Goal: Contribute content: Contribute content

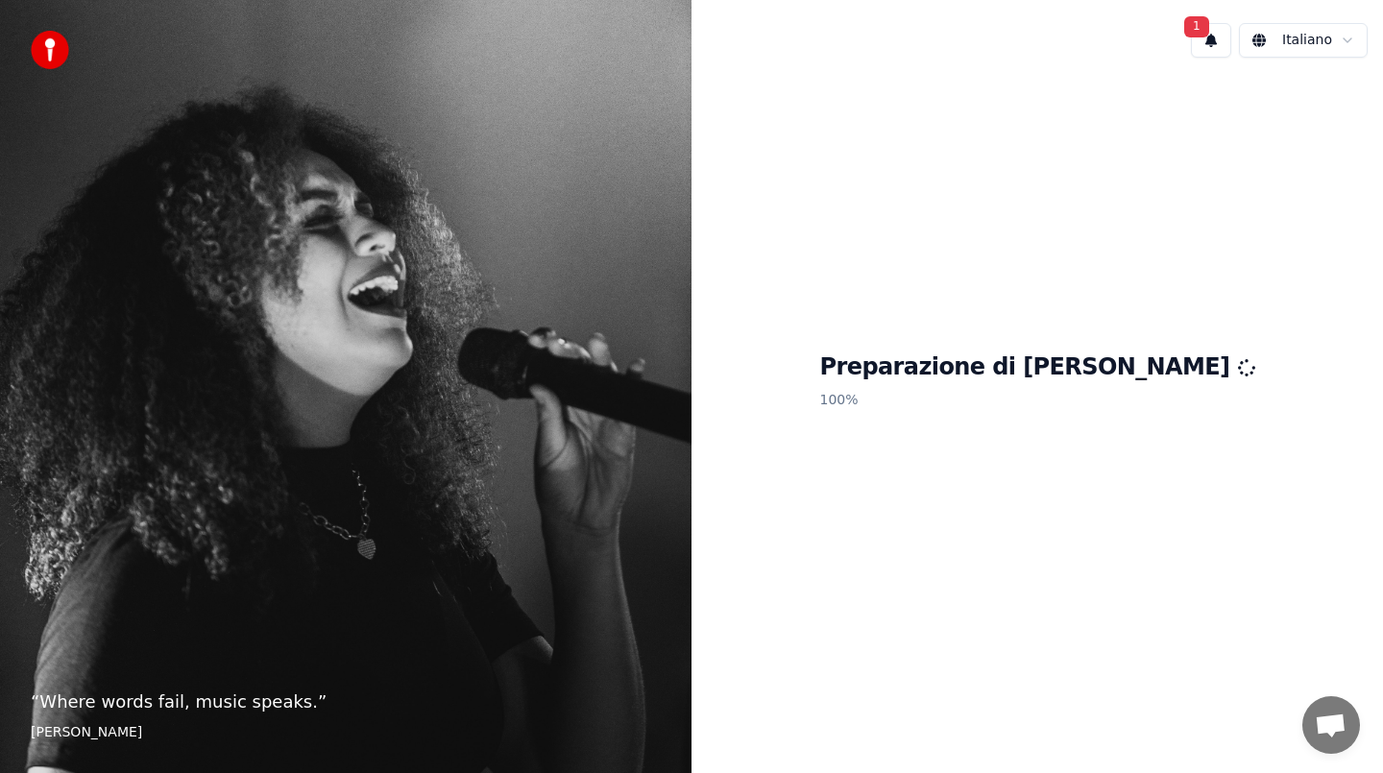
click at [1215, 36] on button "1" at bounding box center [1211, 40] width 40 height 35
click at [1301, 100] on button "Aggiorna" at bounding box center [1319, 101] width 93 height 35
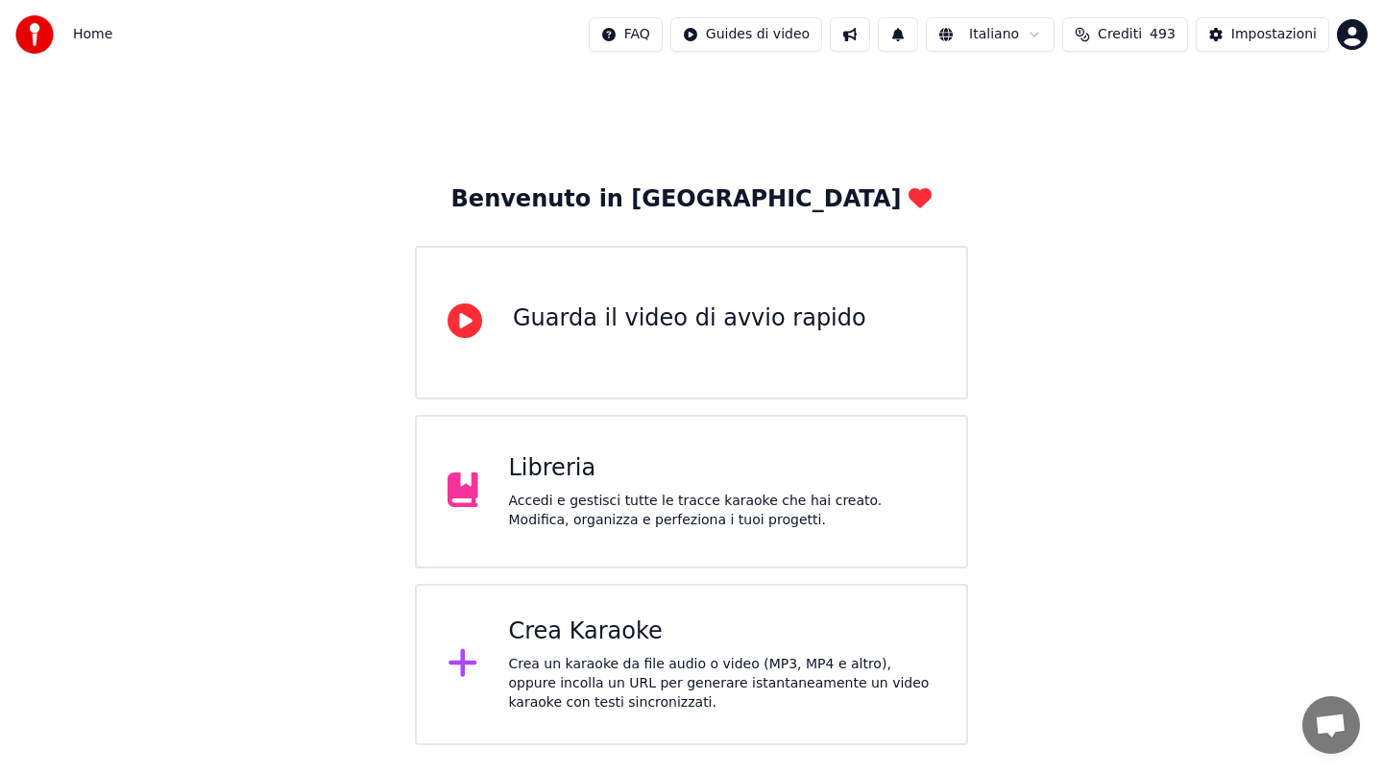
click at [1147, 36] on button "Crediti 493" at bounding box center [1125, 34] width 126 height 35
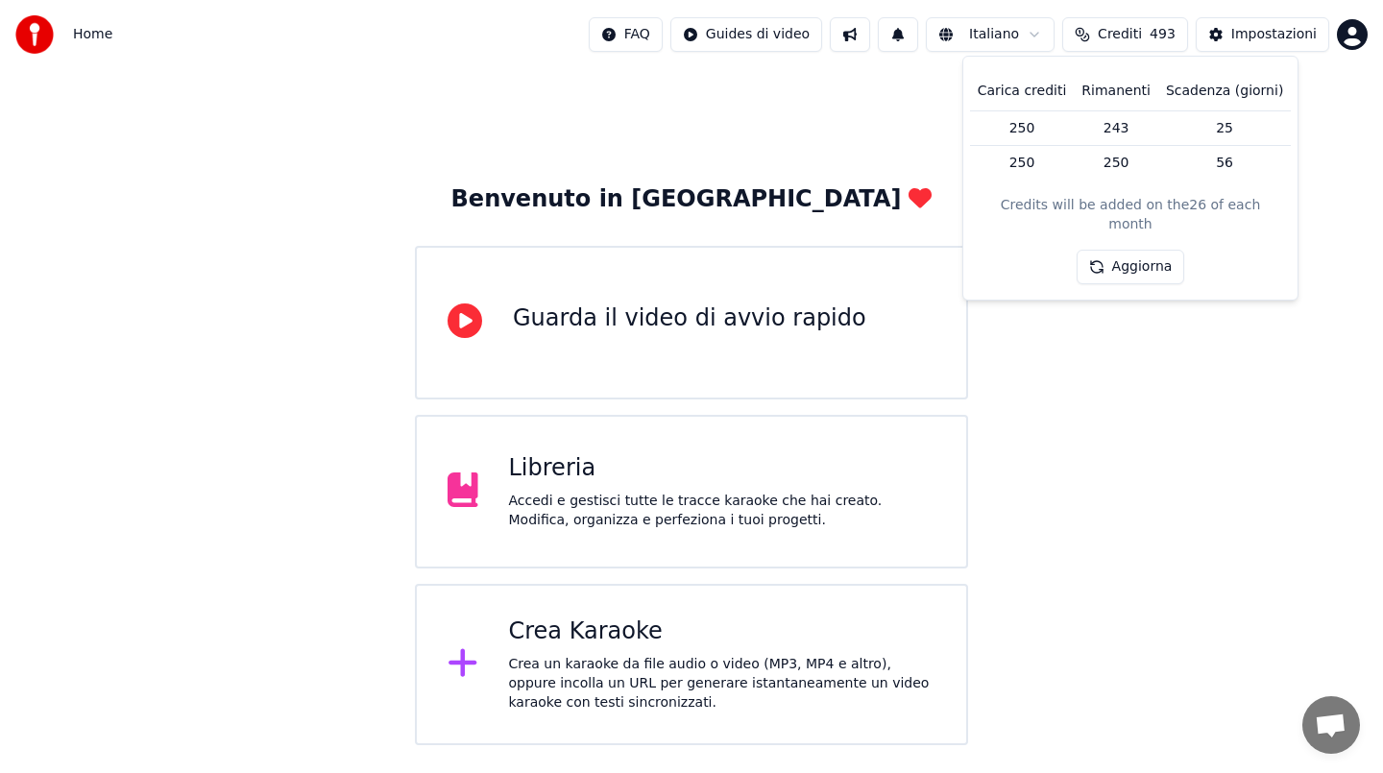
click at [1147, 36] on button "Crediti 493" at bounding box center [1125, 34] width 126 height 35
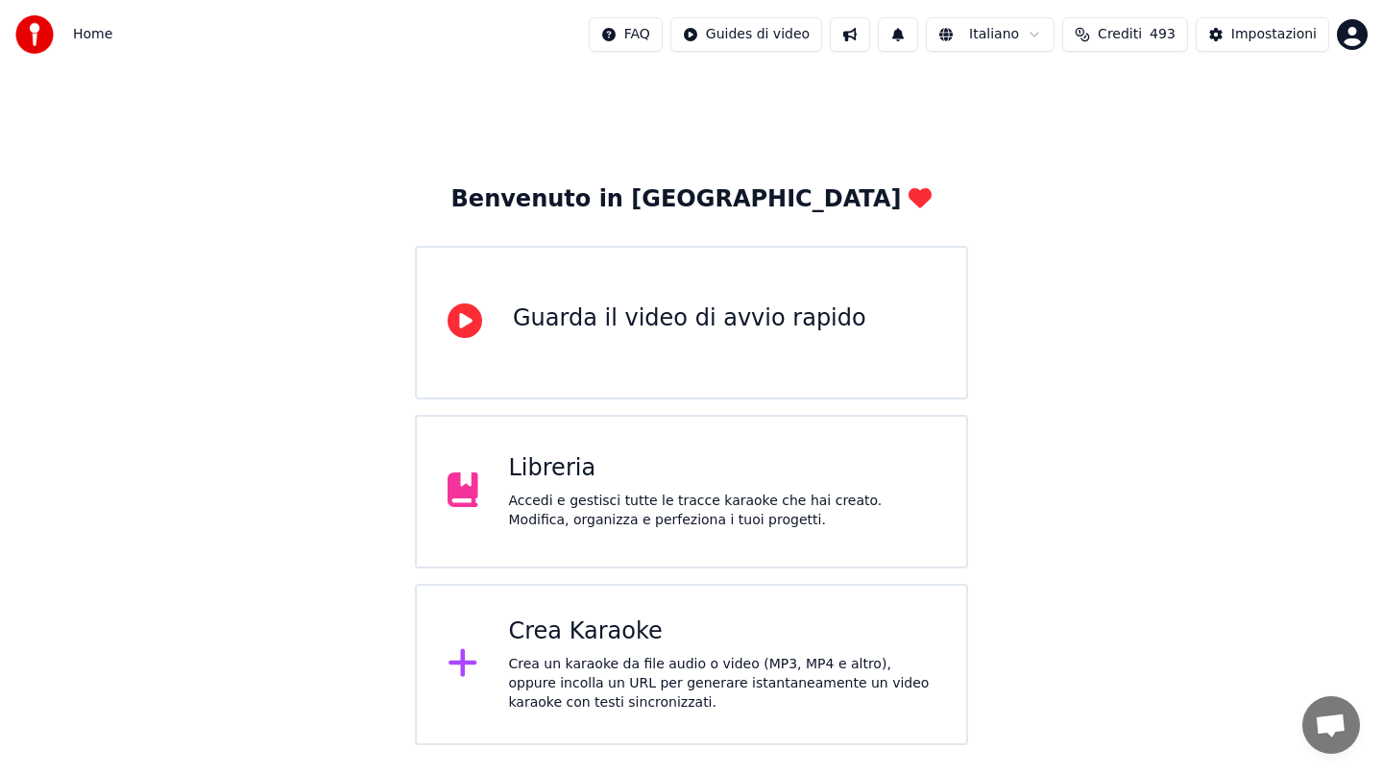
click at [593, 113] on div "Benvenuto in Youka Guarda il video di avvio rapido Libreria Accedi e gestisci t…" at bounding box center [691, 407] width 1383 height 676
click at [664, 629] on div "Crea Karaoke" at bounding box center [722, 631] width 427 height 31
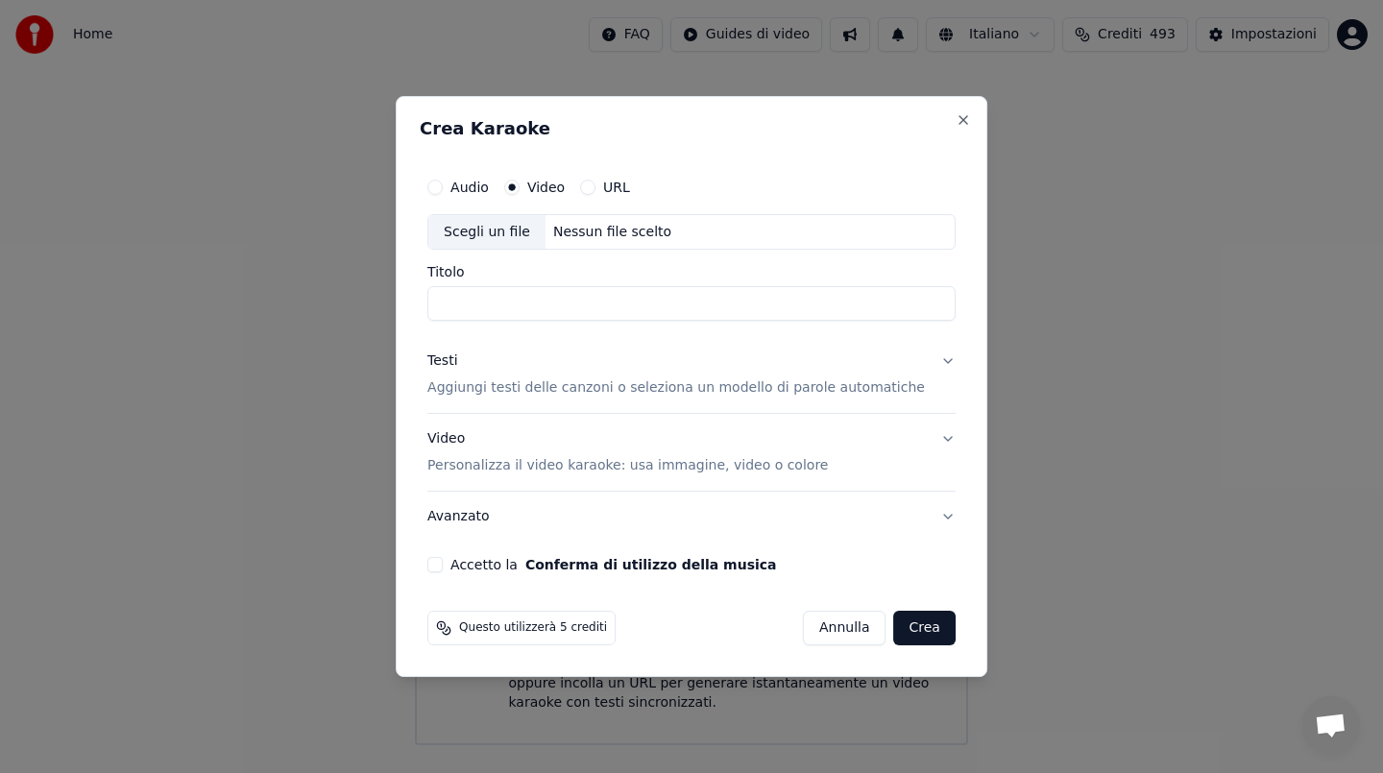
click at [668, 233] on div "Nessun file scelto" at bounding box center [611, 232] width 133 height 19
click at [837, 629] on button "Annulla" at bounding box center [845, 628] width 84 height 35
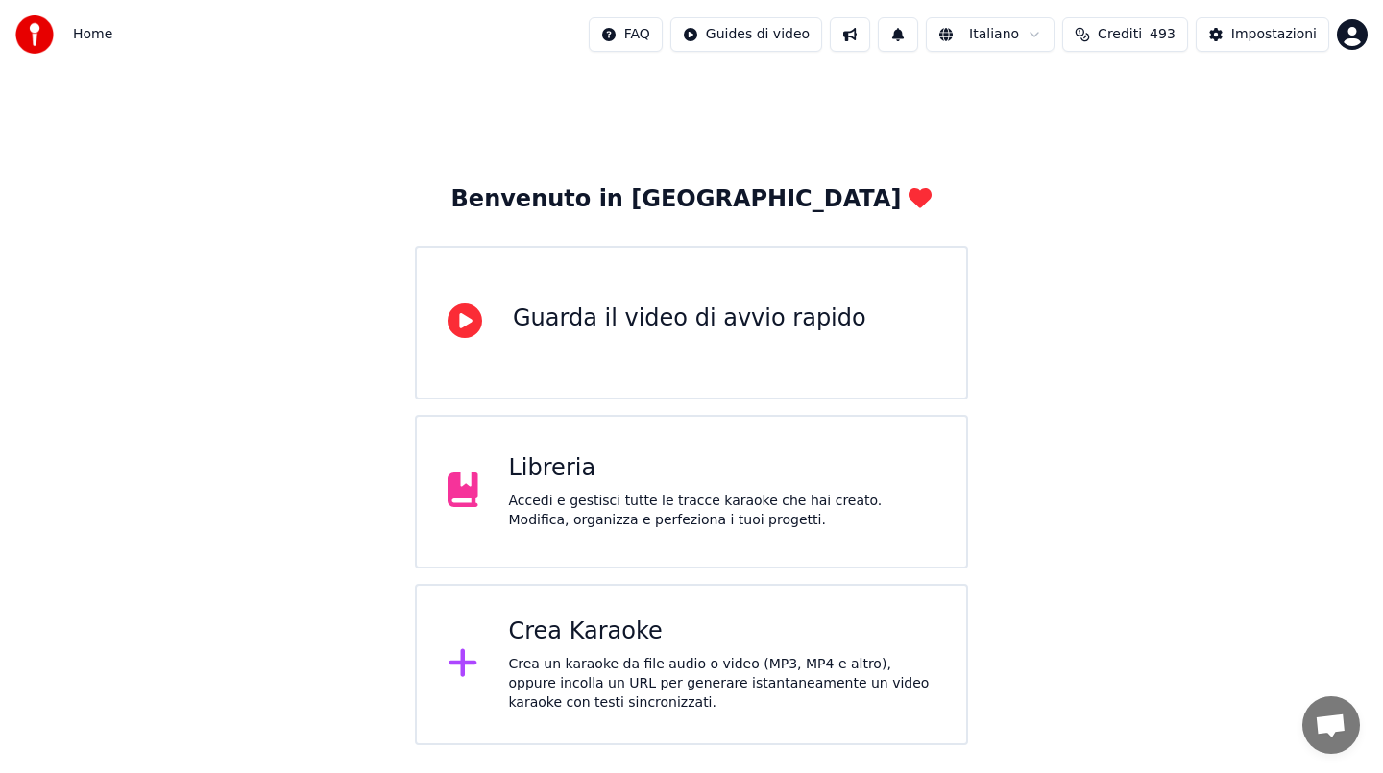
click at [738, 506] on div "Accedi e gestisci tutte le tracce karaoke che hai creato. Modifica, organizza e…" at bounding box center [722, 511] width 427 height 38
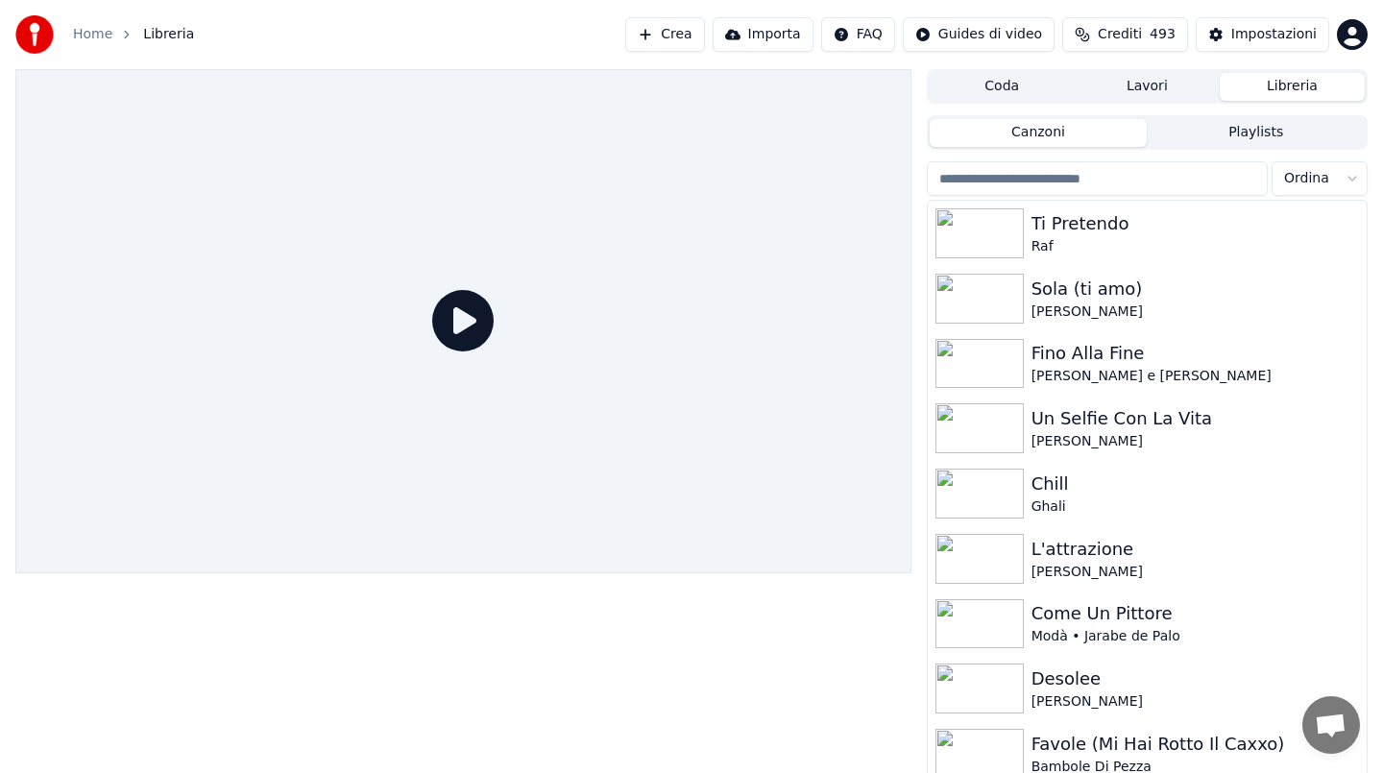
click at [691, 31] on button "Crea" at bounding box center [664, 34] width 79 height 35
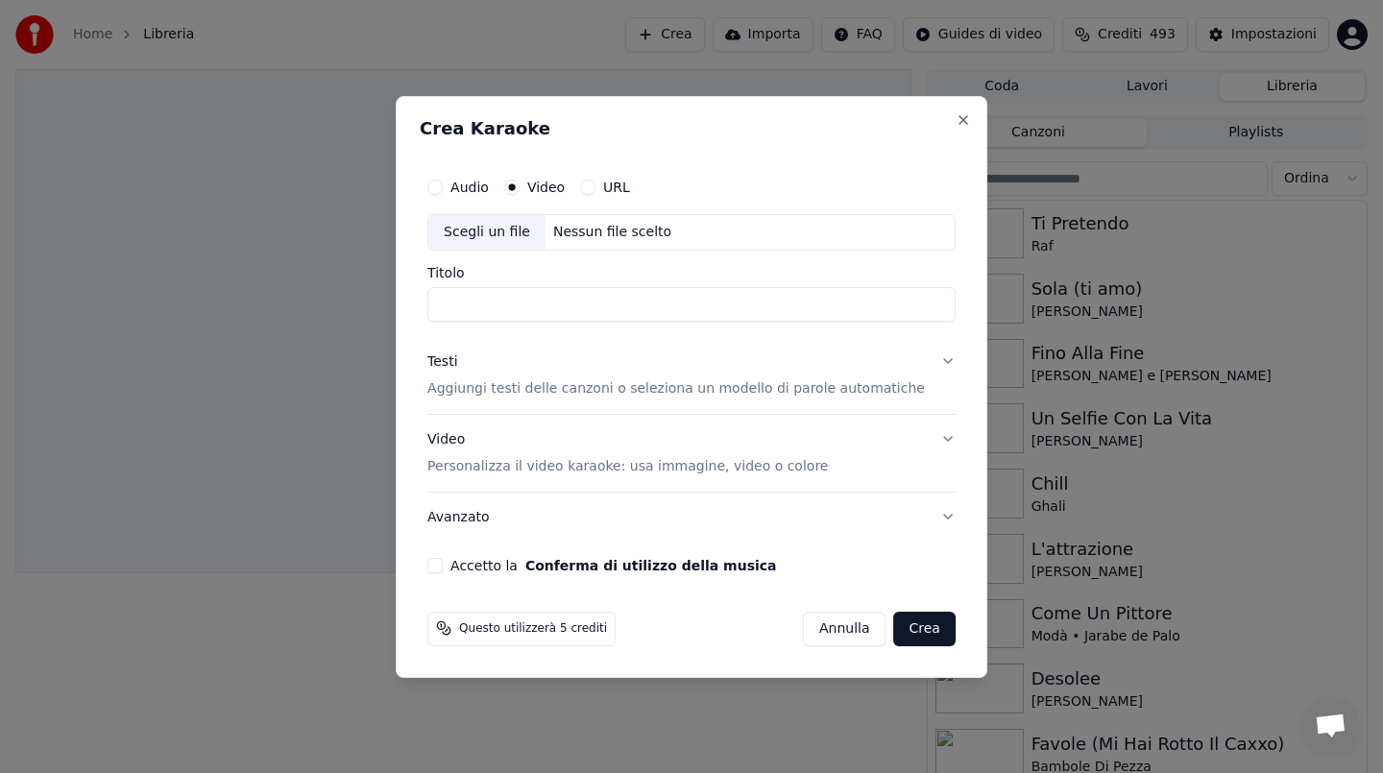
click at [622, 223] on div "Nessun file scelto" at bounding box center [611, 232] width 133 height 19
drag, startPoint x: 545, startPoint y: 302, endPoint x: 351, endPoint y: 303, distance: 194.0
click at [351, 303] on body "**********" at bounding box center [691, 386] width 1383 height 773
type input "**********"
click at [457, 366] on div "Testi" at bounding box center [442, 361] width 30 height 19
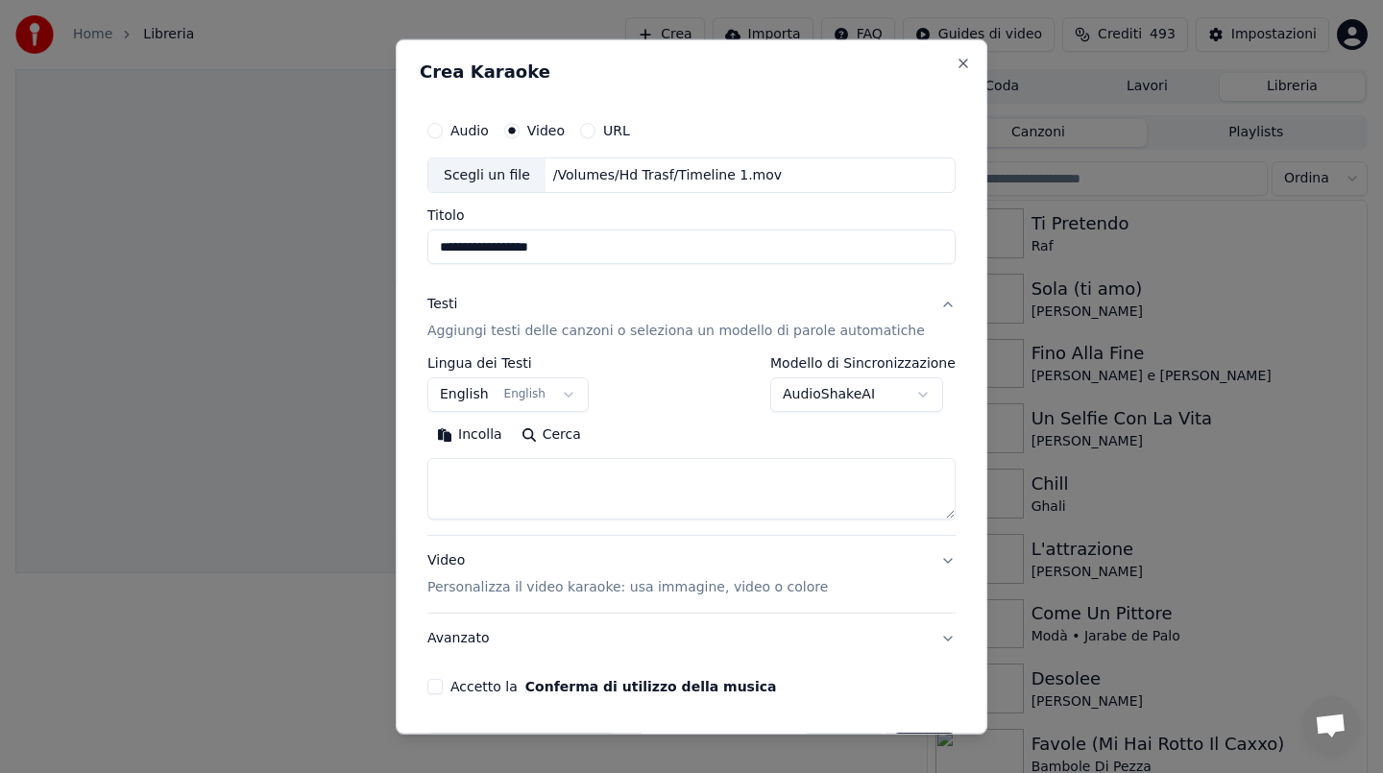
click at [572, 235] on input "**********" at bounding box center [691, 246] width 528 height 35
click at [478, 447] on button "Incolla" at bounding box center [469, 435] width 85 height 31
type textarea "**********"
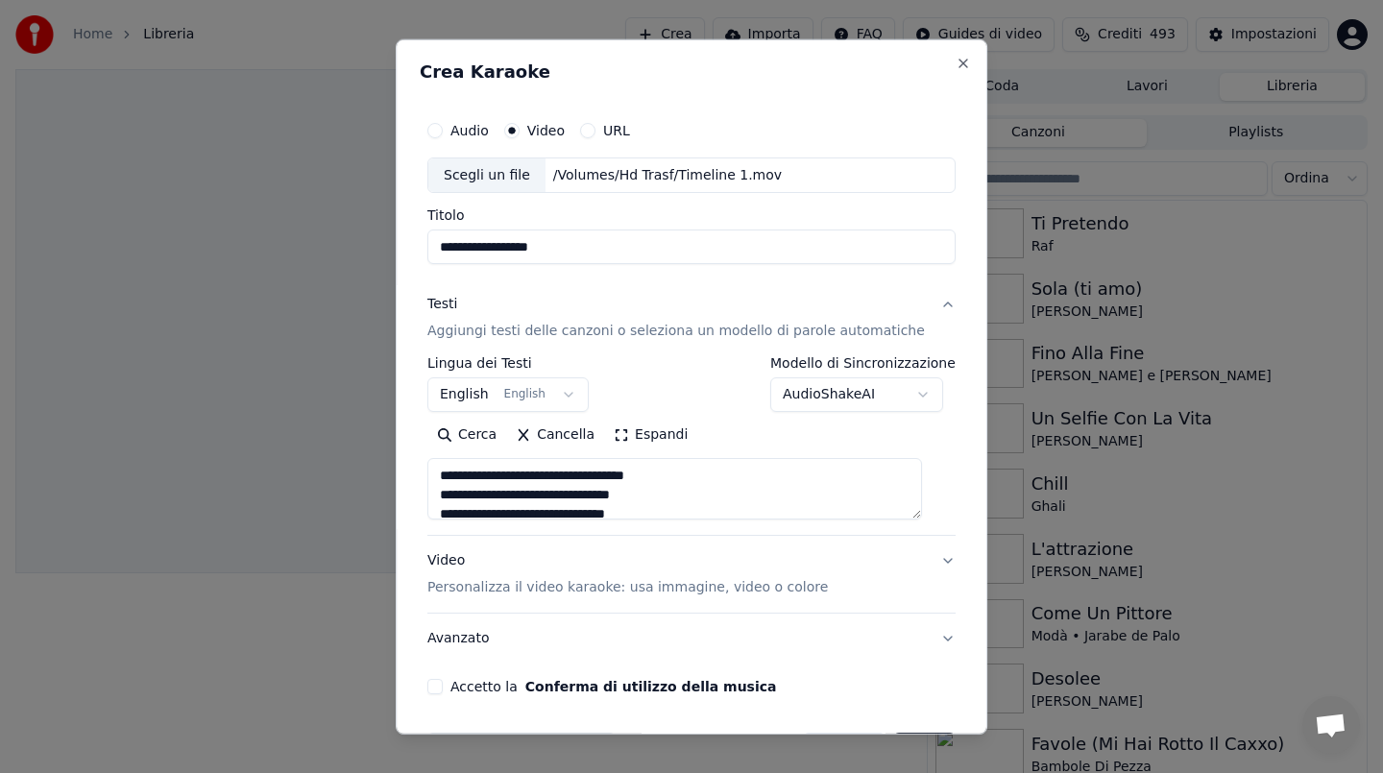
click at [443, 688] on button "Accetto la Conferma di utilizzo della musica" at bounding box center [434, 686] width 15 height 15
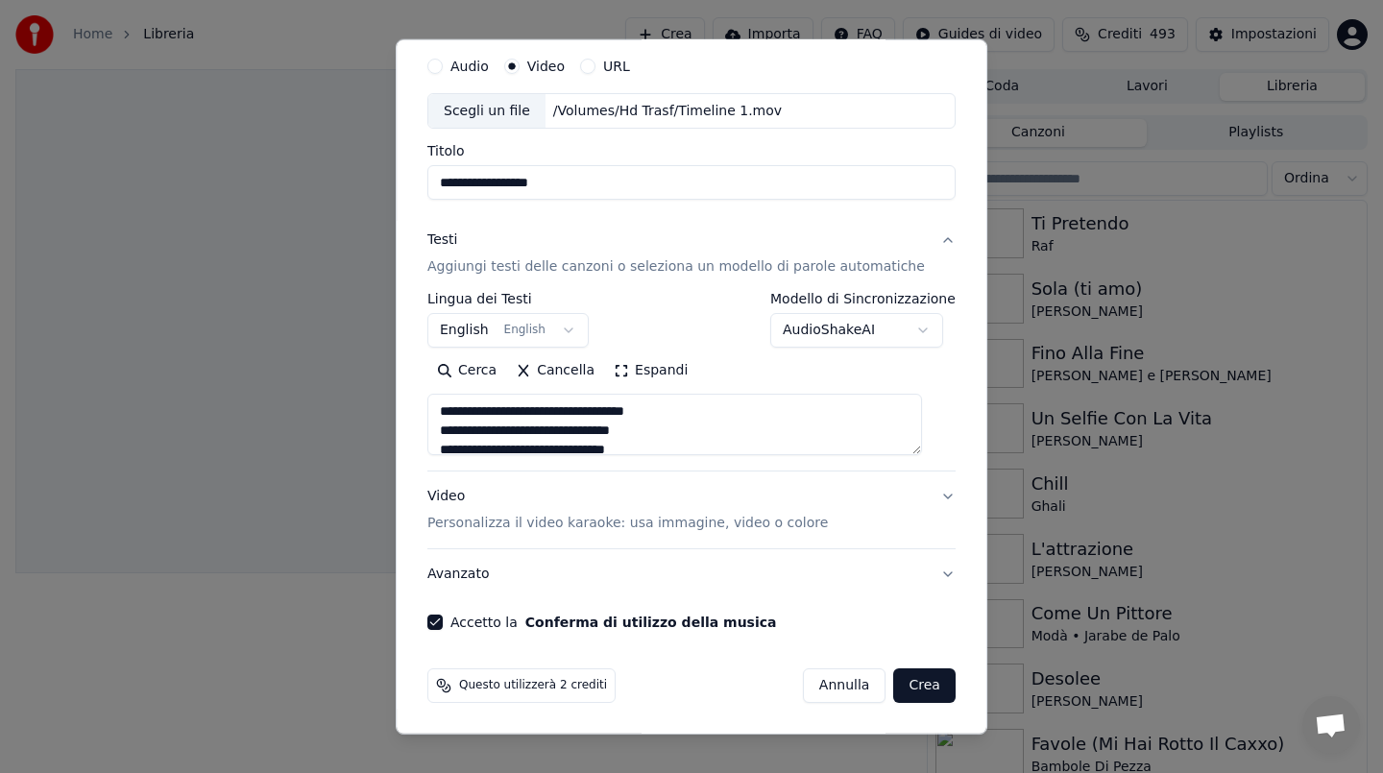
click at [909, 686] on button "Crea" at bounding box center [924, 685] width 61 height 35
select select "**"
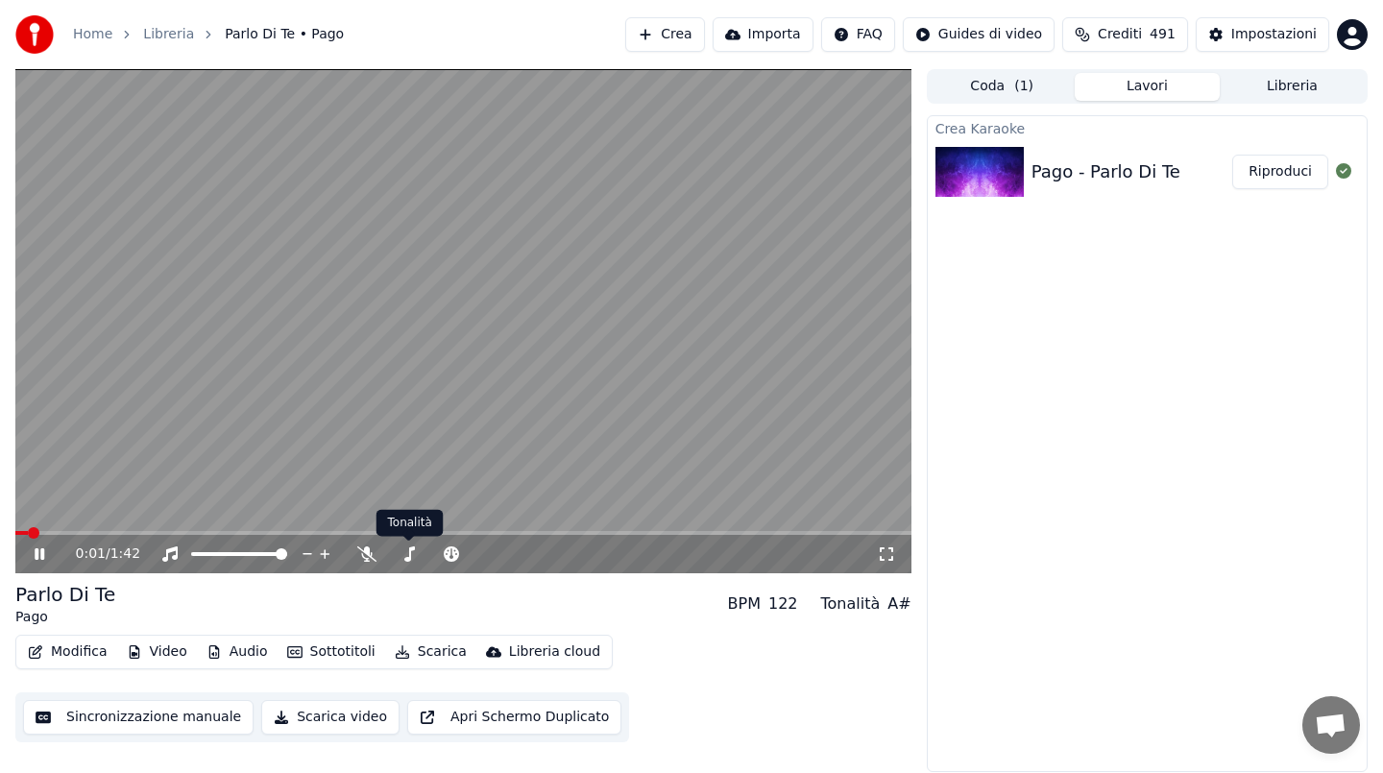
click at [377, 556] on div "0:01 / 1:42" at bounding box center [476, 553] width 801 height 19
click at [363, 556] on icon at bounding box center [366, 553] width 19 height 15
click at [333, 531] on span at bounding box center [463, 533] width 896 height 4
click at [314, 533] on span at bounding box center [164, 533] width 299 height 4
click at [107, 533] on span at bounding box center [188, 533] width 347 height 4
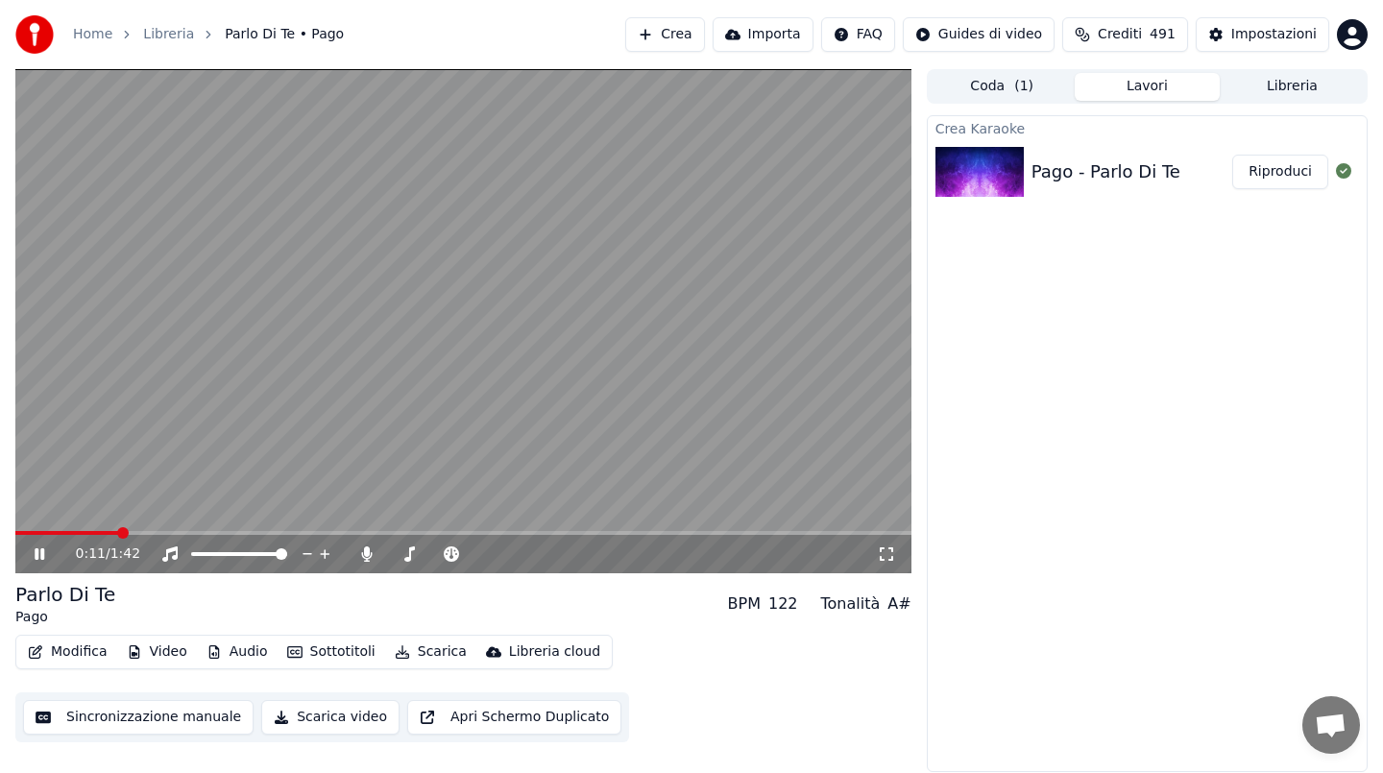
click at [57, 528] on video at bounding box center [463, 321] width 896 height 504
click at [145, 531] on span at bounding box center [463, 533] width 896 height 4
click at [176, 529] on video at bounding box center [463, 321] width 896 height 504
click at [159, 523] on video at bounding box center [463, 321] width 896 height 504
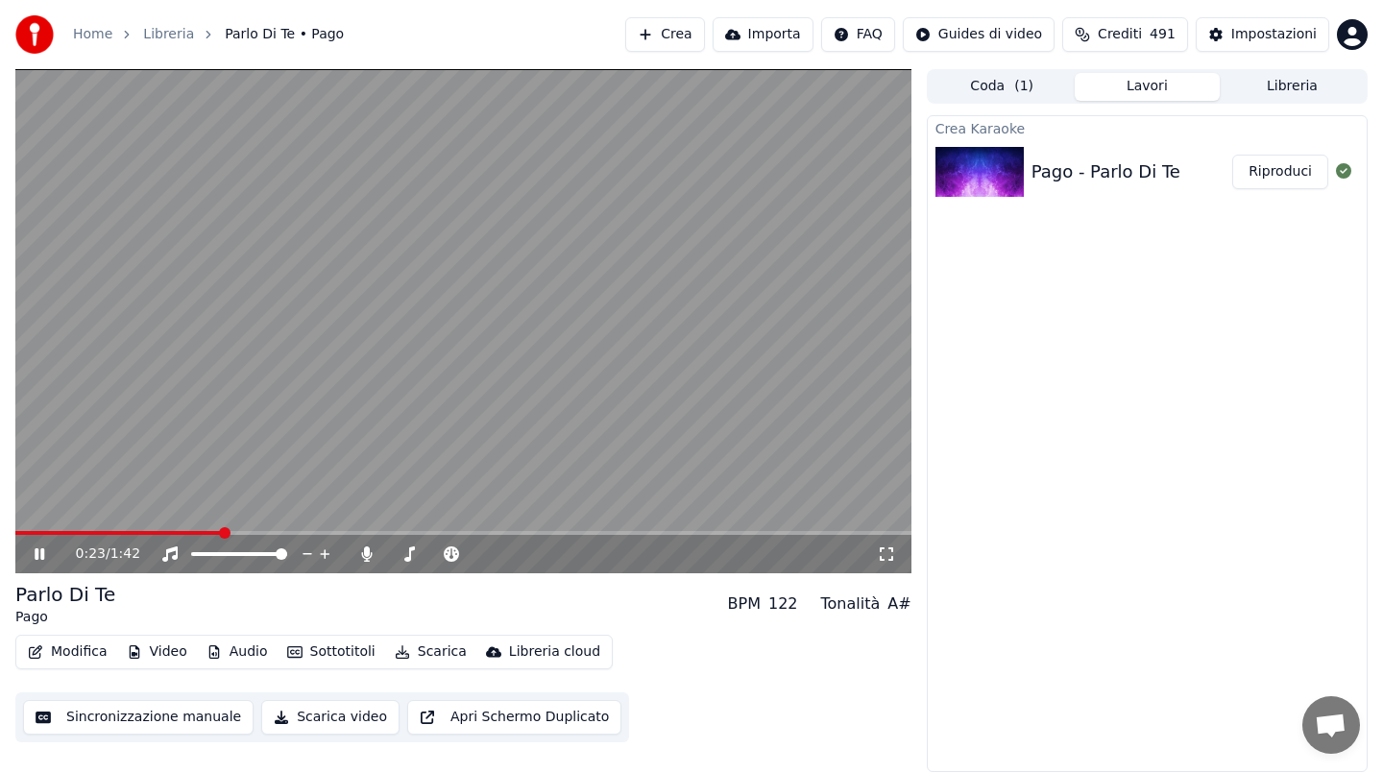
click at [300, 428] on video at bounding box center [463, 321] width 896 height 504
click at [129, 718] on button "Sincronizzazione manuale" at bounding box center [138, 717] width 230 height 35
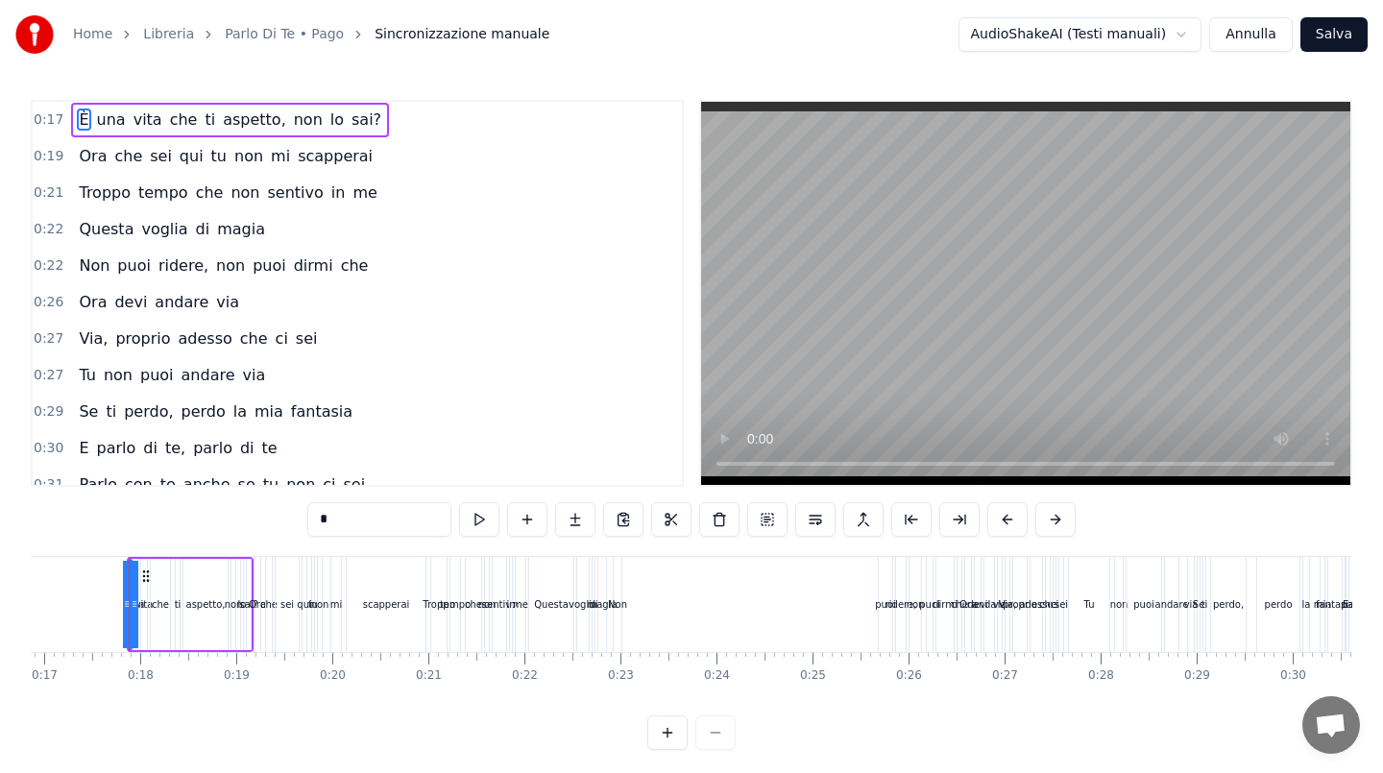
scroll to position [7, 0]
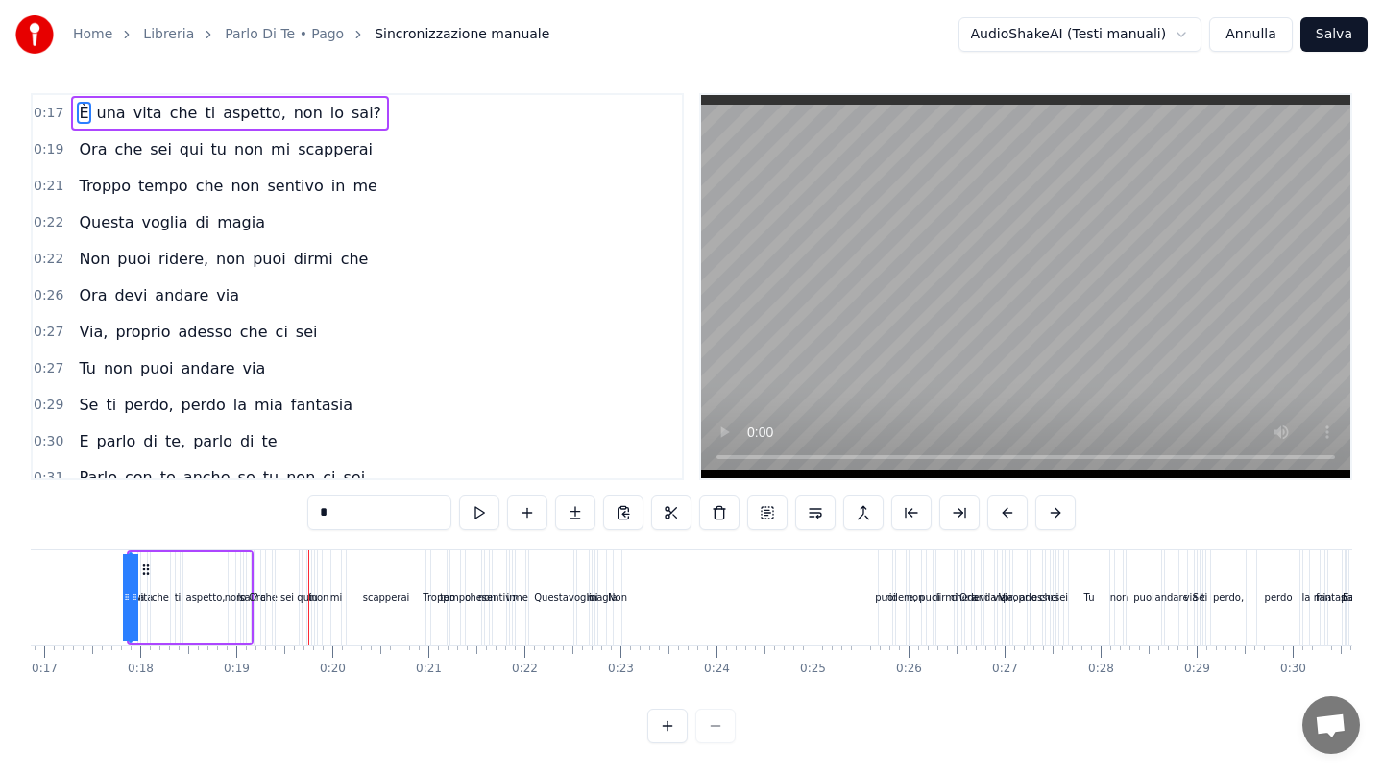
click at [1270, 28] on button "Annulla" at bounding box center [1251, 34] width 84 height 35
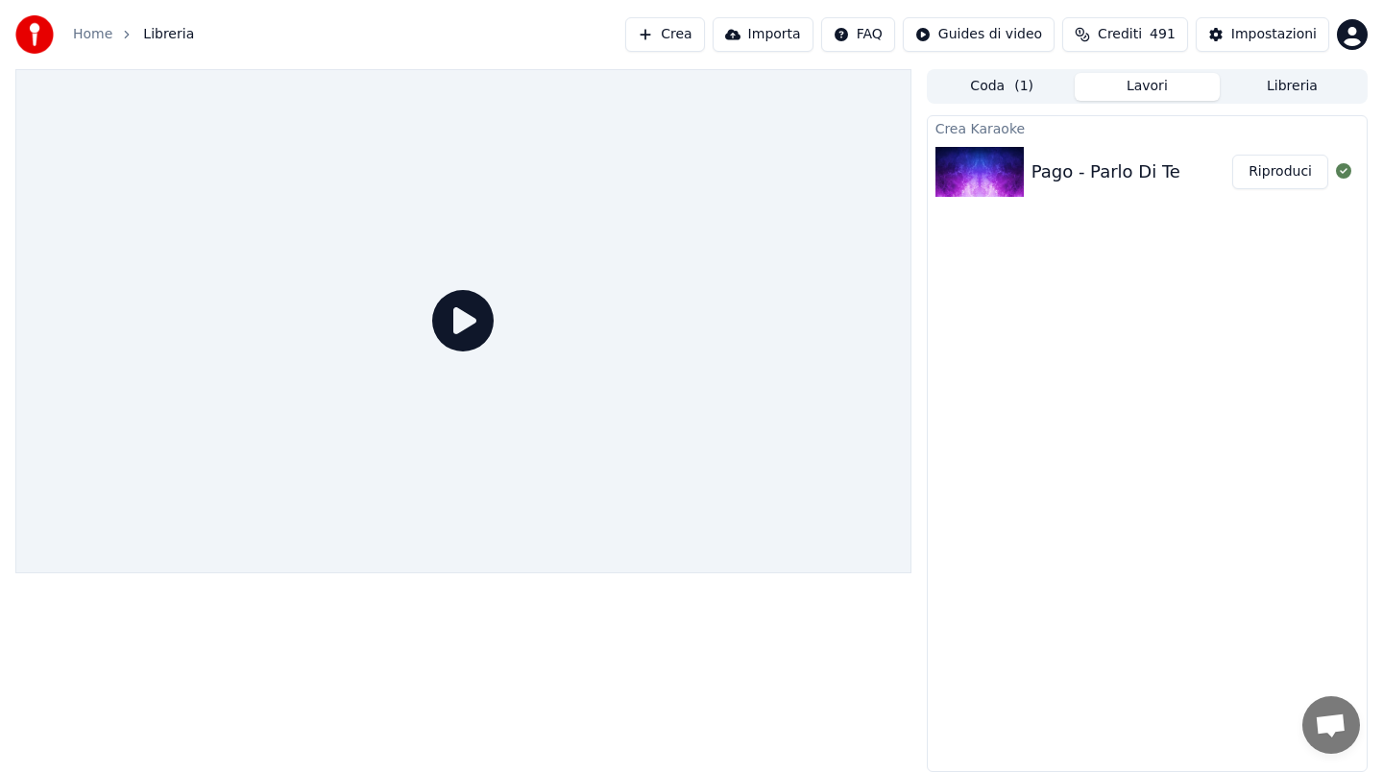
click at [1308, 171] on button "Riproduci" at bounding box center [1280, 172] width 96 height 35
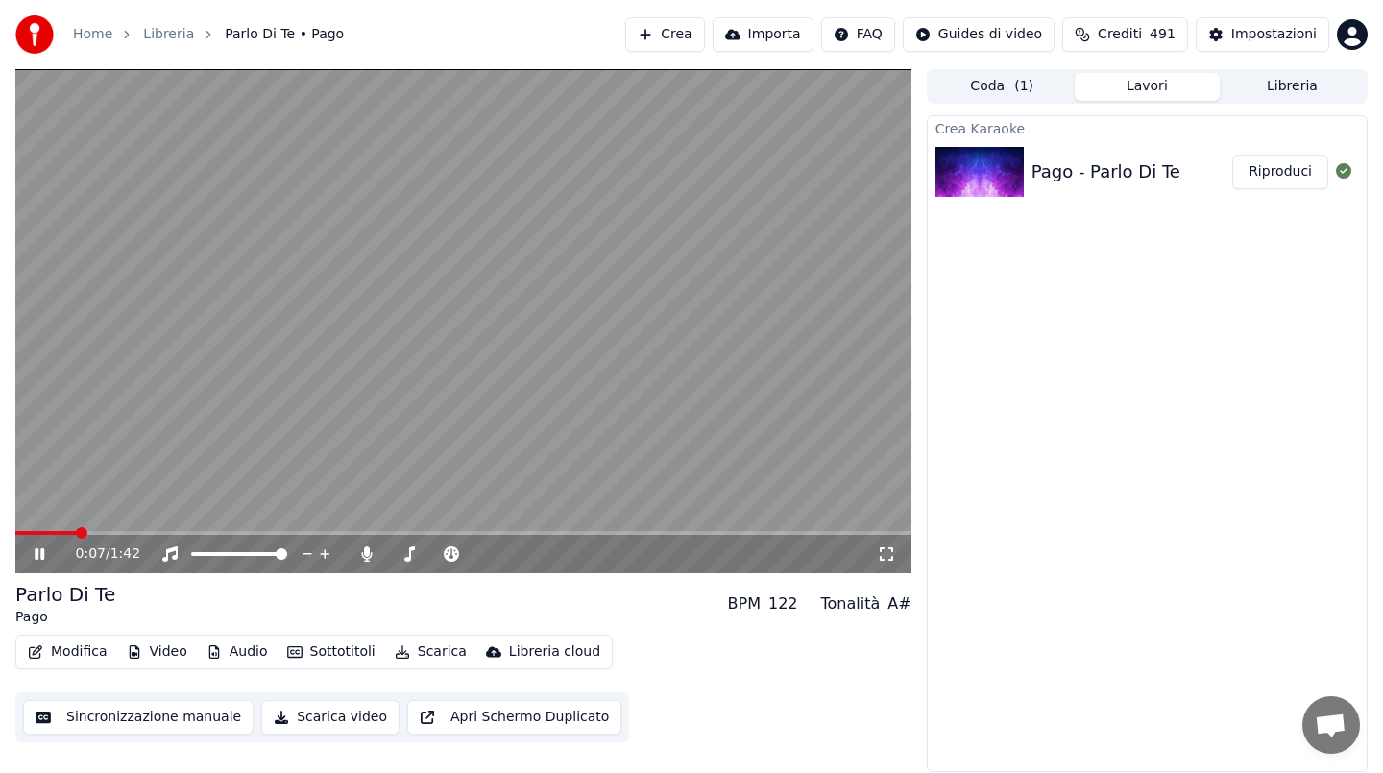
click at [79, 531] on span at bounding box center [463, 533] width 896 height 4
click at [192, 531] on span at bounding box center [463, 533] width 896 height 4
click at [241, 446] on video at bounding box center [463, 321] width 896 height 504
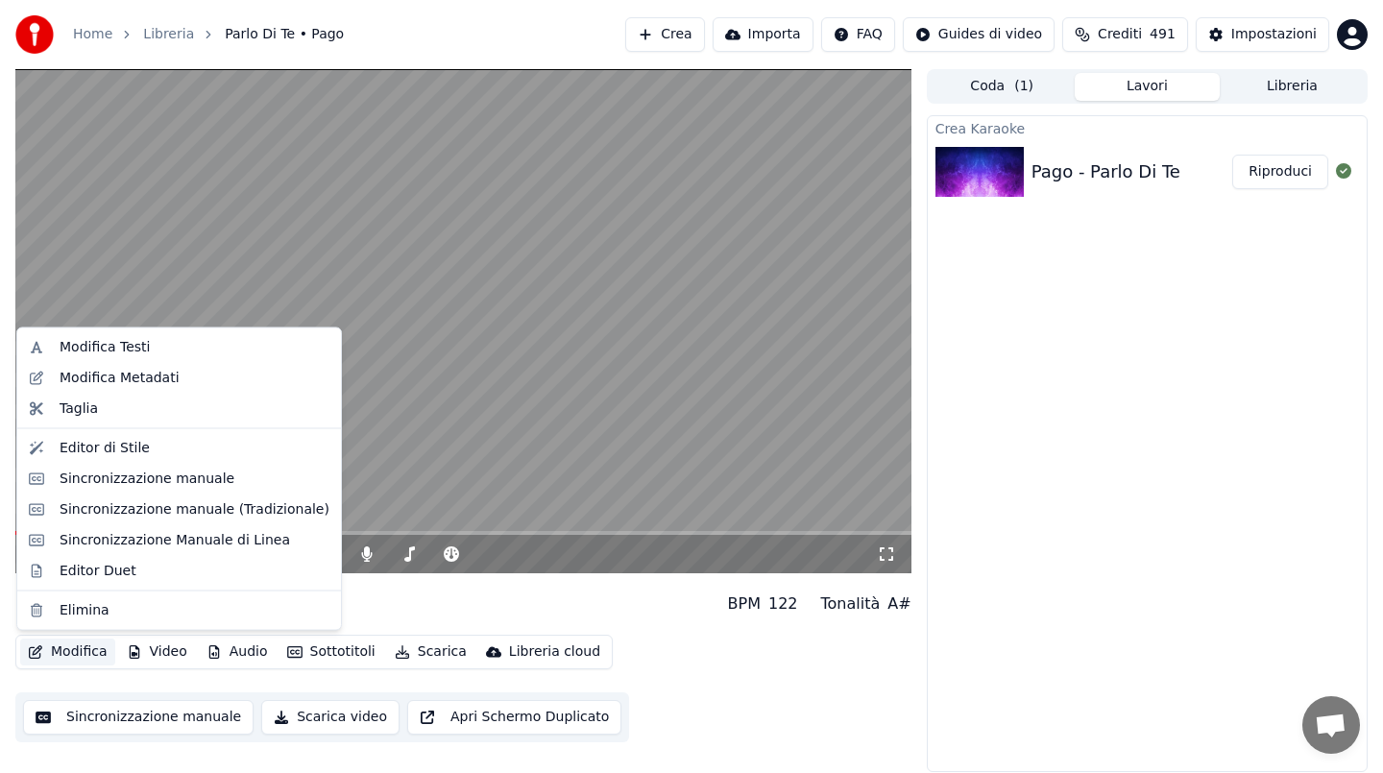
click at [91, 651] on button "Modifica" at bounding box center [67, 652] width 95 height 27
click at [146, 350] on div "Modifica Testi" at bounding box center [195, 347] width 270 height 19
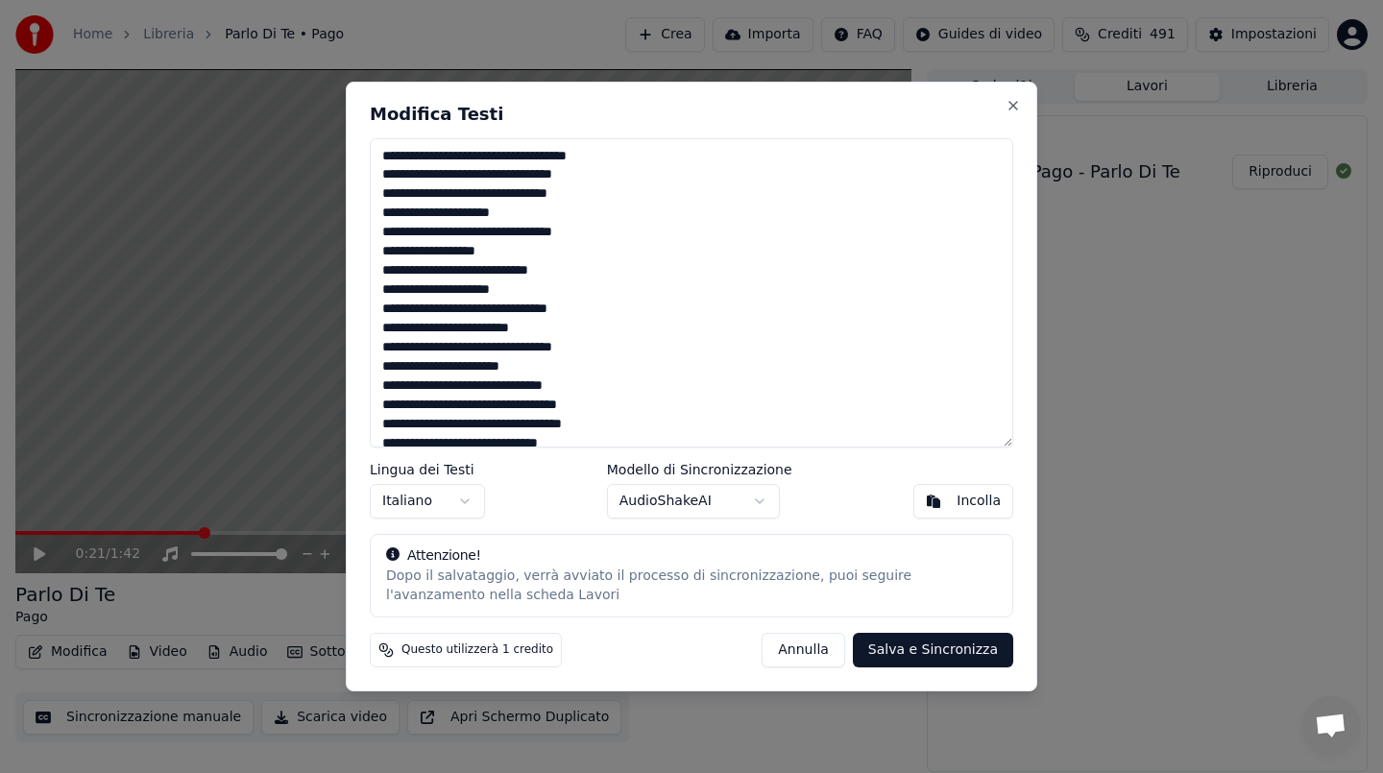
click at [920, 640] on button "Salva e Sincronizza" at bounding box center [933, 650] width 160 height 35
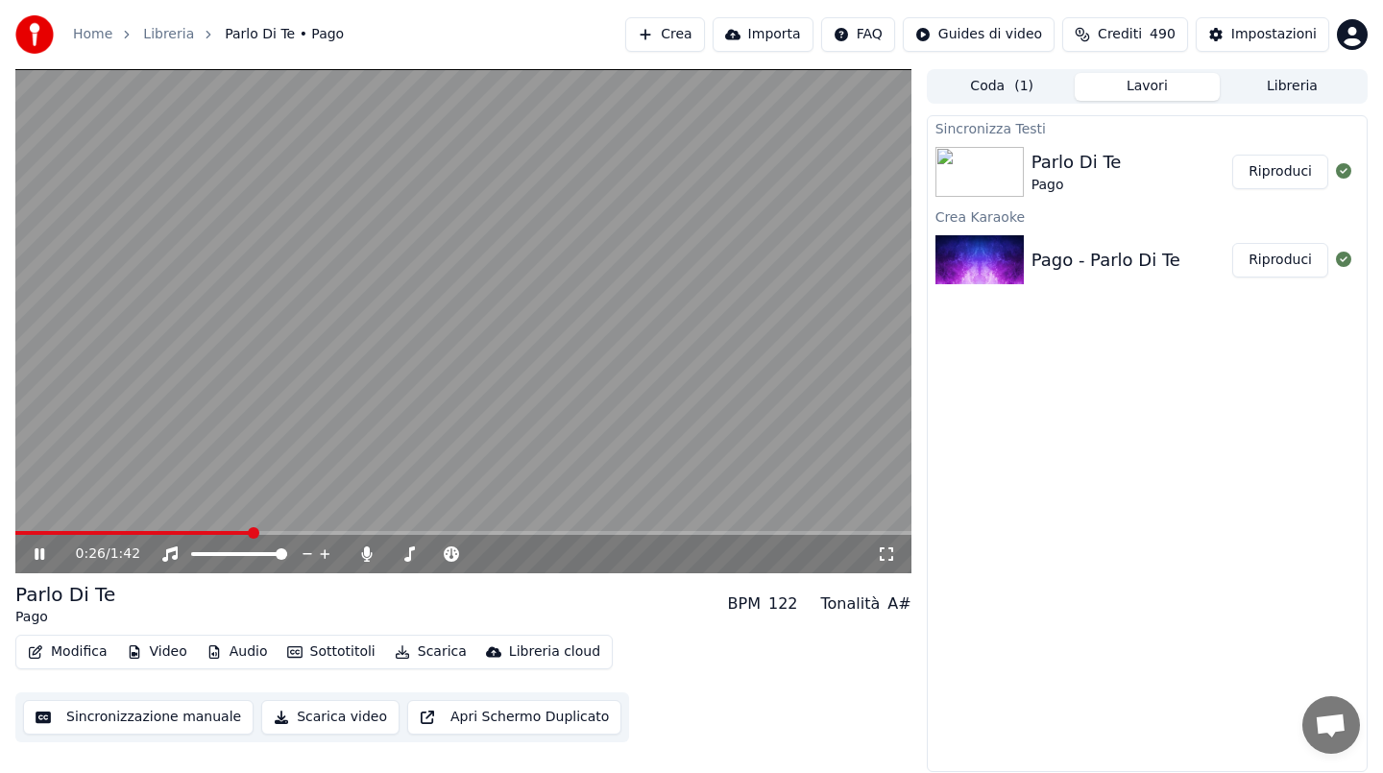
click at [175, 418] on video at bounding box center [463, 321] width 896 height 504
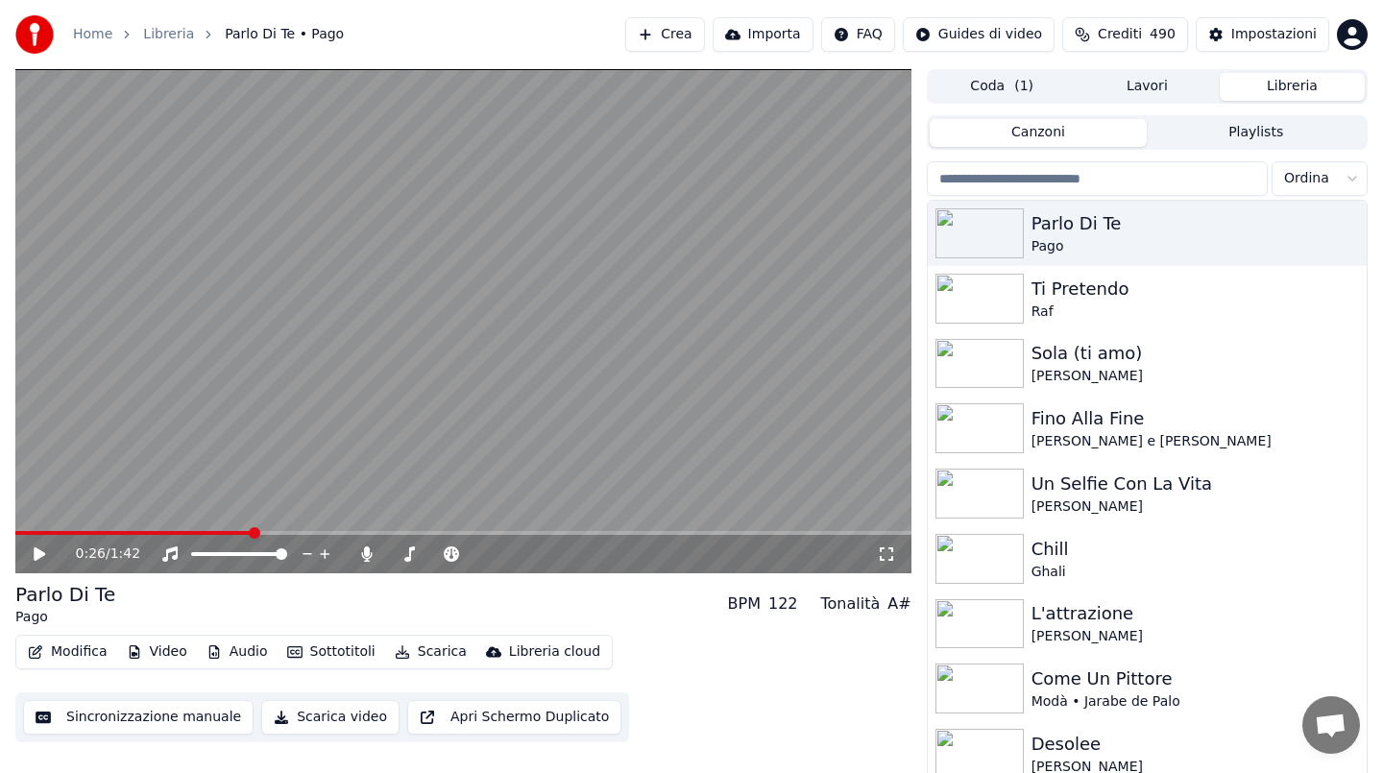
click at [1273, 76] on button "Libreria" at bounding box center [1292, 87] width 145 height 28
click at [1134, 243] on div "Pago" at bounding box center [1185, 246] width 308 height 19
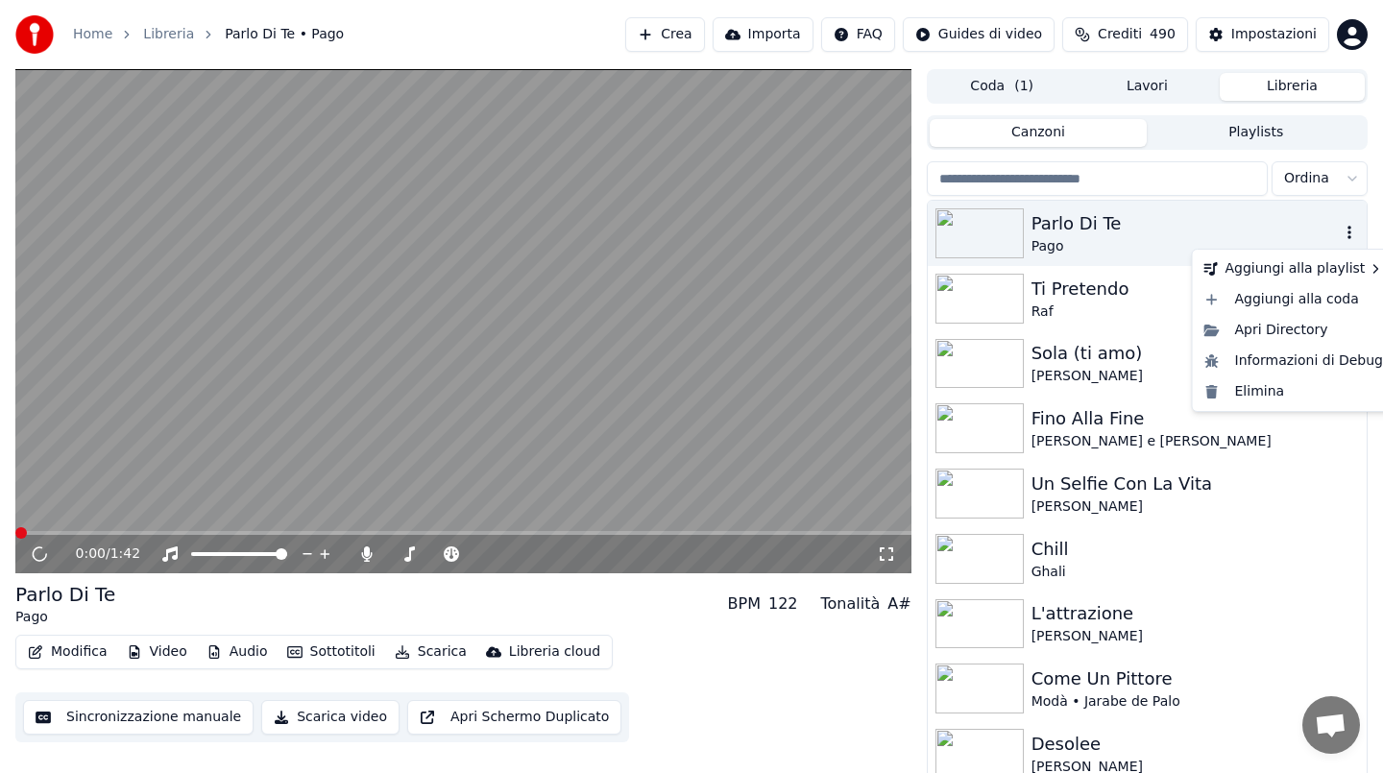
click at [1350, 232] on icon "button" at bounding box center [1349, 232] width 4 height 13
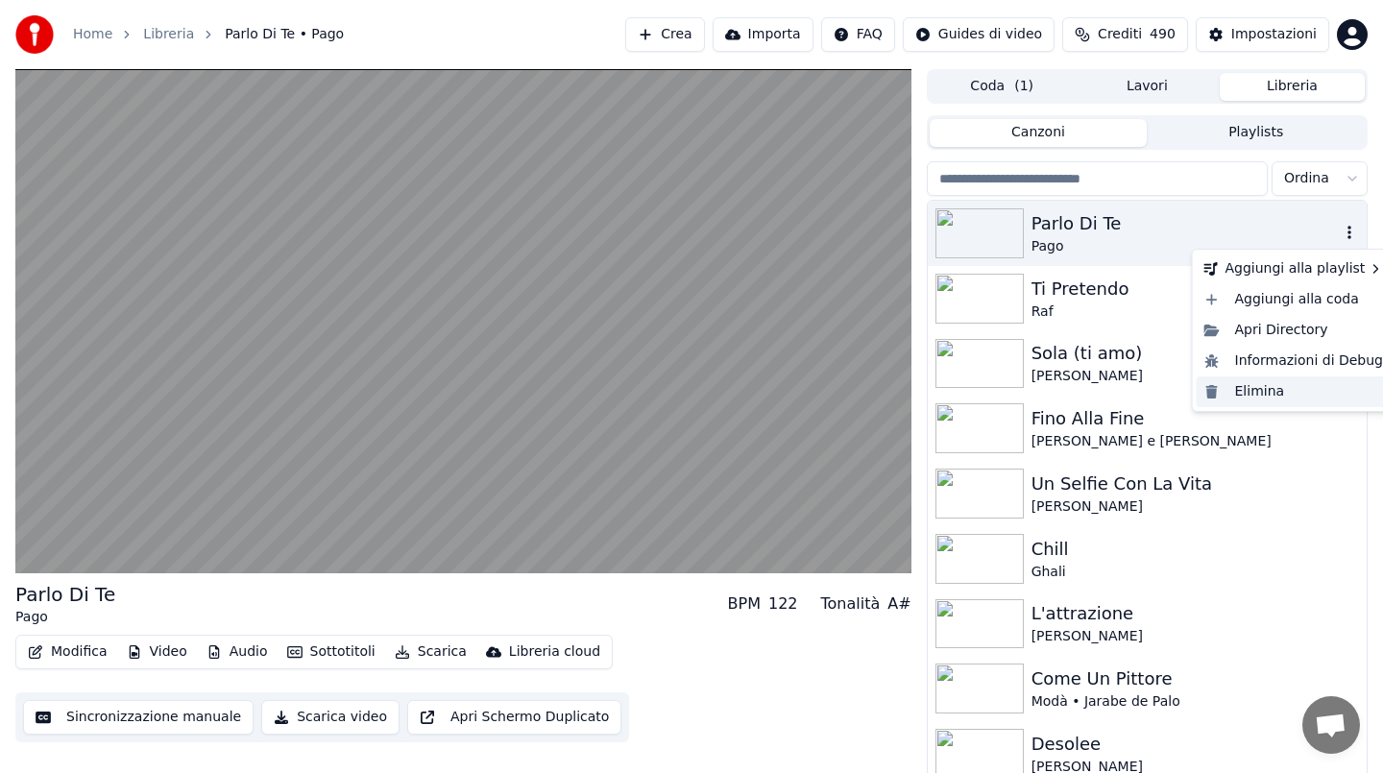
click at [1292, 390] on div "Elimina" at bounding box center [1293, 391] width 195 height 31
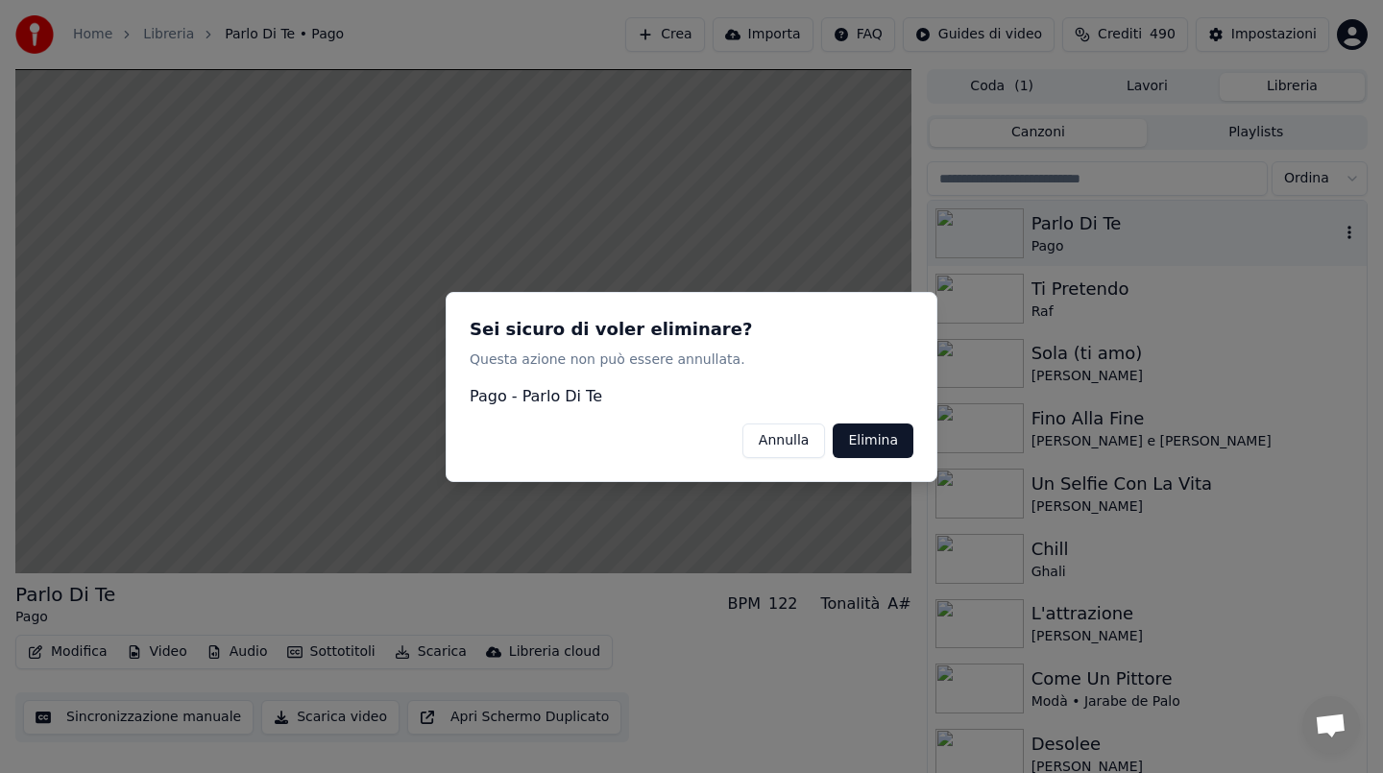
click at [879, 447] on button "Elimina" at bounding box center [873, 440] width 81 height 35
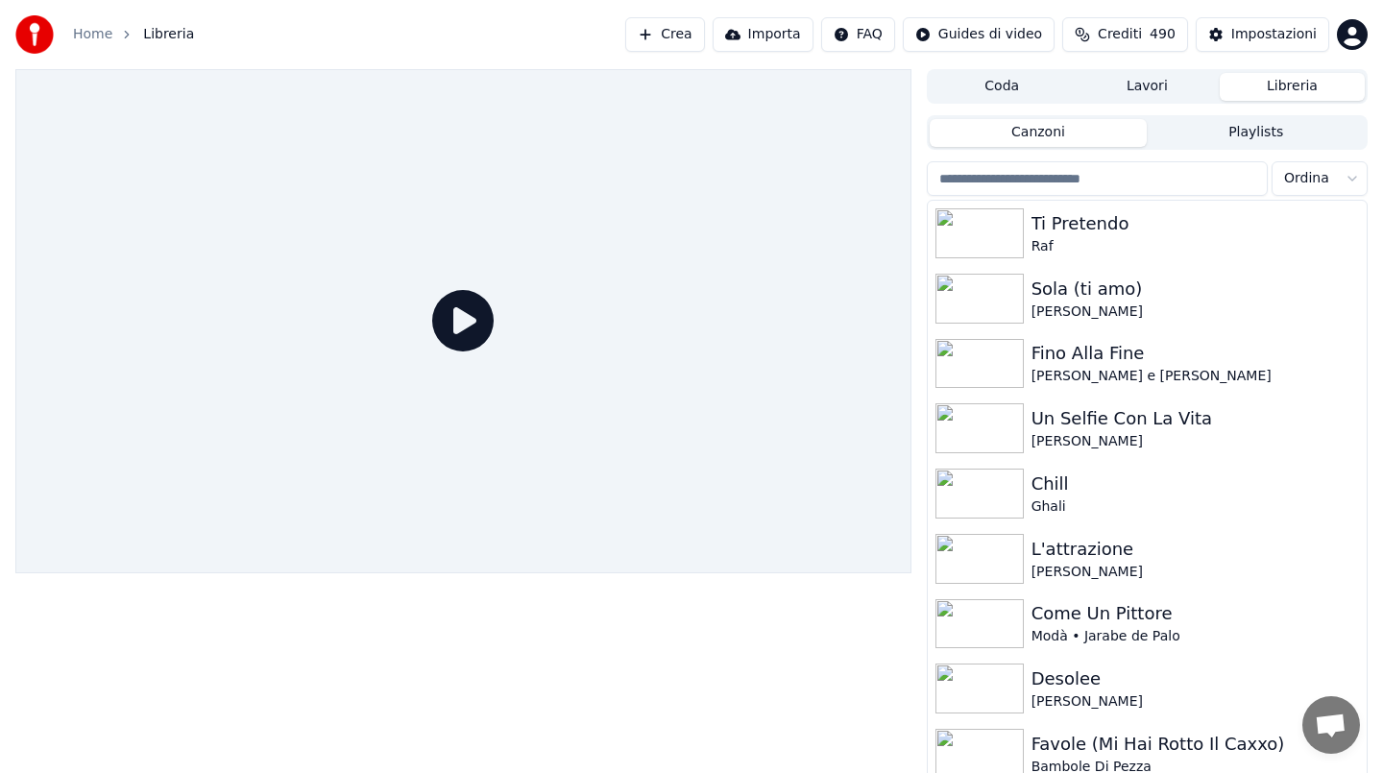
click at [683, 31] on button "Crea" at bounding box center [664, 34] width 79 height 35
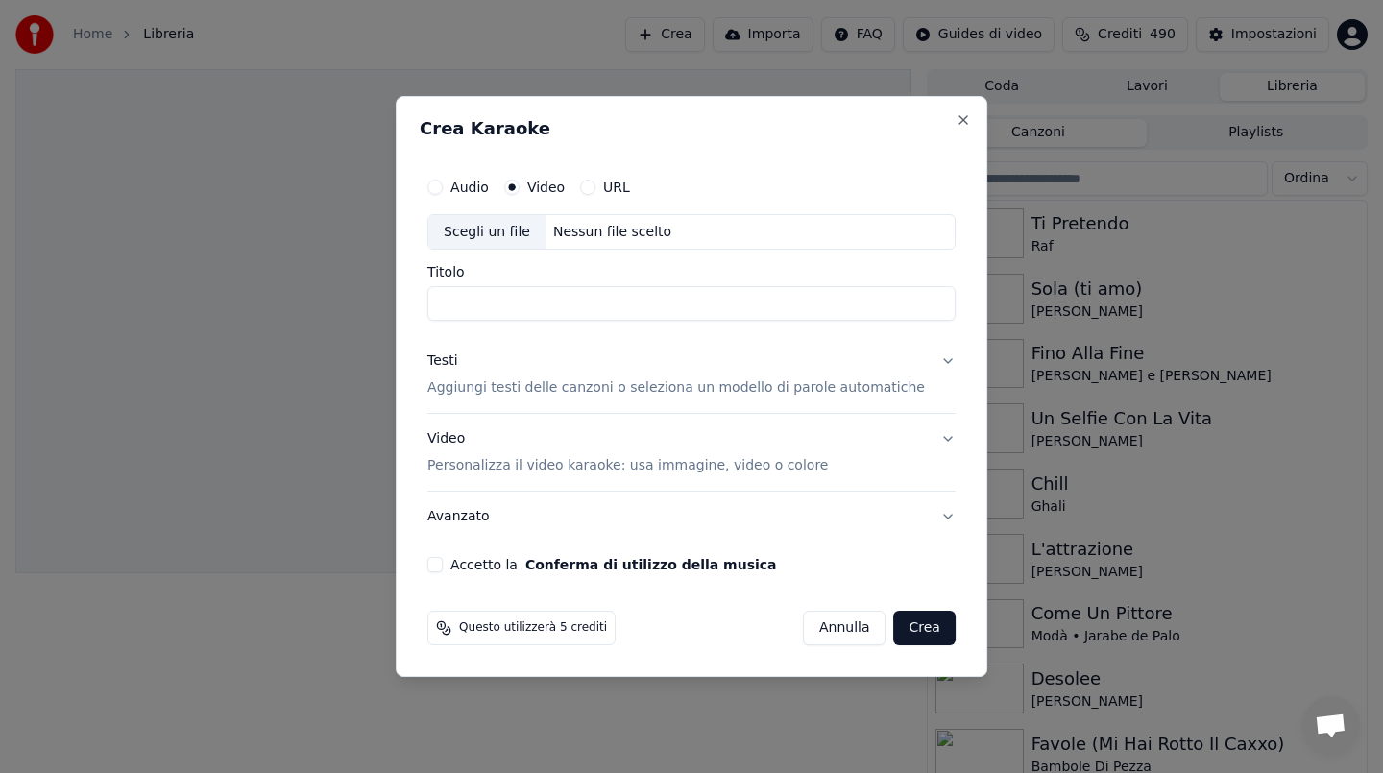
click at [613, 237] on div "Nessun file scelto" at bounding box center [611, 232] width 133 height 19
type input "**********"
click at [701, 304] on input "**********" at bounding box center [691, 304] width 528 height 35
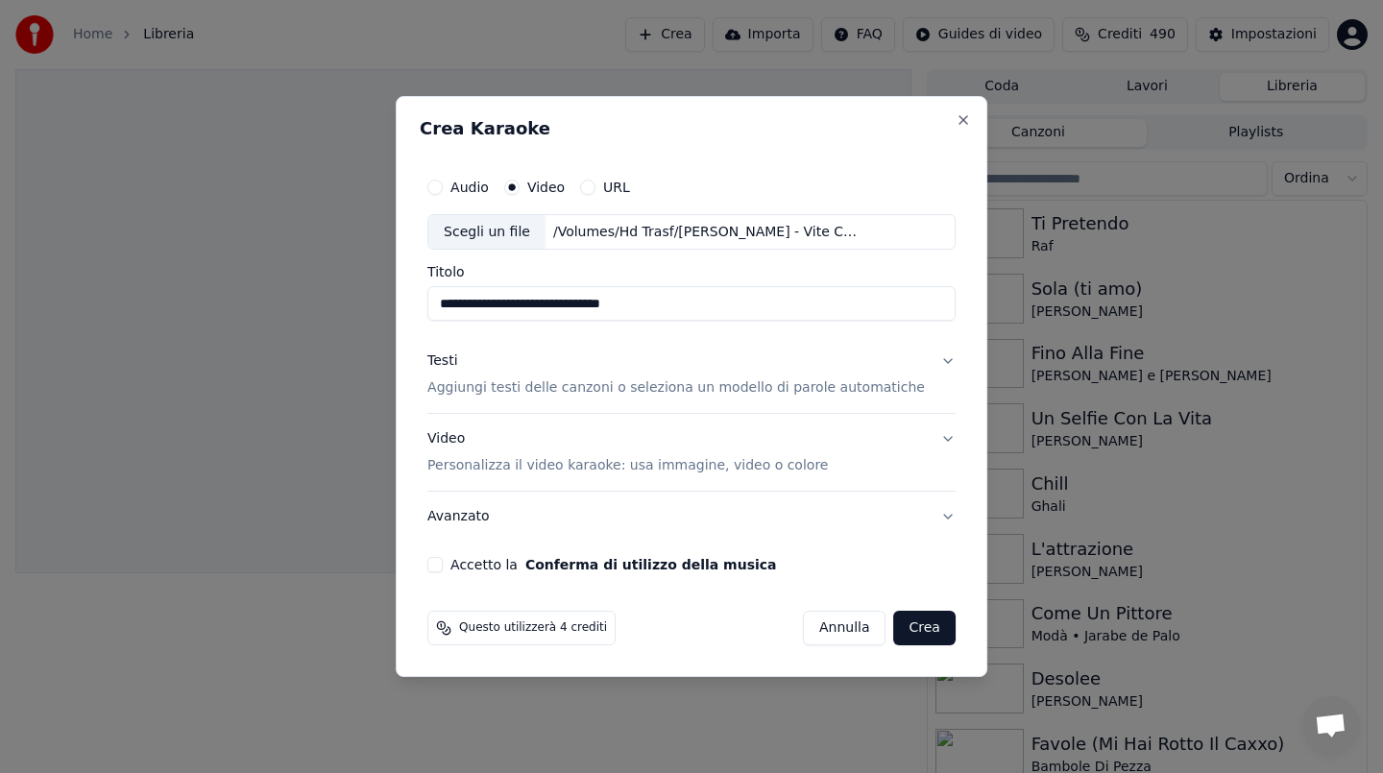
click at [457, 365] on div "Testi" at bounding box center [442, 361] width 30 height 19
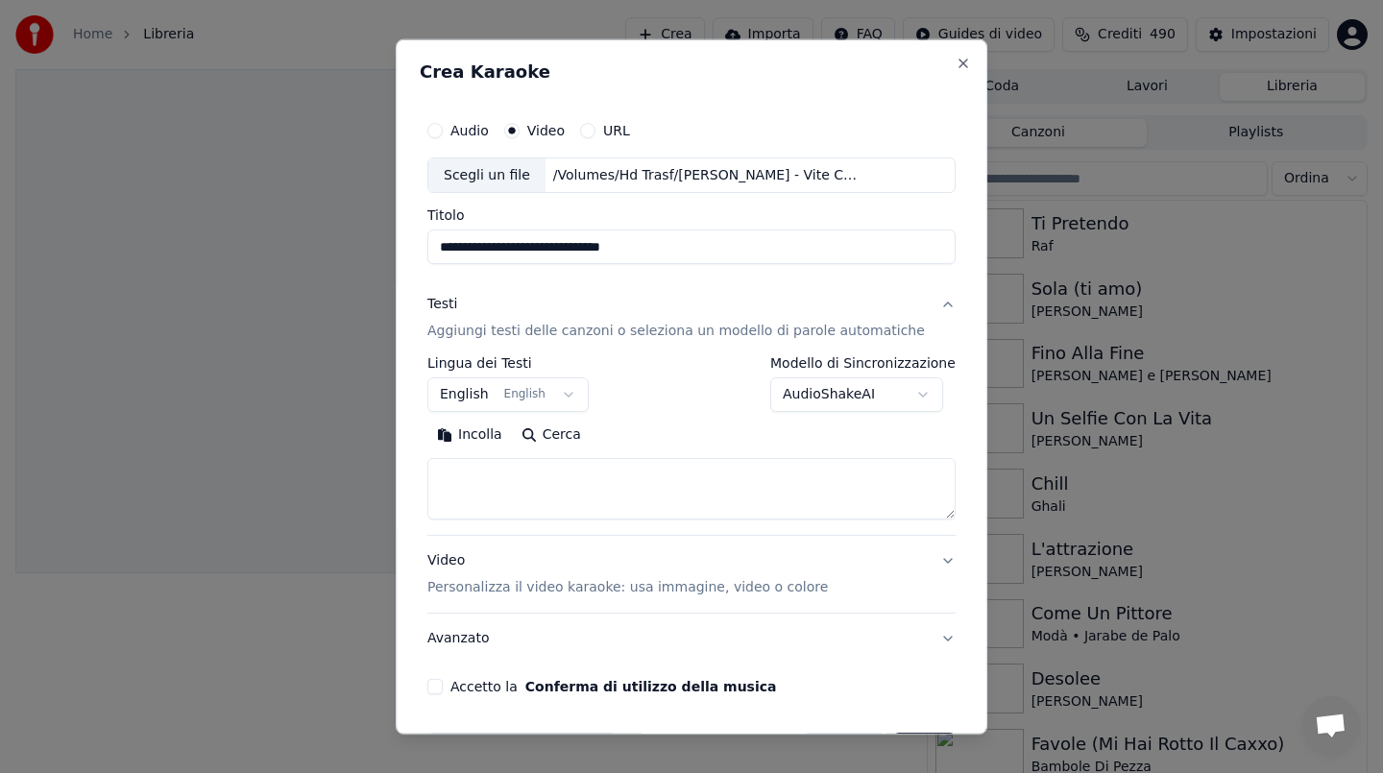
click at [488, 431] on button "Incolla" at bounding box center [469, 435] width 85 height 31
type textarea "**********"
click at [443, 687] on button "Accetto la Conferma di utilizzo della musica" at bounding box center [434, 686] width 15 height 15
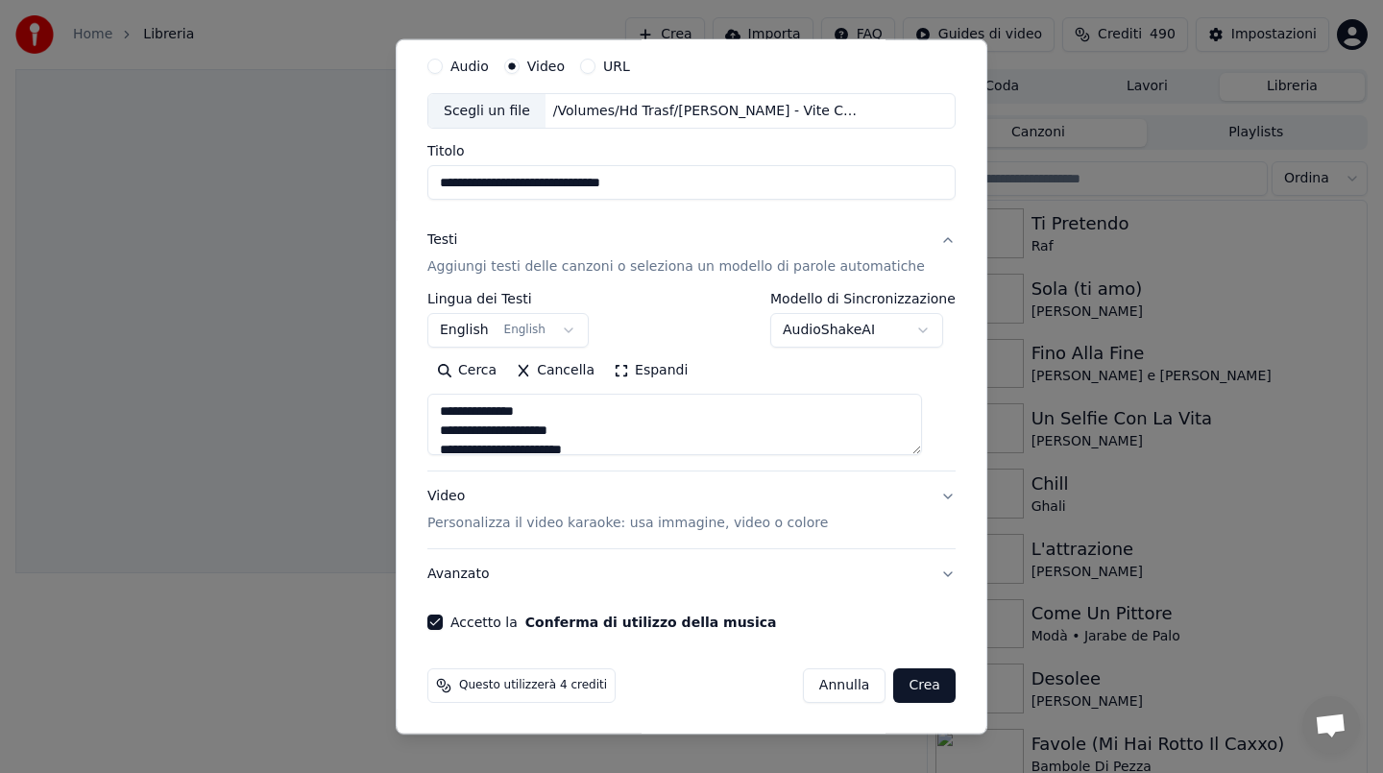
click at [914, 686] on button "Crea" at bounding box center [924, 685] width 61 height 35
select select "**"
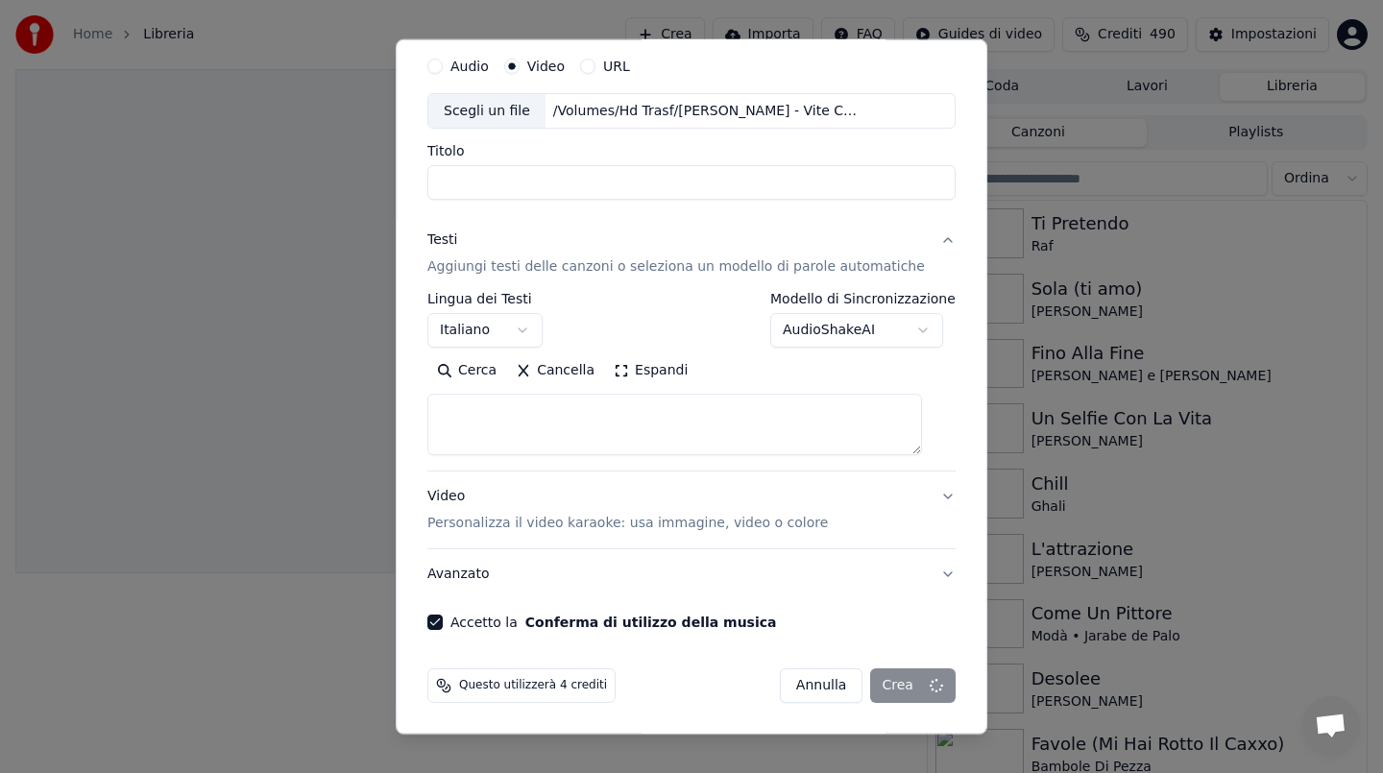
select select
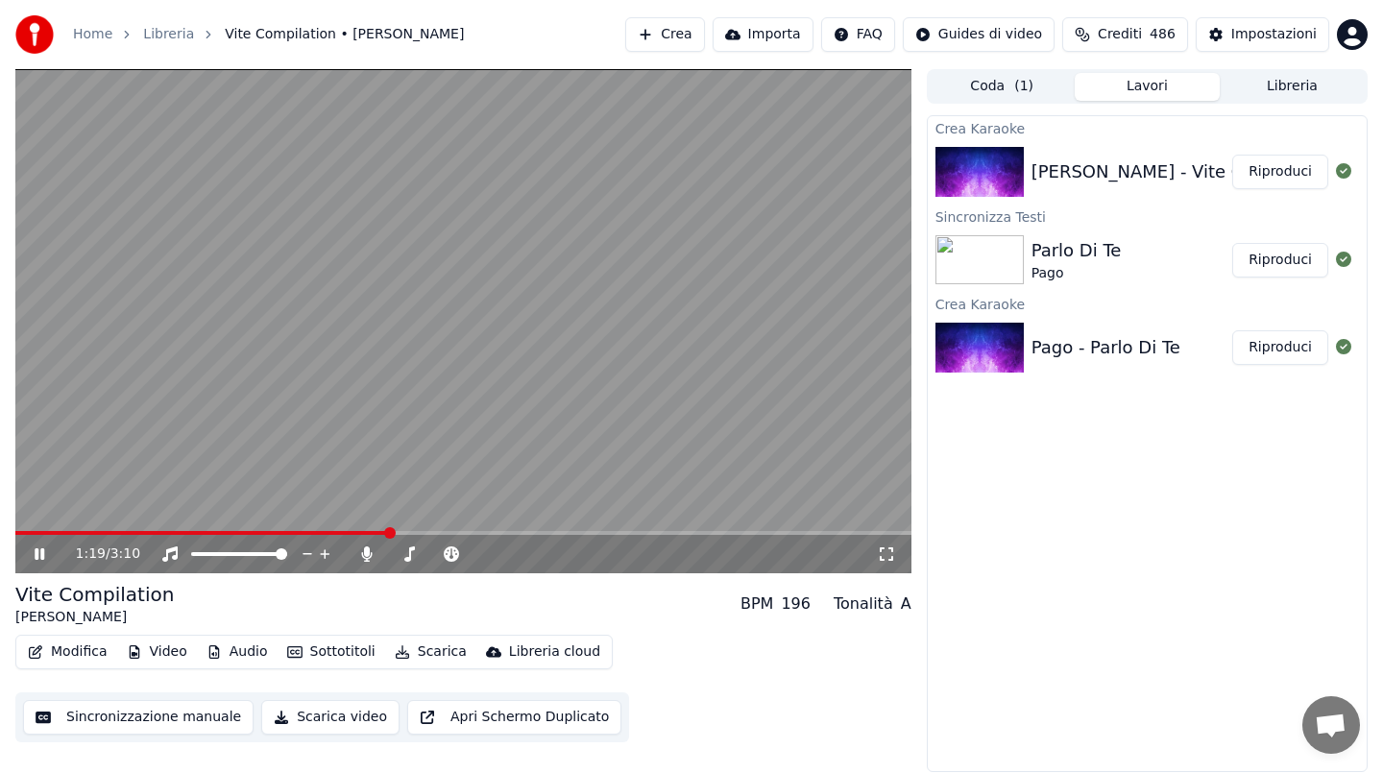
click at [521, 344] on video at bounding box center [463, 321] width 896 height 504
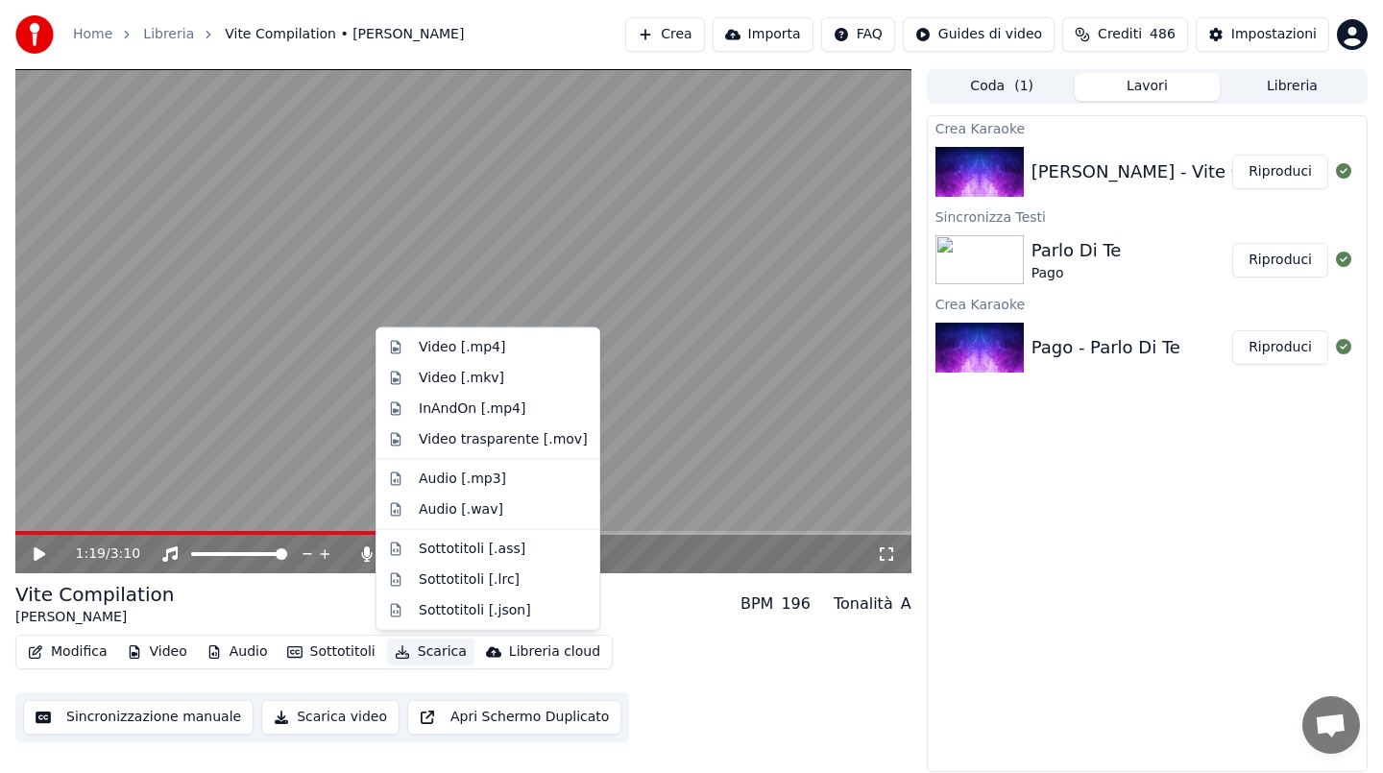
click at [429, 646] on button "Scarica" at bounding box center [430, 652] width 87 height 27
click at [434, 344] on div "Video [.mp4]" at bounding box center [462, 347] width 86 height 19
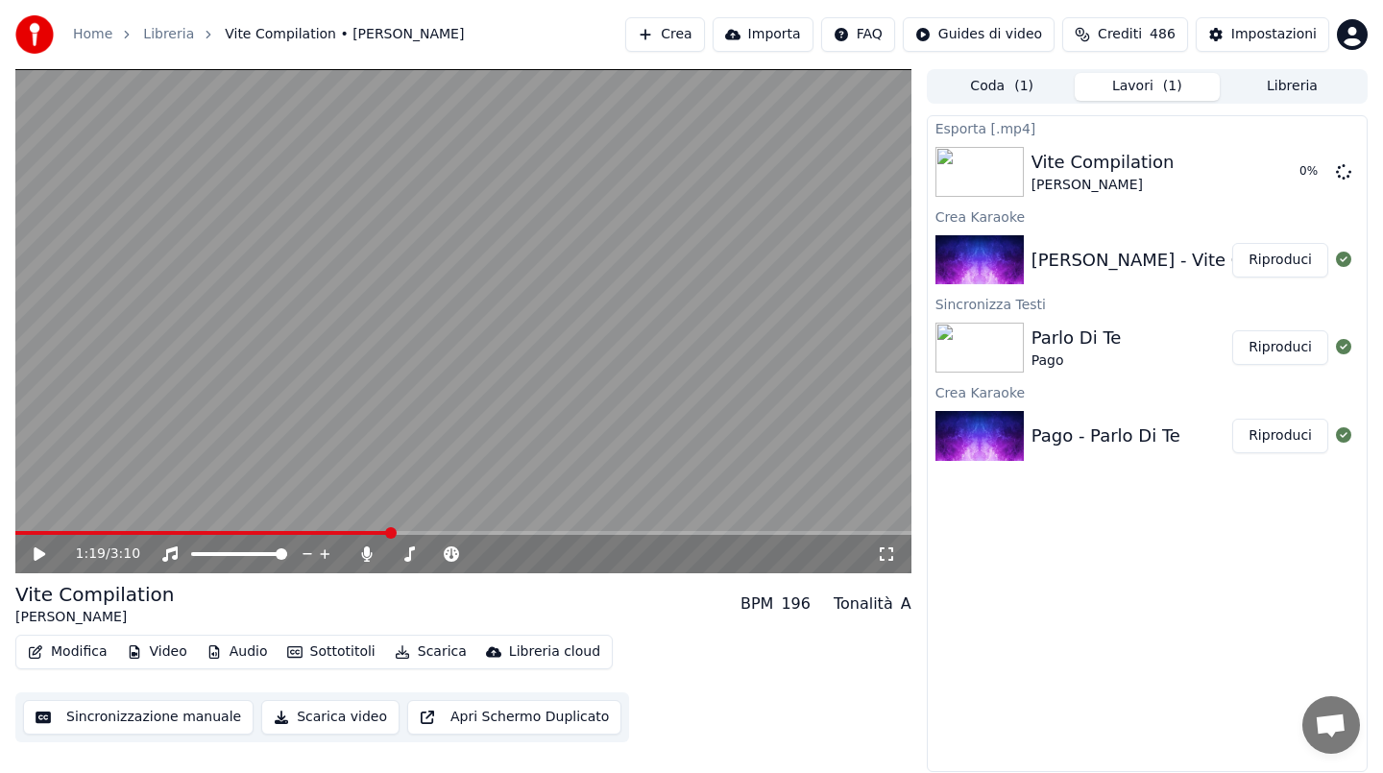
click at [704, 36] on button "Crea" at bounding box center [664, 34] width 79 height 35
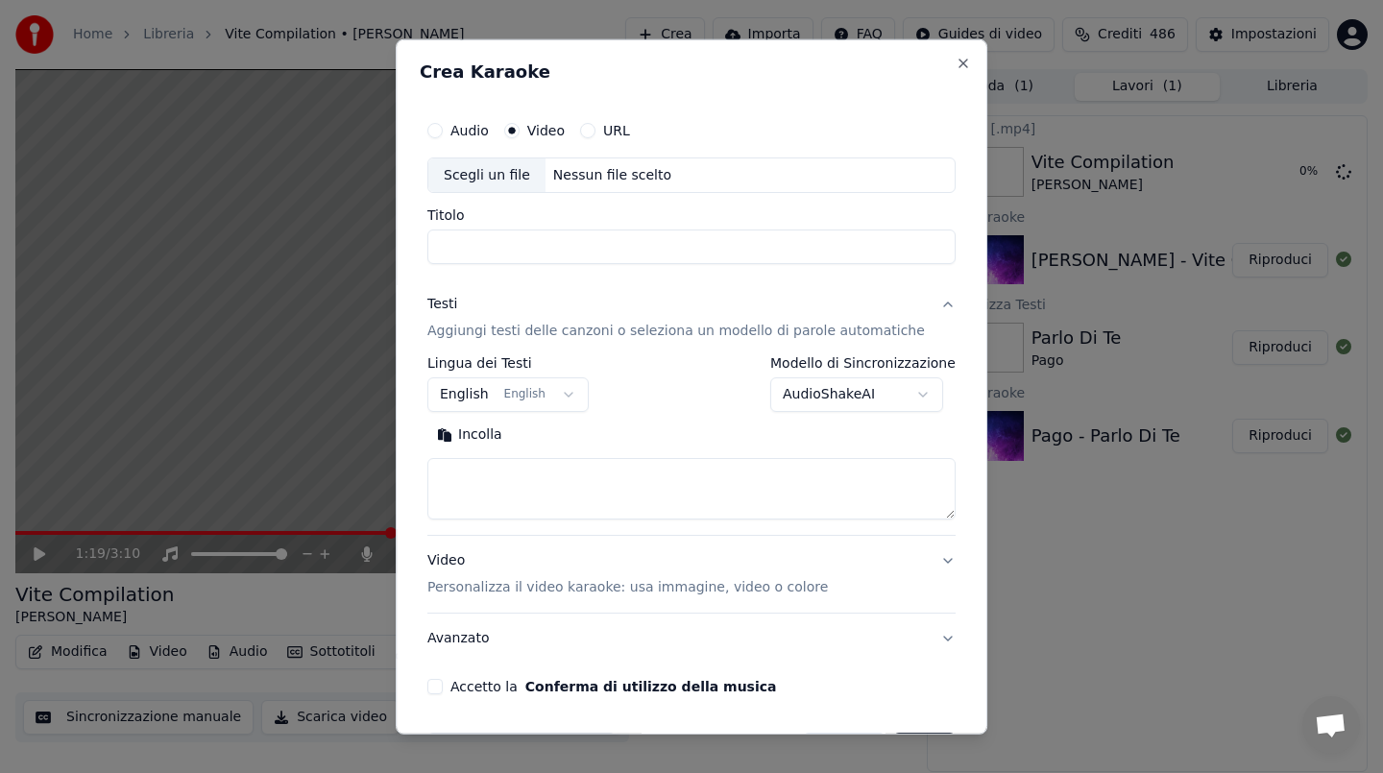
click at [625, 176] on div "Nessun file scelto" at bounding box center [611, 174] width 133 height 19
type input "**********"
click at [625, 239] on input "**********" at bounding box center [691, 246] width 528 height 35
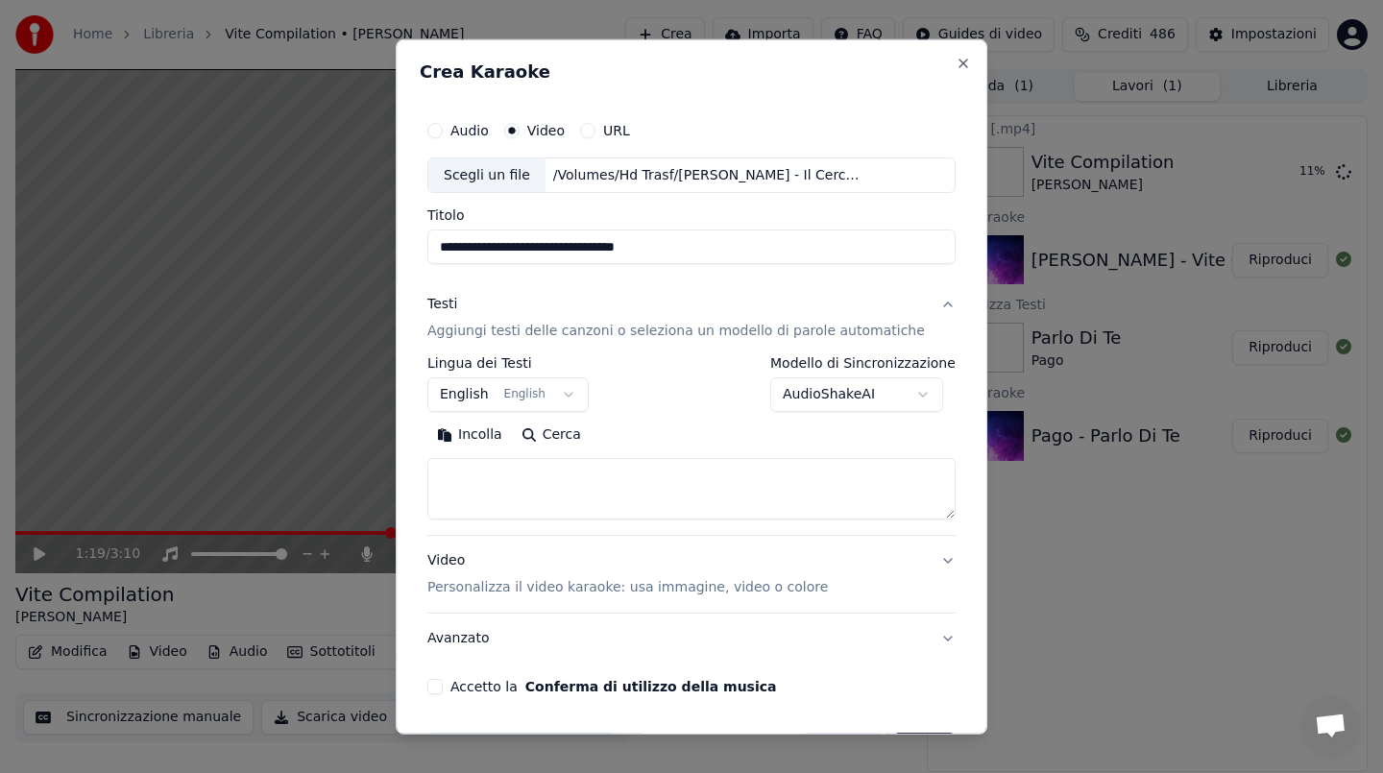
click at [486, 432] on button "Incolla" at bounding box center [469, 435] width 85 height 31
drag, startPoint x: 452, startPoint y: 489, endPoint x: 452, endPoint y: 465, distance: 24.0
click at [452, 465] on textarea "**********" at bounding box center [674, 488] width 495 height 61
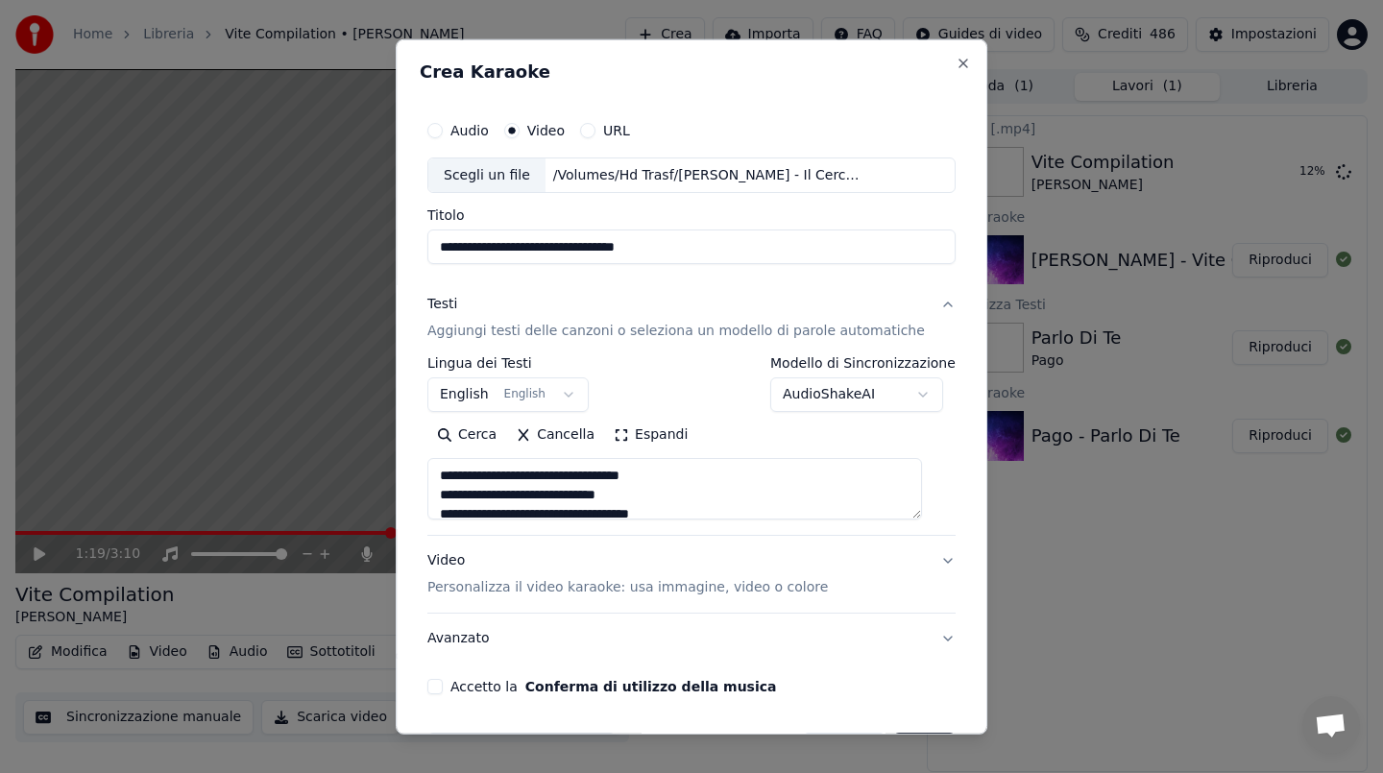
type textarea "**********"
click at [443, 681] on button "Accetto la Conferma di utilizzo della musica" at bounding box center [434, 686] width 15 height 15
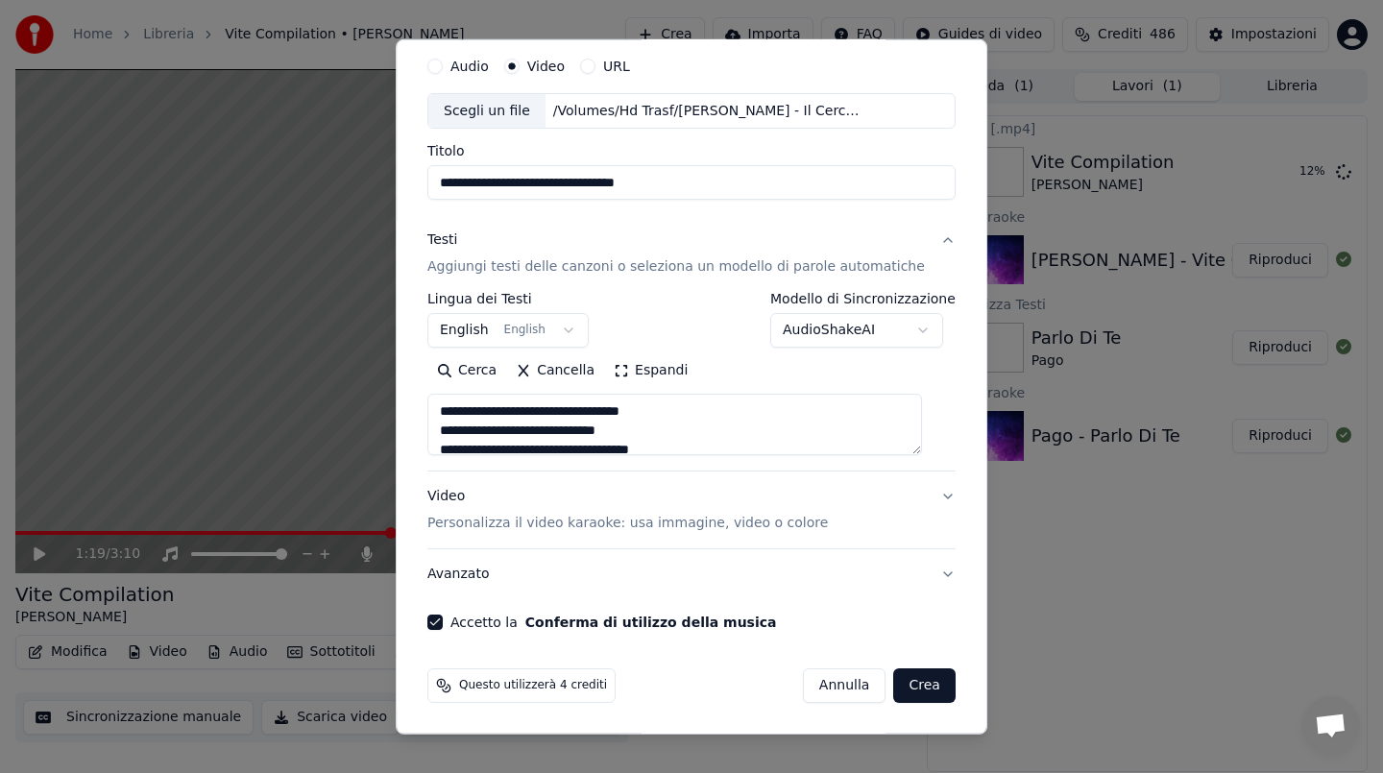
click at [905, 697] on button "Crea" at bounding box center [924, 685] width 61 height 35
select select "**"
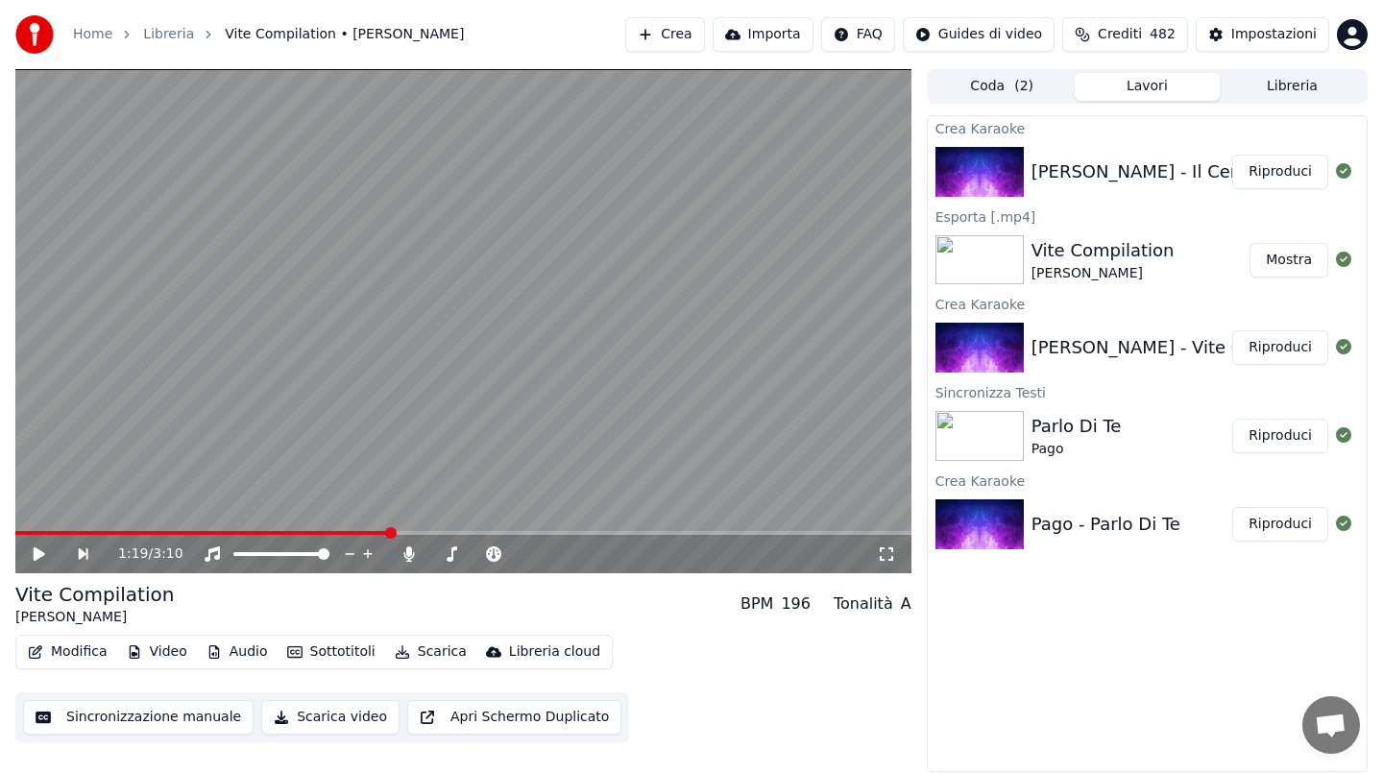
click at [1284, 167] on button "Riproduci" at bounding box center [1280, 172] width 96 height 35
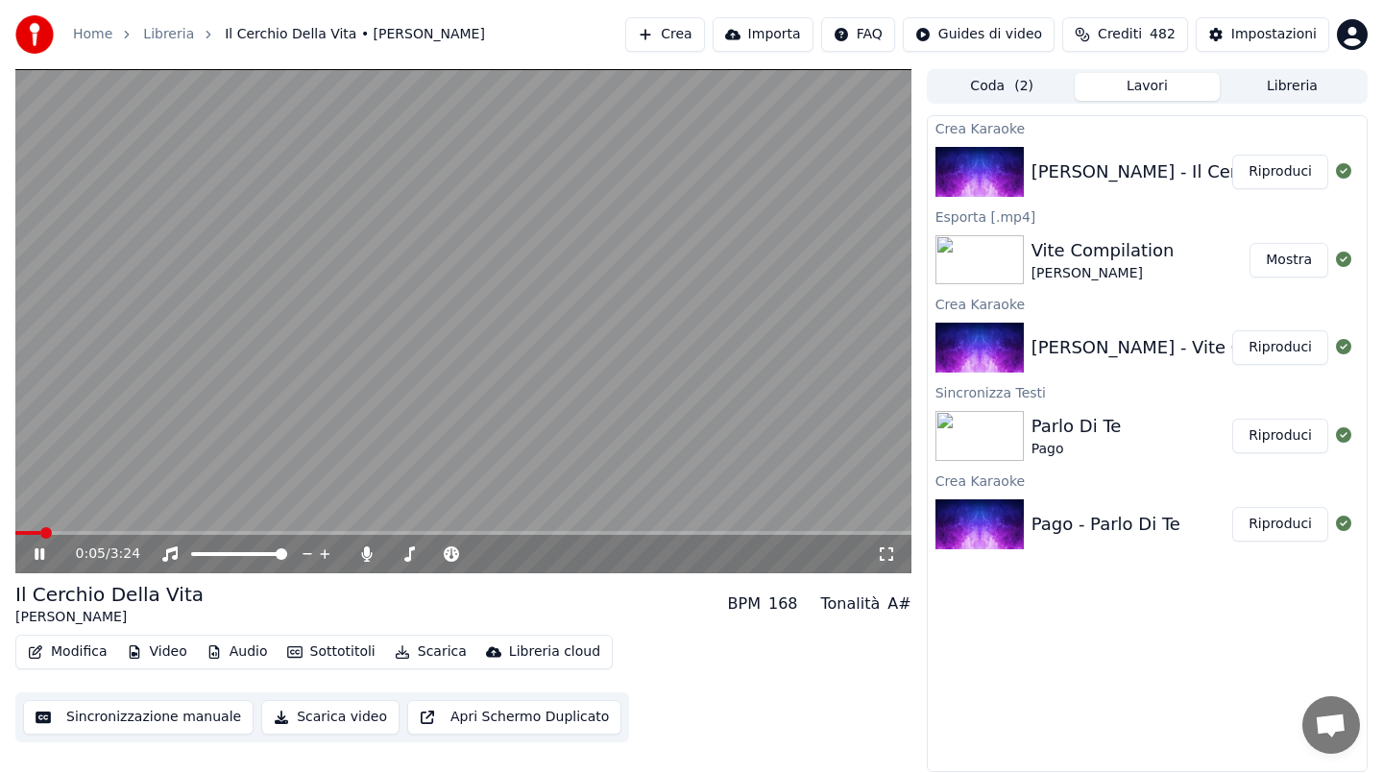
click at [89, 532] on span at bounding box center [463, 533] width 896 height 4
click at [120, 531] on span at bounding box center [463, 533] width 896 height 4
click at [157, 531] on span at bounding box center [463, 533] width 896 height 4
click at [195, 531] on span at bounding box center [463, 533] width 896 height 4
click at [214, 531] on span at bounding box center [463, 533] width 896 height 4
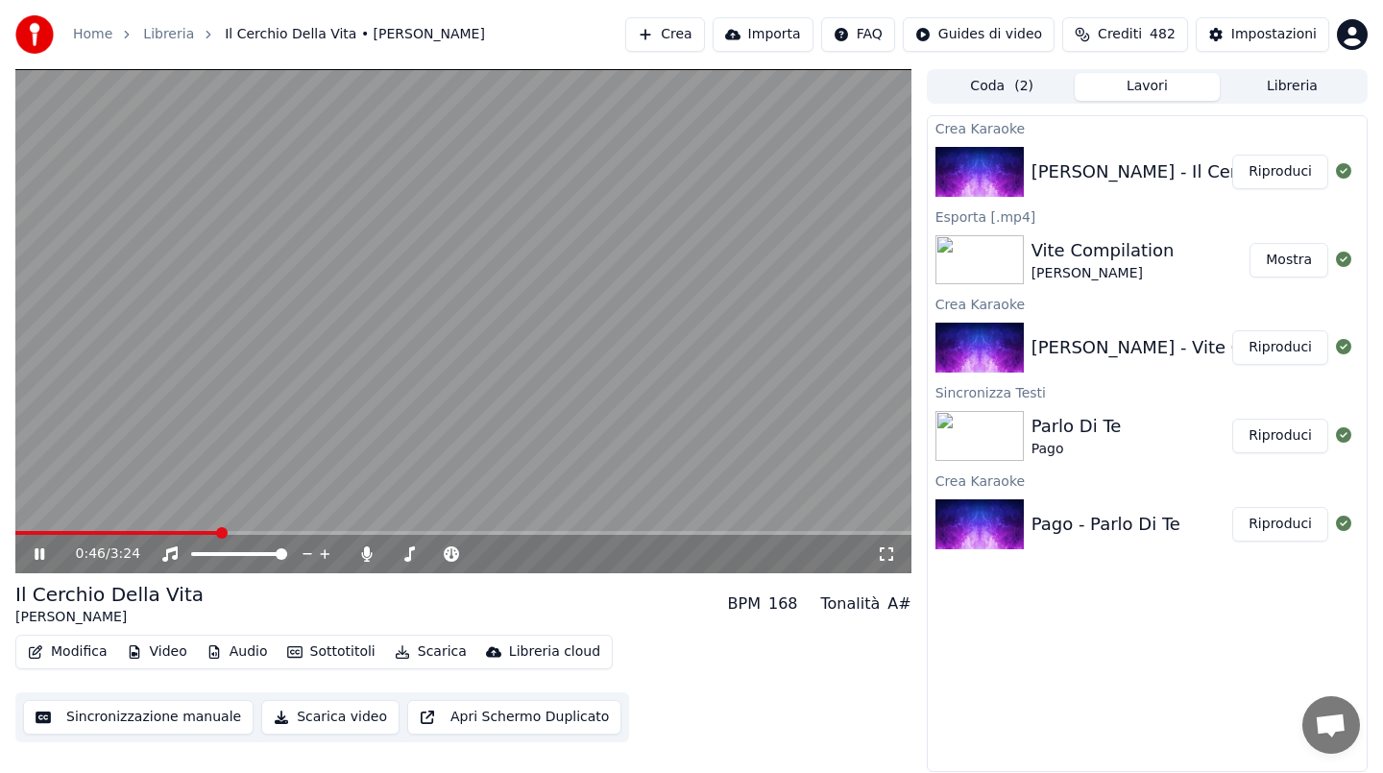
click at [249, 532] on span at bounding box center [463, 533] width 896 height 4
click at [228, 531] on span at bounding box center [122, 533] width 214 height 4
click at [317, 351] on video at bounding box center [463, 321] width 896 height 504
click at [182, 716] on button "Sincronizzazione manuale" at bounding box center [138, 717] width 230 height 35
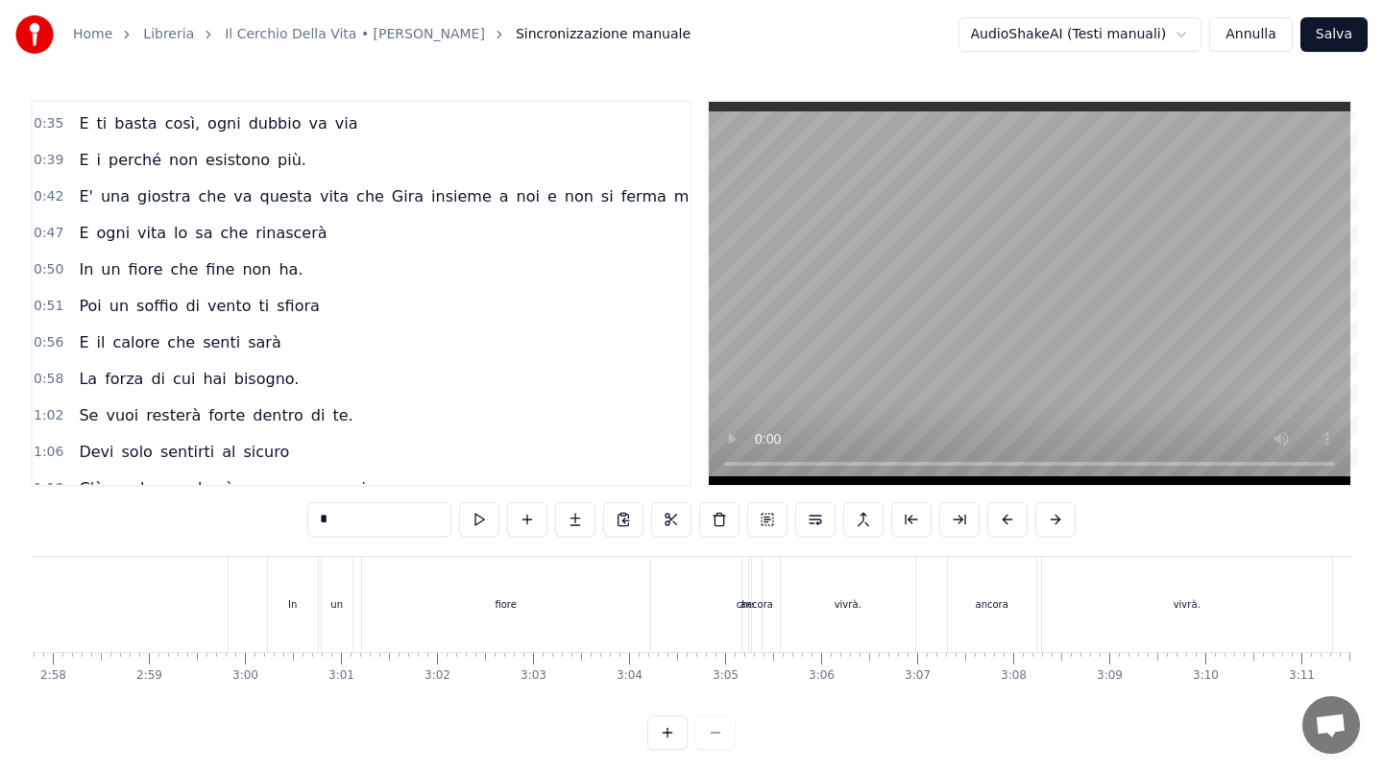
scroll to position [0, 15871]
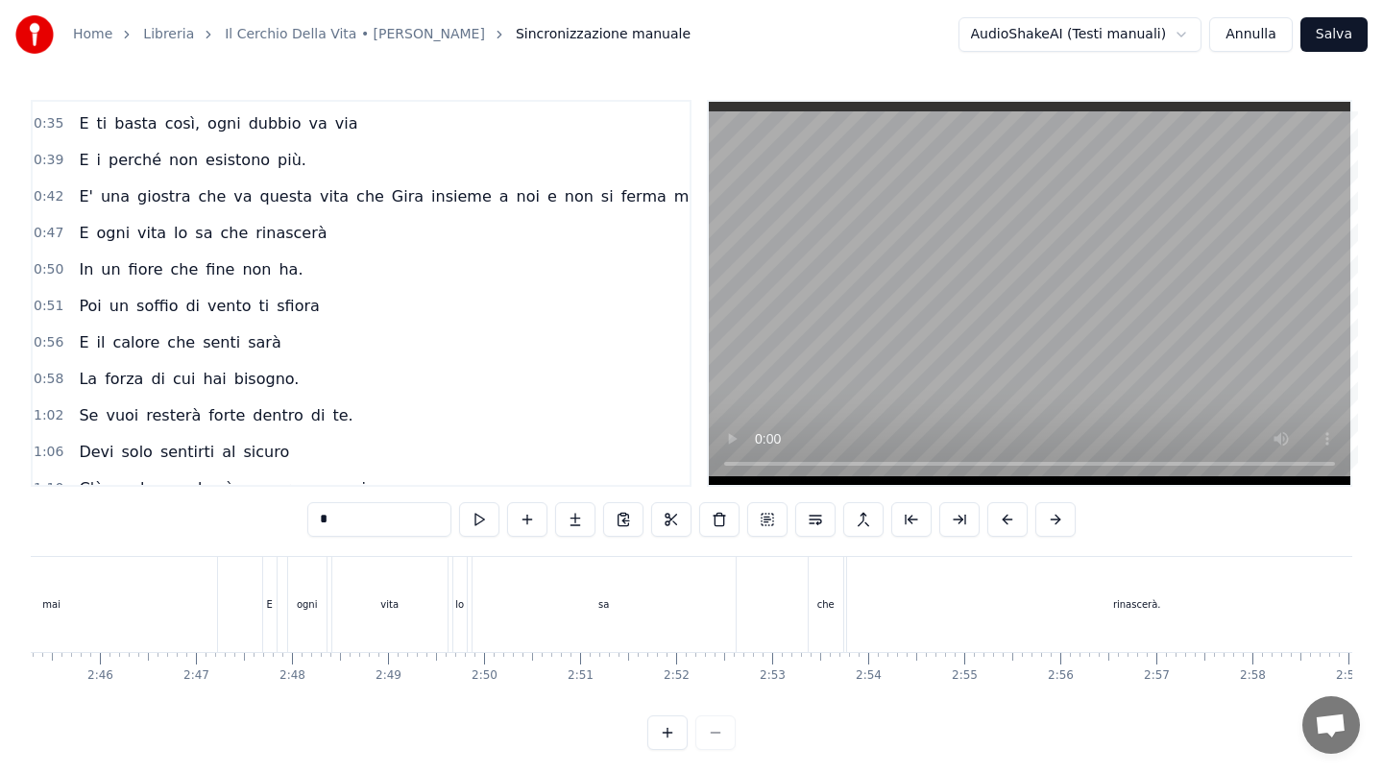
click at [1100, 37] on html "Home Libreria Il Cerchio Della Vita • [PERSON_NAME] Sincronizzazione manuale Au…" at bounding box center [691, 390] width 1383 height 781
click at [1129, 45] on html "Home Libreria Il Cerchio Della Vita • [PERSON_NAME] Sincronizzazione manuale Au…" at bounding box center [691, 390] width 1383 height 781
click at [1262, 38] on button "Annulla" at bounding box center [1251, 34] width 84 height 35
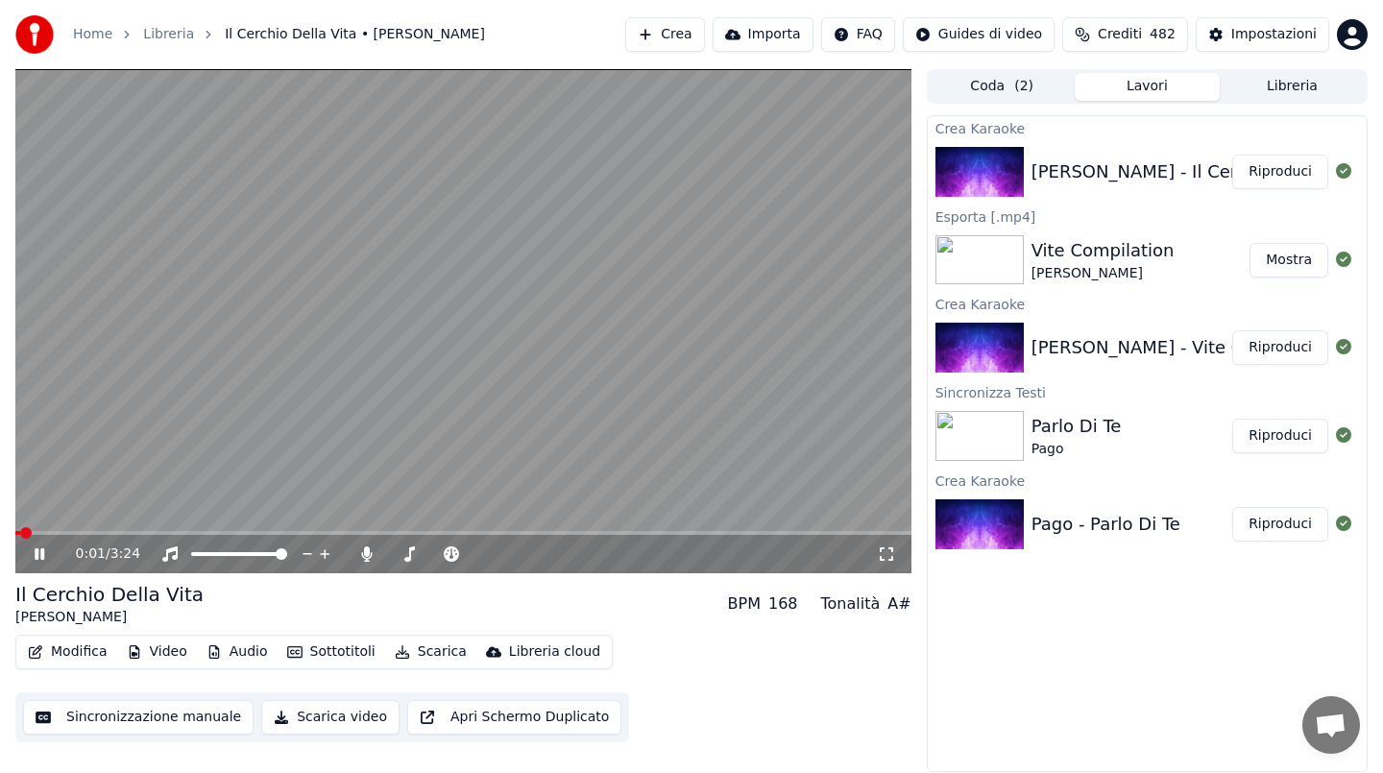
click at [374, 362] on video at bounding box center [463, 321] width 896 height 504
click at [58, 655] on button "Modifica" at bounding box center [67, 652] width 95 height 27
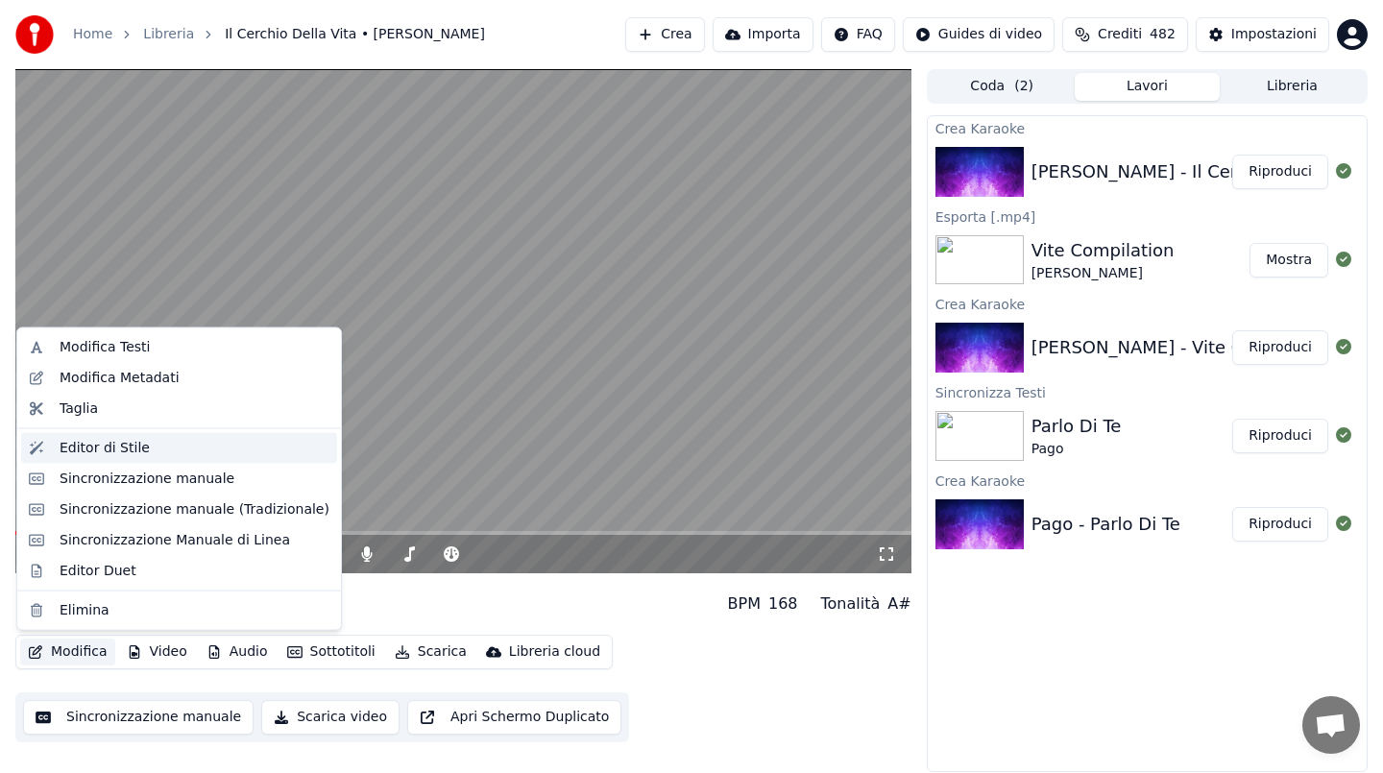
click at [140, 448] on div "Editor di Stile" at bounding box center [105, 447] width 90 height 19
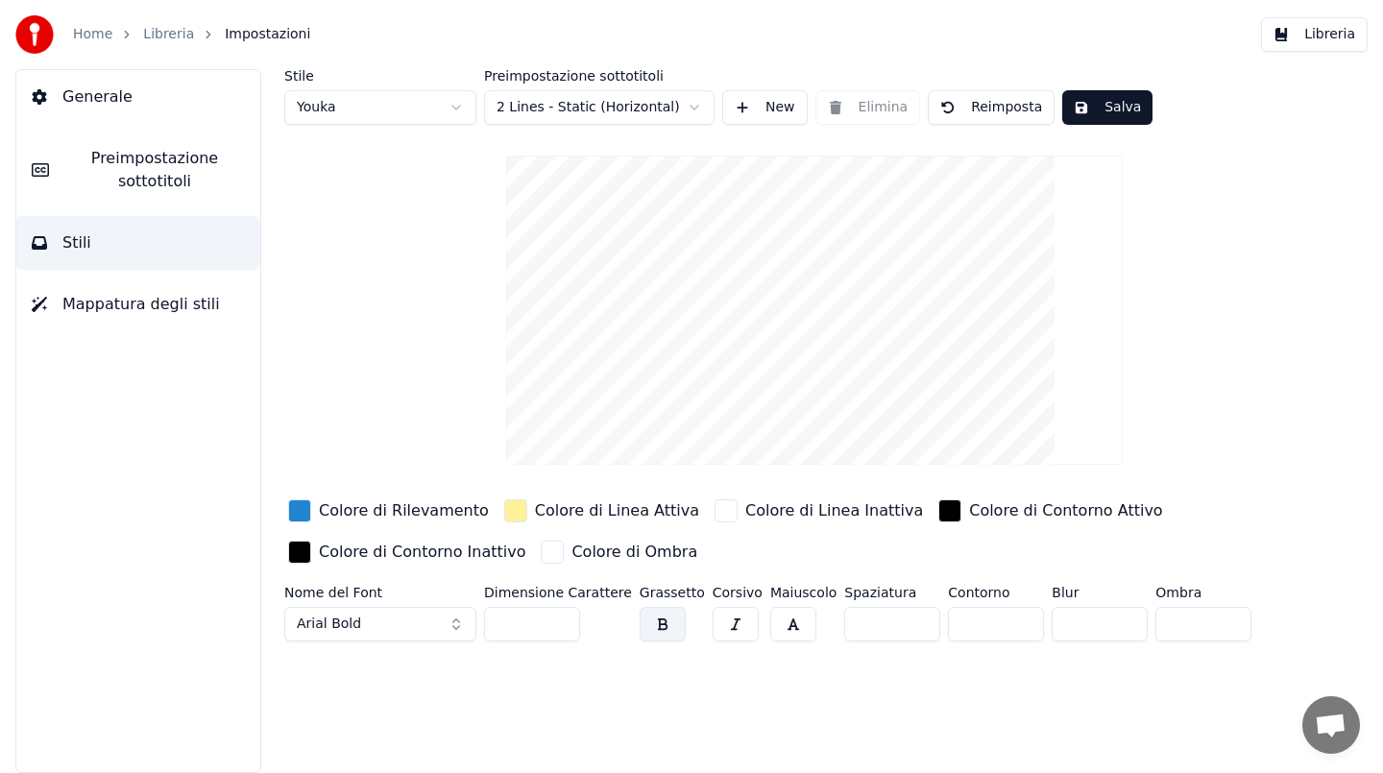
click at [150, 23] on div "Home Libreria Impostazioni" at bounding box center [162, 34] width 295 height 38
click at [156, 41] on link "Libreria" at bounding box center [168, 34] width 51 height 19
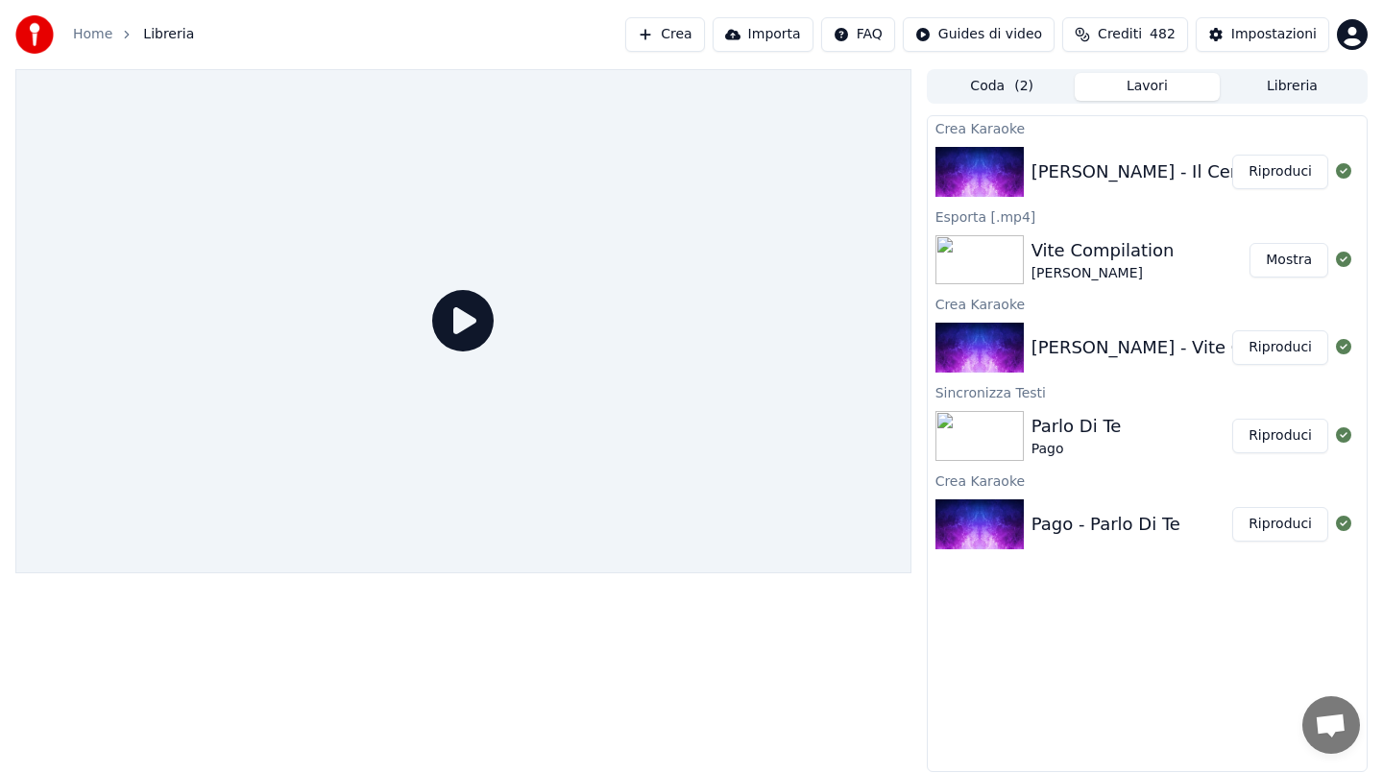
click at [1259, 176] on button "Riproduci" at bounding box center [1280, 172] width 96 height 35
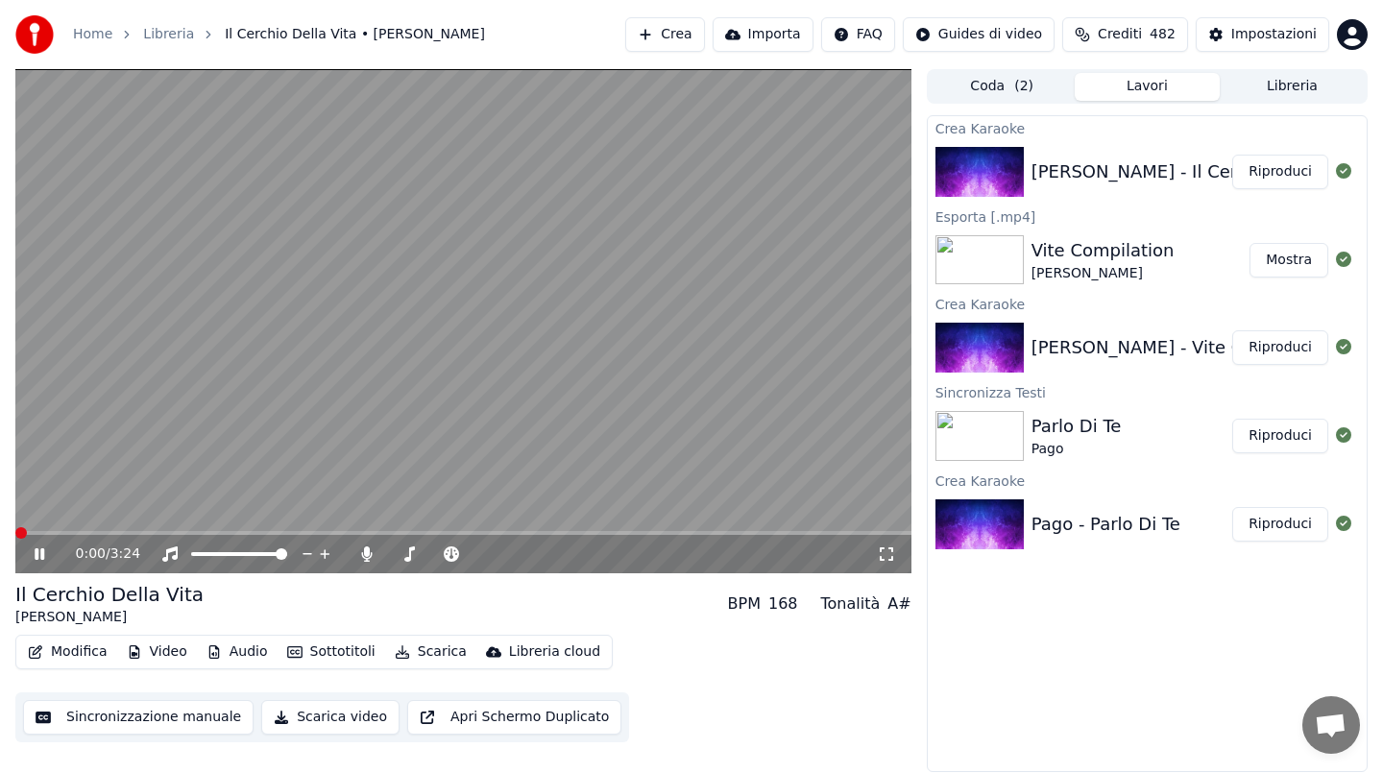
click at [348, 357] on video at bounding box center [463, 321] width 896 height 504
click at [57, 656] on button "Modifica" at bounding box center [67, 652] width 95 height 27
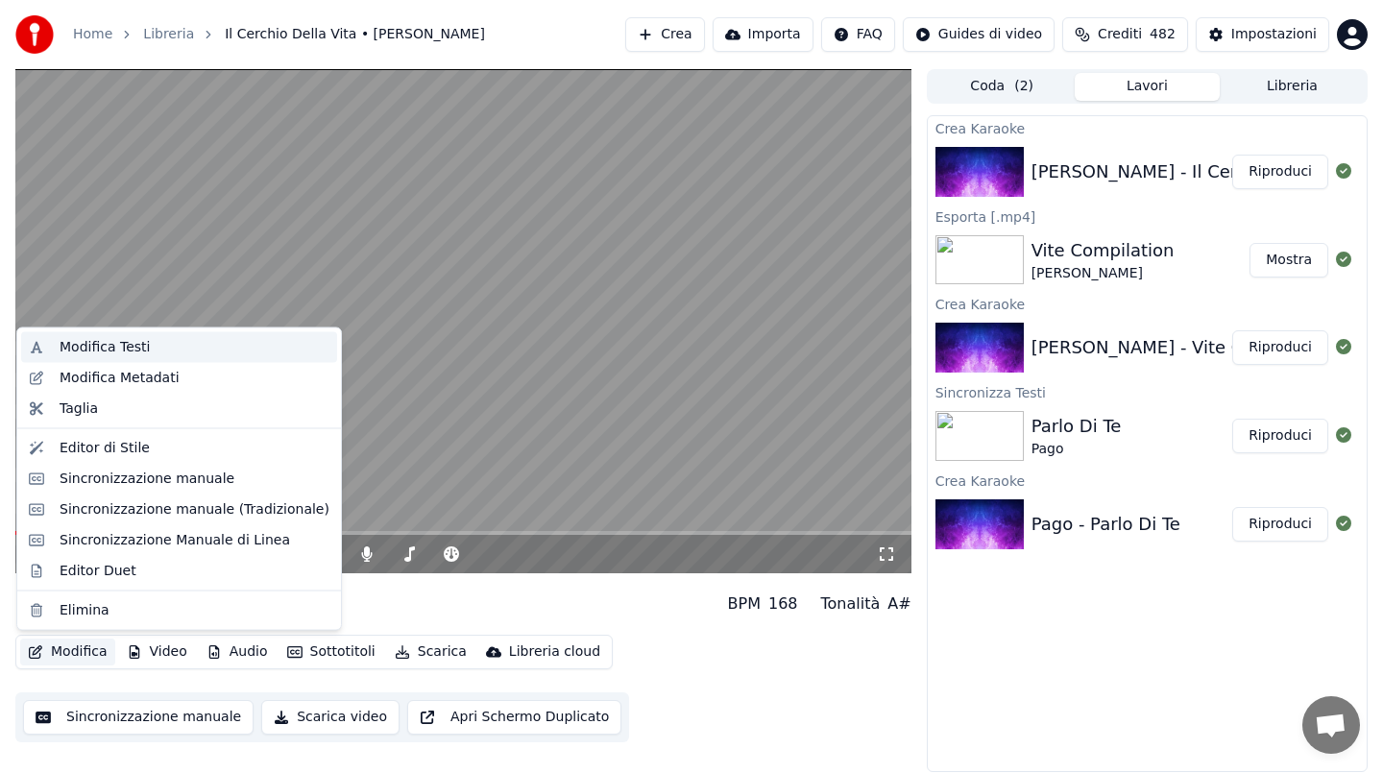
click at [134, 348] on div "Modifica Testi" at bounding box center [105, 347] width 90 height 19
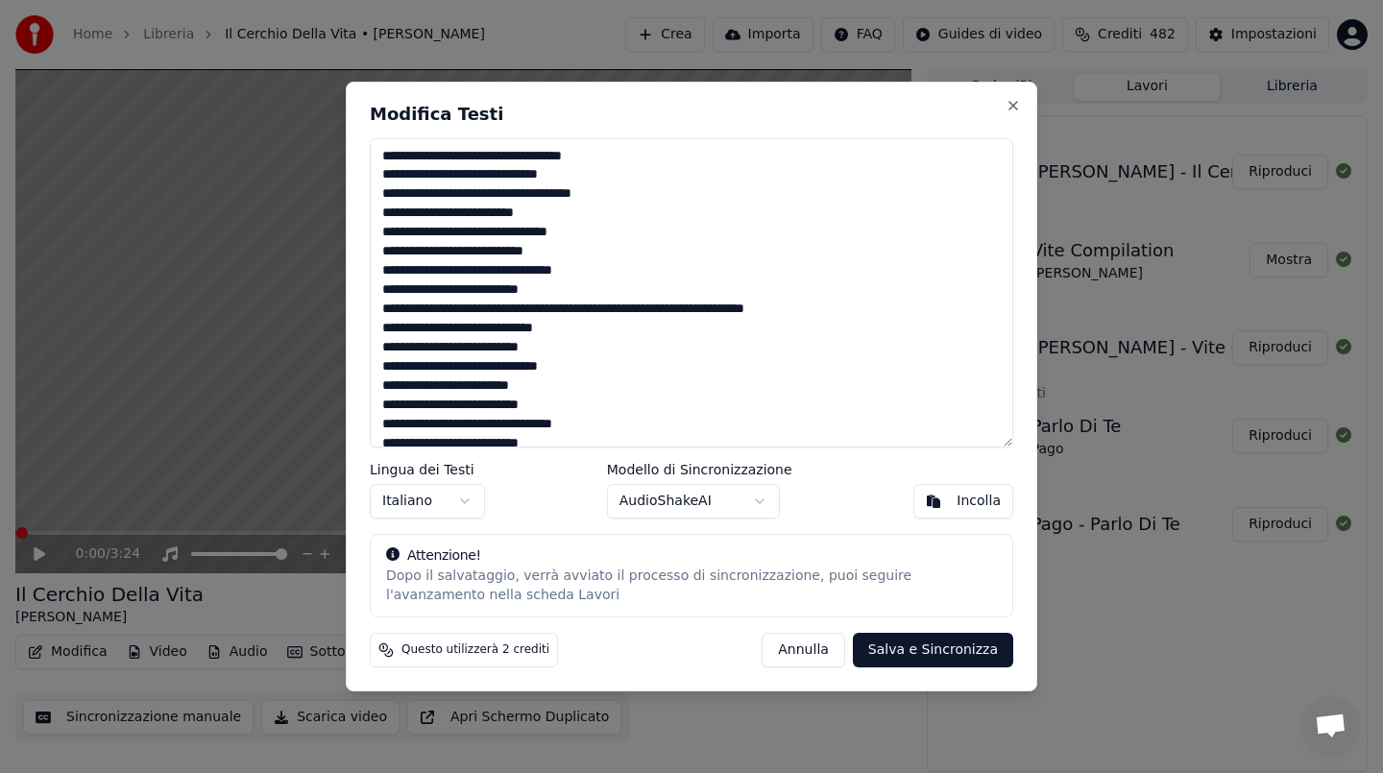
click at [765, 501] on body "Home Libreria Il Cerchio Della Vita • [PERSON_NAME] Crea Importa FAQ Guides di …" at bounding box center [691, 386] width 1383 height 773
click at [773, 501] on body "Home Libreria Il Cerchio Della Vita • [PERSON_NAME] Crea Importa FAQ Guides di …" at bounding box center [691, 386] width 1383 height 773
click at [937, 649] on button "Salva e Sincronizza" at bounding box center [933, 650] width 160 height 35
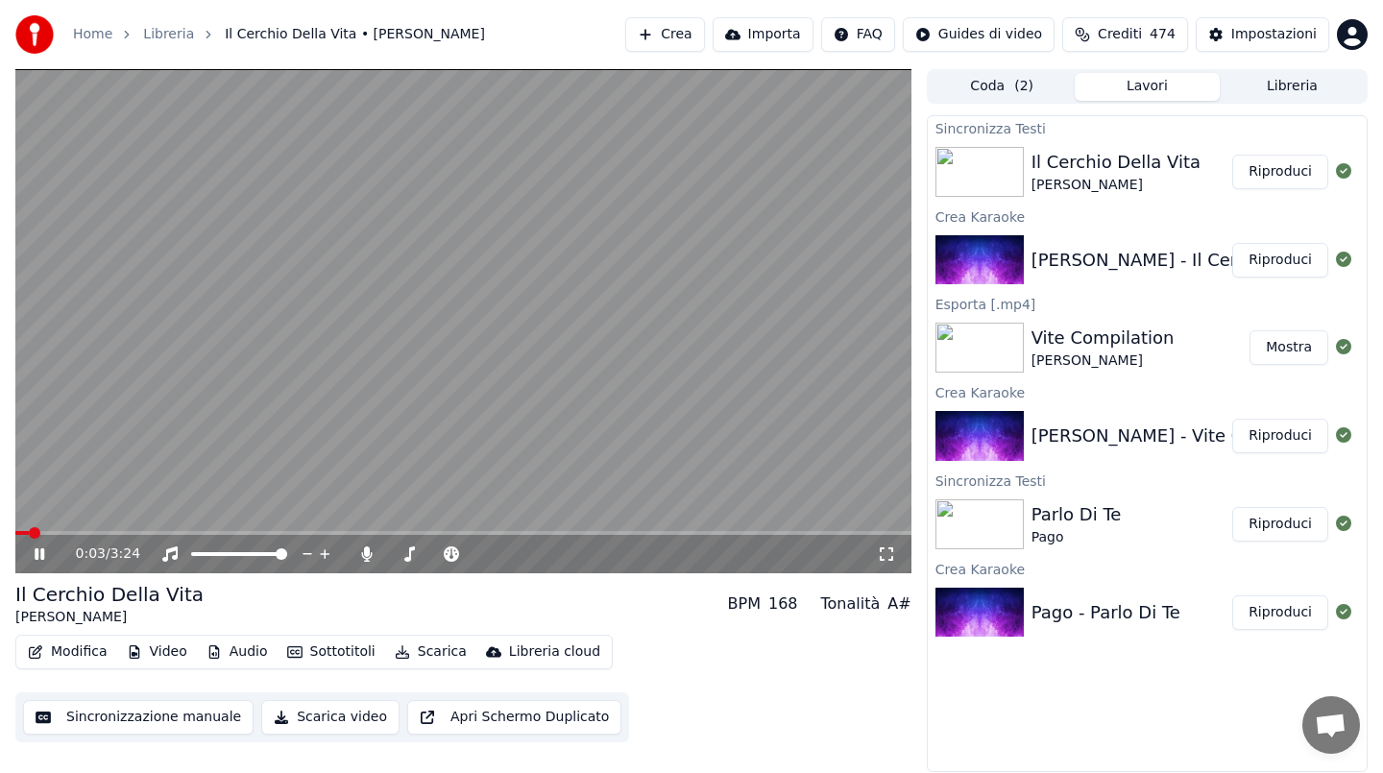
click at [504, 321] on video at bounding box center [463, 321] width 896 height 504
click at [45, 548] on icon at bounding box center [53, 553] width 45 height 15
click at [247, 521] on video at bounding box center [463, 321] width 896 height 504
click at [238, 529] on video at bounding box center [463, 321] width 896 height 504
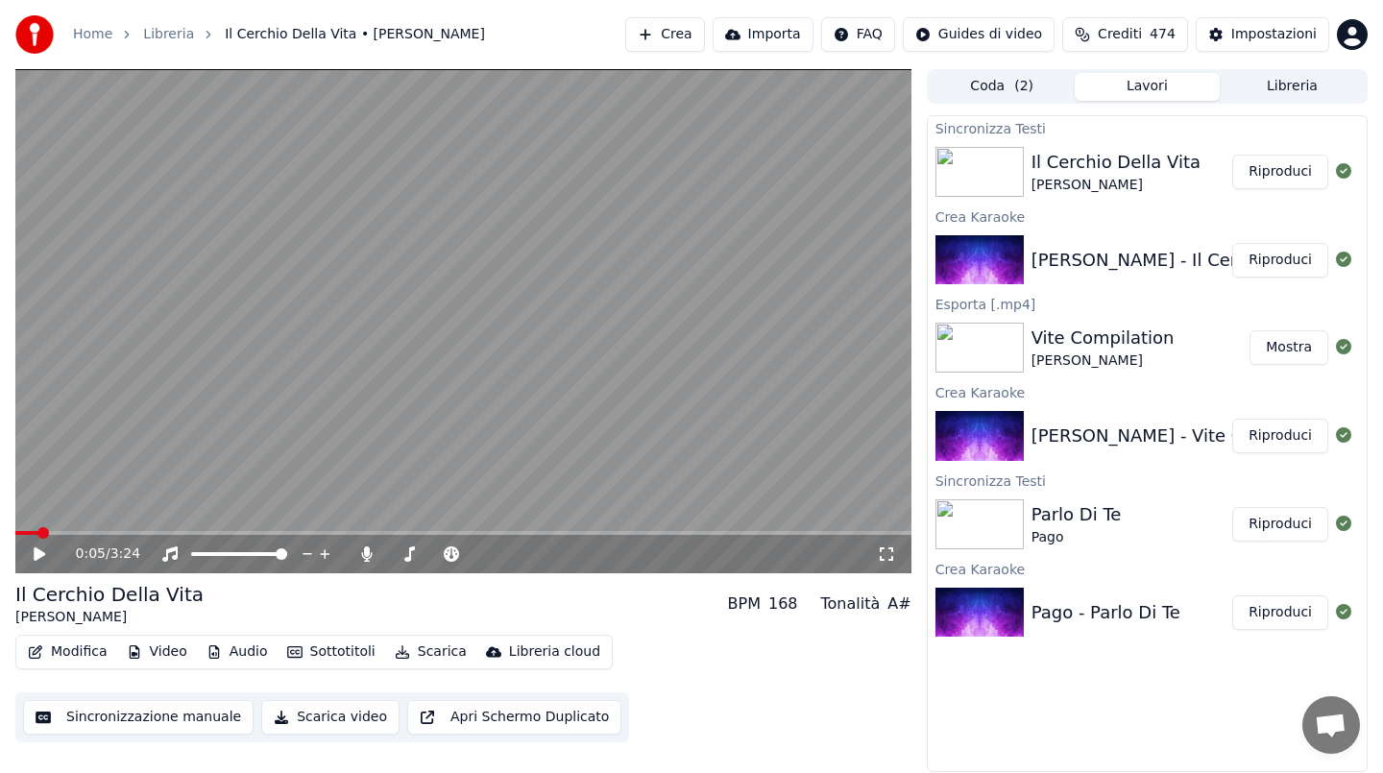
click at [236, 535] on div "0:05 / 3:24" at bounding box center [463, 554] width 896 height 38
click at [238, 538] on div "0:05 / 3:24" at bounding box center [463, 554] width 896 height 38
click at [239, 533] on span at bounding box center [463, 533] width 896 height 4
click at [263, 419] on video at bounding box center [463, 321] width 896 height 504
click at [290, 401] on video at bounding box center [463, 321] width 896 height 504
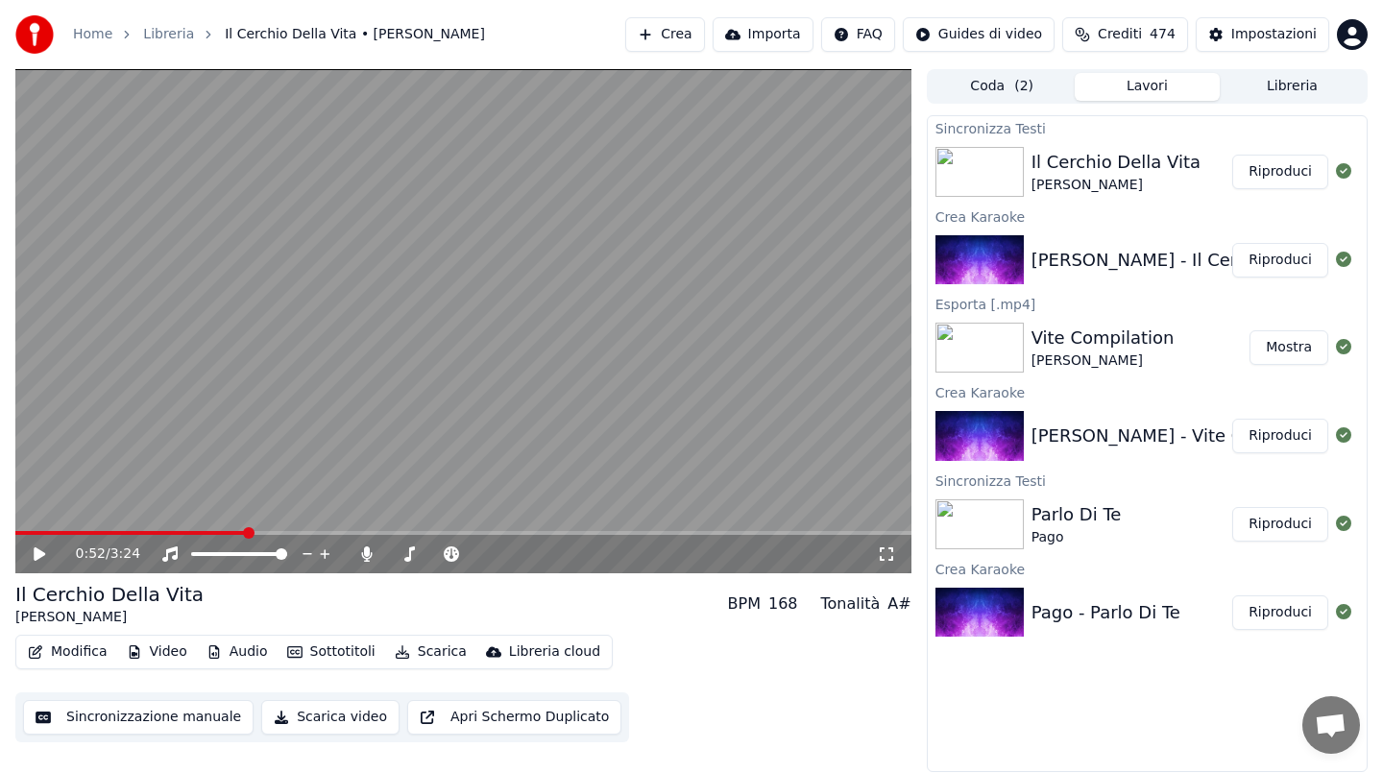
click at [79, 654] on button "Modifica" at bounding box center [67, 652] width 95 height 27
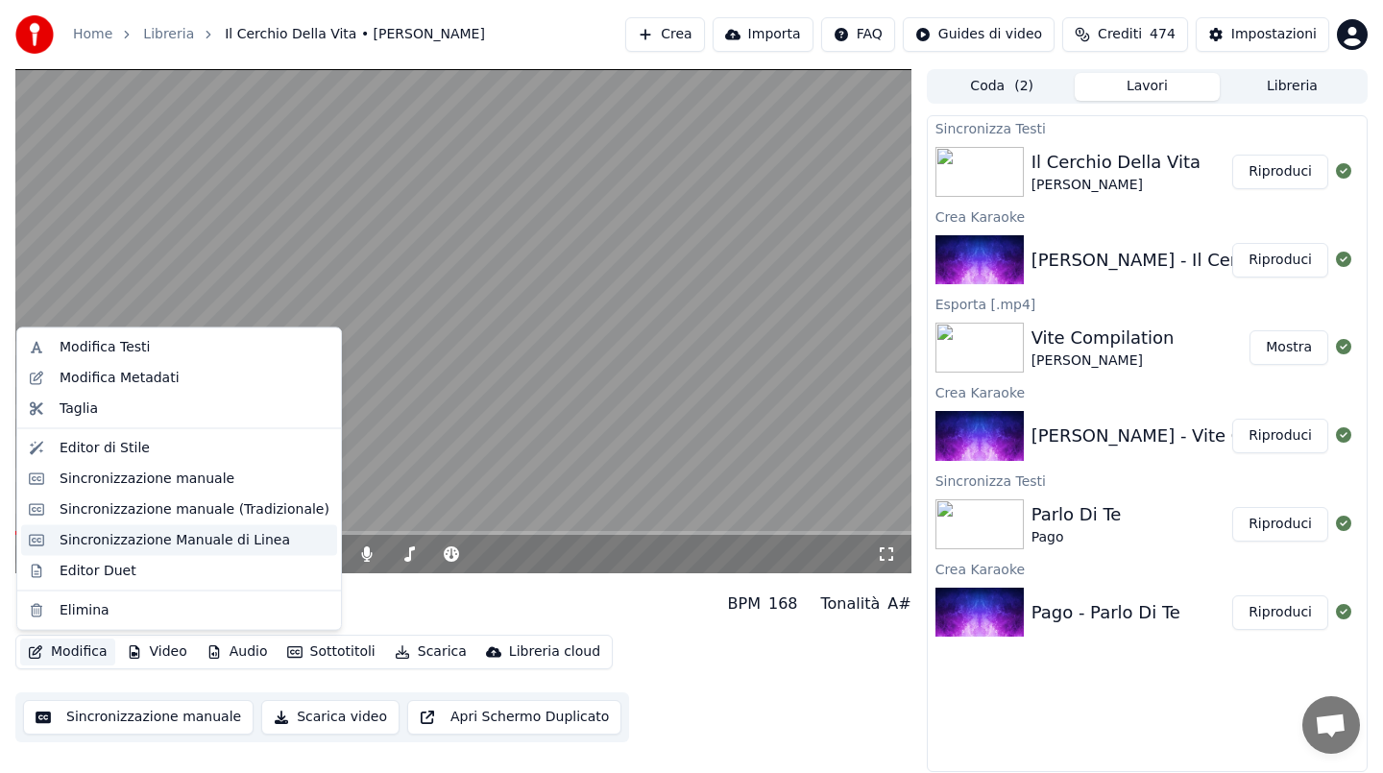
click at [137, 539] on div "Sincronizzazione Manuale di Linea" at bounding box center [175, 539] width 230 height 19
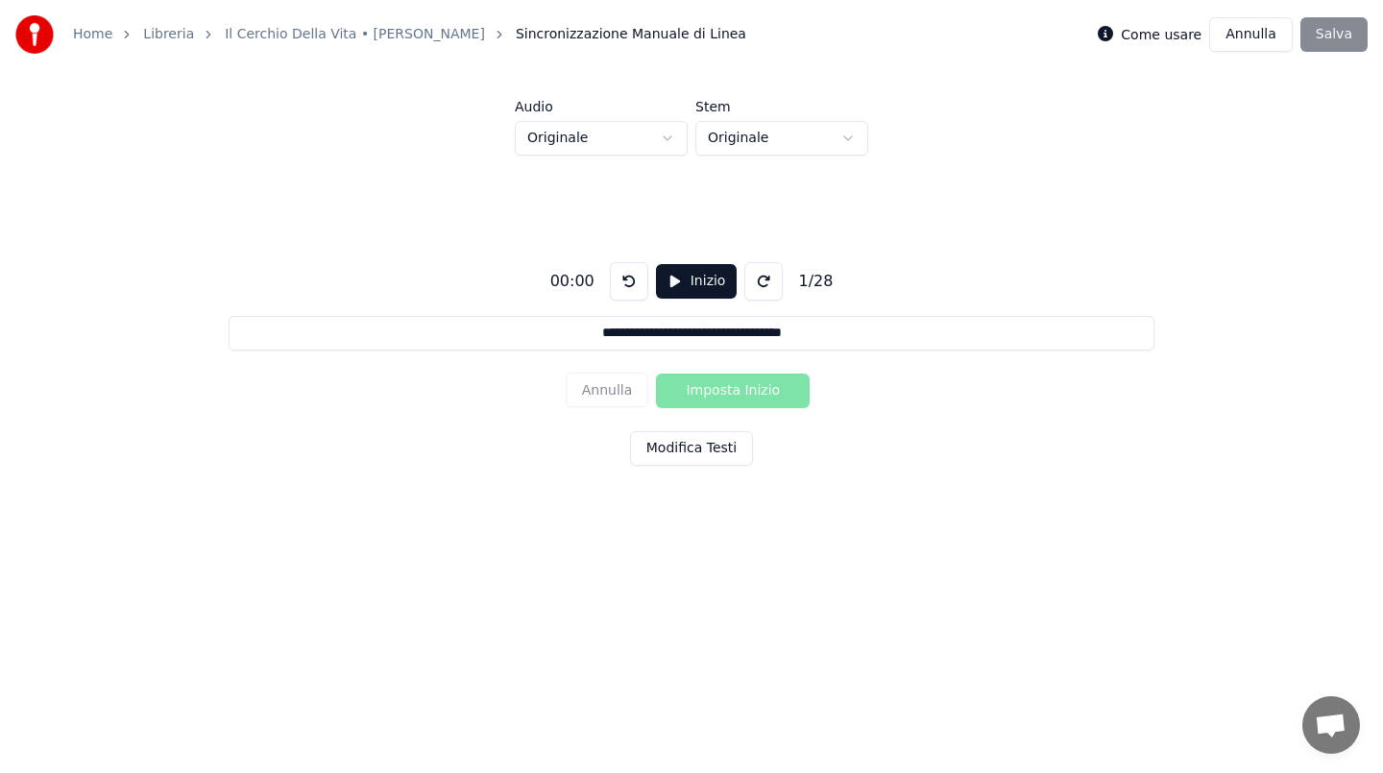
click at [672, 279] on button "Inizio" at bounding box center [697, 281] width 82 height 35
click at [727, 399] on button "Imposta Inizio" at bounding box center [733, 391] width 154 height 35
click at [760, 275] on button at bounding box center [766, 281] width 38 height 38
click at [613, 284] on button at bounding box center [627, 281] width 38 height 38
click at [618, 284] on button at bounding box center [627, 281] width 38 height 38
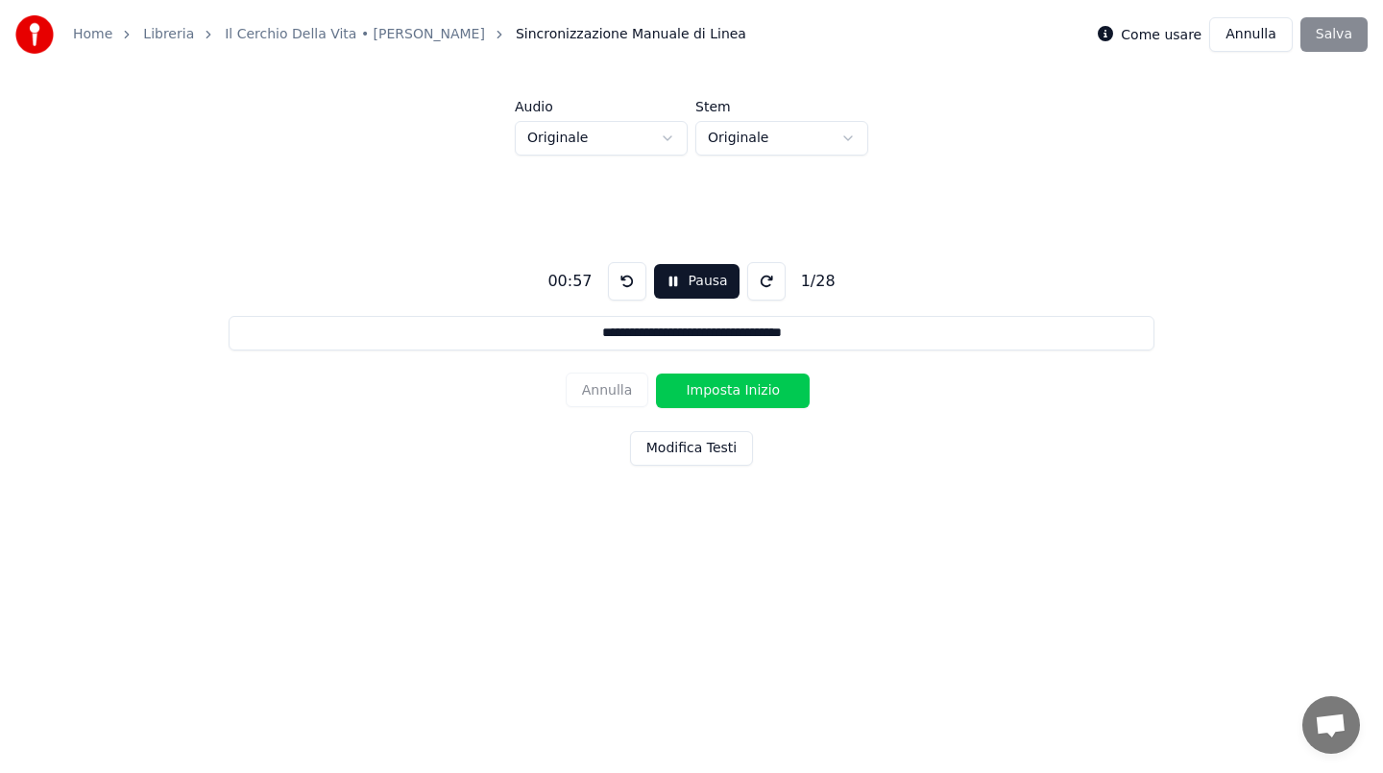
click at [618, 278] on button at bounding box center [627, 281] width 38 height 38
click at [712, 393] on button "Imposta Inizio" at bounding box center [733, 391] width 154 height 35
click at [627, 282] on button at bounding box center [627, 281] width 38 height 38
click at [626, 282] on button at bounding box center [627, 281] width 38 height 38
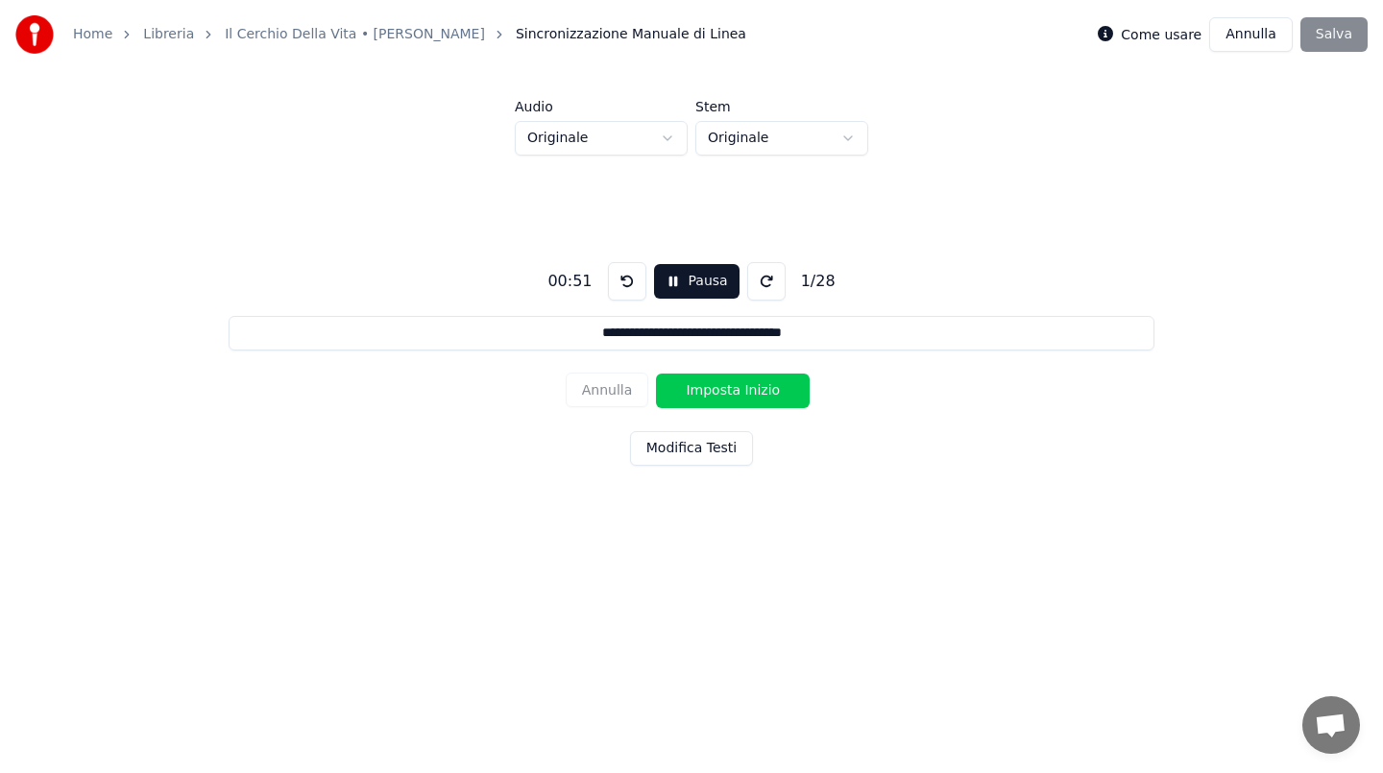
click at [705, 394] on button "Imposta Inizio" at bounding box center [733, 391] width 154 height 35
click at [741, 391] on button "Imposta Fine" at bounding box center [733, 391] width 154 height 35
click at [741, 391] on button "Imposta Inizio" at bounding box center [733, 391] width 154 height 35
click at [741, 391] on button "Imposta Fine" at bounding box center [733, 391] width 154 height 35
click at [741, 391] on button "Imposta Inizio" at bounding box center [733, 391] width 154 height 35
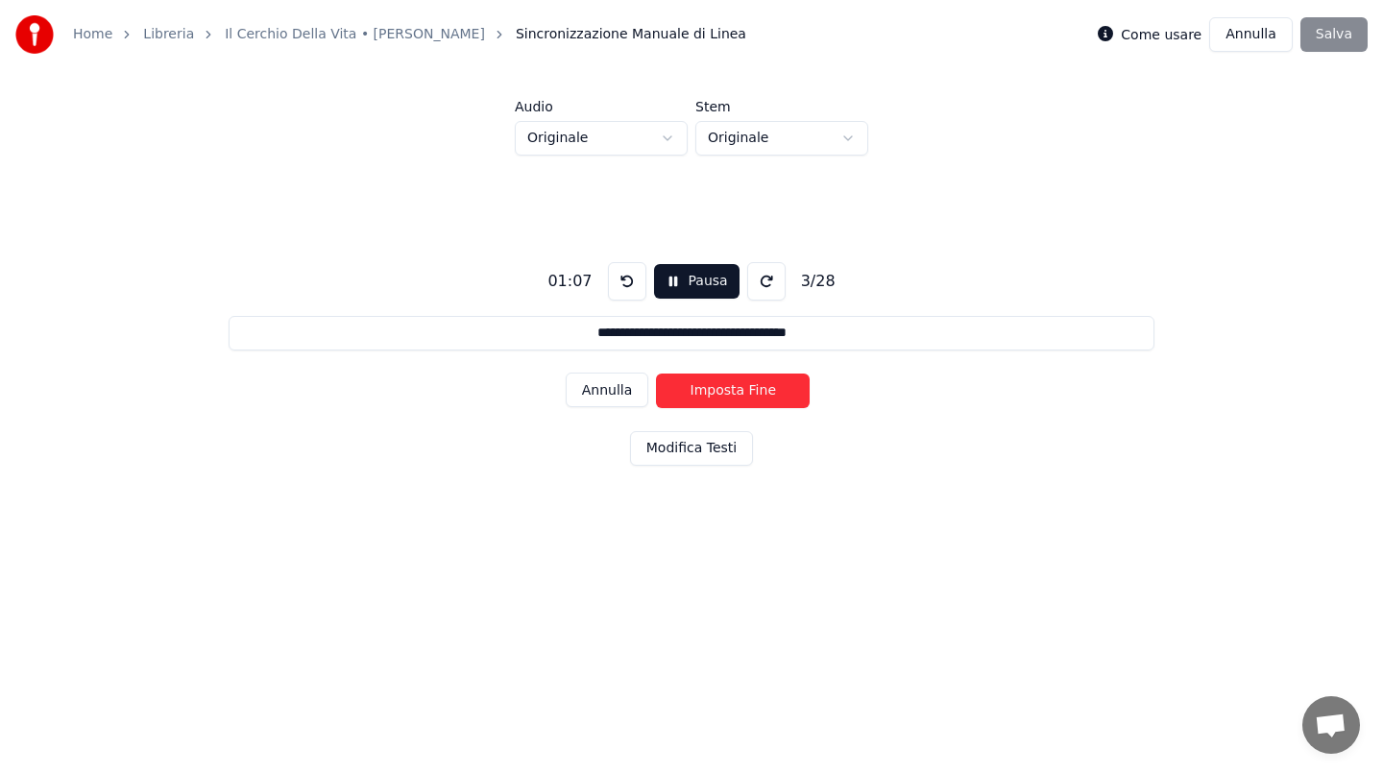
click at [741, 391] on button "Imposta Fine" at bounding box center [733, 391] width 154 height 35
click at [741, 391] on button "Imposta Inizio" at bounding box center [733, 391] width 154 height 35
click at [741, 391] on button "Imposta Fine" at bounding box center [733, 391] width 154 height 35
click at [741, 391] on button "Imposta Inizio" at bounding box center [733, 391] width 154 height 35
click at [741, 391] on button "Imposta Fine" at bounding box center [733, 391] width 154 height 35
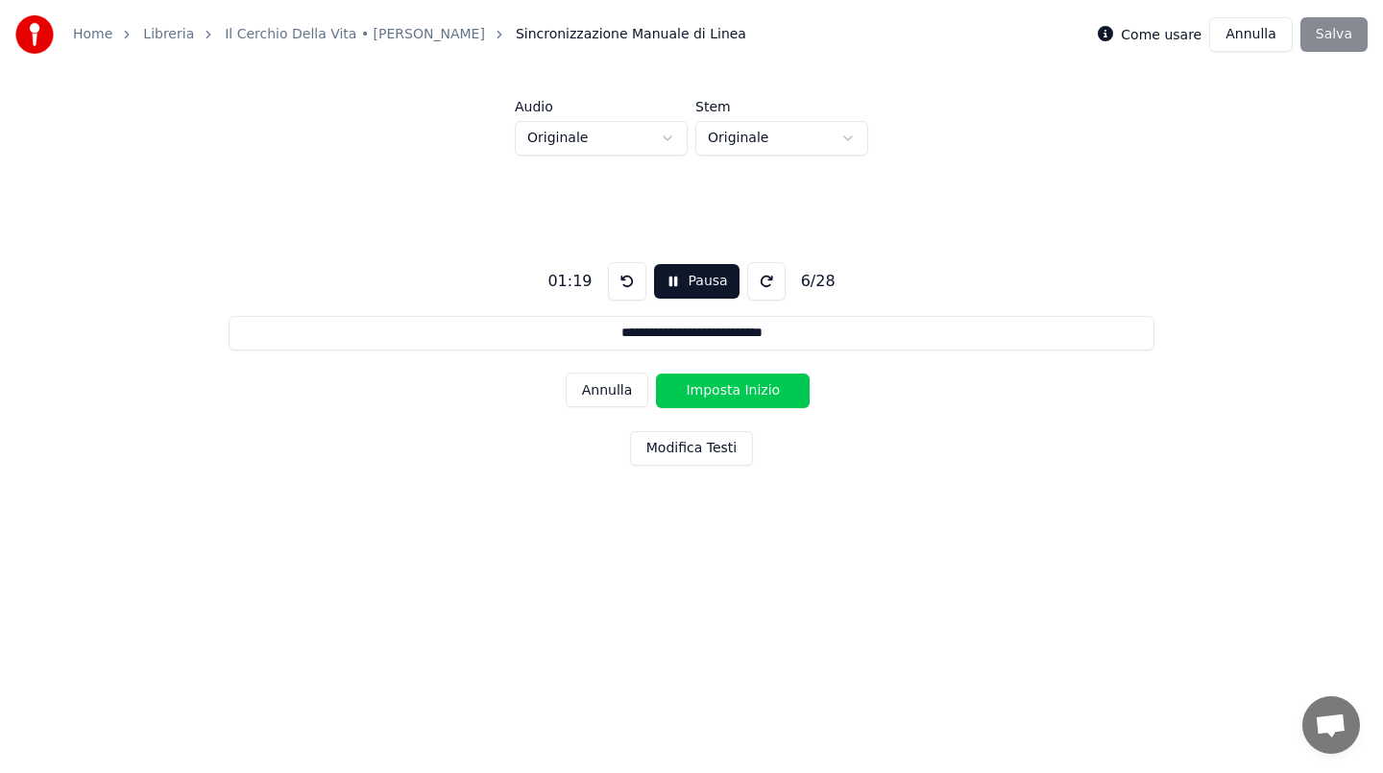
click at [741, 391] on button "Imposta Inizio" at bounding box center [733, 391] width 154 height 35
click at [741, 391] on button "Imposta Fine" at bounding box center [733, 391] width 154 height 35
click at [741, 391] on button "Imposta Inizio" at bounding box center [733, 391] width 154 height 35
click at [741, 391] on button "Imposta Fine" at bounding box center [733, 391] width 154 height 35
click at [741, 391] on button "Imposta Inizio" at bounding box center [733, 391] width 154 height 35
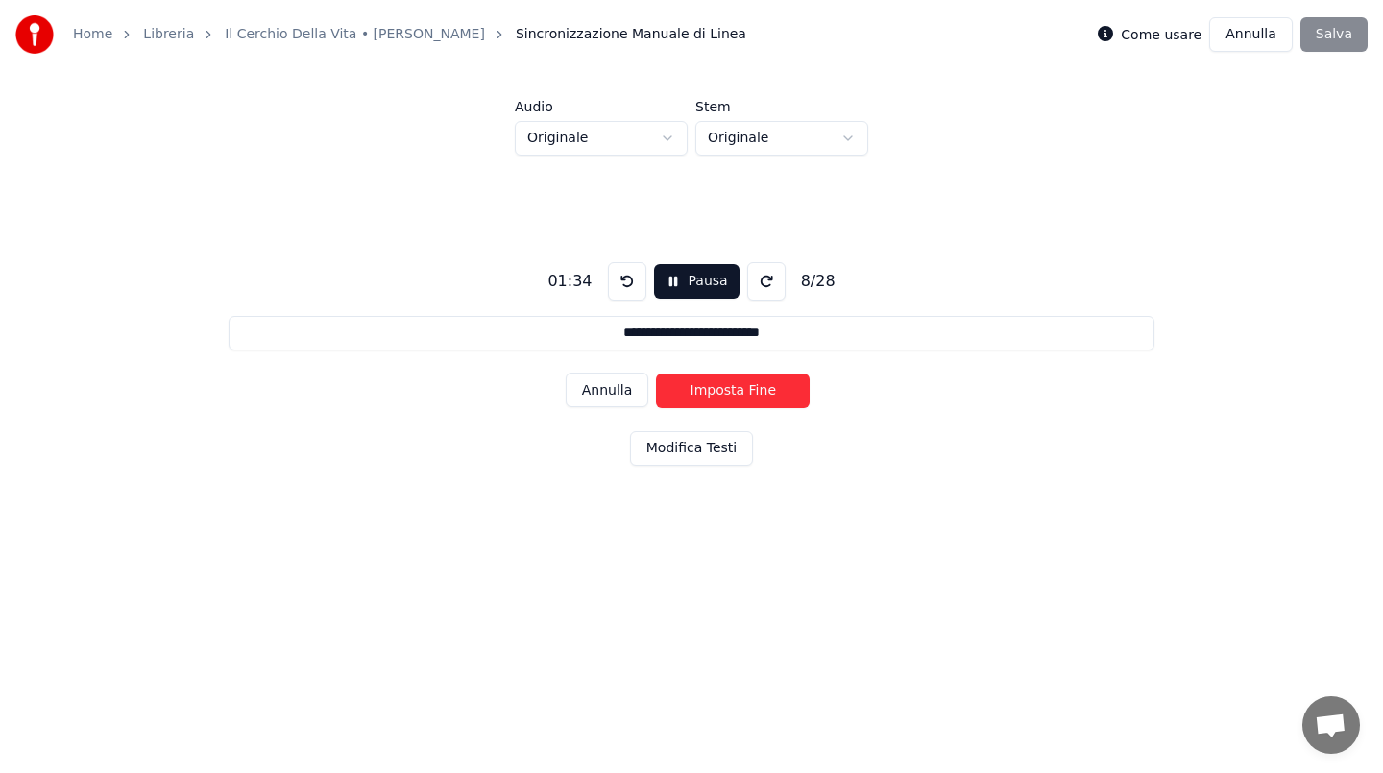
click at [742, 391] on button "Imposta Fine" at bounding box center [733, 391] width 154 height 35
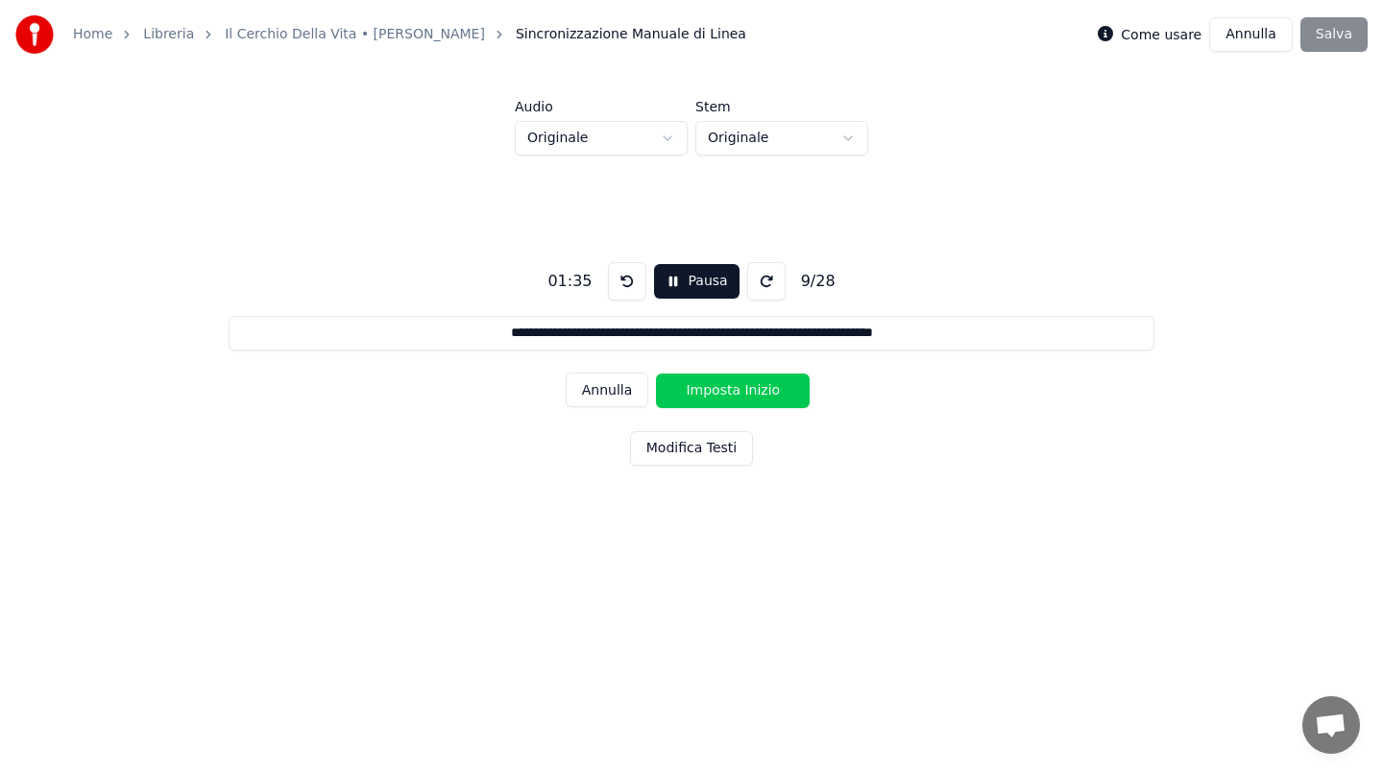
click at [742, 391] on button "Imposta Inizio" at bounding box center [733, 391] width 154 height 35
click at [742, 391] on button "Imposta Fine" at bounding box center [733, 391] width 154 height 35
click at [742, 391] on button "Imposta Inizio" at bounding box center [733, 391] width 154 height 35
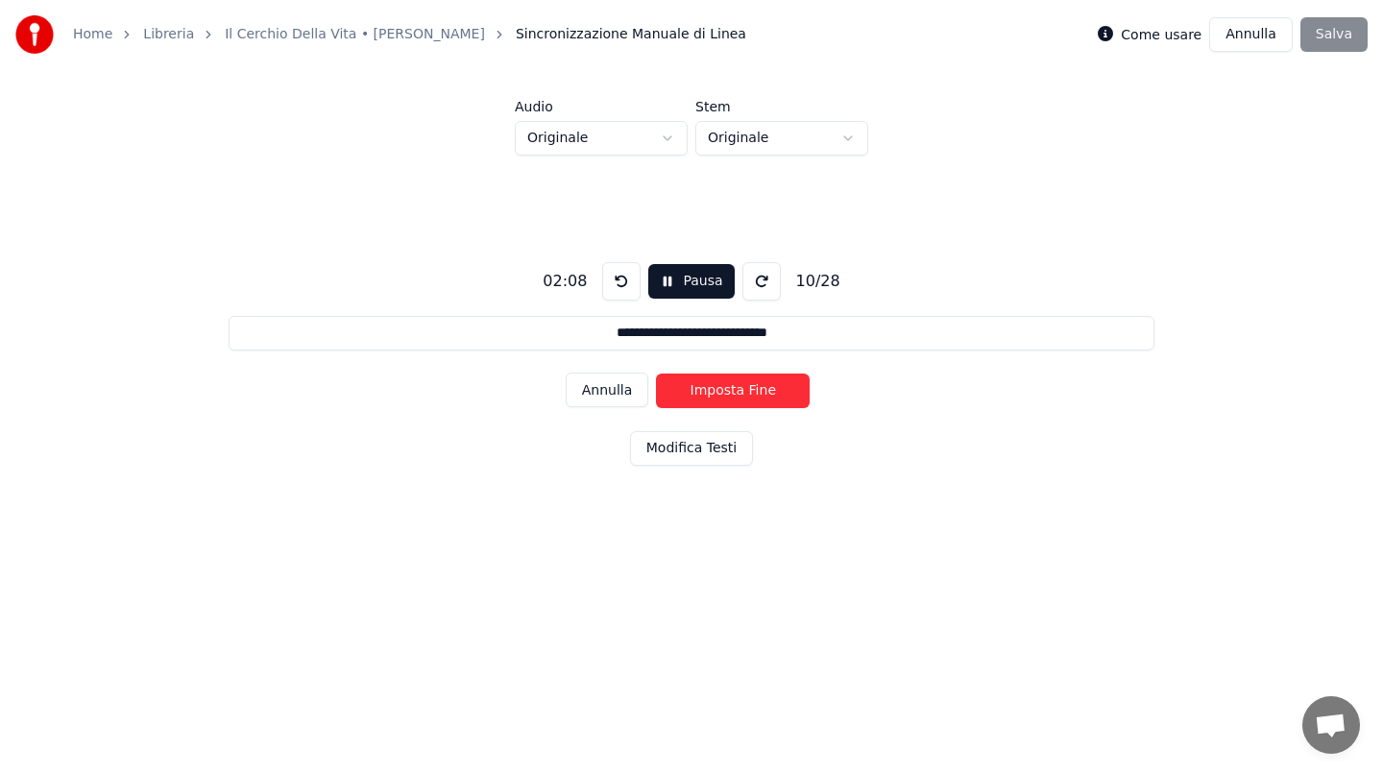
click at [742, 391] on button "Imposta Fine" at bounding box center [733, 391] width 154 height 35
click at [742, 391] on button "Imposta Inizio" at bounding box center [733, 391] width 154 height 35
click at [742, 391] on button "Imposta Fine" at bounding box center [733, 391] width 154 height 35
click at [614, 395] on button "Annulla" at bounding box center [608, 390] width 84 height 35
click at [680, 456] on button "Modifica Testi" at bounding box center [691, 448] width 123 height 35
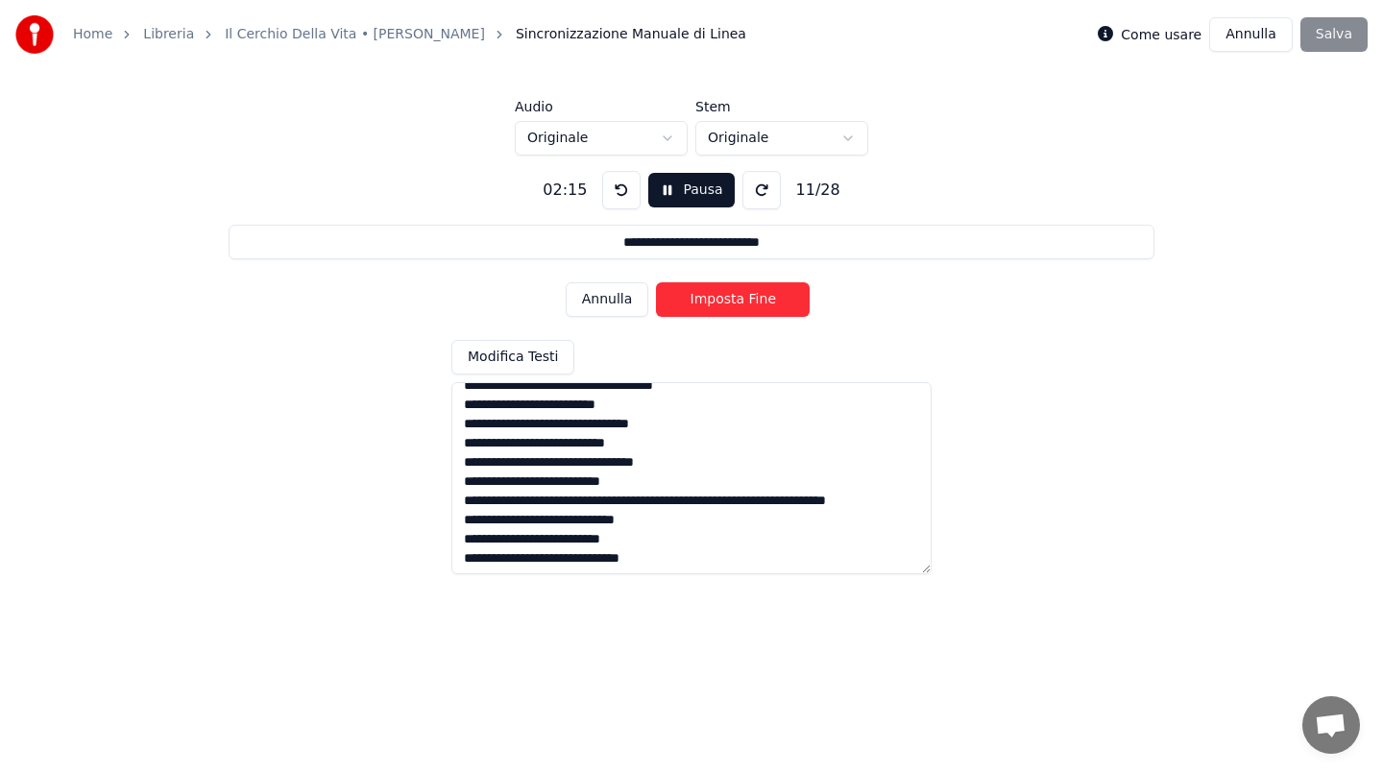
scroll to position [60, 0]
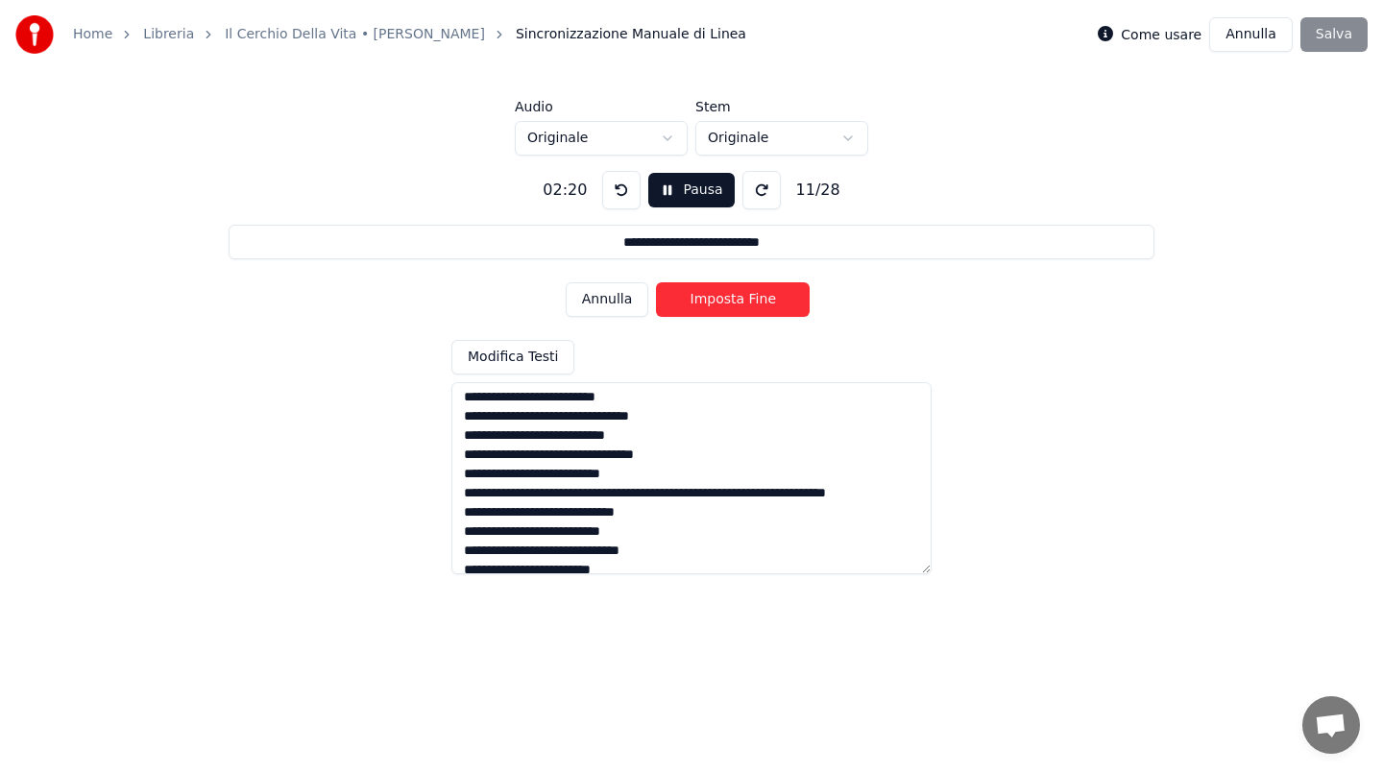
click at [723, 297] on button "Imposta Fine" at bounding box center [733, 299] width 154 height 35
type input "**********"
click at [656, 282] on button "Imposta Inizio" at bounding box center [733, 299] width 154 height 35
click at [637, 295] on button "Annulla" at bounding box center [608, 299] width 84 height 35
click at [702, 194] on button "Pausa" at bounding box center [690, 190] width 85 height 35
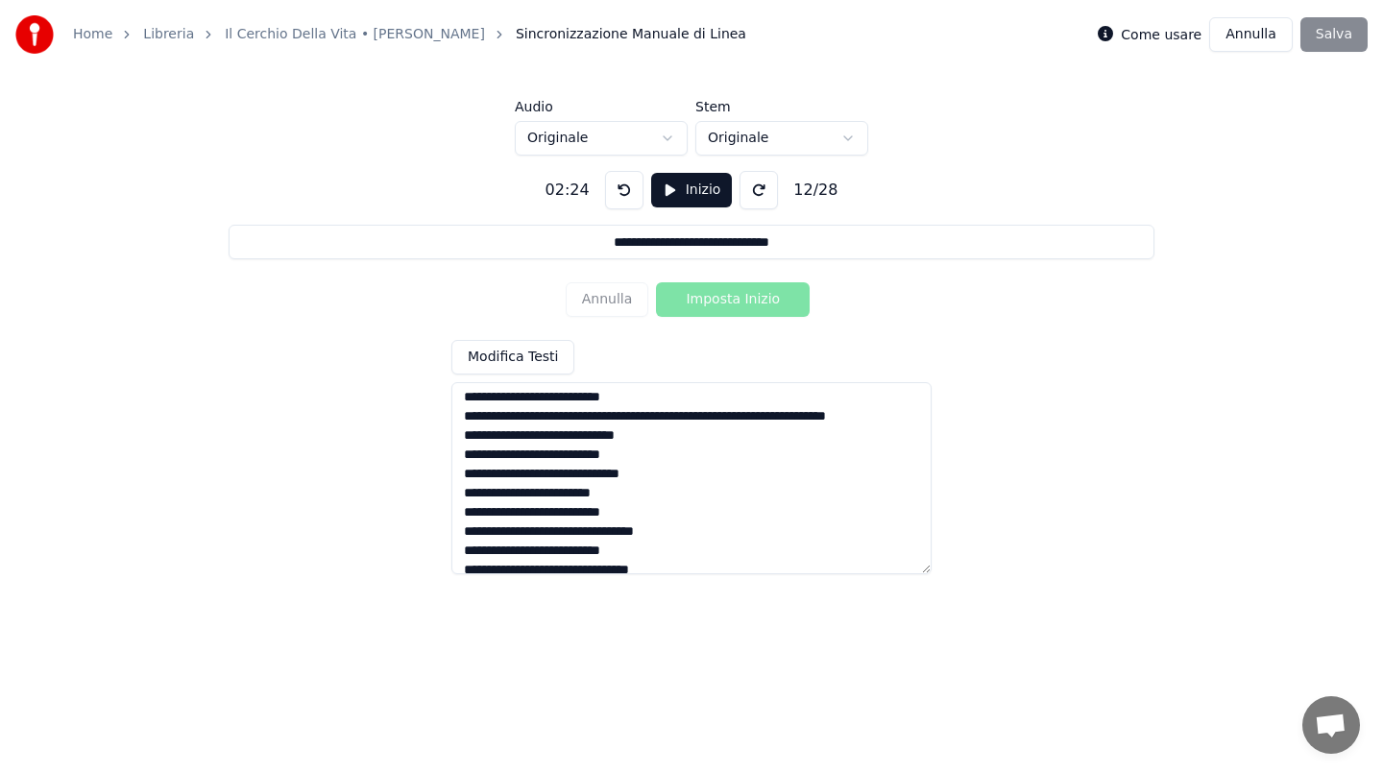
scroll to position [134, 0]
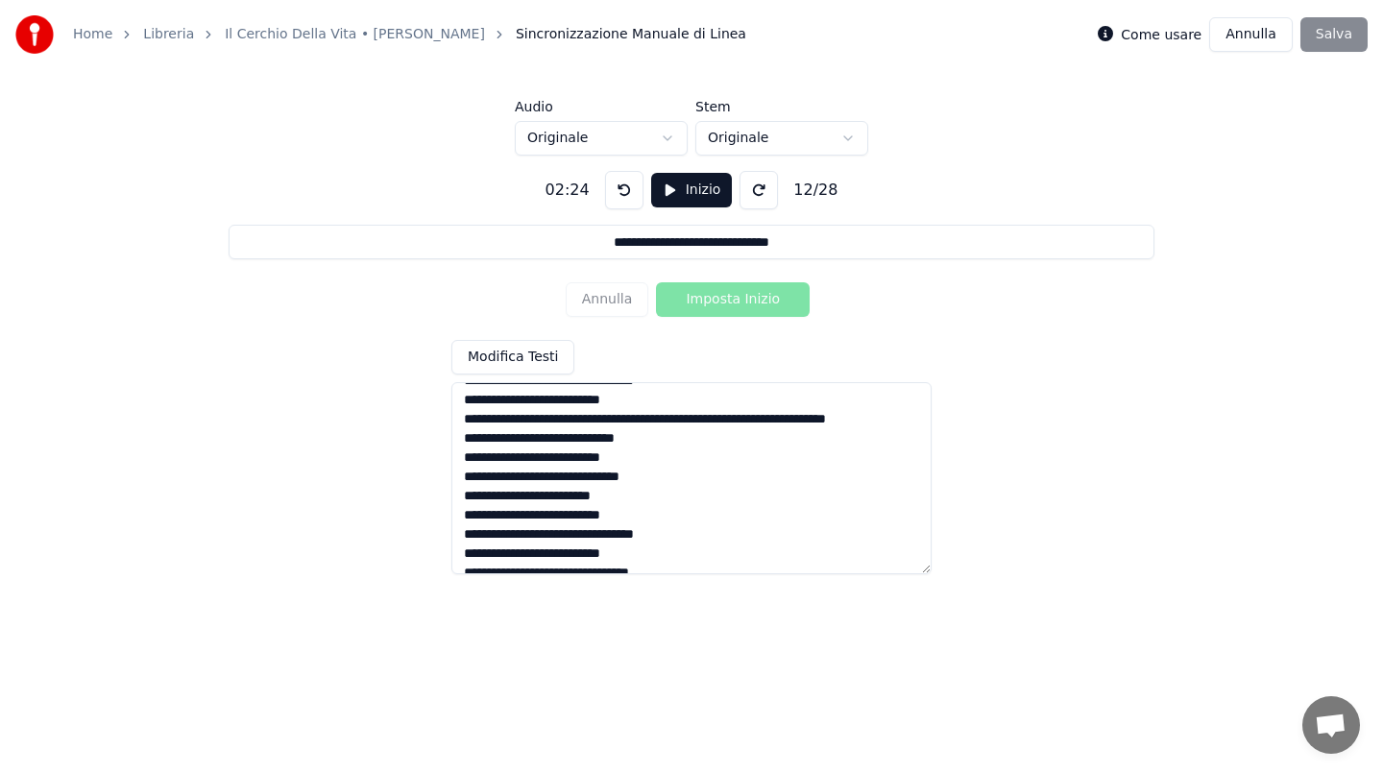
drag, startPoint x: 461, startPoint y: 420, endPoint x: 639, endPoint y: 473, distance: 185.6
click at [639, 473] on textarea "**********" at bounding box center [691, 478] width 480 height 192
type textarea "**********"
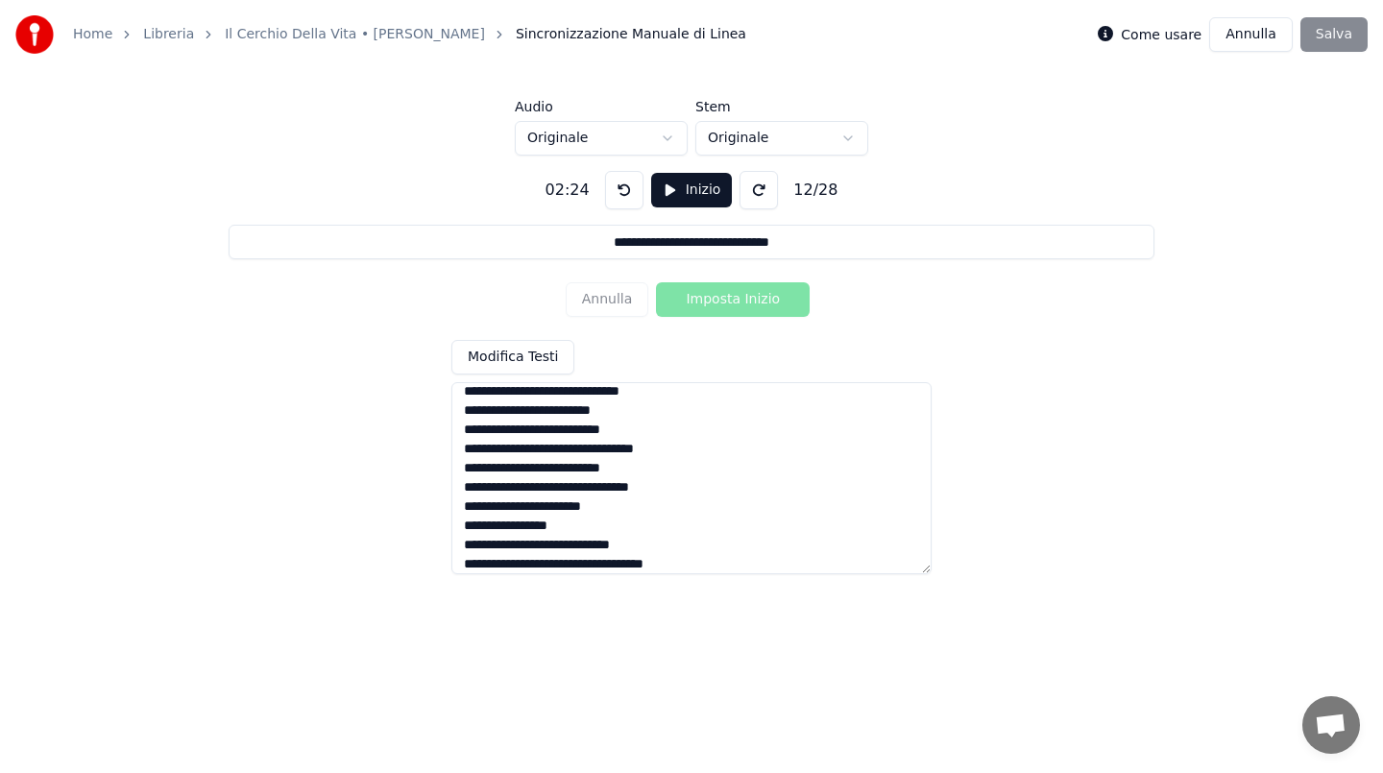
paste textarea "**********"
type input "**********"
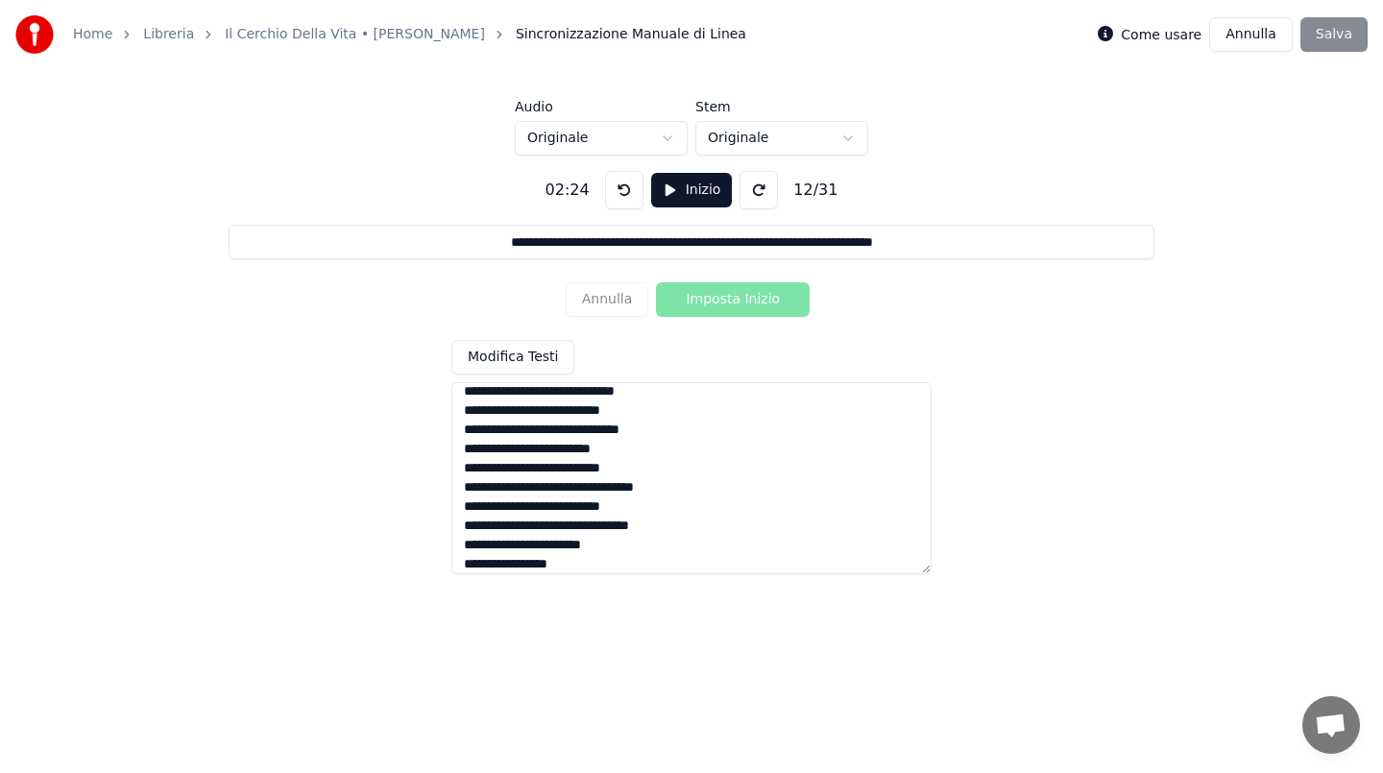
type textarea "**********"
click at [668, 195] on button "Inizio" at bounding box center [692, 190] width 82 height 35
click at [622, 184] on button at bounding box center [621, 190] width 38 height 38
click at [720, 302] on button "Imposta Inizio" at bounding box center [733, 299] width 154 height 35
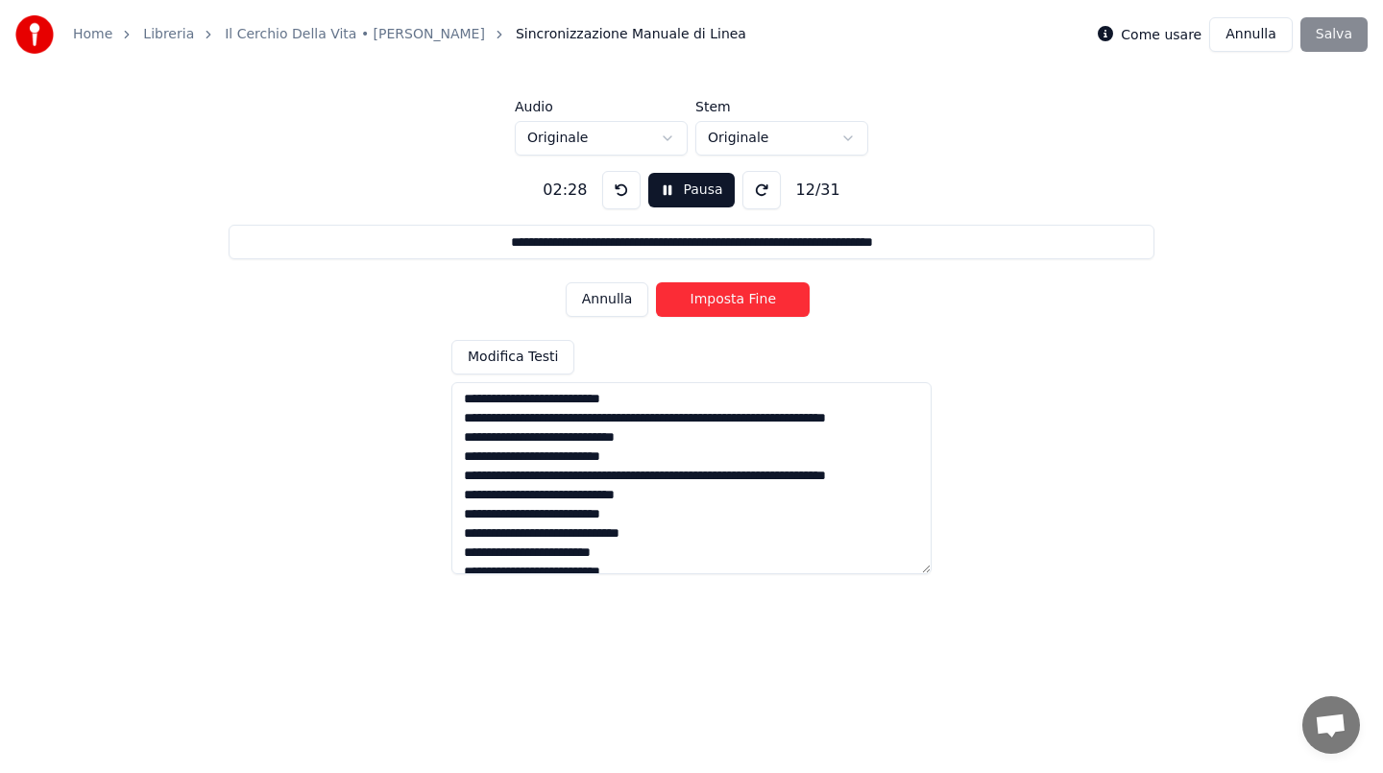
scroll to position [131, 0]
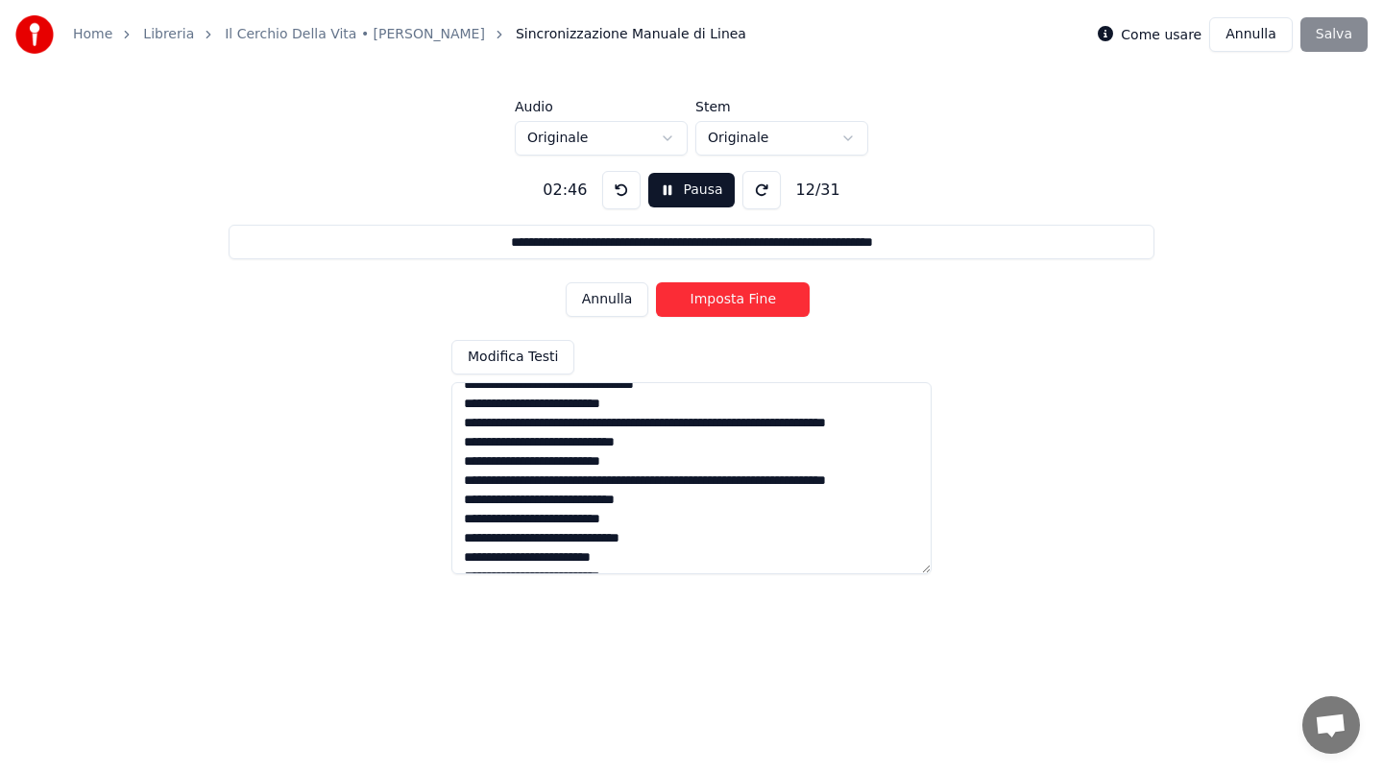
click at [737, 305] on button "Imposta Fine" at bounding box center [733, 299] width 154 height 35
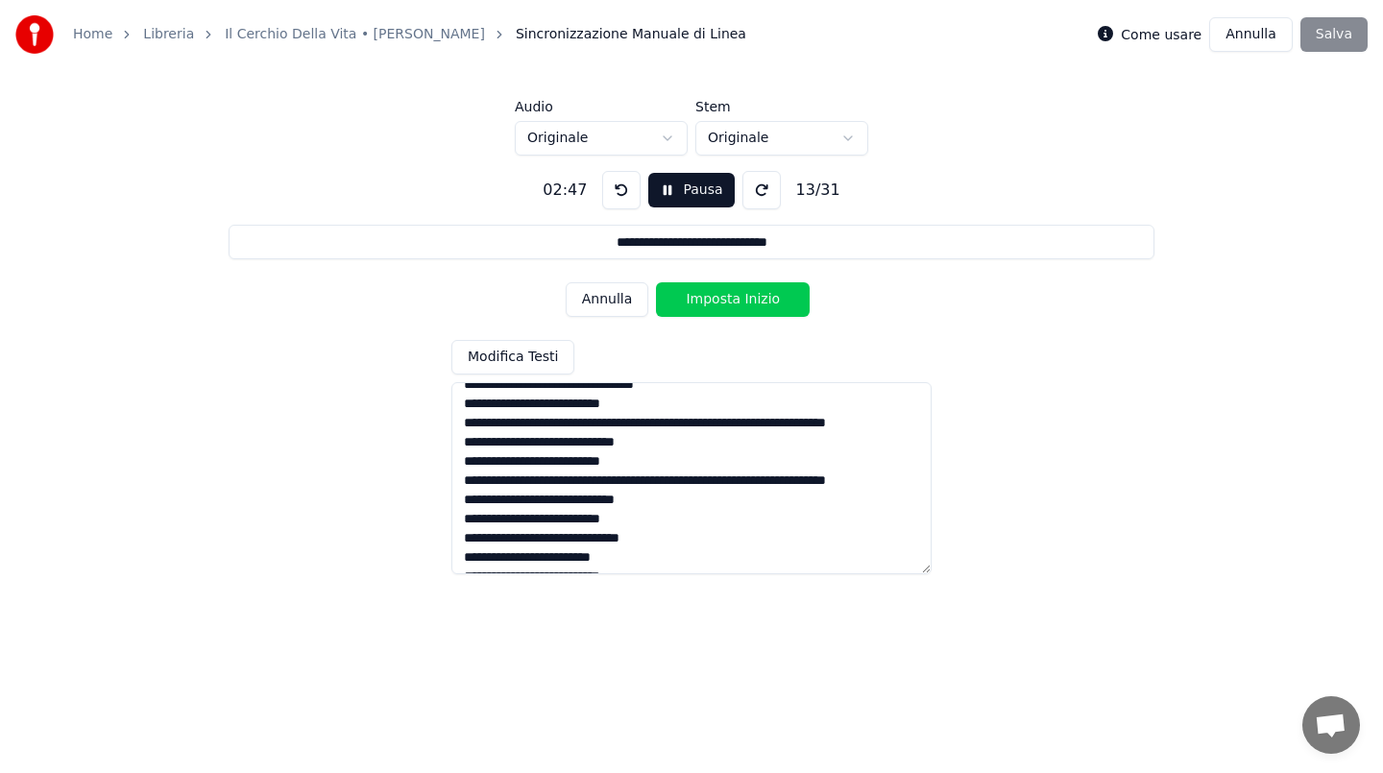
click at [737, 305] on button "Imposta Inizio" at bounding box center [733, 299] width 154 height 35
click at [737, 305] on button "Imposta Fine" at bounding box center [733, 299] width 154 height 35
click at [737, 305] on button "Imposta Inizio" at bounding box center [733, 299] width 154 height 35
click at [737, 305] on button "Imposta Fine" at bounding box center [733, 299] width 154 height 35
type input "**********"
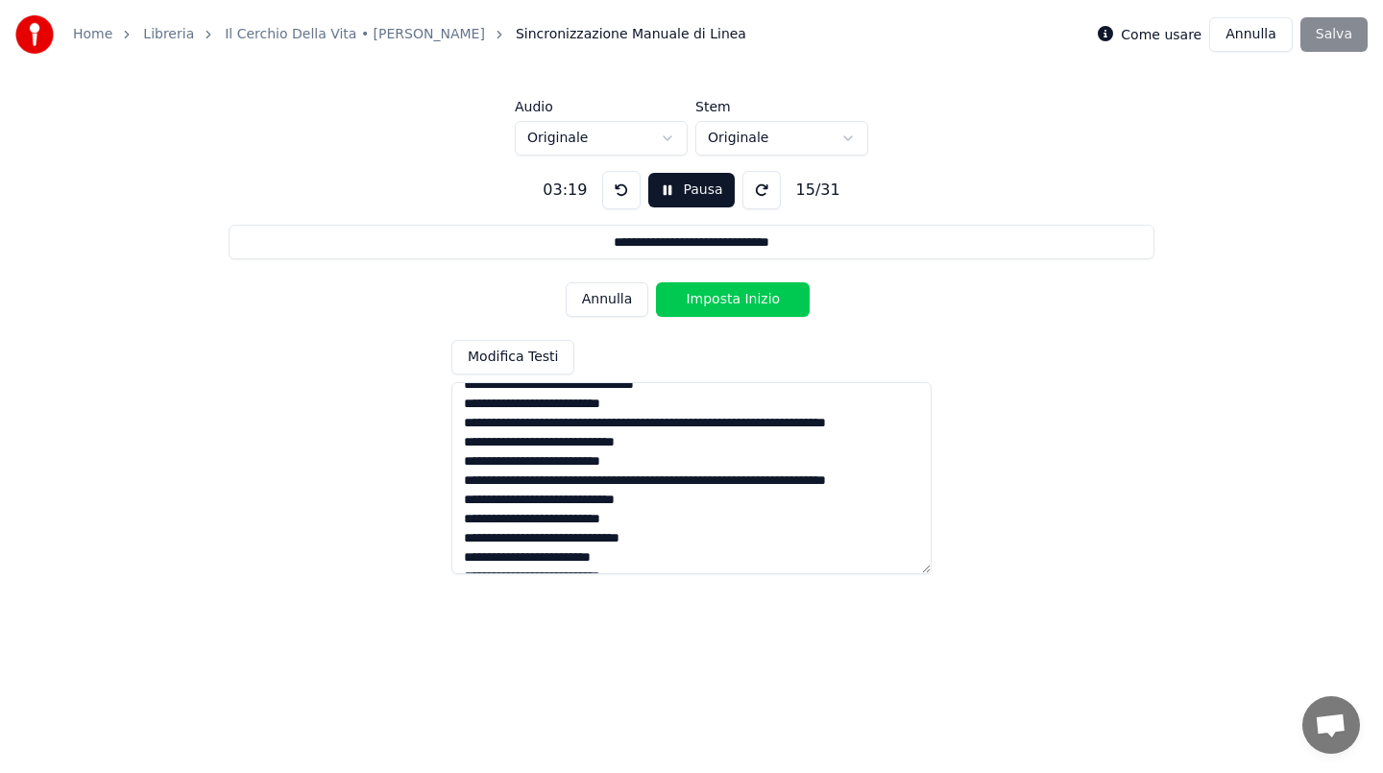
click at [675, 198] on button "Pausa" at bounding box center [690, 190] width 85 height 35
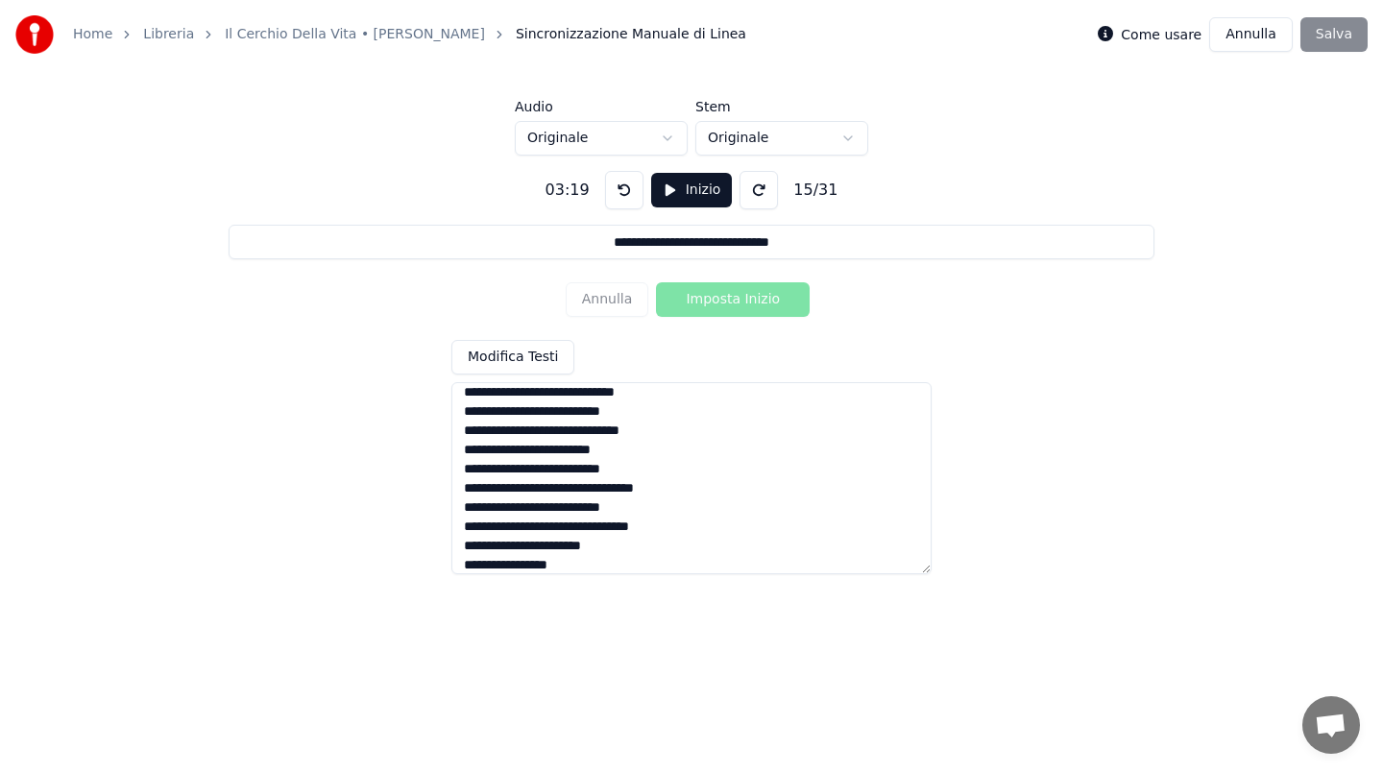
scroll to position [163, 0]
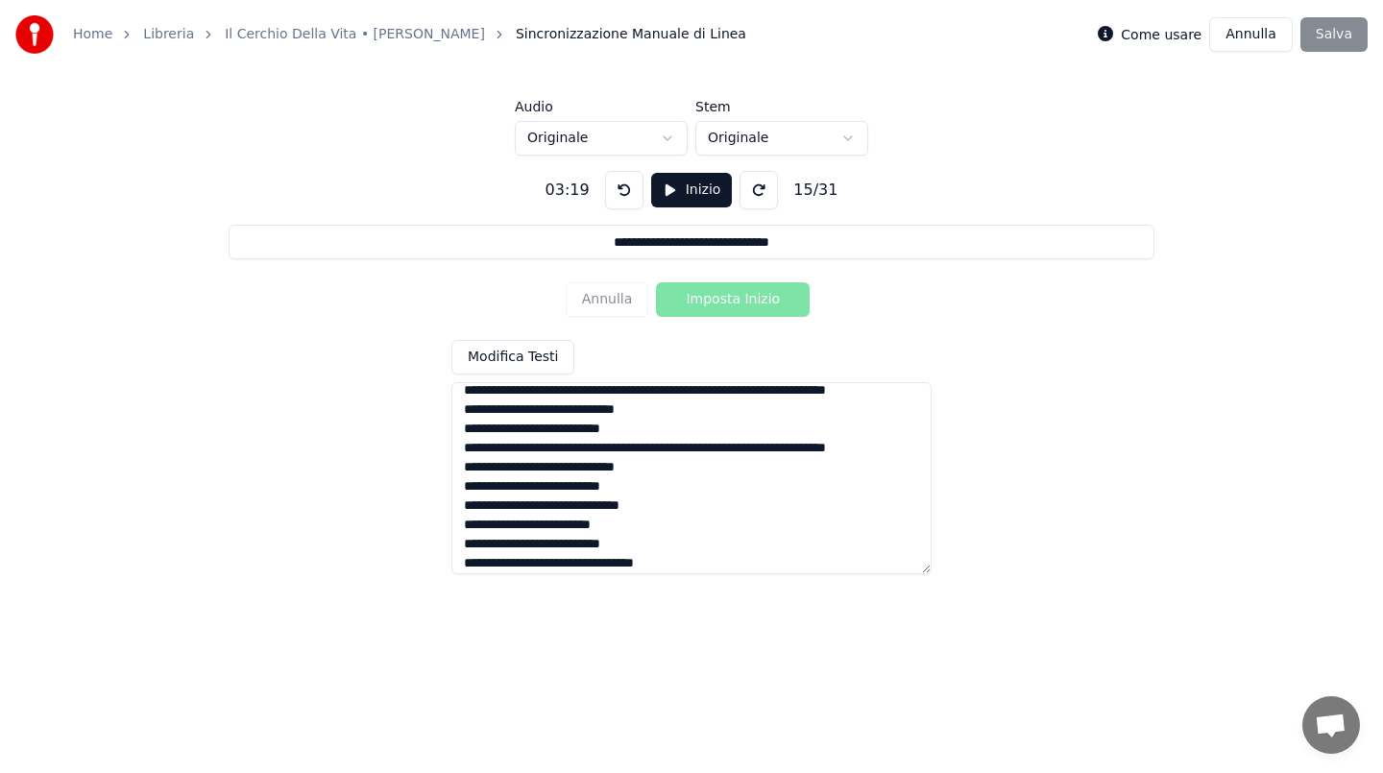
drag, startPoint x: 570, startPoint y: 559, endPoint x: 446, endPoint y: 501, distance: 137.5
click at [446, 501] on div "**********" at bounding box center [691, 365] width 1321 height 419
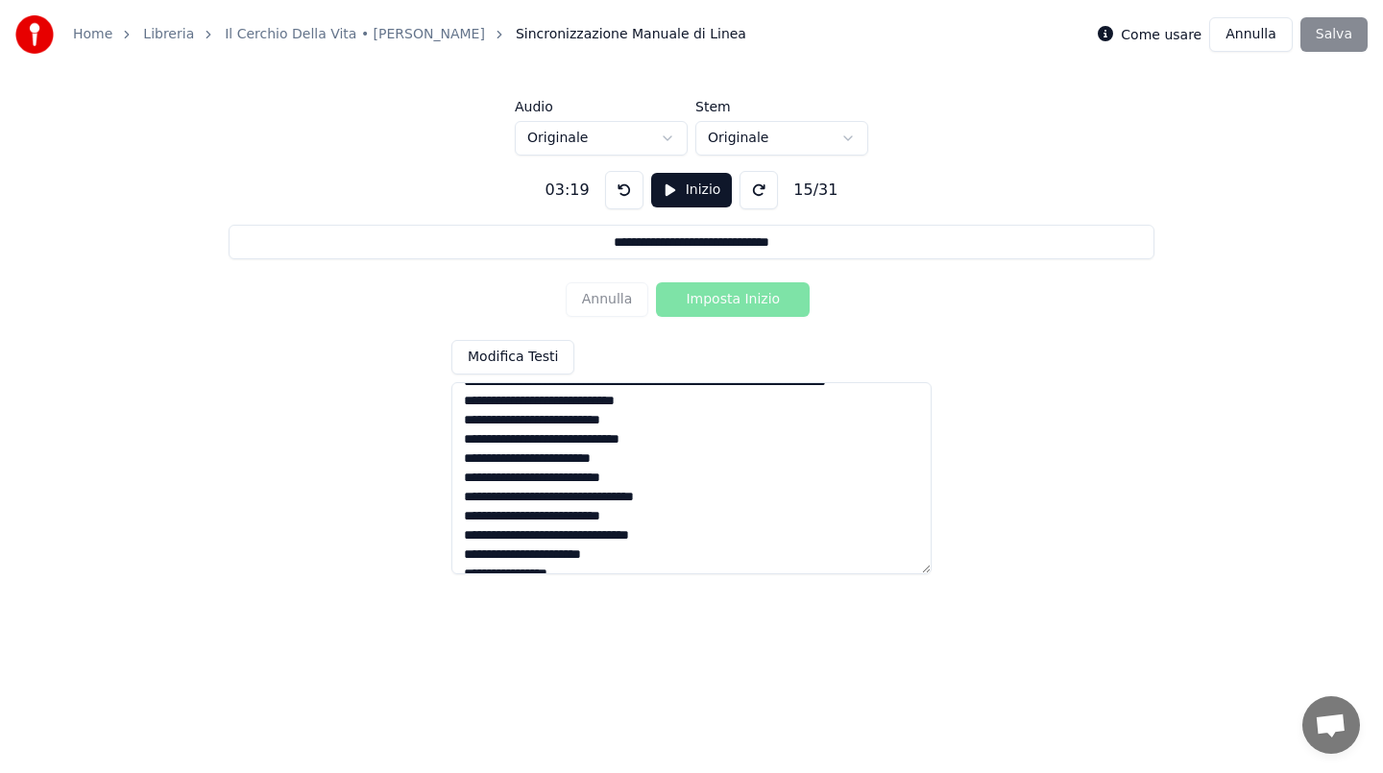
scroll to position [231, 0]
click at [459, 481] on textarea at bounding box center [691, 478] width 480 height 192
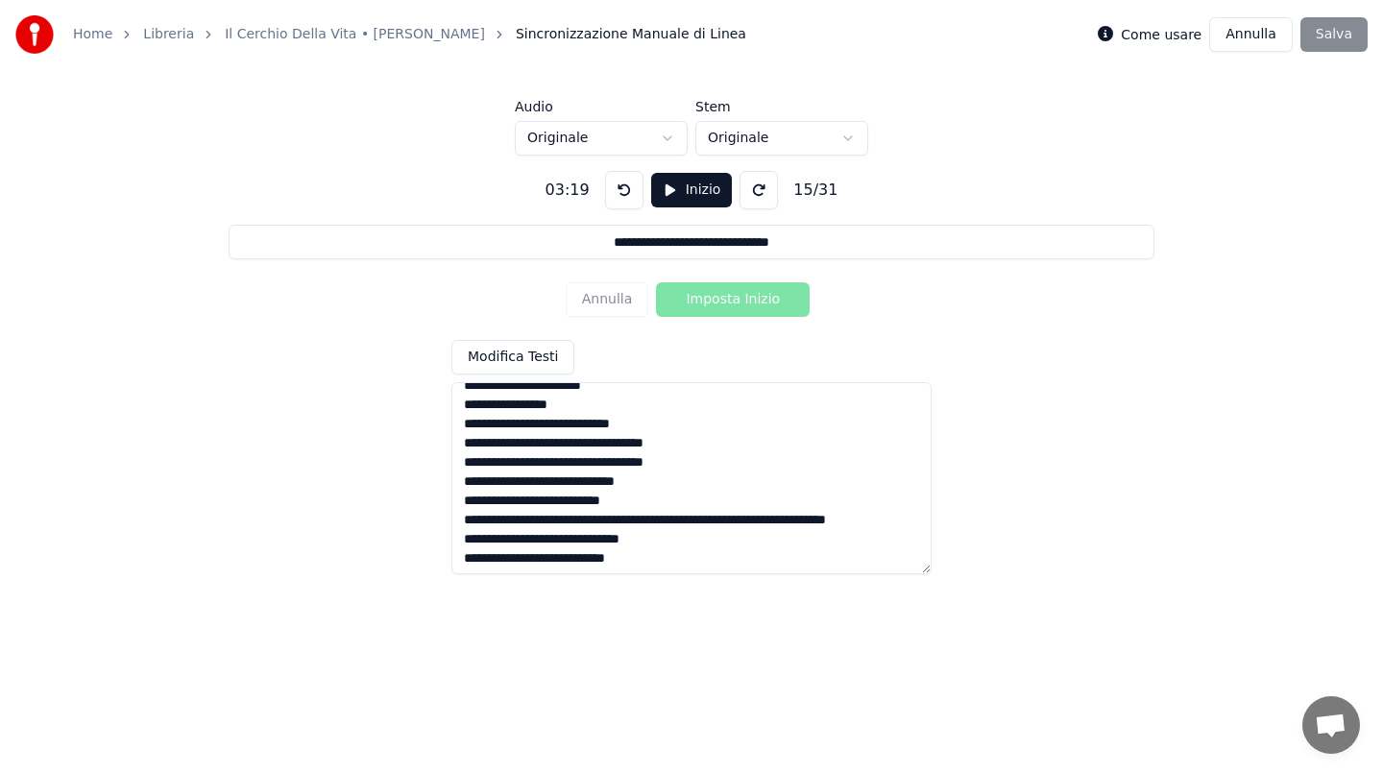
scroll to position [477, 0]
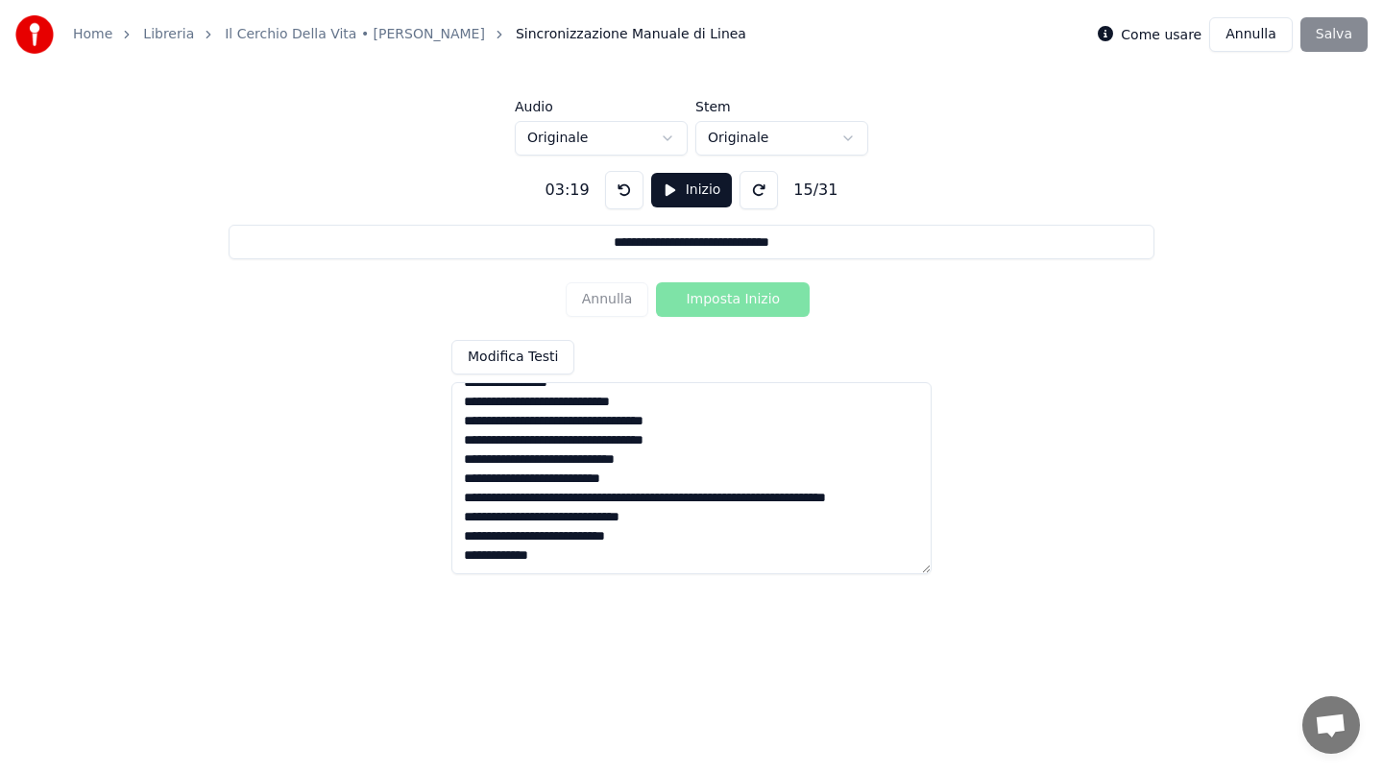
drag, startPoint x: 459, startPoint y: 481, endPoint x: 621, endPoint y: 640, distance: 227.5
click at [621, 594] on html "**********" at bounding box center [691, 297] width 1383 height 594
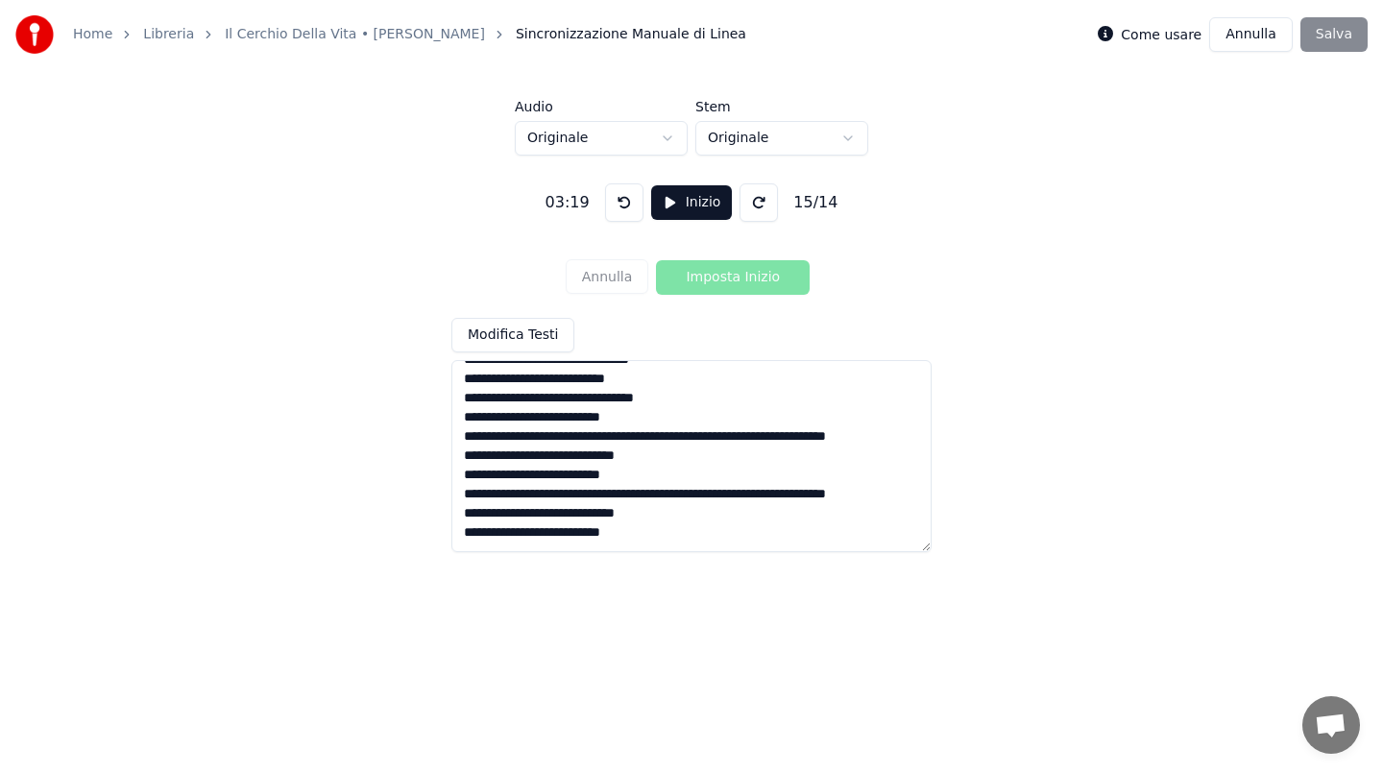
scroll to position [133, 0]
type textarea "**********"
click at [622, 207] on button at bounding box center [624, 202] width 38 height 38
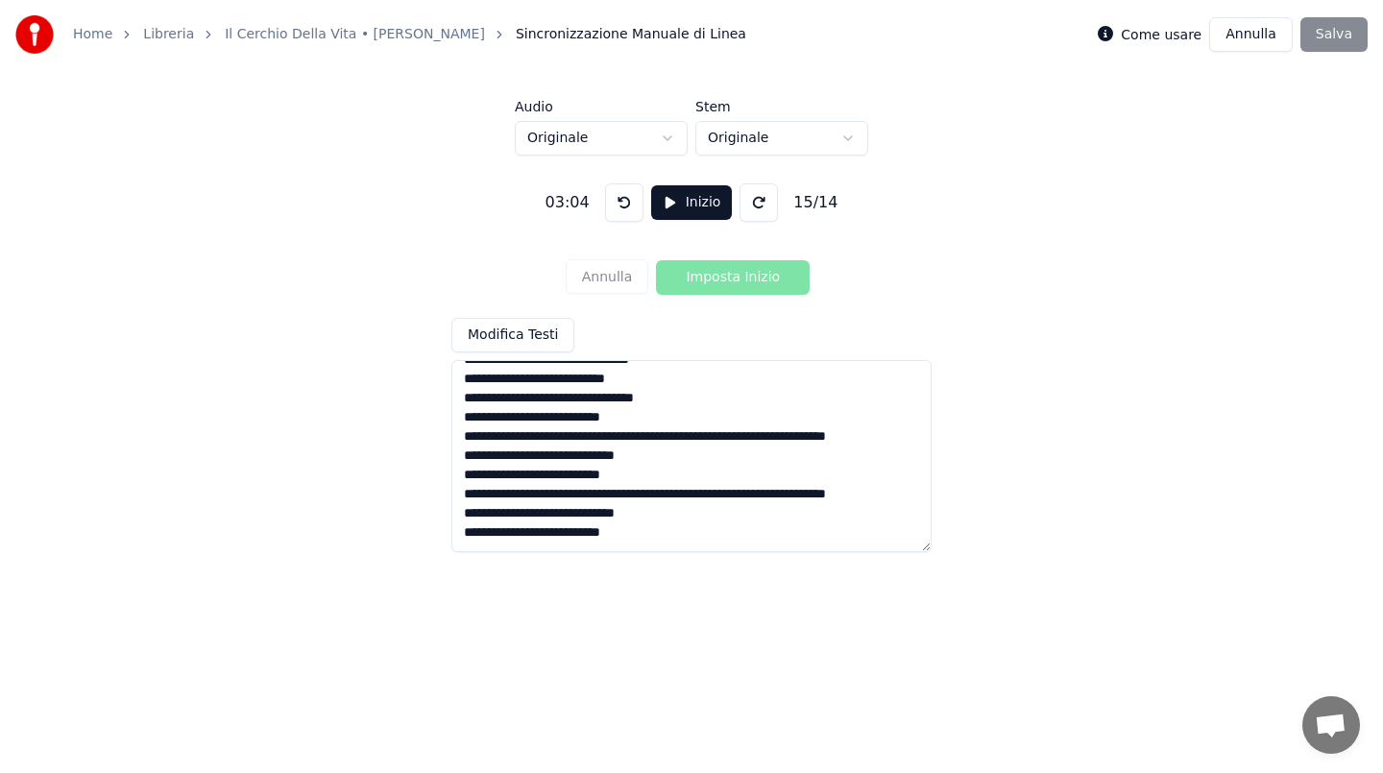
click at [622, 207] on button at bounding box center [624, 202] width 38 height 38
click at [664, 206] on button "Inizio" at bounding box center [692, 202] width 82 height 35
click at [633, 205] on button at bounding box center [621, 202] width 38 height 38
click at [628, 205] on button at bounding box center [621, 202] width 38 height 38
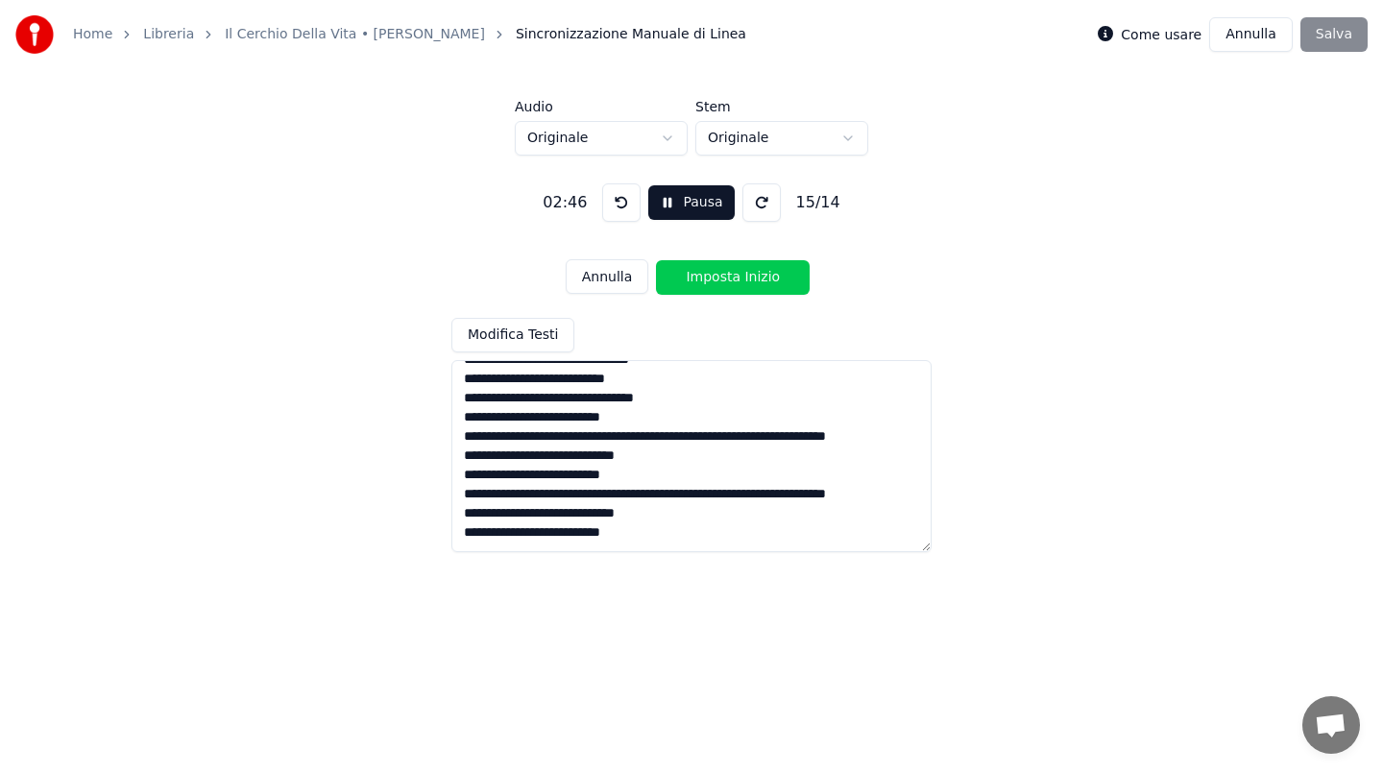
click at [628, 205] on button at bounding box center [621, 202] width 38 height 38
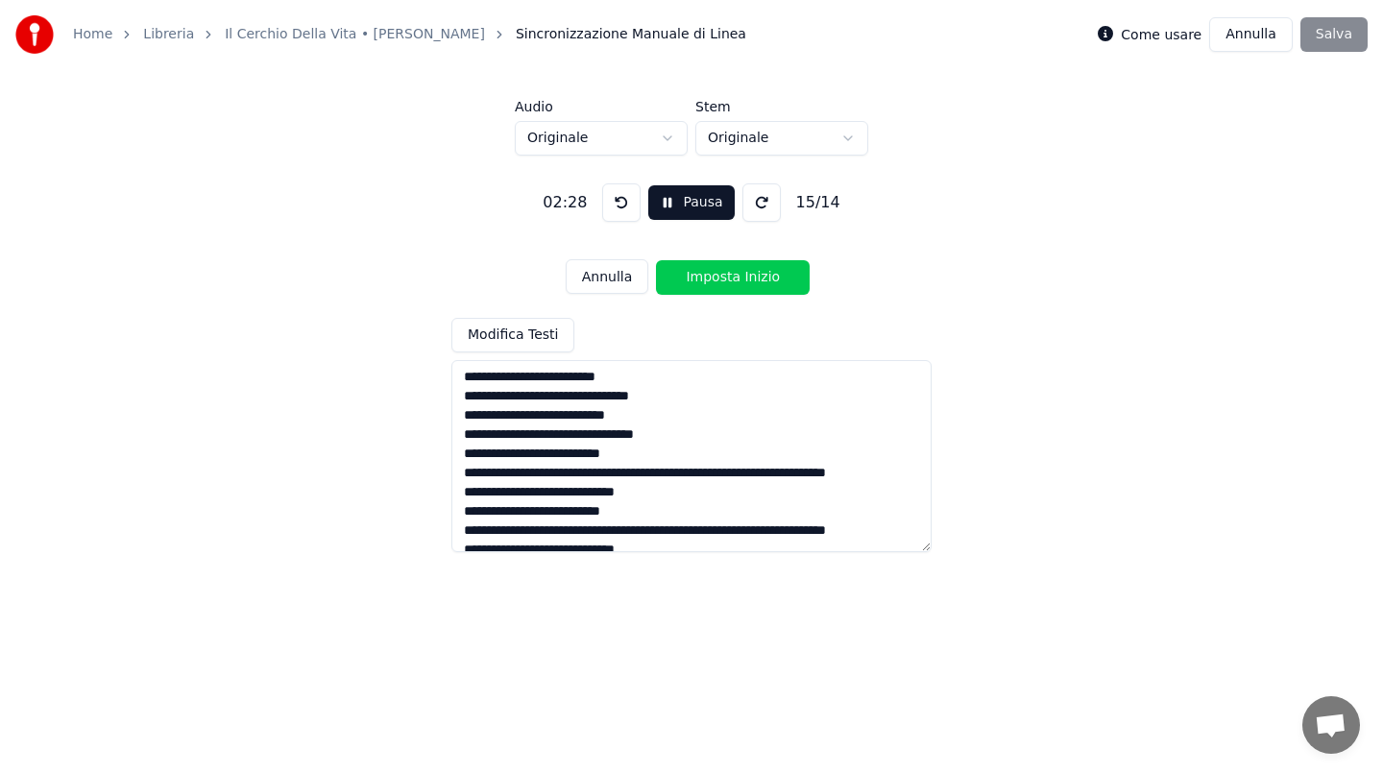
click at [538, 427] on textarea "**********" at bounding box center [691, 456] width 480 height 192
click at [621, 198] on button at bounding box center [621, 202] width 38 height 38
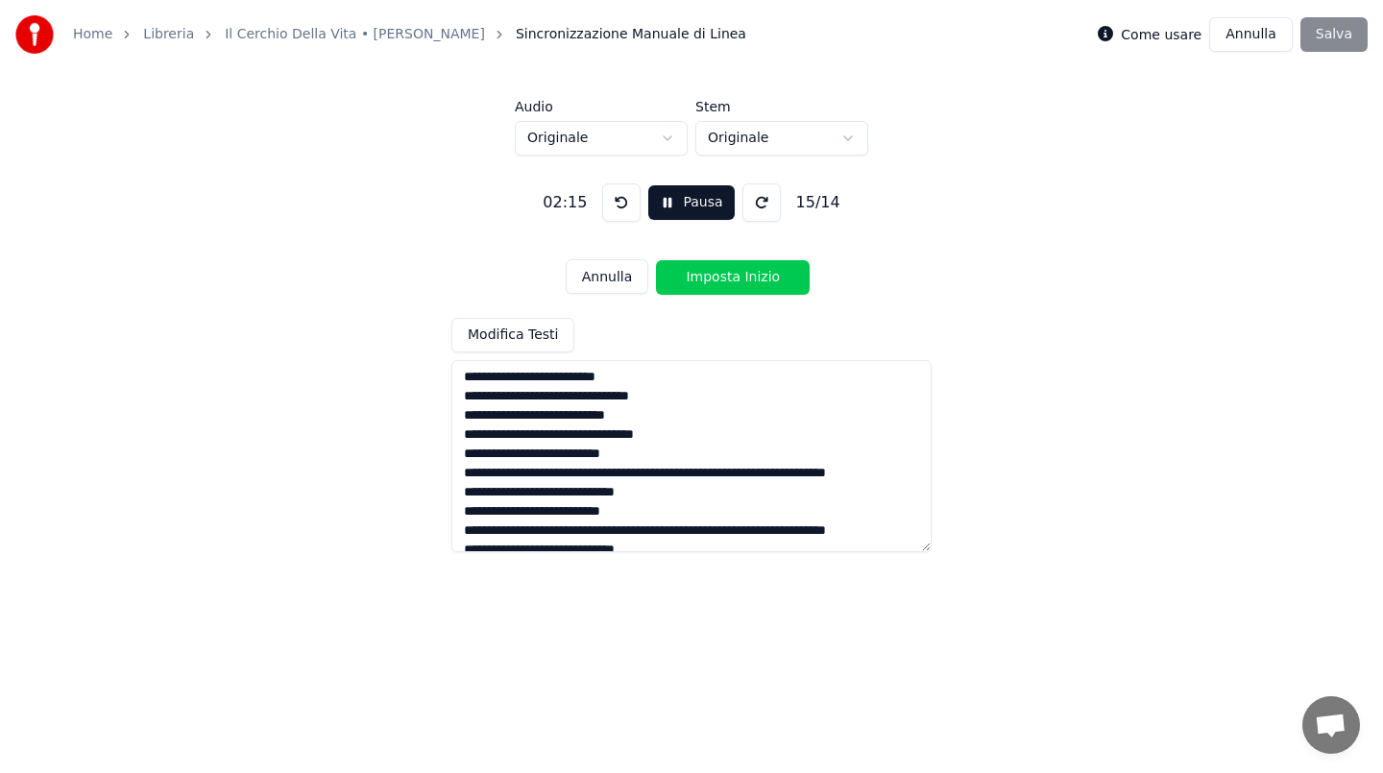
click at [621, 198] on button at bounding box center [621, 202] width 38 height 38
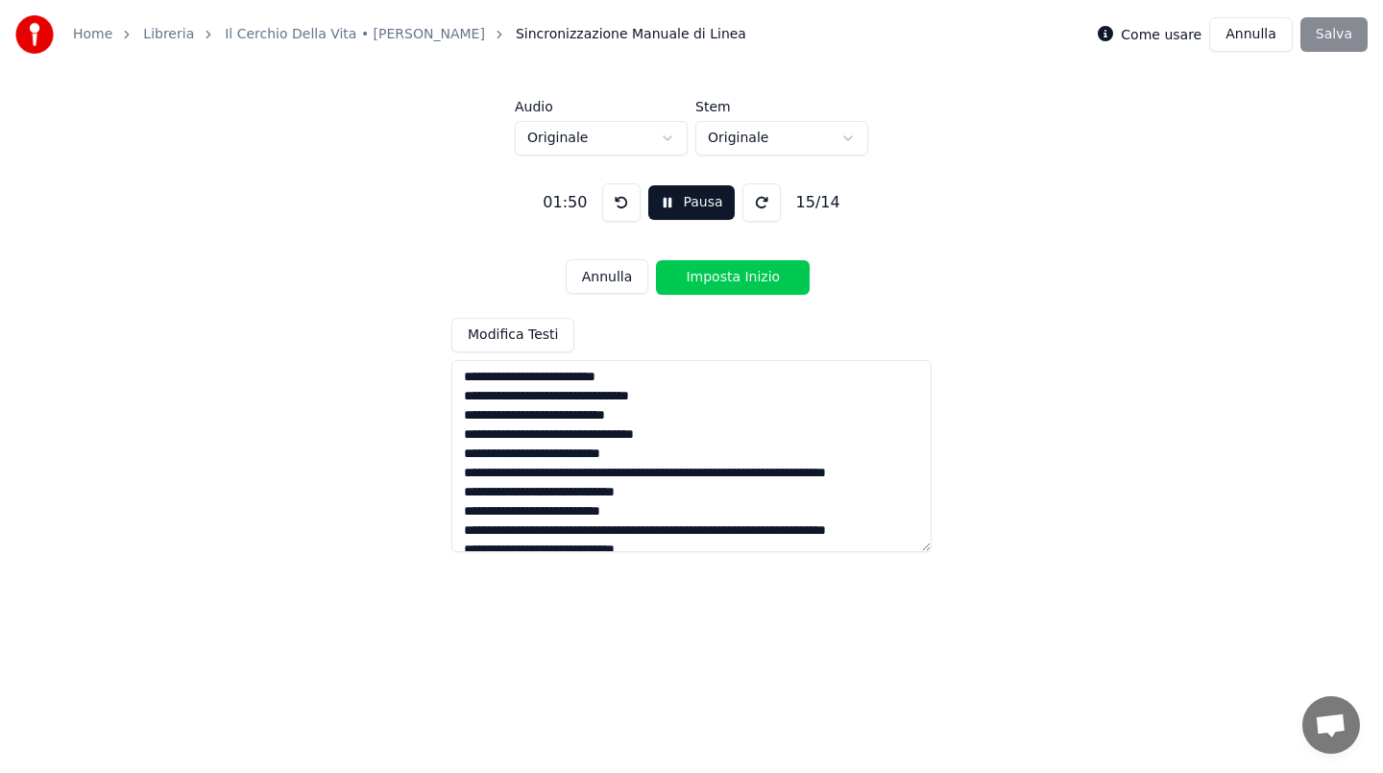
click at [621, 198] on button at bounding box center [621, 202] width 38 height 38
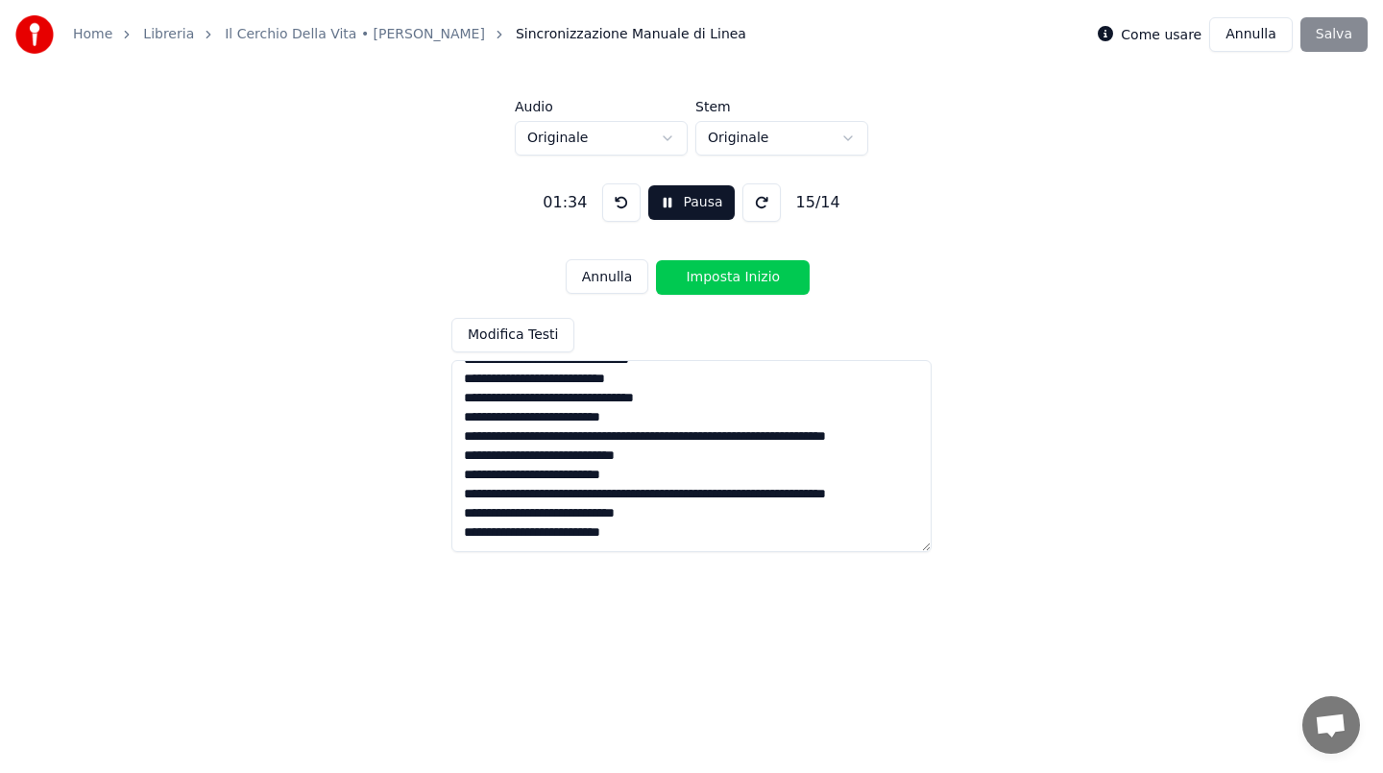
click at [602, 183] on button at bounding box center [621, 202] width 38 height 38
click at [1324, 34] on div "Come usare [PERSON_NAME]" at bounding box center [1233, 34] width 270 height 35
click at [617, 276] on button "Annulla" at bounding box center [608, 276] width 84 height 35
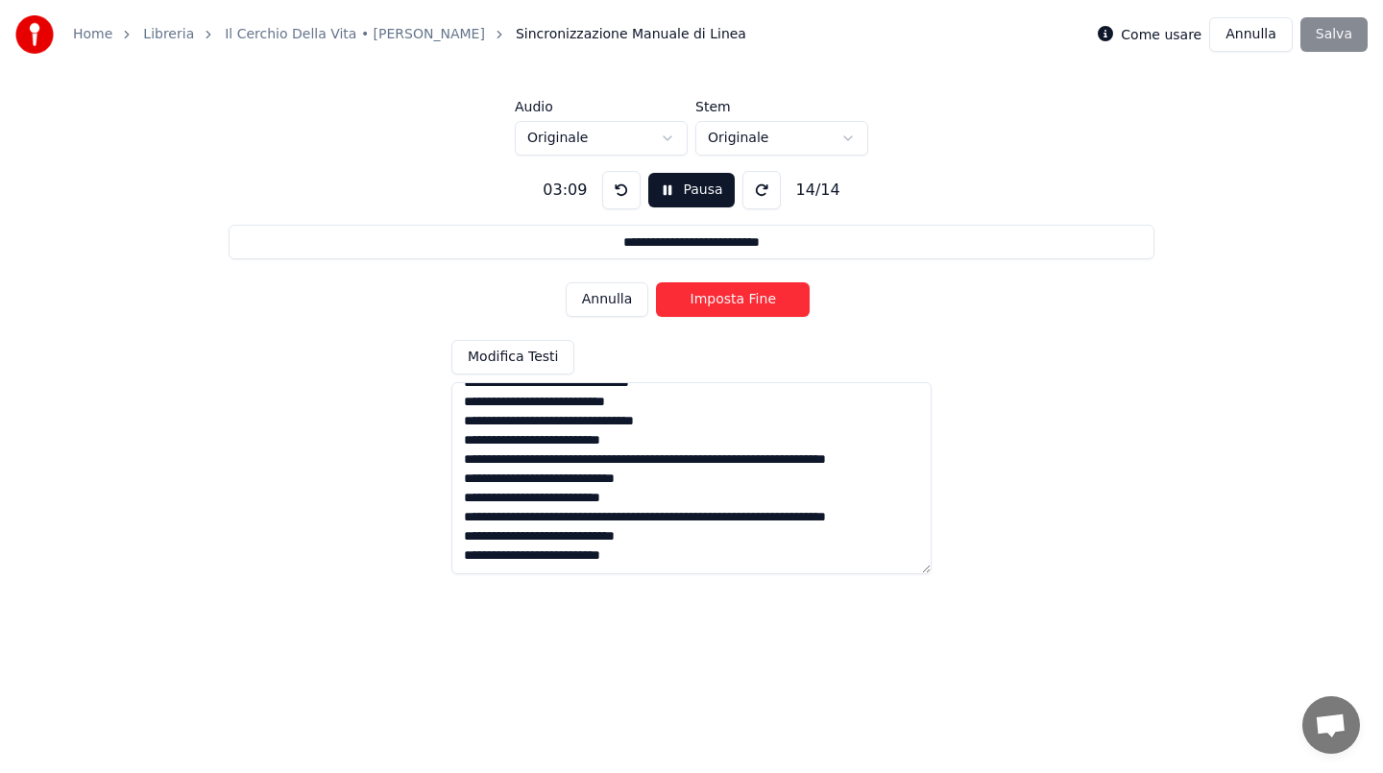
click at [730, 302] on button "Imposta Fine" at bounding box center [733, 299] width 154 height 35
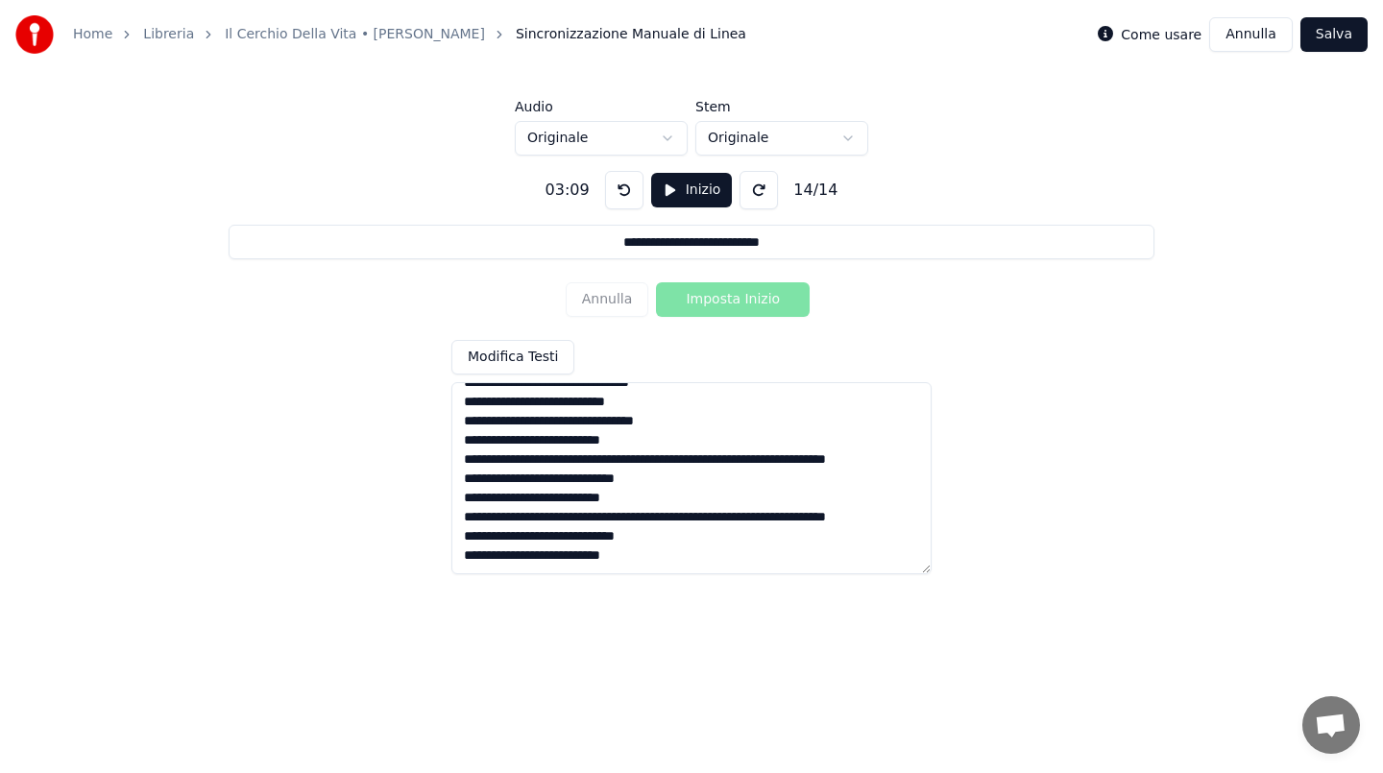
click at [1352, 43] on button "Salva" at bounding box center [1333, 34] width 67 height 35
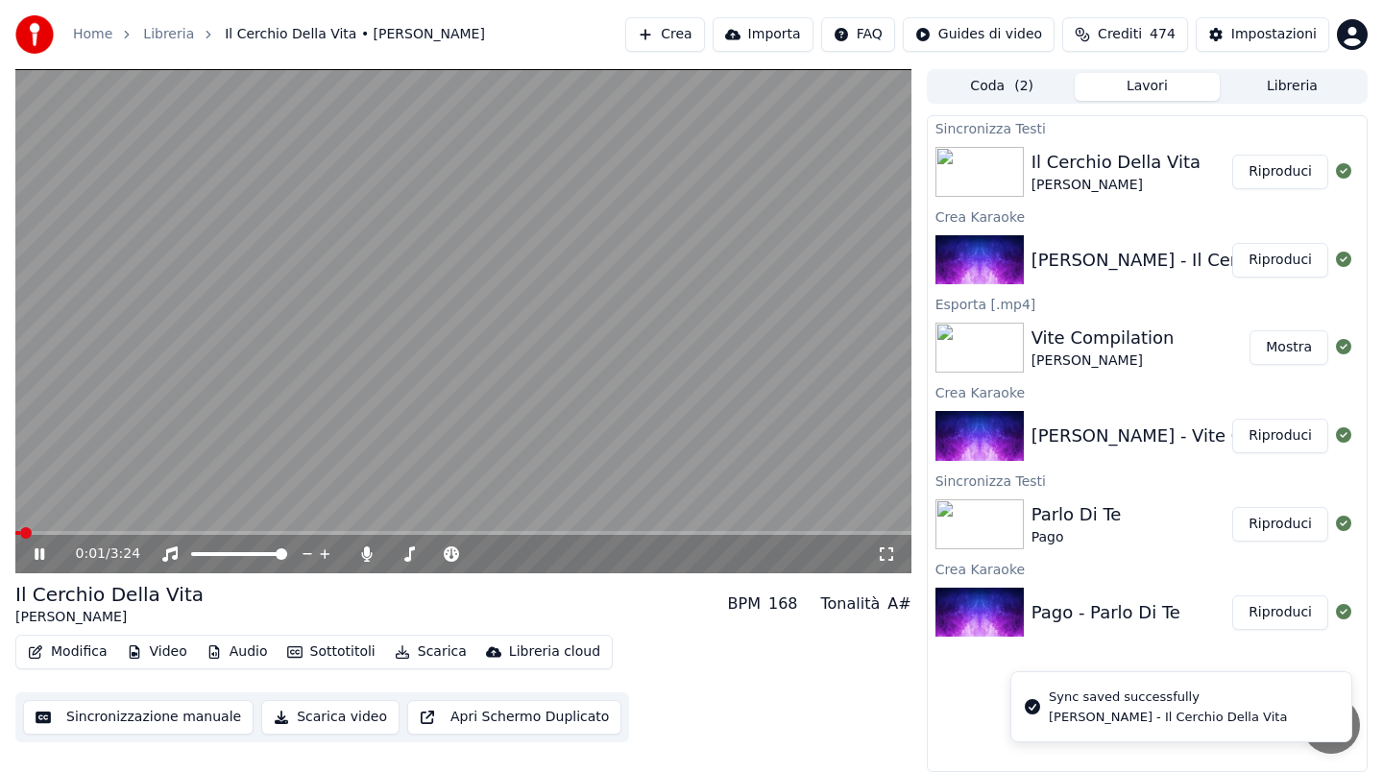
click at [123, 535] on div "0:01 / 3:24" at bounding box center [463, 554] width 896 height 38
click at [126, 531] on span at bounding box center [463, 533] width 896 height 4
click at [158, 529] on video at bounding box center [463, 321] width 896 height 504
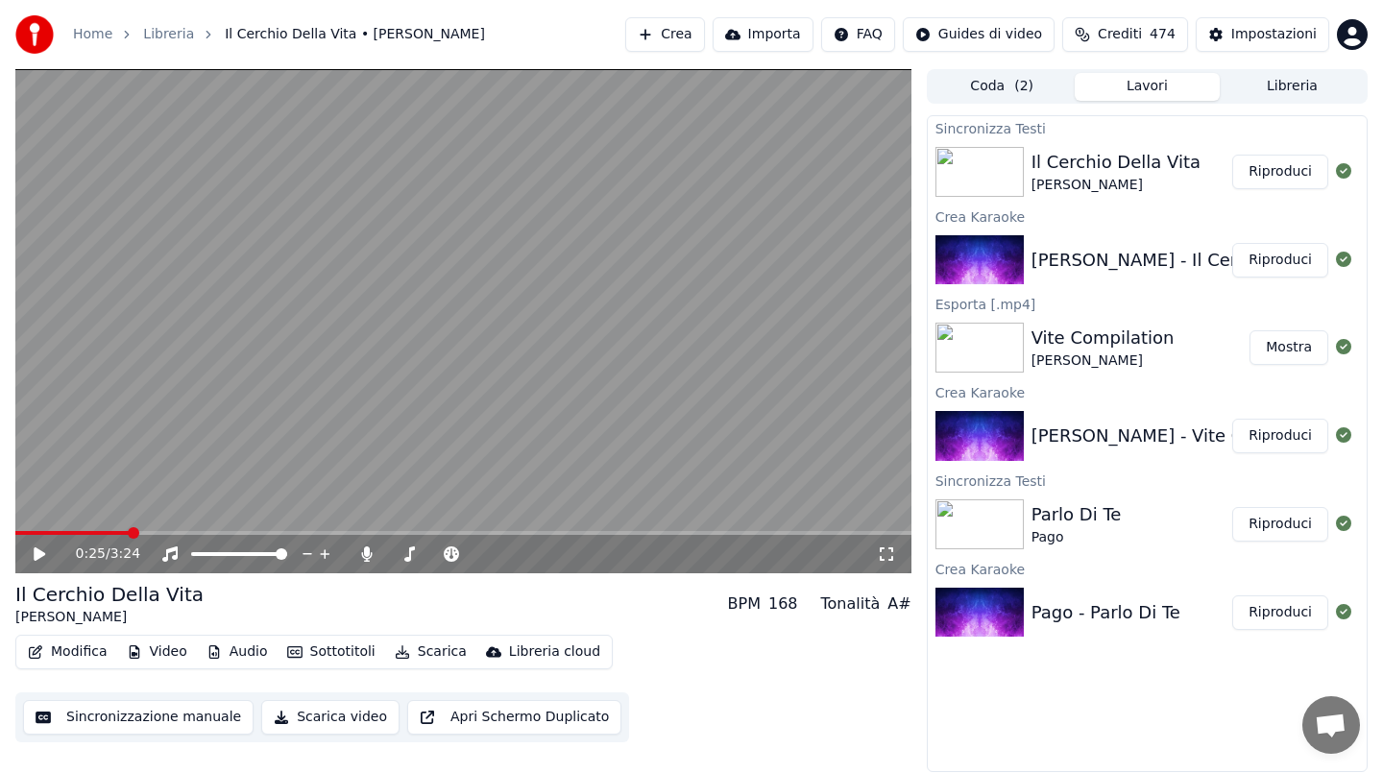
click at [161, 531] on span at bounding box center [463, 533] width 896 height 4
click at [191, 474] on video at bounding box center [463, 321] width 896 height 504
click at [197, 529] on video at bounding box center [463, 321] width 896 height 504
click at [197, 532] on span at bounding box center [463, 533] width 896 height 4
click at [274, 474] on video at bounding box center [463, 321] width 896 height 504
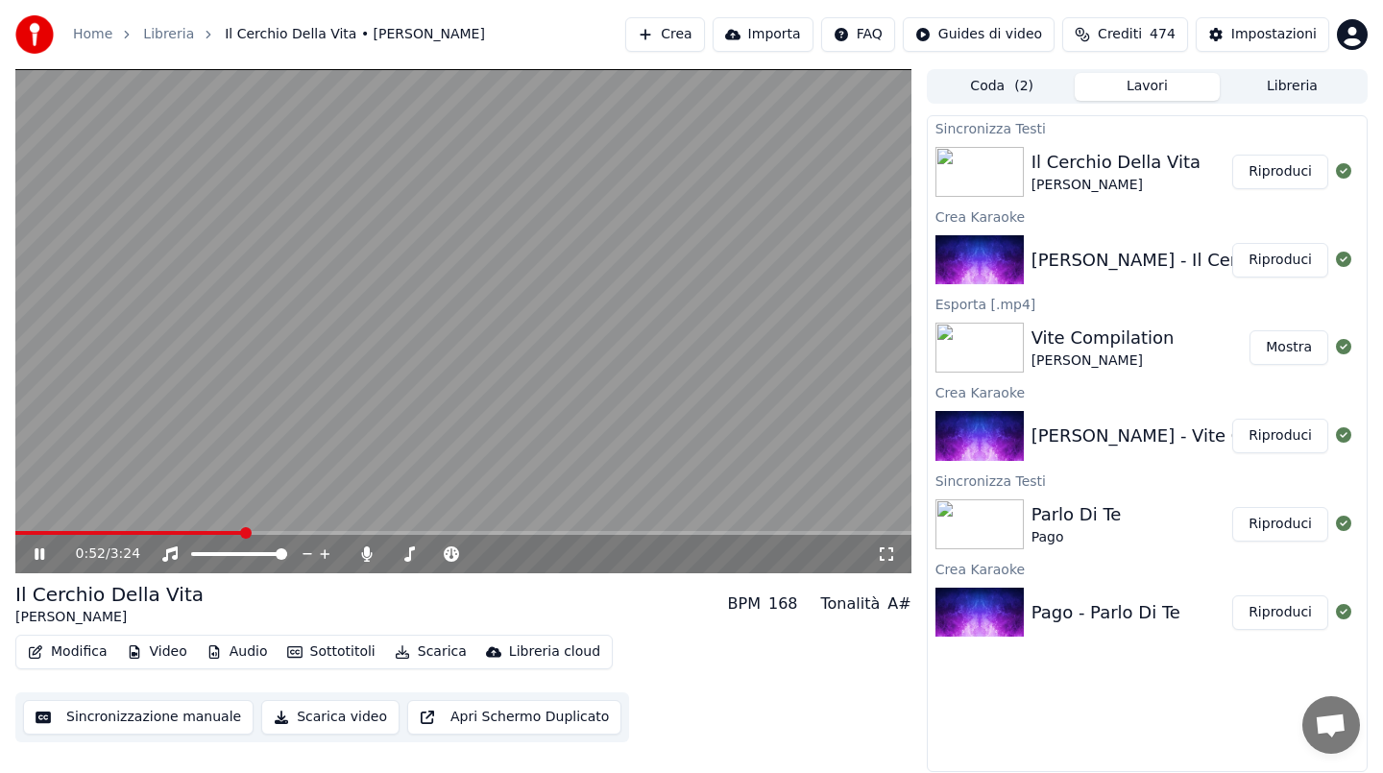
click at [243, 531] on span at bounding box center [463, 533] width 896 height 4
click at [508, 197] on video at bounding box center [463, 321] width 896 height 504
click at [82, 652] on button "Modifica" at bounding box center [67, 652] width 95 height 27
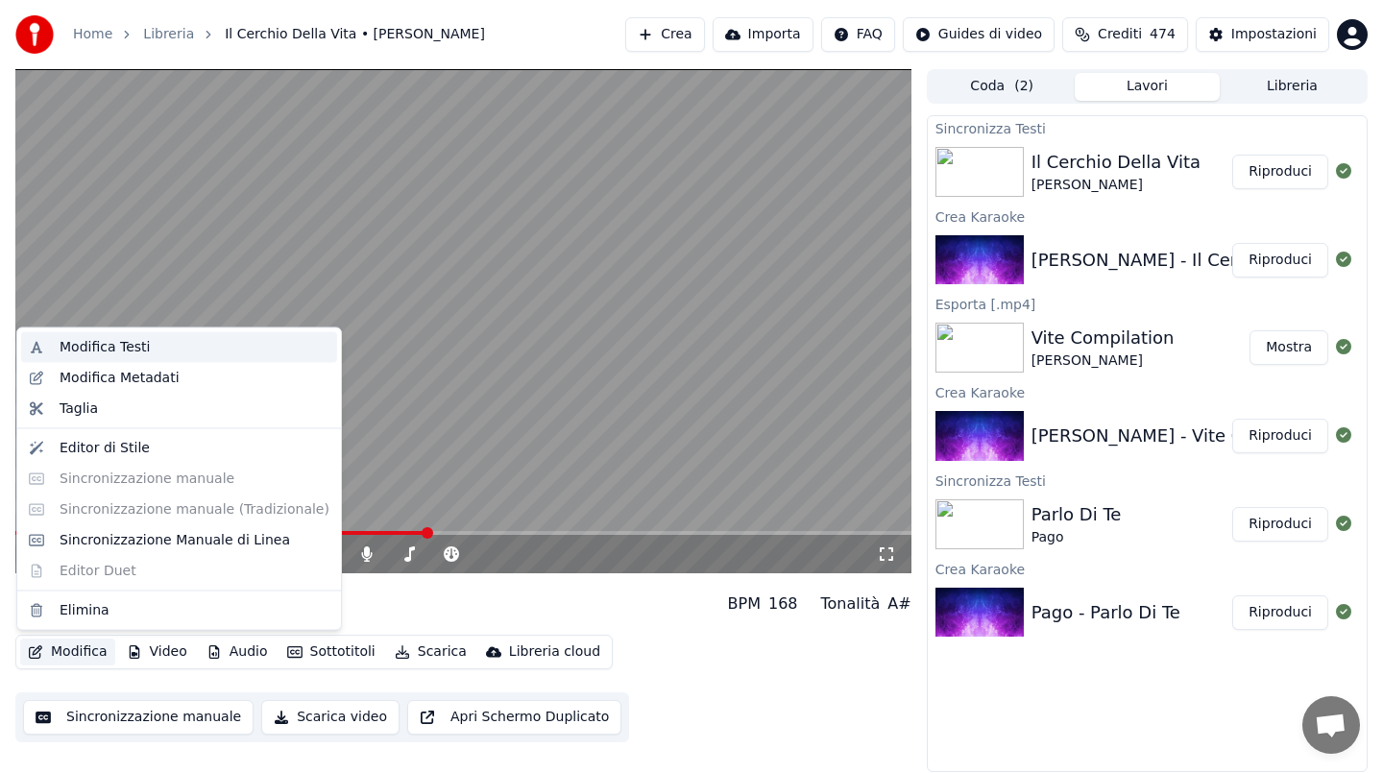
click at [128, 345] on div "Modifica Testi" at bounding box center [105, 347] width 90 height 19
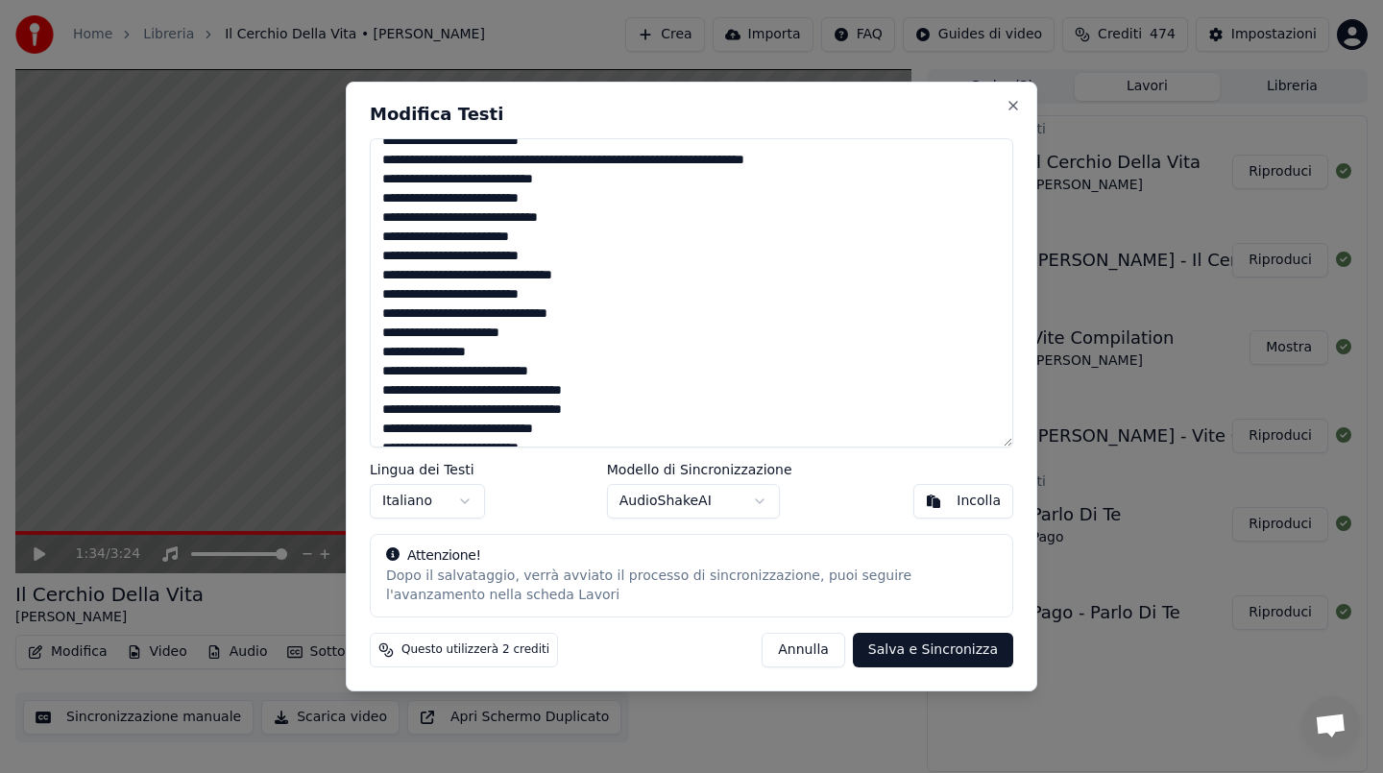
scroll to position [122, 0]
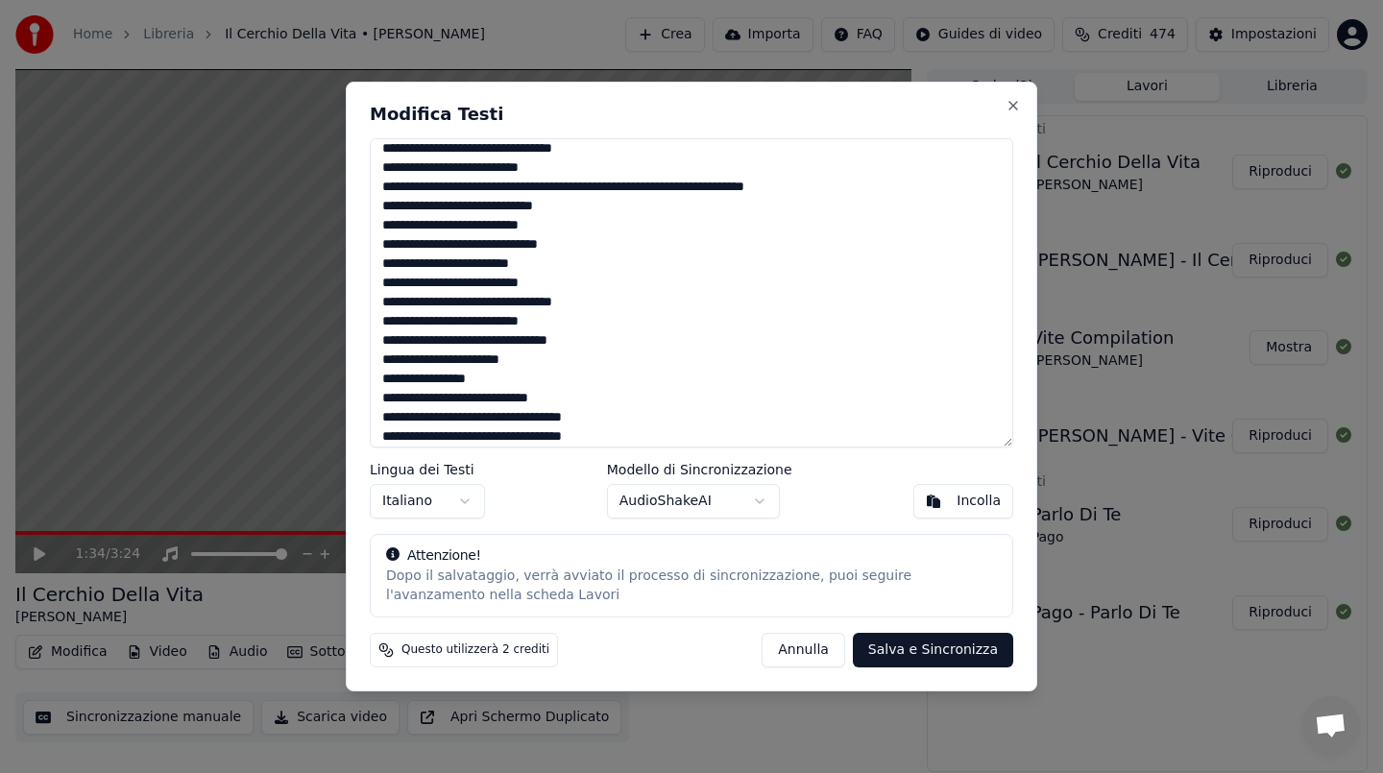
drag, startPoint x: 499, startPoint y: 433, endPoint x: 367, endPoint y: 246, distance: 229.4
click at [367, 245] on div "**********" at bounding box center [691, 387] width 691 height 611
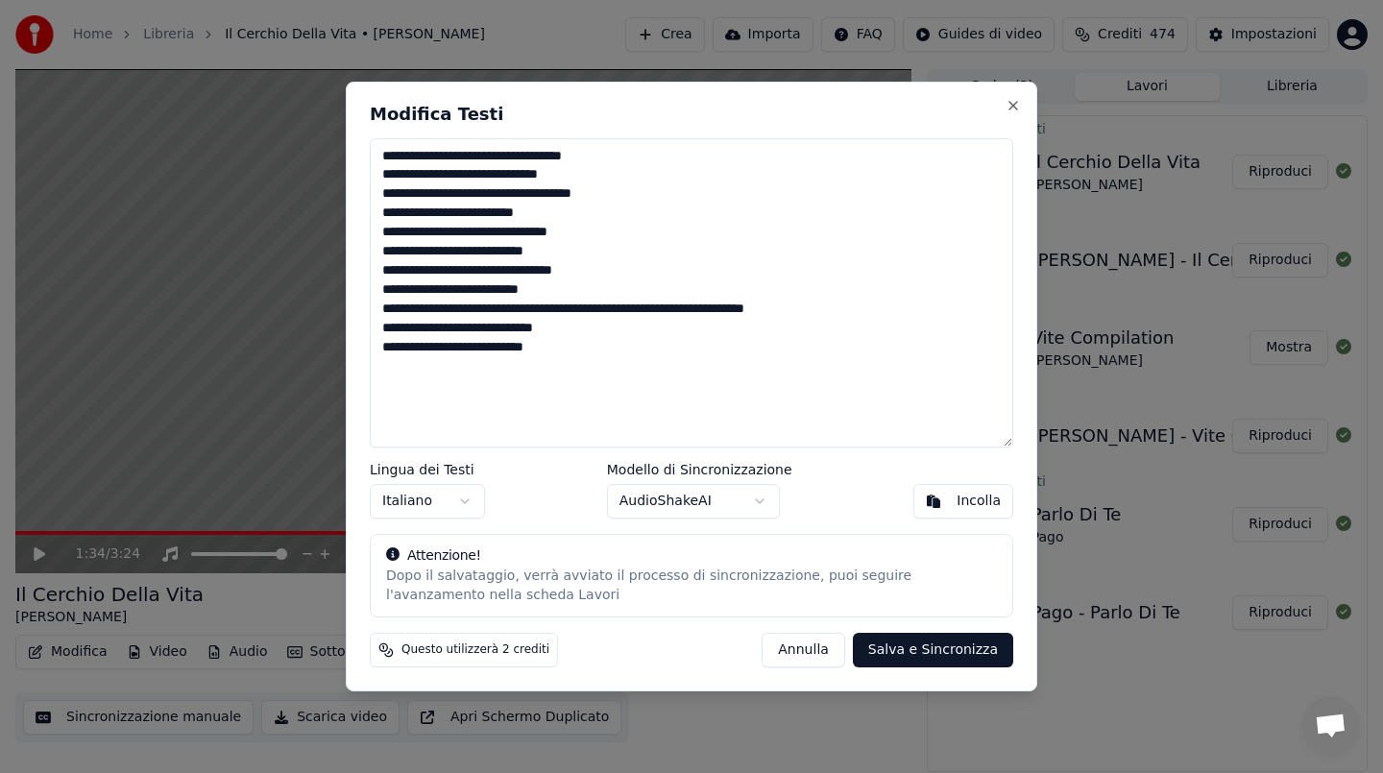
scroll to position [0, 0]
drag, startPoint x: 382, startPoint y: 306, endPoint x: 577, endPoint y: 352, distance: 200.3
click at [577, 352] on textarea "**********" at bounding box center [691, 292] width 643 height 309
click at [611, 309] on textarea "**********" at bounding box center [691, 292] width 643 height 309
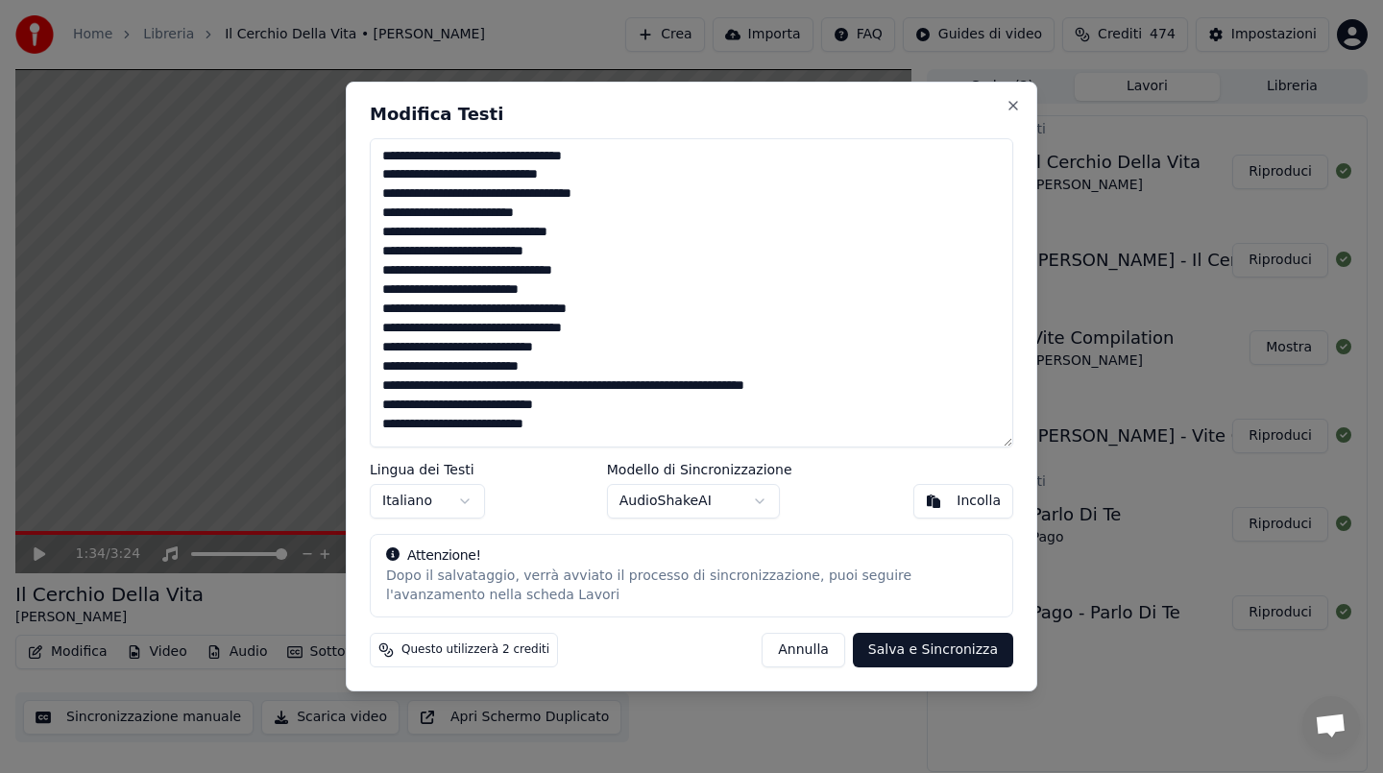
click at [614, 386] on textarea "**********" at bounding box center [691, 292] width 643 height 309
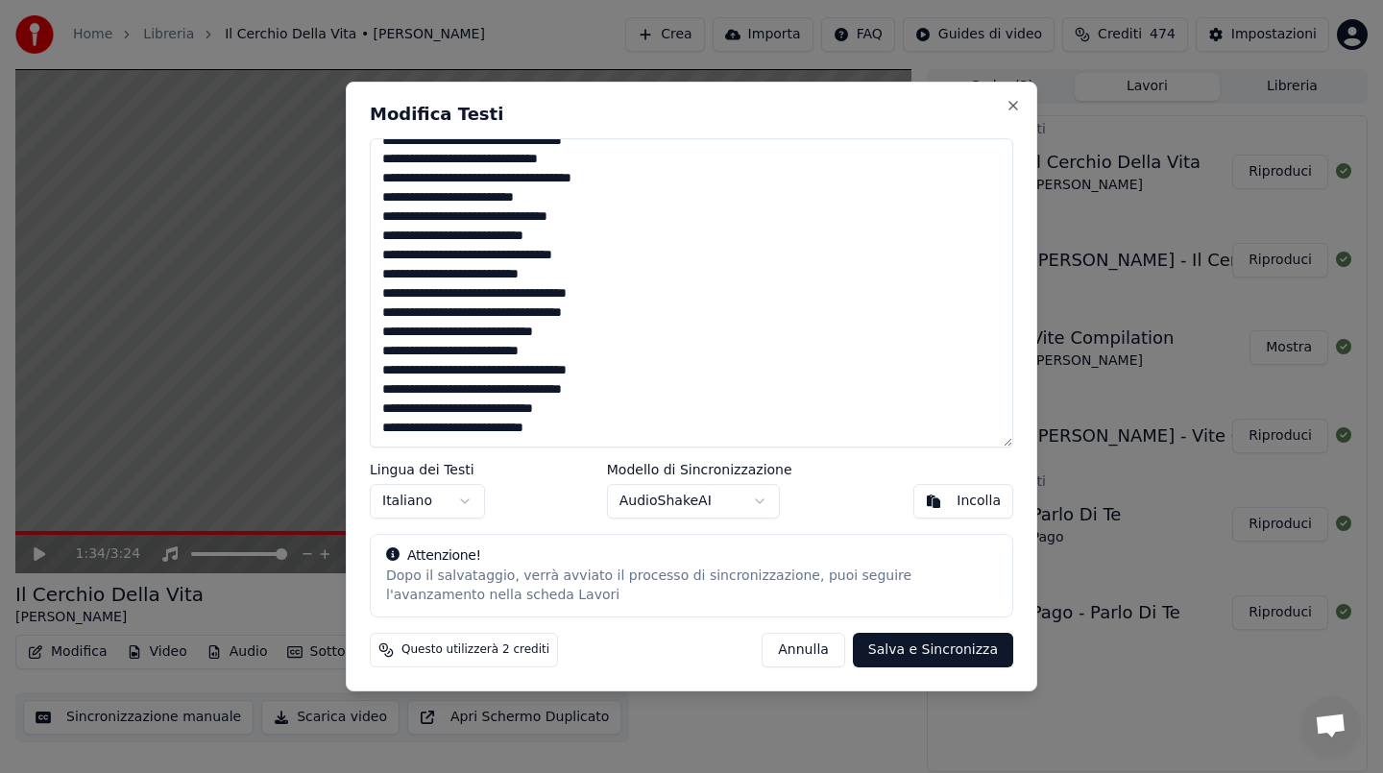
click at [923, 646] on button "Salva e Sincronizza" at bounding box center [933, 650] width 160 height 35
type textarea "**********"
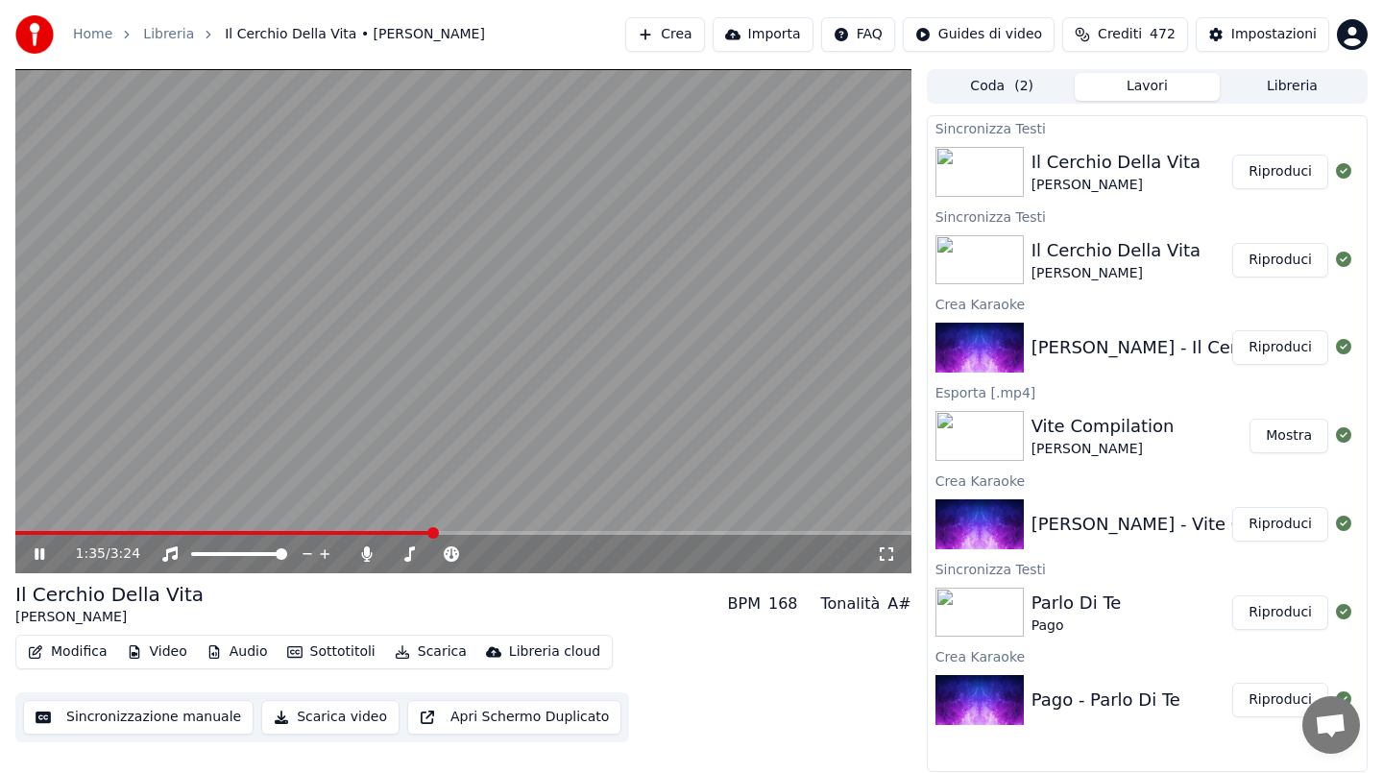
click at [555, 332] on video at bounding box center [463, 321] width 896 height 504
click at [556, 332] on video at bounding box center [463, 321] width 896 height 504
click at [93, 533] on span at bounding box center [54, 533] width 79 height 4
click at [69, 532] on span at bounding box center [58, 533] width 87 height 4
click at [145, 530] on video at bounding box center [463, 321] width 896 height 504
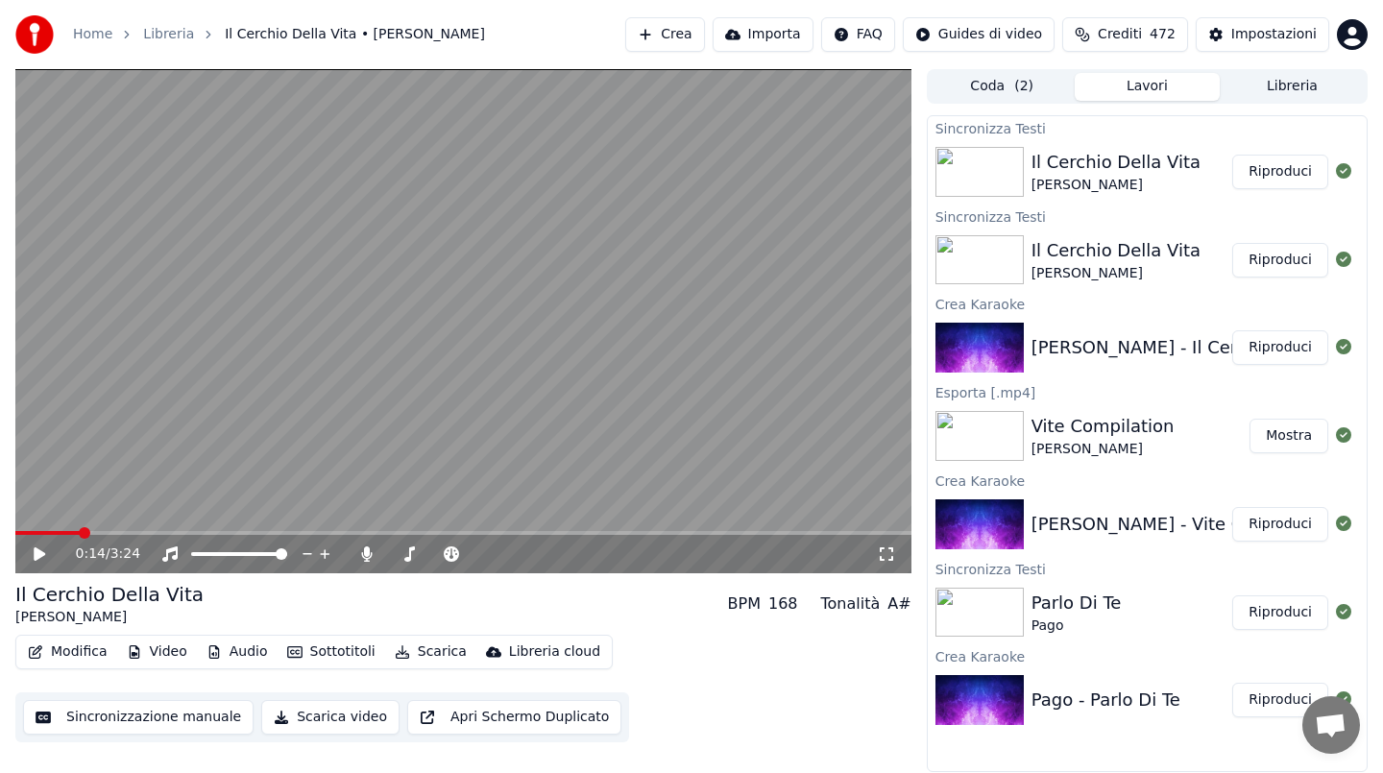
click at [145, 532] on span at bounding box center [463, 533] width 896 height 4
click at [181, 457] on video at bounding box center [463, 321] width 896 height 504
click at [191, 532] on span at bounding box center [463, 533] width 896 height 4
click at [224, 533] on span at bounding box center [463, 533] width 896 height 4
click at [264, 533] on span at bounding box center [463, 533] width 896 height 4
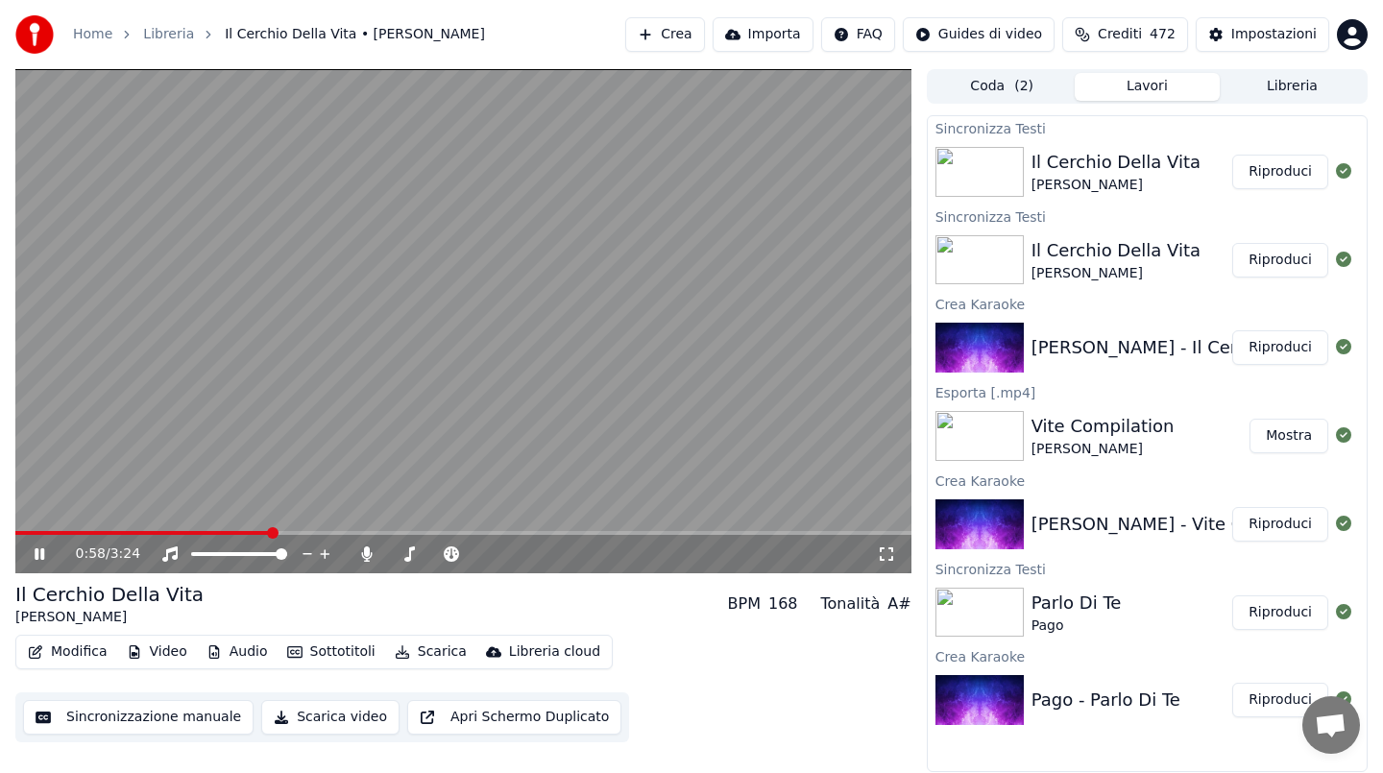
click at [298, 435] on video at bounding box center [463, 321] width 896 height 504
click at [70, 648] on button "Modifica" at bounding box center [67, 652] width 95 height 27
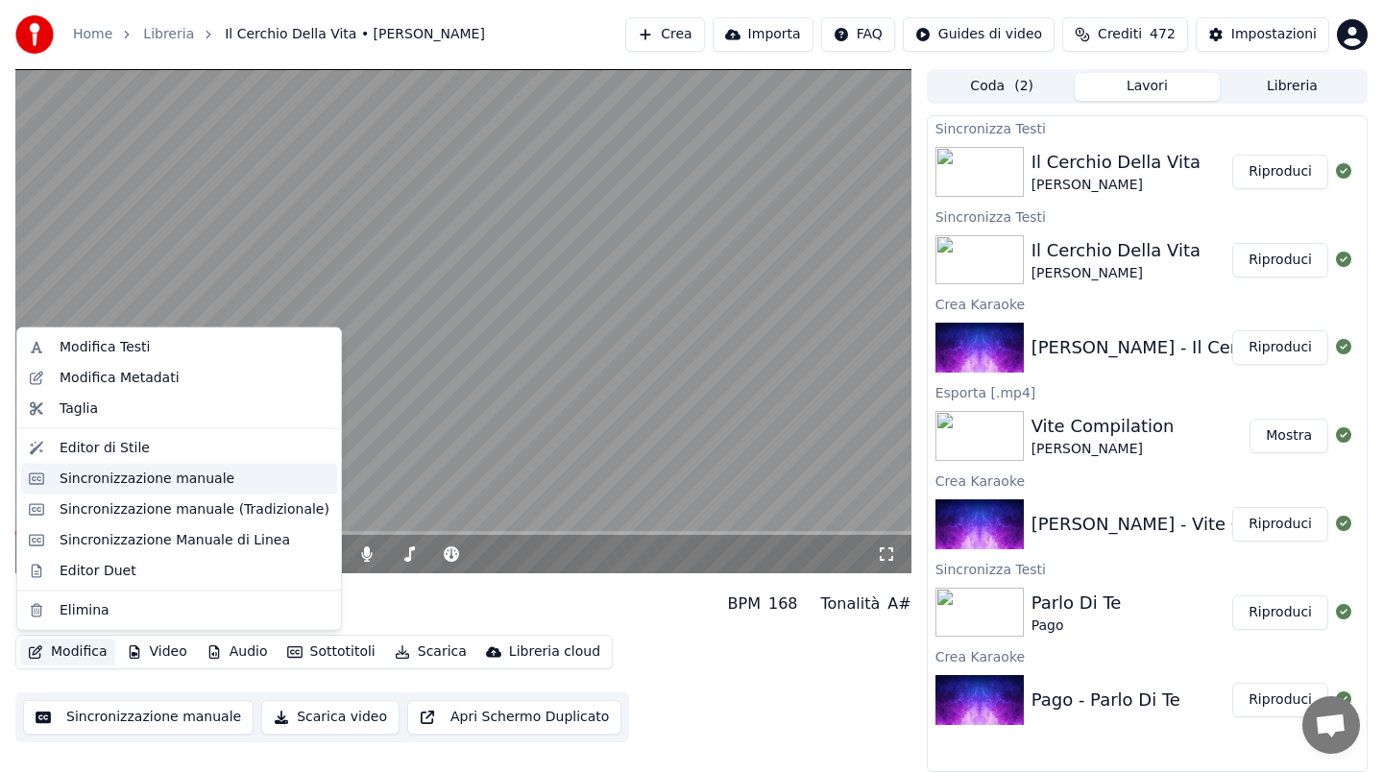
click at [160, 476] on div "Sincronizzazione manuale" at bounding box center [147, 478] width 175 height 19
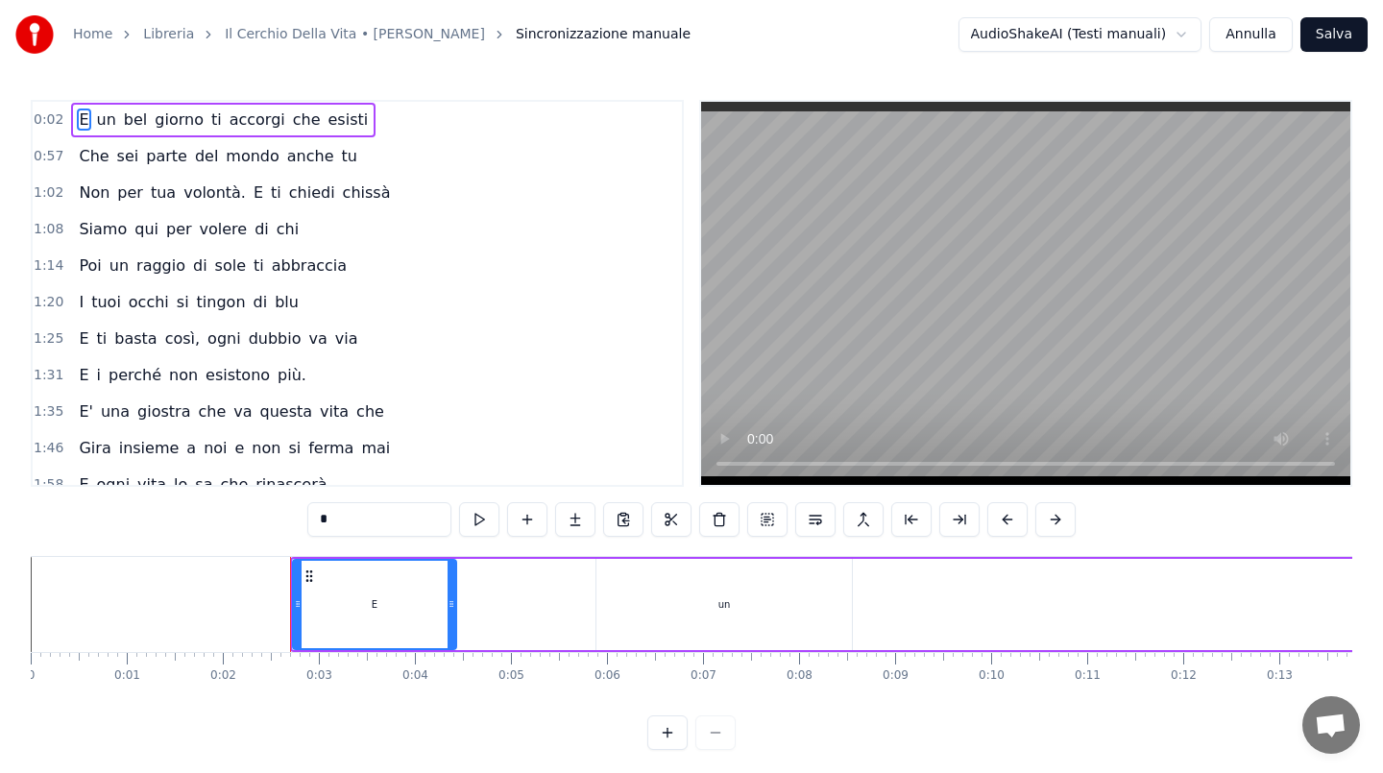
click at [97, 162] on span "Che" at bounding box center [94, 156] width 34 height 22
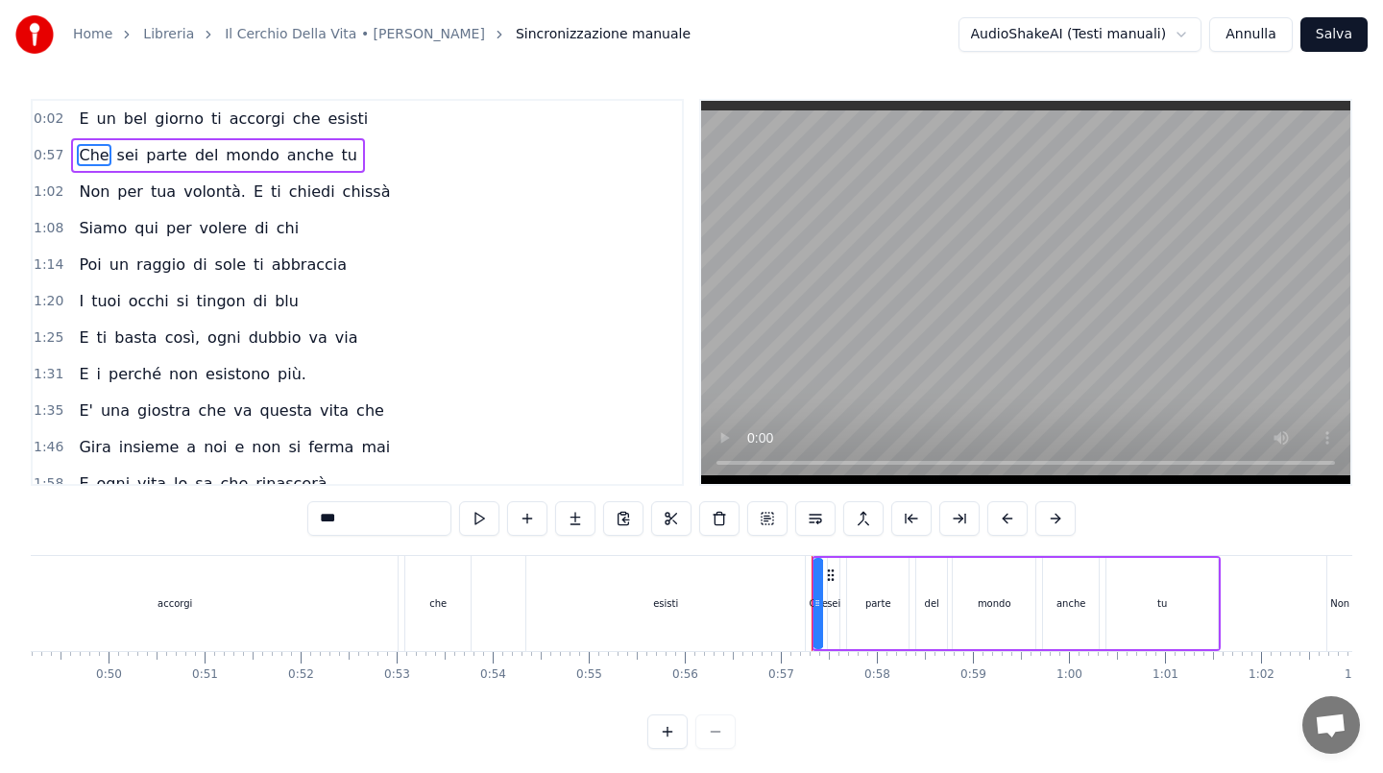
scroll to position [0, 4745]
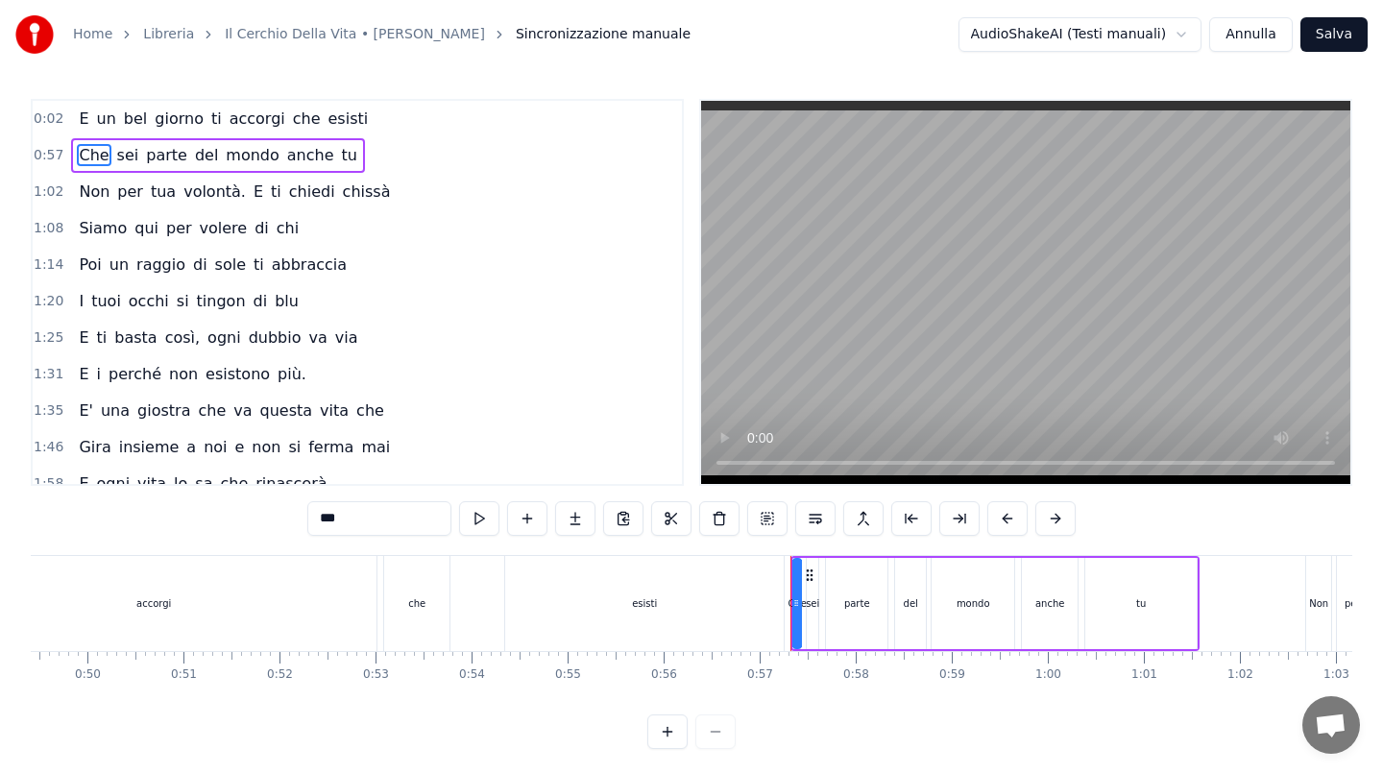
click at [425, 603] on div "che" at bounding box center [416, 603] width 65 height 95
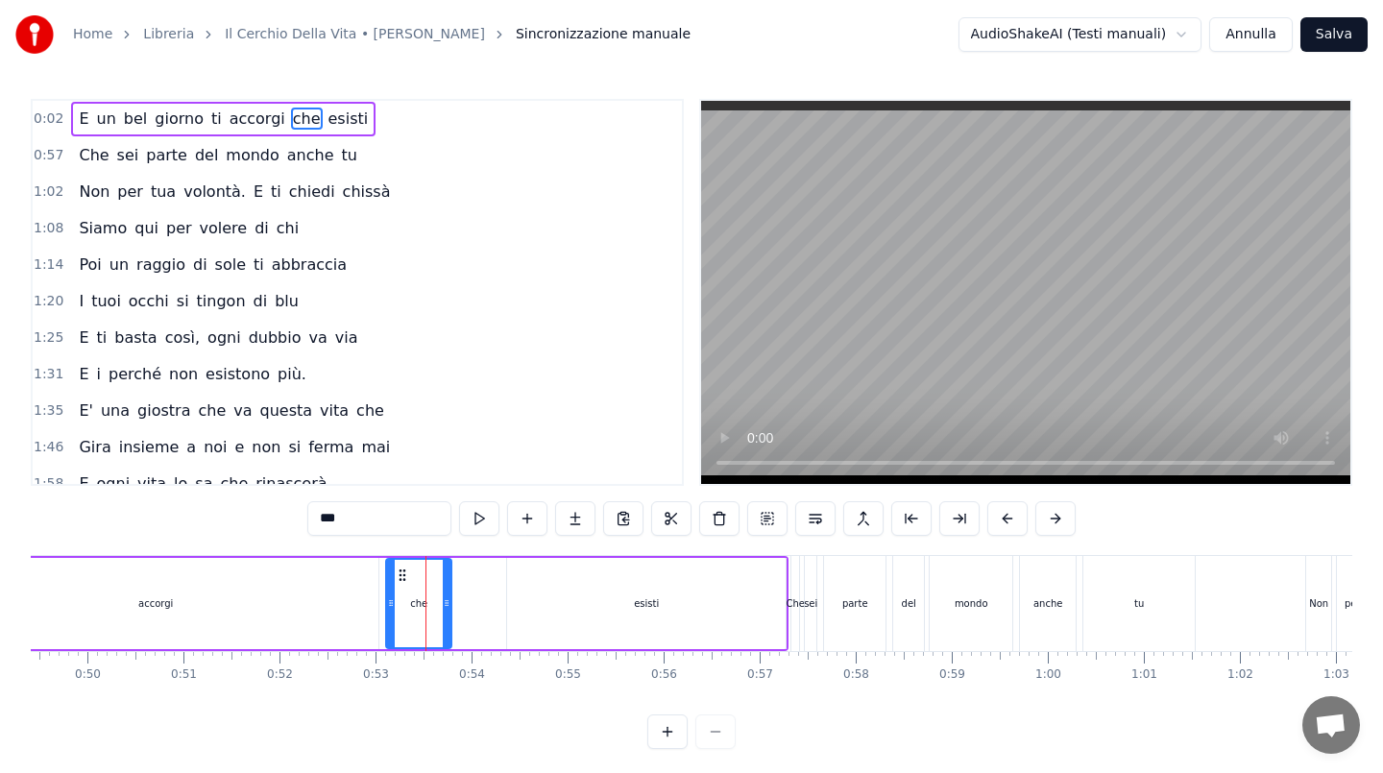
scroll to position [0, 0]
click at [514, 599] on div "esisti" at bounding box center [646, 604] width 278 height 91
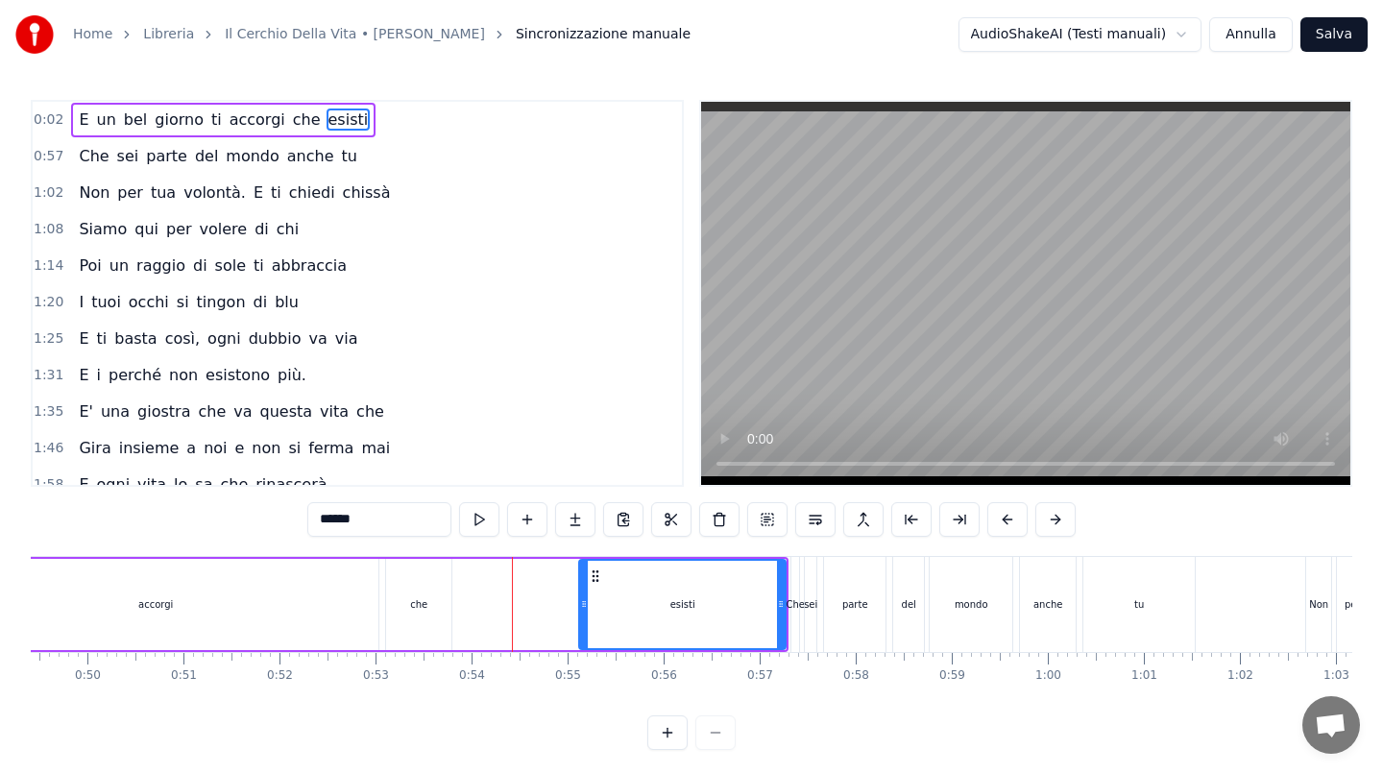
drag, startPoint x: 513, startPoint y: 599, endPoint x: 583, endPoint y: 602, distance: 70.2
click at [583, 602] on icon at bounding box center [584, 603] width 8 height 15
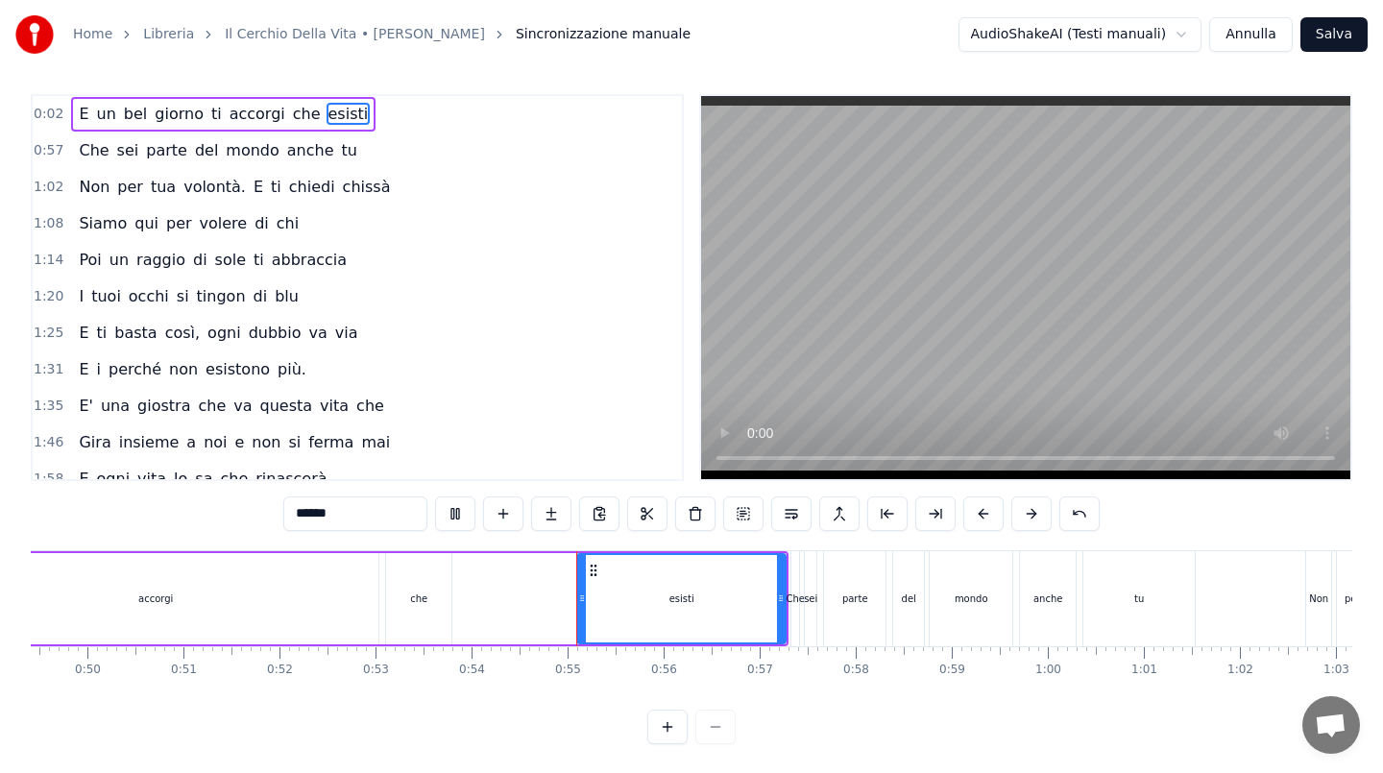
scroll to position [7, 0]
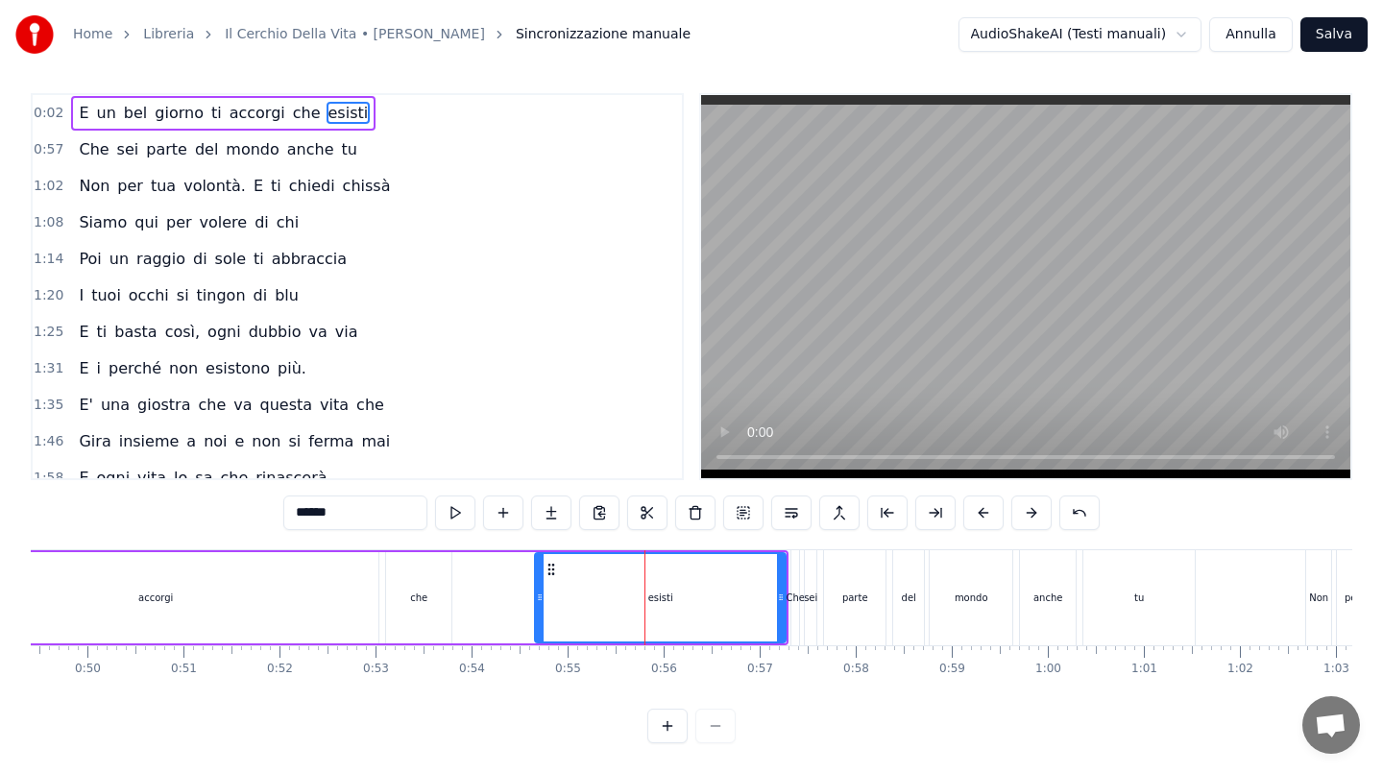
drag, startPoint x: 583, startPoint y: 602, endPoint x: 541, endPoint y: 602, distance: 42.3
click at [541, 602] on icon at bounding box center [540, 597] width 8 height 15
drag, startPoint x: 541, startPoint y: 602, endPoint x: 519, endPoint y: 602, distance: 22.1
click at [519, 602] on icon at bounding box center [518, 597] width 8 height 15
drag, startPoint x: 519, startPoint y: 602, endPoint x: 542, endPoint y: 602, distance: 23.0
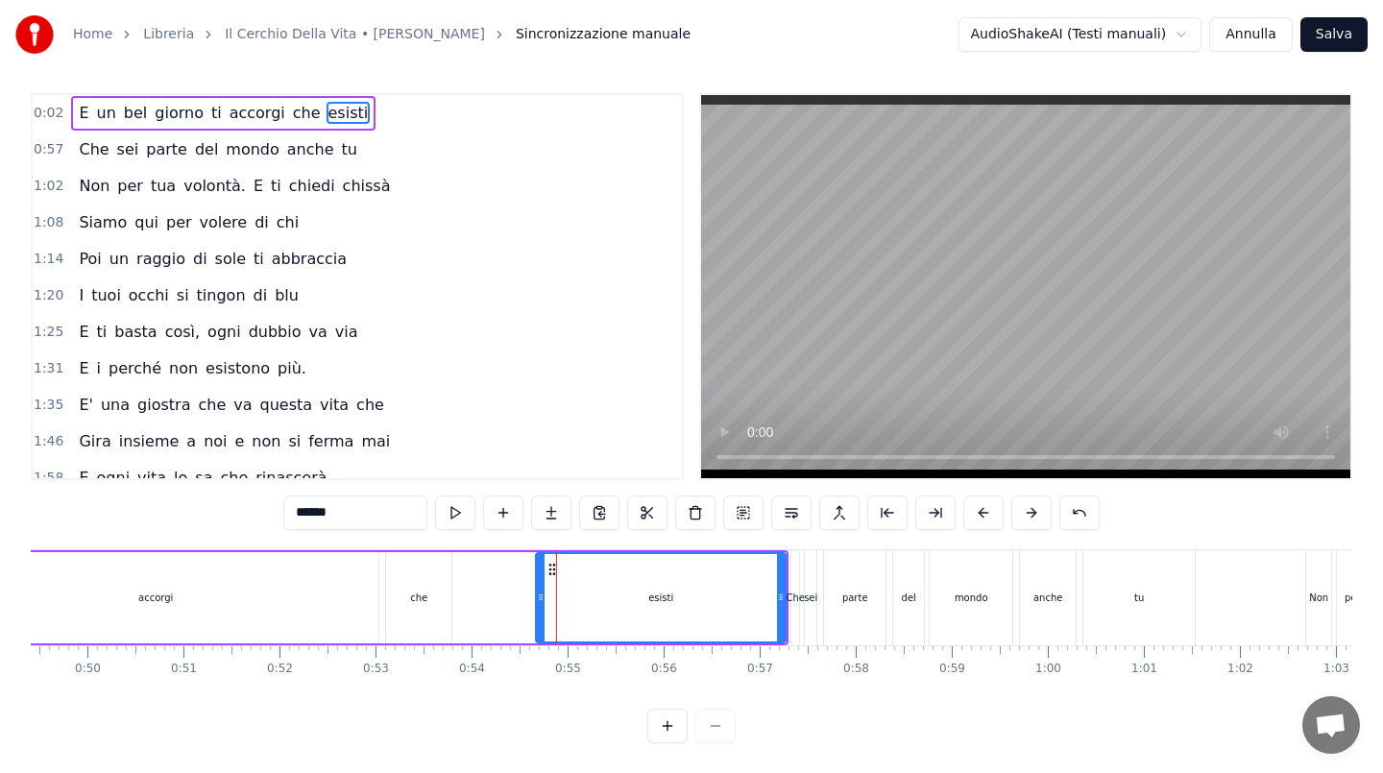
click at [542, 602] on icon at bounding box center [541, 597] width 8 height 15
drag, startPoint x: 780, startPoint y: 597, endPoint x: 661, endPoint y: 598, distance: 119.1
click at [661, 598] on icon at bounding box center [662, 597] width 8 height 15
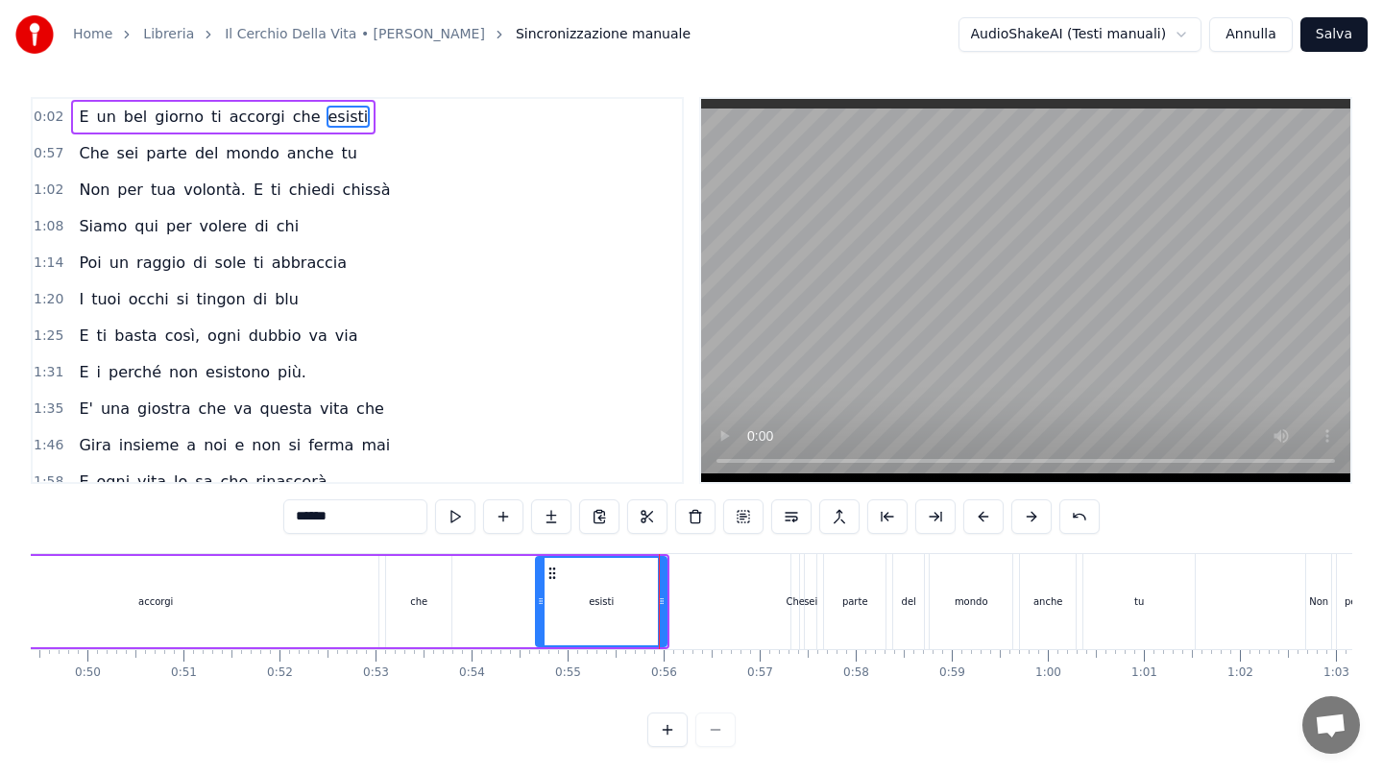
scroll to position [0, 0]
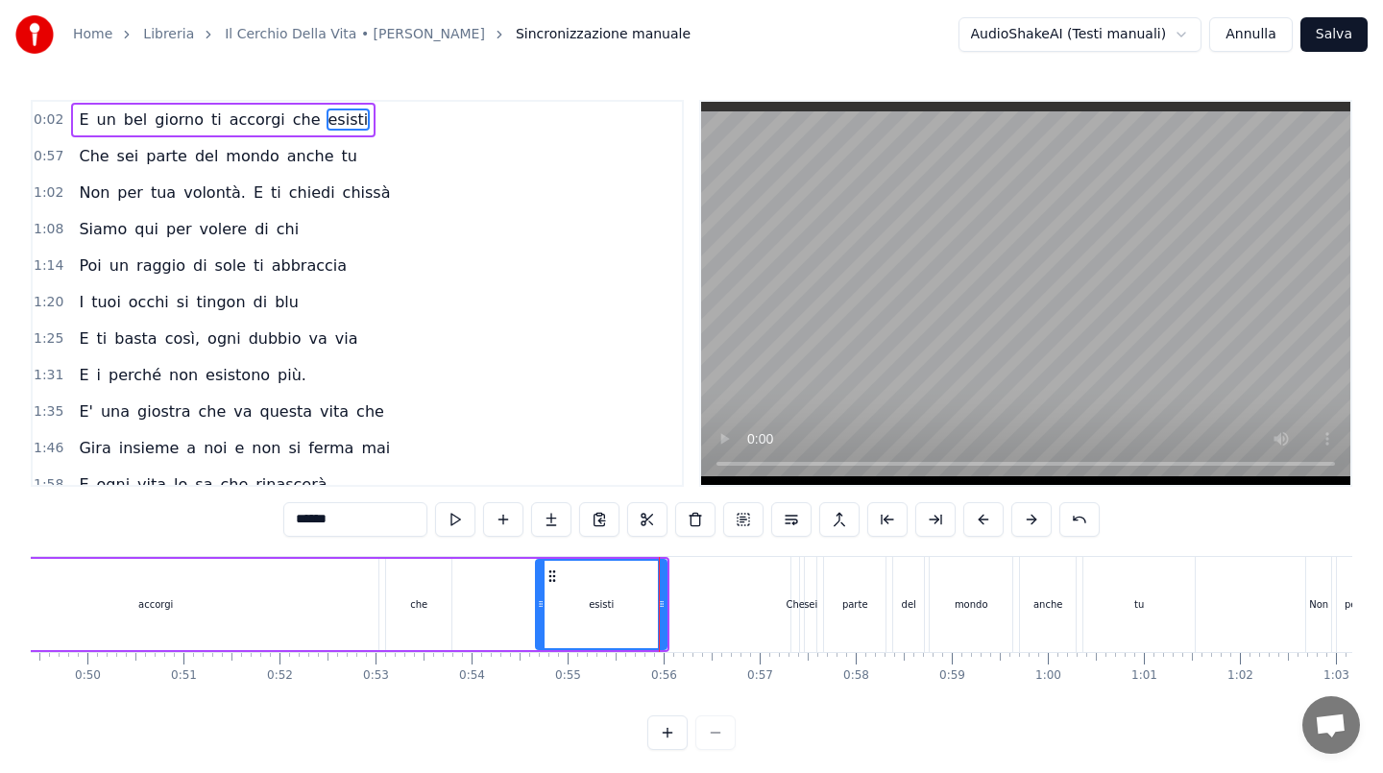
click at [406, 622] on div "che" at bounding box center [418, 604] width 65 height 91
type input "***"
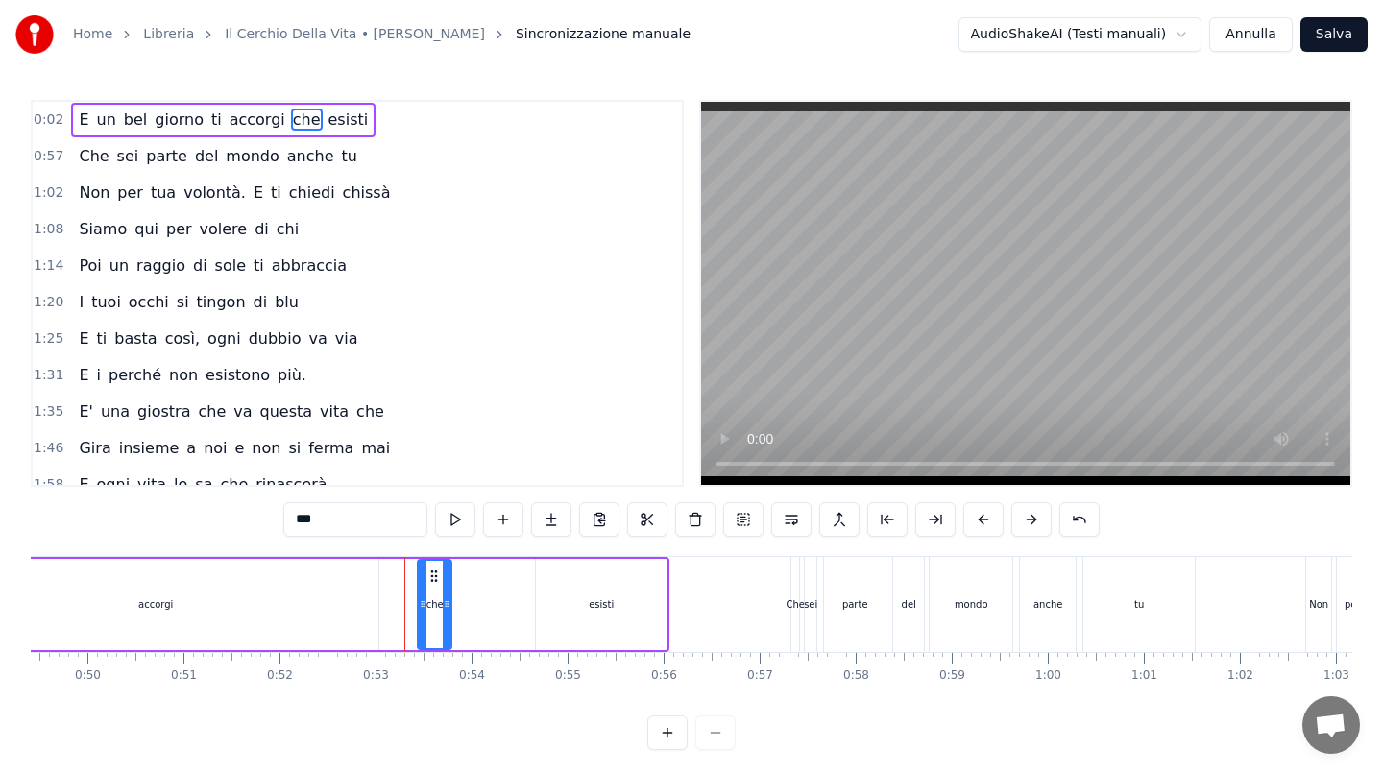
drag, startPoint x: 388, startPoint y: 599, endPoint x: 425, endPoint y: 600, distance: 37.5
click at [425, 600] on icon at bounding box center [423, 603] width 8 height 15
drag, startPoint x: 436, startPoint y: 578, endPoint x: 520, endPoint y: 577, distance: 84.5
click at [520, 577] on icon at bounding box center [524, 575] width 15 height 15
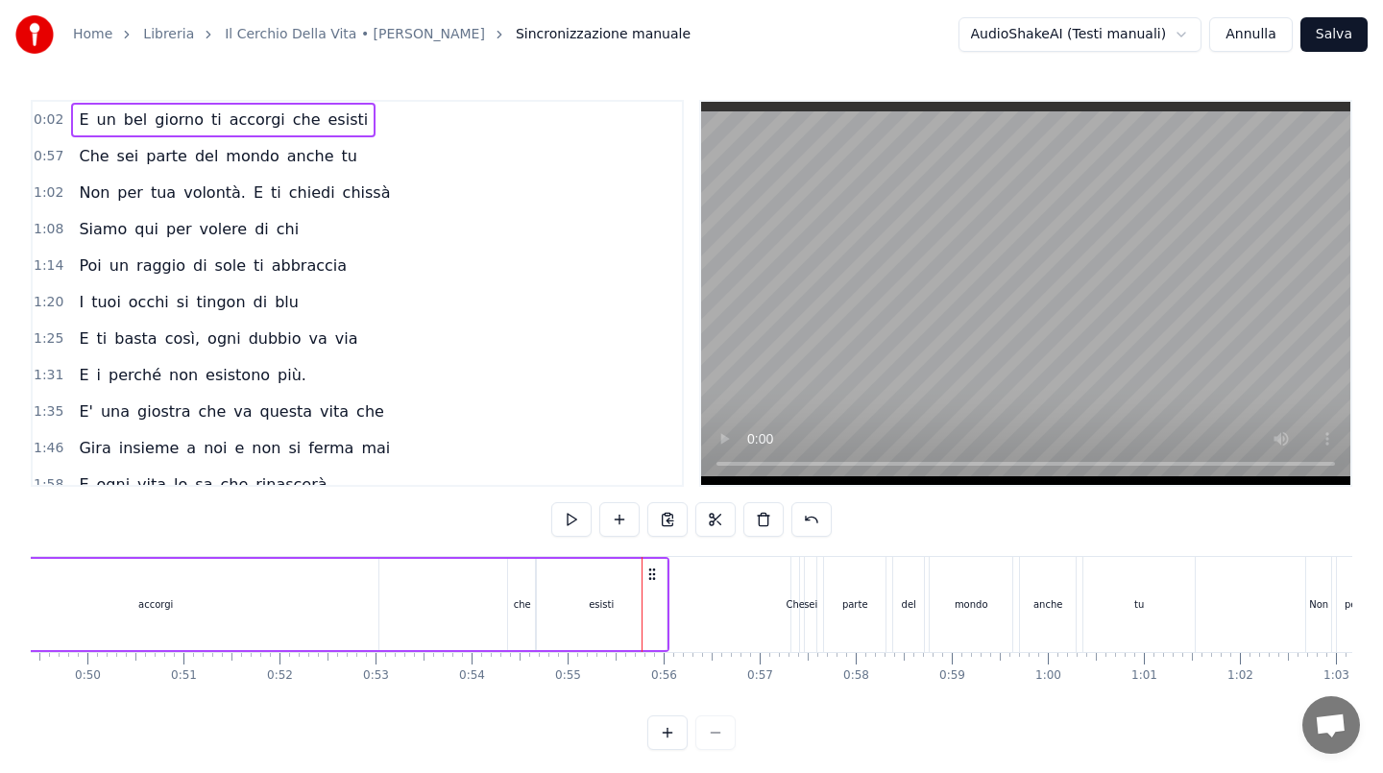
click at [272, 619] on div "accorgi" at bounding box center [156, 604] width 446 height 91
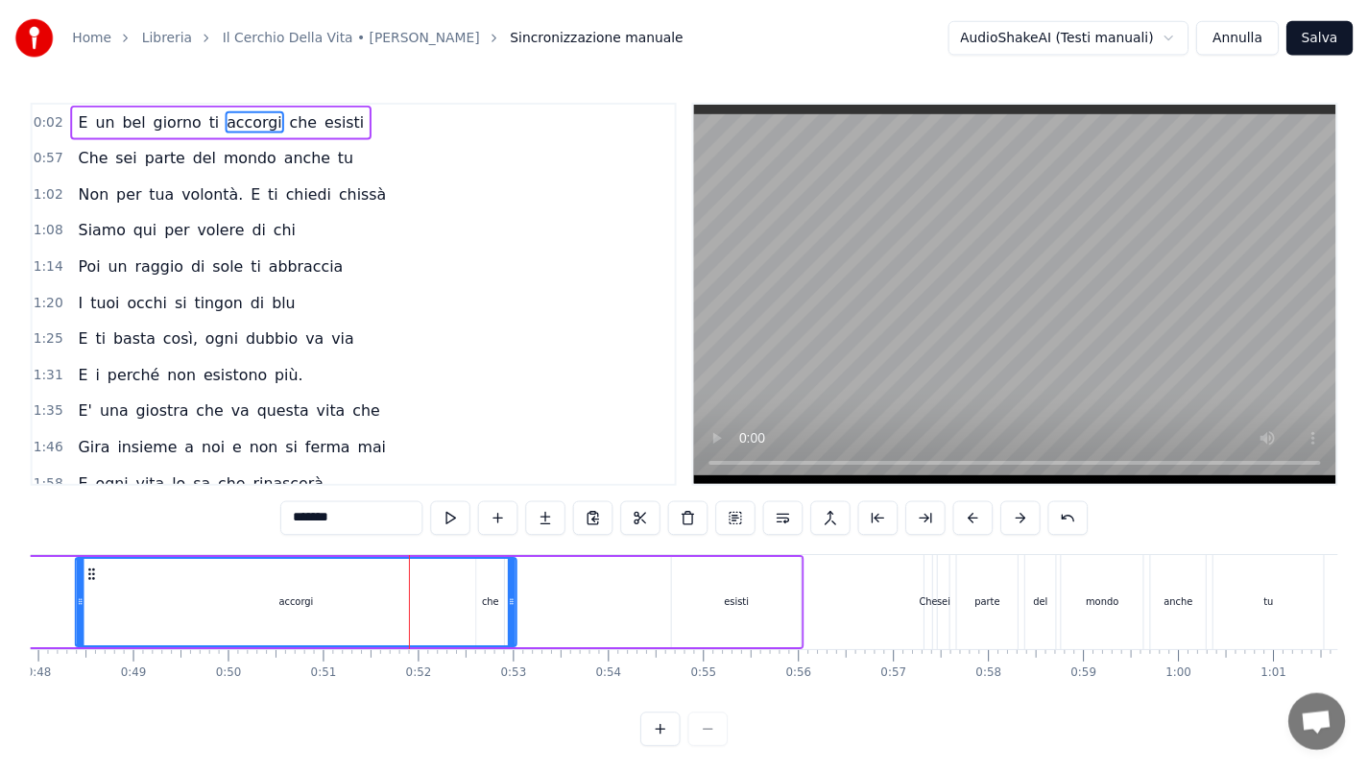
scroll to position [0, 4570]
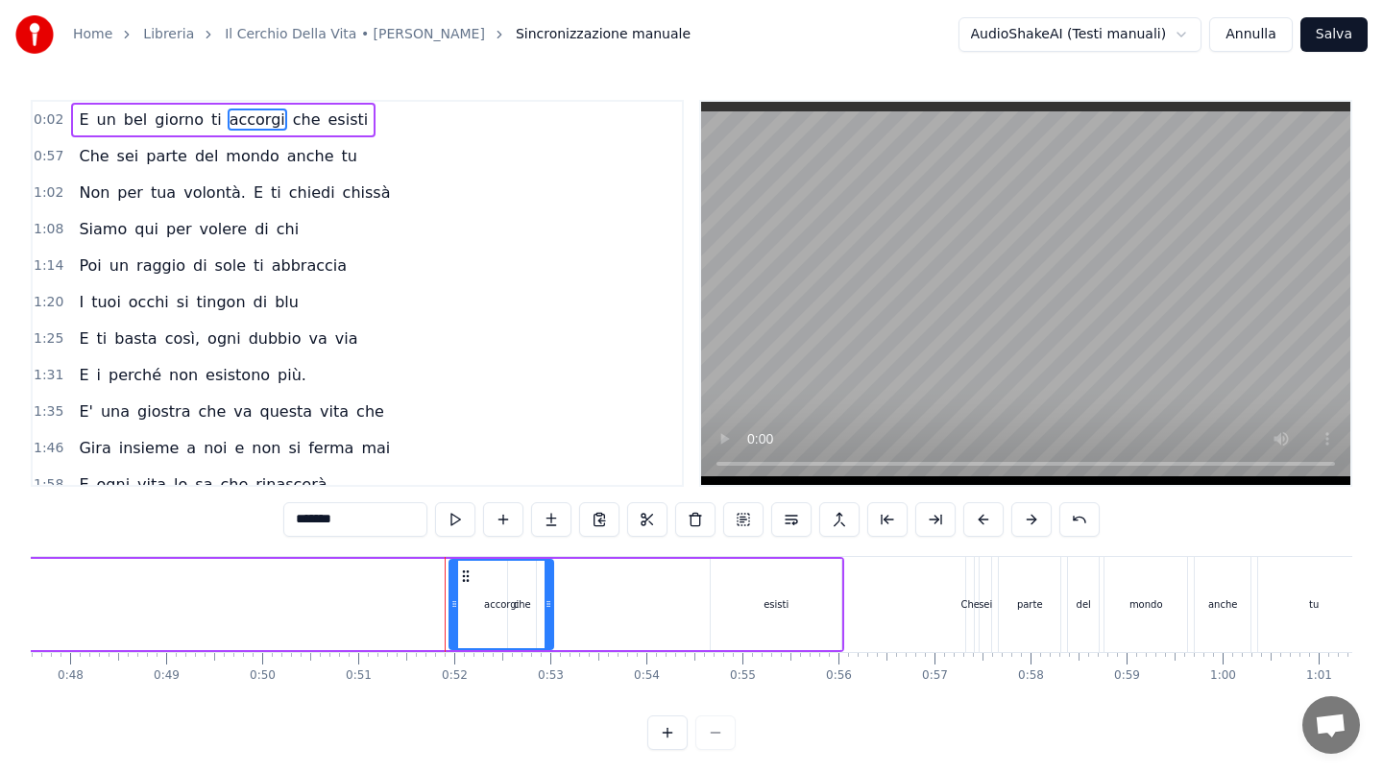
drag, startPoint x: 109, startPoint y: 598, endPoint x: 450, endPoint y: 596, distance: 341.9
click at [450, 596] on icon at bounding box center [454, 603] width 8 height 15
drag, startPoint x: 491, startPoint y: 614, endPoint x: 317, endPoint y: 601, distance: 174.3
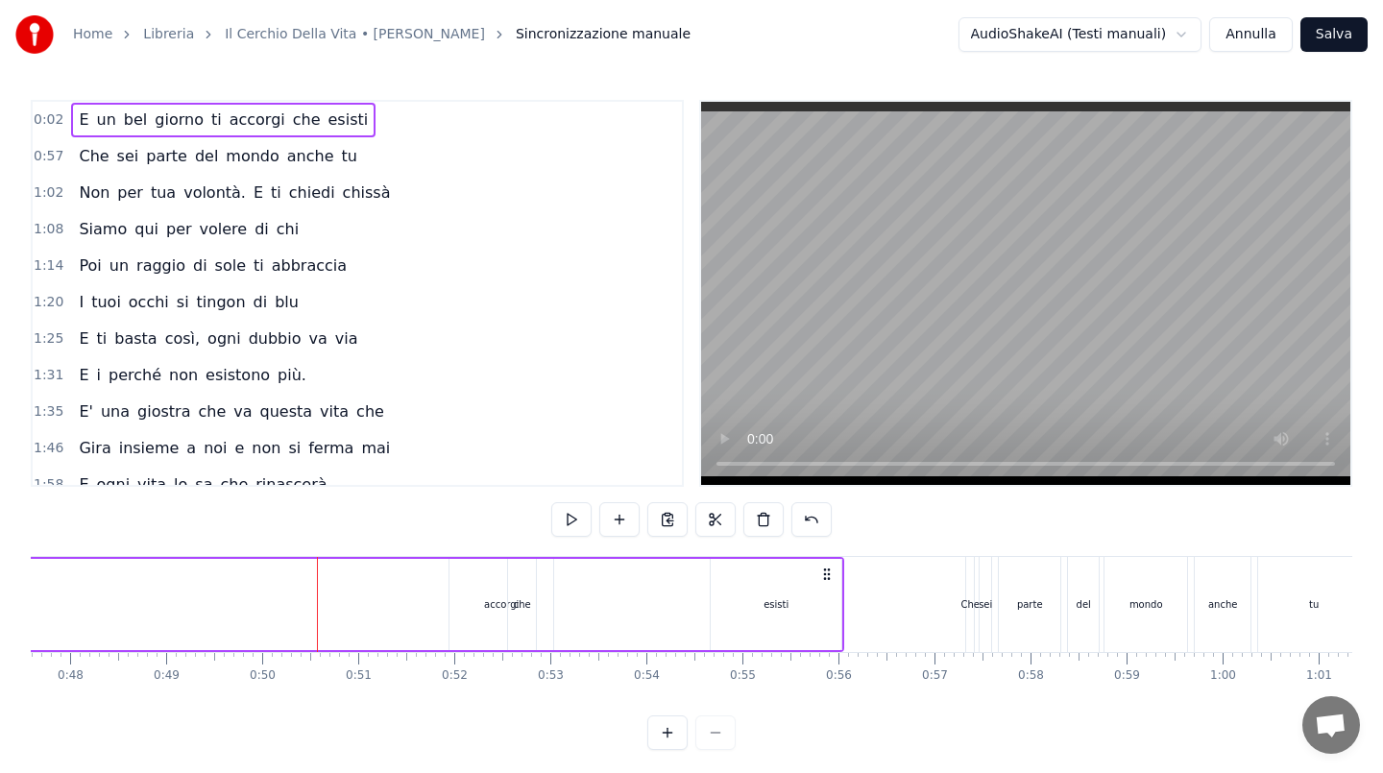
click at [540, 586] on div "accorgi" at bounding box center [501, 604] width 104 height 91
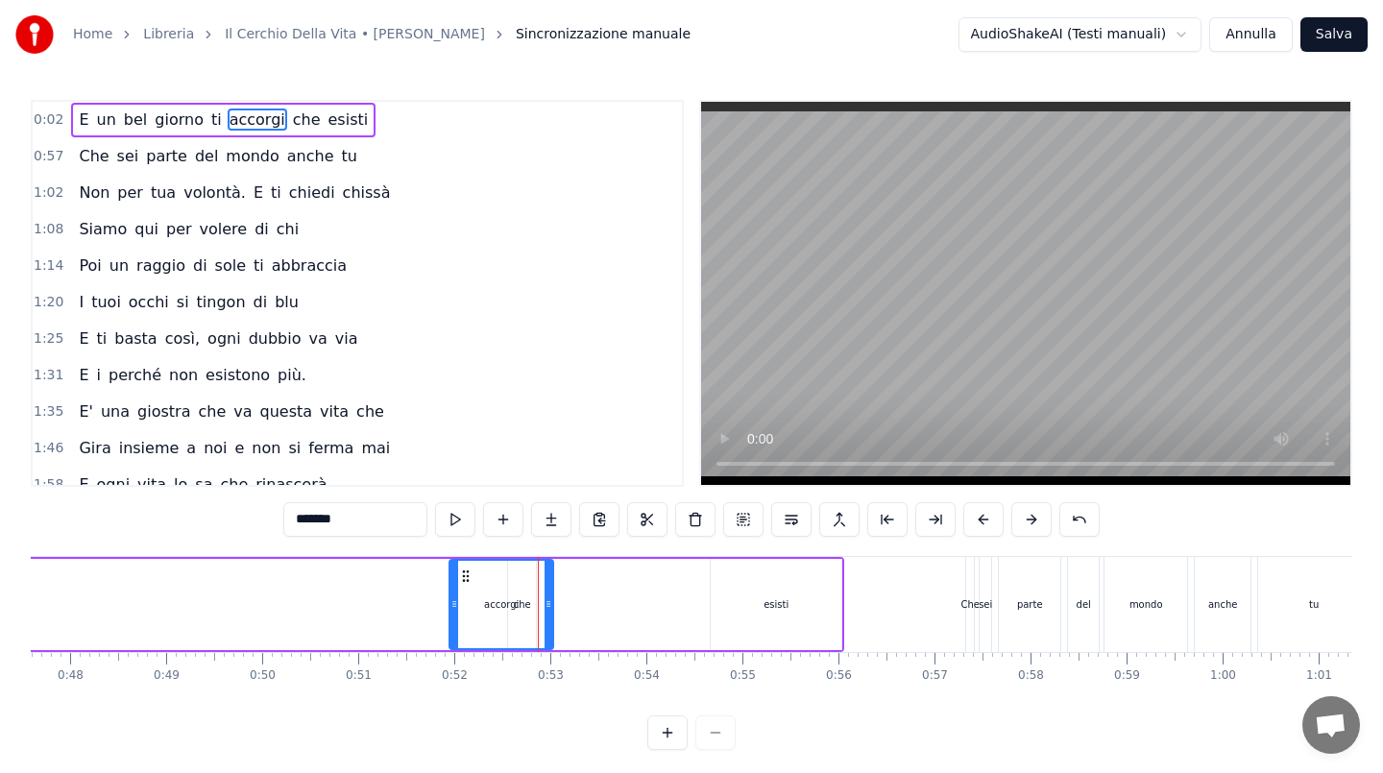
click at [552, 586] on div at bounding box center [548, 604] width 8 height 87
drag, startPoint x: 467, startPoint y: 576, endPoint x: 354, endPoint y: 579, distance: 112.4
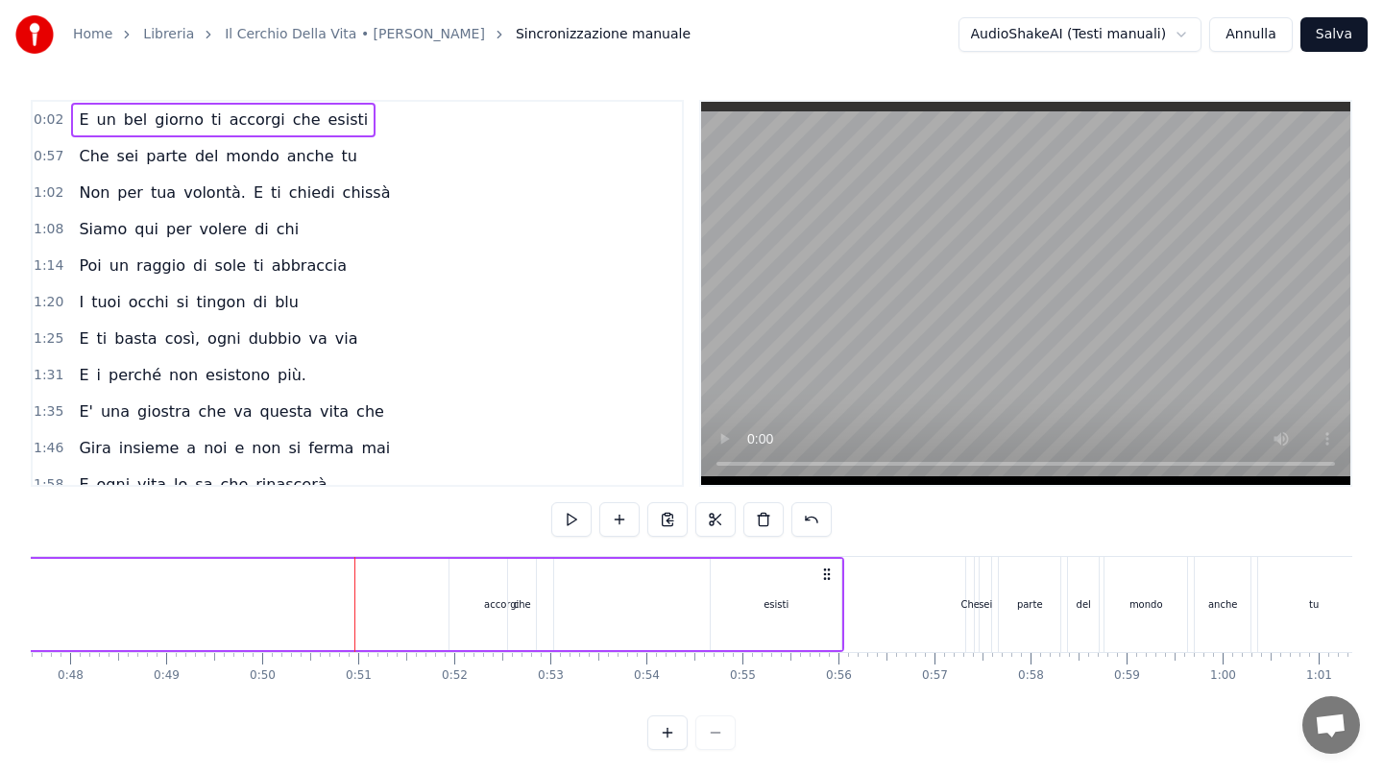
click at [471, 597] on div "accorgi" at bounding box center [501, 604] width 104 height 91
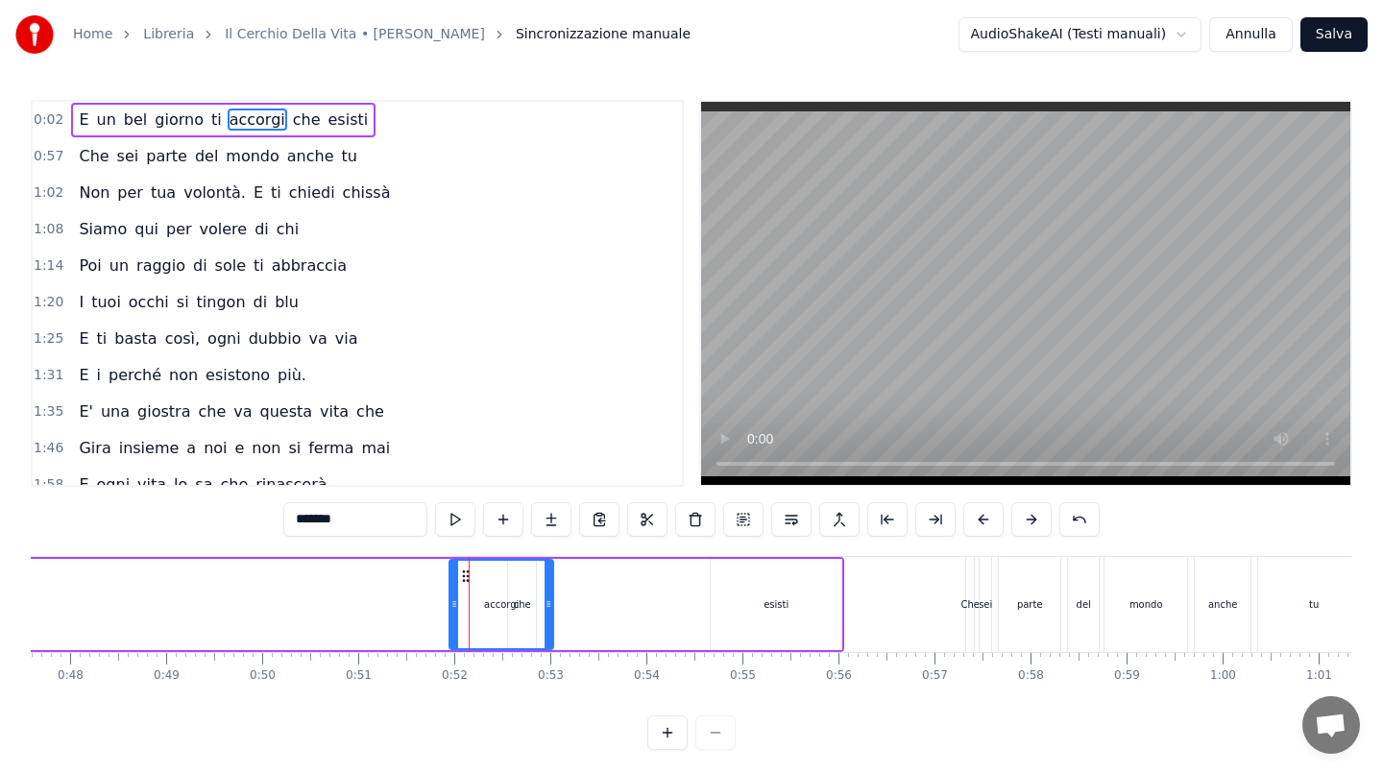
drag, startPoint x: 465, startPoint y: 576, endPoint x: 393, endPoint y: 586, distance: 72.7
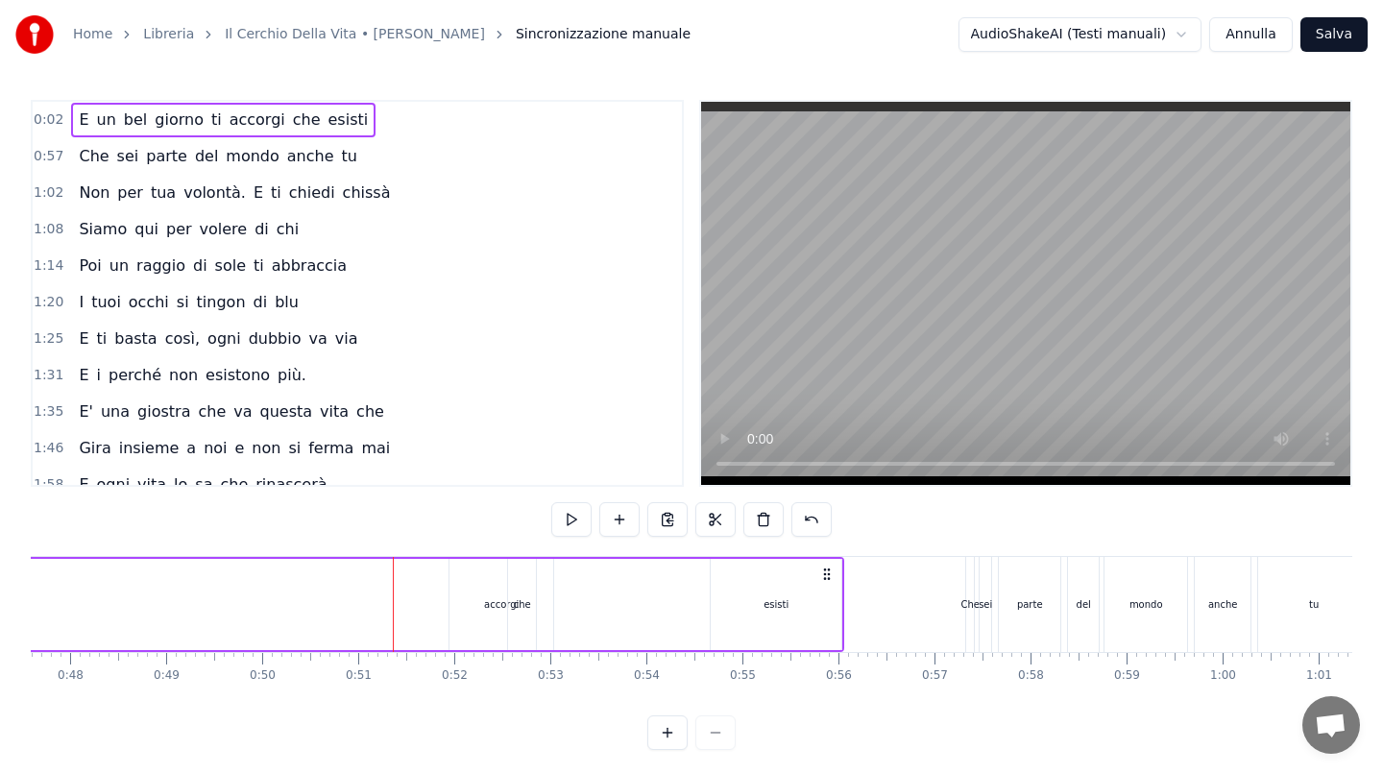
click at [463, 578] on div "accorgi" at bounding box center [501, 604] width 104 height 91
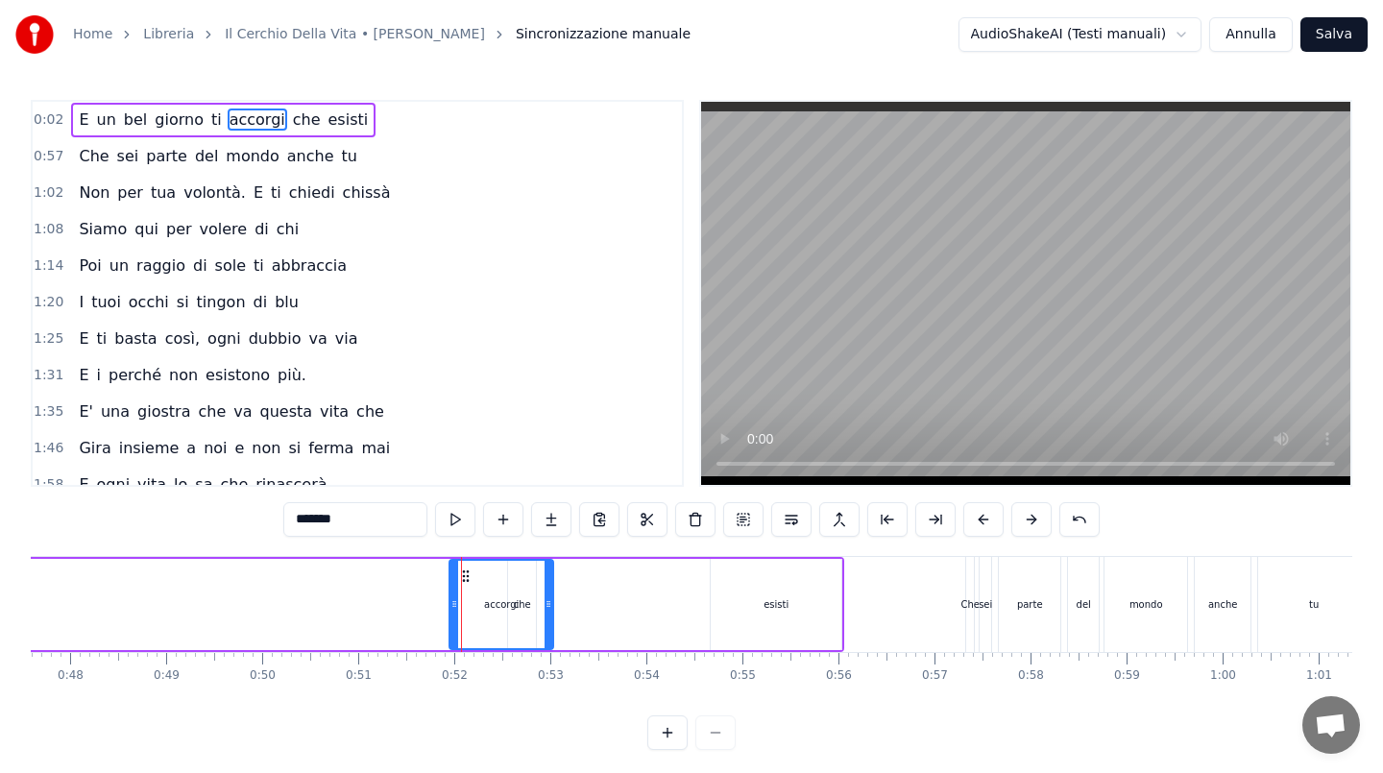
drag, startPoint x: 482, startPoint y: 583, endPoint x: 421, endPoint y: 588, distance: 61.6
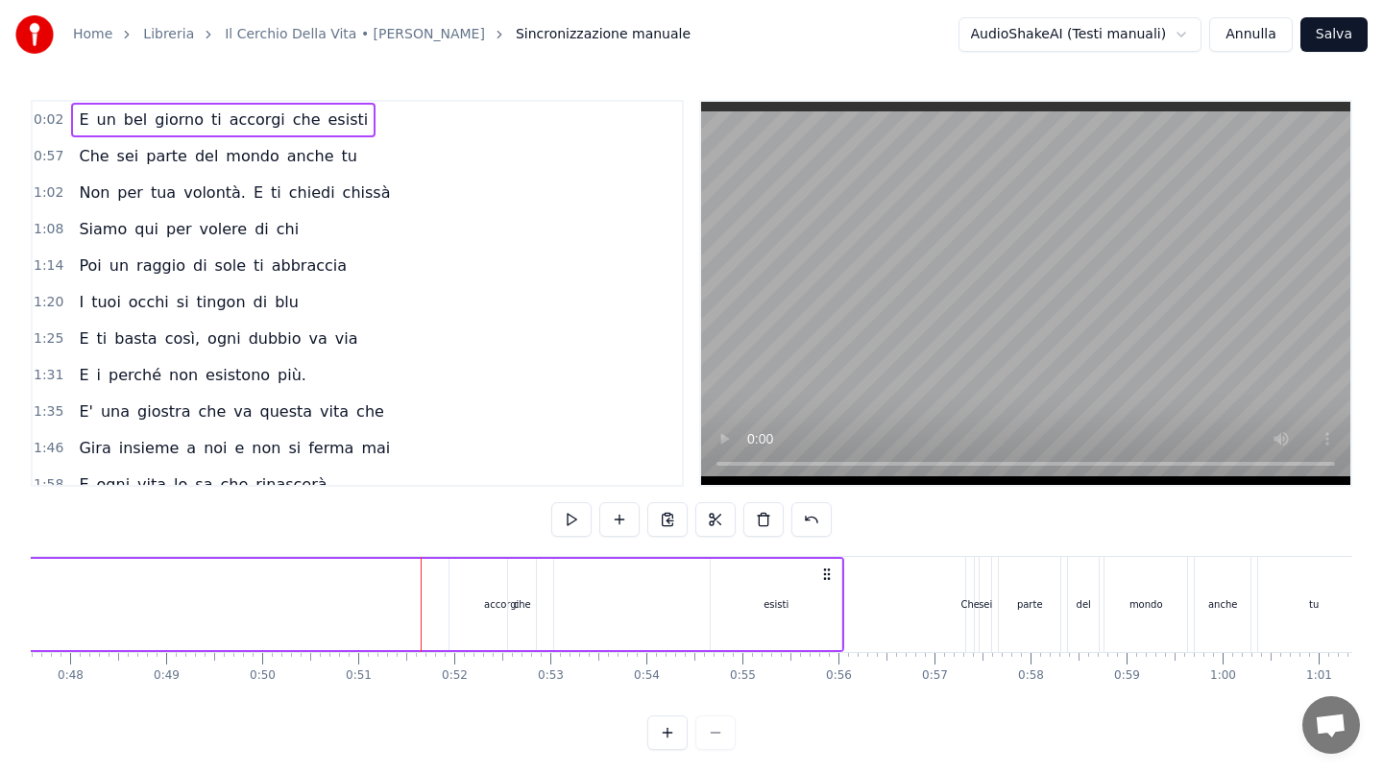
click at [478, 577] on div "accorgi" at bounding box center [501, 604] width 104 height 91
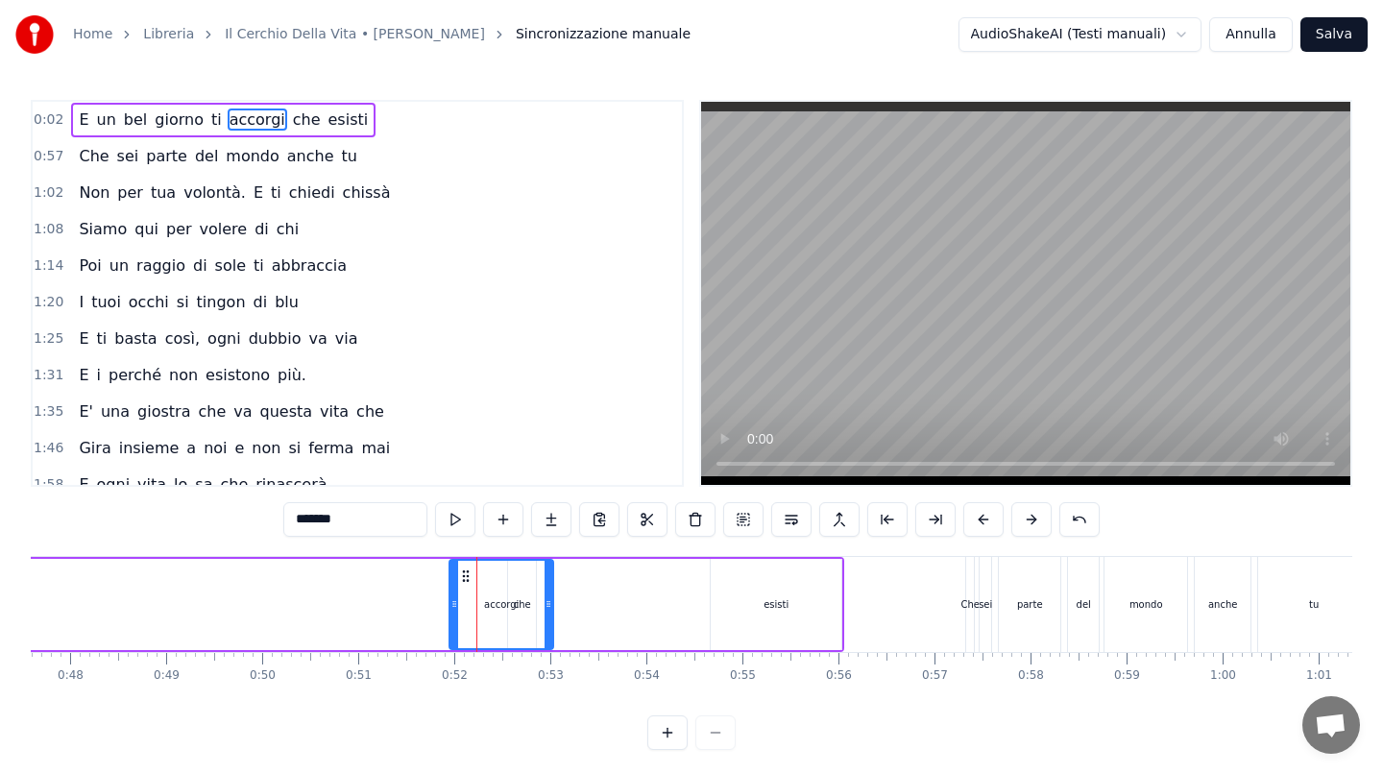
drag, startPoint x: 466, startPoint y: 573, endPoint x: 476, endPoint y: 574, distance: 10.6
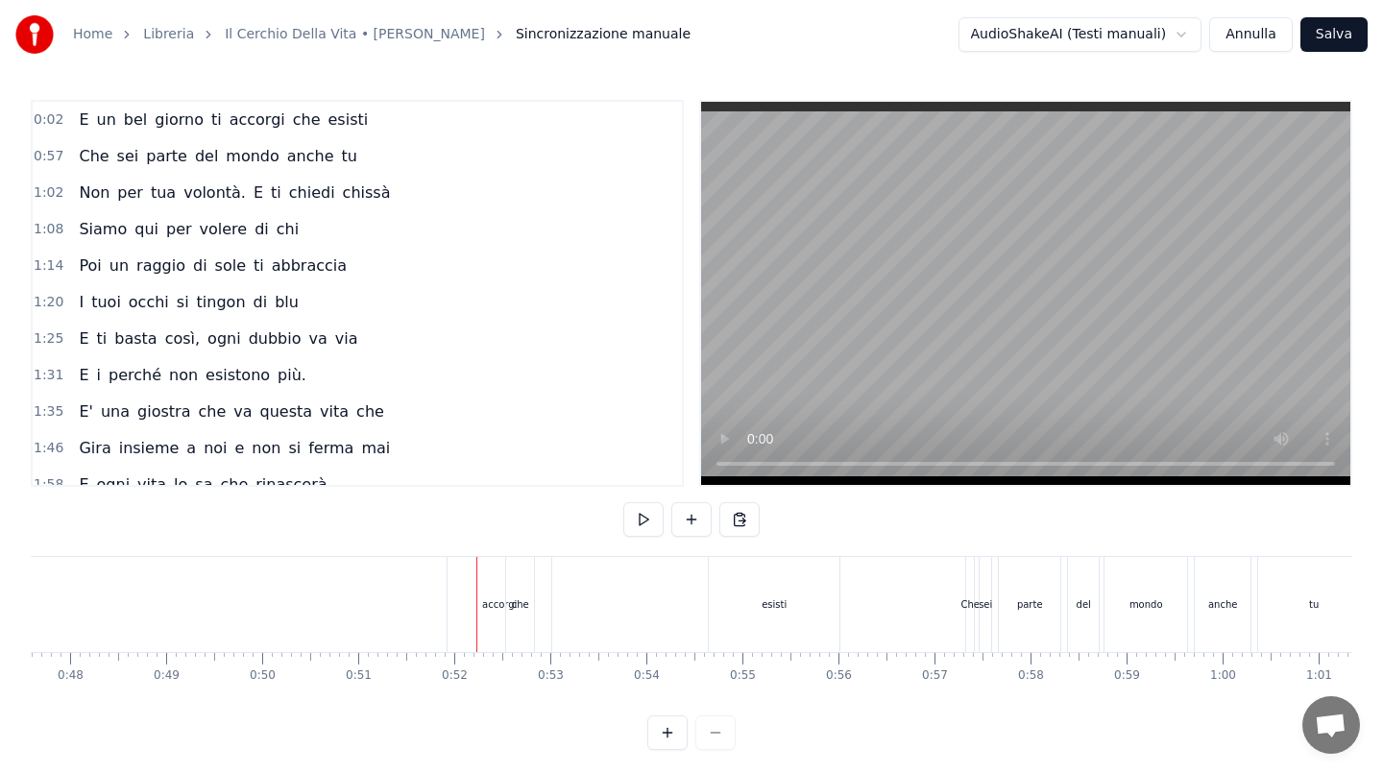
click at [473, 574] on div "accorgi" at bounding box center [499, 604] width 104 height 95
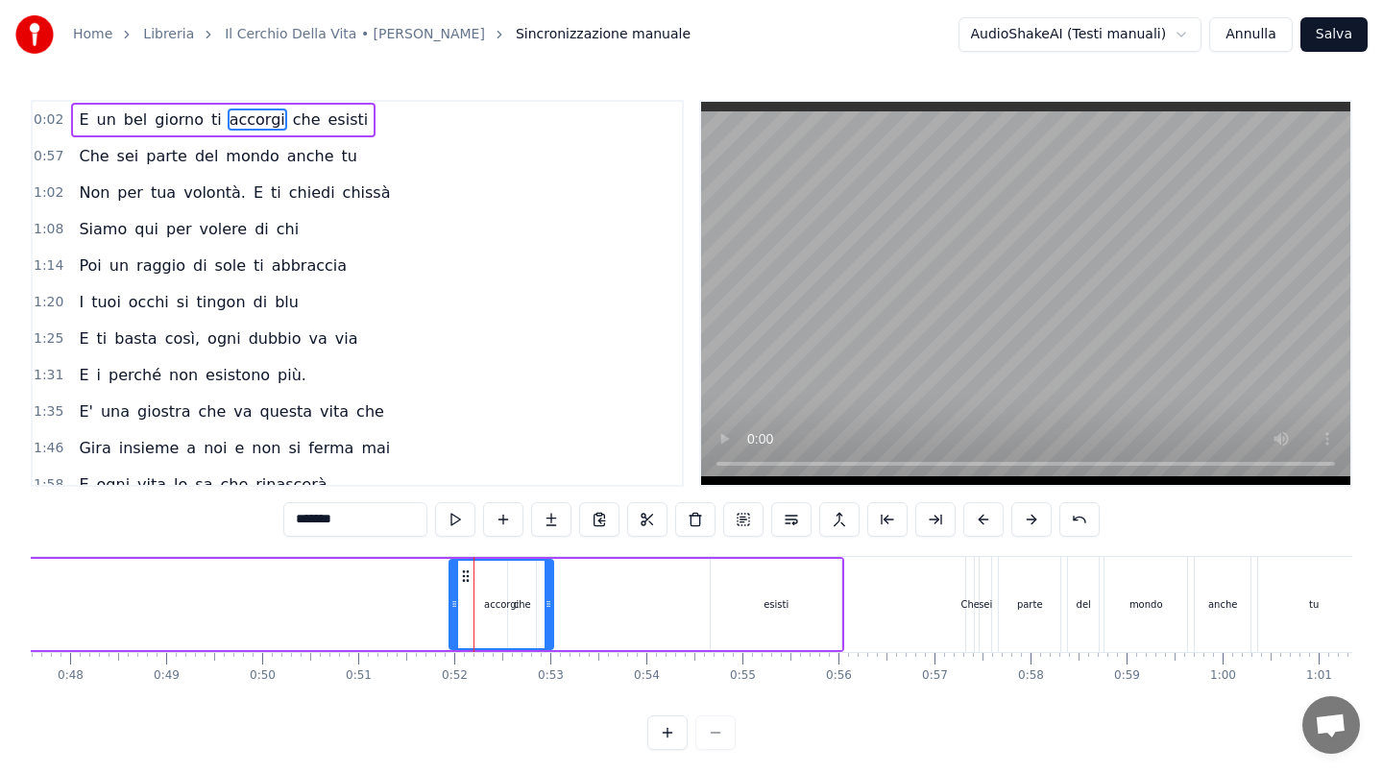
drag, startPoint x: 501, startPoint y: 578, endPoint x: 552, endPoint y: 581, distance: 51.0
click at [552, 581] on div "accorgi" at bounding box center [501, 604] width 106 height 91
drag, startPoint x: 548, startPoint y: 606, endPoint x: 495, endPoint y: 607, distance: 52.8
click at [496, 607] on icon at bounding box center [500, 603] width 8 height 15
click at [526, 594] on div "che" at bounding box center [522, 604] width 28 height 91
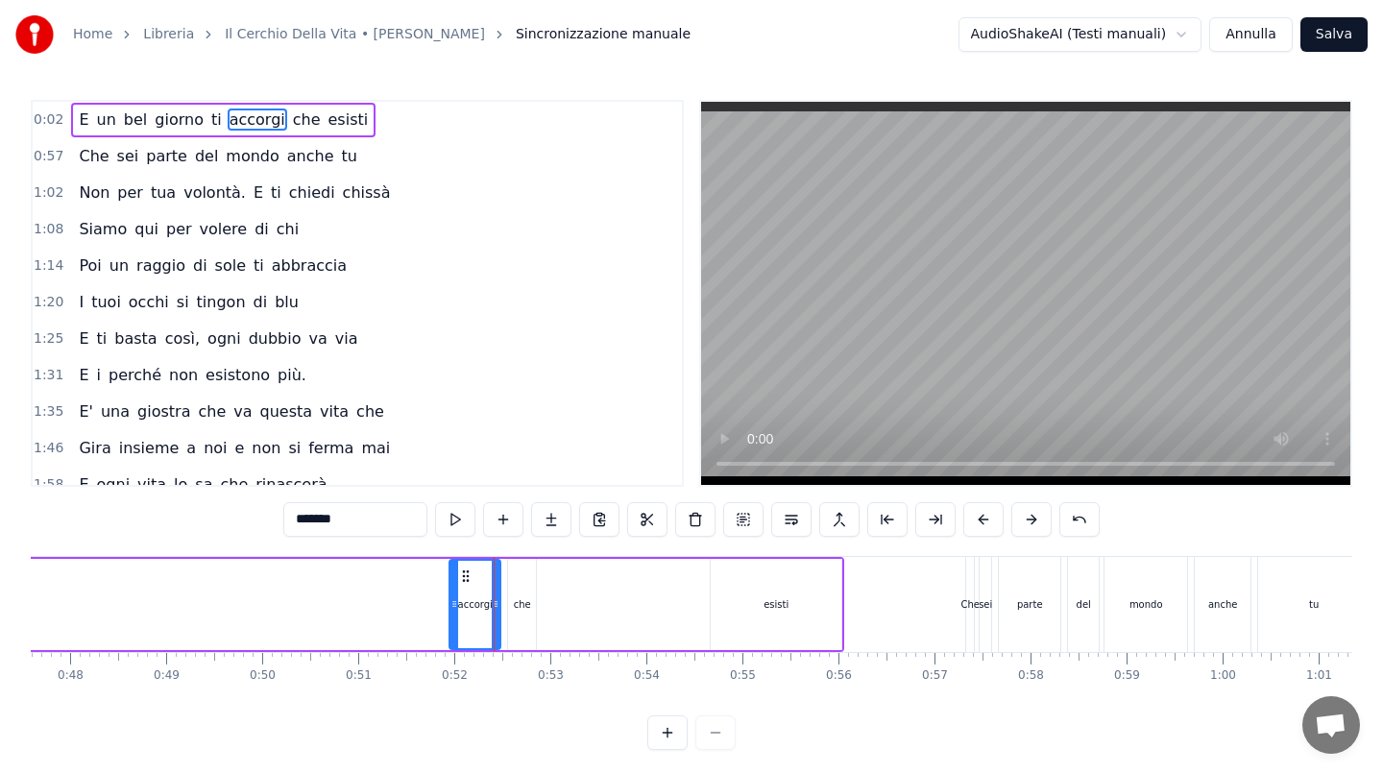
type input "***"
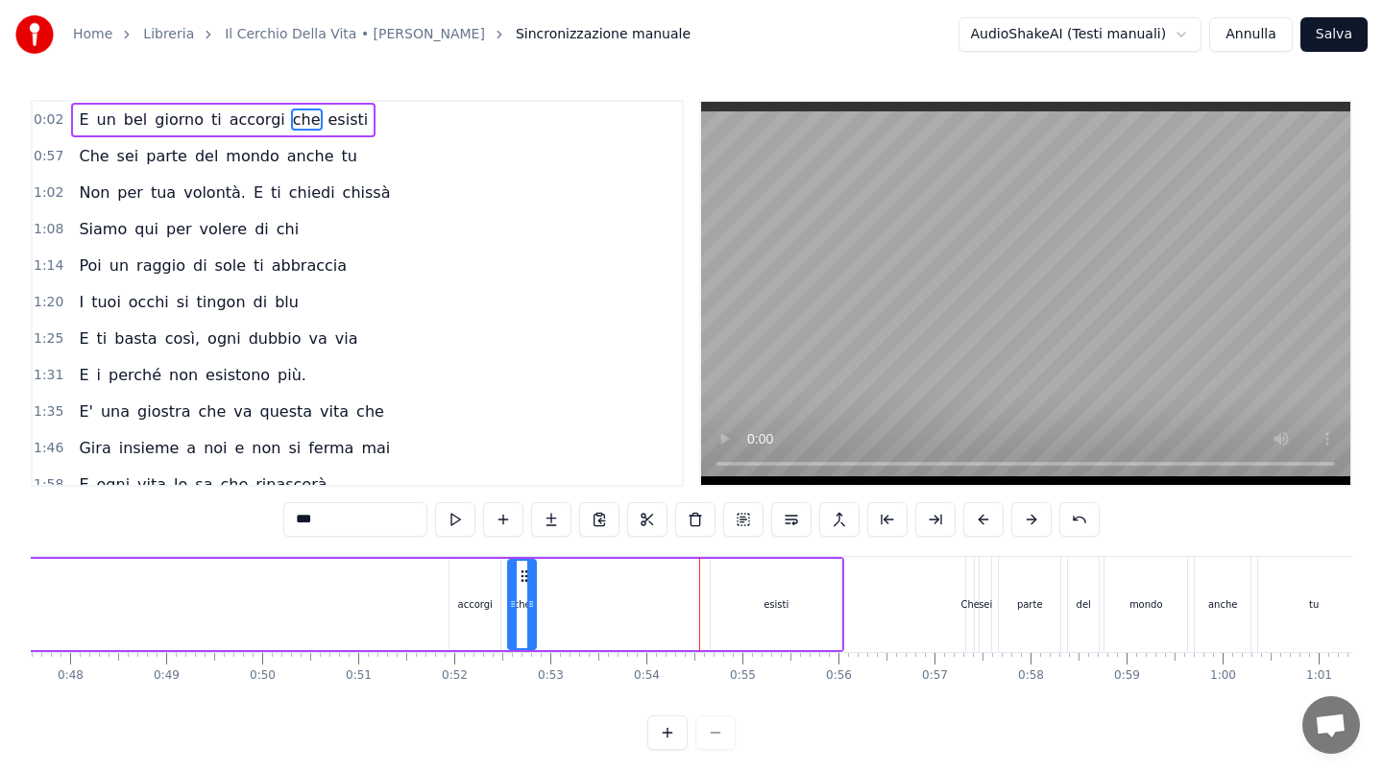
drag, startPoint x: 524, startPoint y: 575, endPoint x: 702, endPoint y: 573, distance: 177.7
click at [702, 573] on div "che" at bounding box center [697, 604] width 30 height 91
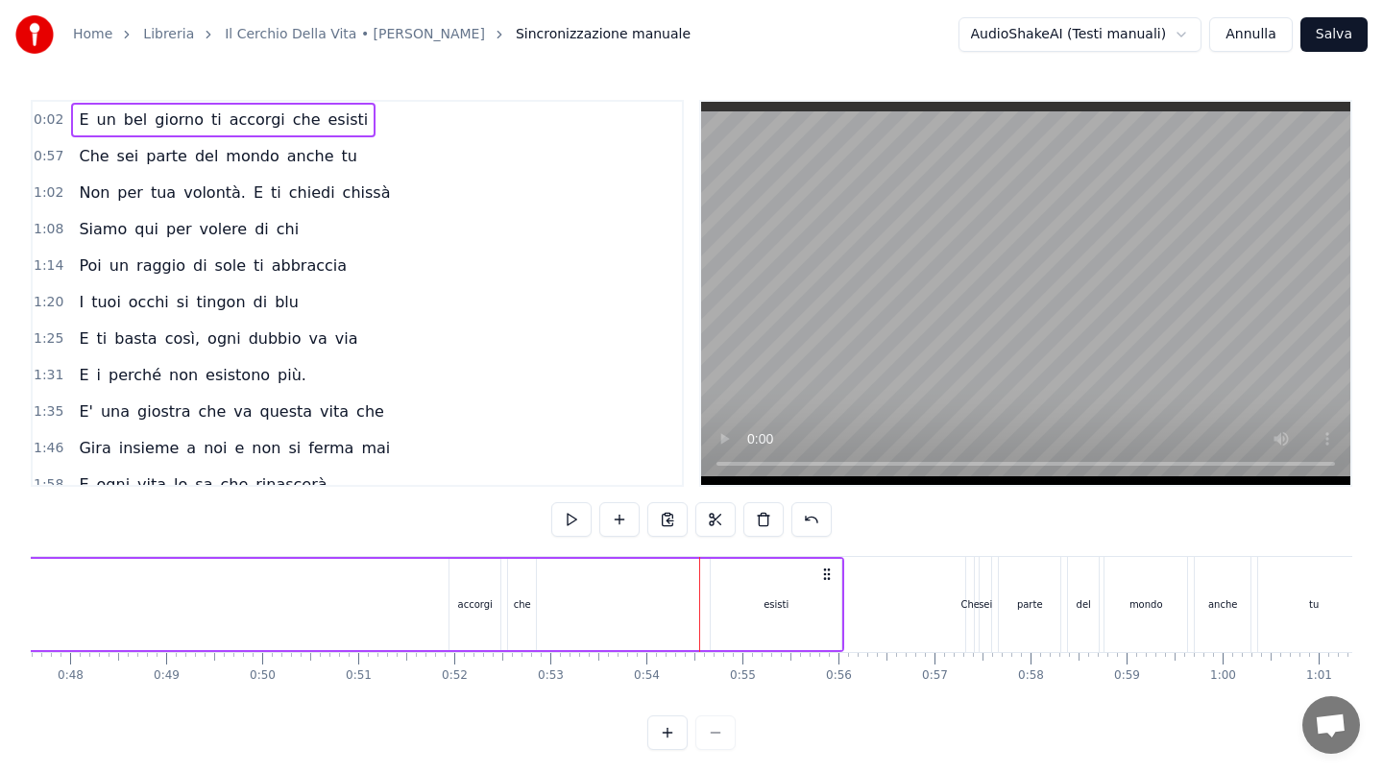
click at [528, 582] on div "che" at bounding box center [522, 604] width 28 height 91
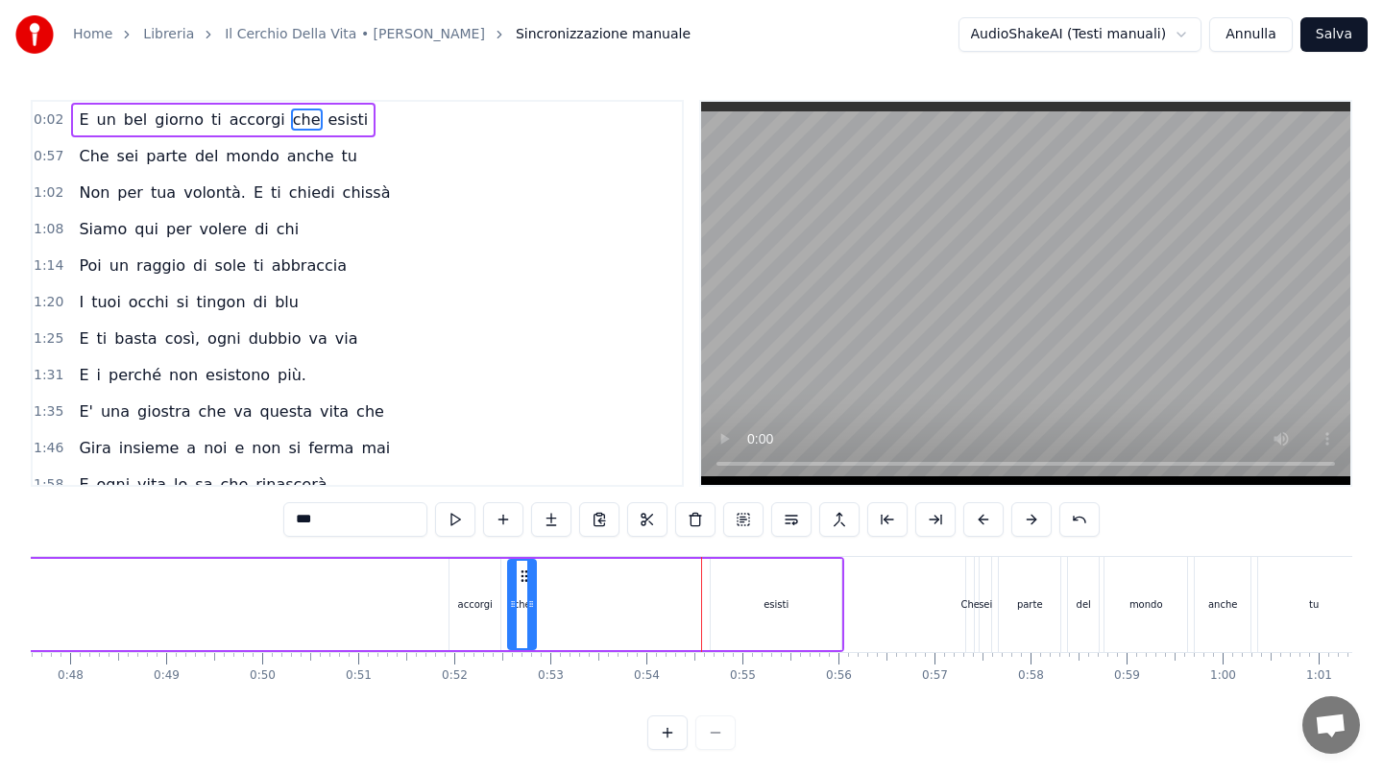
drag, startPoint x: 522, startPoint y: 575, endPoint x: 633, endPoint y: 594, distance: 112.1
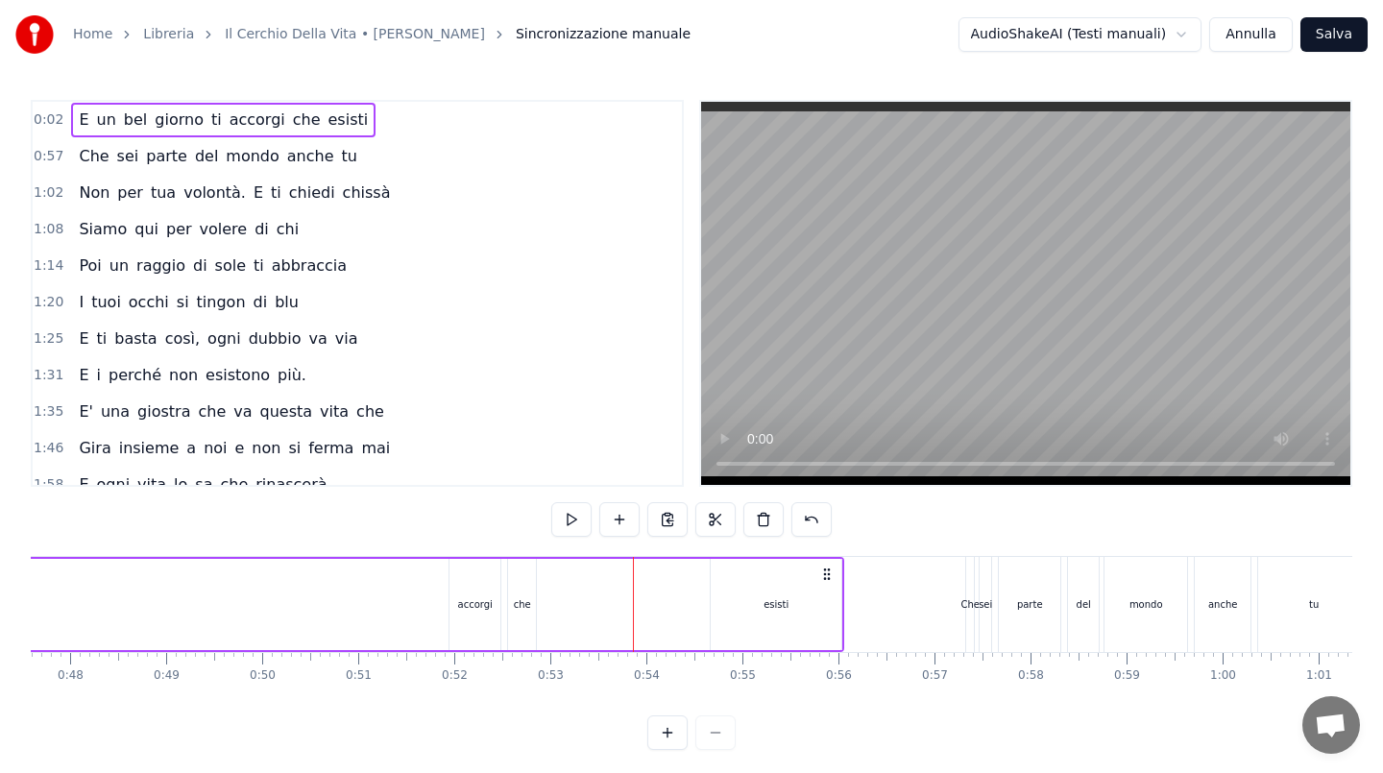
click at [517, 587] on div "che" at bounding box center [522, 604] width 28 height 91
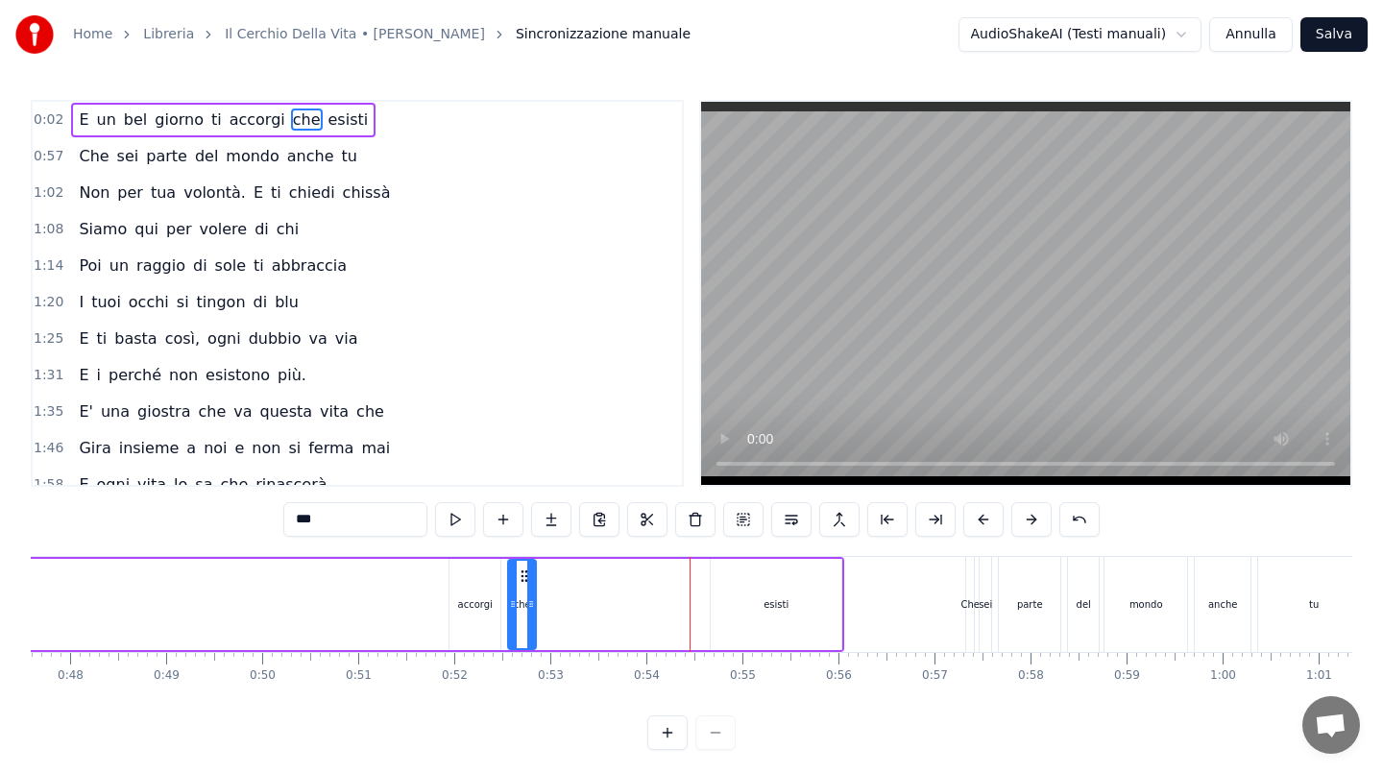
click at [514, 572] on div at bounding box center [513, 604] width 8 height 87
drag, startPoint x: 524, startPoint y: 574, endPoint x: 550, endPoint y: 574, distance: 25.9
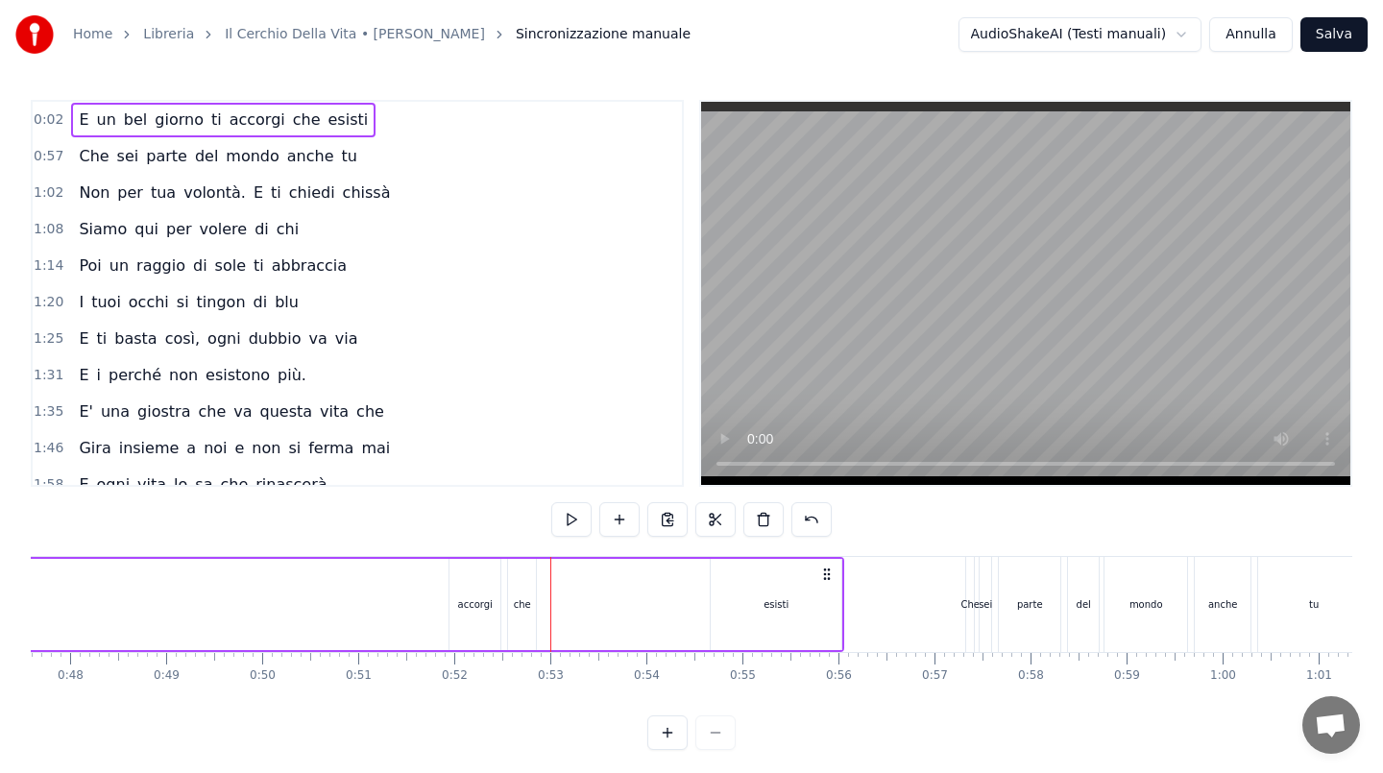
click at [525, 574] on div "che" at bounding box center [522, 604] width 28 height 91
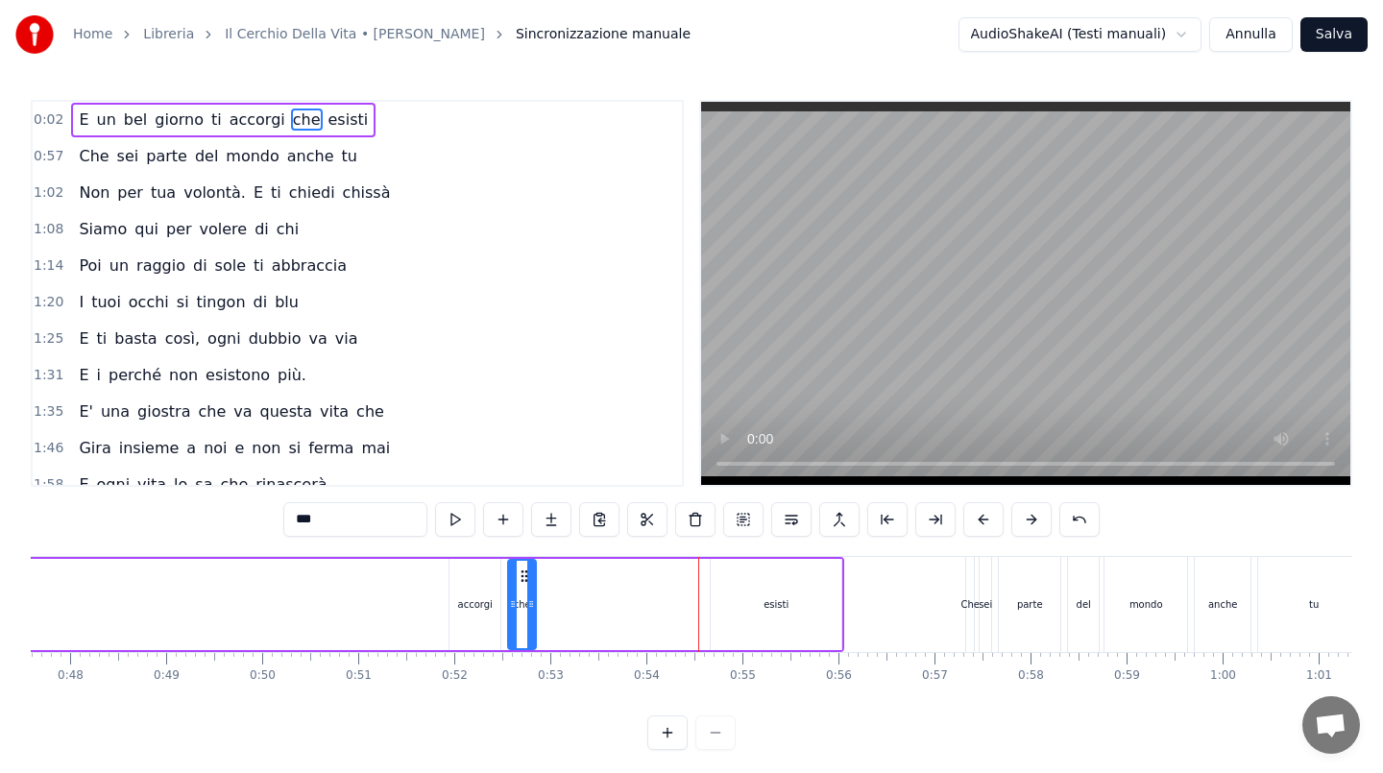
drag, startPoint x: 537, startPoint y: 574, endPoint x: 620, endPoint y: 574, distance: 83.5
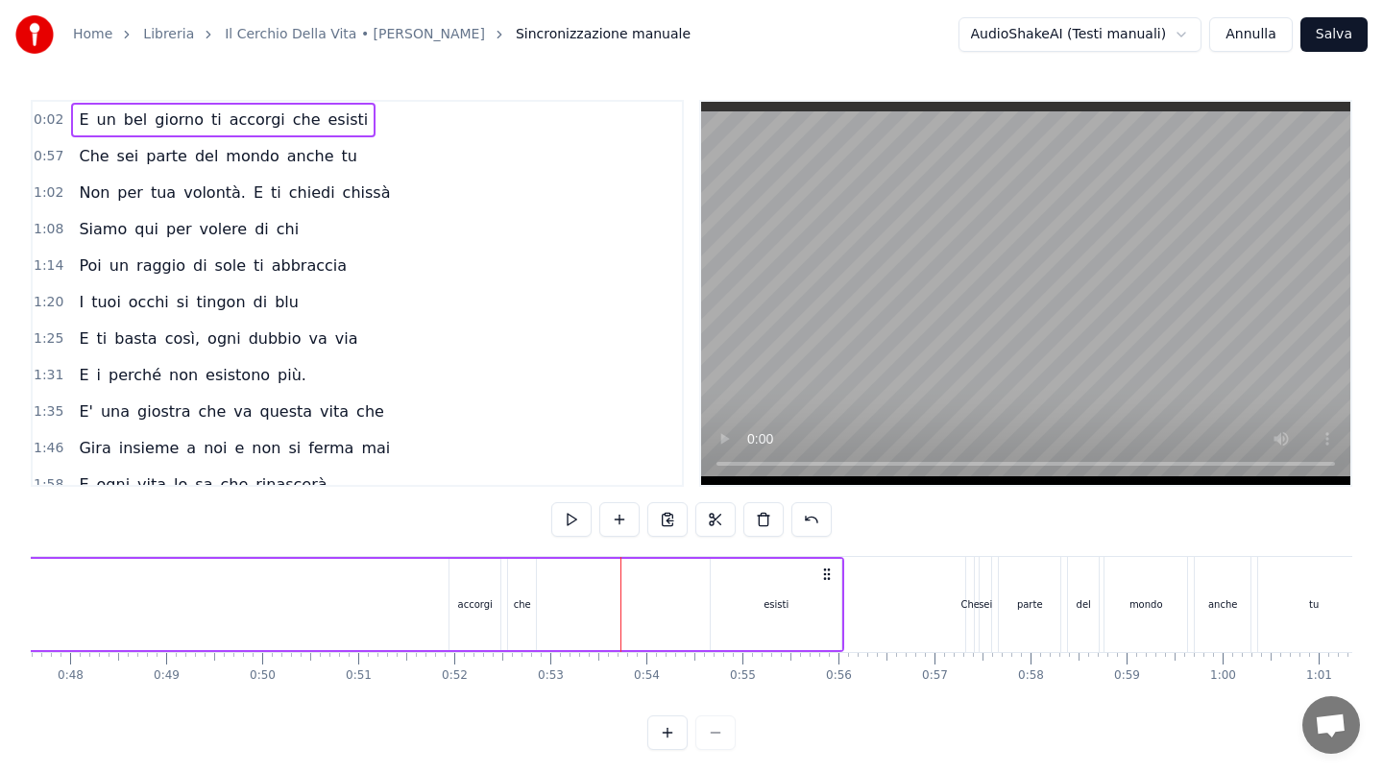
click at [519, 603] on div "che" at bounding box center [522, 604] width 17 height 14
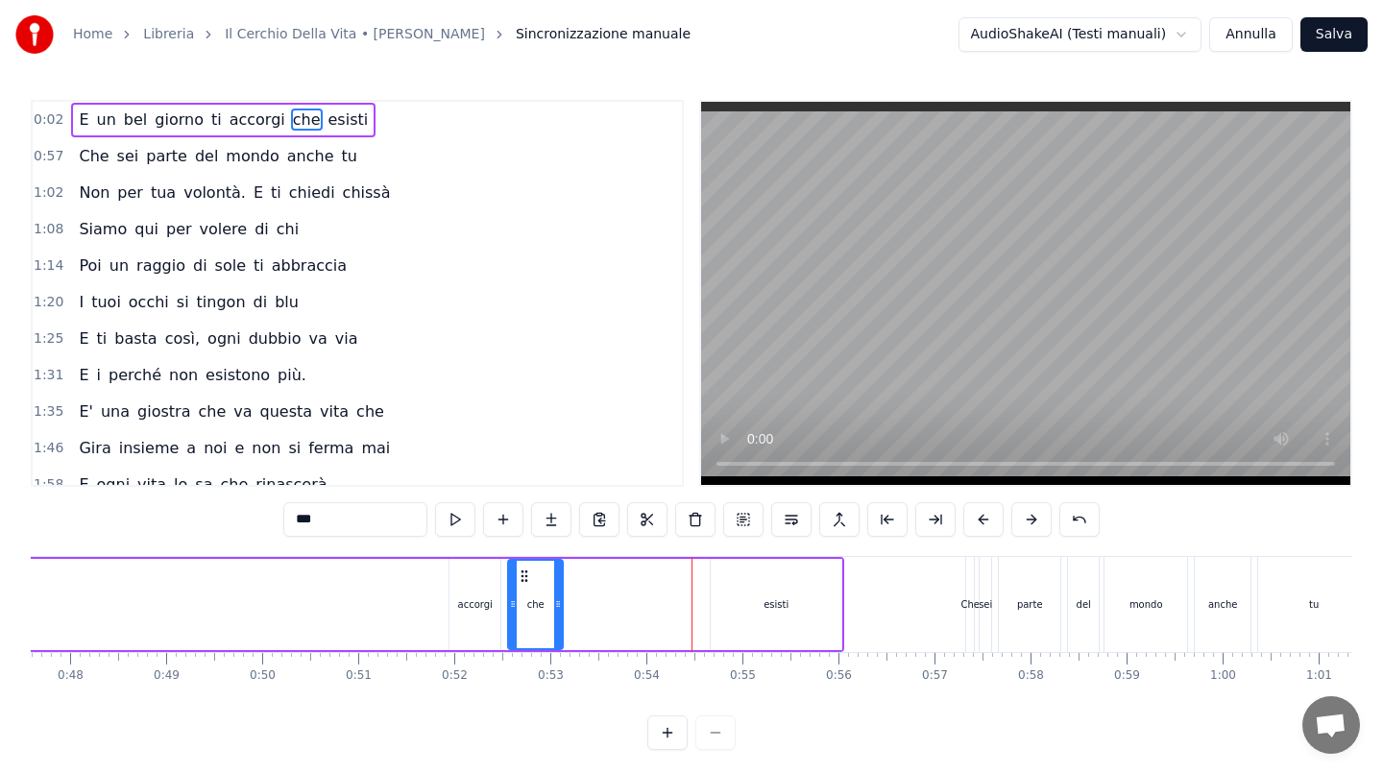
drag, startPoint x: 534, startPoint y: 586, endPoint x: 580, endPoint y: 586, distance: 46.1
click at [562, 586] on div at bounding box center [558, 604] width 8 height 87
drag, startPoint x: 526, startPoint y: 578, endPoint x: 580, endPoint y: 592, distance: 55.7
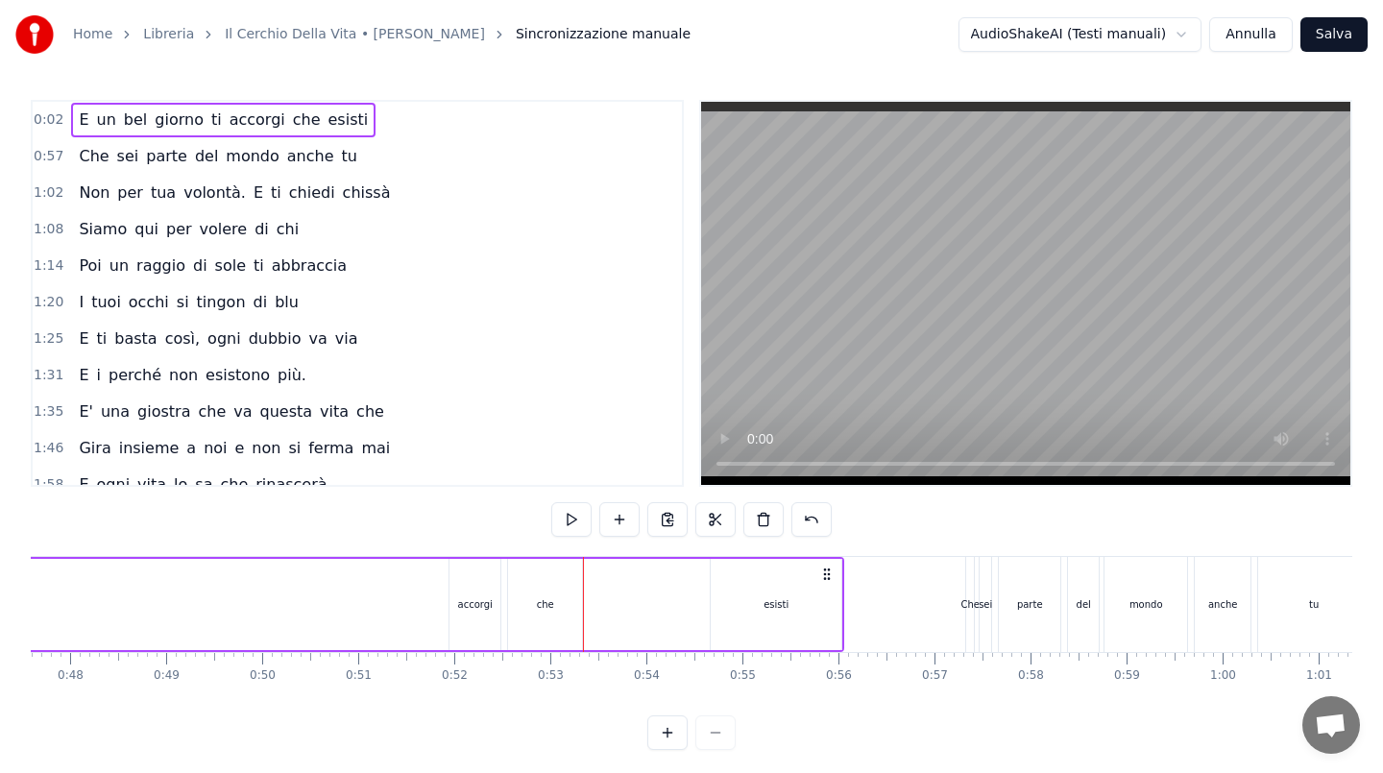
click at [539, 588] on div "che" at bounding box center [545, 604] width 74 height 91
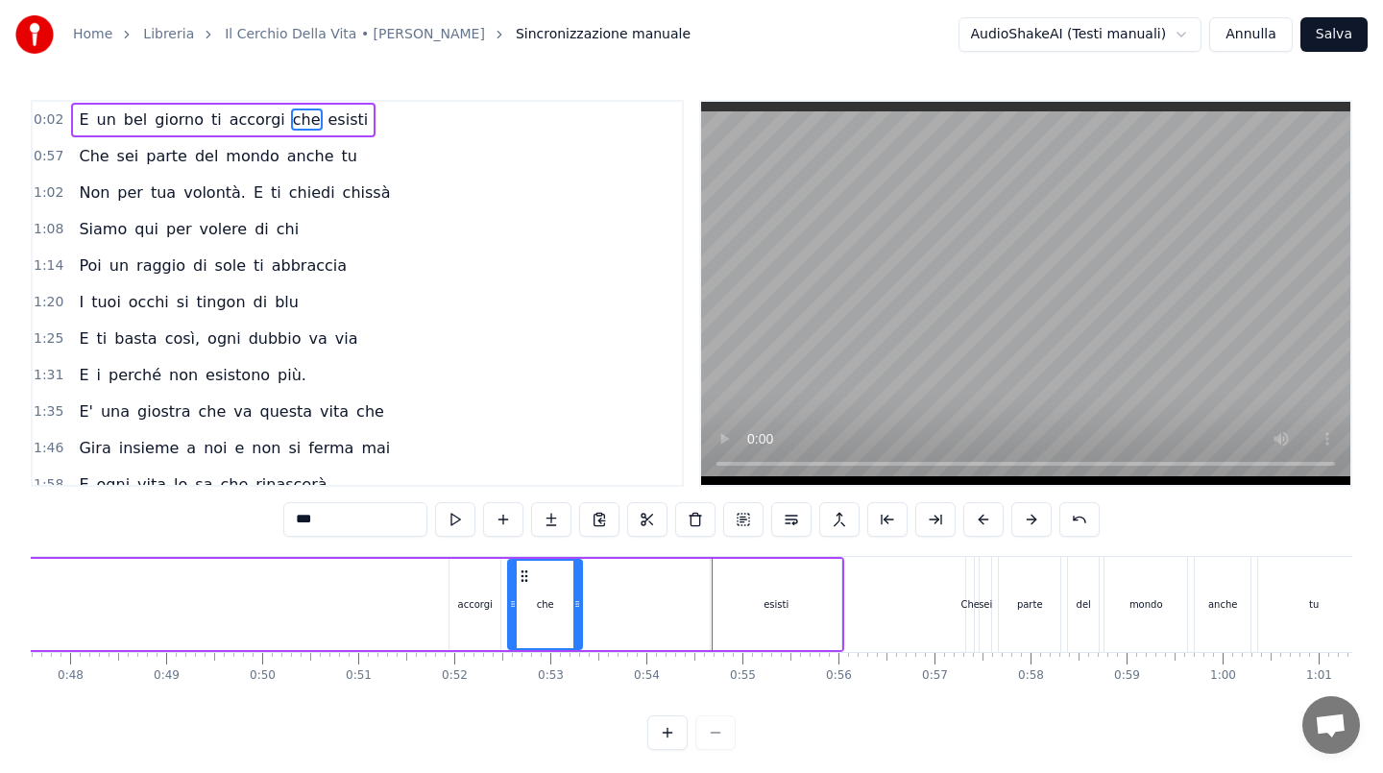
drag, startPoint x: 524, startPoint y: 571, endPoint x: 522, endPoint y: 582, distance: 10.7
click at [522, 582] on icon at bounding box center [524, 575] width 15 height 15
click at [523, 579] on icon at bounding box center [524, 575] width 15 height 15
click at [464, 587] on div "accorgi" at bounding box center [474, 604] width 51 height 91
type input "*******"
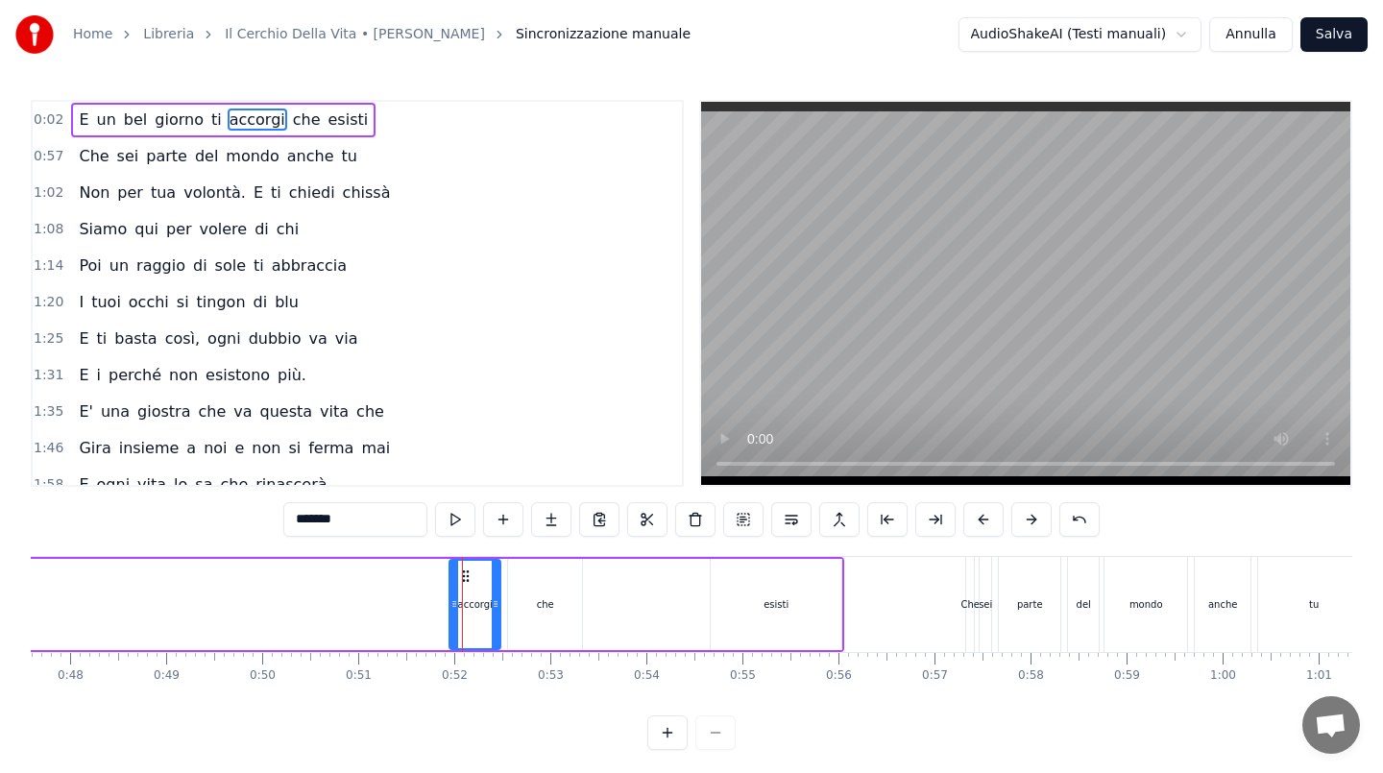
drag, startPoint x: 460, startPoint y: 573, endPoint x: 404, endPoint y: 573, distance: 55.7
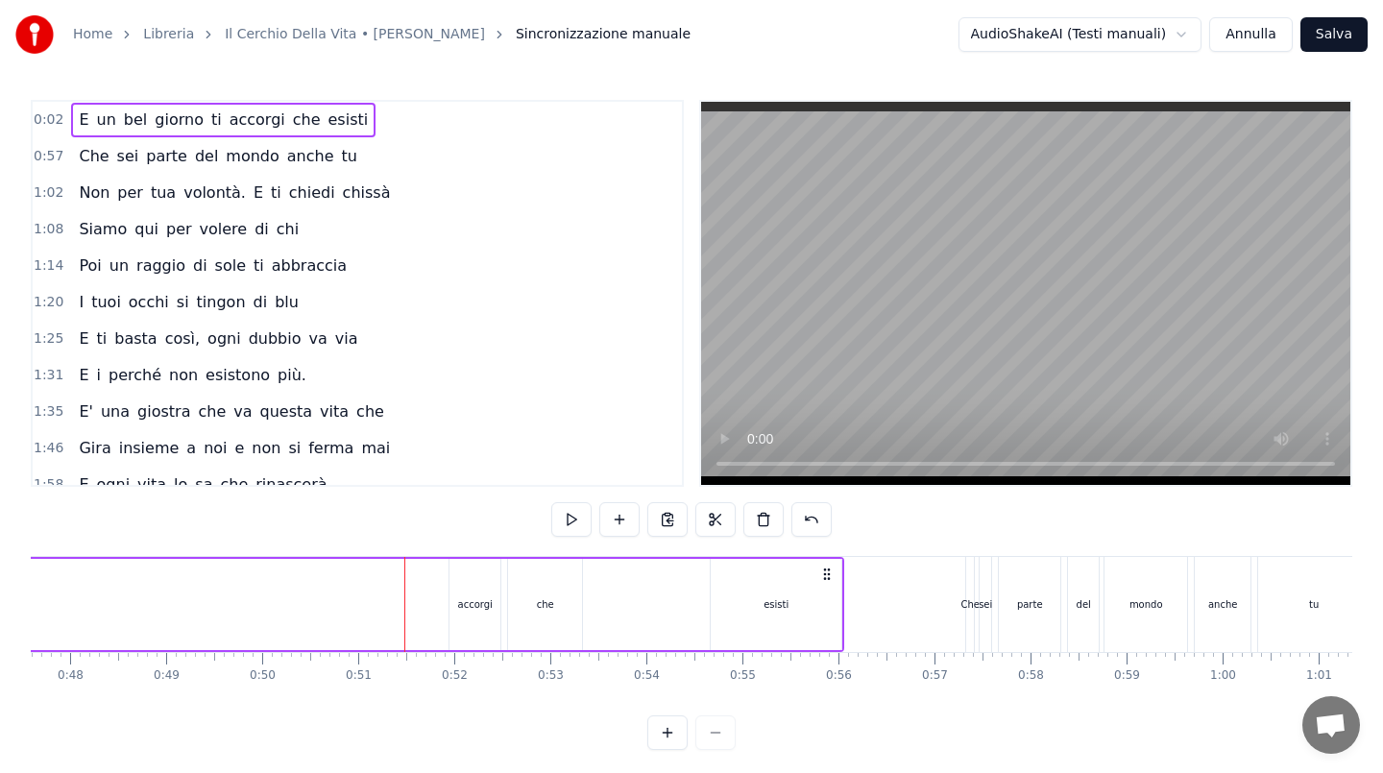
click at [448, 583] on div "accorgi" at bounding box center [474, 604] width 53 height 91
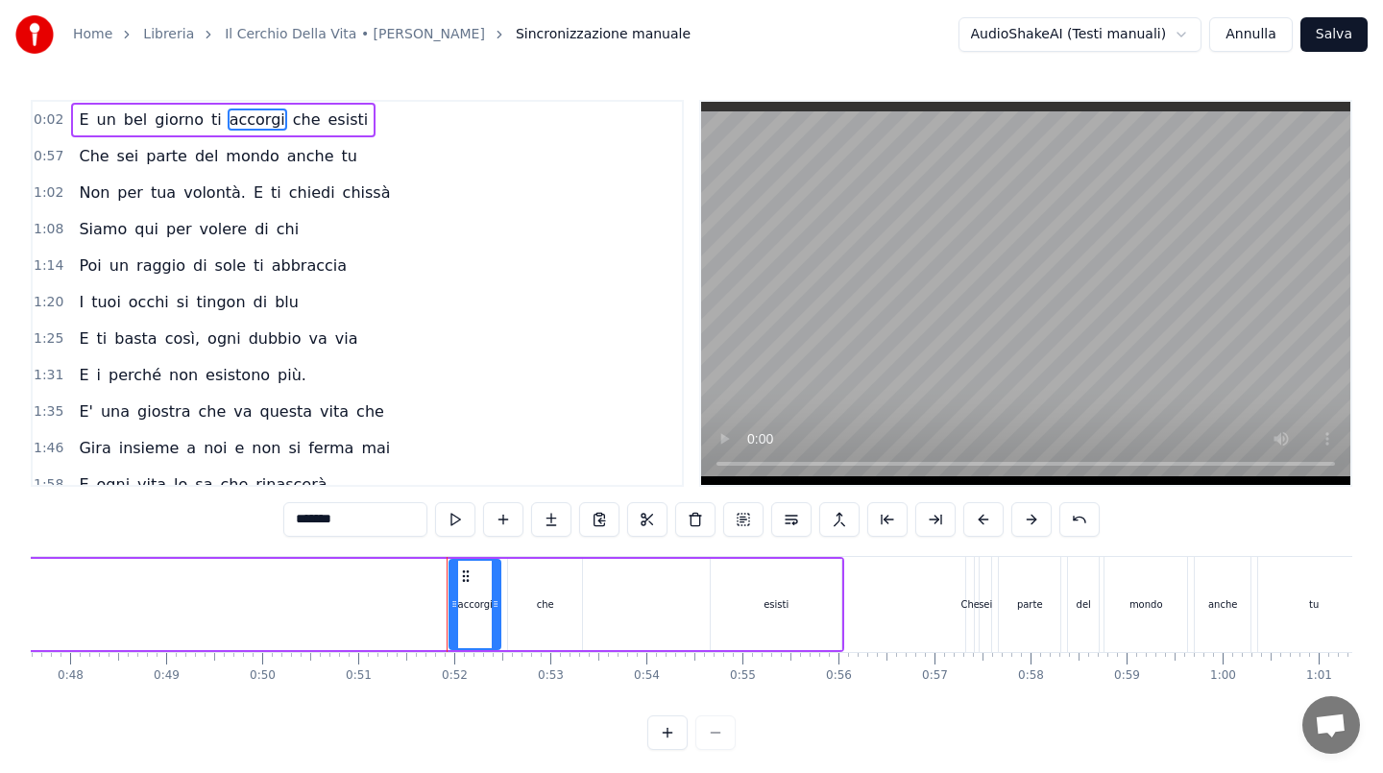
drag, startPoint x: 468, startPoint y: 574, endPoint x: 392, endPoint y: 580, distance: 76.1
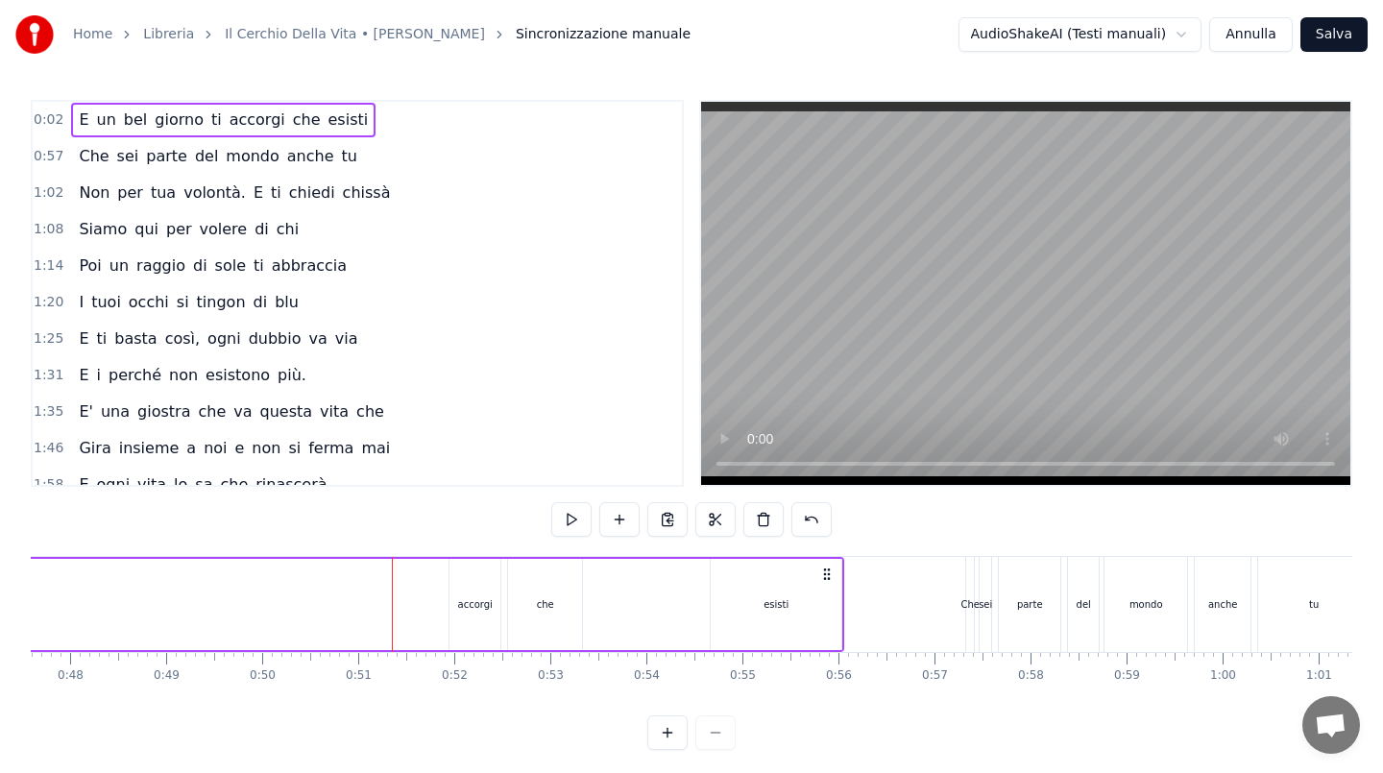
click at [545, 592] on div "che" at bounding box center [545, 604] width 74 height 91
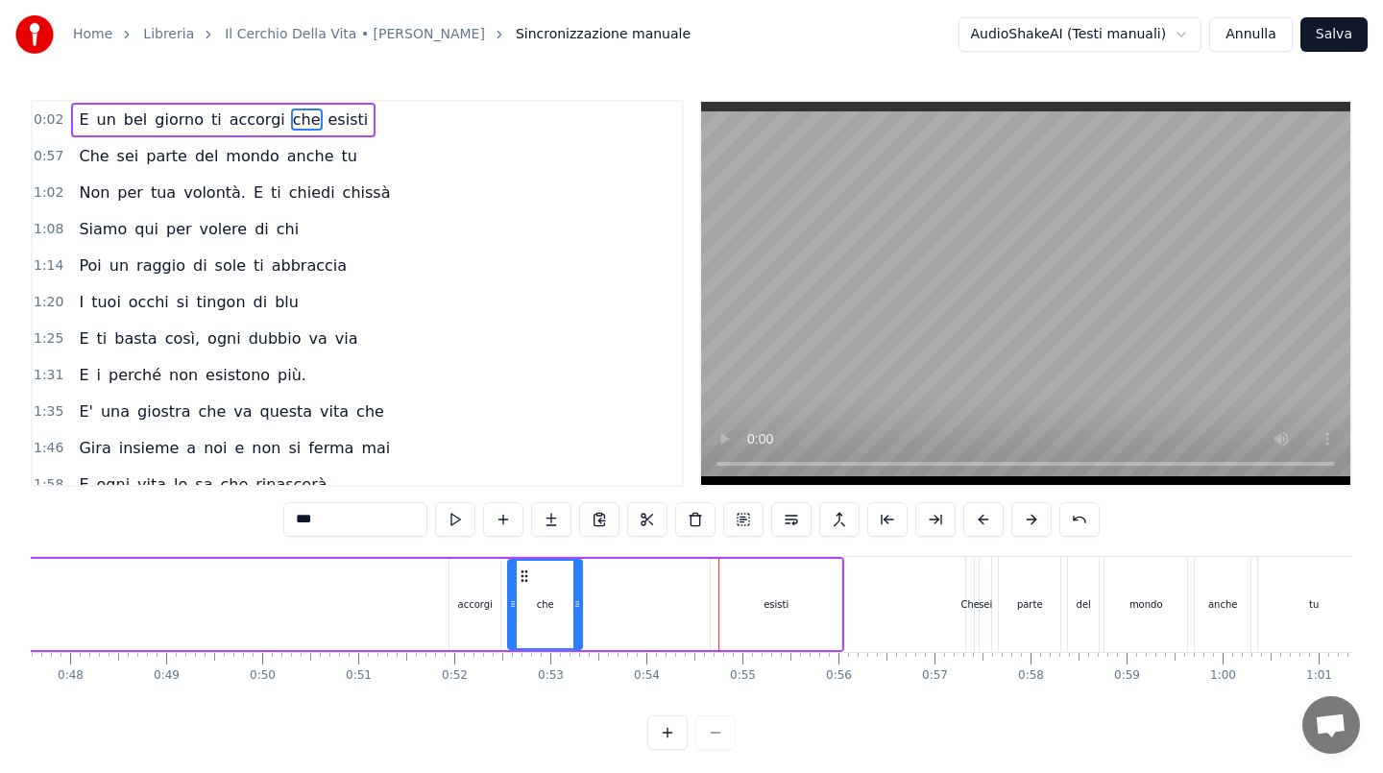
drag, startPoint x: 528, startPoint y: 577, endPoint x: 580, endPoint y: 584, distance: 52.3
click at [580, 584] on div "che" at bounding box center [545, 604] width 72 height 87
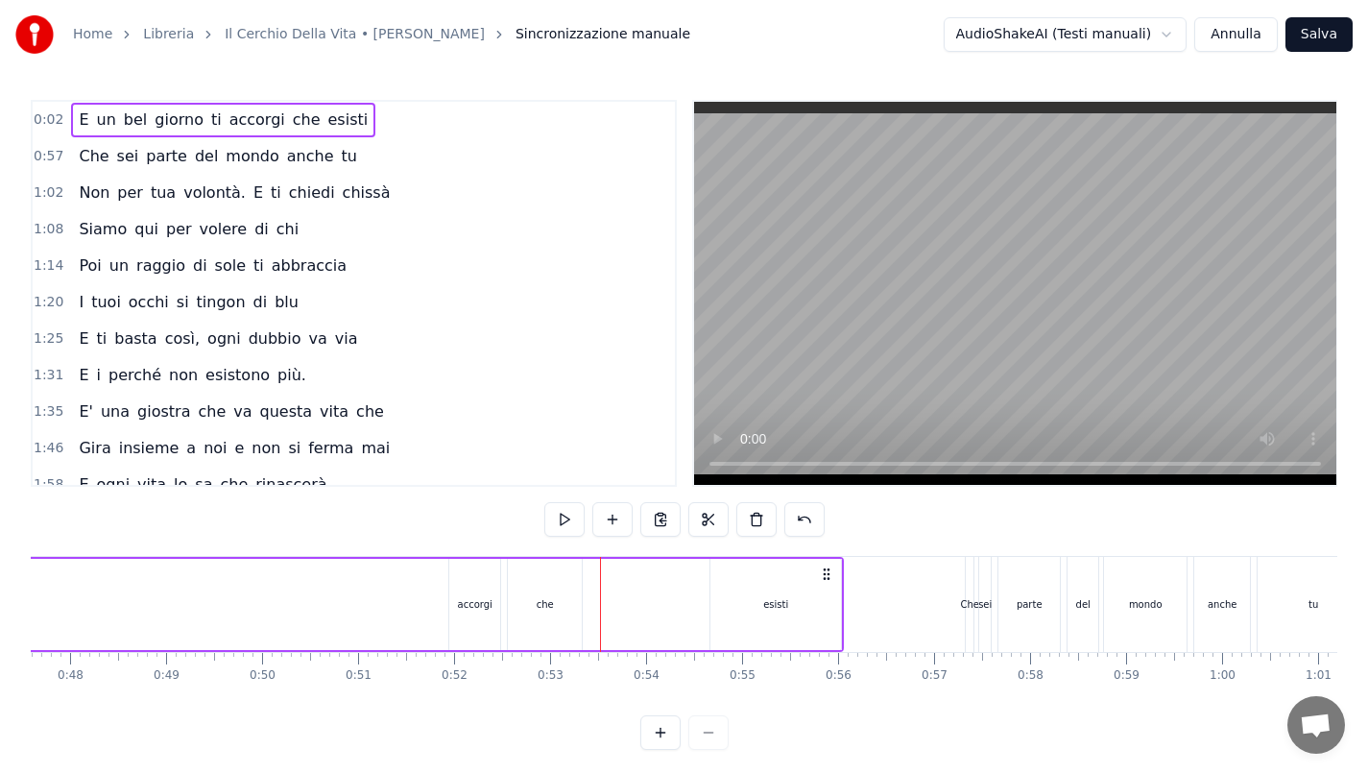
click at [521, 590] on div "che" at bounding box center [545, 604] width 74 height 91
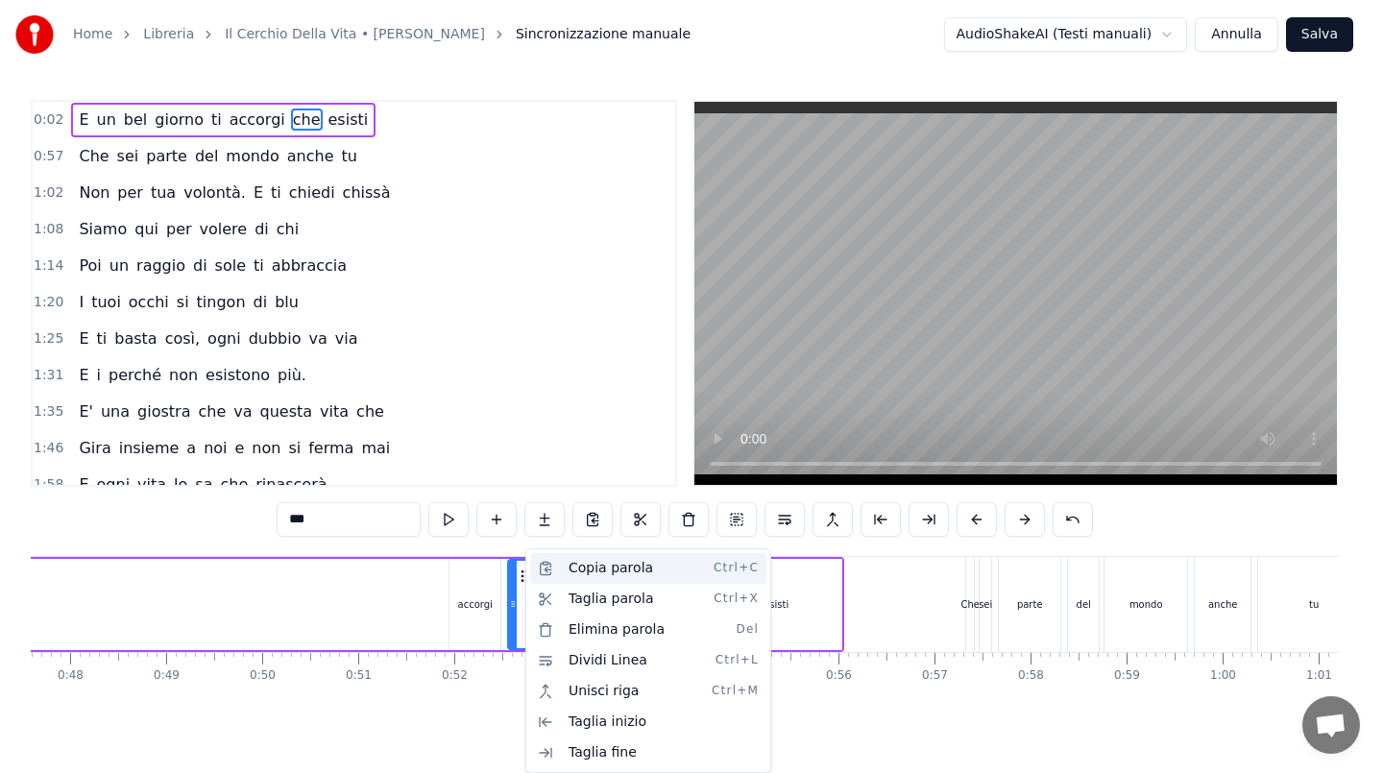
drag, startPoint x: 523, startPoint y: 571, endPoint x: 574, endPoint y: 579, distance: 51.5
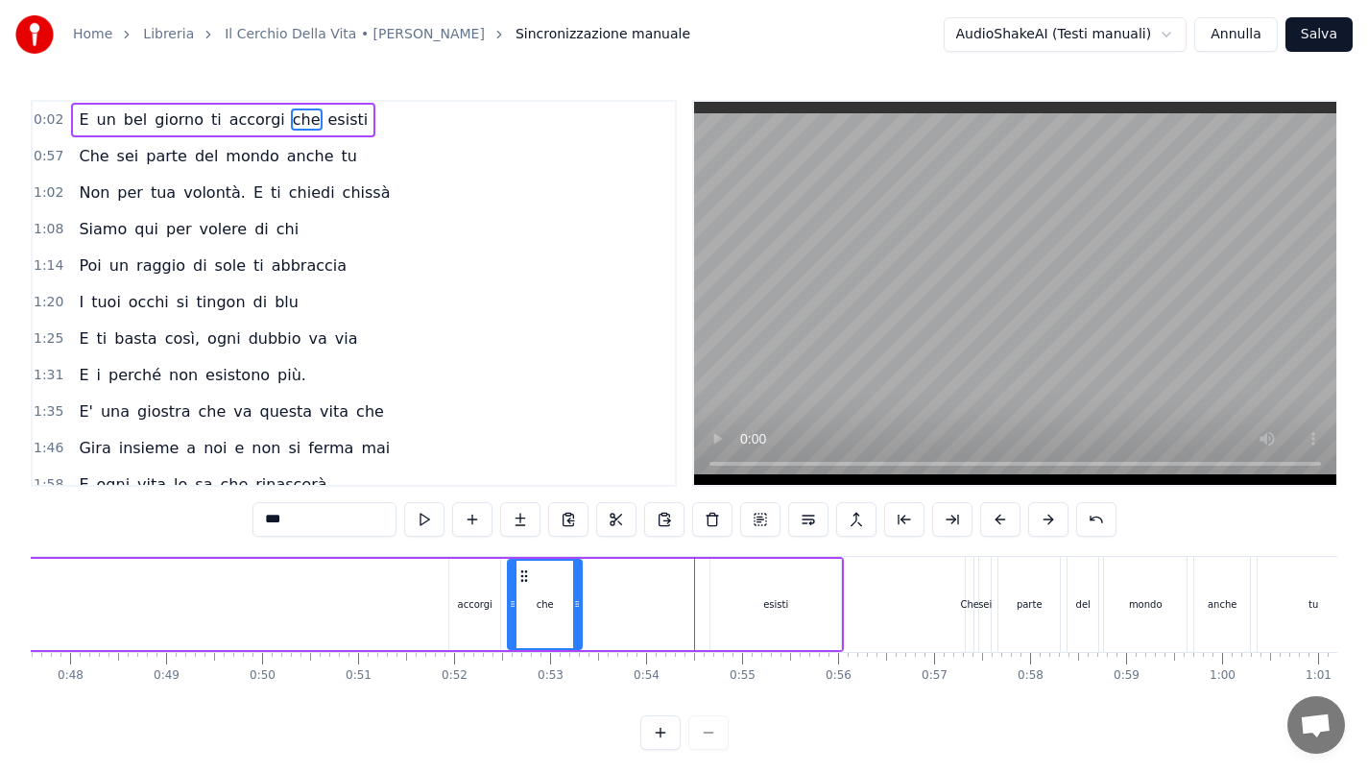
drag, startPoint x: 522, startPoint y: 575, endPoint x: 543, endPoint y: 579, distance: 20.5
click at [543, 579] on div "che" at bounding box center [545, 604] width 72 height 87
drag, startPoint x: 535, startPoint y: 585, endPoint x: 550, endPoint y: 592, distance: 16.8
click at [555, 589] on div "che" at bounding box center [545, 604] width 72 height 87
drag, startPoint x: 547, startPoint y: 594, endPoint x: 562, endPoint y: 597, distance: 14.7
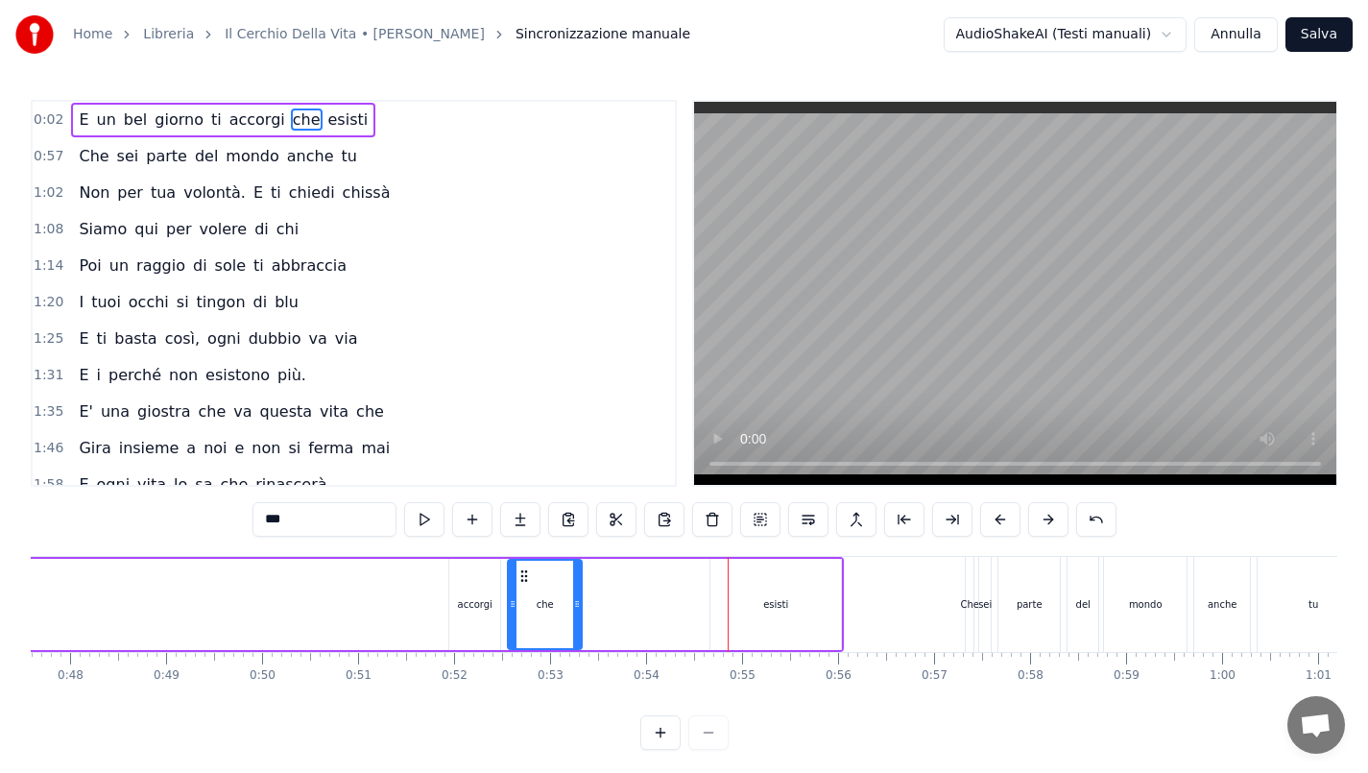
click at [562, 597] on div "che" at bounding box center [545, 604] width 72 height 87
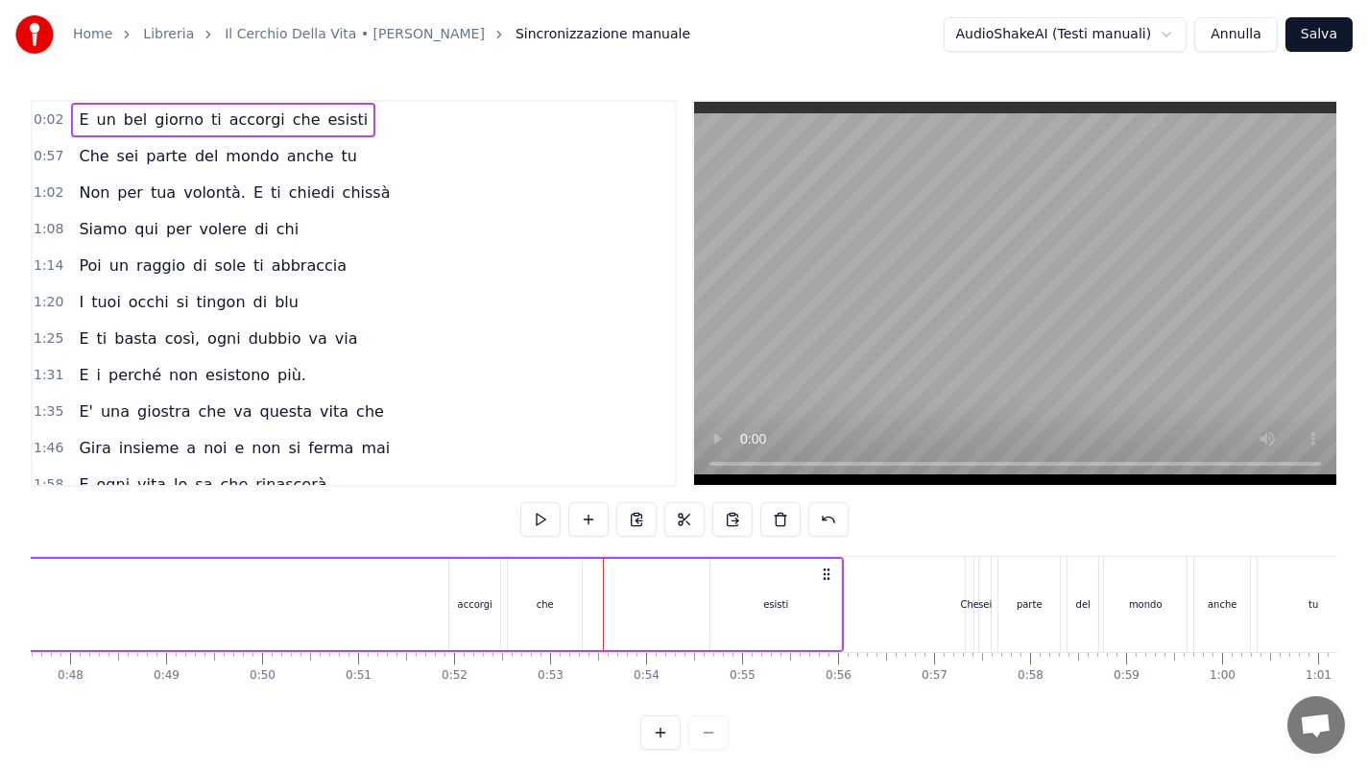
click at [577, 574] on div "che" at bounding box center [545, 604] width 74 height 91
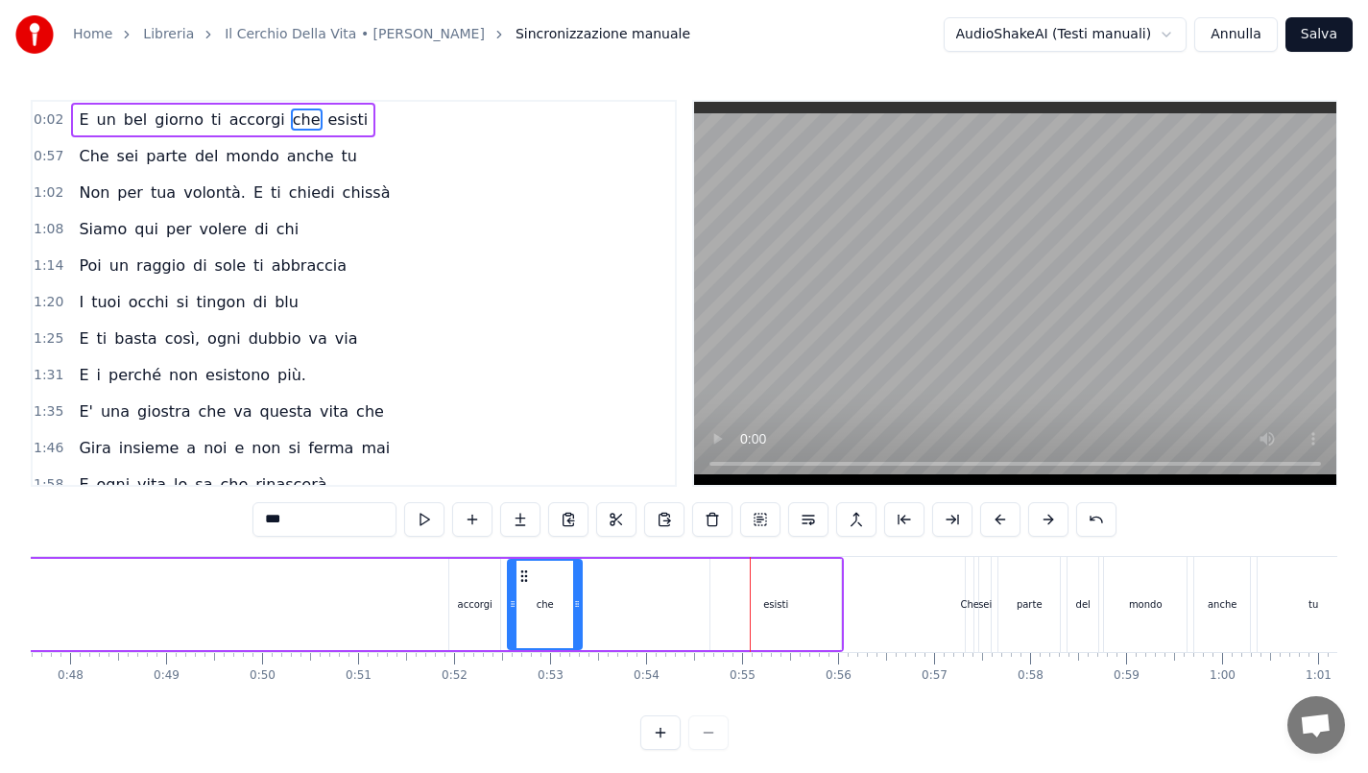
drag, startPoint x: 568, startPoint y: 573, endPoint x: 592, endPoint y: 573, distance: 25.0
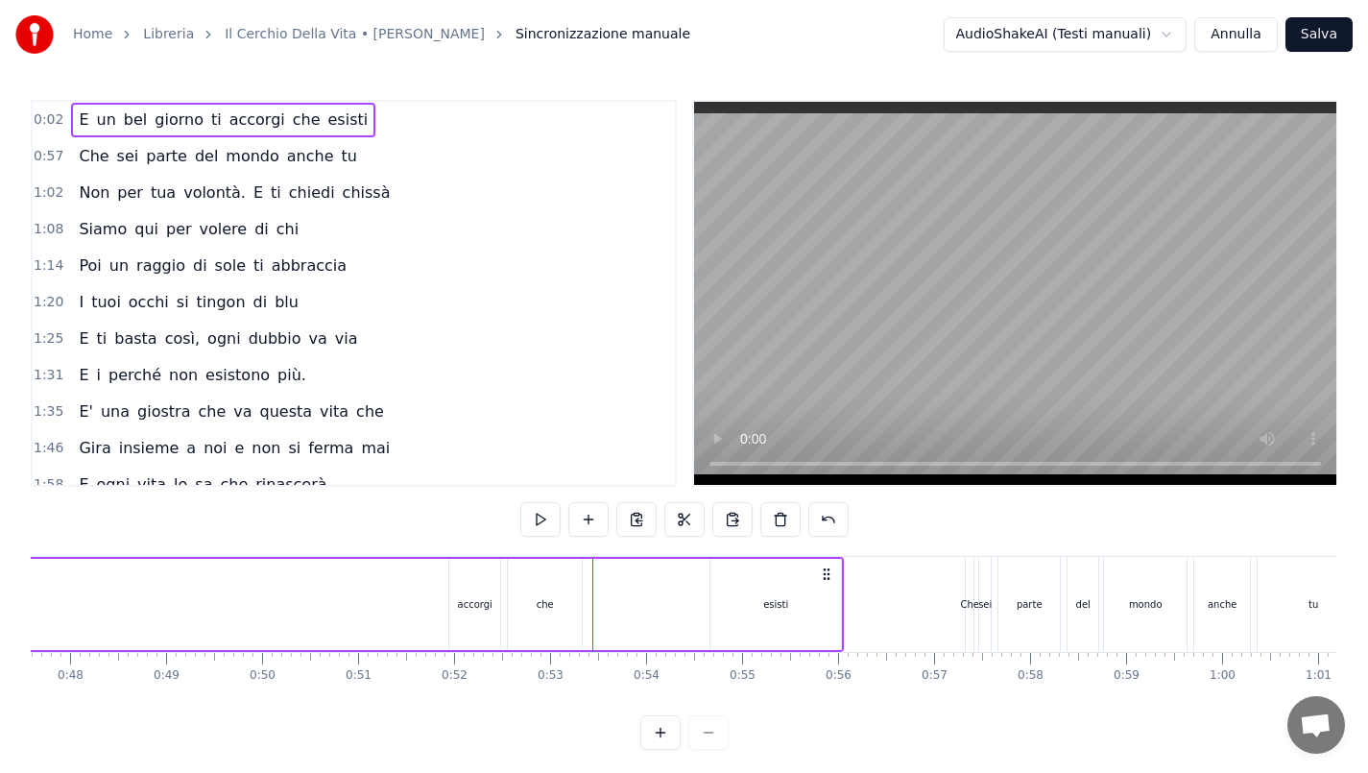
click at [549, 575] on div "che" at bounding box center [545, 604] width 74 height 91
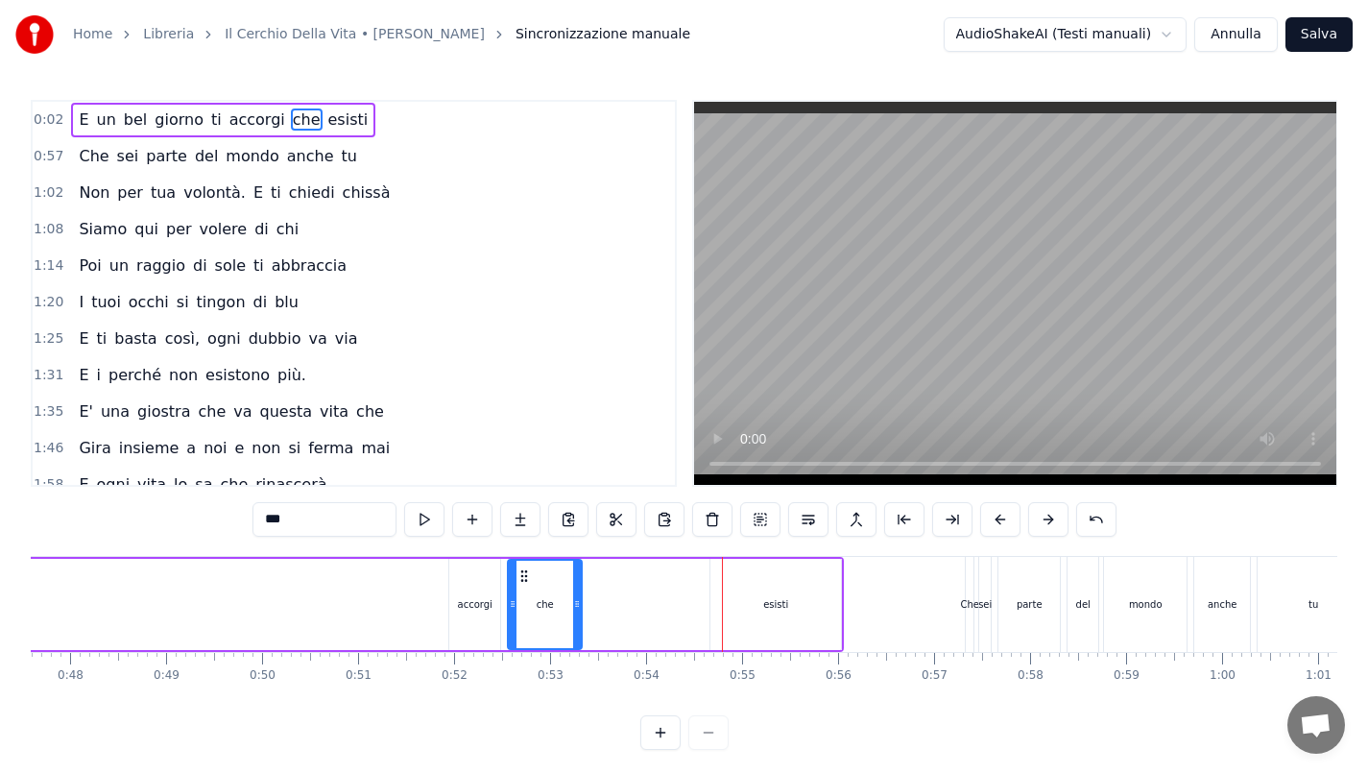
drag, startPoint x: 525, startPoint y: 575, endPoint x: 558, endPoint y: 581, distance: 33.2
click at [558, 581] on div "che" at bounding box center [545, 604] width 72 height 87
drag, startPoint x: 527, startPoint y: 577, endPoint x: 543, endPoint y: 584, distance: 16.8
click at [543, 584] on div "che" at bounding box center [545, 604] width 72 height 87
click at [494, 588] on div "accorgi" at bounding box center [474, 604] width 51 height 91
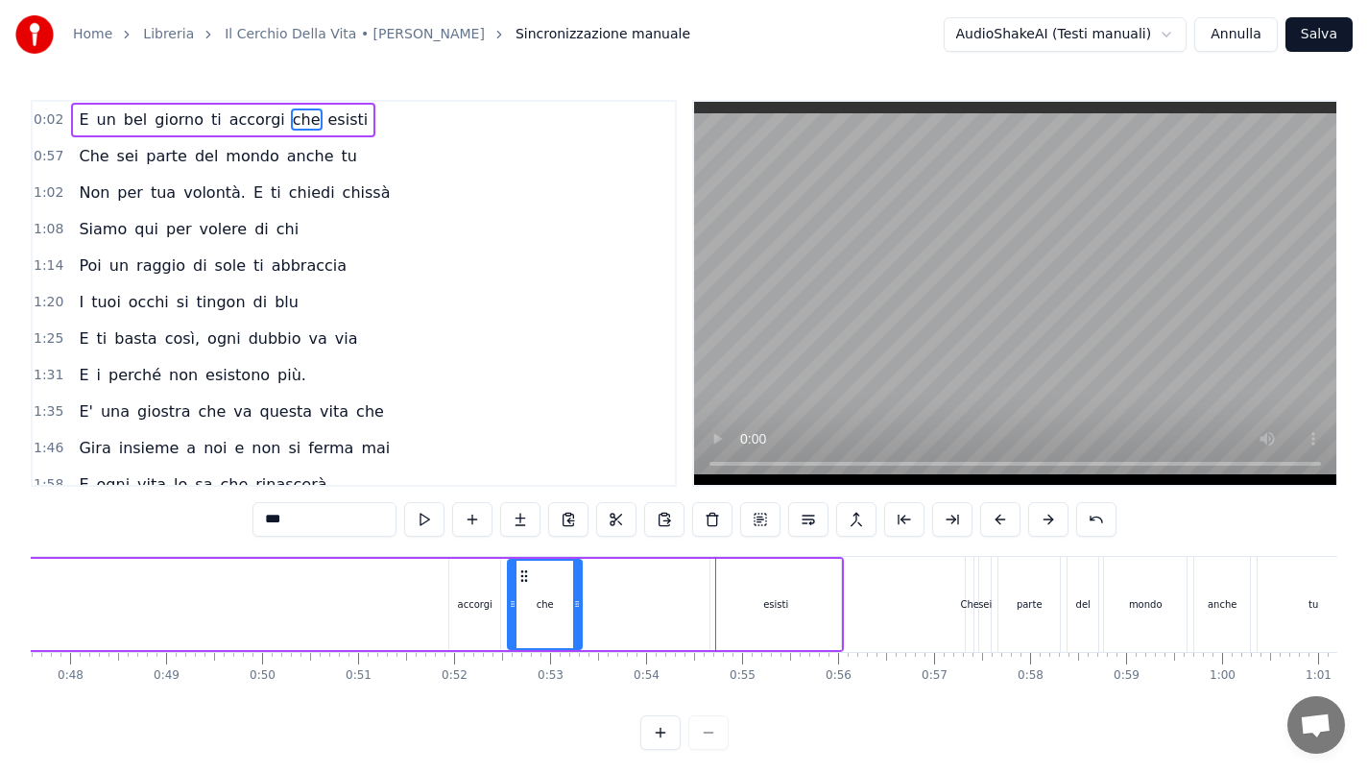
type input "*******"
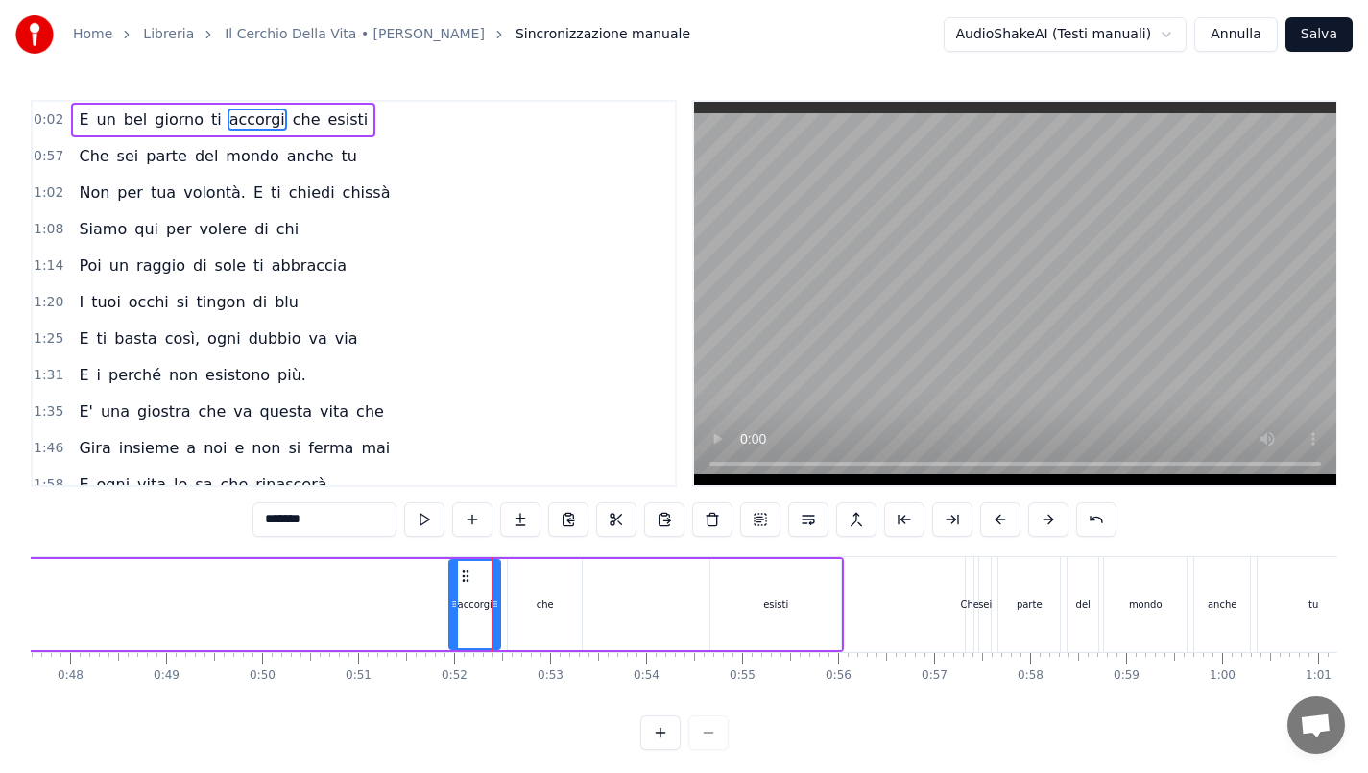
drag, startPoint x: 466, startPoint y: 575, endPoint x: 405, endPoint y: 568, distance: 60.9
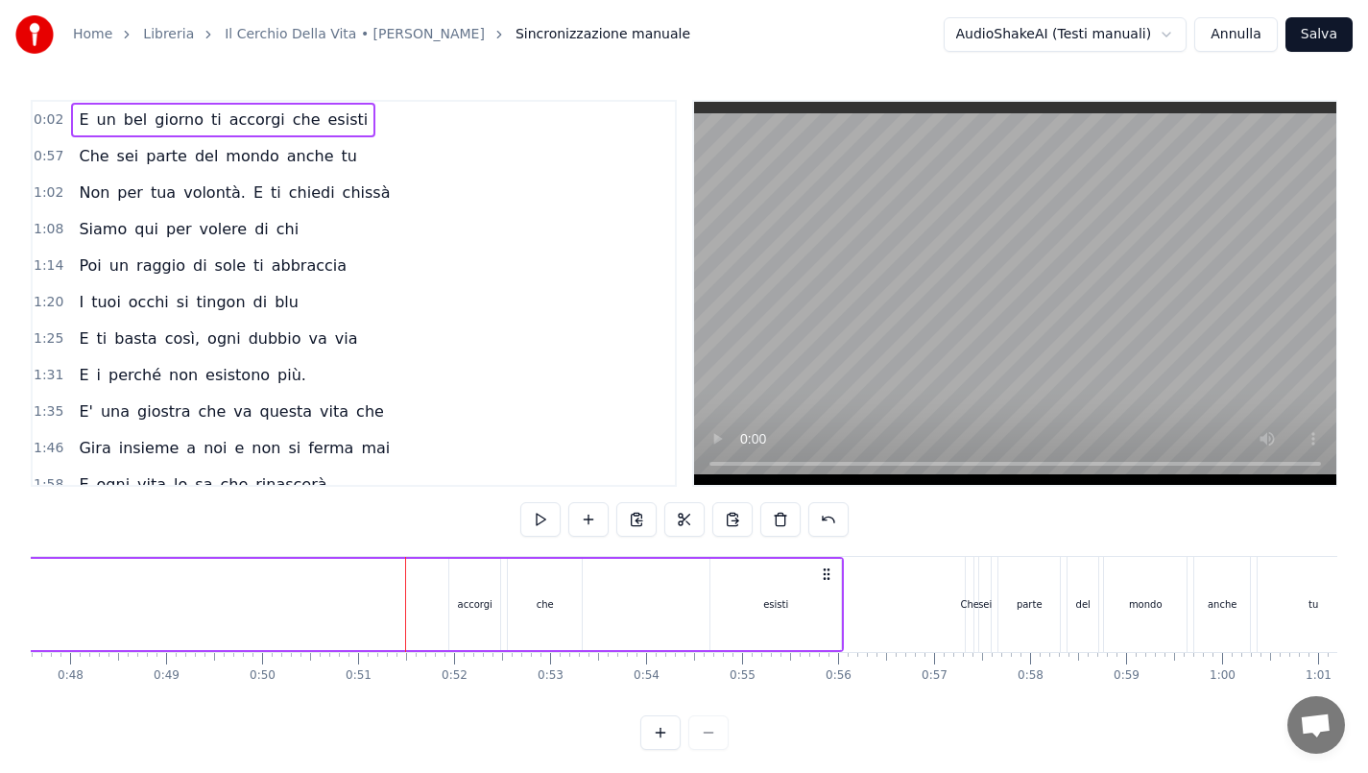
click at [461, 594] on div "accorgi" at bounding box center [474, 604] width 51 height 91
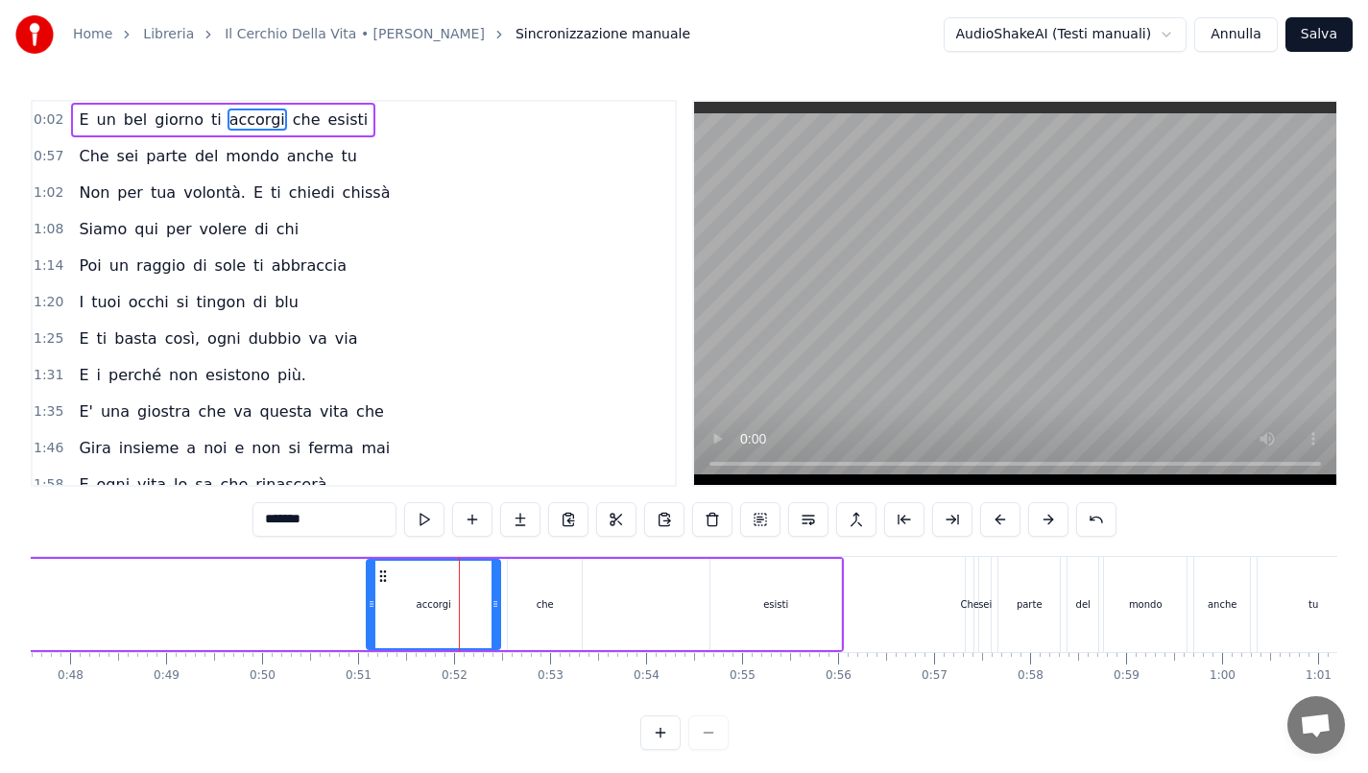
drag, startPoint x: 454, startPoint y: 595, endPoint x: 366, endPoint y: 598, distance: 88.4
click at [368, 598] on icon at bounding box center [372, 603] width 8 height 15
drag, startPoint x: 374, startPoint y: 575, endPoint x: 307, endPoint y: 576, distance: 66.3
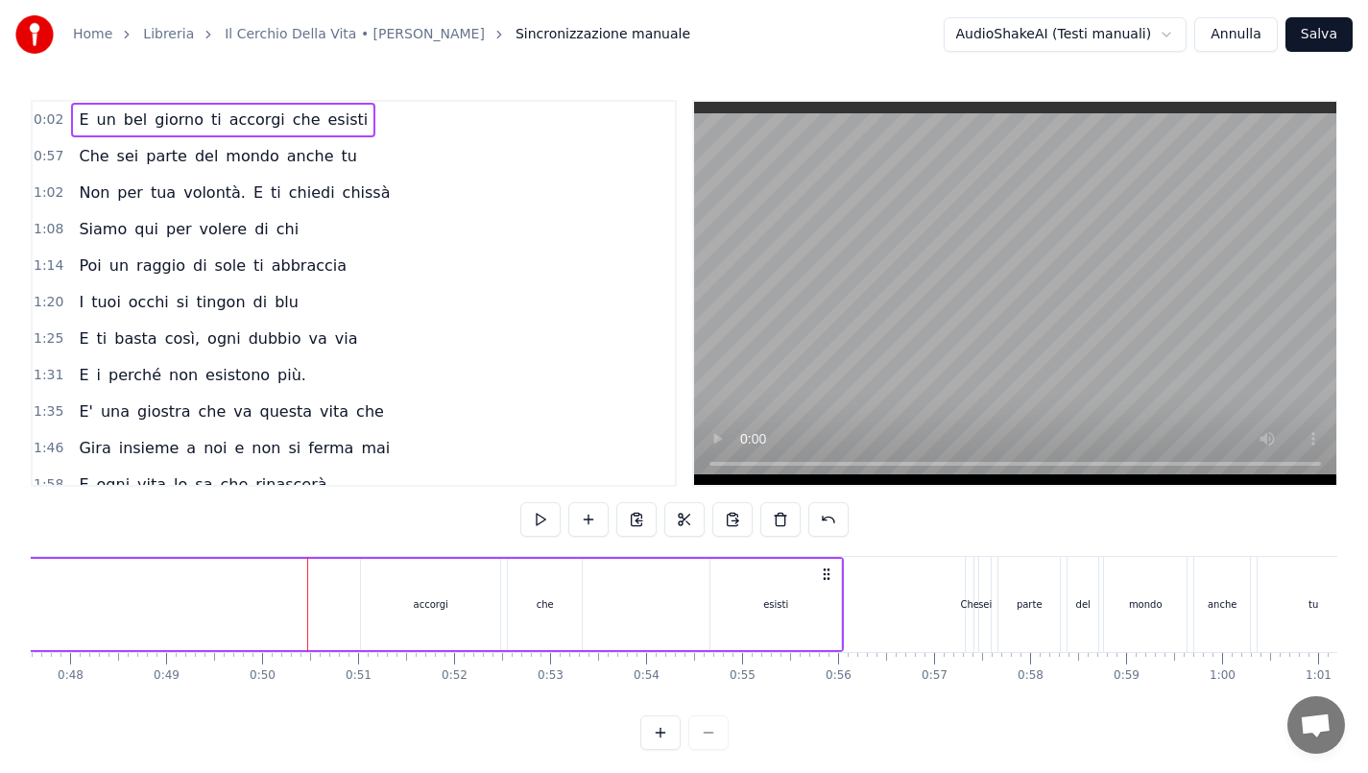
click at [385, 588] on div "accorgi" at bounding box center [430, 604] width 139 height 91
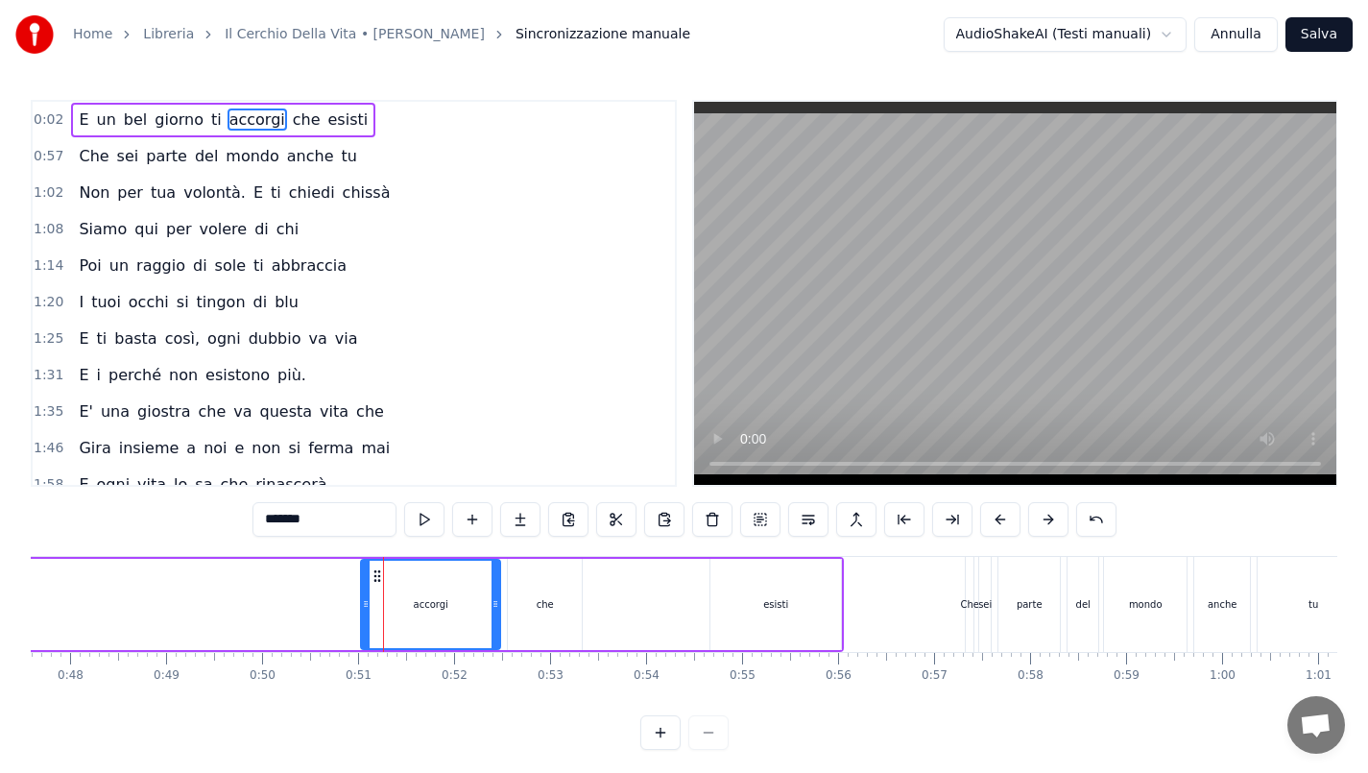
click at [521, 594] on div "che" at bounding box center [545, 604] width 74 height 91
type input "***"
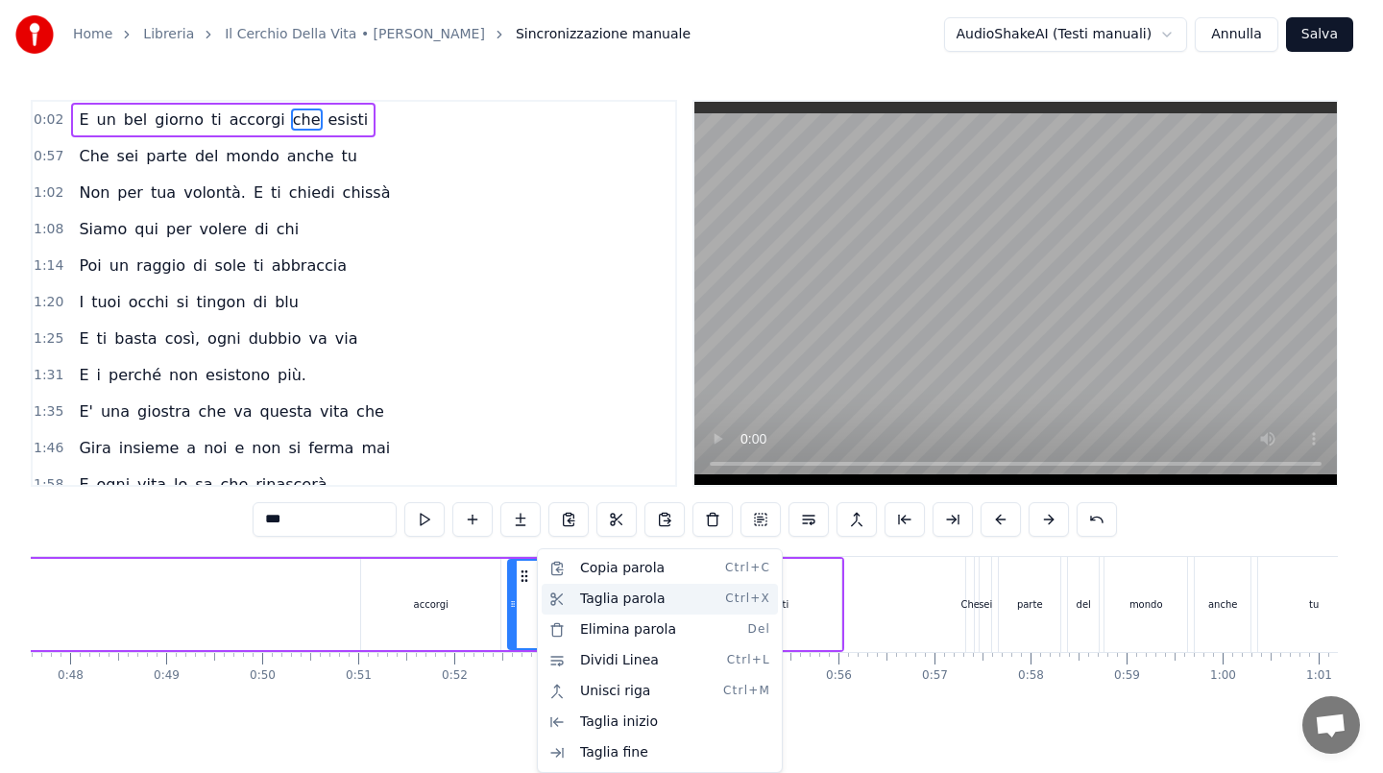
drag, startPoint x: 535, startPoint y: 596, endPoint x: 566, endPoint y: 599, distance: 30.9
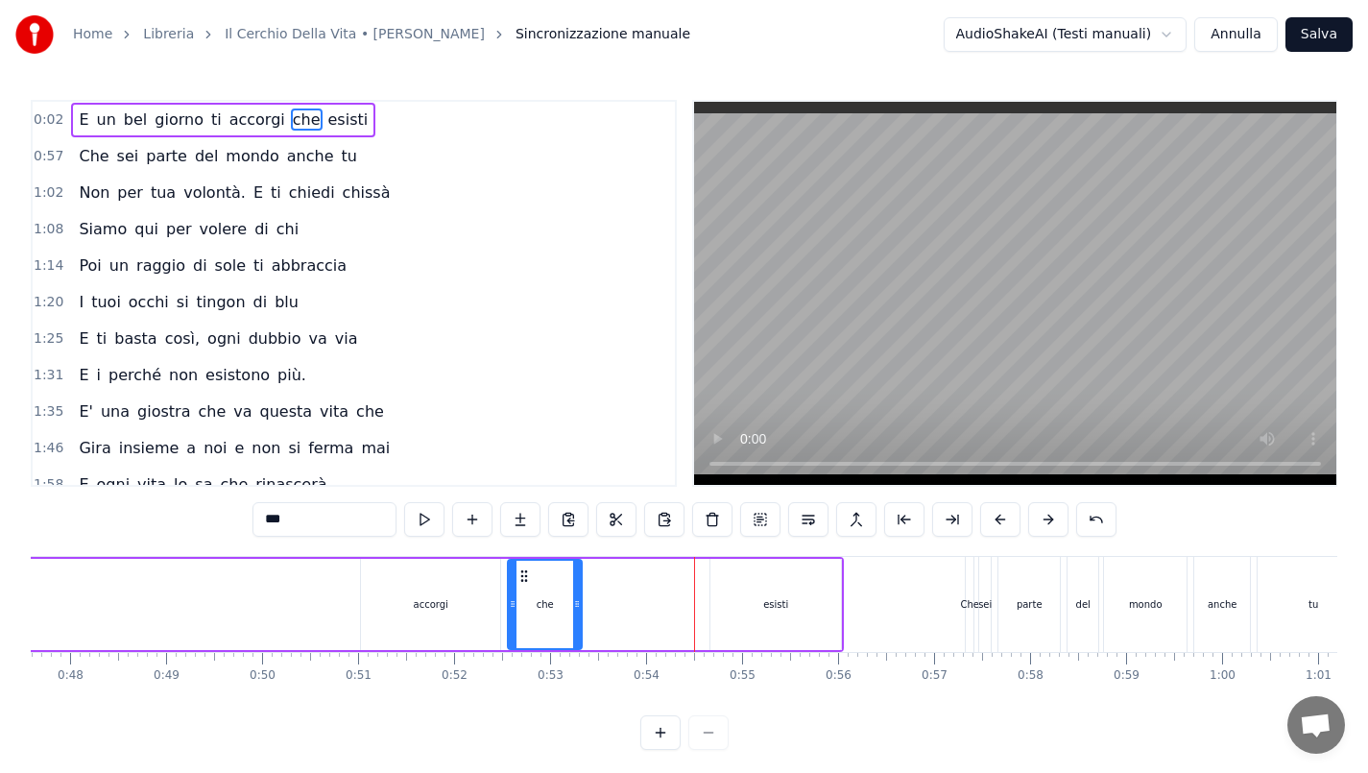
click at [556, 605] on div "che" at bounding box center [545, 604] width 72 height 87
drag, startPoint x: 578, startPoint y: 601, endPoint x: 664, endPoint y: 603, distance: 86.4
click at [664, 603] on icon at bounding box center [664, 603] width 8 height 15
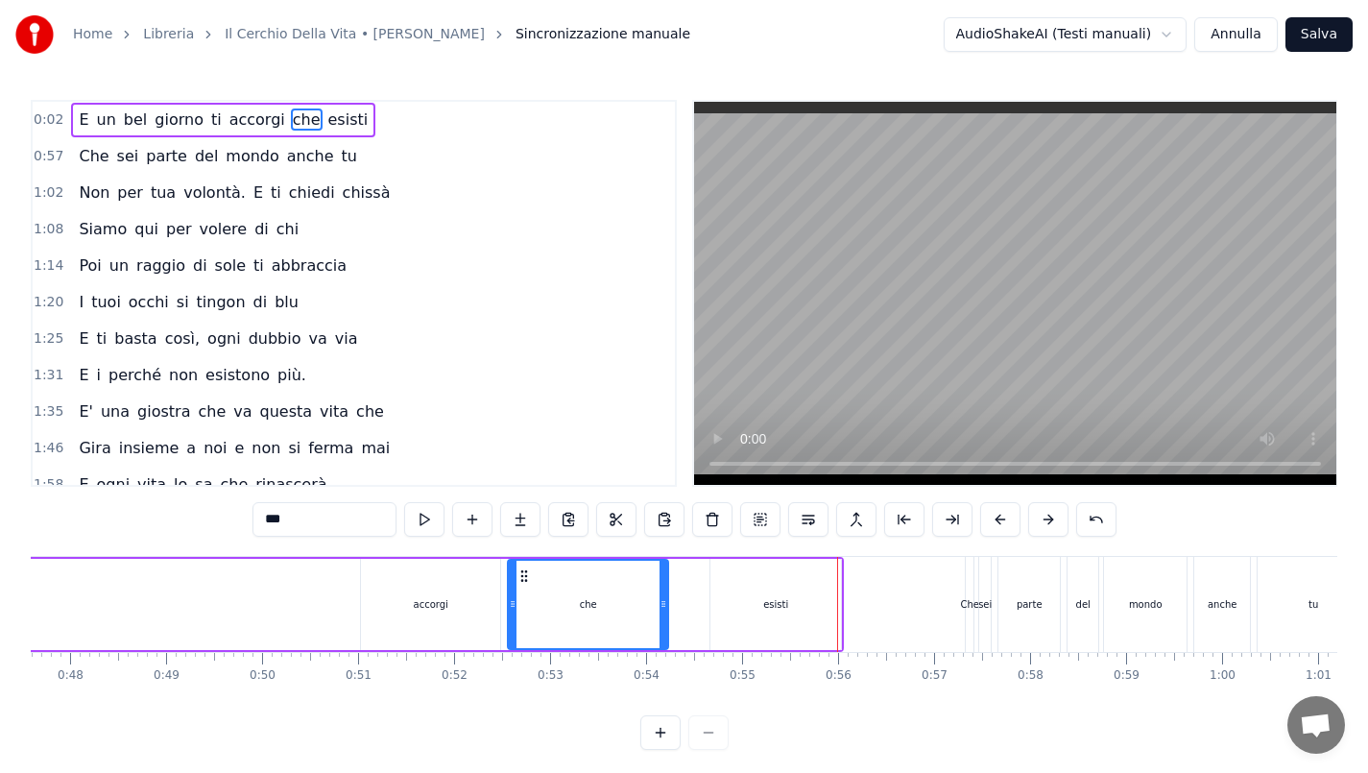
drag, startPoint x: 524, startPoint y: 577, endPoint x: 466, endPoint y: 592, distance: 60.3
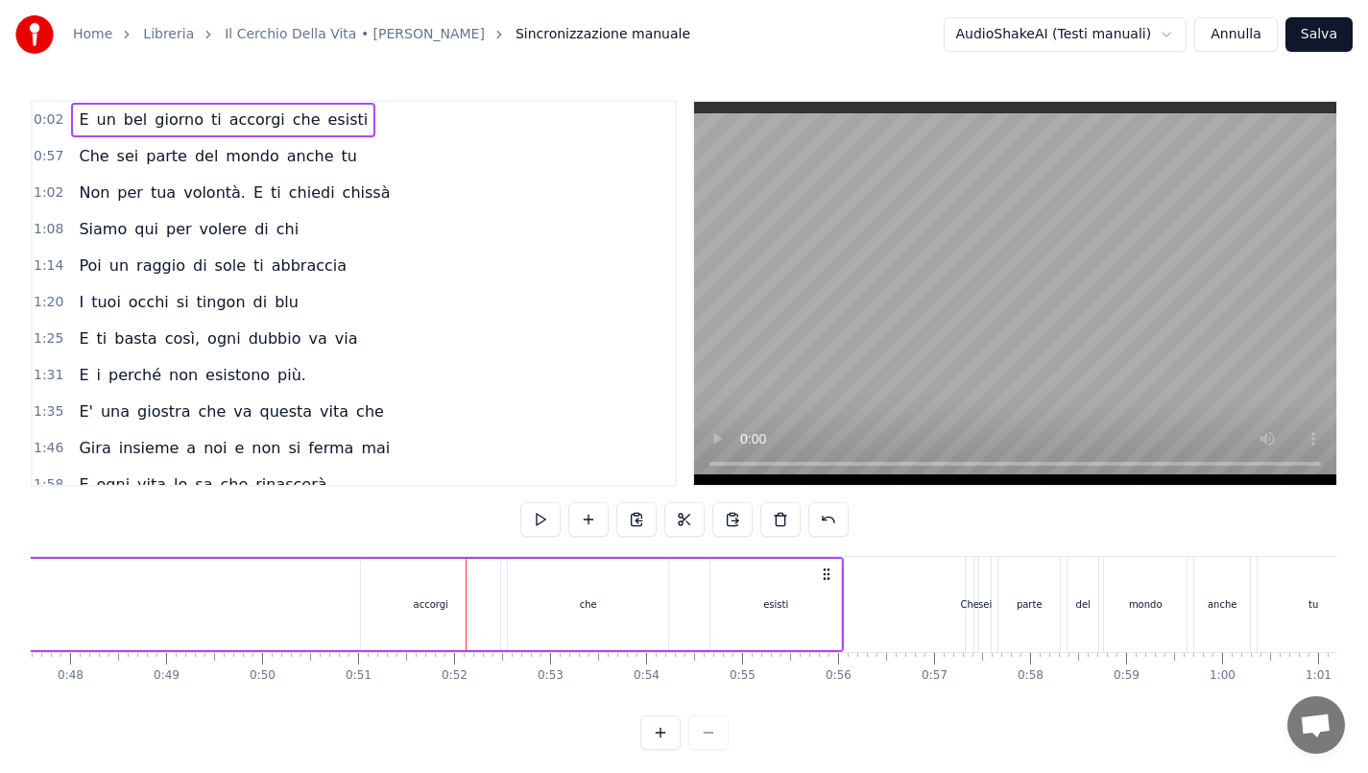
click at [787, 600] on div "esisti" at bounding box center [775, 604] width 25 height 14
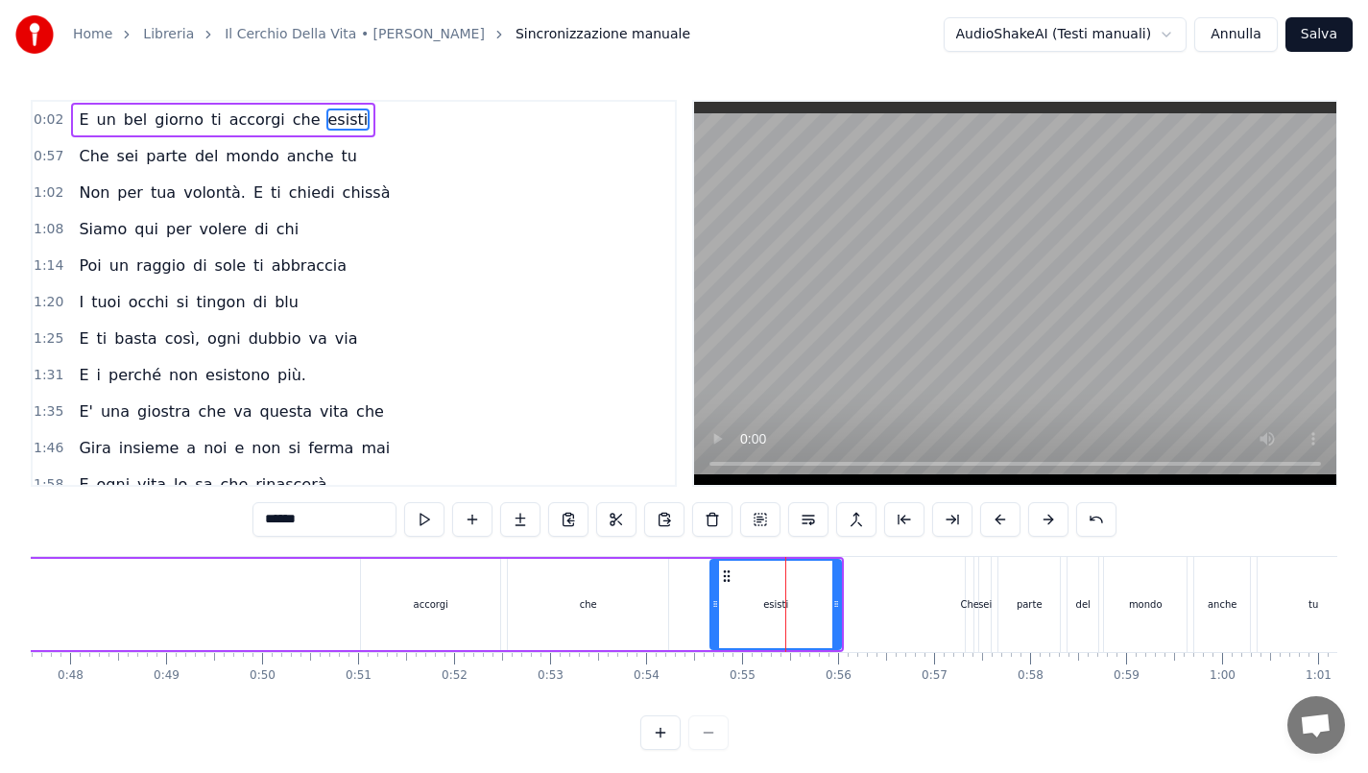
click at [659, 586] on div "che" at bounding box center [588, 604] width 160 height 91
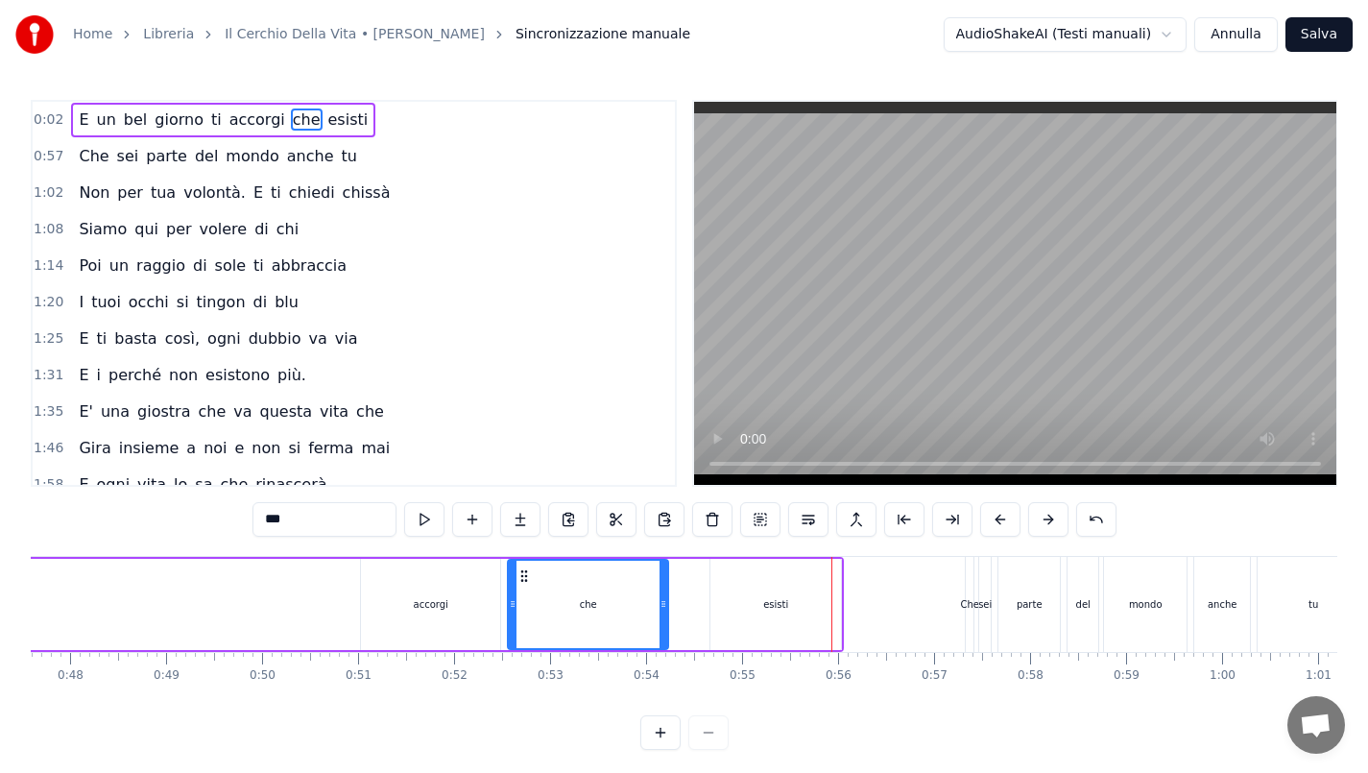
click at [808, 584] on div "esisti" at bounding box center [776, 604] width 131 height 91
type input "******"
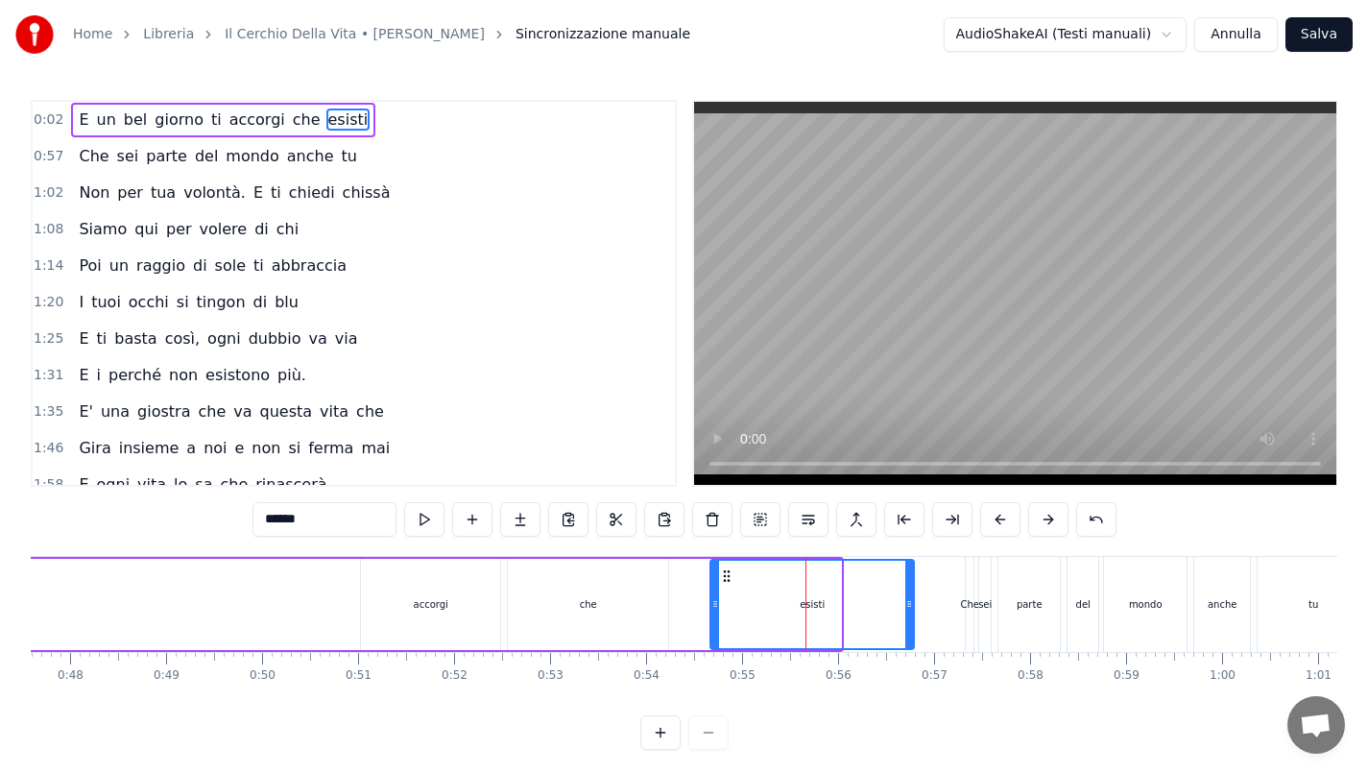
drag, startPoint x: 839, startPoint y: 592, endPoint x: 913, endPoint y: 598, distance: 74.2
click at [913, 598] on div at bounding box center [910, 604] width 8 height 87
click at [829, 592] on div "esisti" at bounding box center [813, 604] width 203 height 87
drag, startPoint x: 724, startPoint y: 575, endPoint x: 699, endPoint y: 578, distance: 25.1
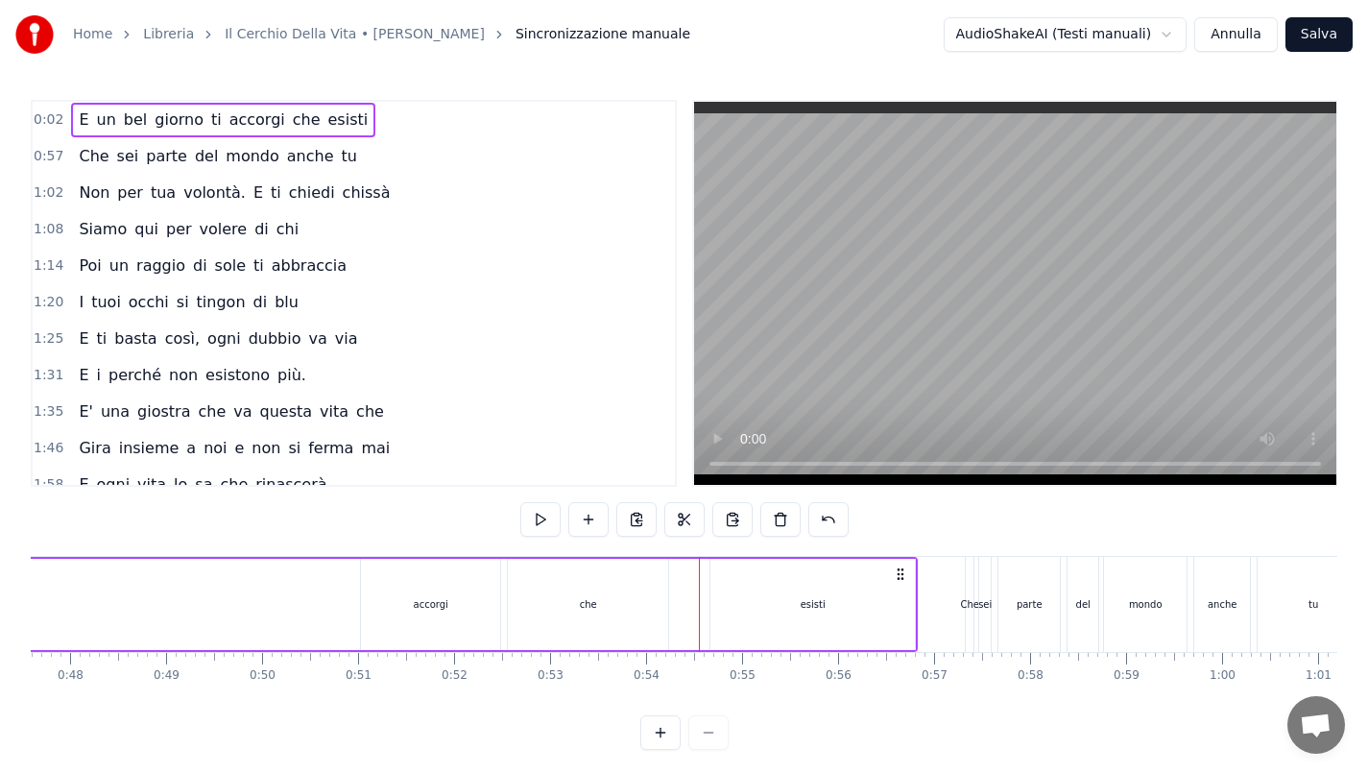
click at [726, 583] on div "esisti" at bounding box center [813, 604] width 205 height 91
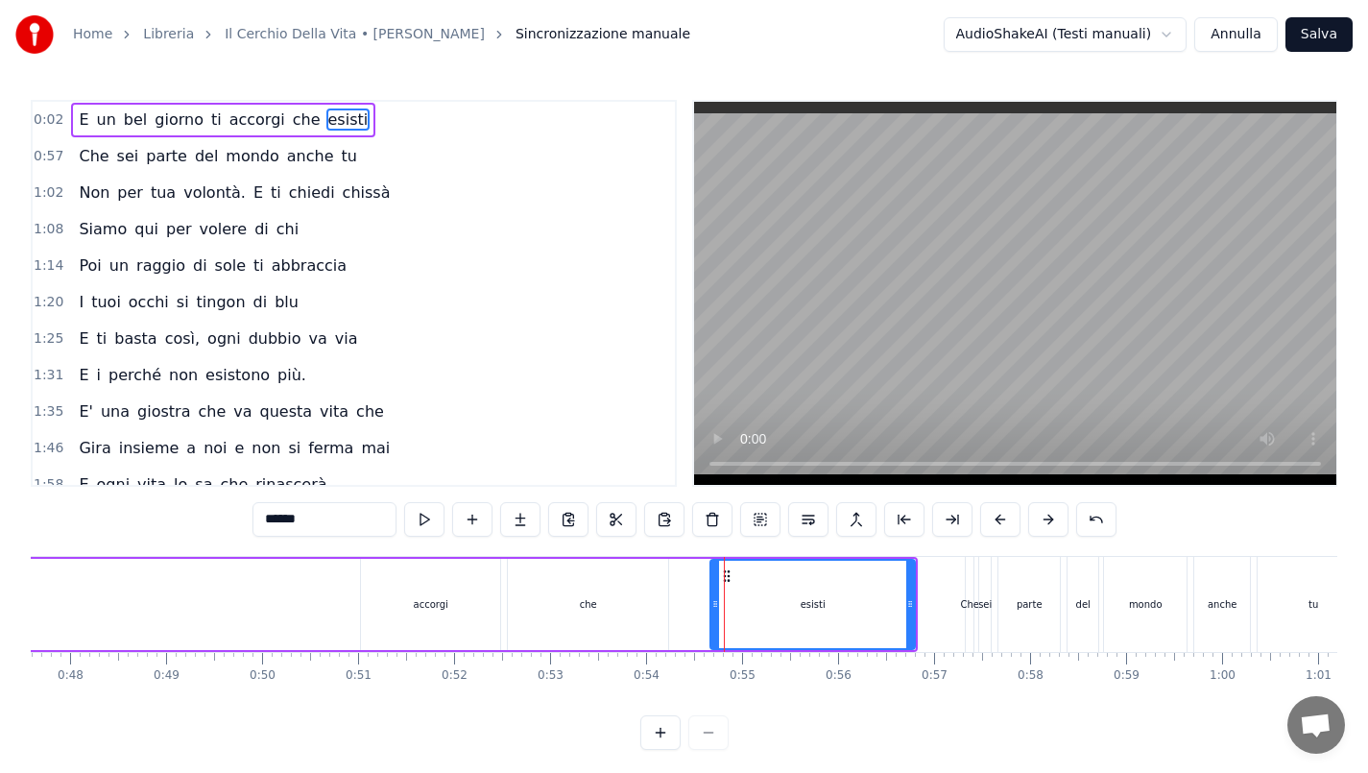
drag, startPoint x: 732, startPoint y: 577, endPoint x: 709, endPoint y: 579, distance: 23.1
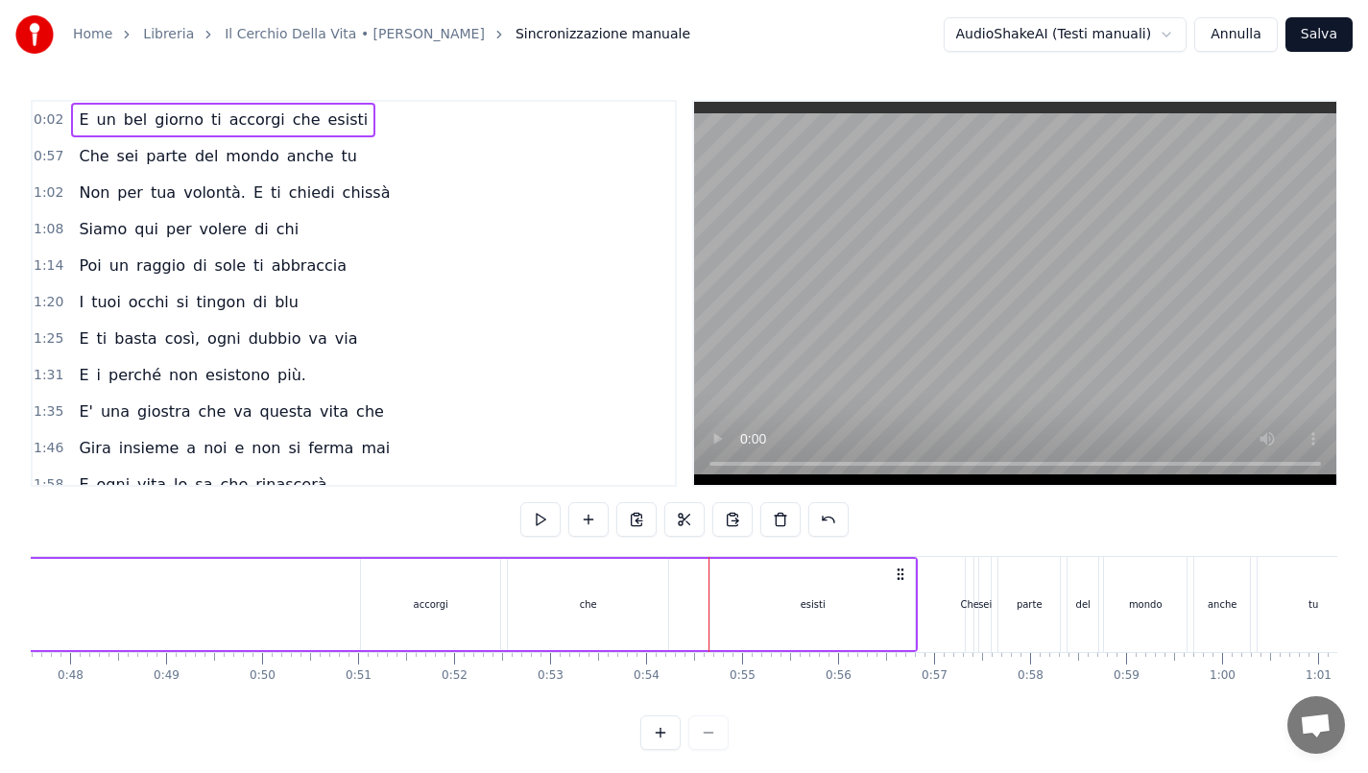
click at [726, 576] on div "esisti" at bounding box center [813, 604] width 205 height 91
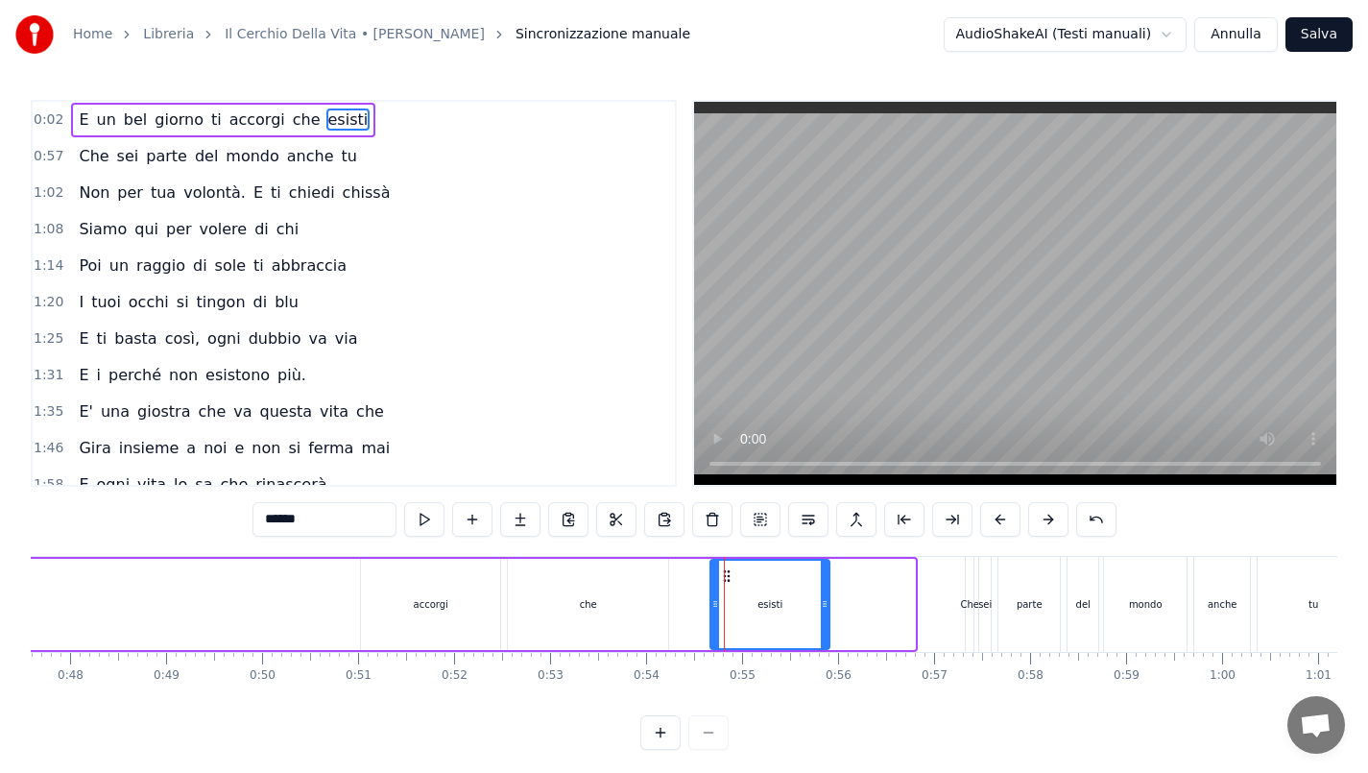
drag, startPoint x: 911, startPoint y: 601, endPoint x: 826, endPoint y: 601, distance: 85.5
click at [826, 601] on icon at bounding box center [825, 603] width 8 height 15
click at [1052, 36] on html "Home Libreria Il Cerchio Della Vita • [PERSON_NAME] Sincronizzazione manuale Au…" at bounding box center [684, 390] width 1368 height 781
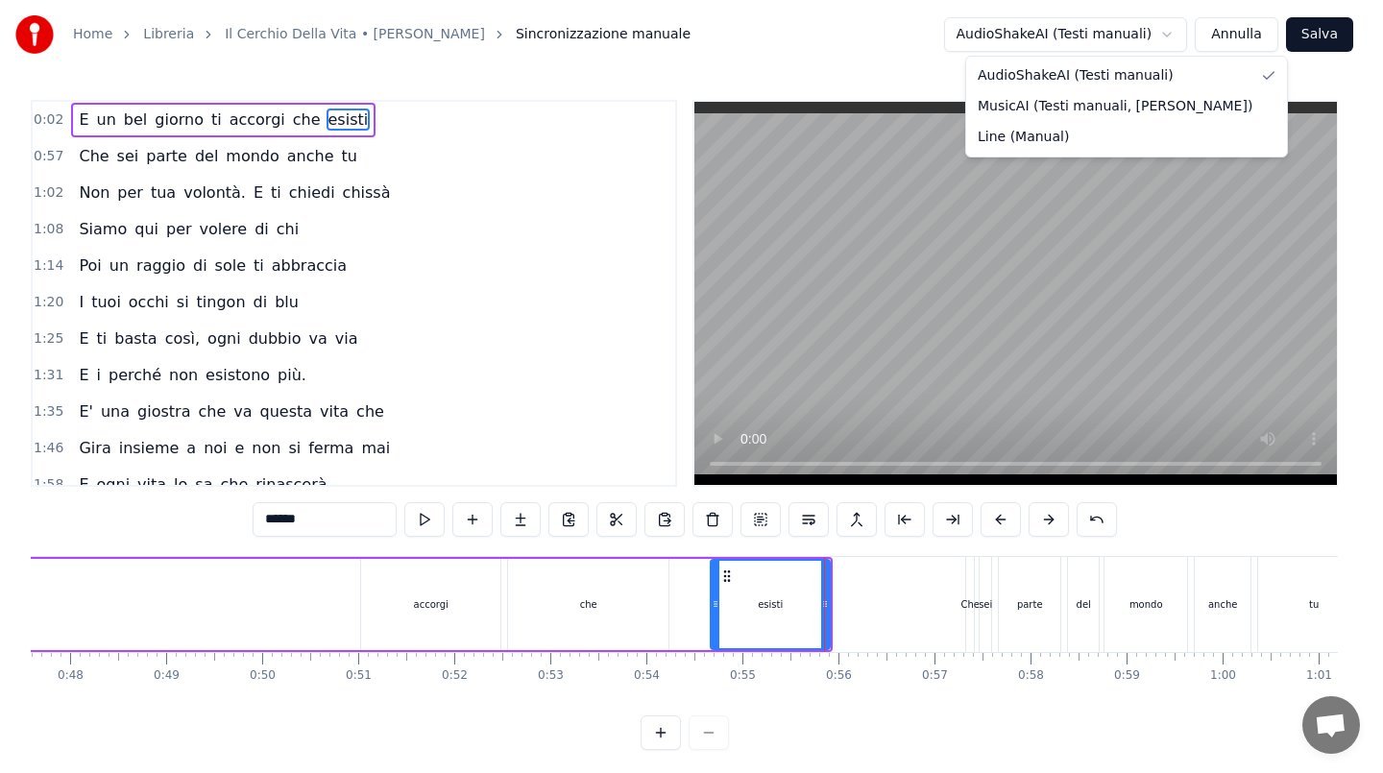
click at [1052, 36] on html "Home Libreria Il Cerchio Della Vita • [PERSON_NAME] Sincronizzazione manuale Au…" at bounding box center [691, 390] width 1383 height 781
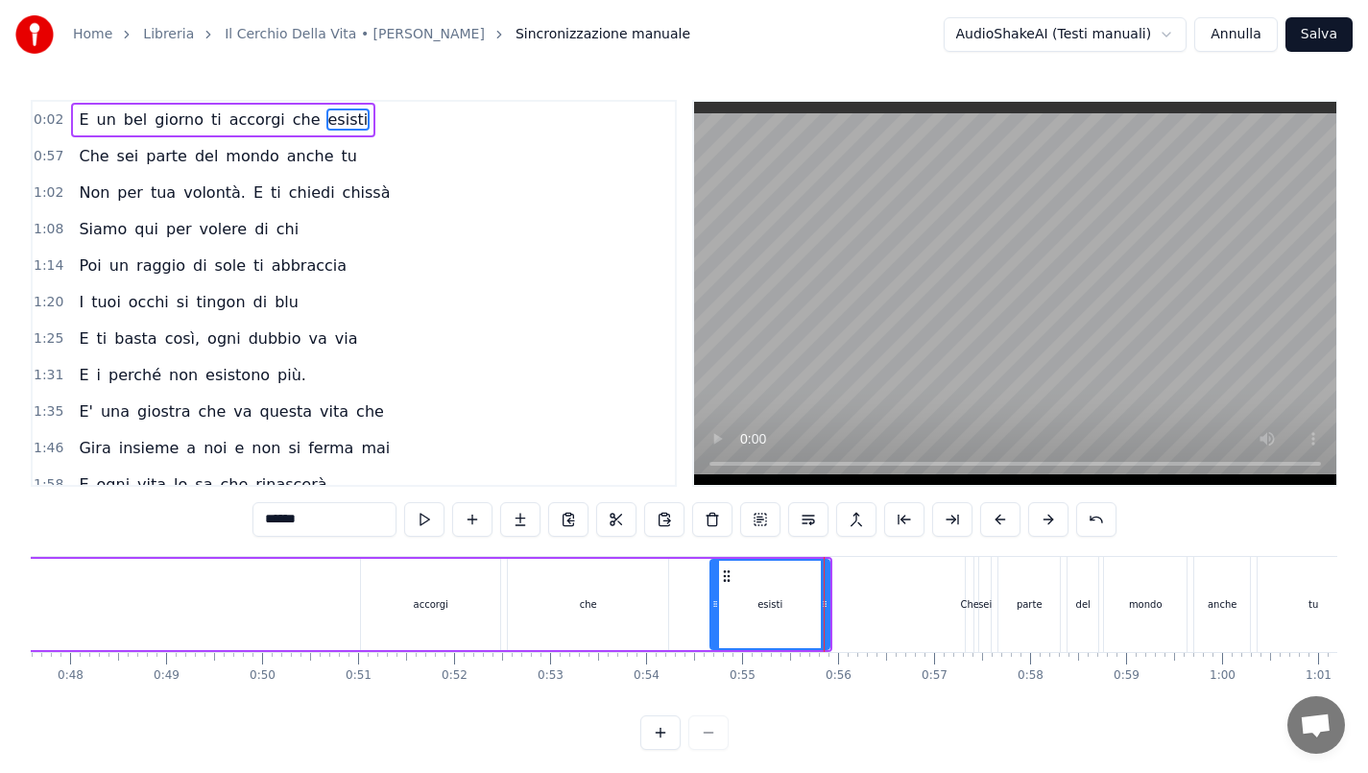
click at [798, 605] on div "esisti" at bounding box center [770, 604] width 117 height 87
click at [1112, 35] on html "Home Libreria Il Cerchio Della Vita • [PERSON_NAME] Sincronizzazione manuale Au…" at bounding box center [684, 390] width 1368 height 781
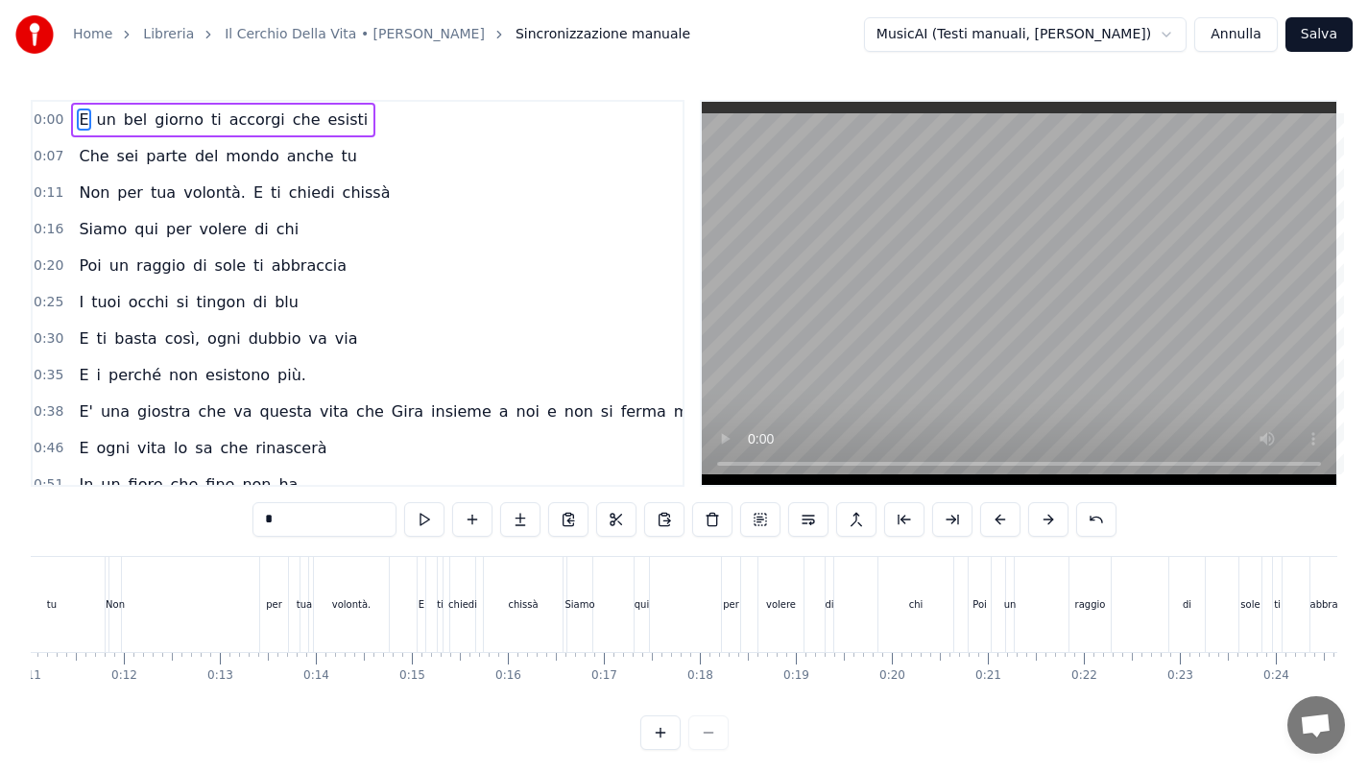
scroll to position [0, 0]
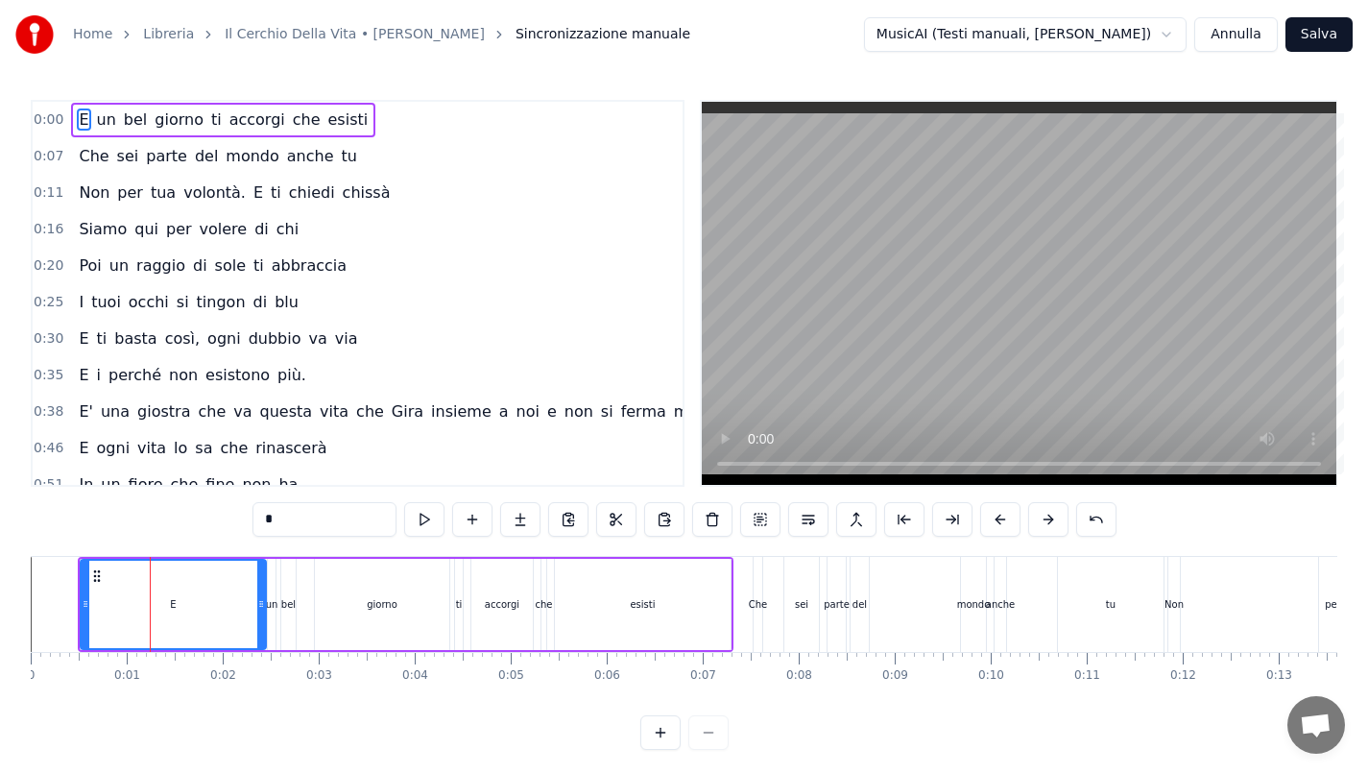
click at [657, 583] on div "esisti" at bounding box center [643, 604] width 176 height 91
type input "******"
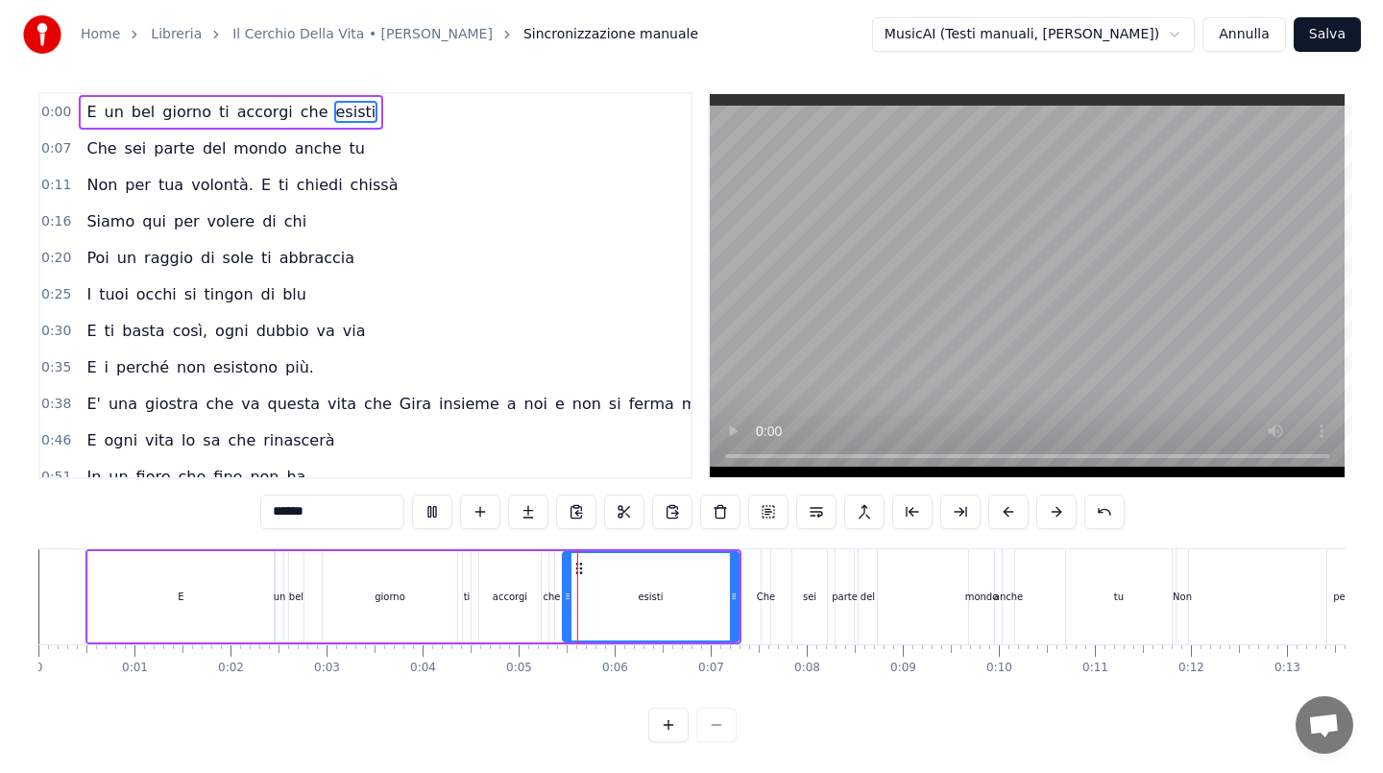
scroll to position [21, 0]
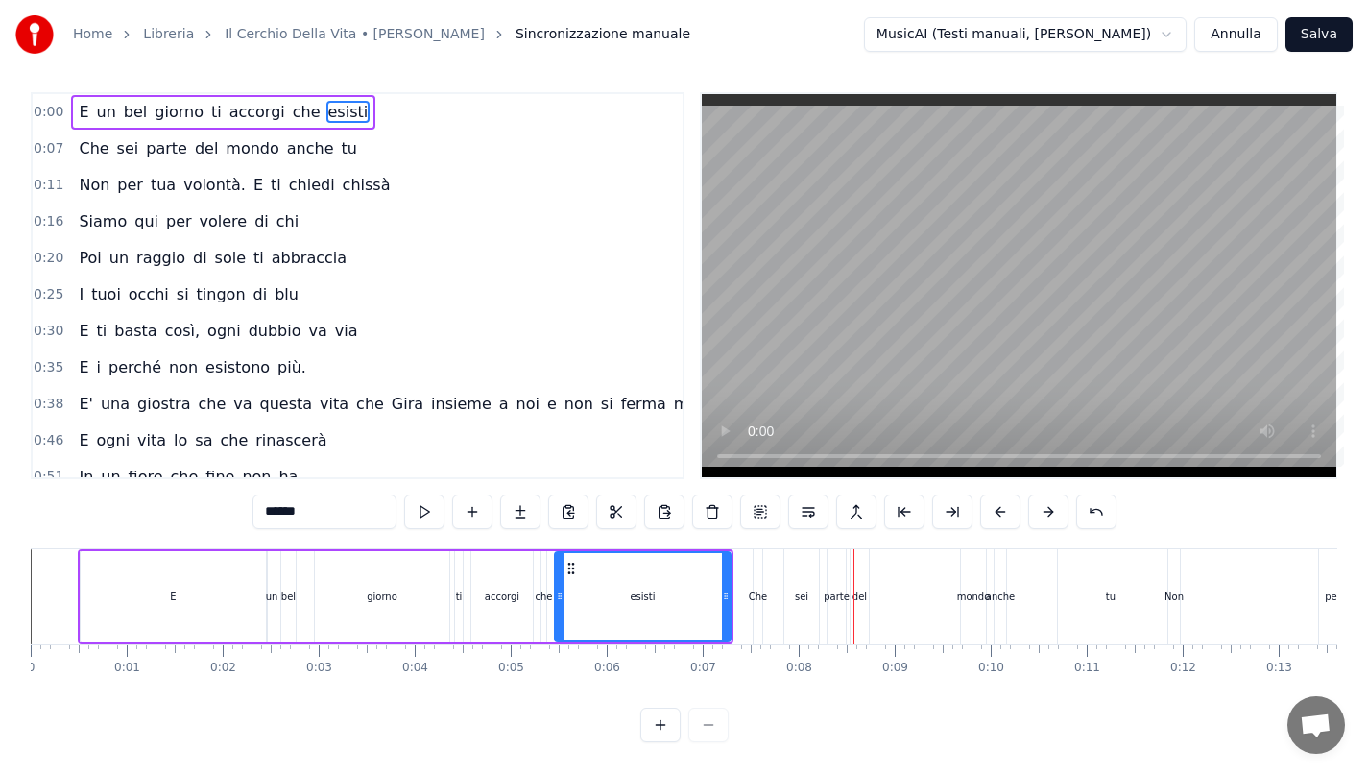
click at [1132, 32] on html "Home Libreria Il Cerchio Della Vita • [PERSON_NAME] Sincronizzazione manuale Mu…" at bounding box center [684, 382] width 1368 height 781
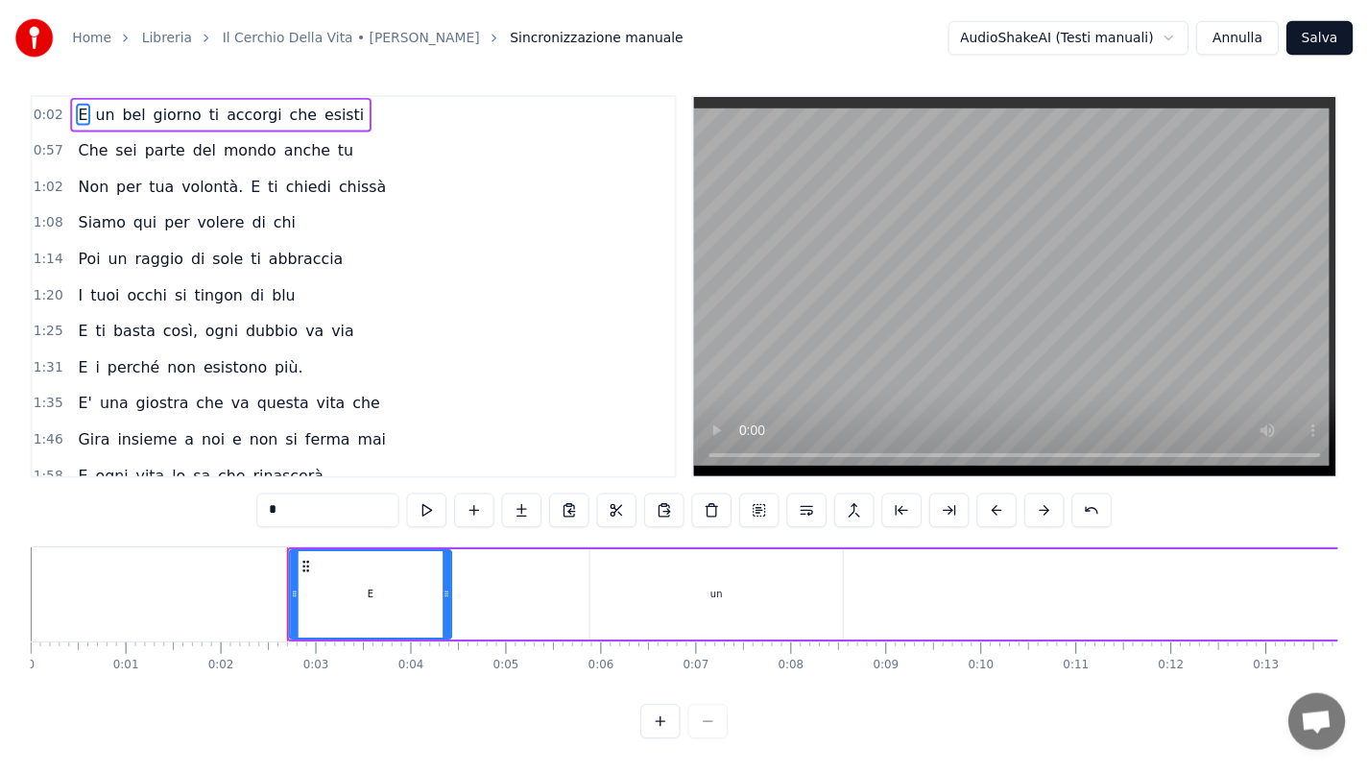
scroll to position [0, 0]
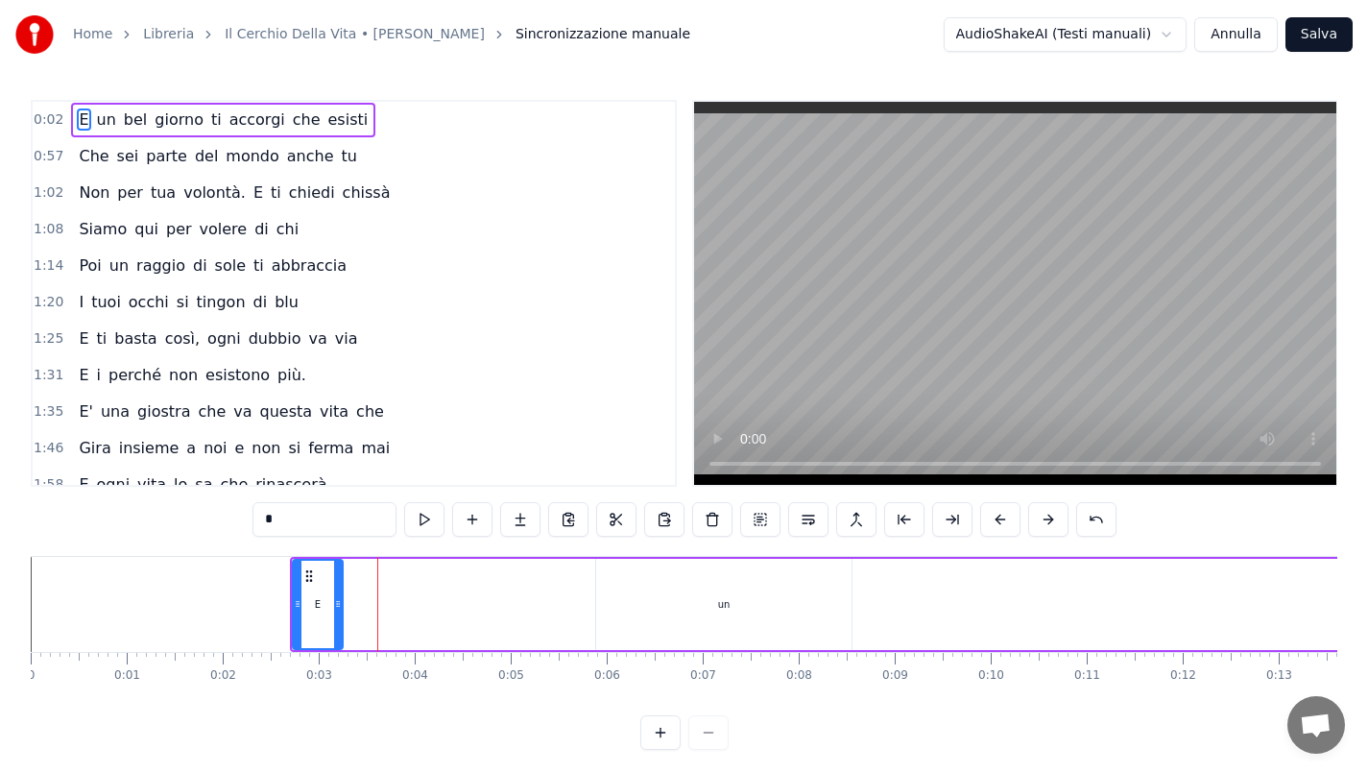
drag, startPoint x: 451, startPoint y: 599, endPoint x: 325, endPoint y: 620, distance: 128.5
click at [334, 620] on div at bounding box center [338, 604] width 8 height 87
click at [758, 567] on div "un" at bounding box center [723, 604] width 255 height 91
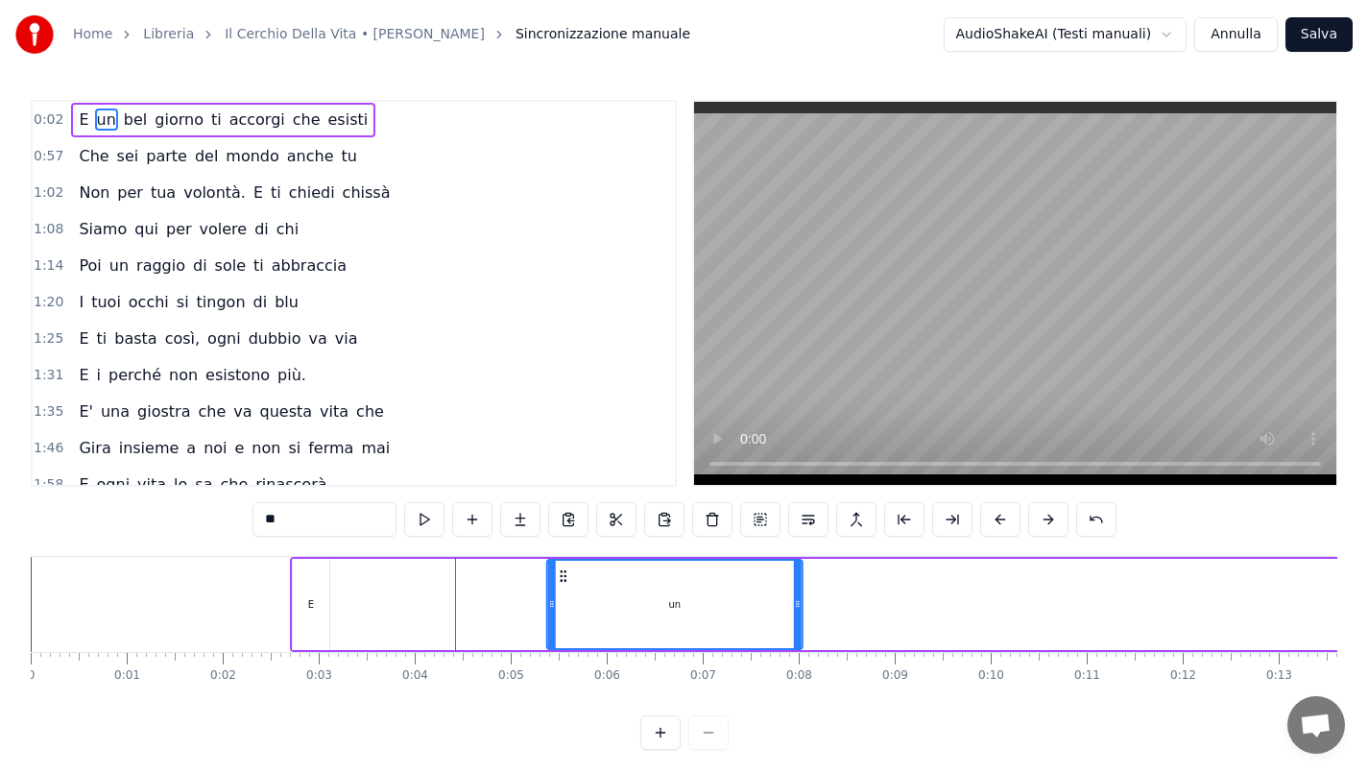
drag, startPoint x: 614, startPoint y: 576, endPoint x: 563, endPoint y: 592, distance: 53.2
click at [564, 590] on div "un" at bounding box center [675, 604] width 254 height 87
drag, startPoint x: 549, startPoint y: 601, endPoint x: 723, endPoint y: 579, distance: 175.2
click at [717, 579] on div at bounding box center [714, 604] width 8 height 87
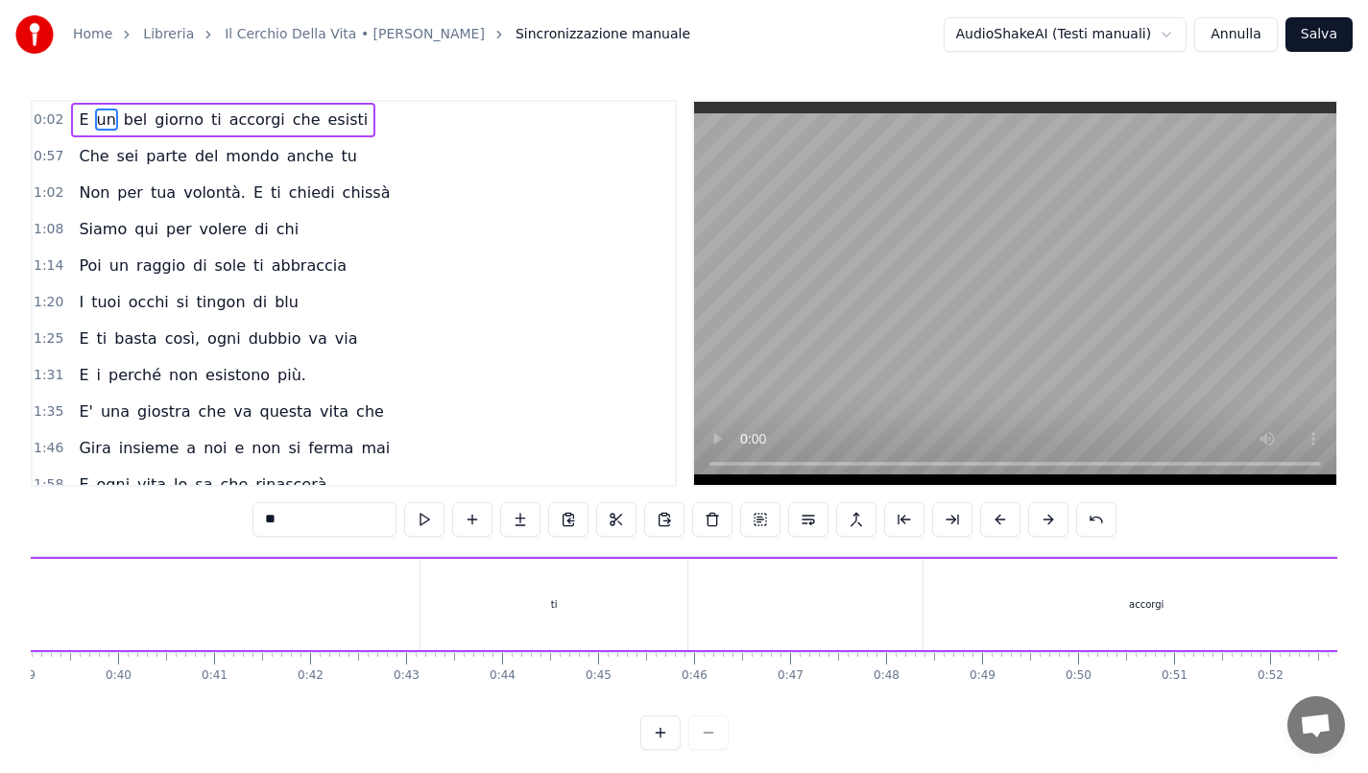
scroll to position [0, 4259]
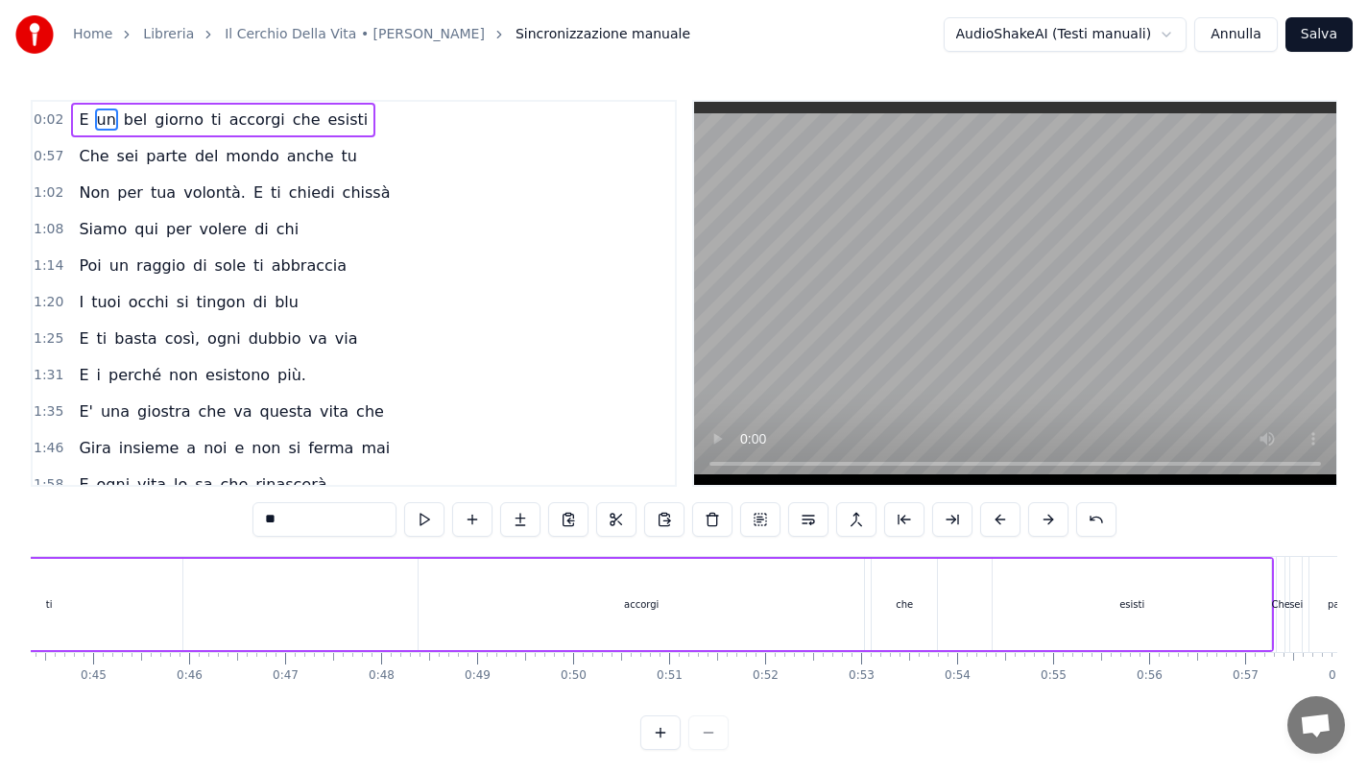
click at [1092, 587] on div "esisti" at bounding box center [1132, 604] width 278 height 91
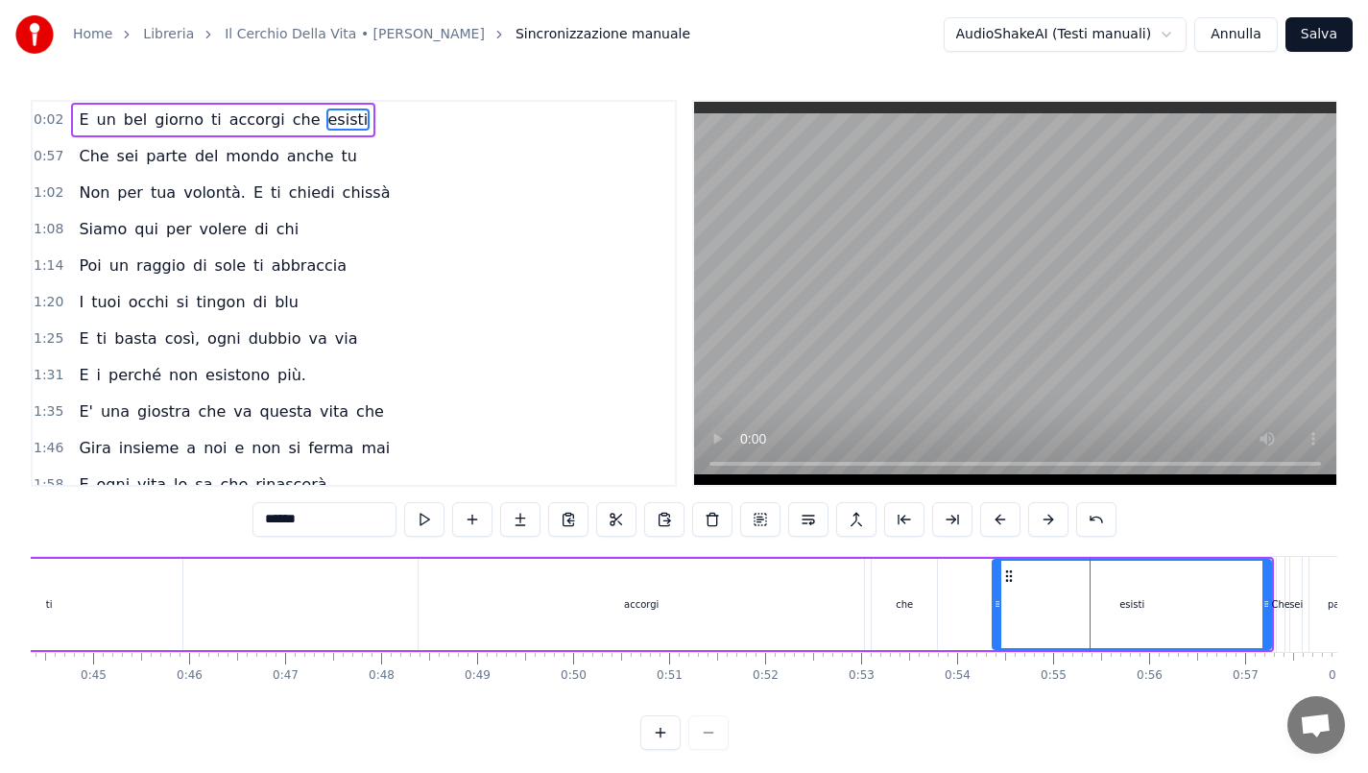
click at [911, 595] on div "che" at bounding box center [904, 604] width 65 height 91
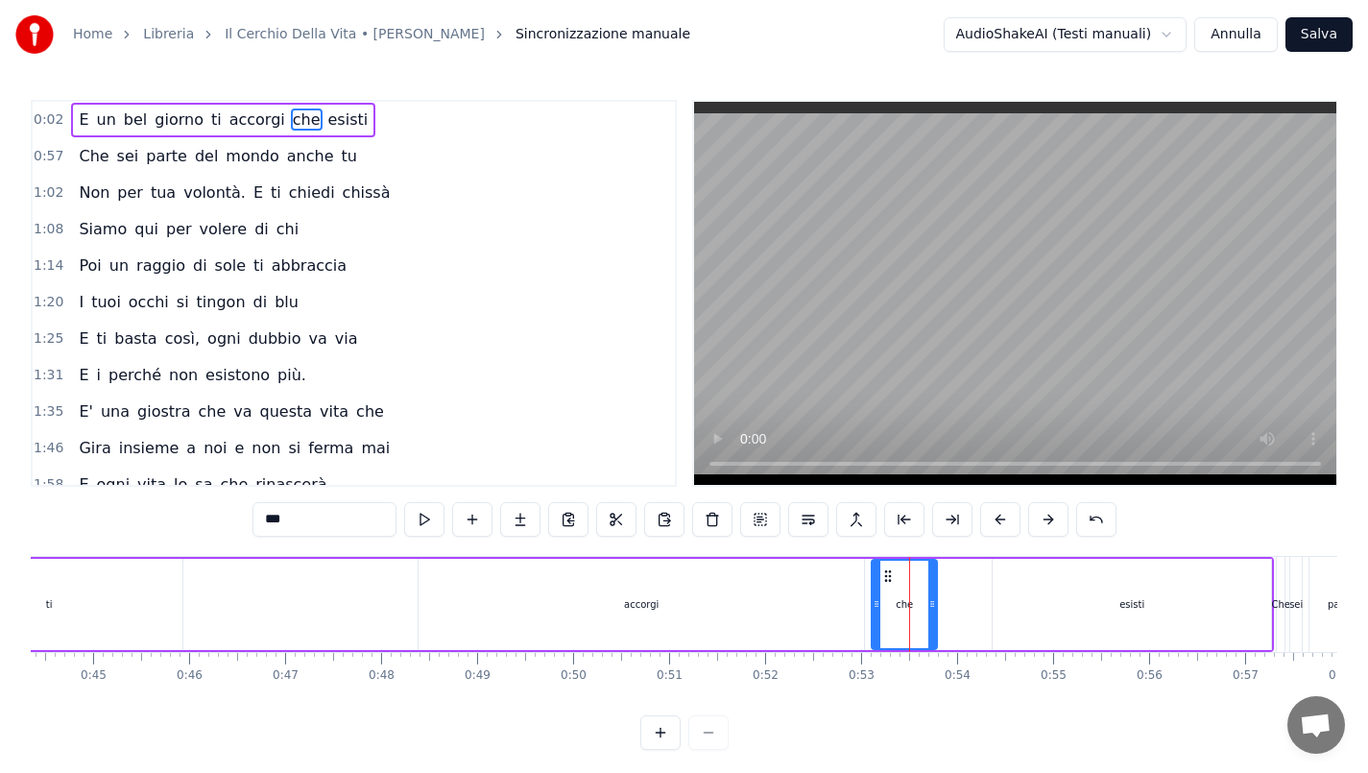
click at [804, 606] on div "accorgi" at bounding box center [642, 604] width 446 height 91
type input "*******"
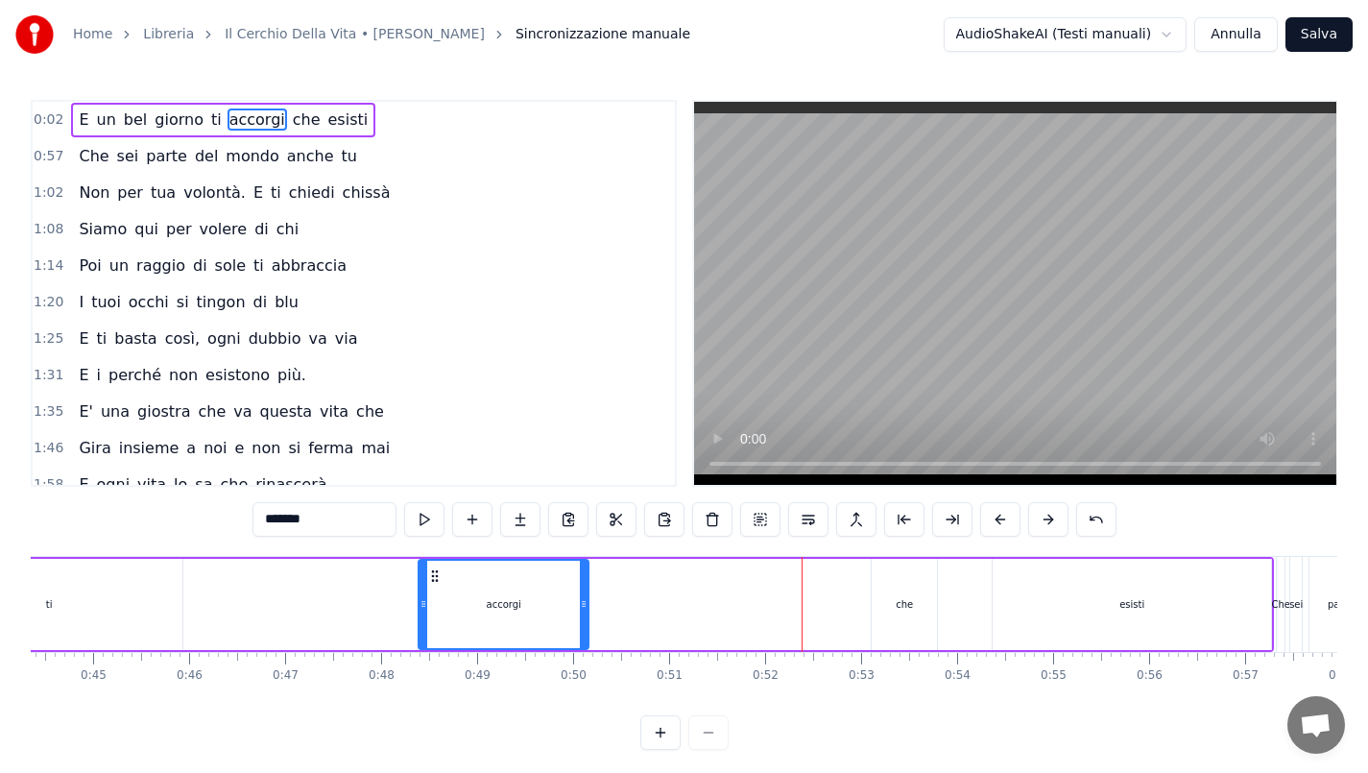
drag, startPoint x: 857, startPoint y: 601, endPoint x: 527, endPoint y: 611, distance: 330.5
click at [580, 611] on icon at bounding box center [584, 603] width 8 height 15
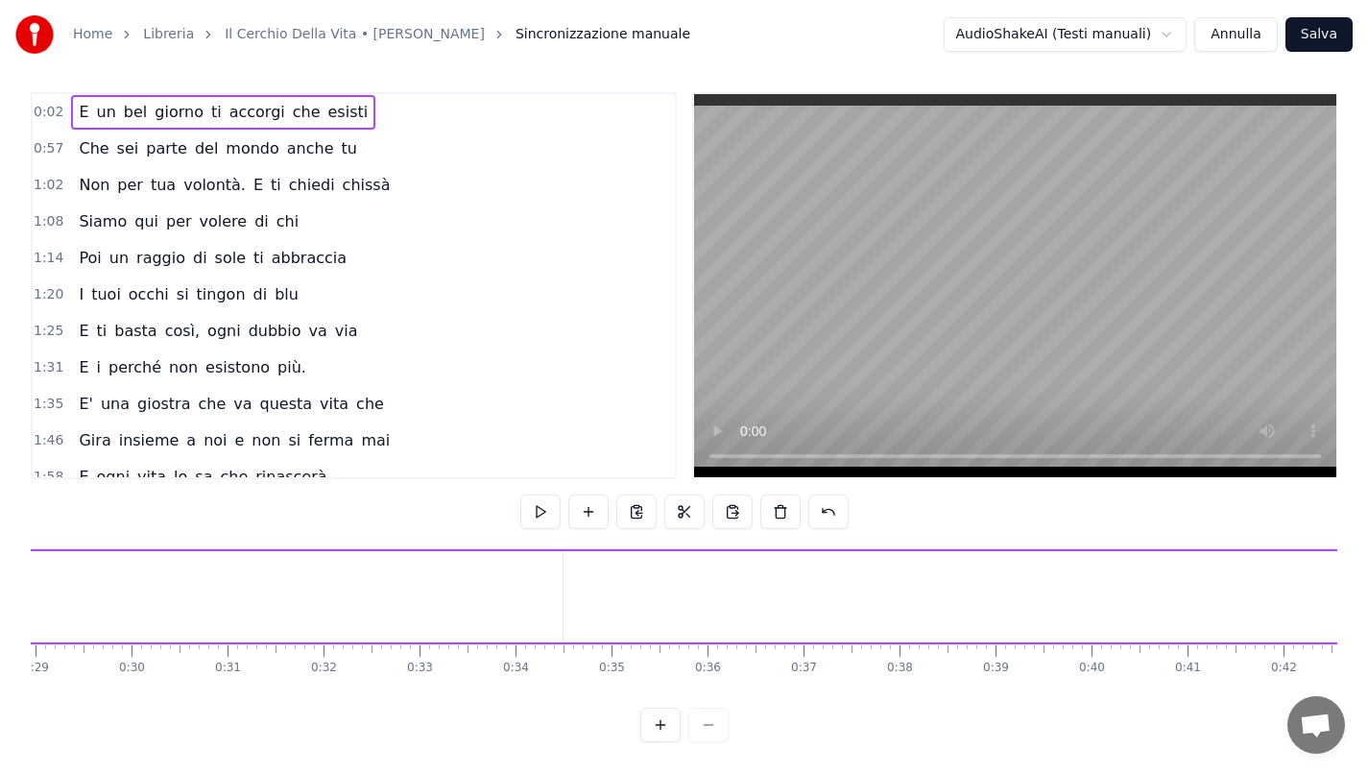
scroll to position [0, 2977]
click at [247, 109] on span "accorgi" at bounding box center [258, 112] width 60 height 22
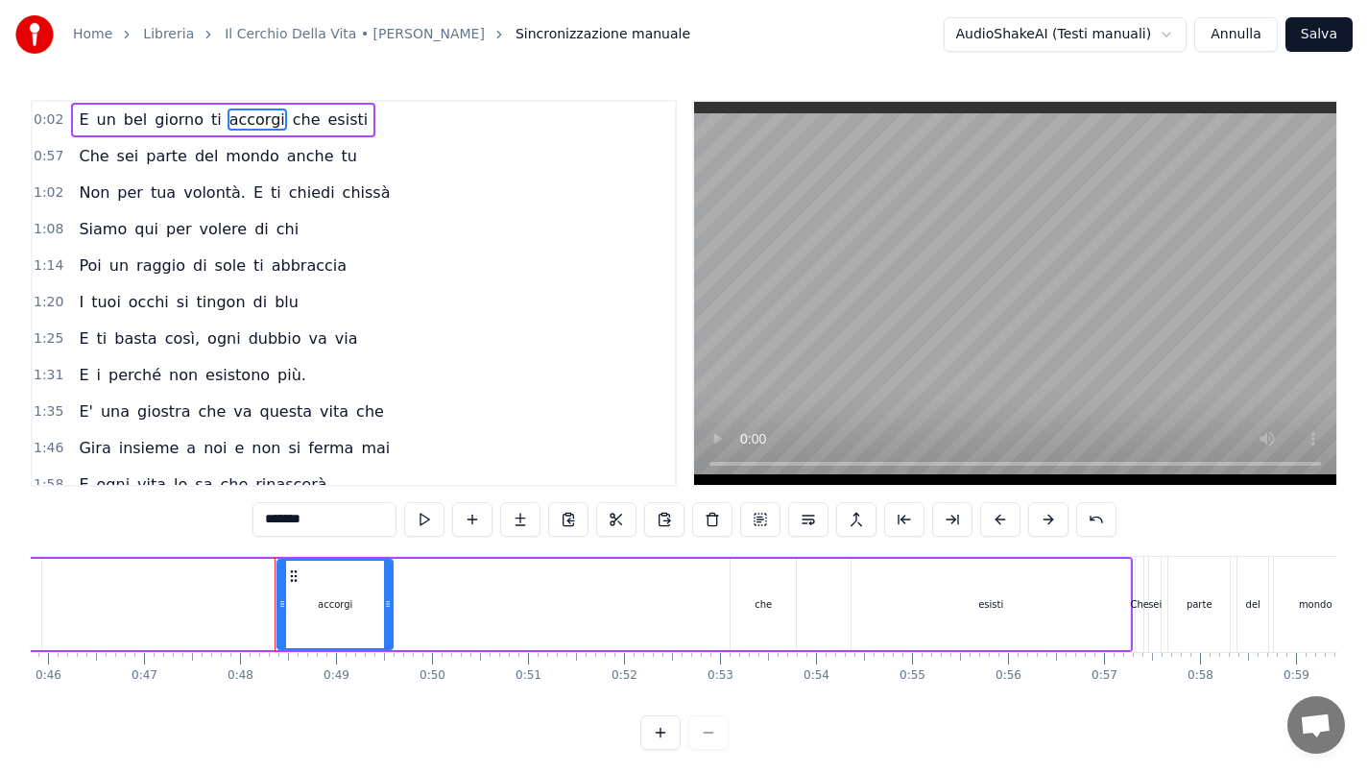
scroll to position [0, 4548]
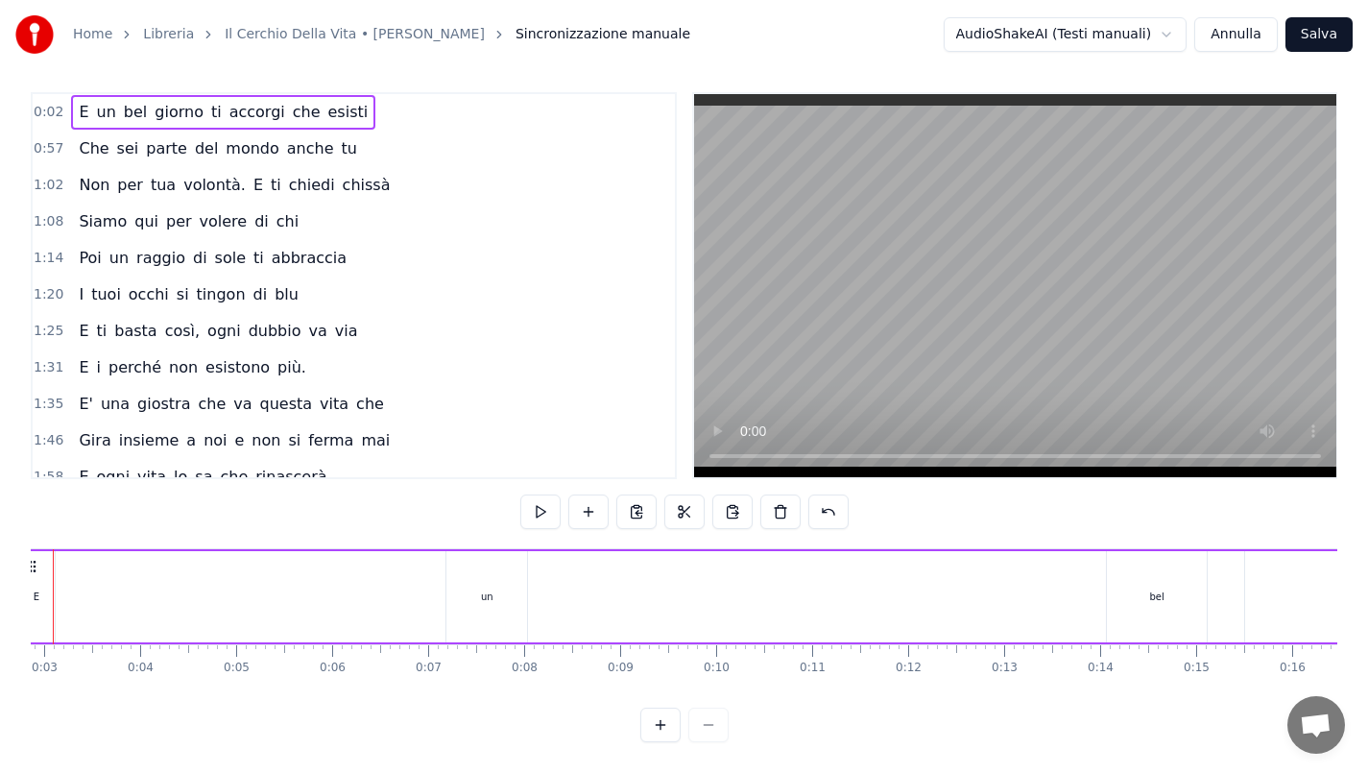
scroll to position [0, 200]
click at [229, 101] on span "accorgi" at bounding box center [258, 112] width 60 height 22
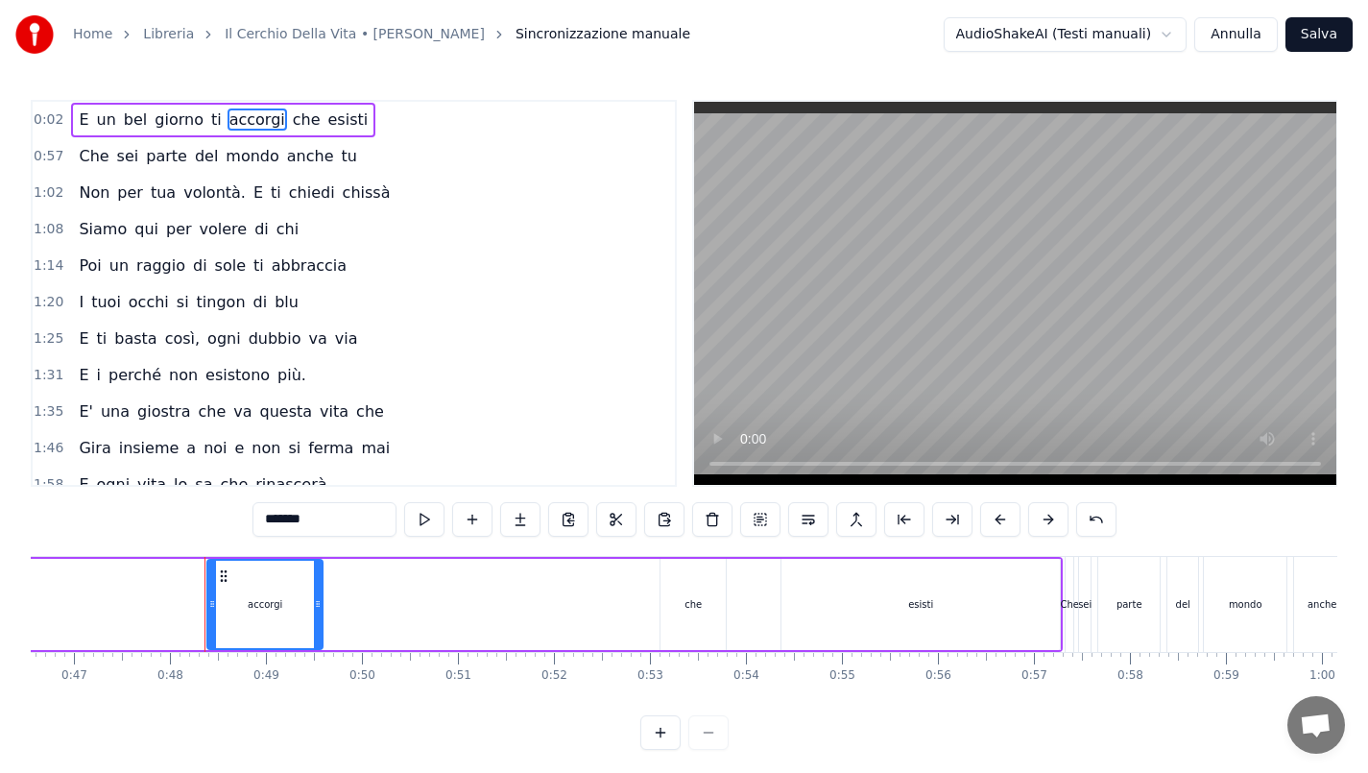
scroll to position [0, 4548]
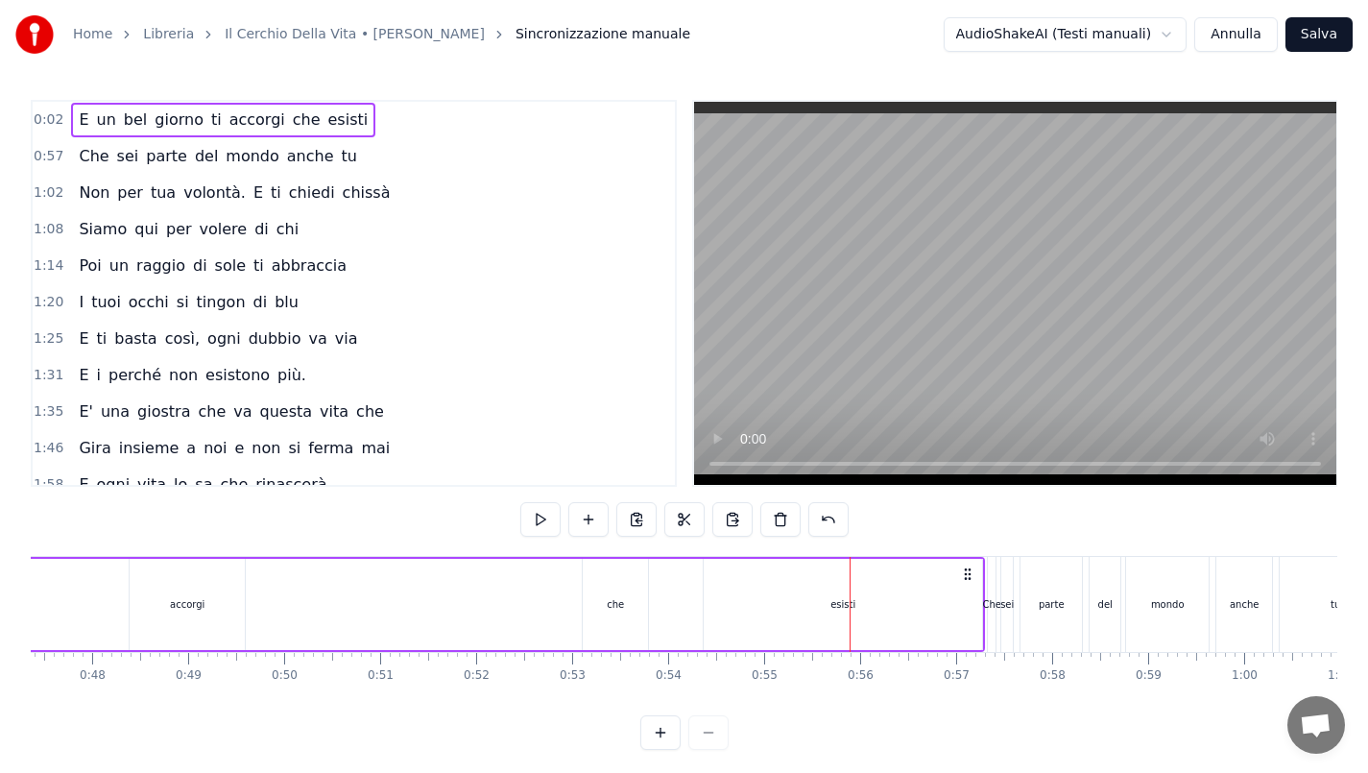
click at [978, 591] on div "esisti" at bounding box center [843, 604] width 278 height 91
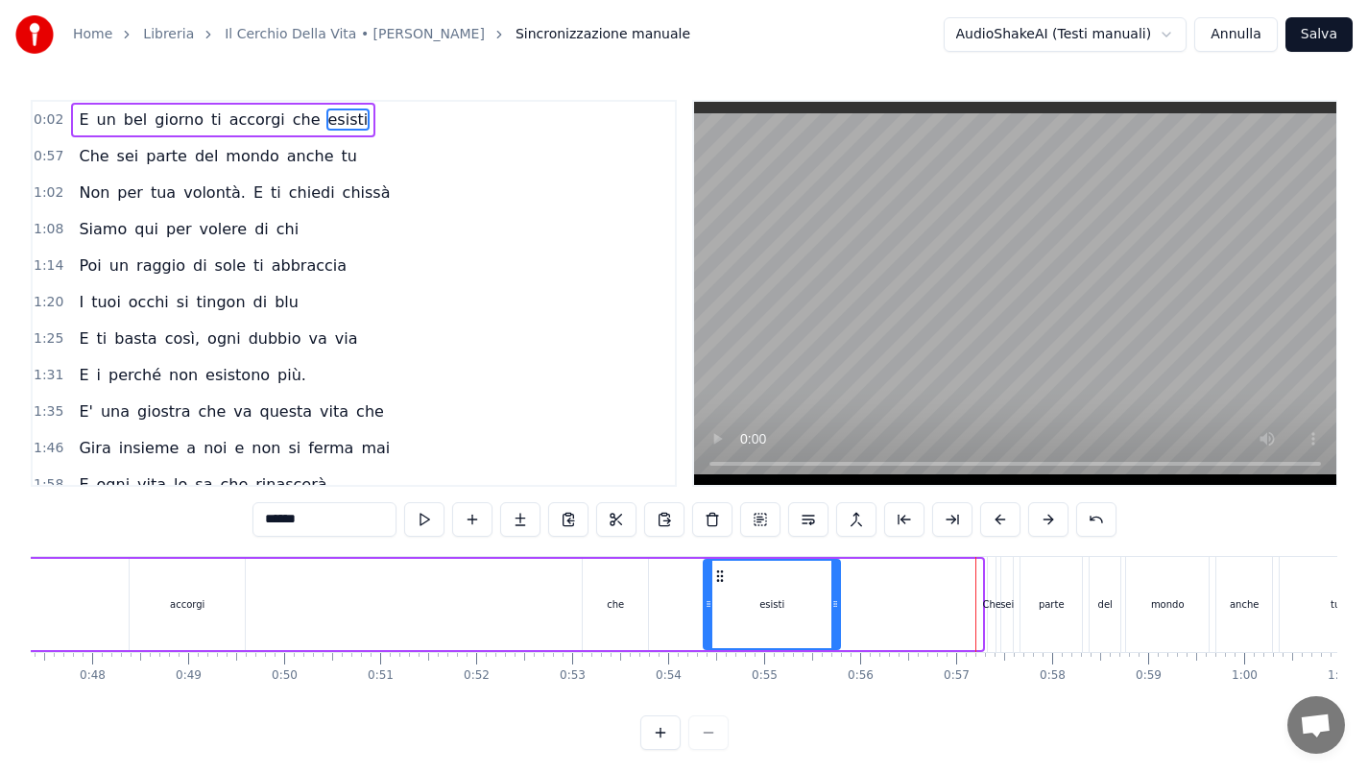
drag, startPoint x: 980, startPoint y: 592, endPoint x: 845, endPoint y: 592, distance: 135.4
click at [839, 592] on div at bounding box center [836, 604] width 8 height 87
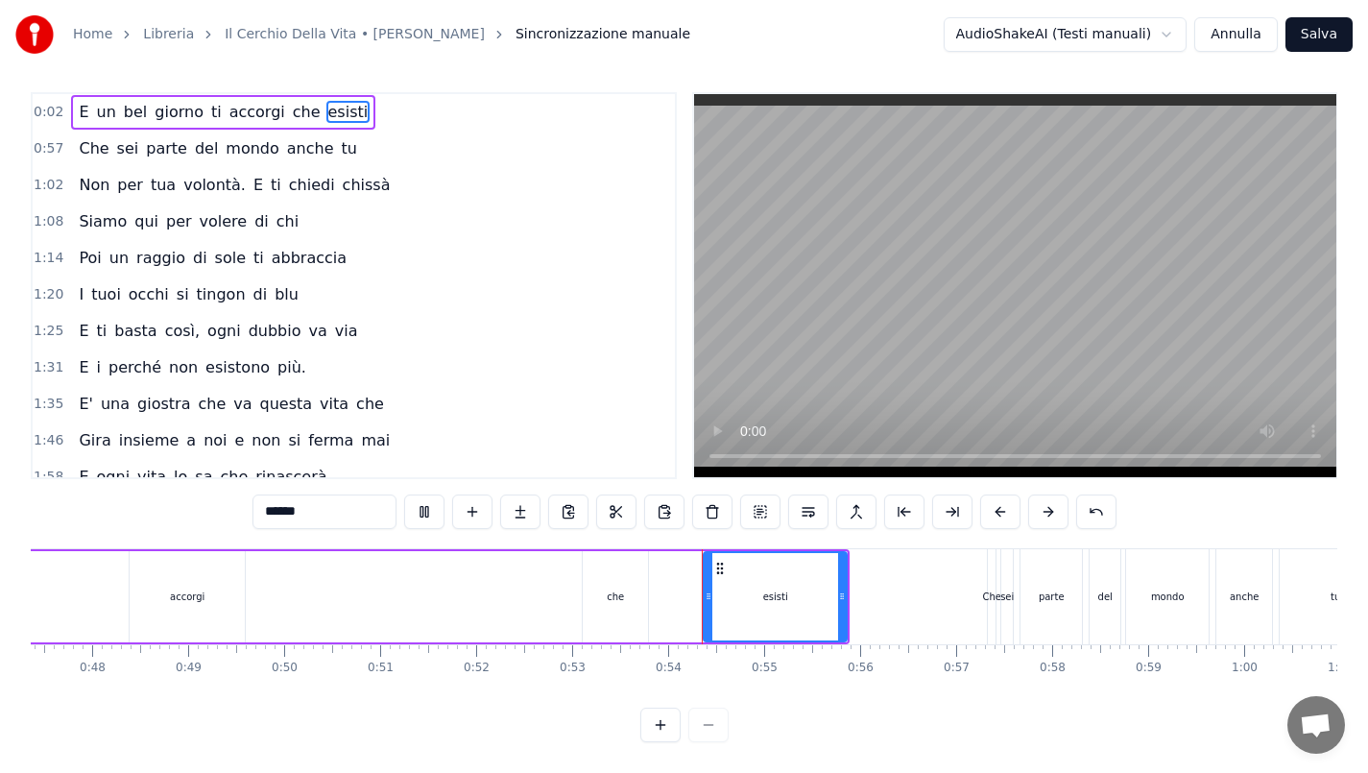
scroll to position [21, 0]
click at [605, 578] on div "che" at bounding box center [615, 596] width 65 height 91
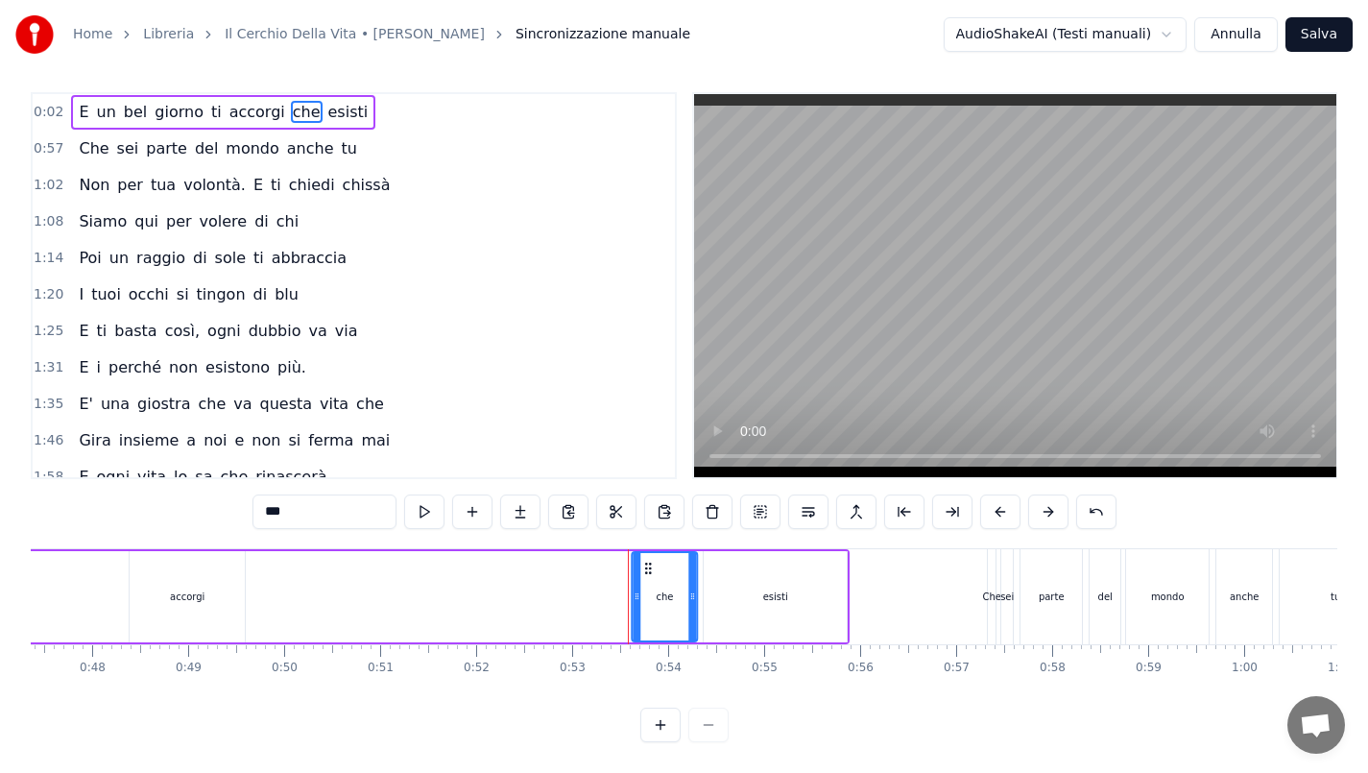
drag, startPoint x: 598, startPoint y: 557, endPoint x: 648, endPoint y: 558, distance: 49.9
click at [648, 561] on icon at bounding box center [647, 568] width 15 height 15
drag, startPoint x: 639, startPoint y: 584, endPoint x: 672, endPoint y: 587, distance: 33.7
click at [672, 589] on icon at bounding box center [671, 596] width 8 height 15
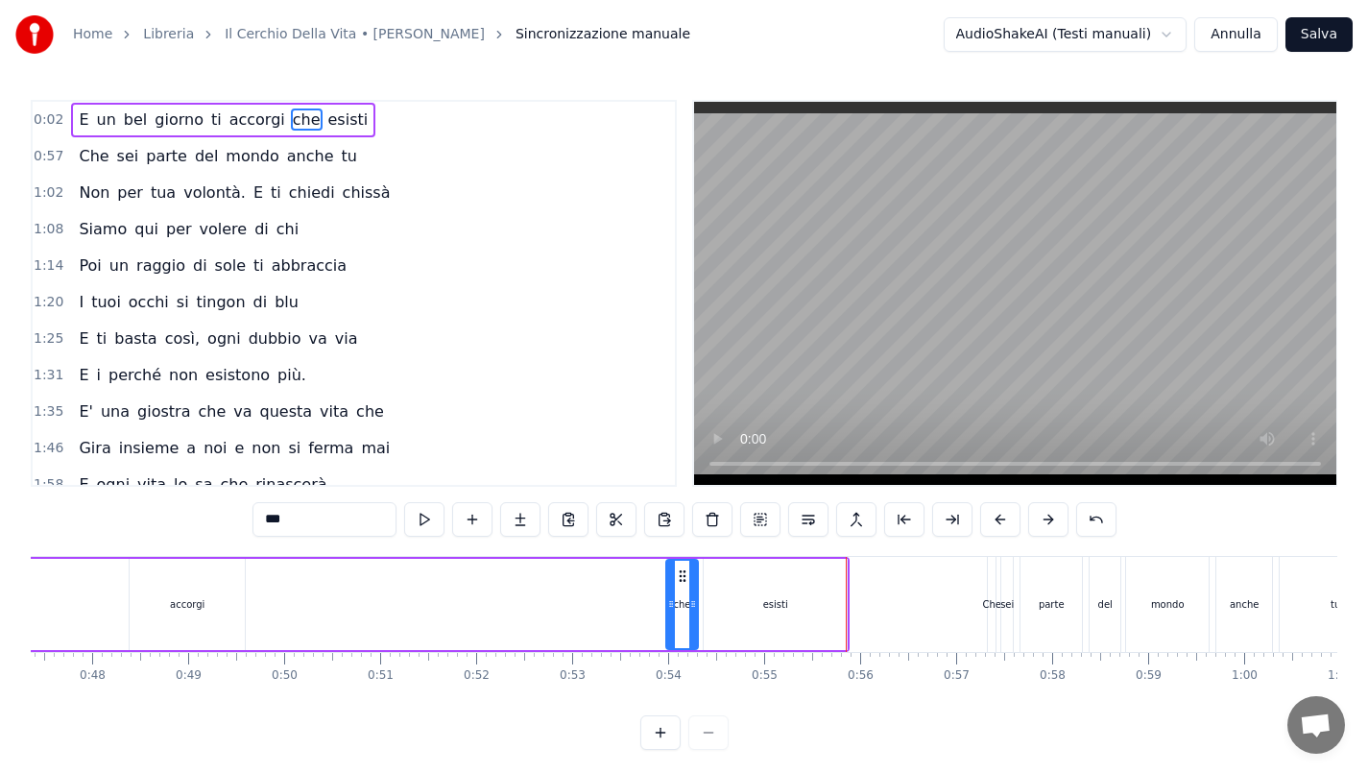
click at [158, 619] on div "accorgi" at bounding box center [187, 604] width 115 height 91
type input "*******"
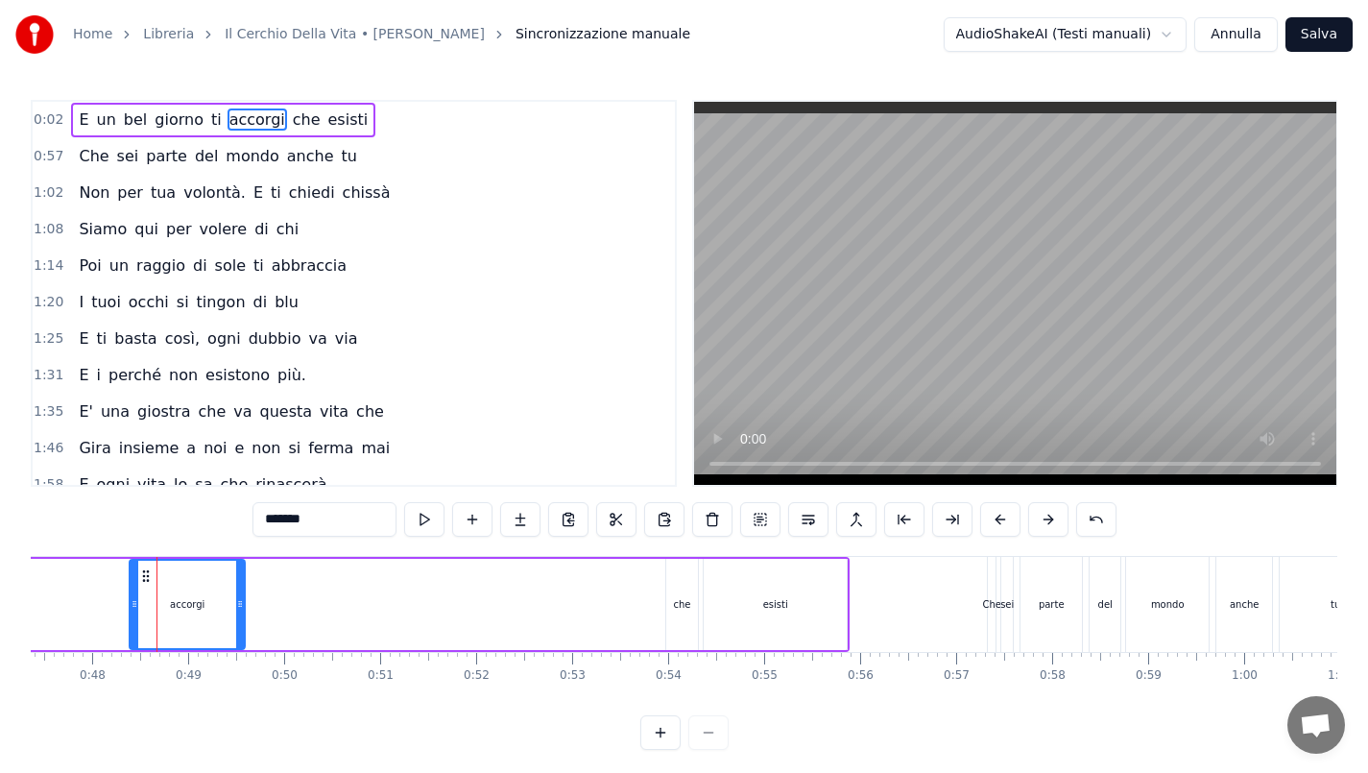
drag, startPoint x: 147, startPoint y: 575, endPoint x: 358, endPoint y: 578, distance: 211.3
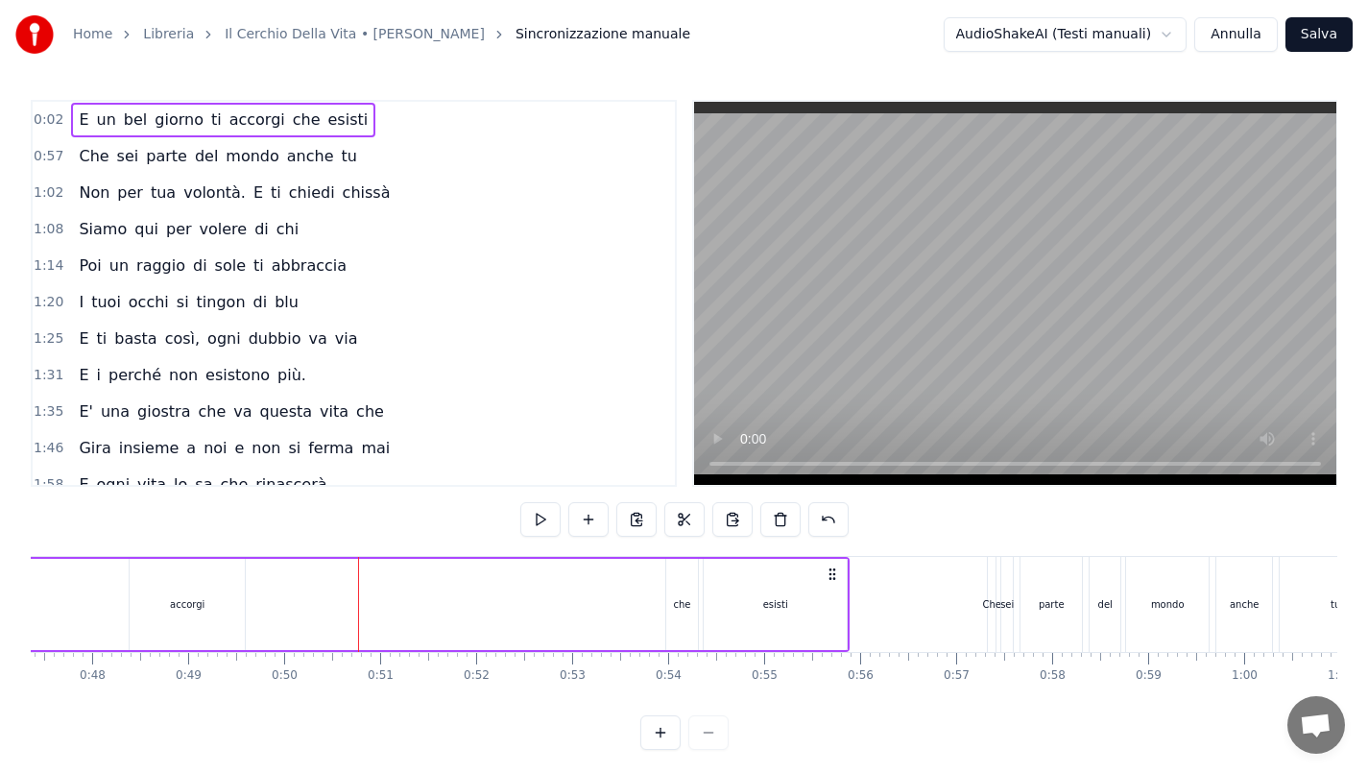
click at [184, 583] on div "accorgi" at bounding box center [187, 604] width 115 height 91
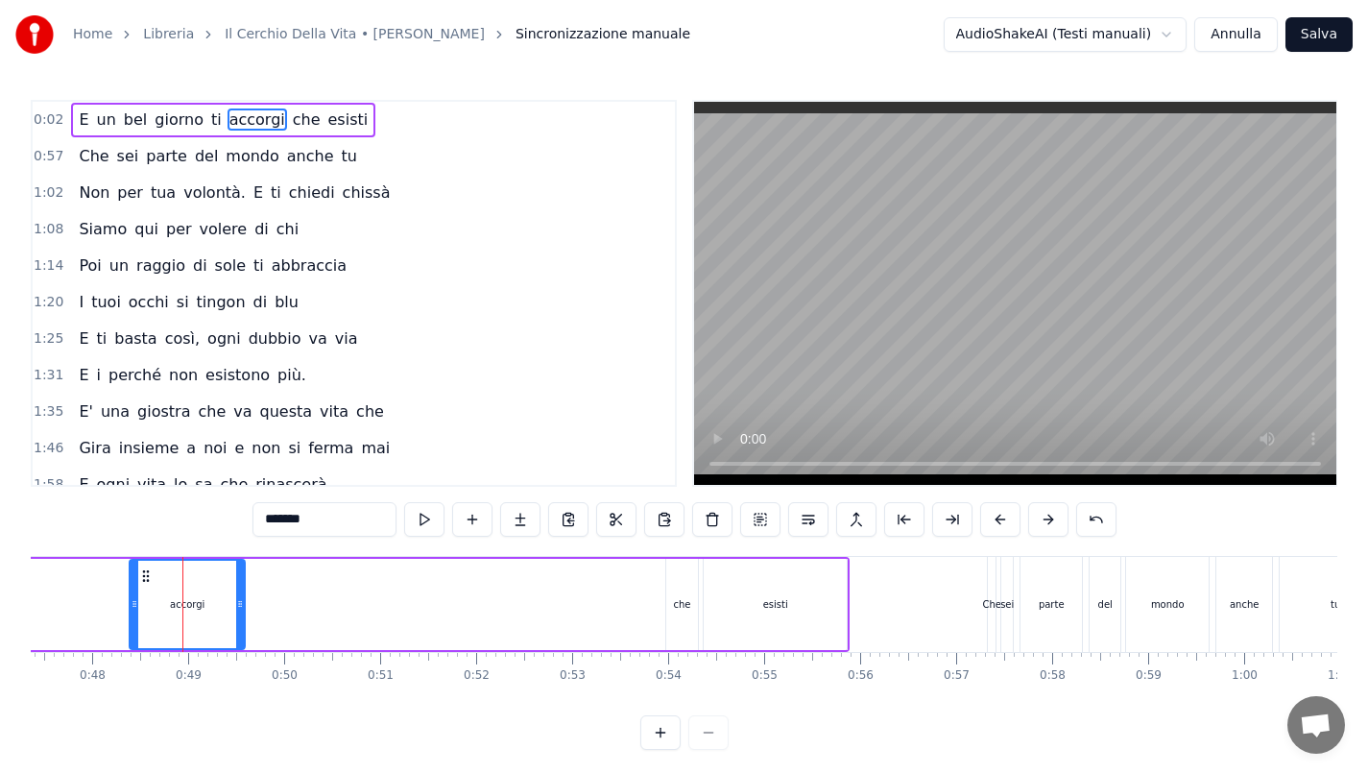
click at [166, 584] on div "accorgi" at bounding box center [187, 604] width 113 height 87
drag, startPoint x: 147, startPoint y: 578, endPoint x: 111, endPoint y: 578, distance: 35.5
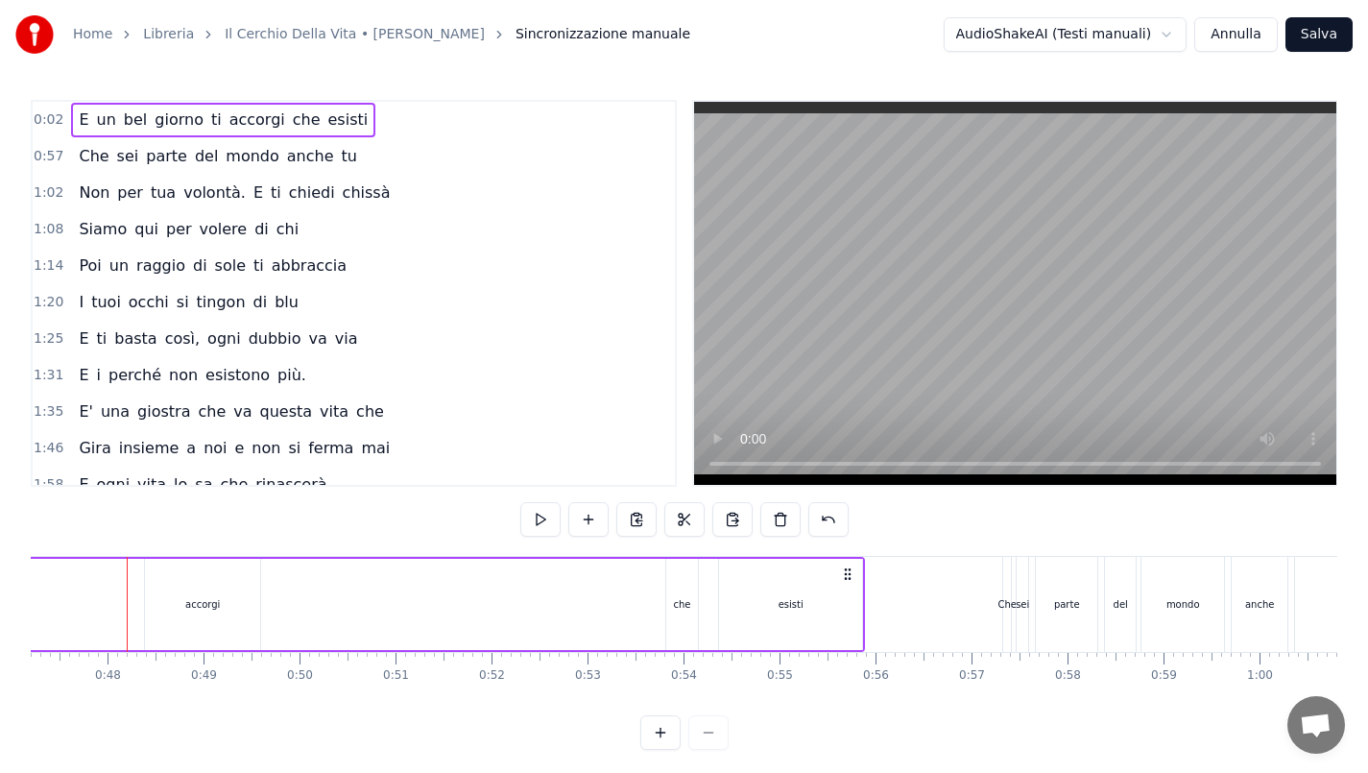
click at [162, 587] on div "accorgi" at bounding box center [202, 604] width 115 height 91
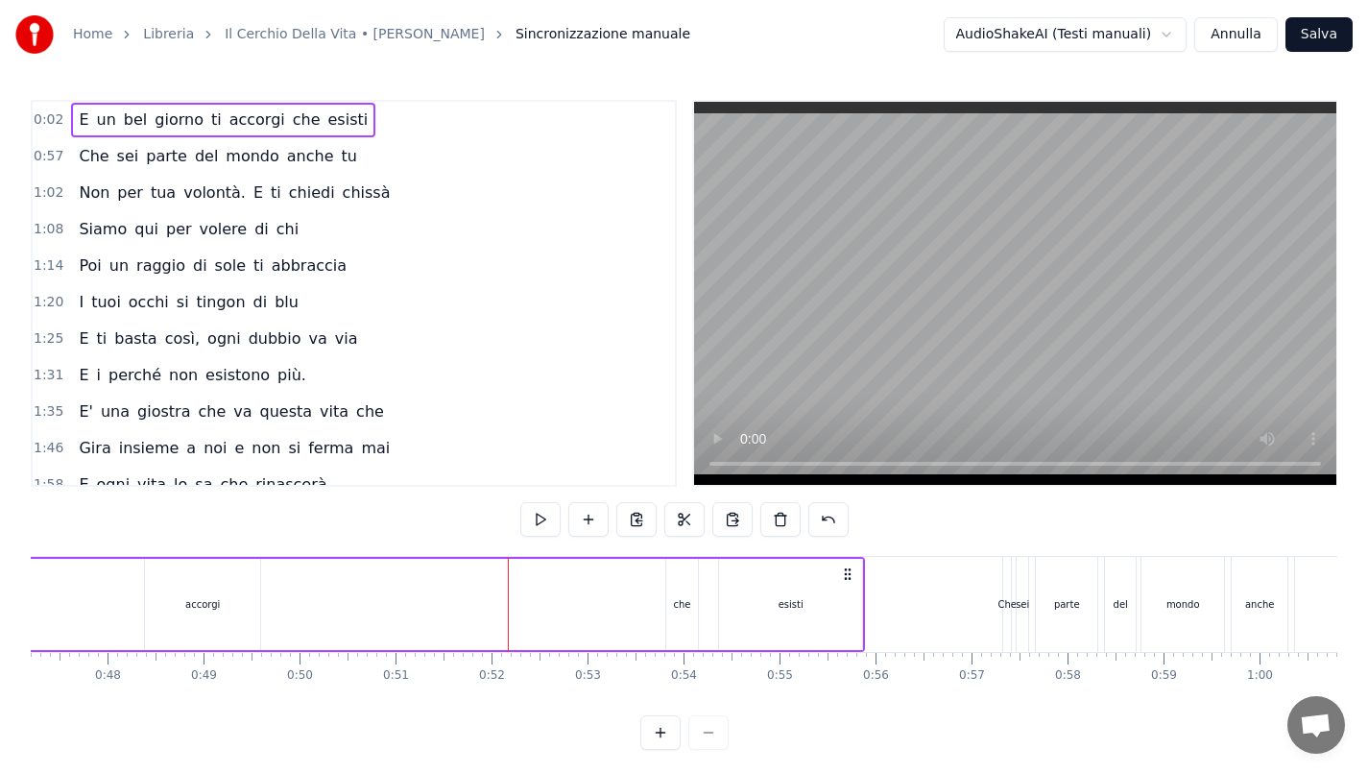
click at [231, 605] on div "accorgi" at bounding box center [202, 604] width 115 height 91
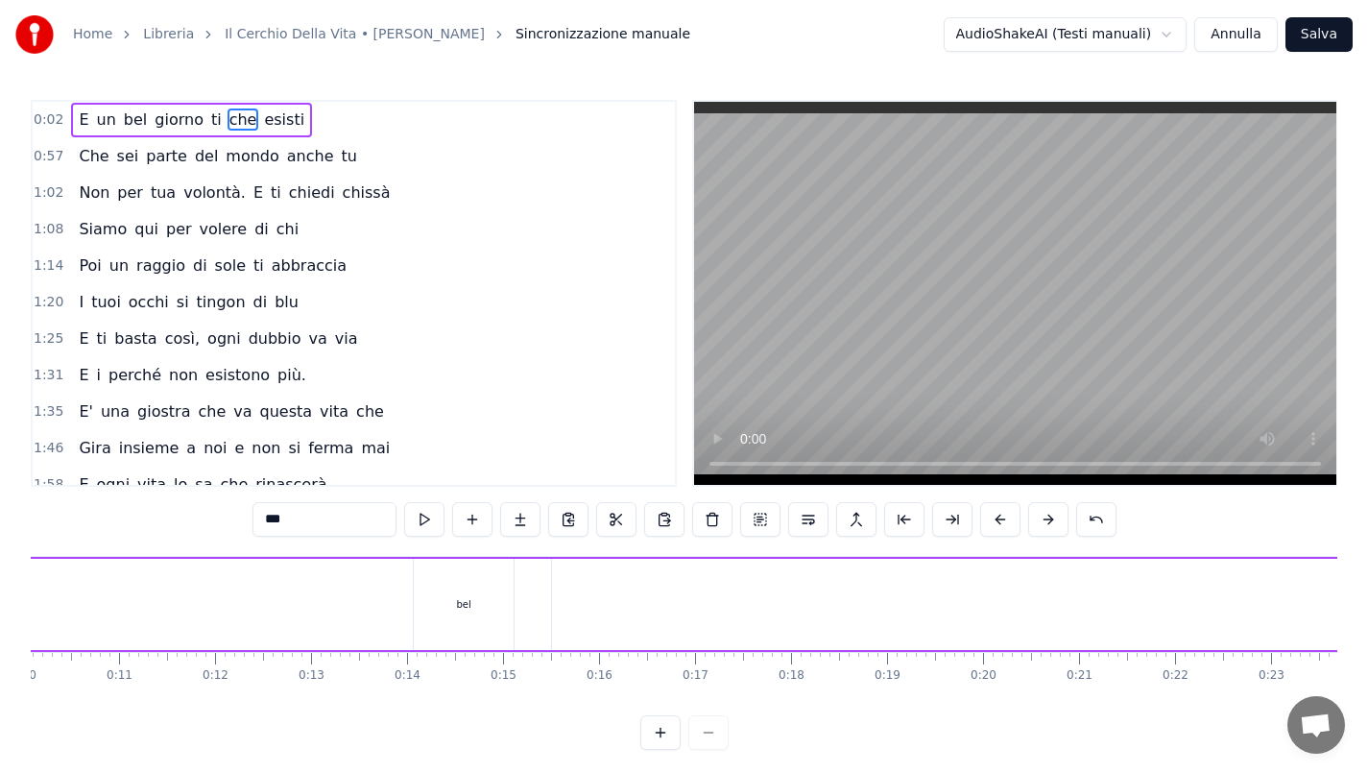
scroll to position [0, 0]
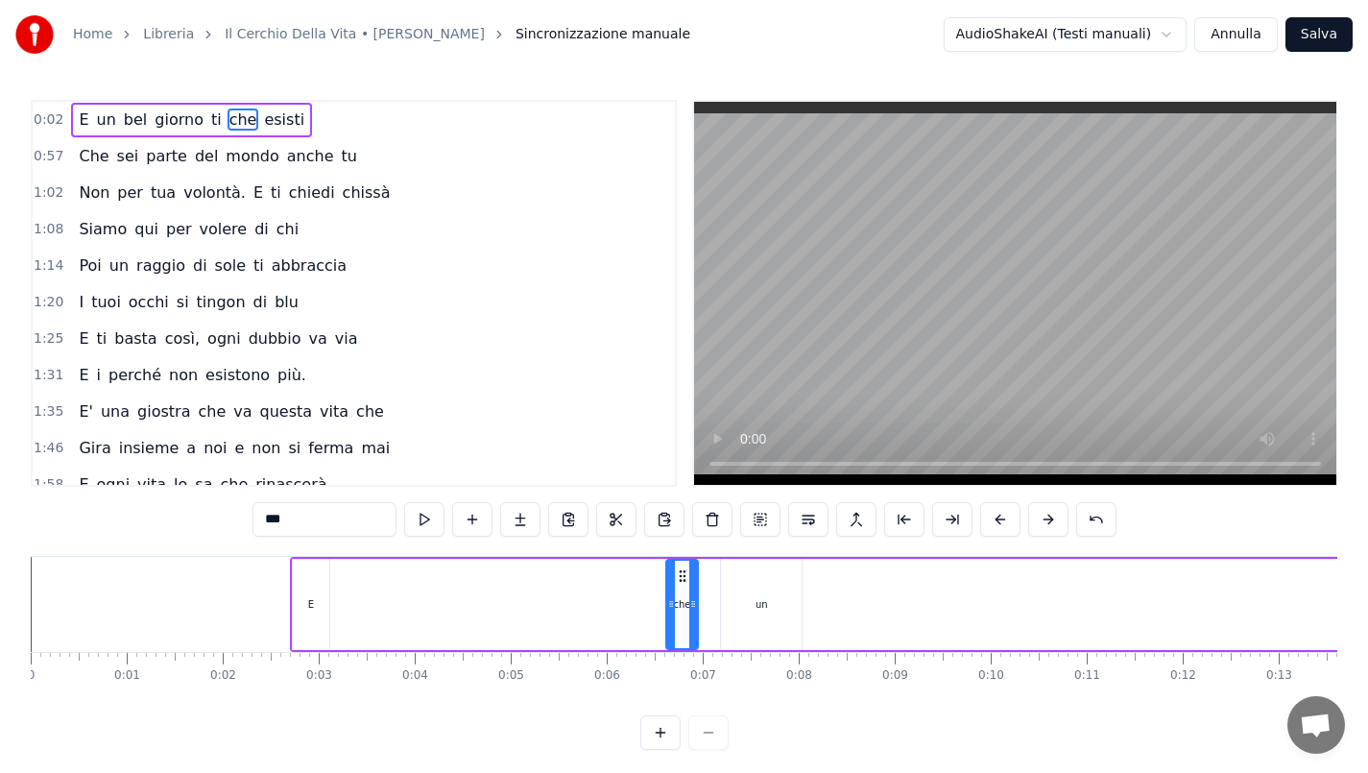
click at [319, 613] on div "E" at bounding box center [311, 604] width 36 height 91
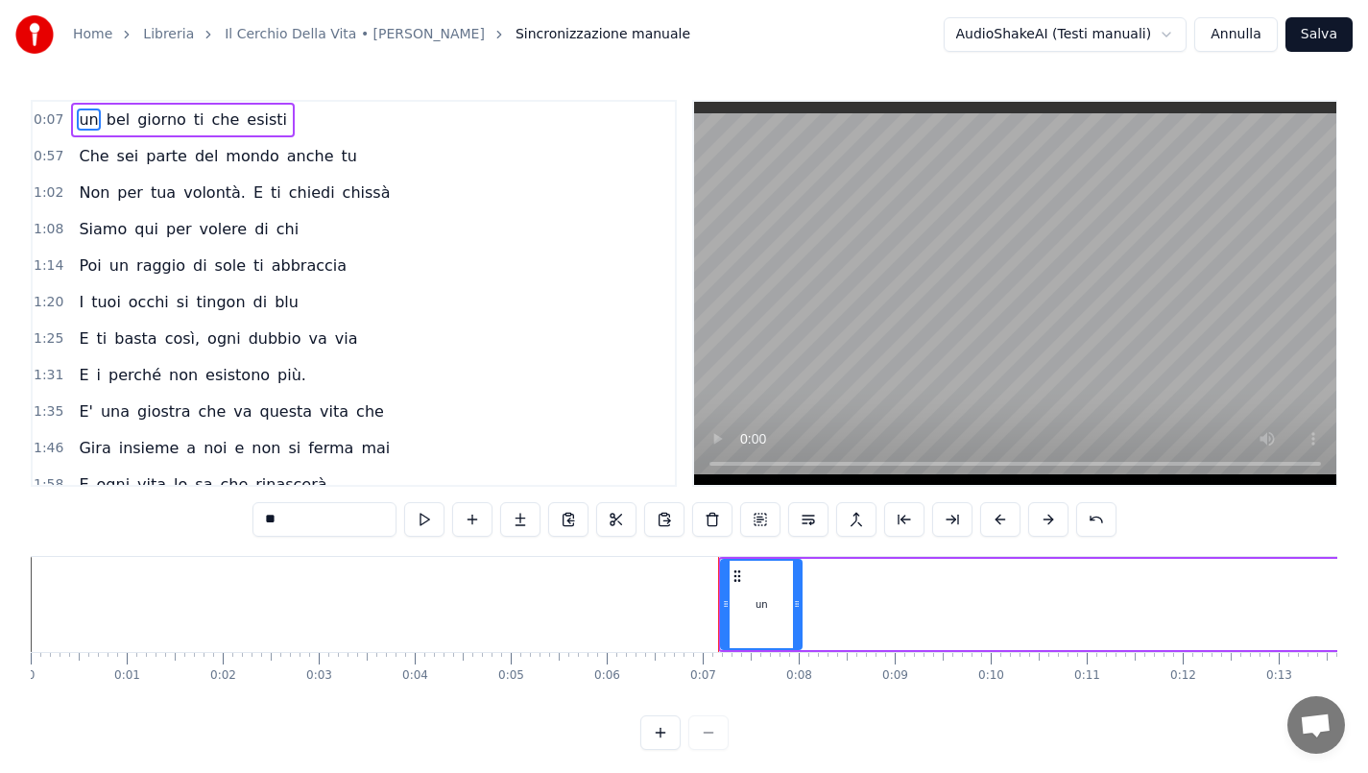
click at [755, 606] on div "un" at bounding box center [761, 604] width 79 height 87
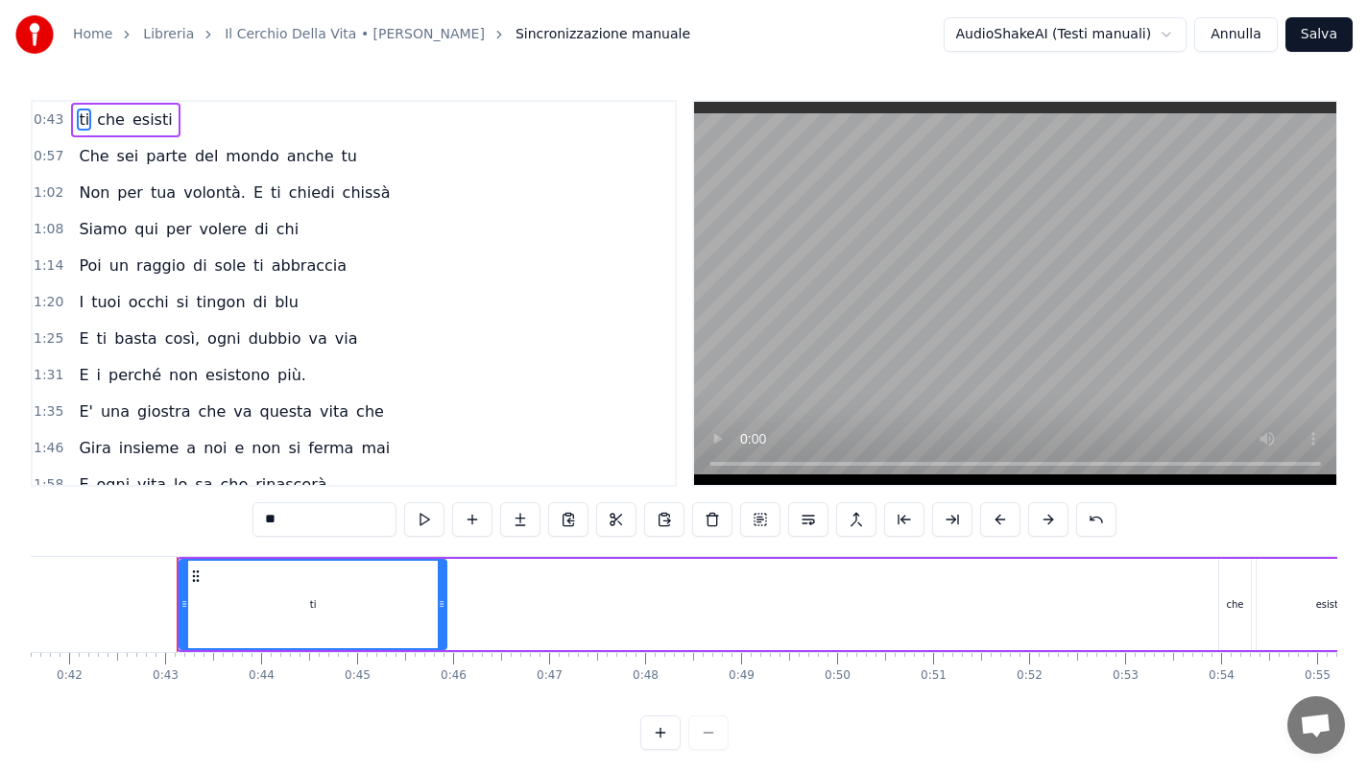
scroll to position [0, 4045]
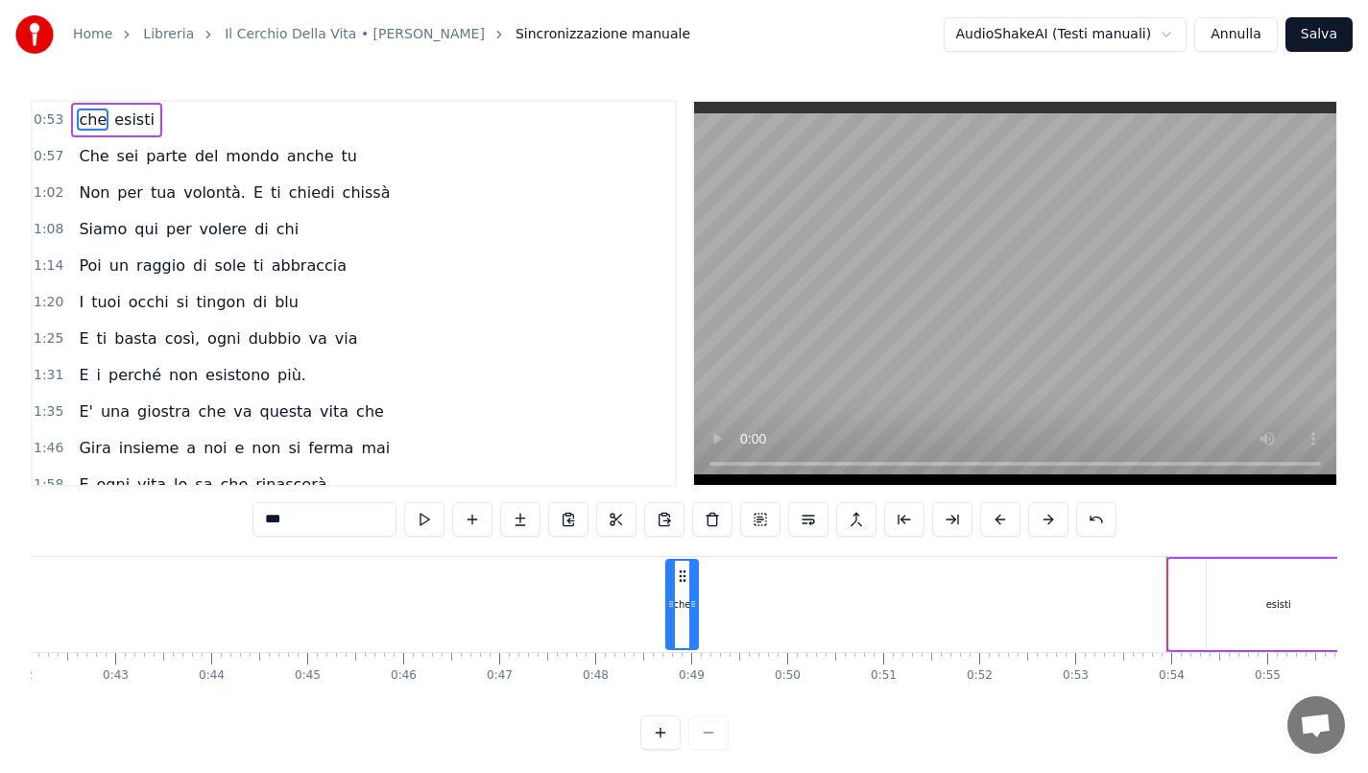
type input "******"
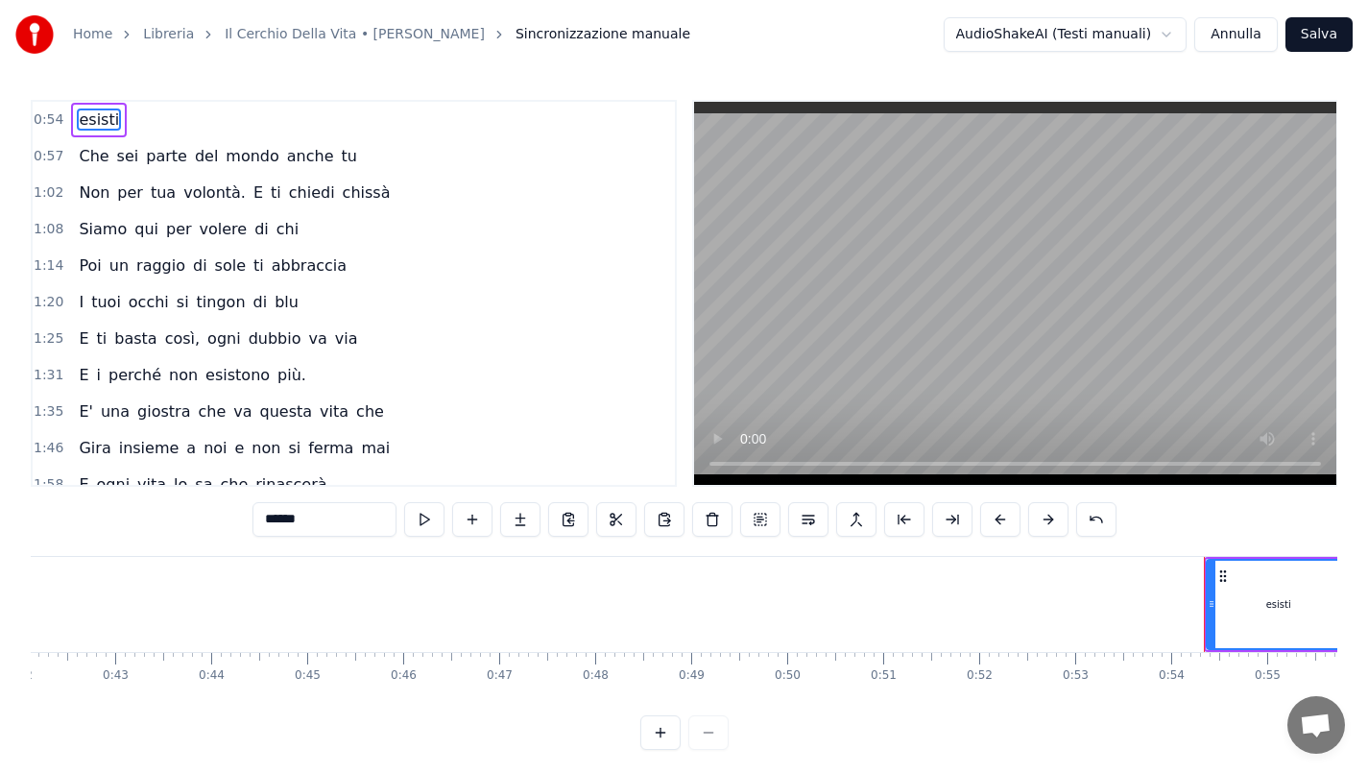
scroll to position [0, 4944]
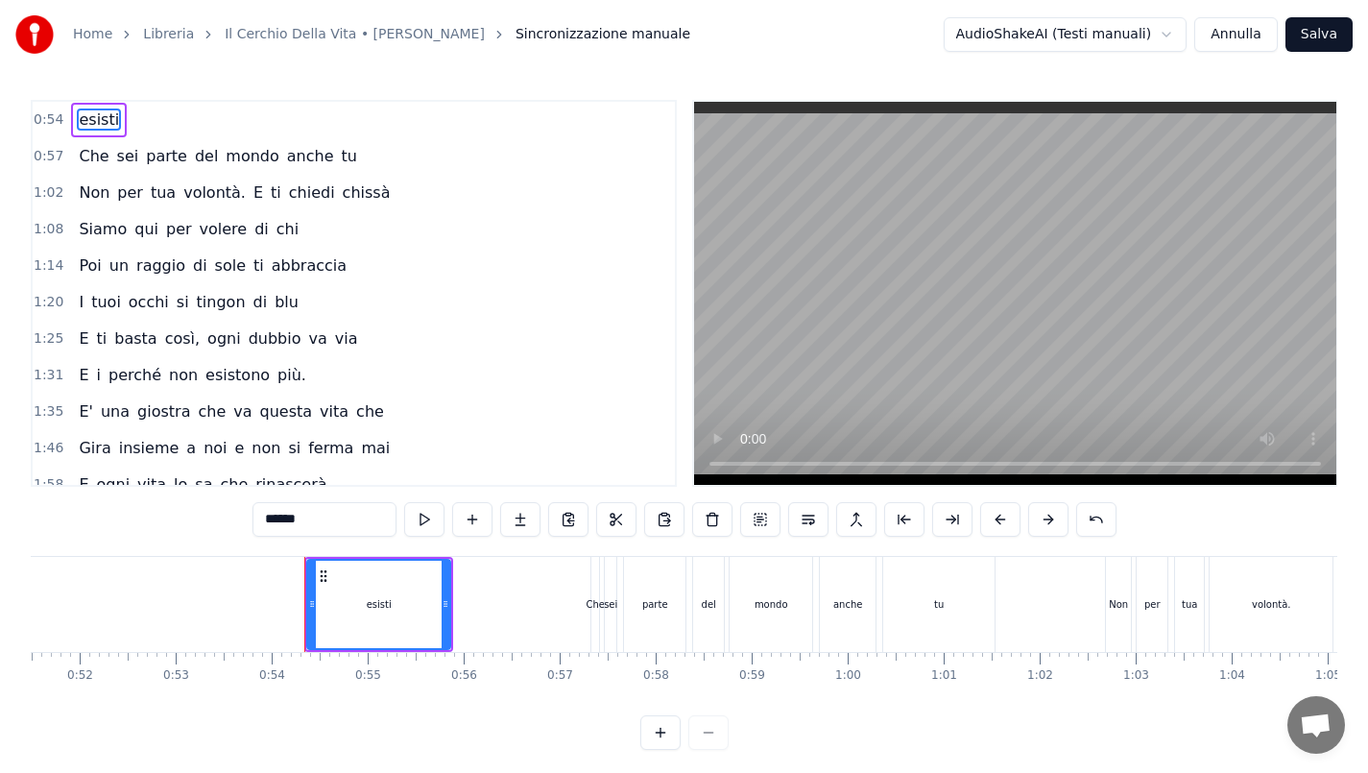
click at [396, 599] on div "esisti" at bounding box center [378, 604] width 141 height 87
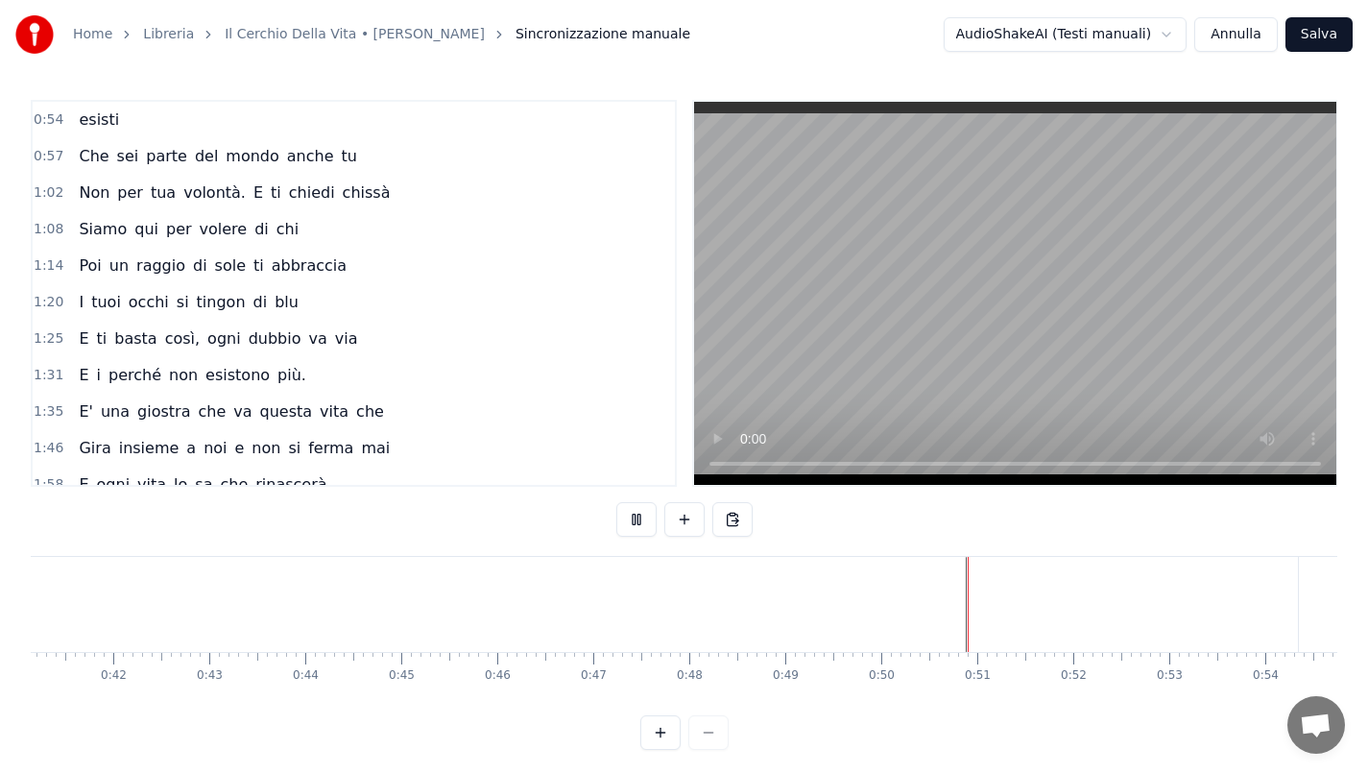
scroll to position [21, 0]
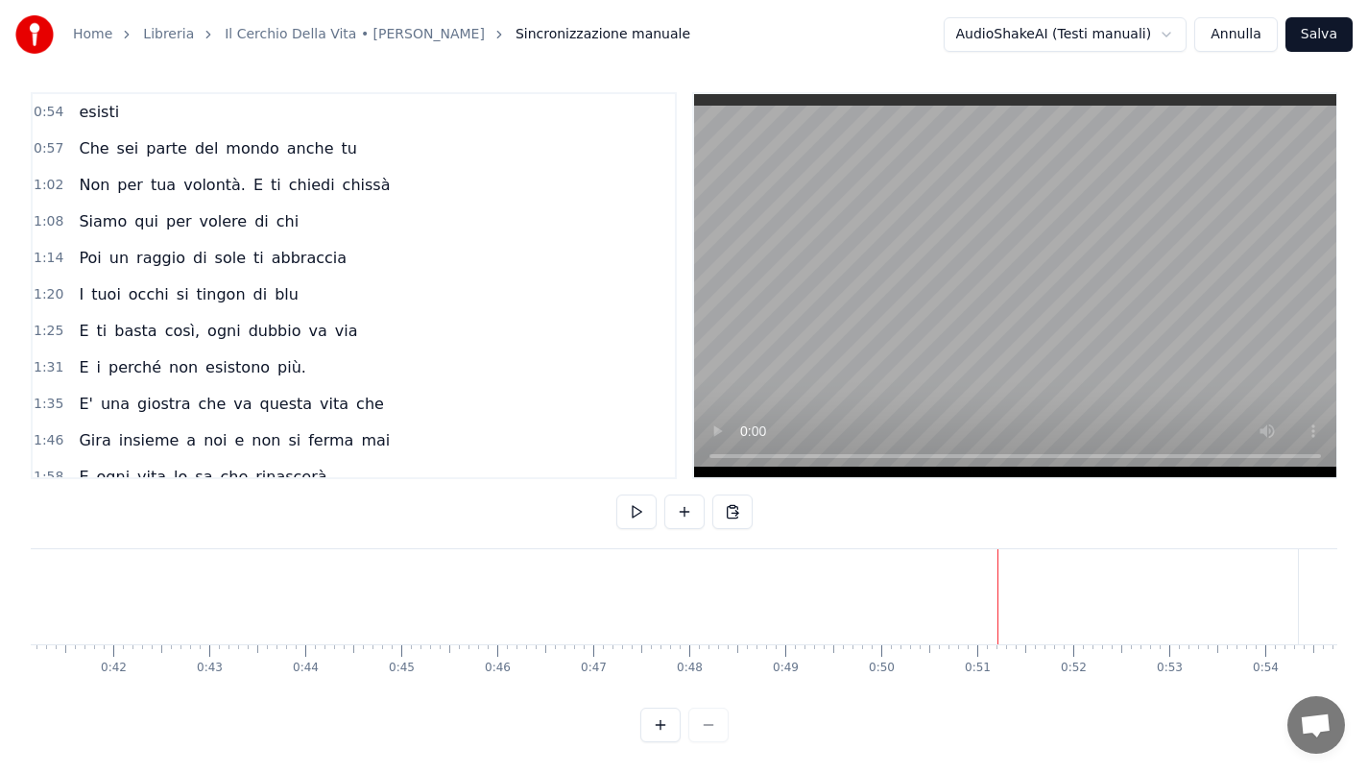
click at [680, 497] on button at bounding box center [684, 512] width 40 height 35
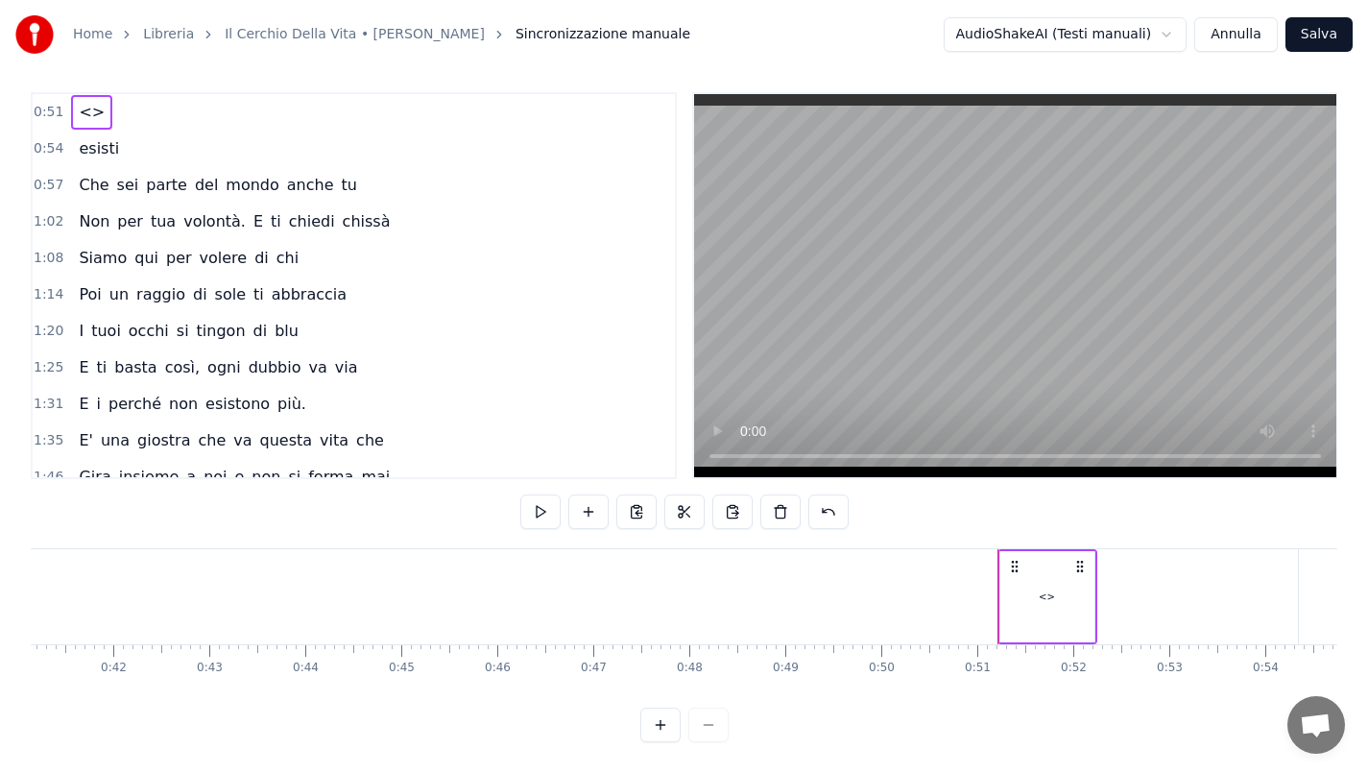
click at [1064, 585] on div "<>" at bounding box center [1048, 596] width 94 height 91
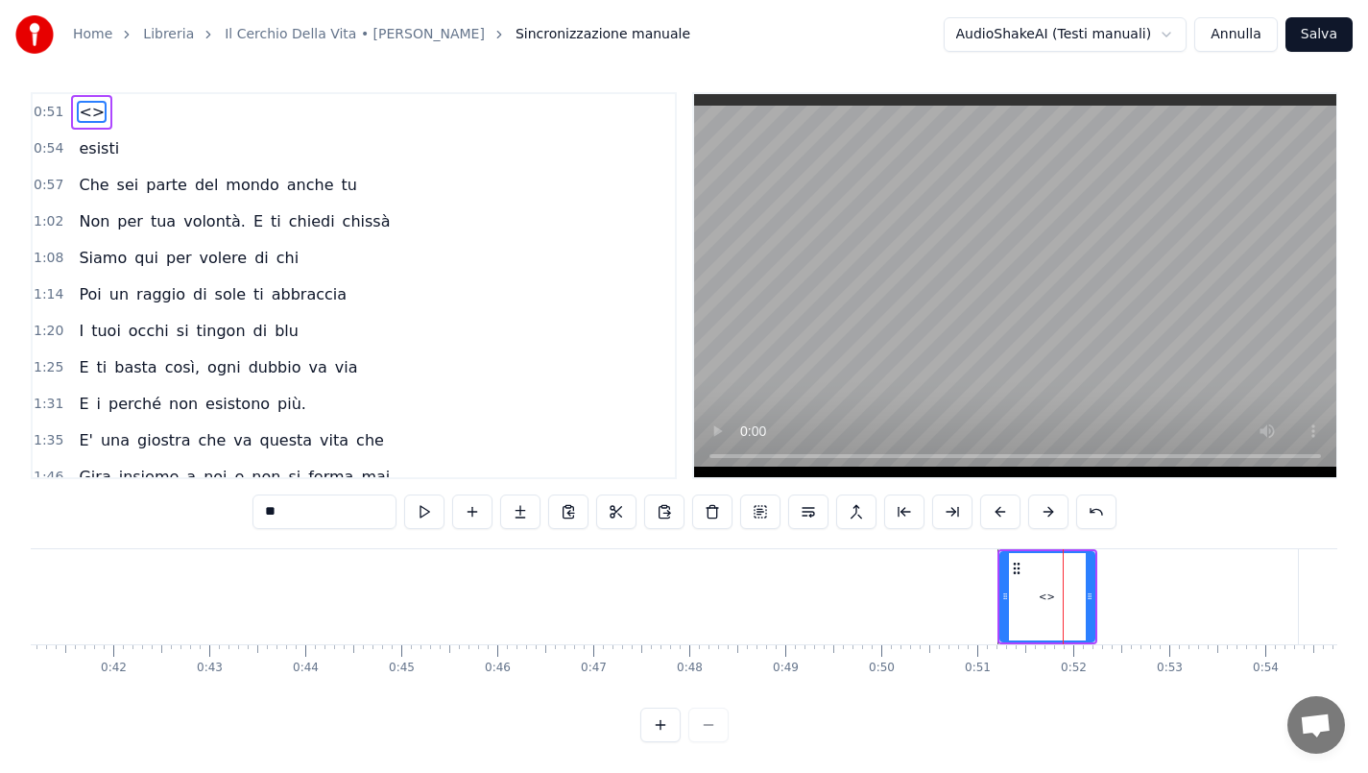
scroll to position [0, 0]
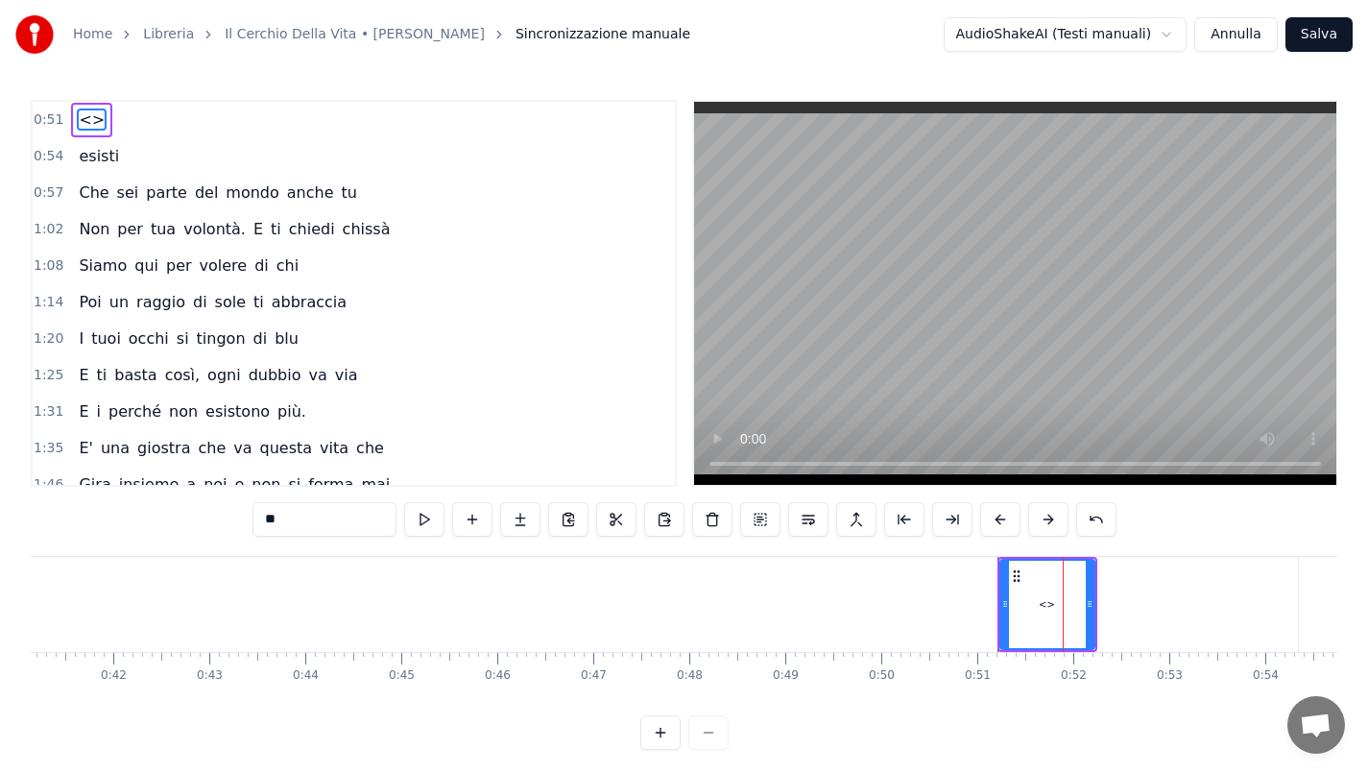
click at [290, 508] on input "**" at bounding box center [325, 519] width 144 height 35
click at [293, 518] on input "**" at bounding box center [325, 519] width 144 height 35
drag, startPoint x: 293, startPoint y: 518, endPoint x: 176, endPoint y: 522, distance: 117.2
click at [176, 522] on div "0:51 <> 0:54 esisti 0:57 Che sei parte del mondo anche tu 1:02 Non per tua volo…" at bounding box center [684, 425] width 1307 height 650
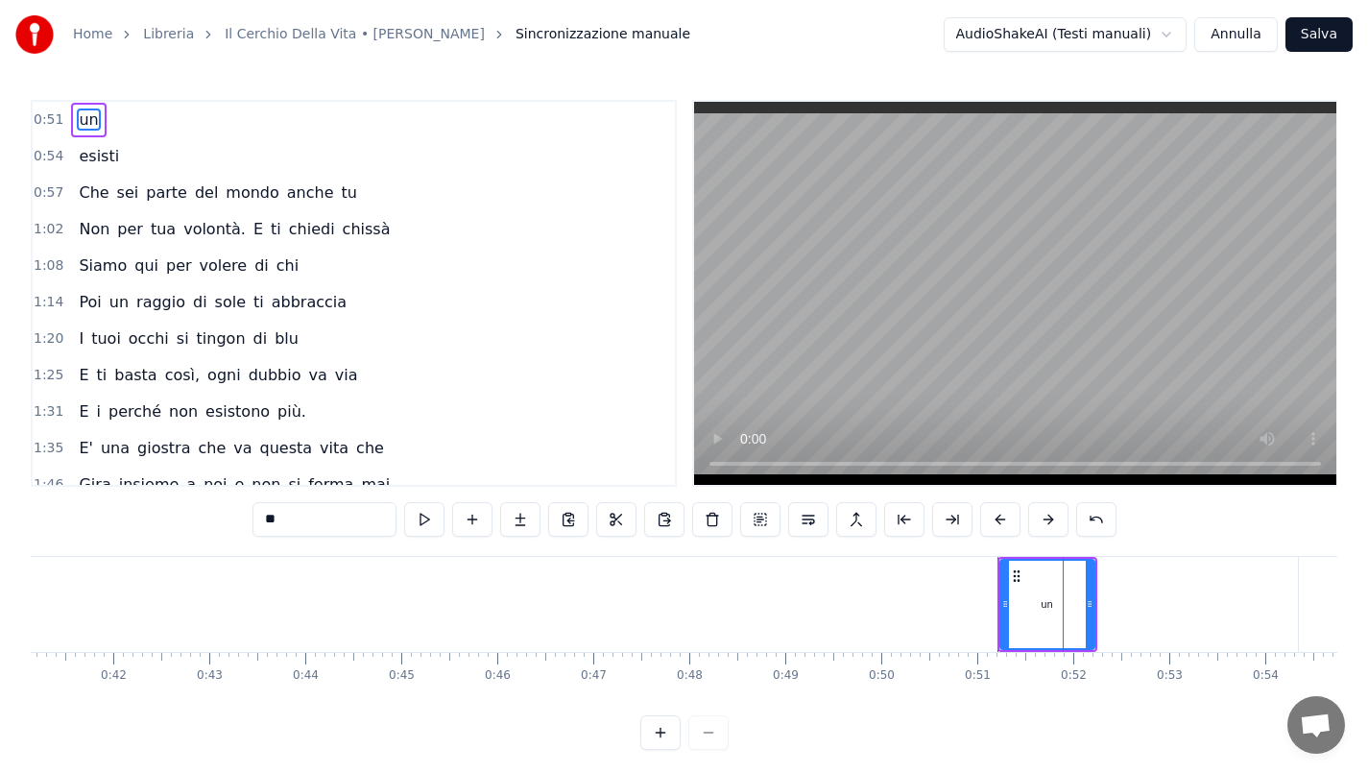
type input "*"
click at [108, 157] on span "esisti" at bounding box center [99, 156] width 44 height 22
type input "******"
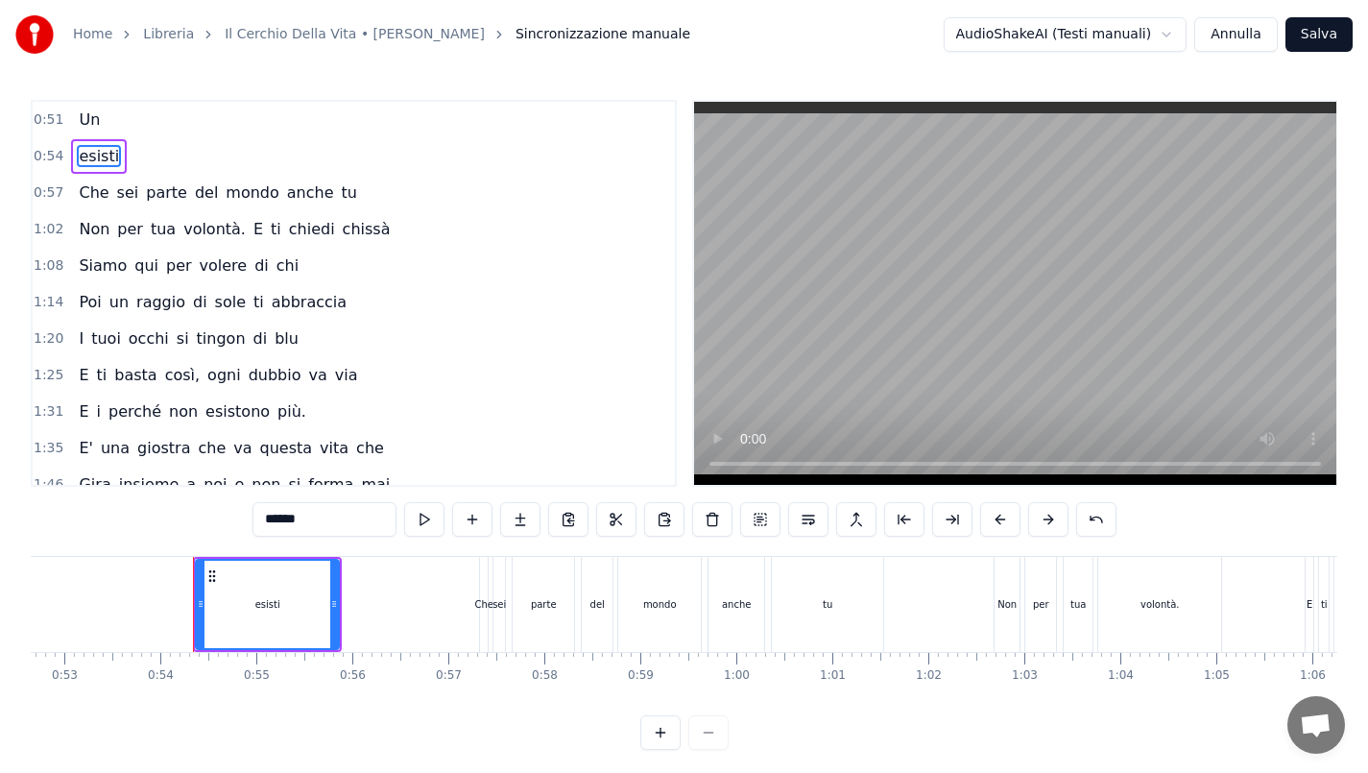
scroll to position [0, 5122]
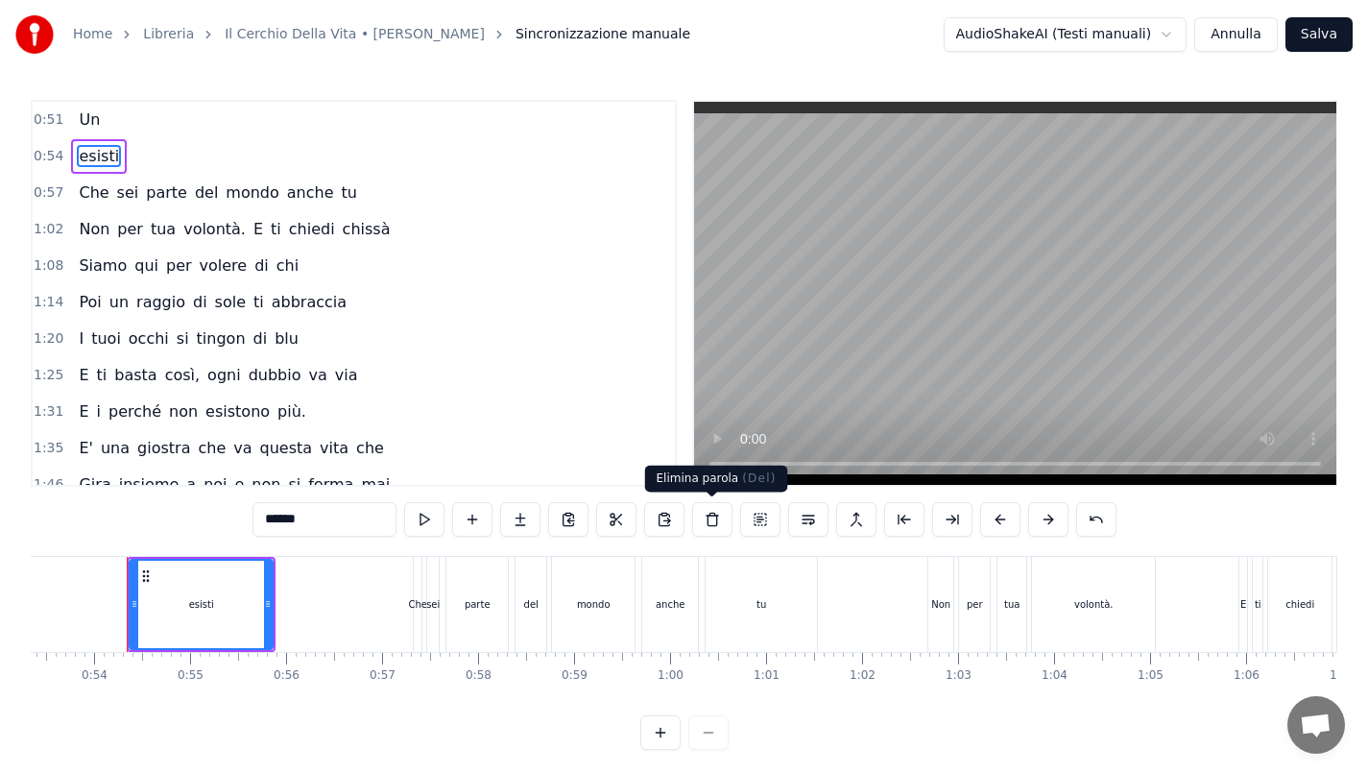
click at [713, 520] on button at bounding box center [712, 519] width 40 height 35
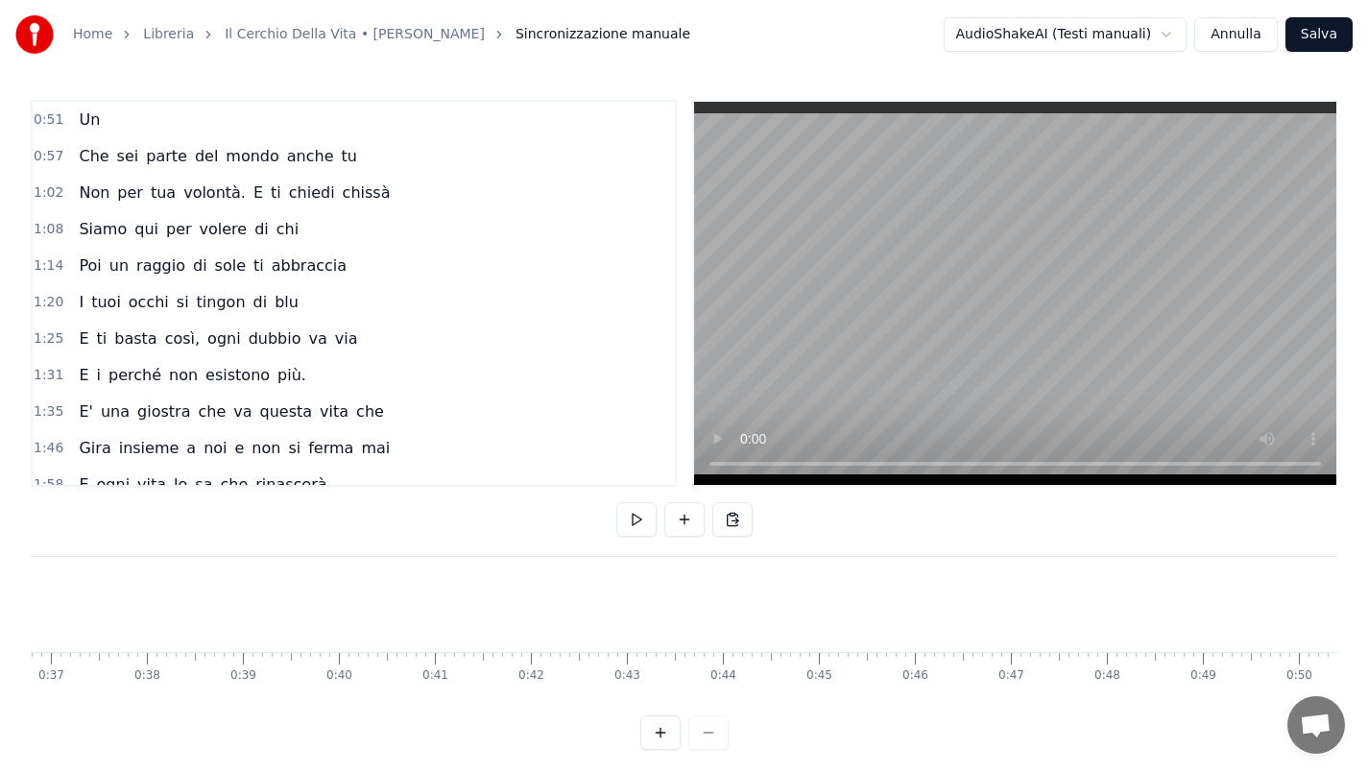
scroll to position [0, 4138]
click at [85, 122] on span "Un" at bounding box center [89, 120] width 25 height 22
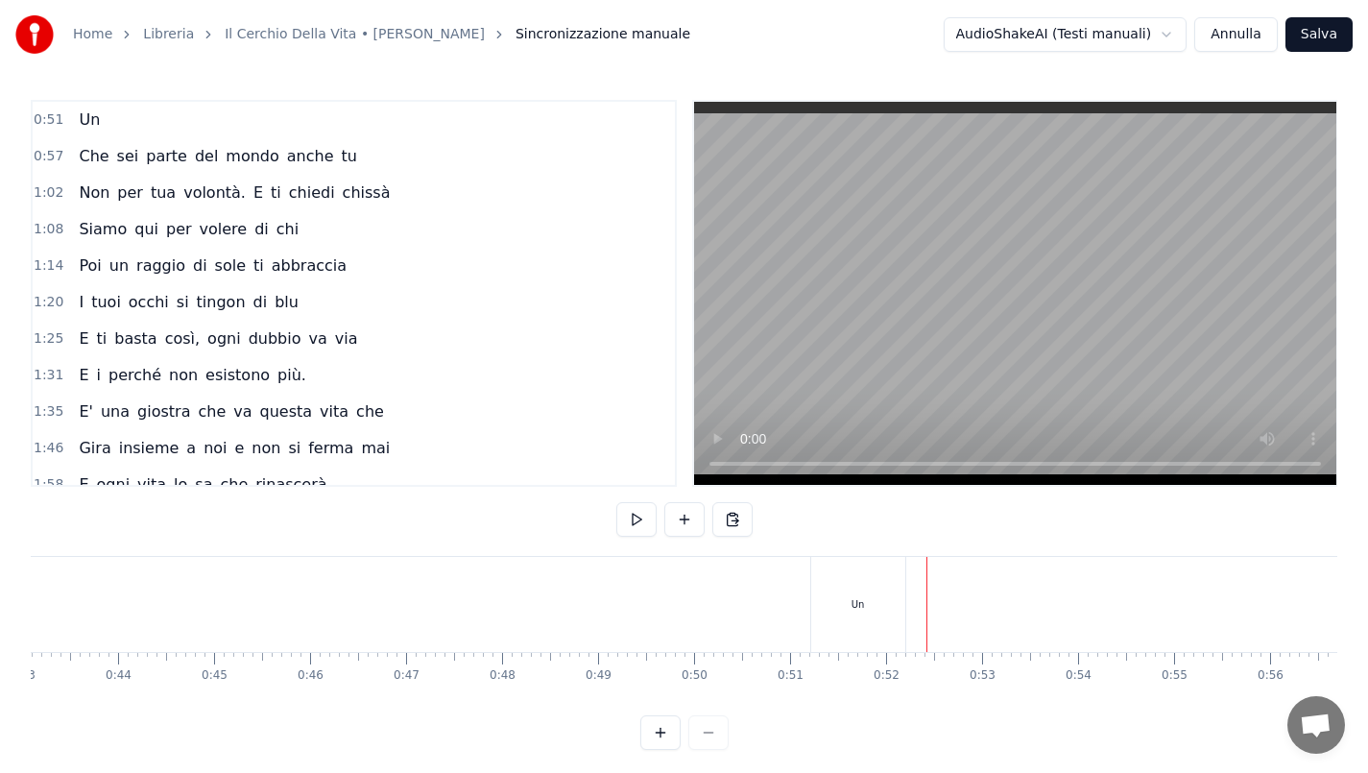
click at [862, 609] on div "Un" at bounding box center [858, 604] width 13 height 14
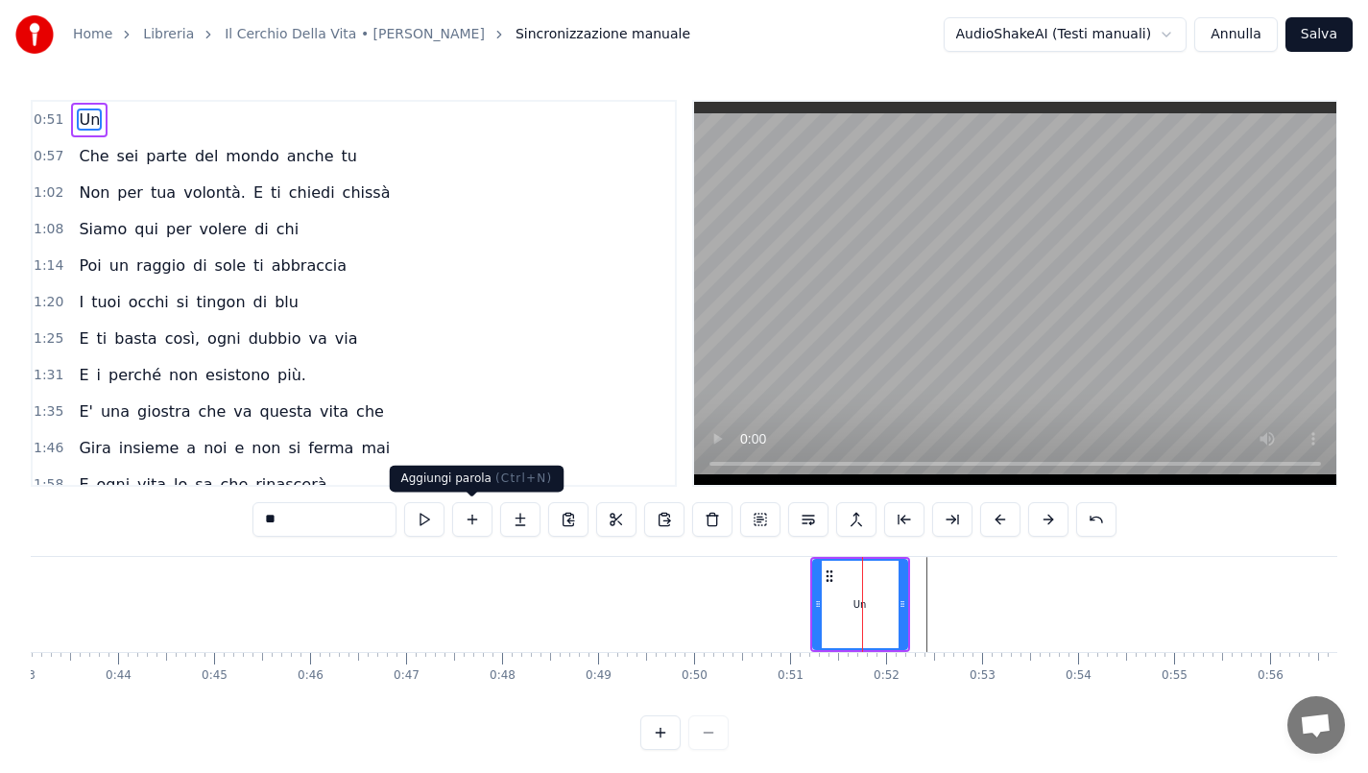
click at [474, 521] on button at bounding box center [472, 519] width 40 height 35
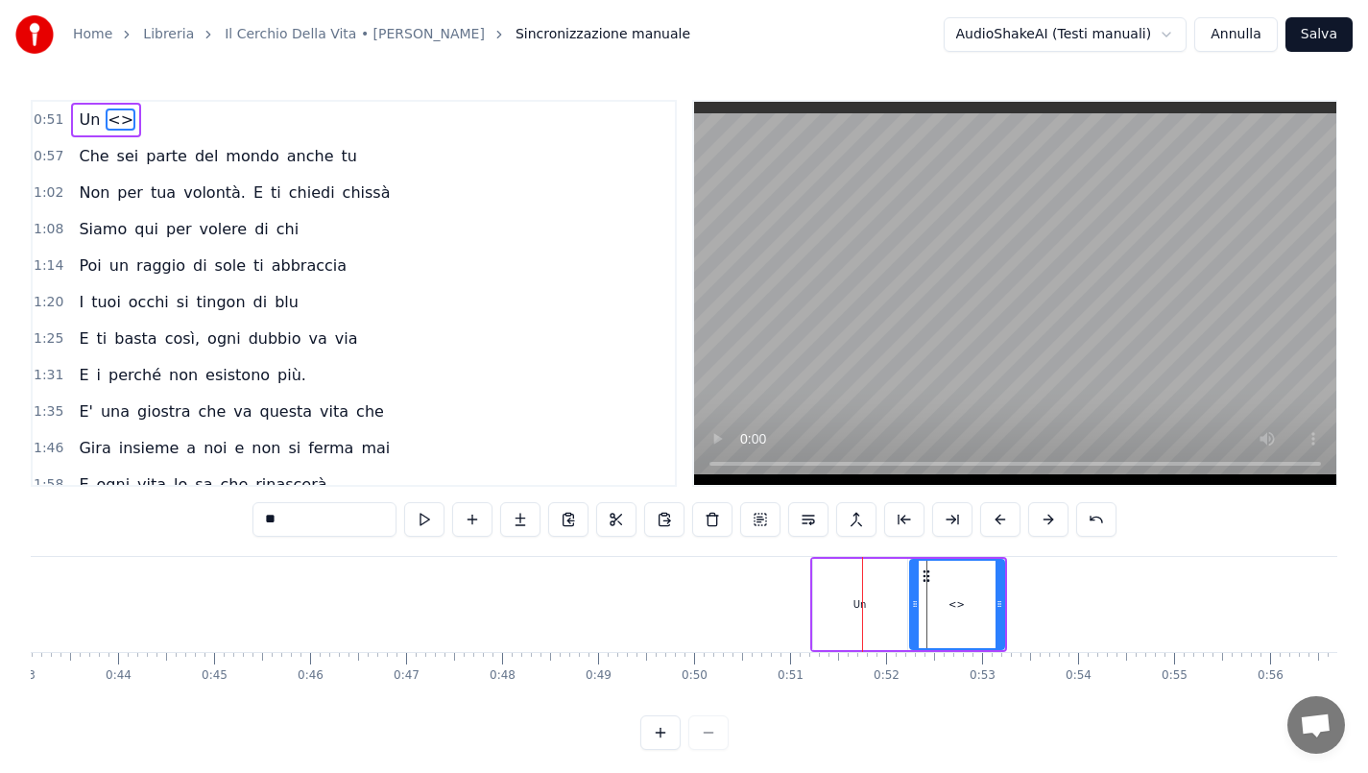
click at [326, 523] on input "**" at bounding box center [325, 519] width 144 height 35
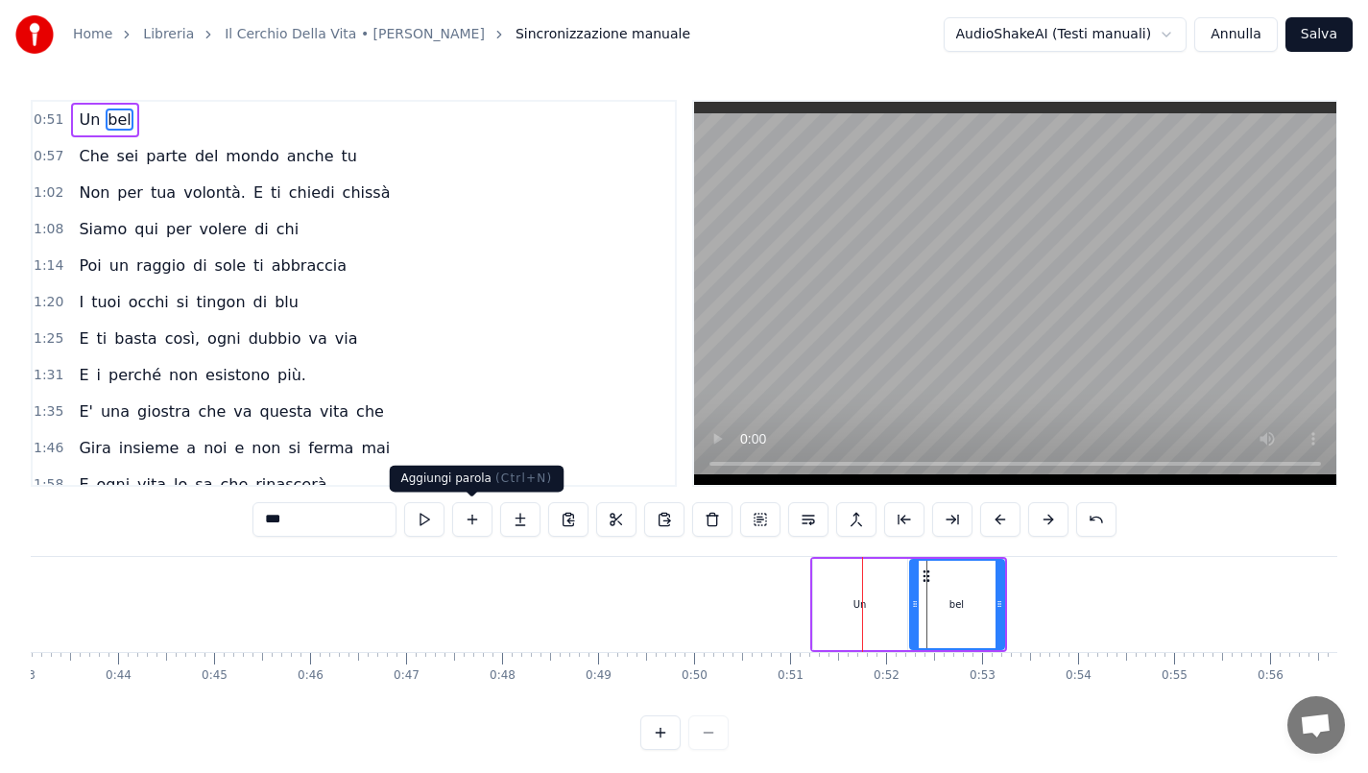
type input "***"
click at [487, 522] on button at bounding box center [472, 519] width 40 height 35
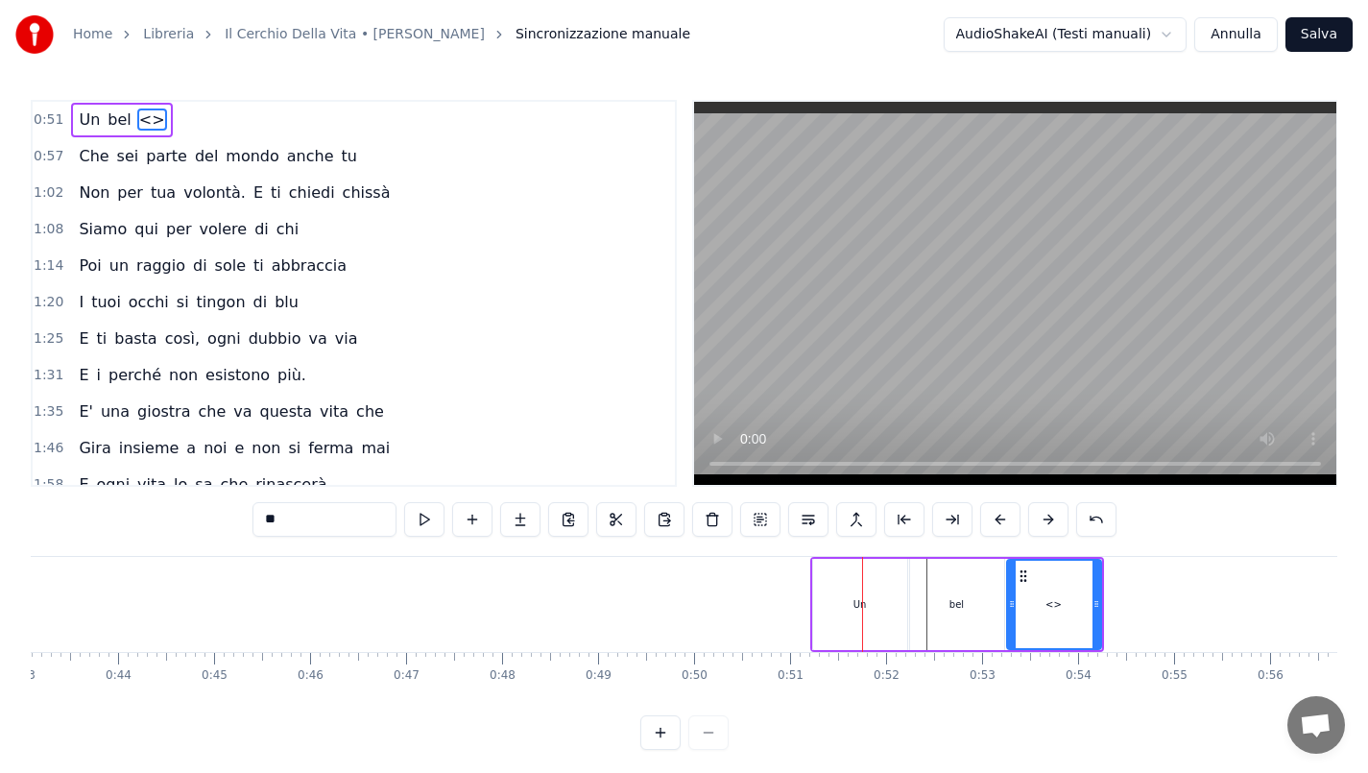
drag, startPoint x: 345, startPoint y: 515, endPoint x: 229, endPoint y: 523, distance: 115.6
click at [229, 523] on div "0:51 Un bel <> 0:57 Che sei parte del mondo anche tu 1:02 Non per tua volontà. …" at bounding box center [684, 425] width 1307 height 650
type input "******"
click at [456, 517] on button at bounding box center [472, 519] width 40 height 35
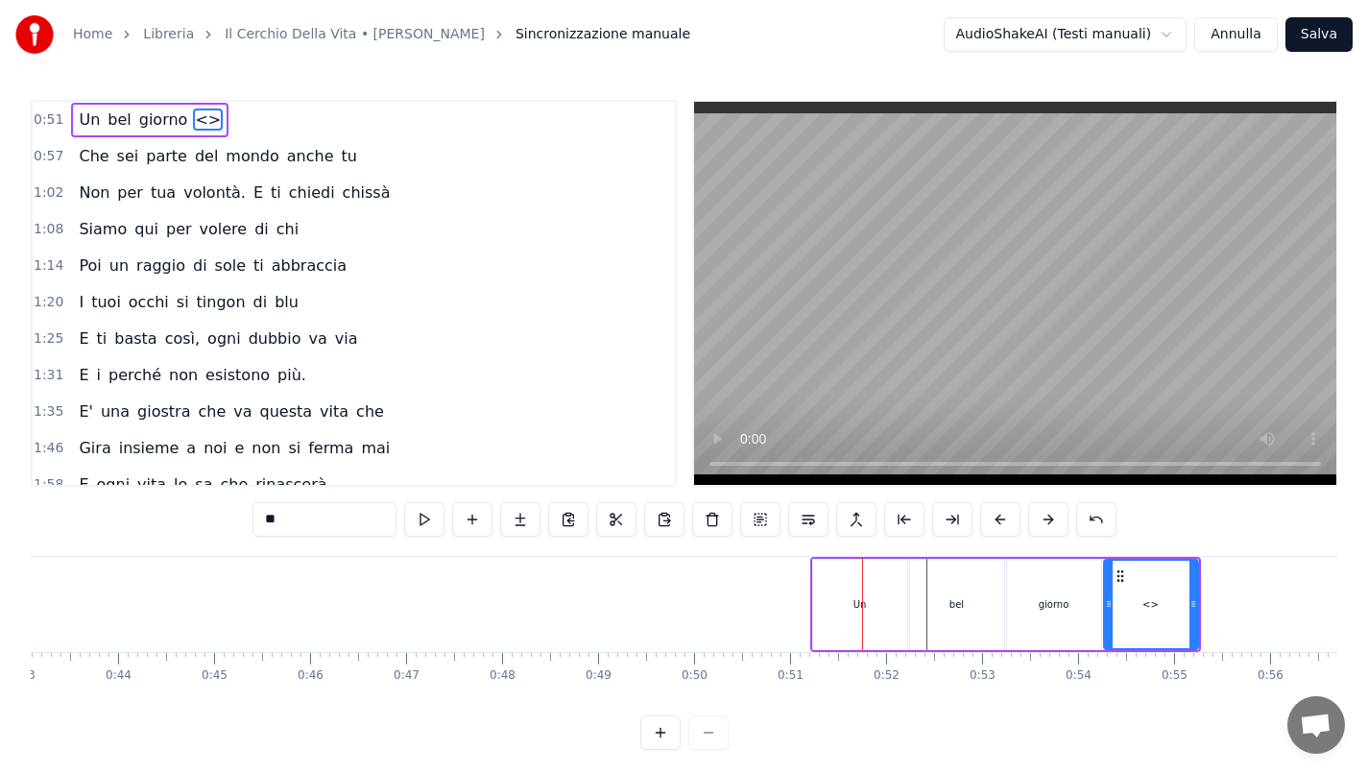
drag, startPoint x: 351, startPoint y: 519, endPoint x: 220, endPoint y: 530, distance: 132.0
click at [220, 530] on div "0:51 Un bel giorno <> 0:57 Che sei parte del mondo anche tu 1:02 Non per tua vo…" at bounding box center [684, 425] width 1307 height 650
drag, startPoint x: 285, startPoint y: 520, endPoint x: 235, endPoint y: 527, distance: 50.4
click at [235, 527] on div "0:51 Un bel giorno <> 0:57 Che sei parte del mondo anche tu 1:02 Non per tua vo…" at bounding box center [684, 425] width 1307 height 650
drag, startPoint x: 285, startPoint y: 520, endPoint x: 251, endPoint y: 524, distance: 34.8
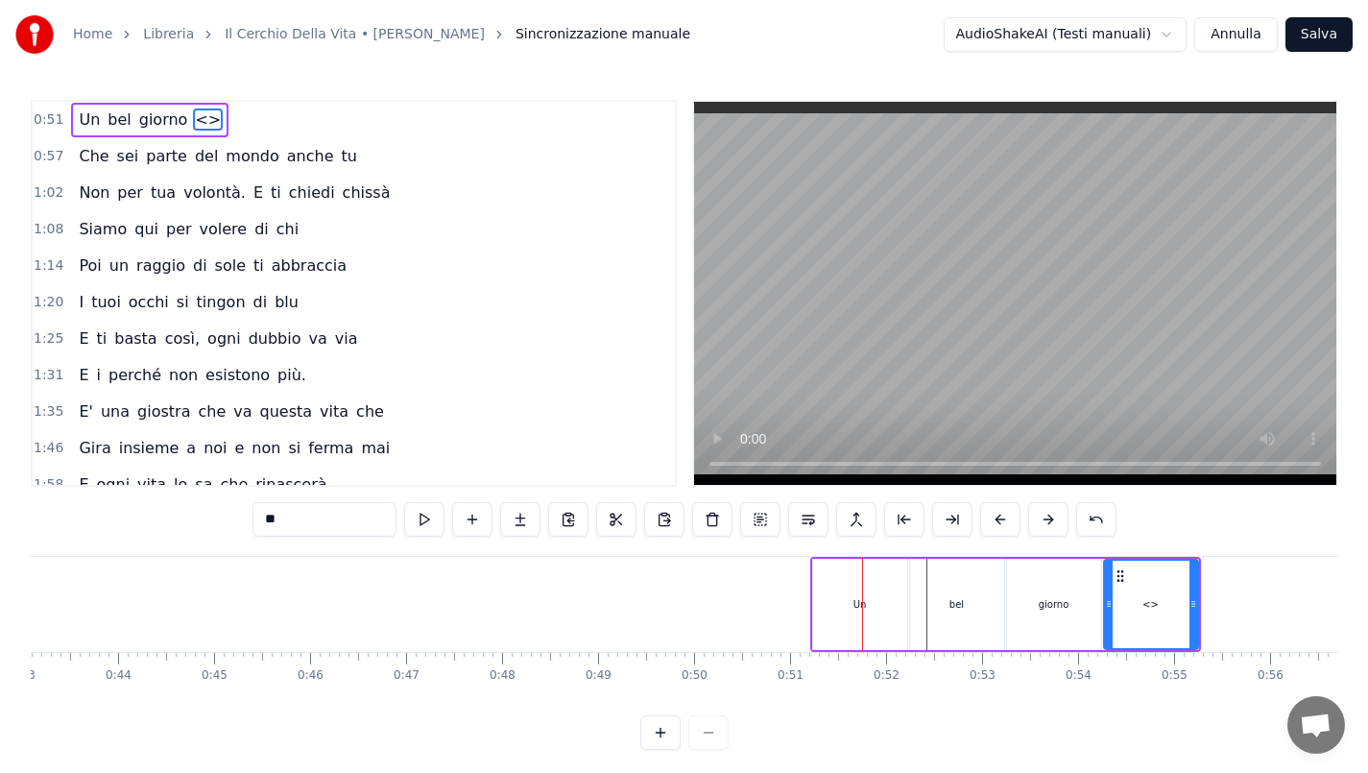
click at [251, 524] on div "0:51 Un bel giorno <> 0:57 Che sei parte del mondo anche tu 1:02 Non per tua vo…" at bounding box center [684, 425] width 1307 height 650
type input "**"
click at [470, 522] on button at bounding box center [472, 519] width 40 height 35
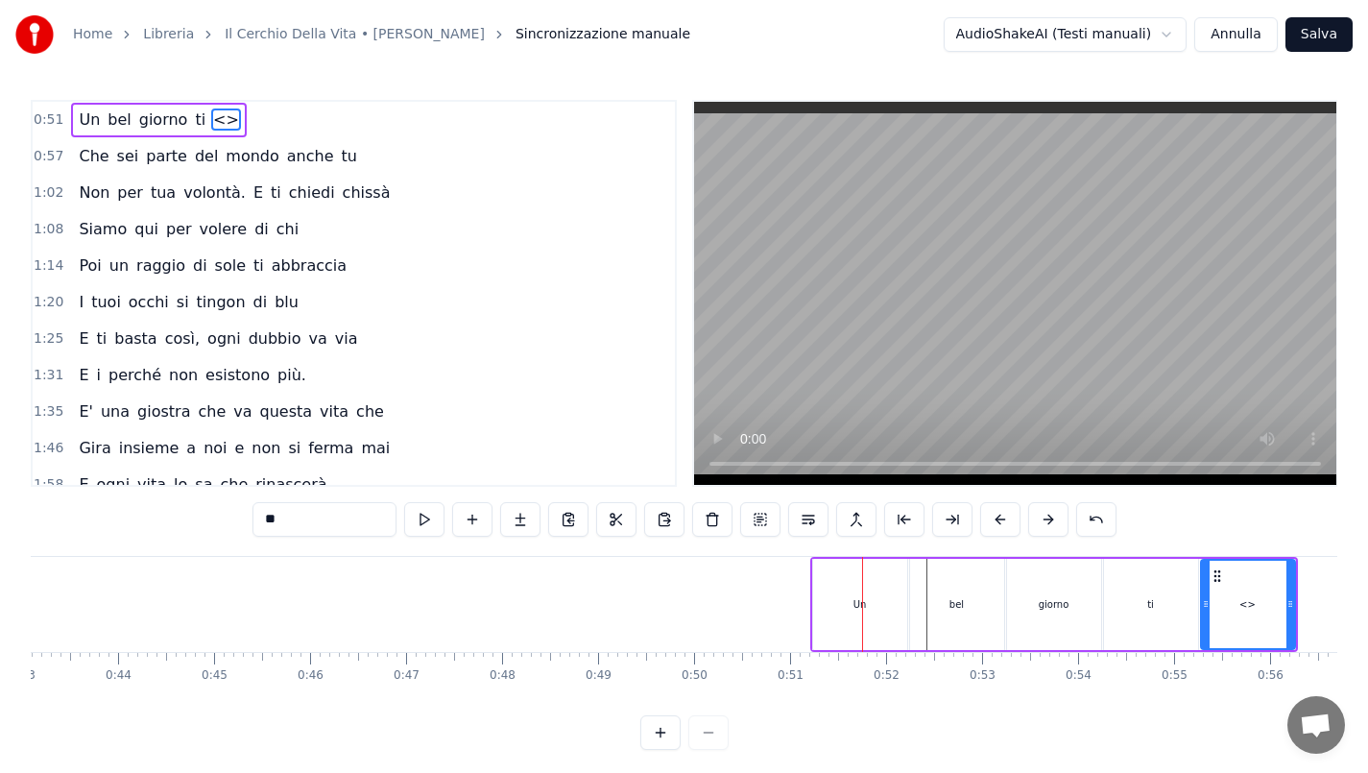
drag, startPoint x: 331, startPoint y: 522, endPoint x: 258, endPoint y: 524, distance: 73.0
click at [258, 524] on input "**" at bounding box center [325, 519] width 144 height 35
type input "*******"
click at [467, 521] on button at bounding box center [472, 519] width 40 height 35
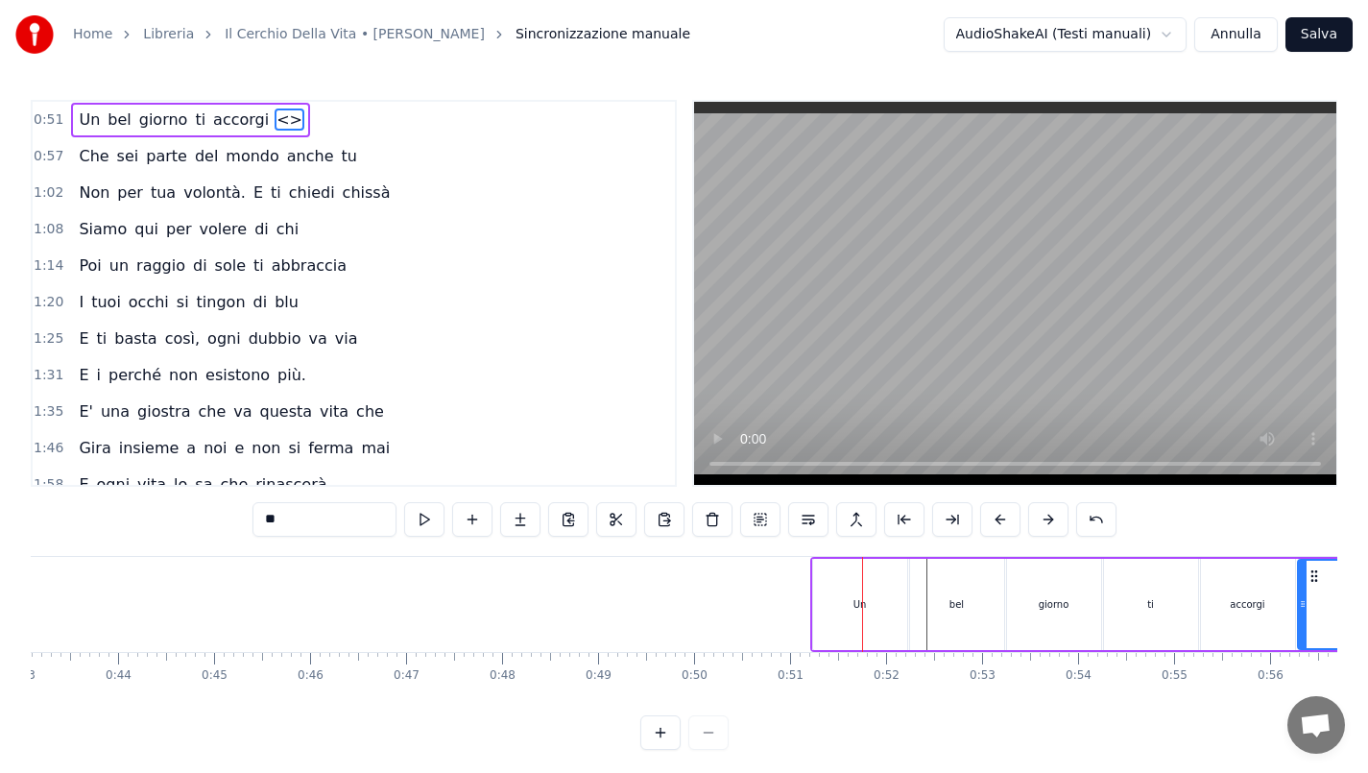
drag, startPoint x: 338, startPoint y: 516, endPoint x: 248, endPoint y: 526, distance: 90.9
click at [248, 526] on div "0:51 Un bel giorno ti accorgi <> 0:57 Che sei parte del mondo anche tu 1:02 Non…" at bounding box center [684, 425] width 1307 height 650
drag, startPoint x: 280, startPoint y: 521, endPoint x: 235, endPoint y: 526, distance: 45.4
click at [235, 526] on div "0:51 Un bel giorno ti accorgi <> 0:57 Che sei parte del mondo anche tu 1:02 Non…" at bounding box center [684, 425] width 1307 height 650
type input "***"
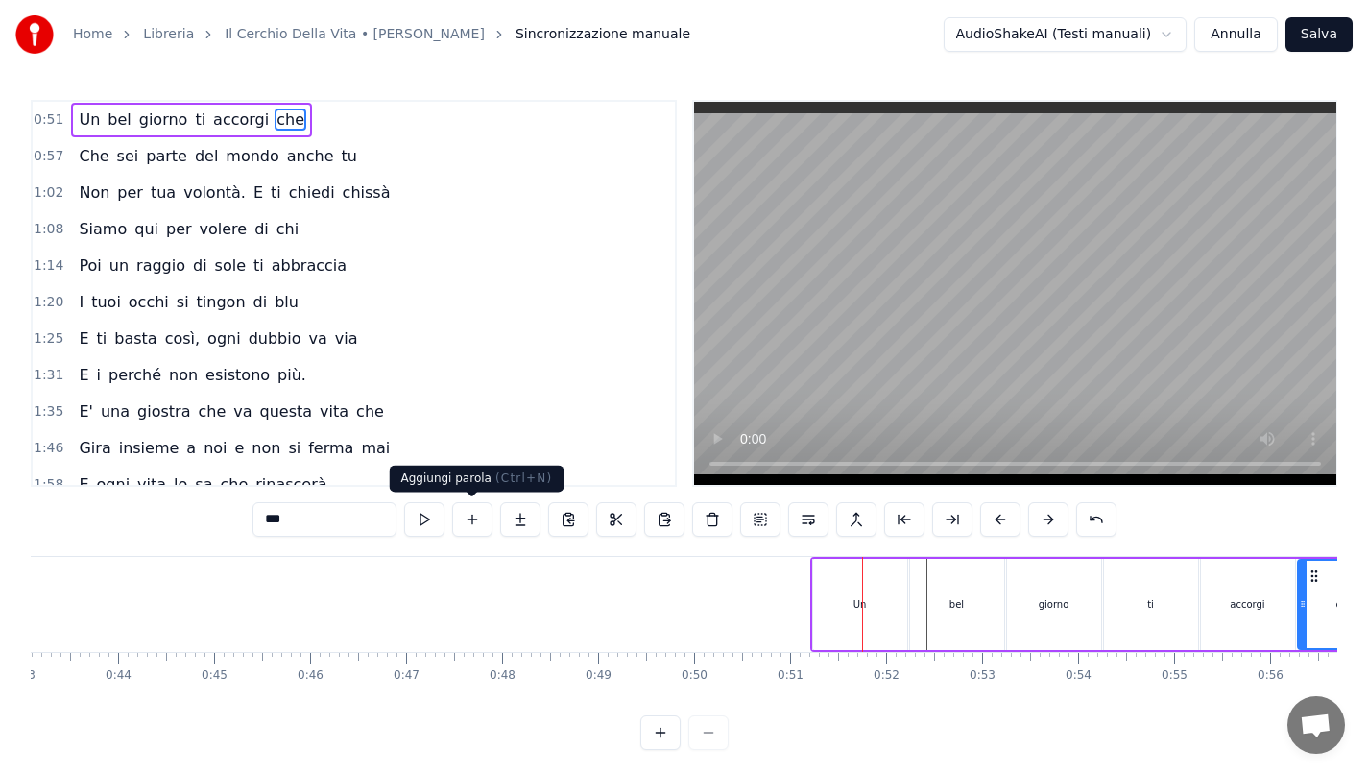
click at [467, 519] on button at bounding box center [472, 519] width 40 height 35
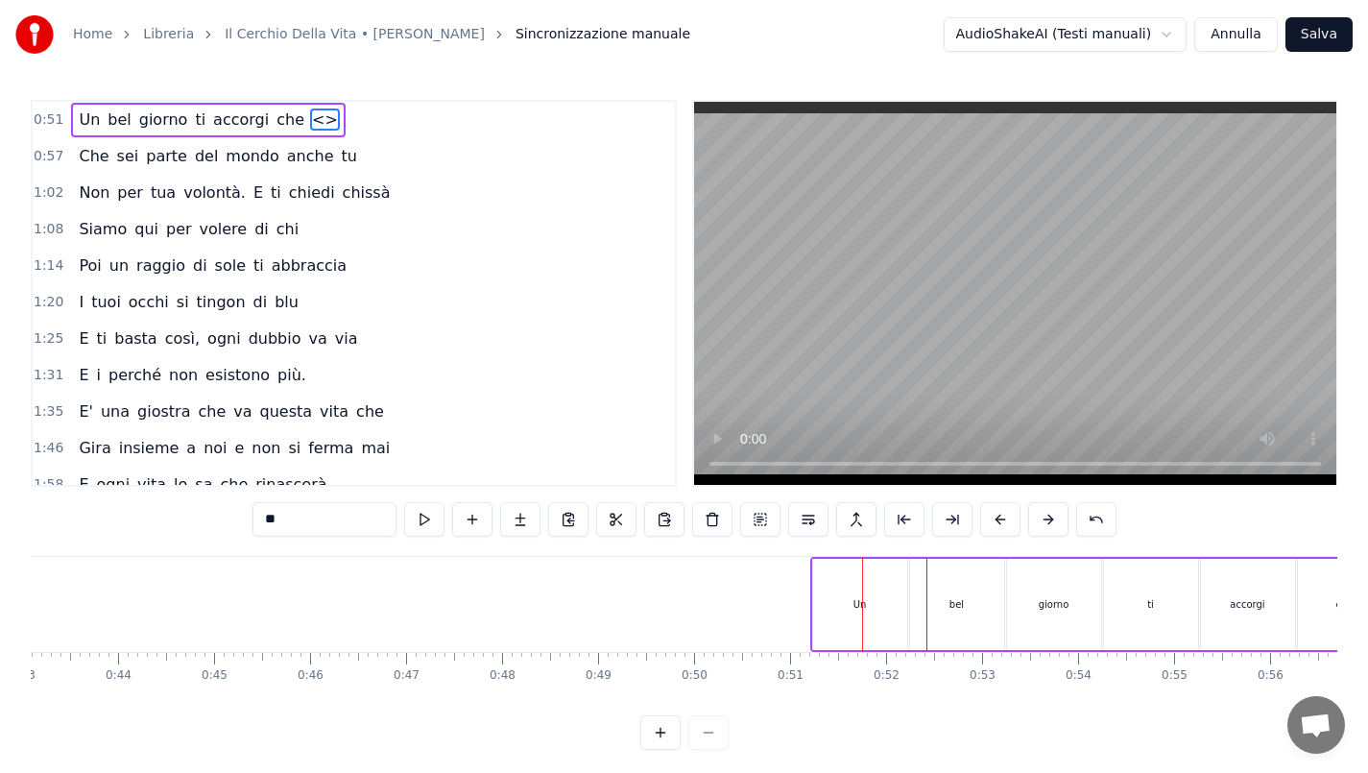
drag, startPoint x: 343, startPoint y: 522, endPoint x: 244, endPoint y: 523, distance: 98.9
click at [244, 523] on div "0:51 Un bel giorno ti accorgi che <> 0:57 Che sei parte del mondo anche tu 1:02…" at bounding box center [684, 425] width 1307 height 650
type input "******"
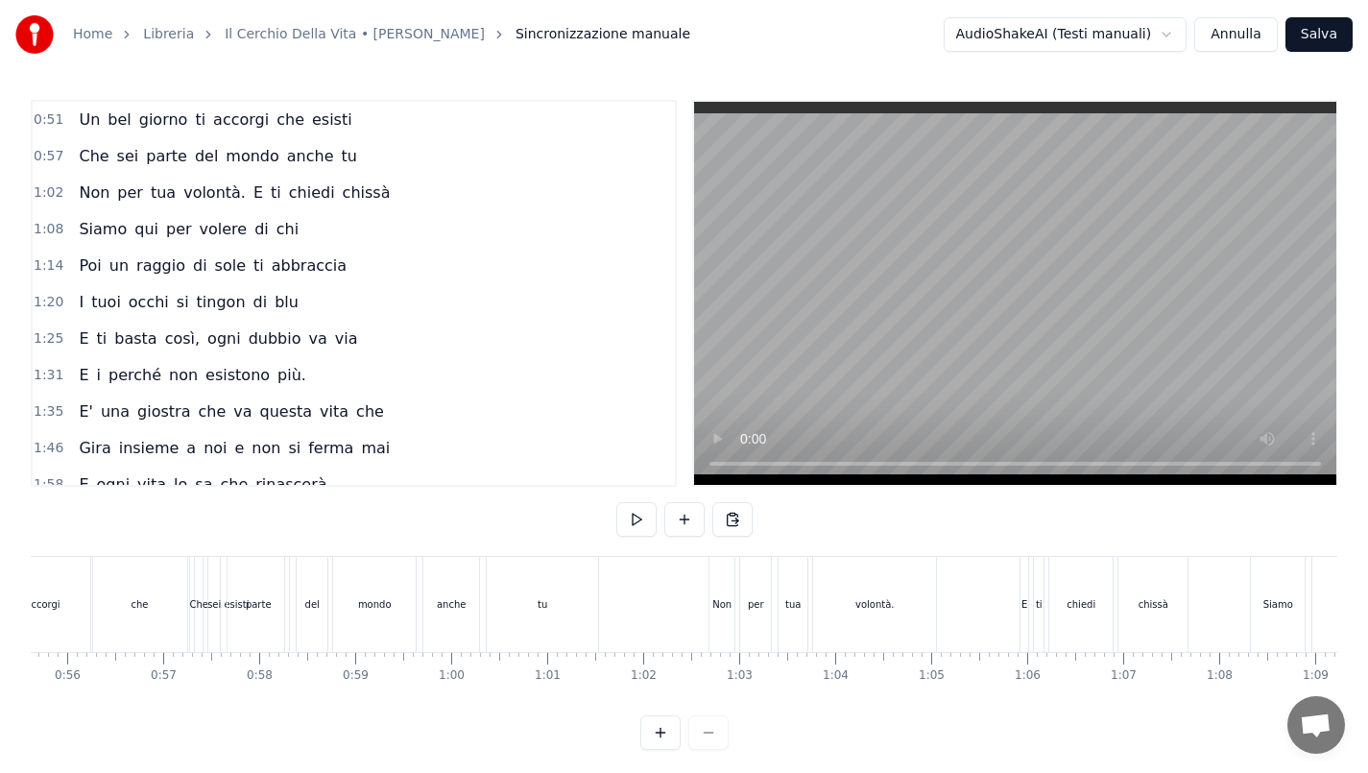
scroll to position [0, 4847]
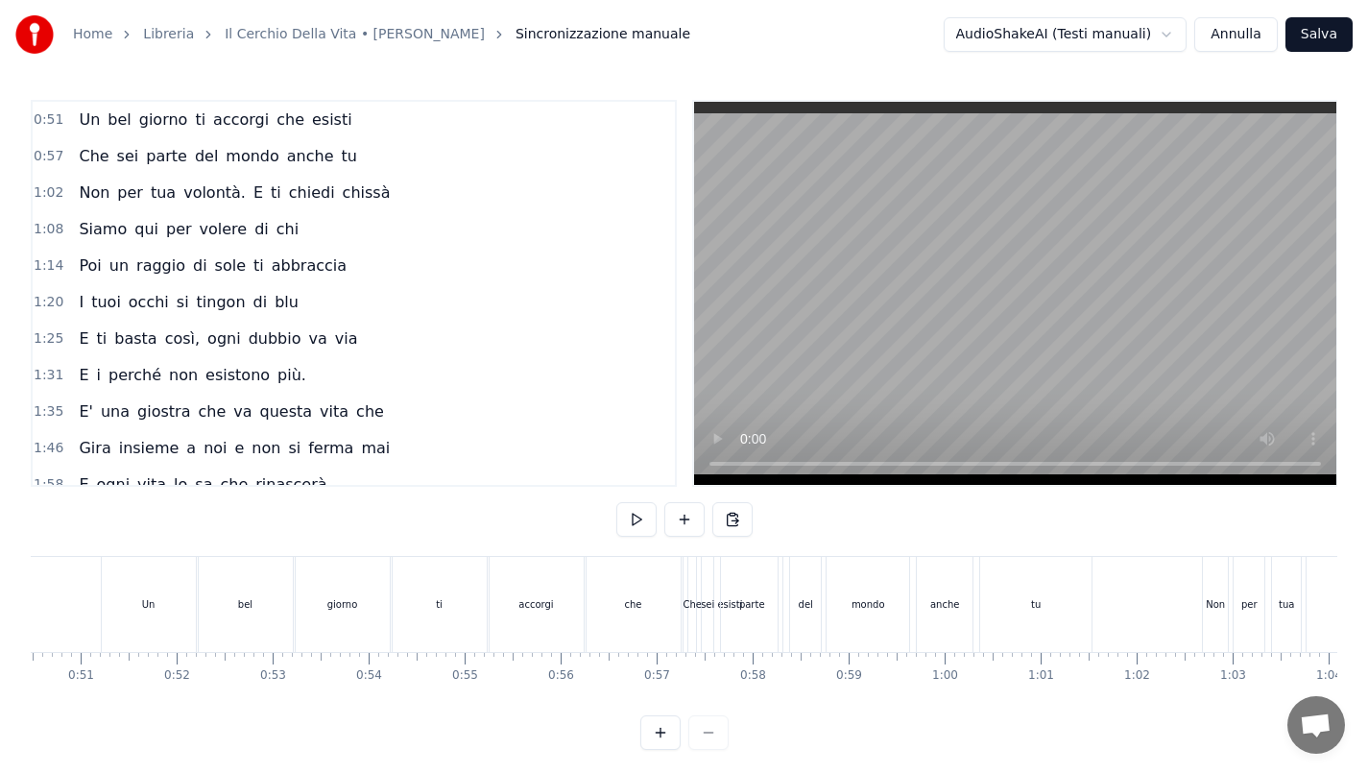
click at [142, 605] on div "Un" at bounding box center [148, 604] width 13 height 14
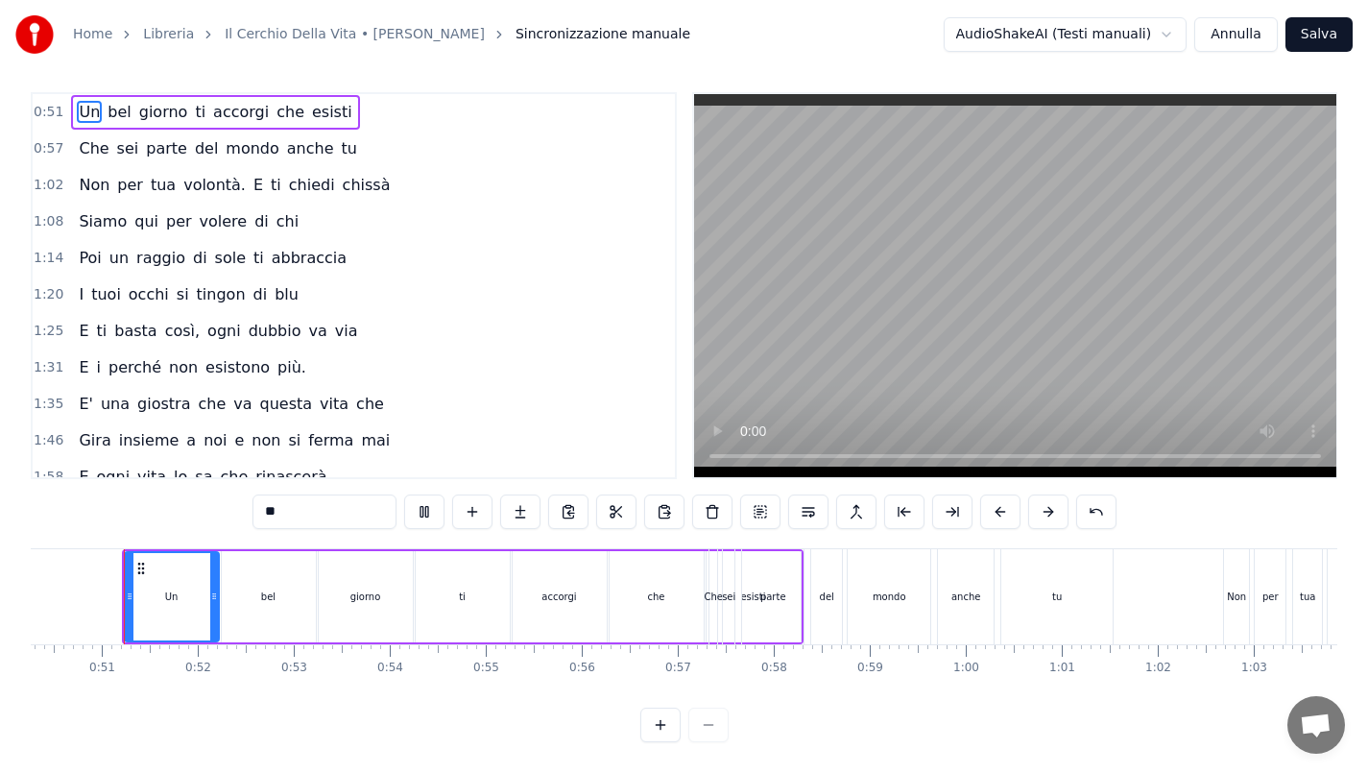
scroll to position [0, 4820]
drag, startPoint x: 219, startPoint y: 581, endPoint x: 168, endPoint y: 582, distance: 50.9
click at [168, 589] on icon at bounding box center [170, 596] width 8 height 15
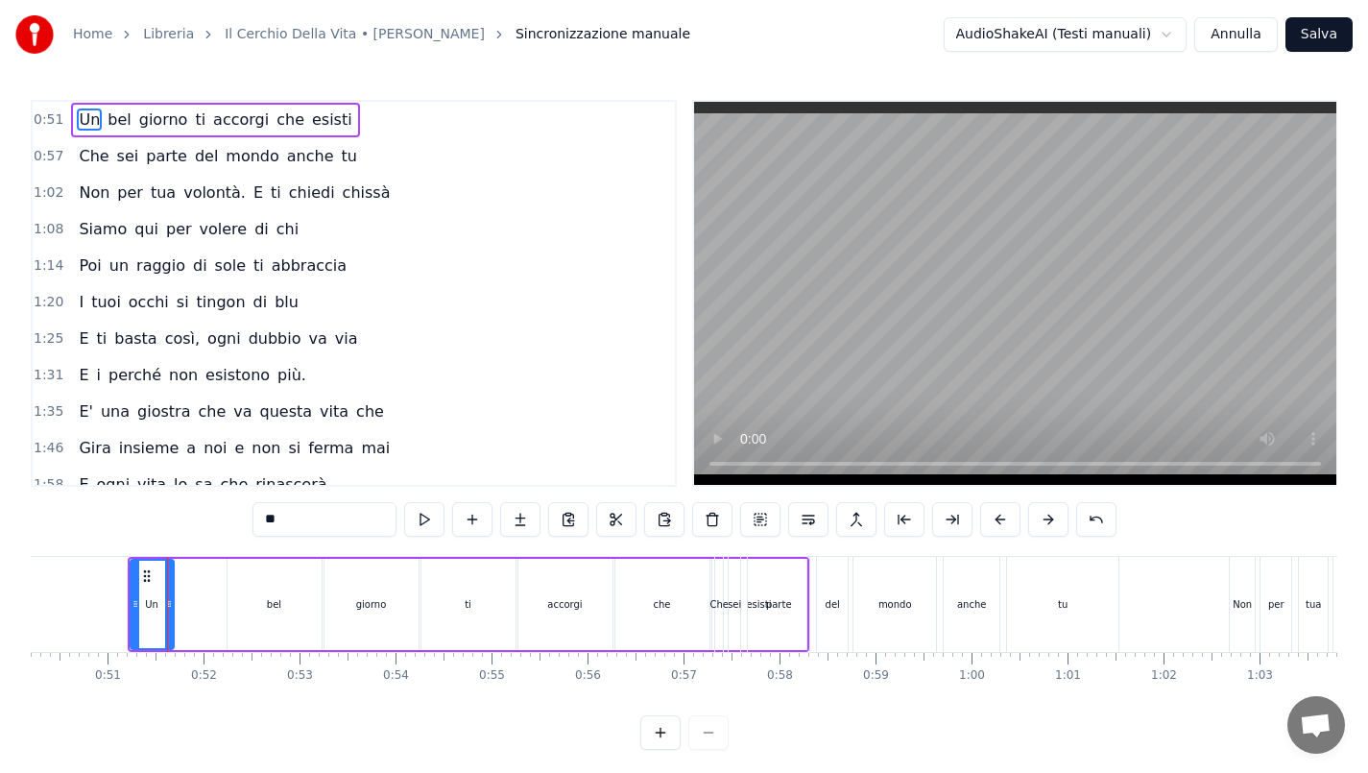
click at [250, 581] on div "bel" at bounding box center [275, 604] width 94 height 91
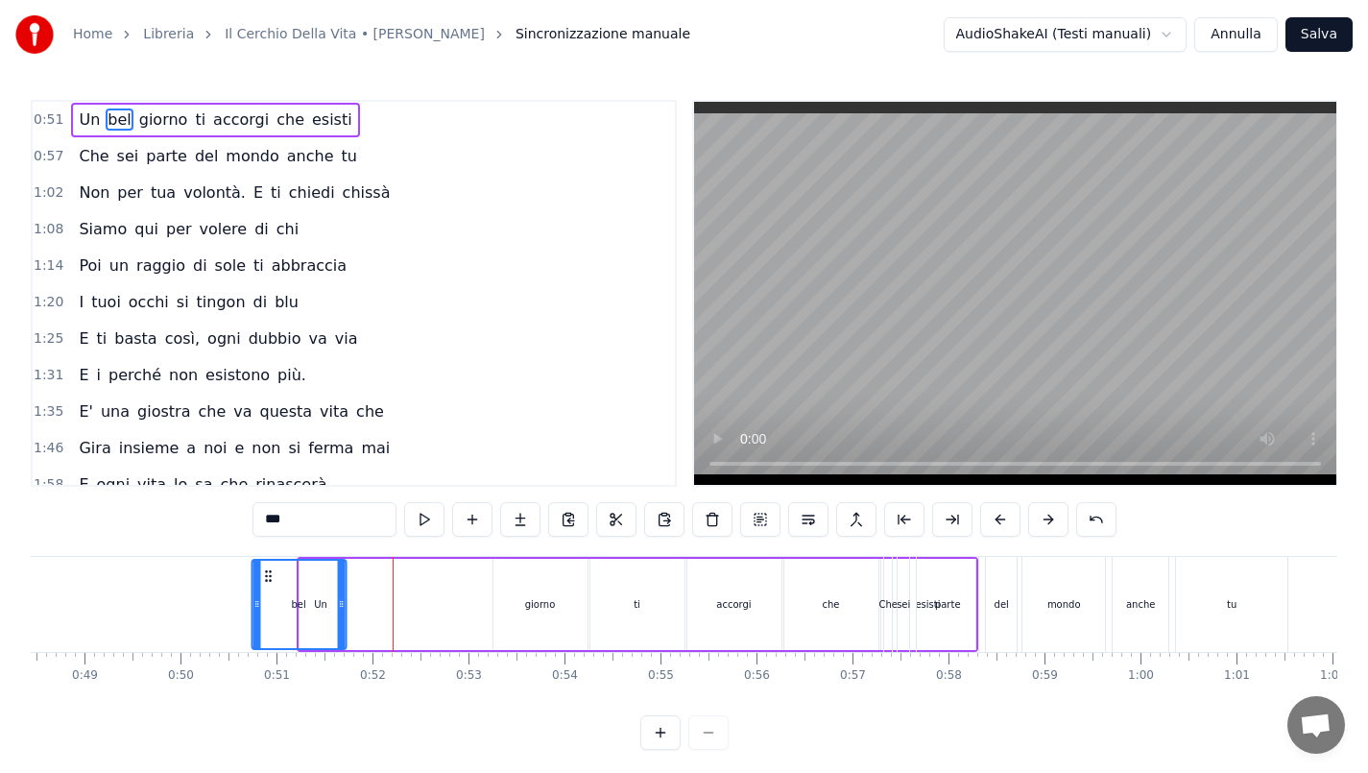
scroll to position [0, 4617]
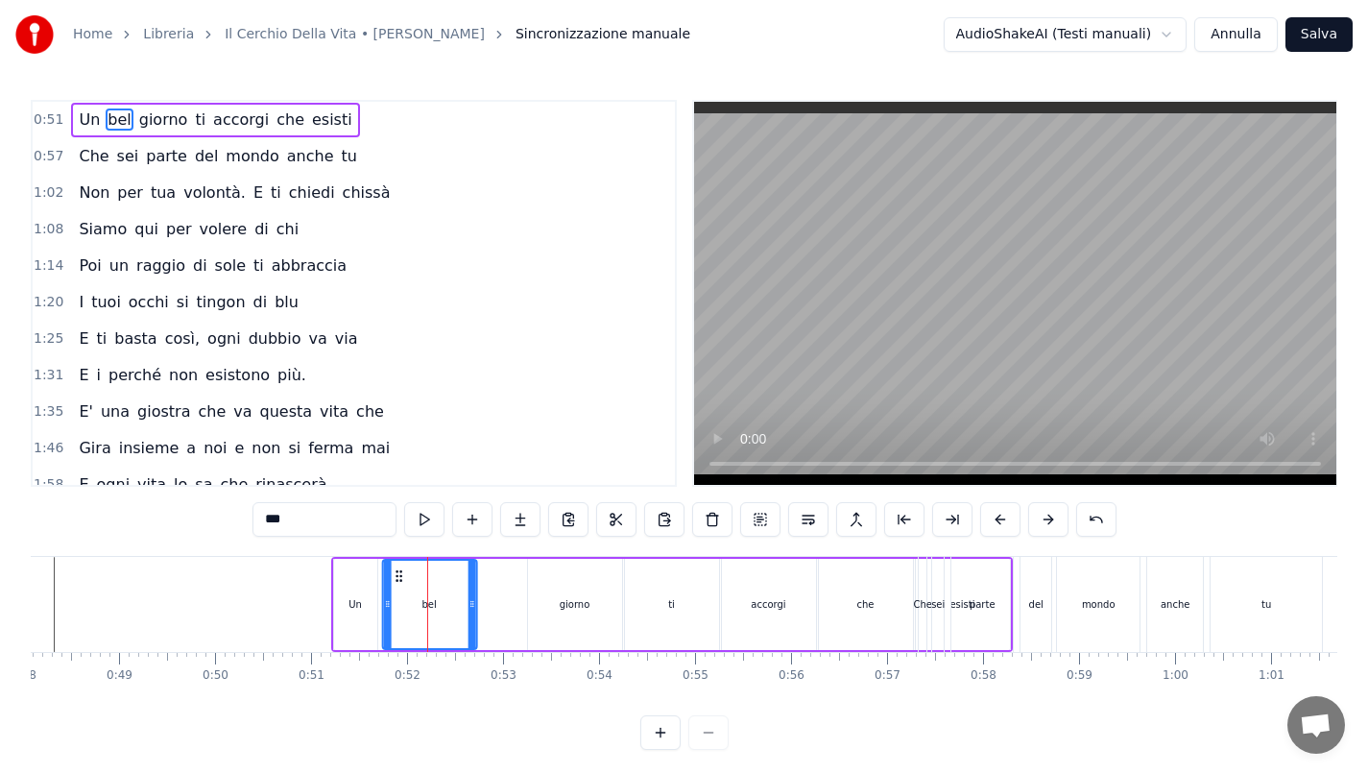
drag, startPoint x: 241, startPoint y: 579, endPoint x: 397, endPoint y: 577, distance: 155.6
click at [397, 577] on icon at bounding box center [398, 575] width 15 height 15
drag, startPoint x: 474, startPoint y: 600, endPoint x: 418, endPoint y: 599, distance: 56.7
click at [418, 600] on div "bel" at bounding box center [400, 604] width 39 height 91
click at [562, 592] on div "giorno" at bounding box center [575, 604] width 94 height 91
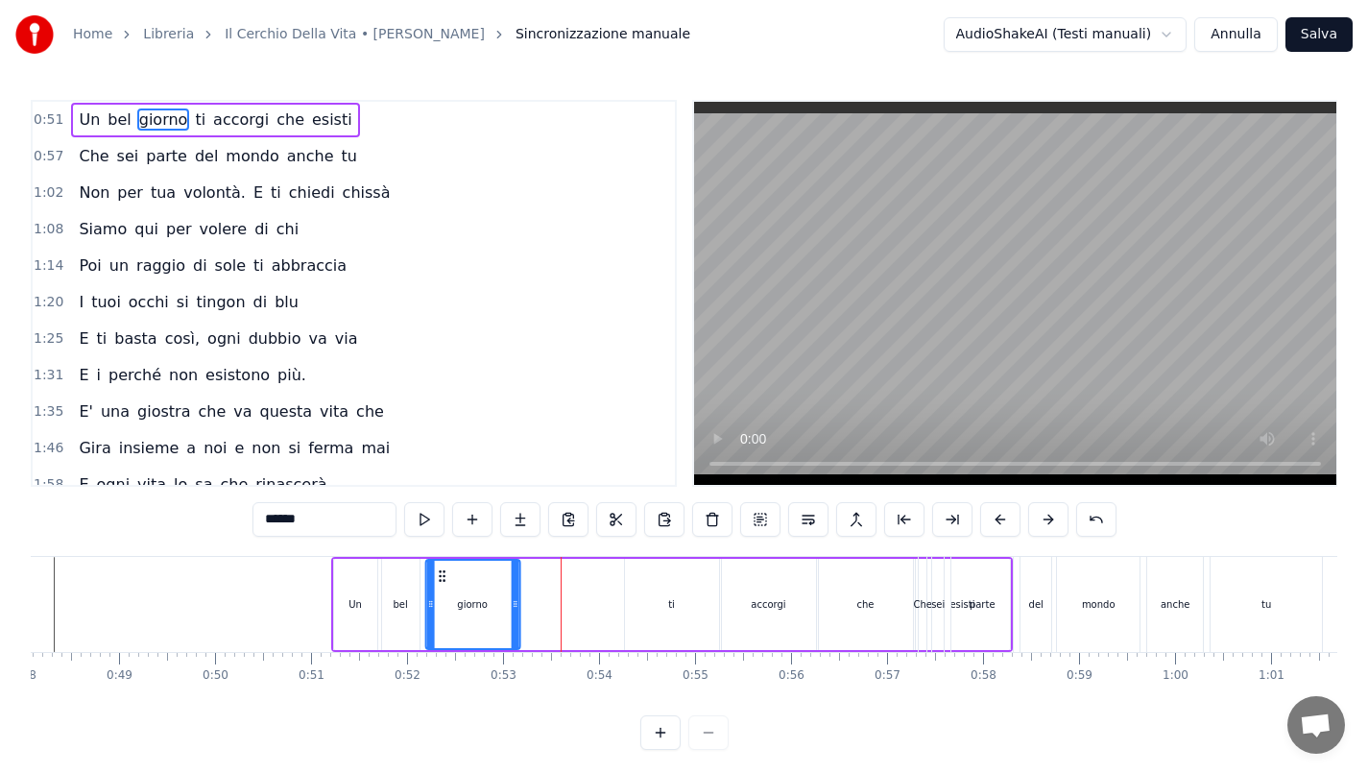
drag, startPoint x: 544, startPoint y: 578, endPoint x: 444, endPoint y: 583, distance: 100.9
click at [444, 583] on div "giorno" at bounding box center [472, 604] width 92 height 87
click at [354, 588] on div "Un" at bounding box center [355, 604] width 43 height 91
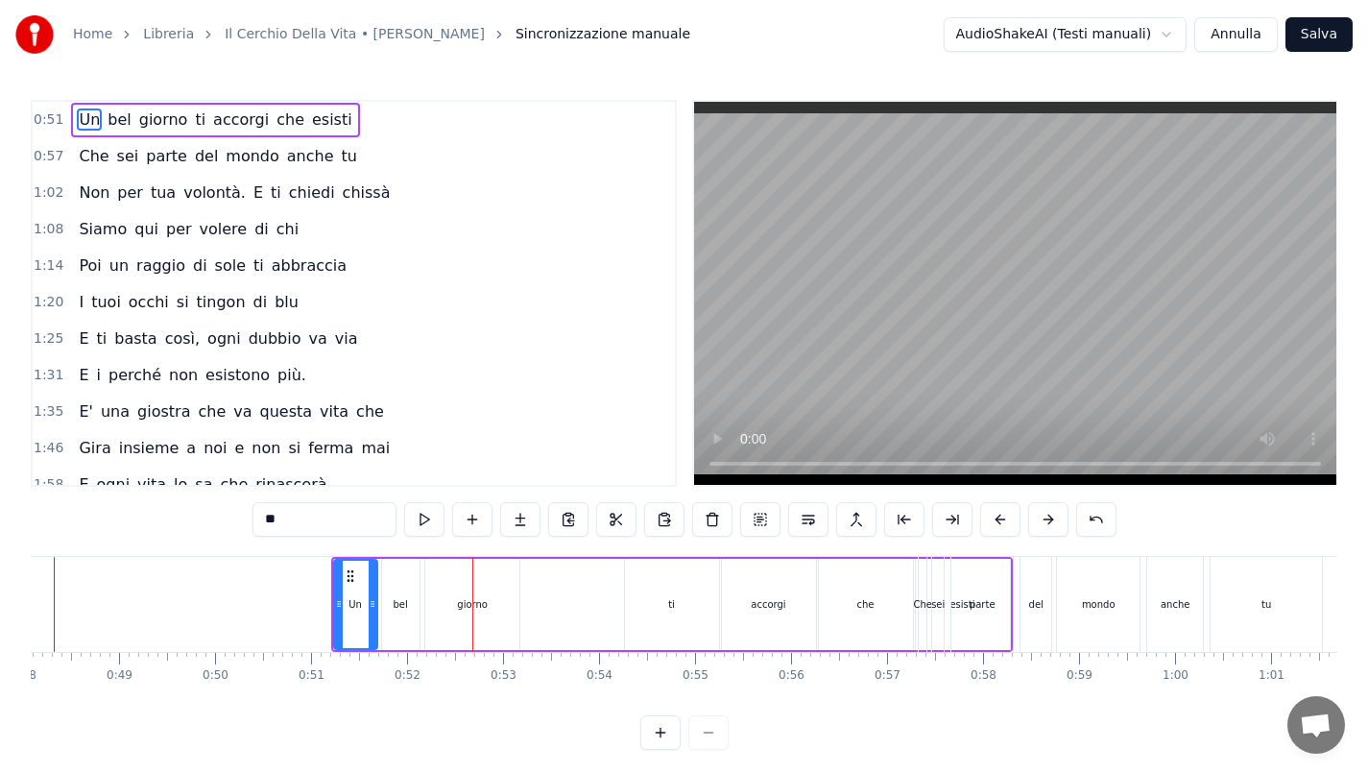
click at [509, 599] on div "giorno" at bounding box center [472, 604] width 94 height 91
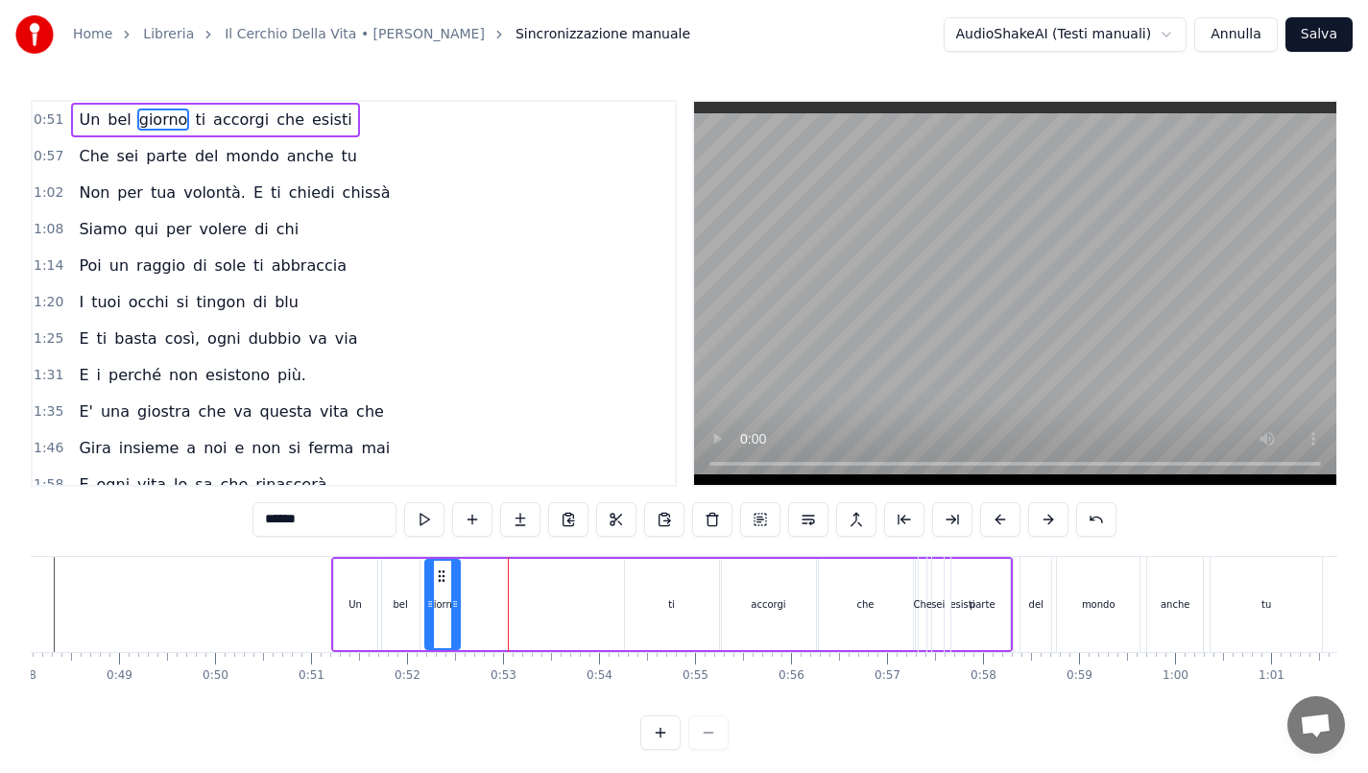
drag, startPoint x: 514, startPoint y: 598, endPoint x: 436, endPoint y: 600, distance: 77.8
click at [453, 600] on icon at bounding box center [455, 603] width 8 height 15
click at [404, 598] on div "bel" at bounding box center [401, 604] width 14 height 14
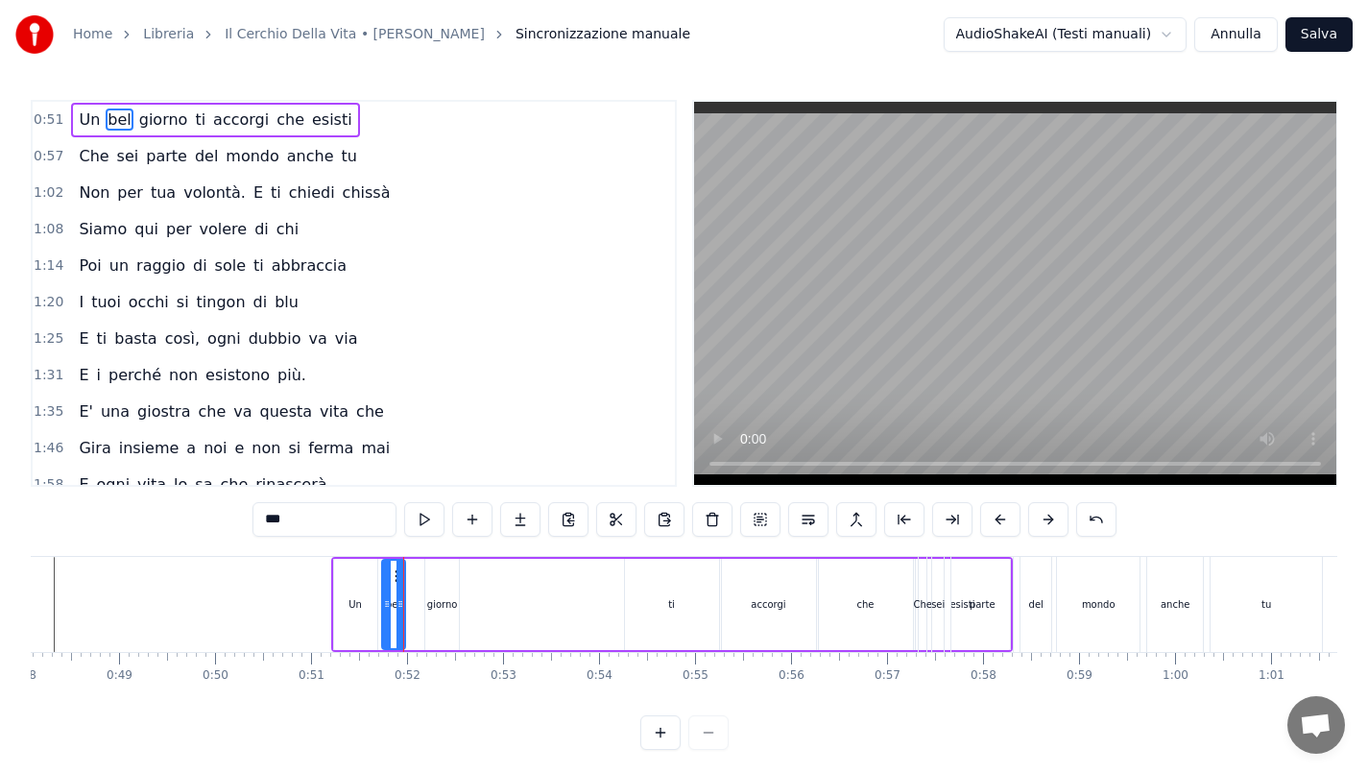
drag, startPoint x: 414, startPoint y: 597, endPoint x: 399, endPoint y: 596, distance: 14.4
click at [399, 596] on icon at bounding box center [401, 603] width 8 height 15
click at [429, 573] on div "giorno" at bounding box center [442, 604] width 34 height 91
type input "******"
drag, startPoint x: 441, startPoint y: 576, endPoint x: 422, endPoint y: 576, distance: 19.2
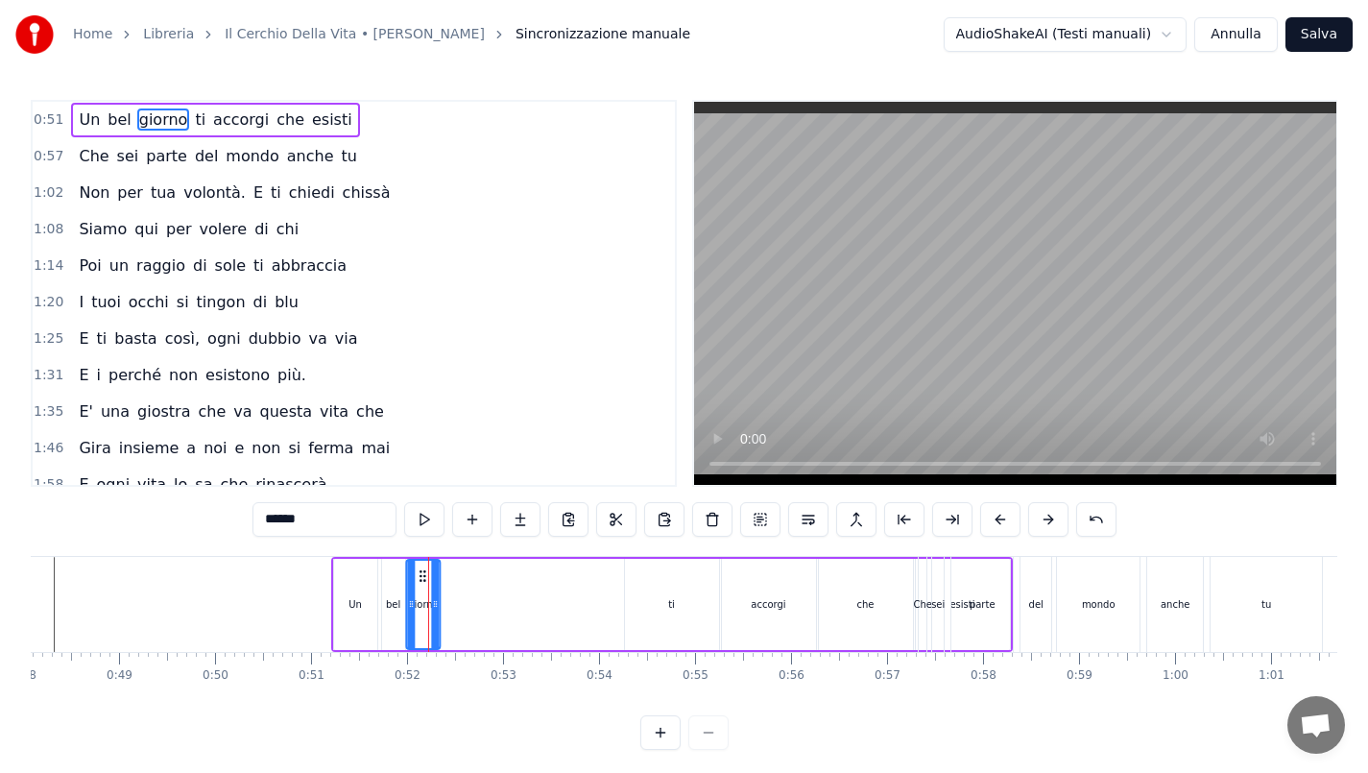
click at [422, 576] on icon at bounding box center [422, 575] width 15 height 15
drag, startPoint x: 659, startPoint y: 588, endPoint x: 474, endPoint y: 606, distance: 185.3
click at [474, 606] on div "Un bel giorno ti accorgi che esisti" at bounding box center [672, 604] width 682 height 95
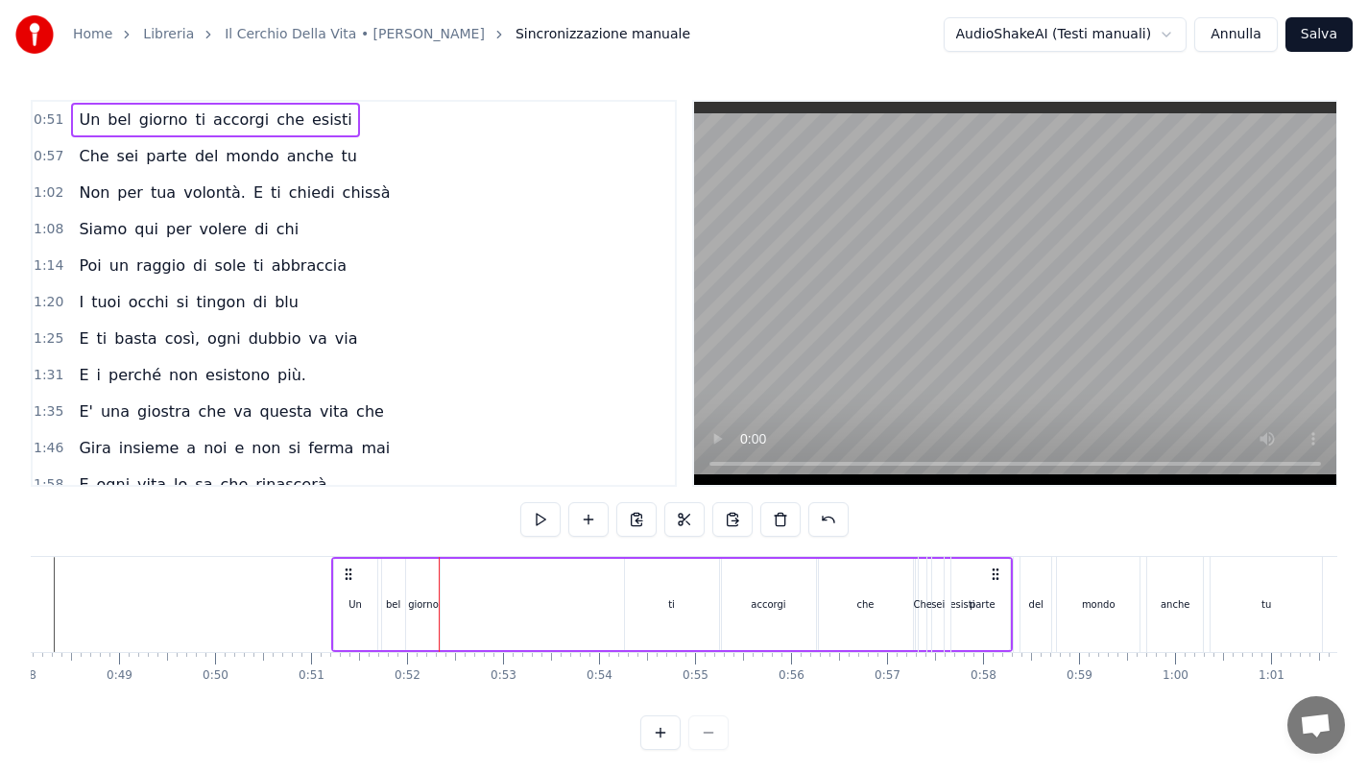
click at [663, 597] on div "ti" at bounding box center [672, 604] width 94 height 91
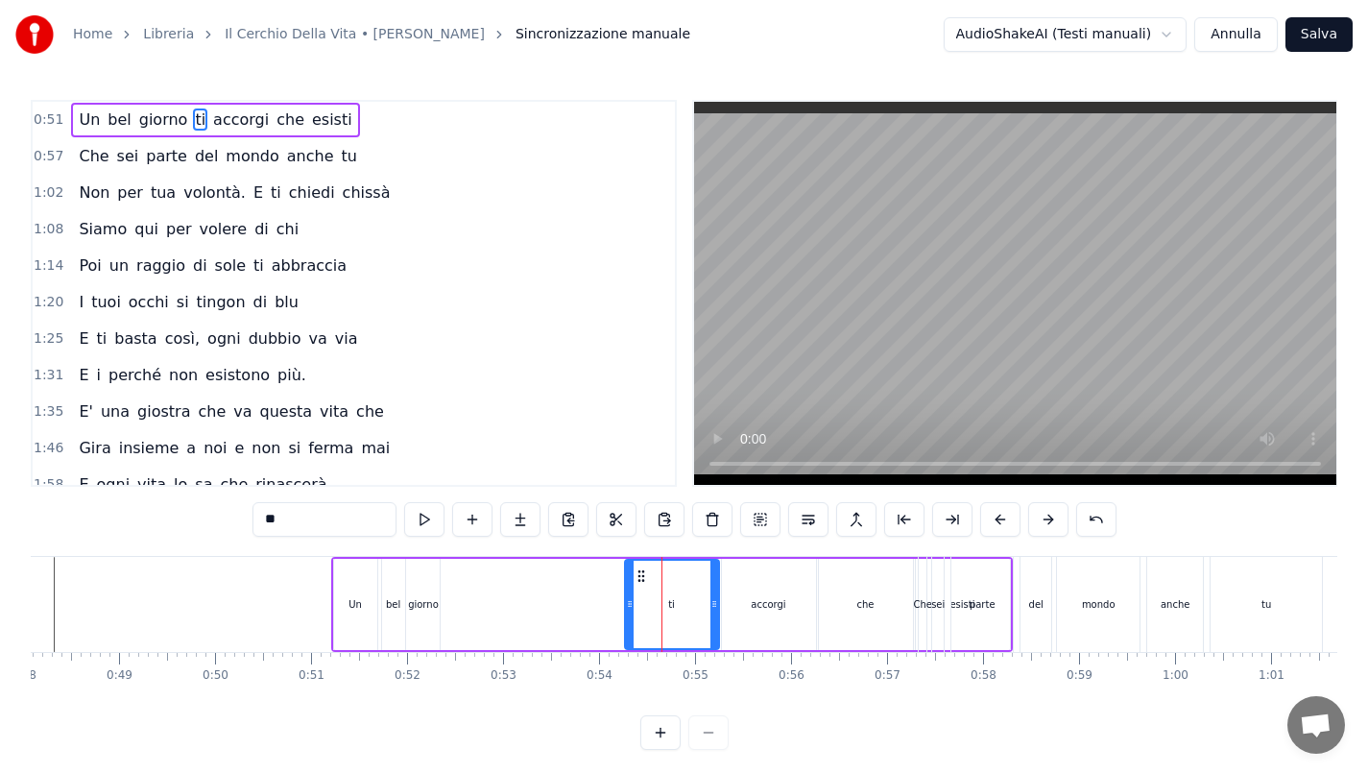
drag, startPoint x: 638, startPoint y: 574, endPoint x: 524, endPoint y: 580, distance: 113.5
click at [524, 580] on div "Un bel giorno ti accorgi che esisti" at bounding box center [672, 604] width 682 height 95
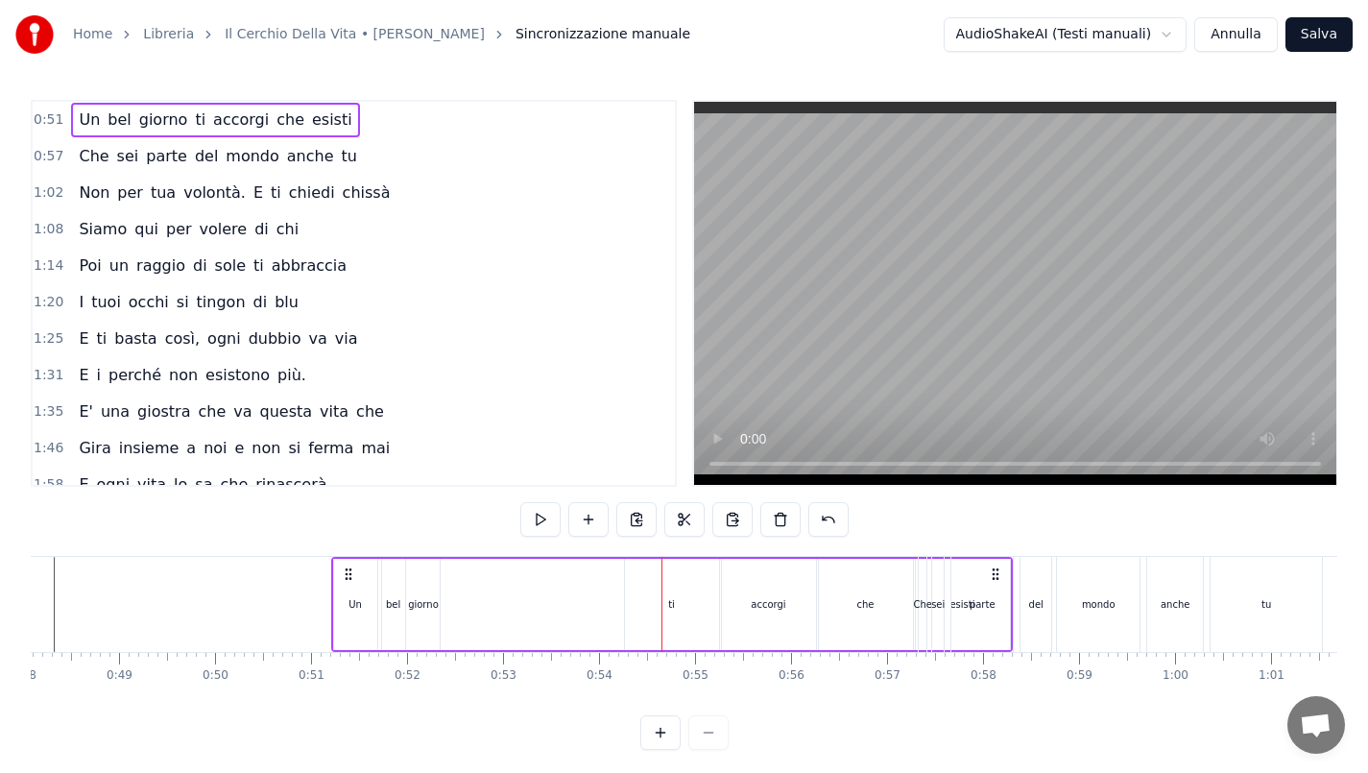
click at [640, 579] on div "ti" at bounding box center [672, 604] width 94 height 91
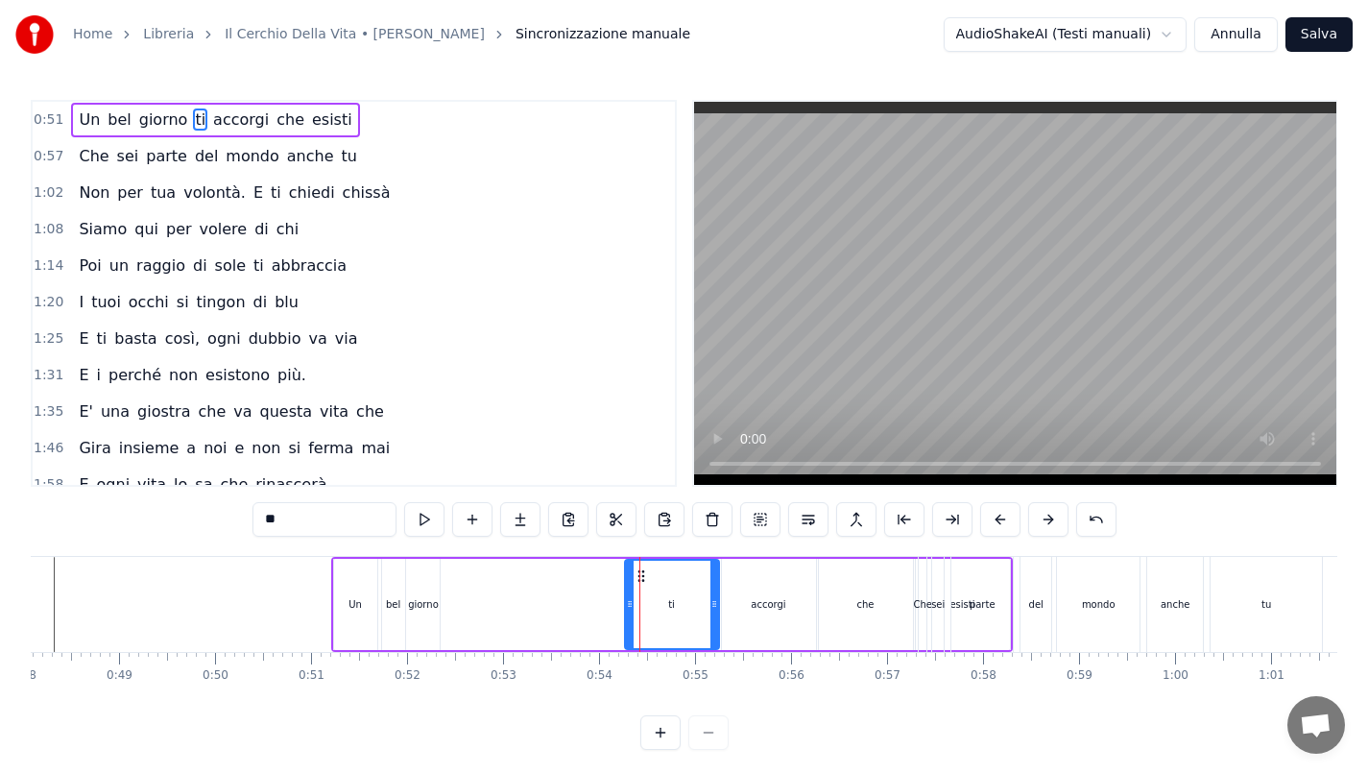
drag, startPoint x: 639, startPoint y: 575, endPoint x: 600, endPoint y: 586, distance: 39.8
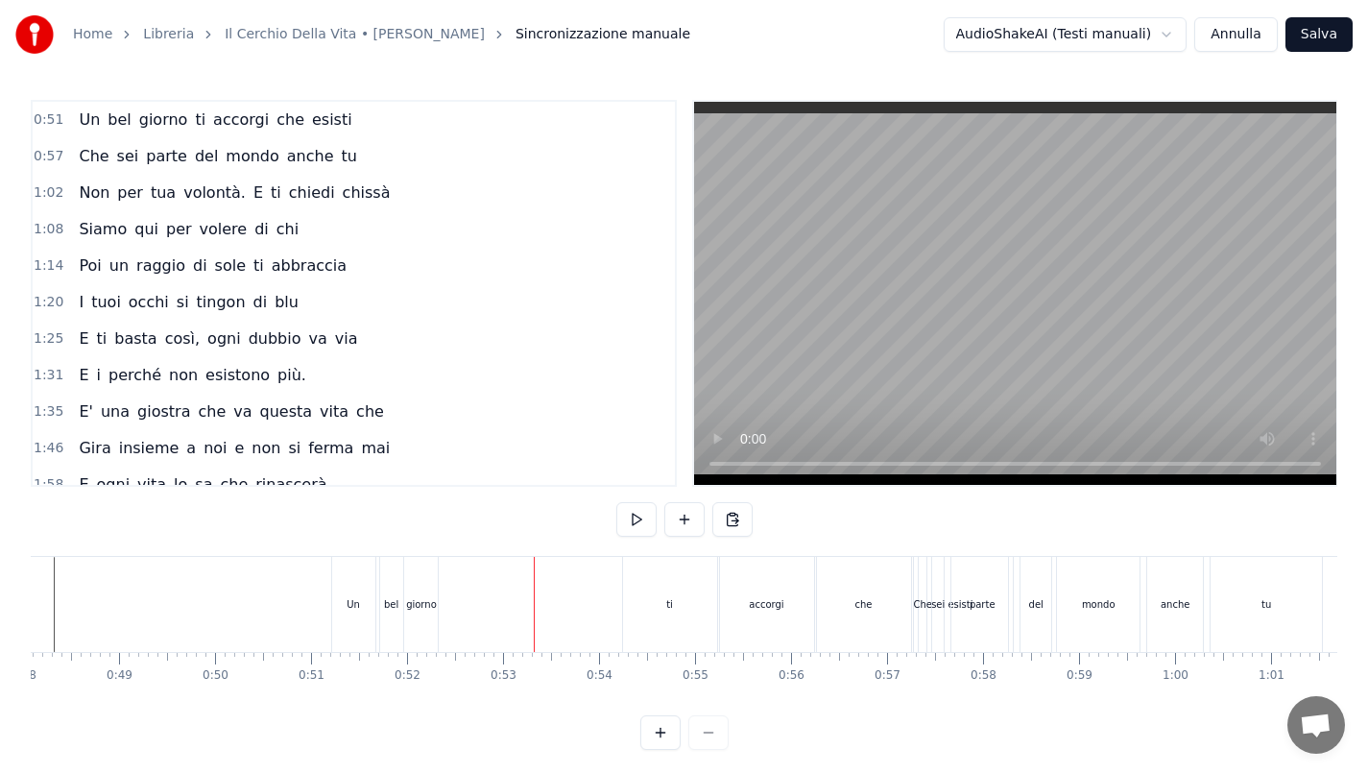
click at [663, 589] on div "ti" at bounding box center [670, 604] width 94 height 95
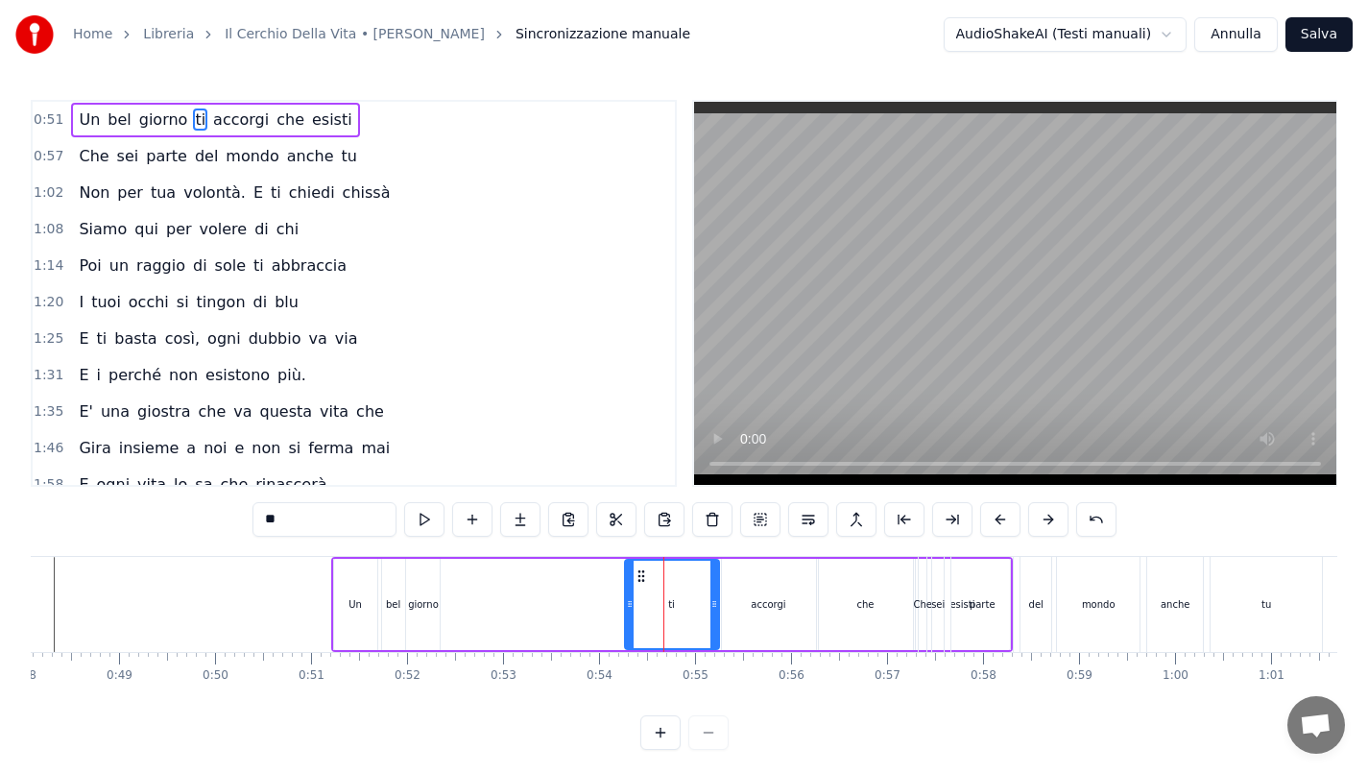
drag, startPoint x: 641, startPoint y: 577, endPoint x: 612, endPoint y: 581, distance: 30.0
click at [612, 581] on div "Un bel giorno ti accorgi che esisti" at bounding box center [672, 604] width 682 height 95
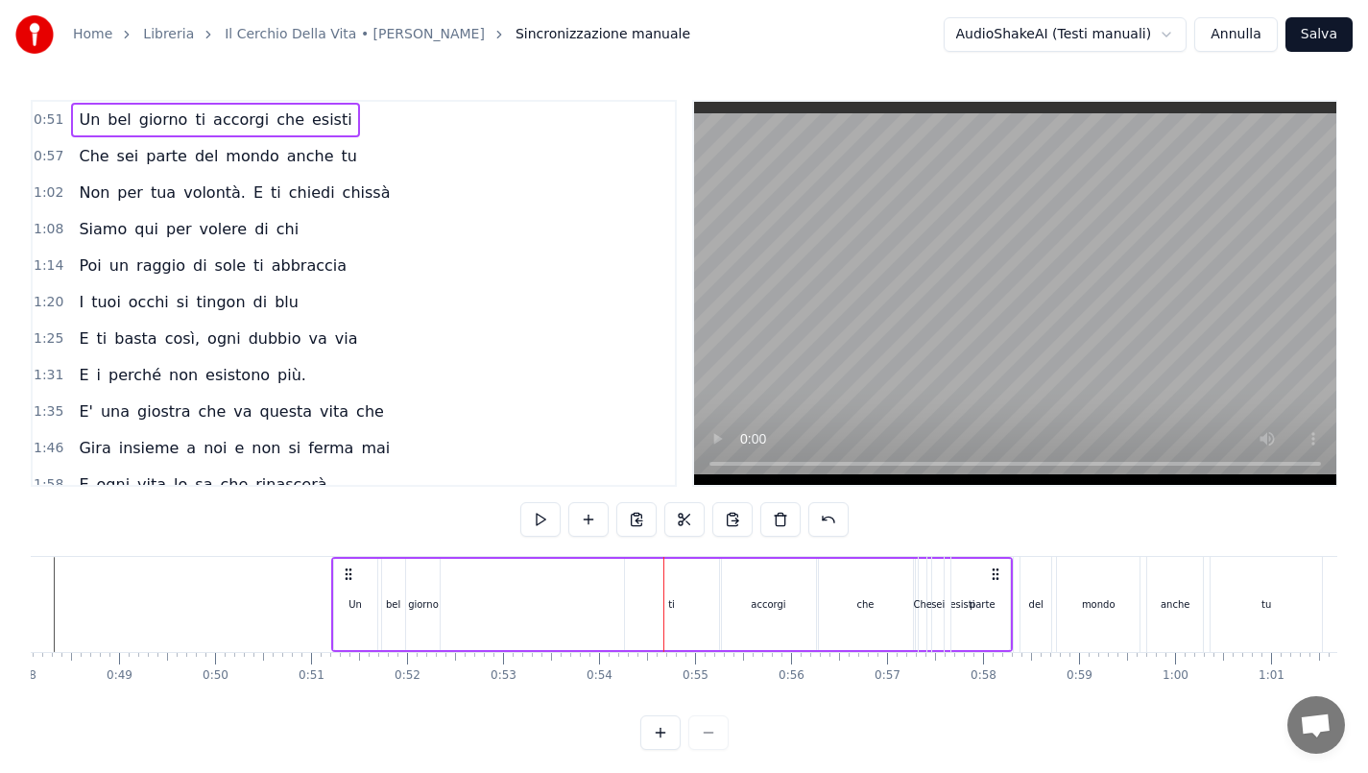
click at [647, 593] on div "ti" at bounding box center [672, 604] width 94 height 91
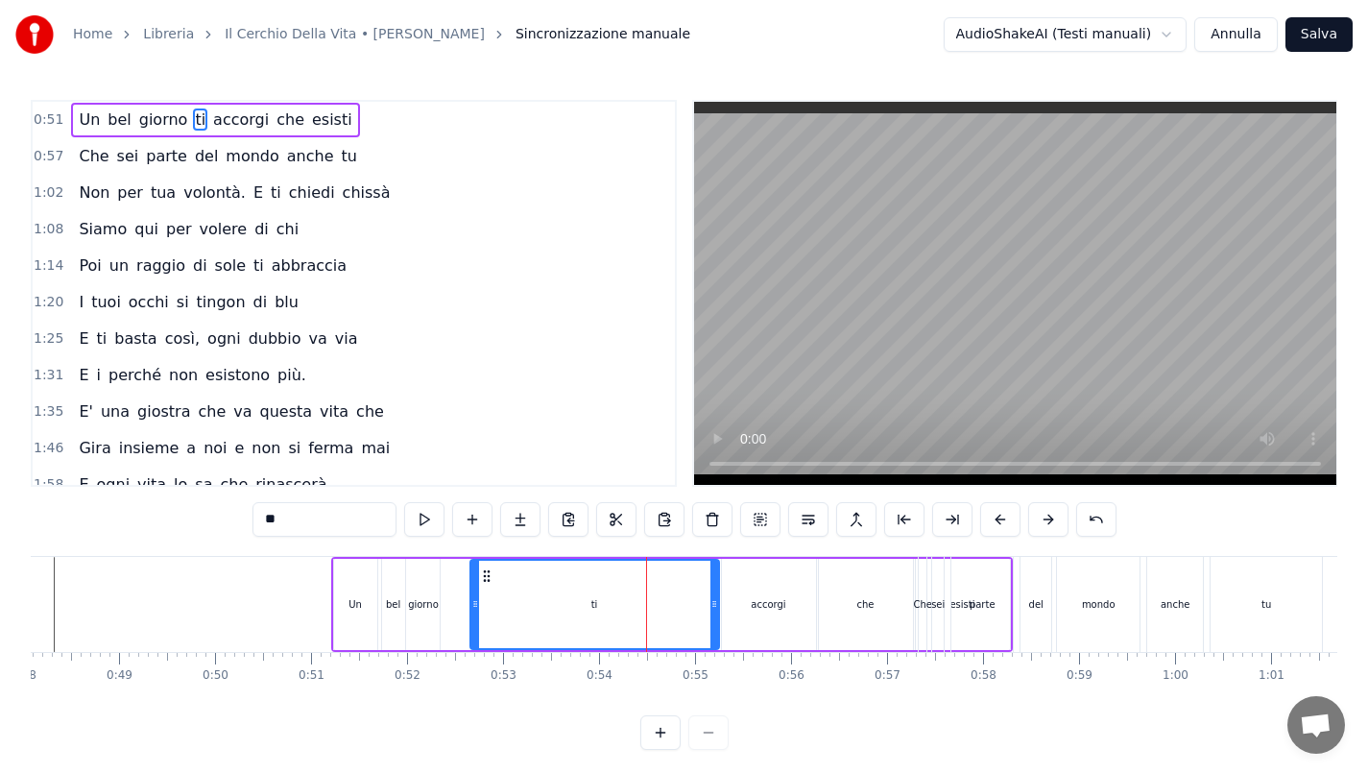
drag, startPoint x: 625, startPoint y: 606, endPoint x: 472, endPoint y: 611, distance: 152.8
click at [472, 611] on icon at bounding box center [475, 603] width 8 height 15
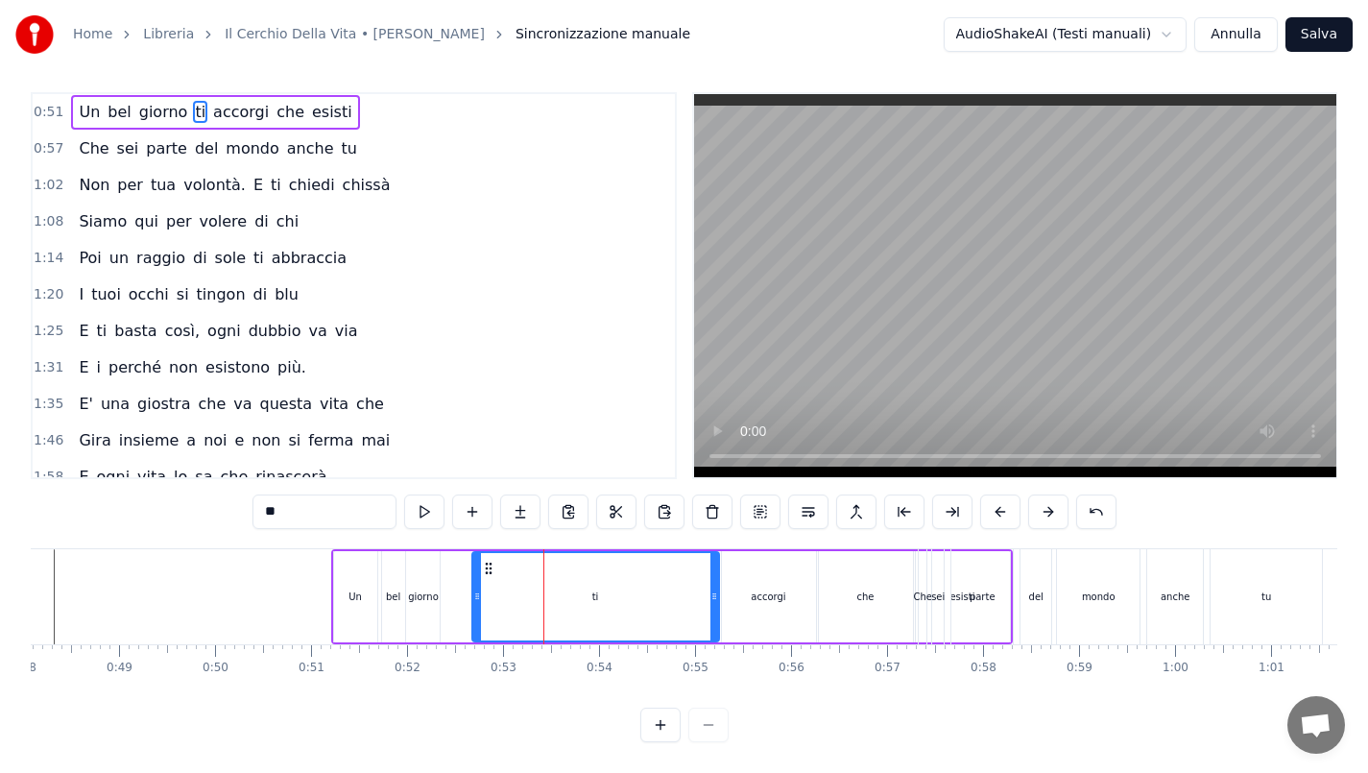
scroll to position [21, 0]
drag, startPoint x: 716, startPoint y: 583, endPoint x: 513, endPoint y: 587, distance: 203.6
click at [513, 589] on icon at bounding box center [513, 596] width 8 height 15
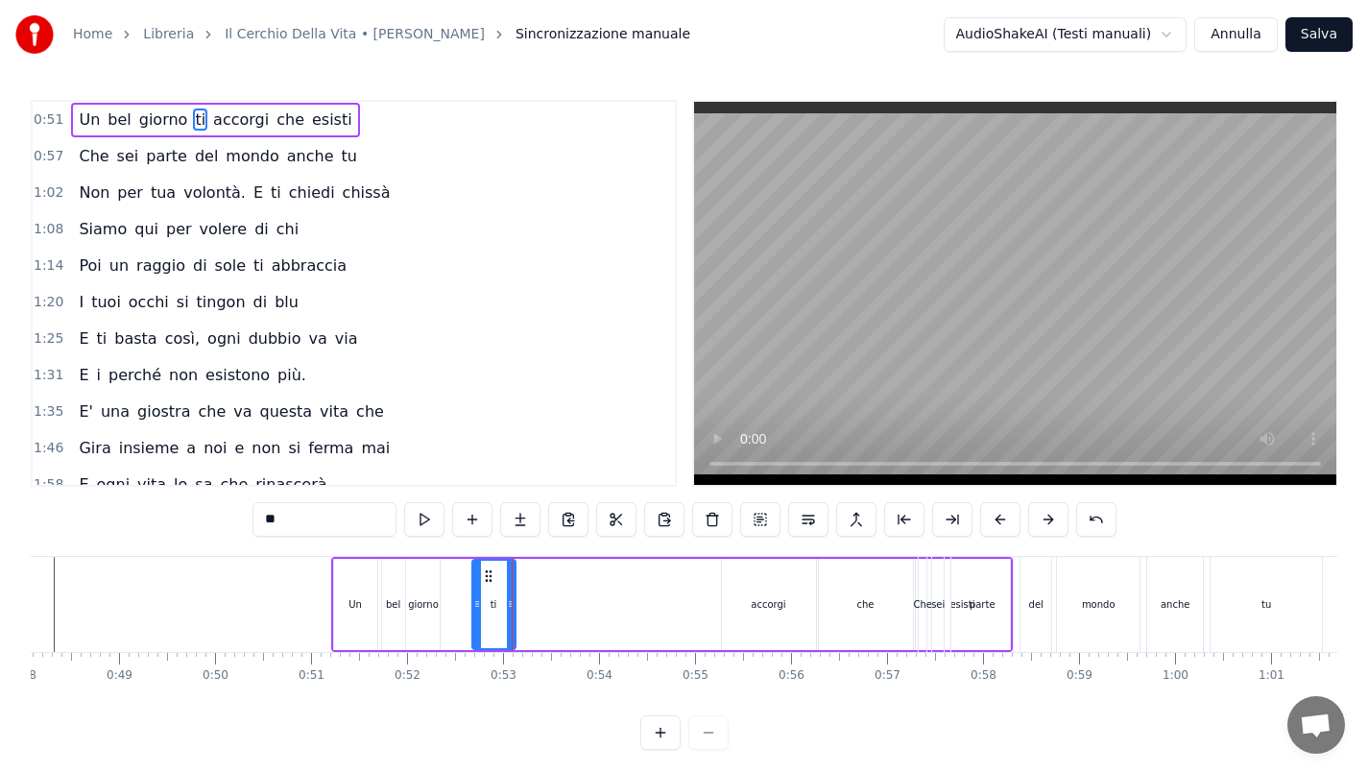
click at [784, 598] on div "accorgi" at bounding box center [768, 604] width 35 height 14
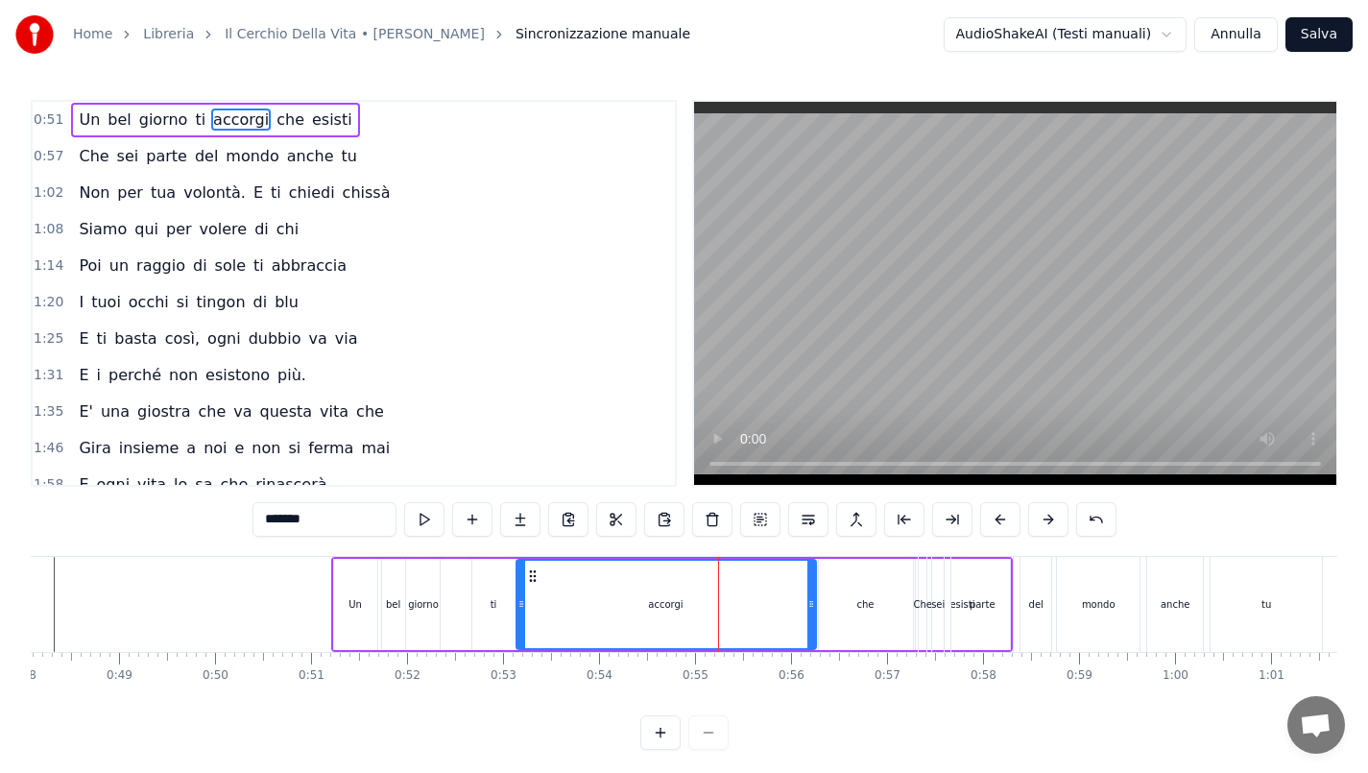
drag, startPoint x: 722, startPoint y: 602, endPoint x: 517, endPoint y: 610, distance: 205.6
click at [518, 610] on icon at bounding box center [522, 603] width 8 height 15
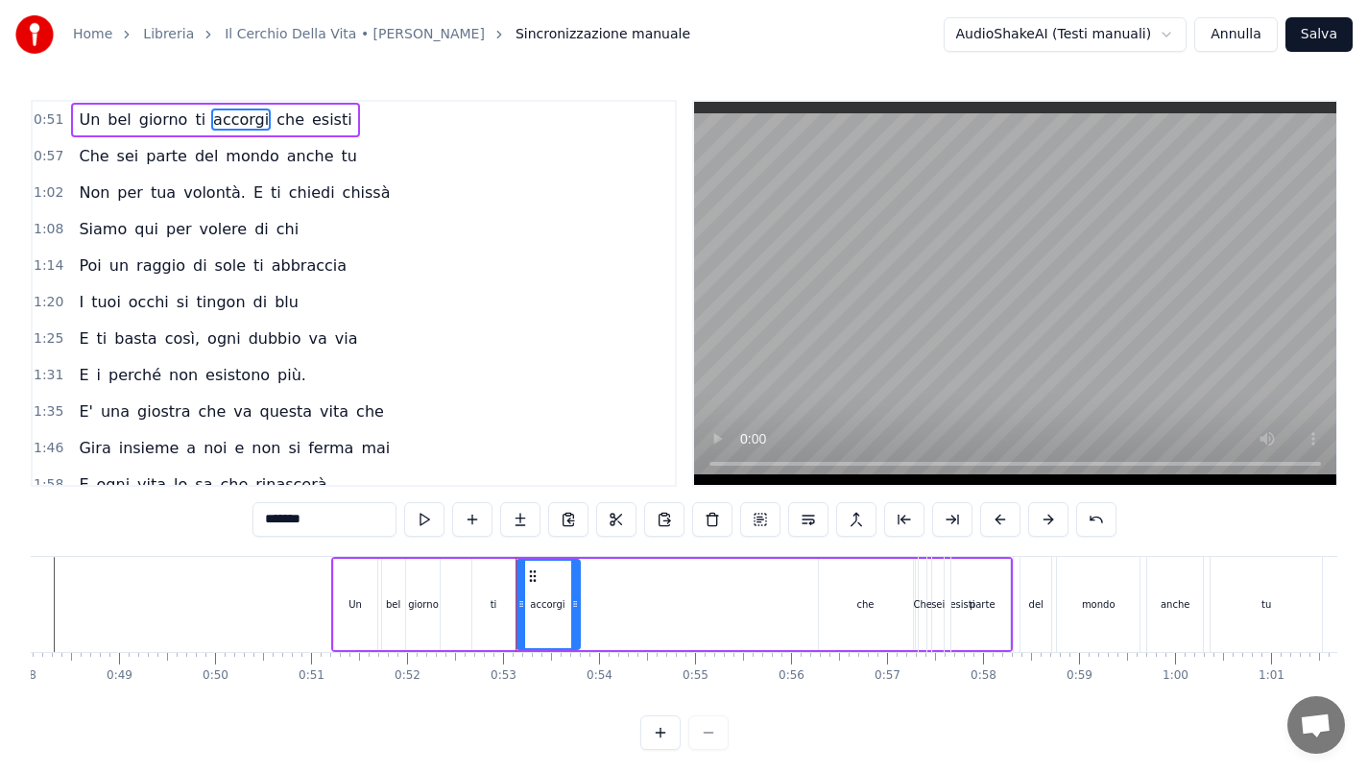
drag, startPoint x: 809, startPoint y: 602, endPoint x: 573, endPoint y: 610, distance: 236.3
click at [573, 610] on icon at bounding box center [575, 603] width 8 height 15
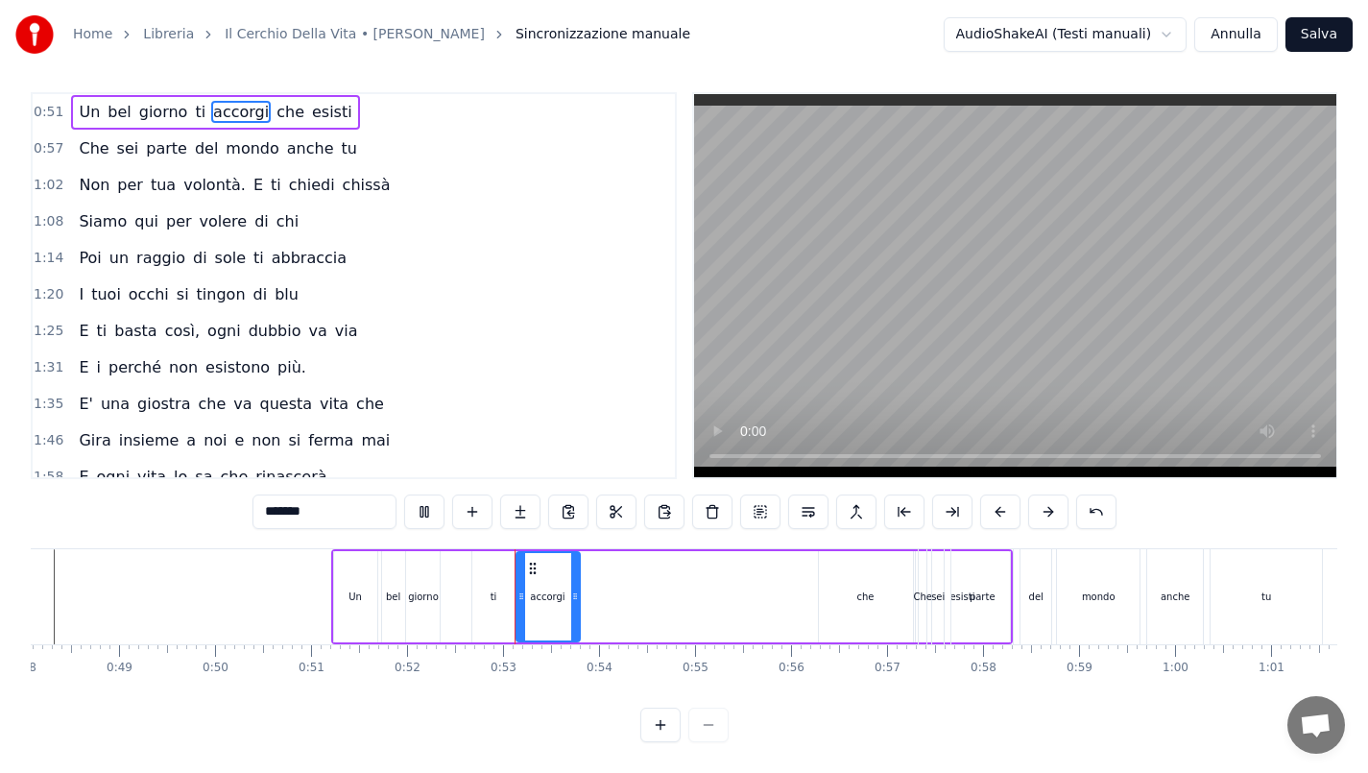
scroll to position [21, 0]
click at [880, 575] on div "che" at bounding box center [866, 596] width 94 height 91
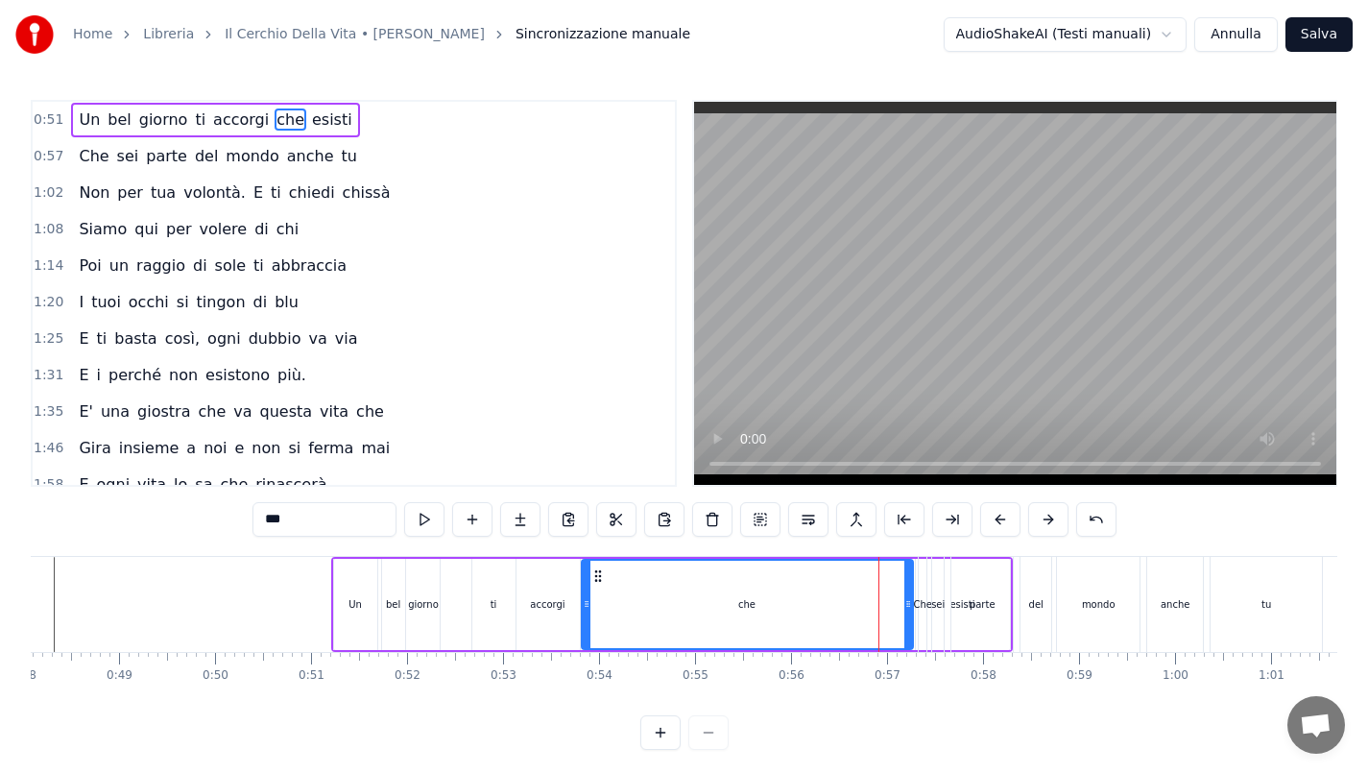
drag, startPoint x: 823, startPoint y: 602, endPoint x: 586, endPoint y: 613, distance: 237.4
click at [586, 613] on div at bounding box center [587, 604] width 8 height 87
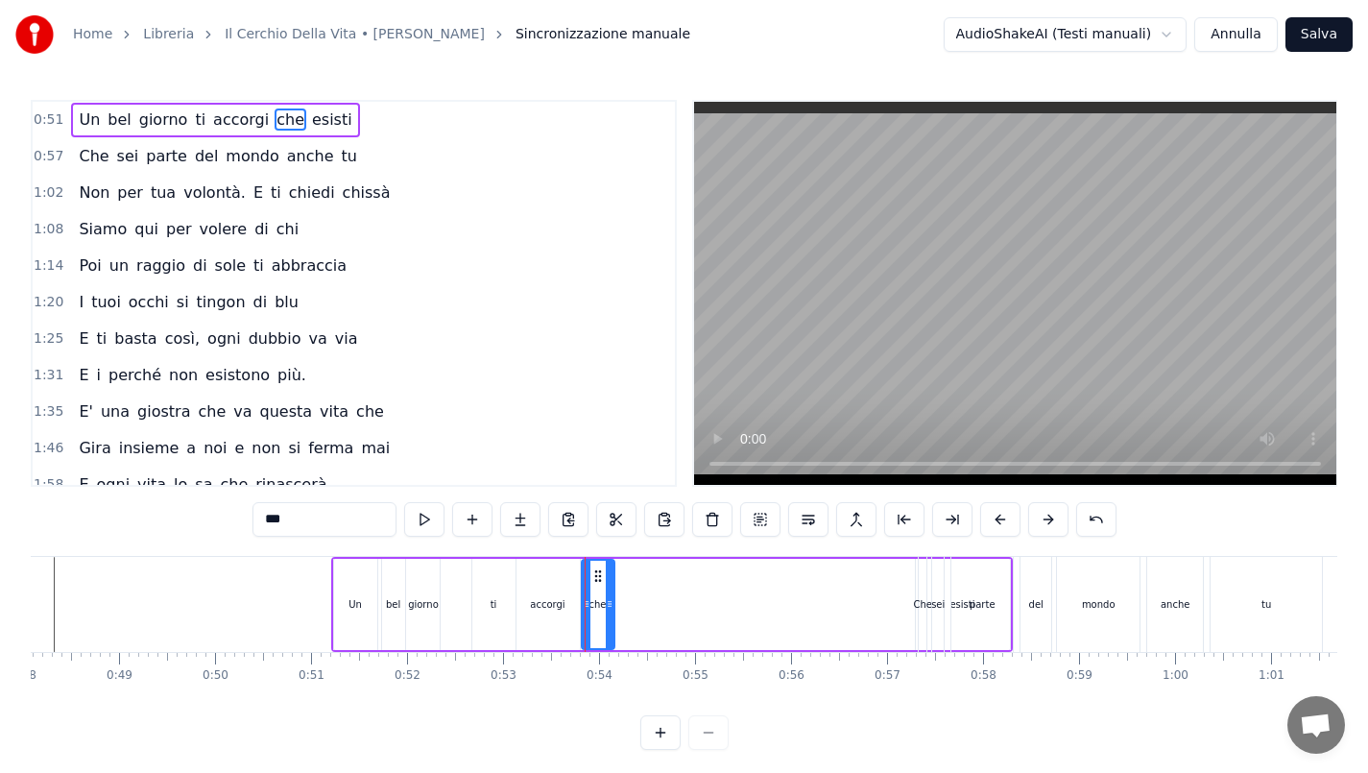
drag, startPoint x: 906, startPoint y: 601, endPoint x: 607, endPoint y: 616, distance: 299.0
click at [607, 616] on div at bounding box center [610, 604] width 8 height 87
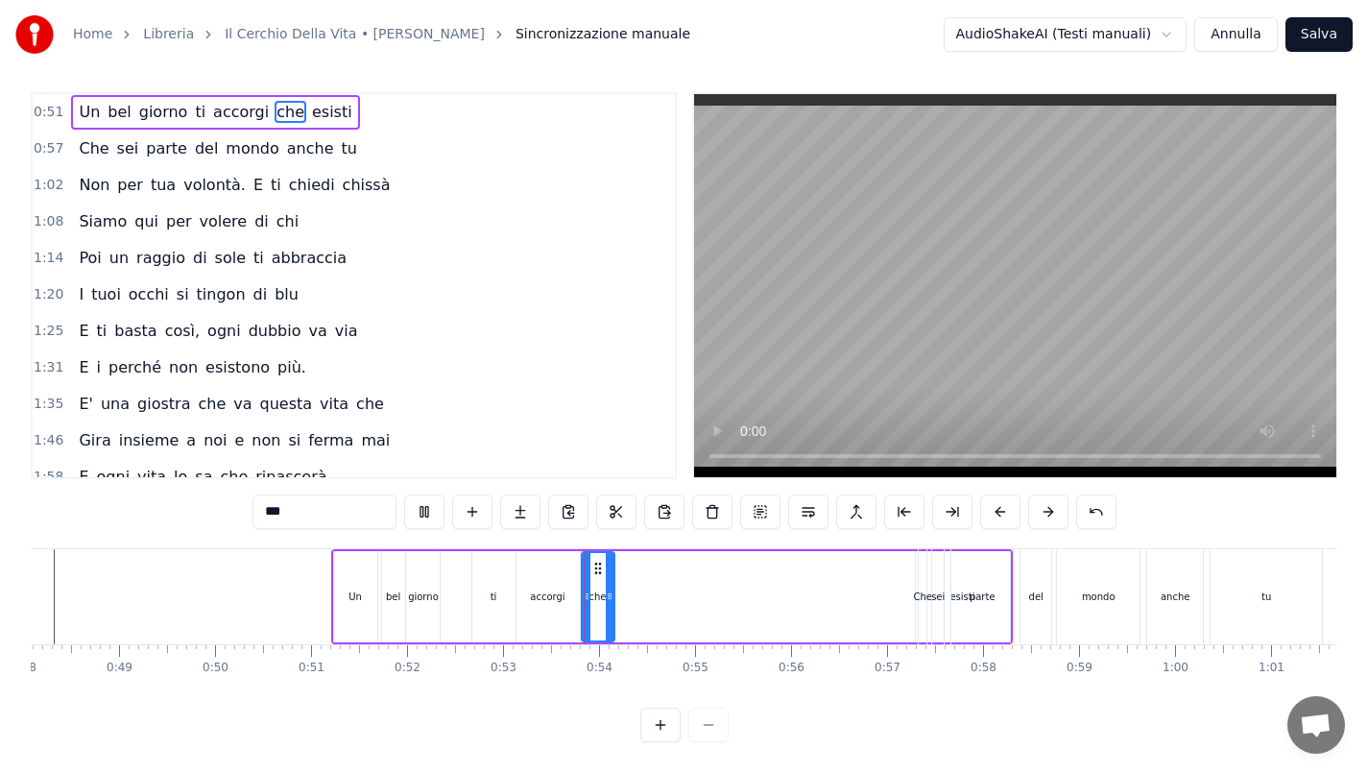
scroll to position [21, 0]
drag, startPoint x: 611, startPoint y: 587, endPoint x: 633, endPoint y: 585, distance: 22.2
click at [633, 589] on icon at bounding box center [632, 596] width 8 height 15
drag, startPoint x: 585, startPoint y: 579, endPoint x: 595, endPoint y: 581, distance: 10.7
click at [595, 589] on icon at bounding box center [593, 596] width 8 height 15
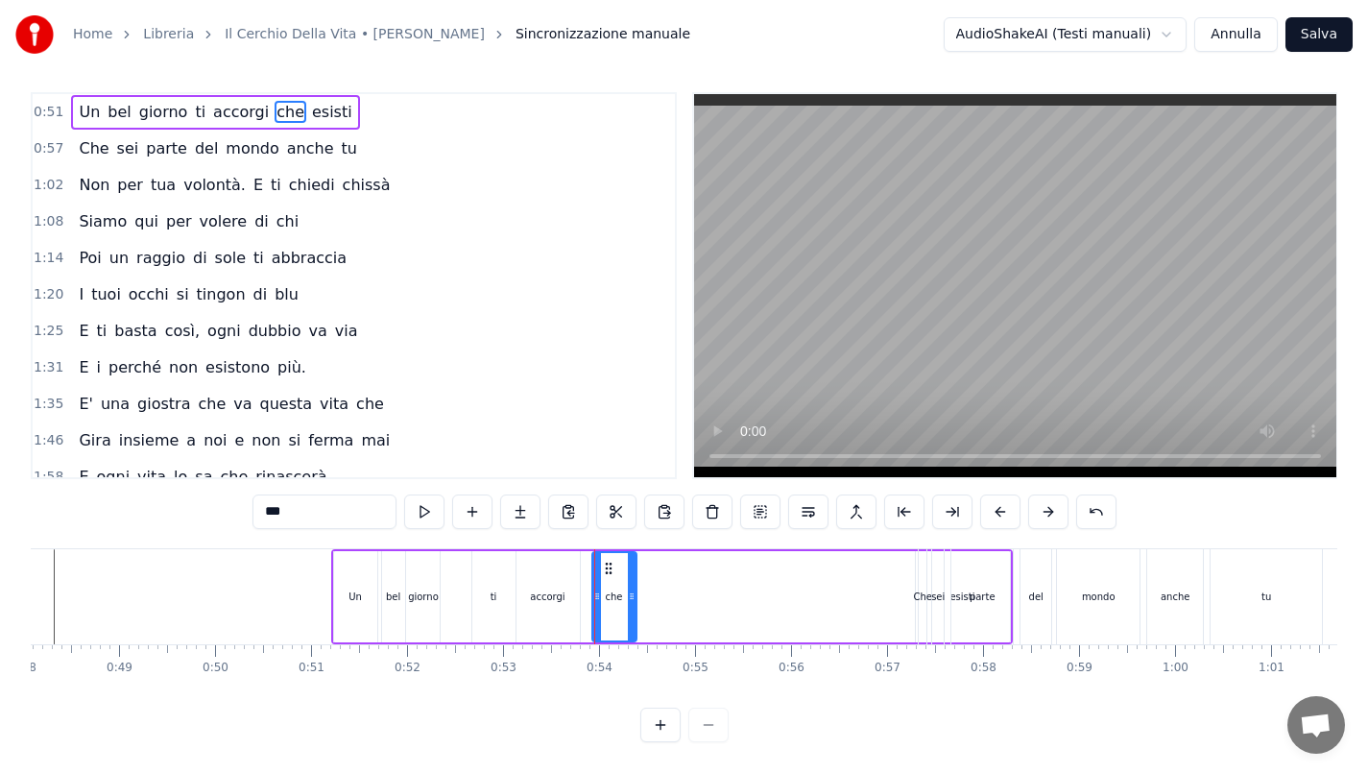
scroll to position [0, 0]
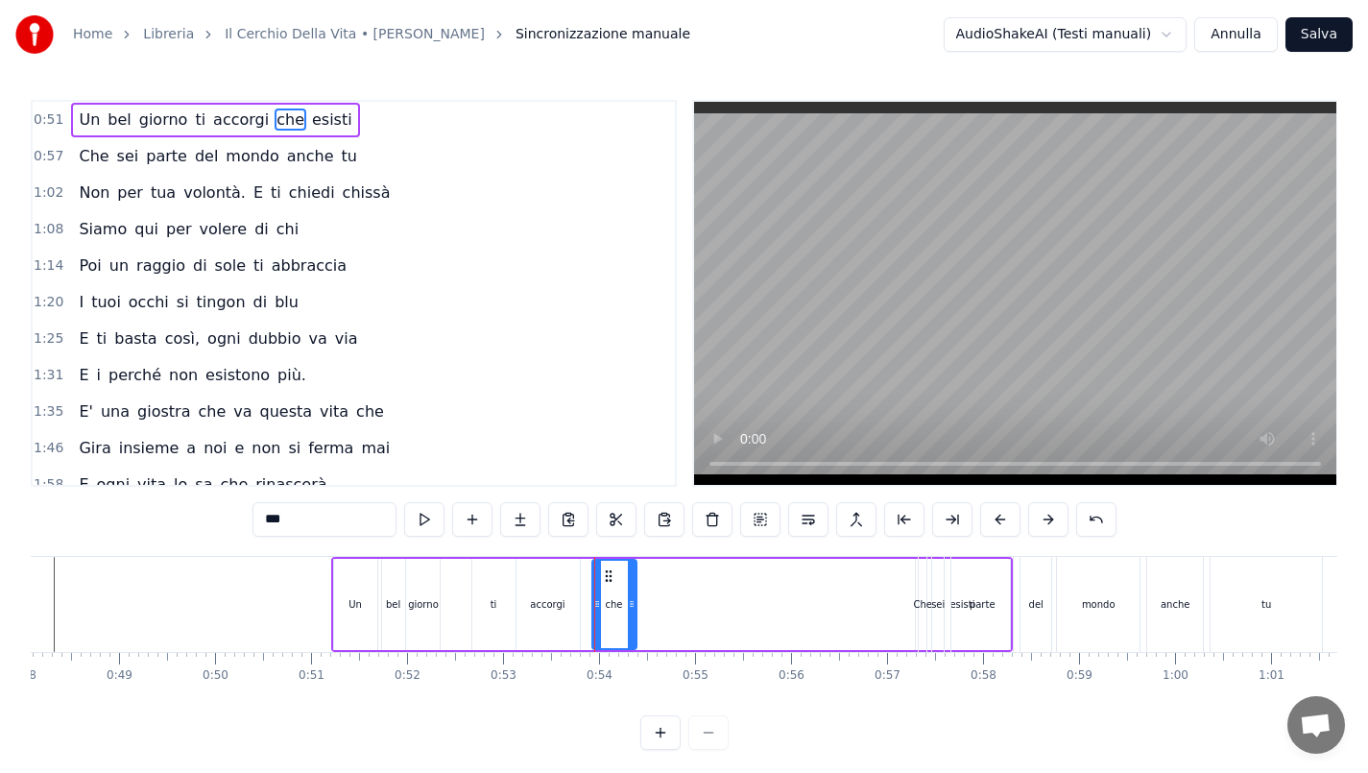
click at [564, 584] on div "accorgi" at bounding box center [548, 604] width 63 height 91
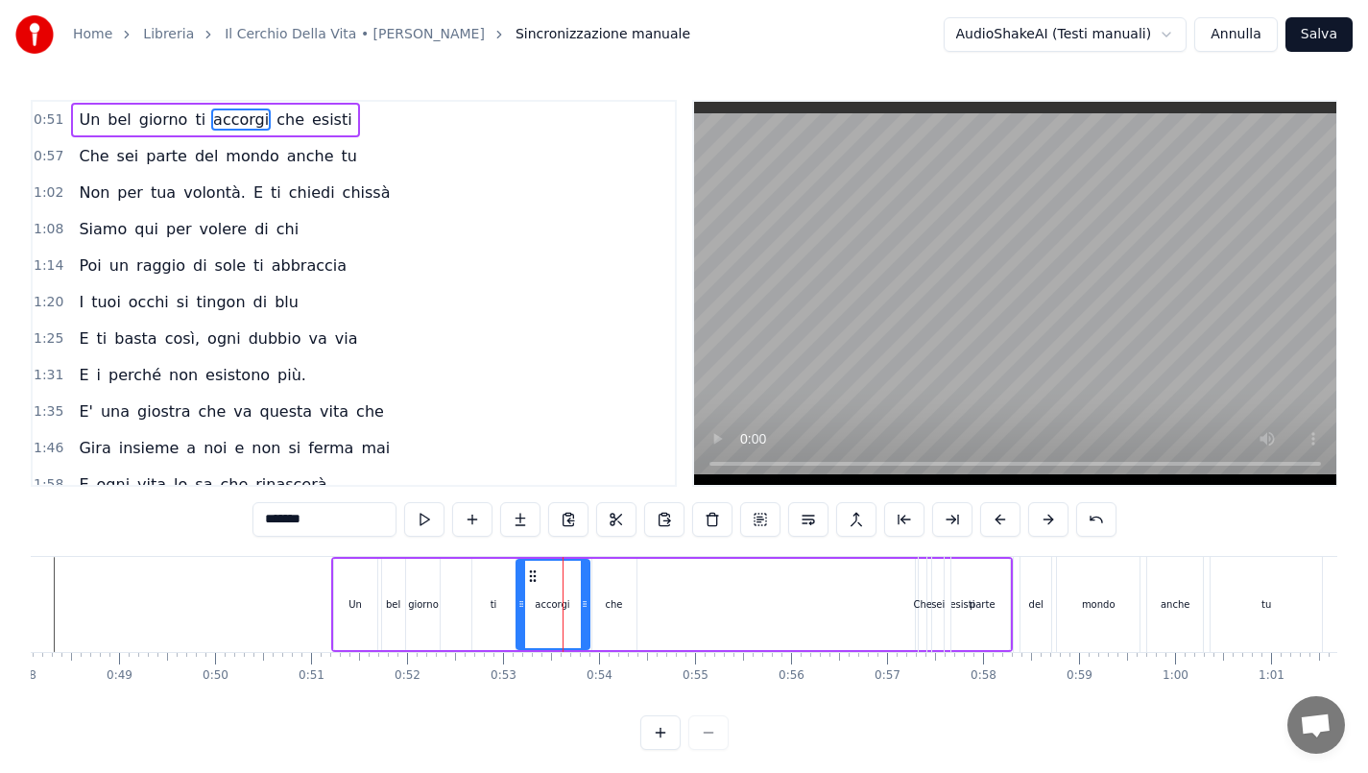
drag, startPoint x: 576, startPoint y: 597, endPoint x: 586, endPoint y: 599, distance: 9.8
click at [586, 599] on icon at bounding box center [585, 603] width 8 height 15
click at [602, 601] on div "che" at bounding box center [614, 604] width 44 height 91
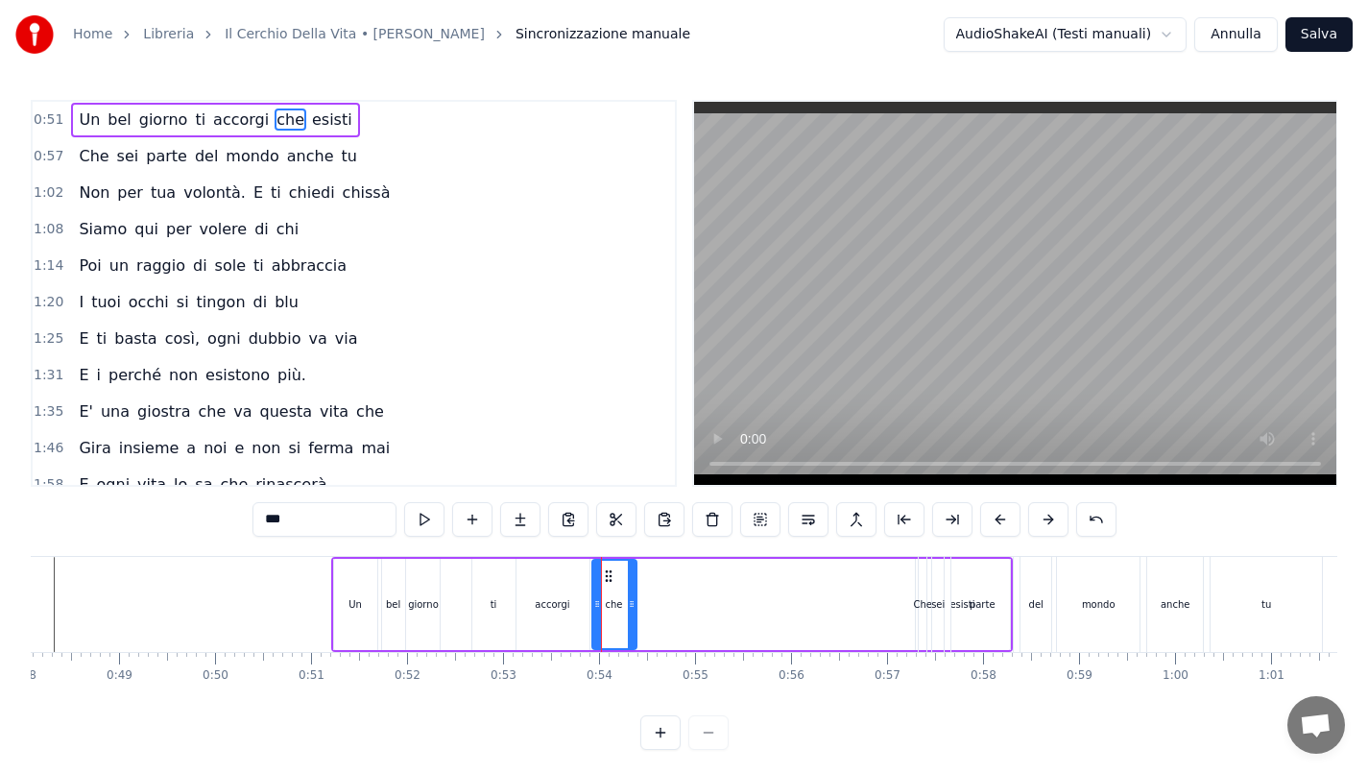
scroll to position [21, 0]
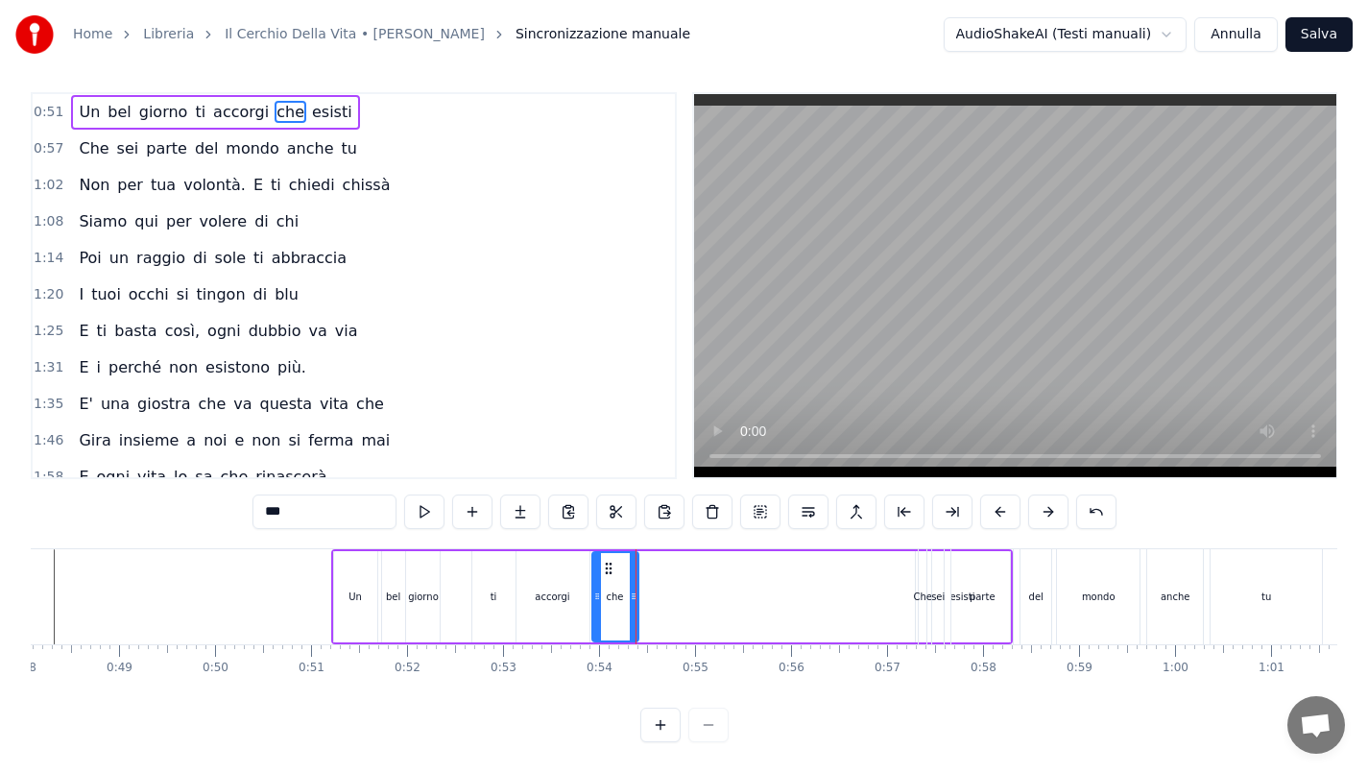
click at [638, 589] on icon at bounding box center [634, 596] width 8 height 15
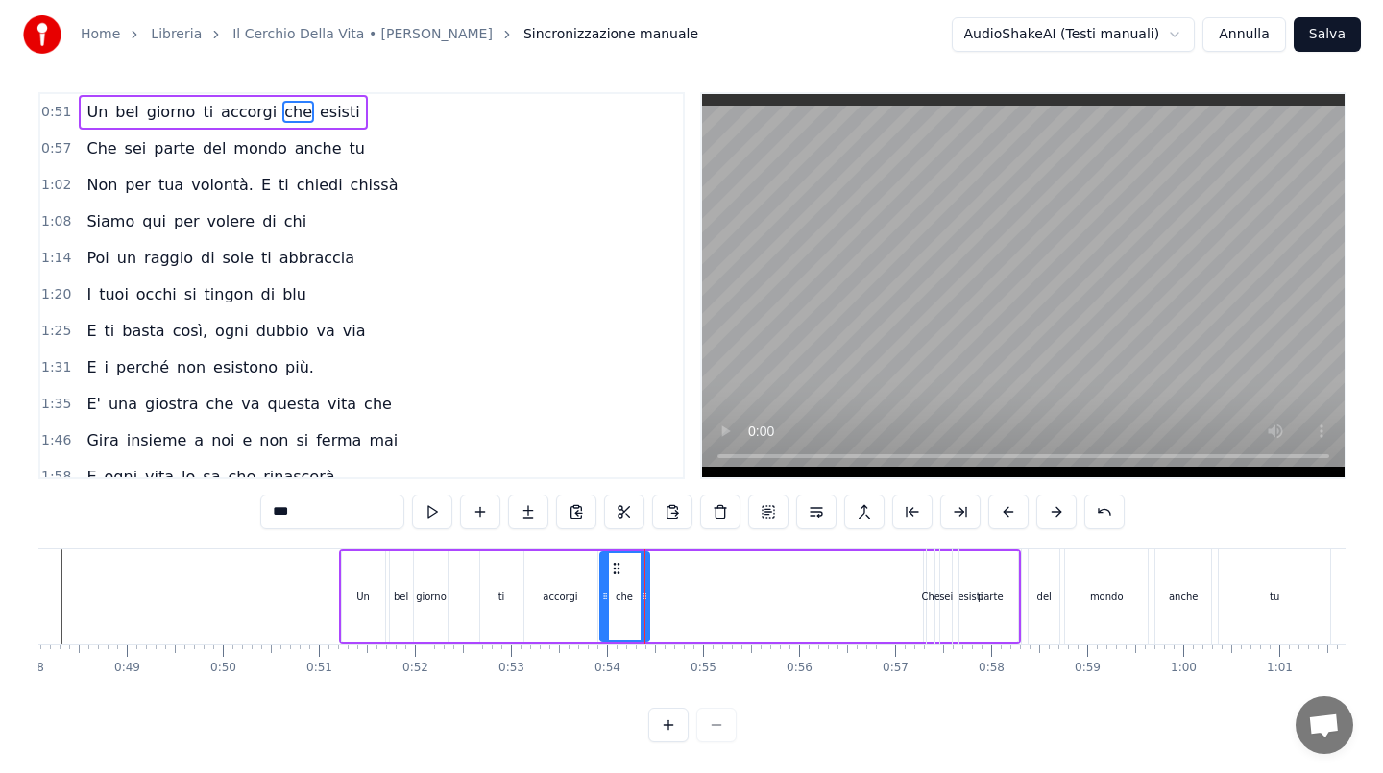
scroll to position [0, 0]
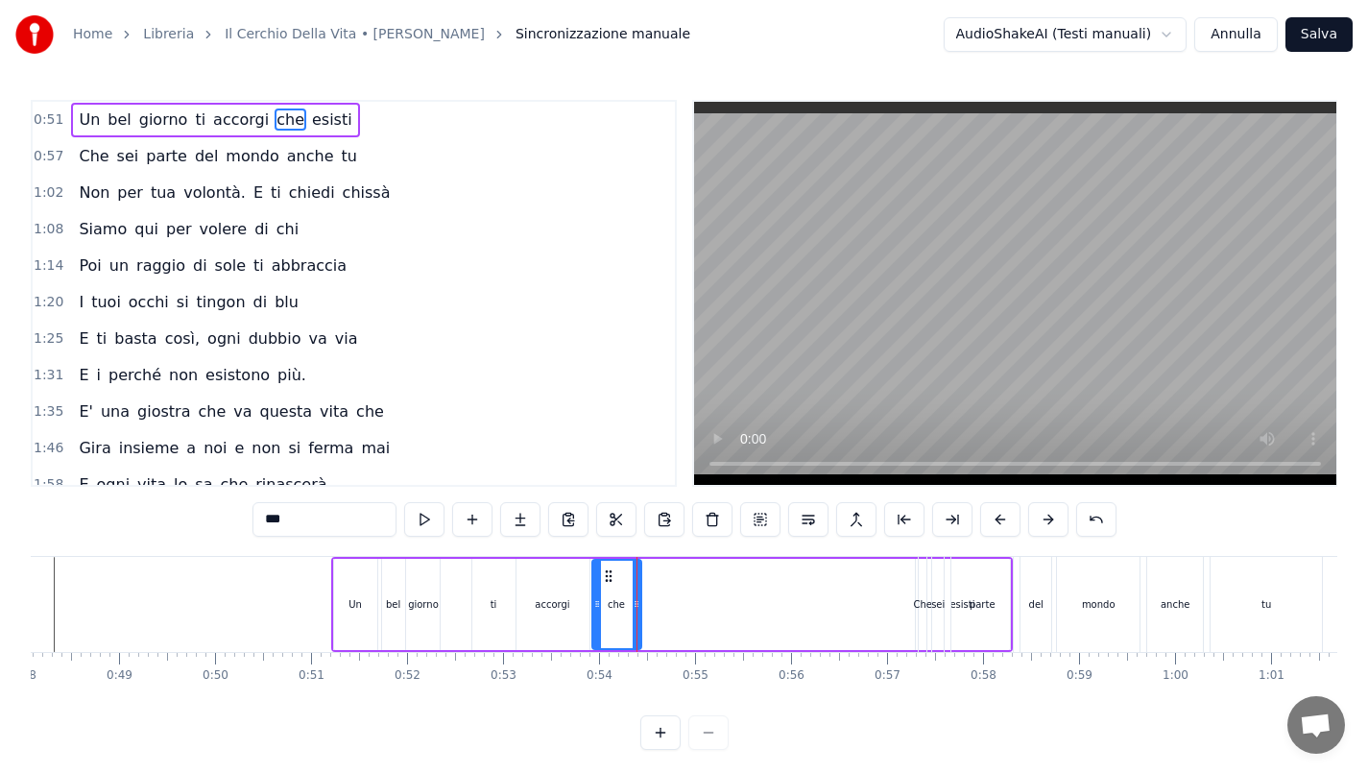
click at [968, 608] on div "parte" at bounding box center [982, 604] width 61 height 95
type input "*****"
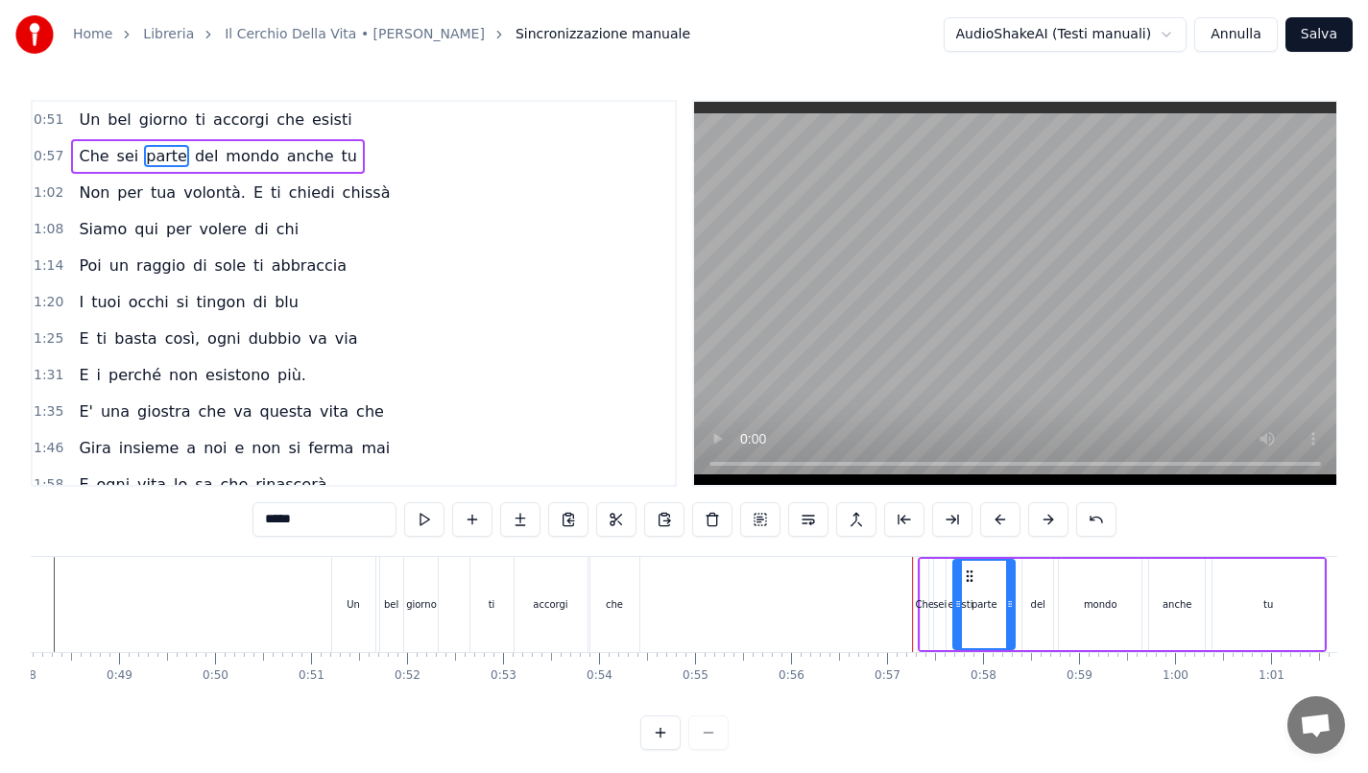
click at [879, 608] on div "Un bel giorno ti accorgi che esisti" at bounding box center [672, 604] width 682 height 95
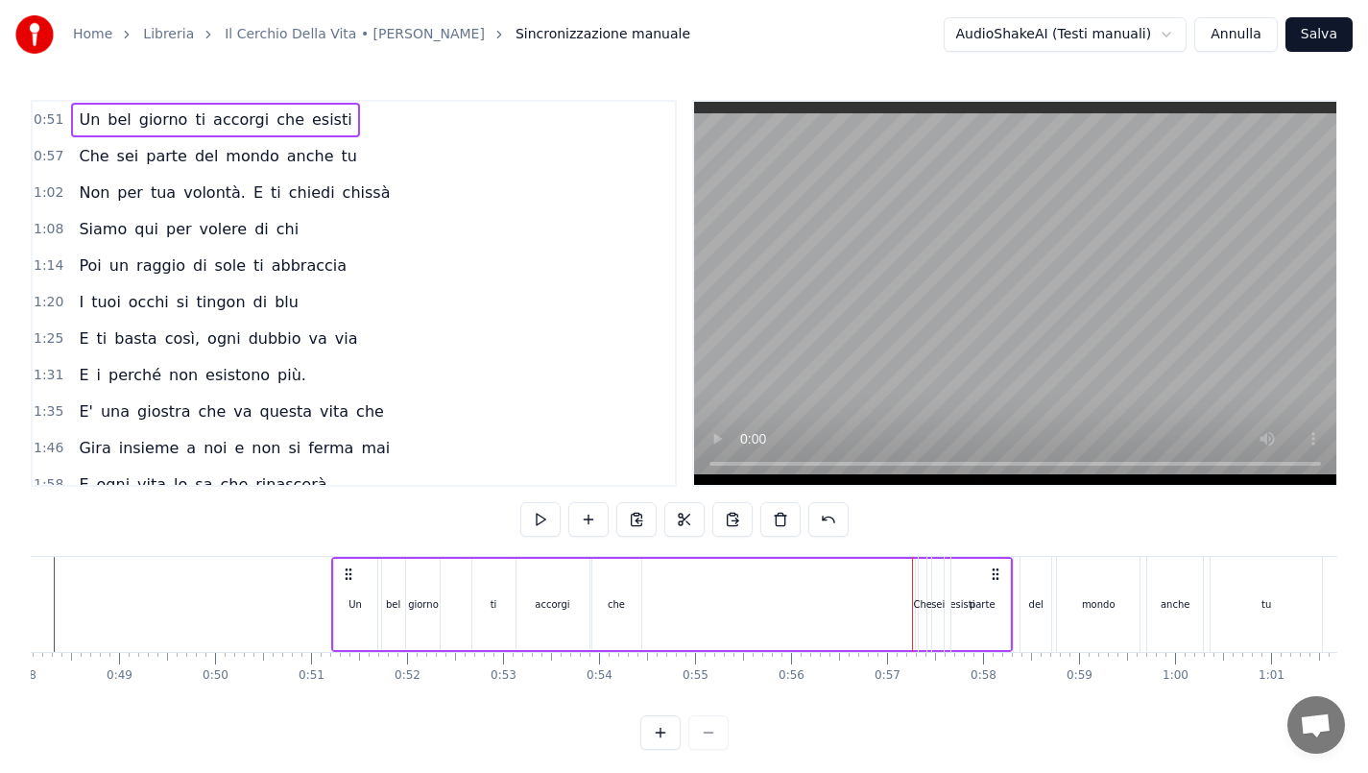
click at [310, 115] on span "esisti" at bounding box center [332, 120] width 44 height 22
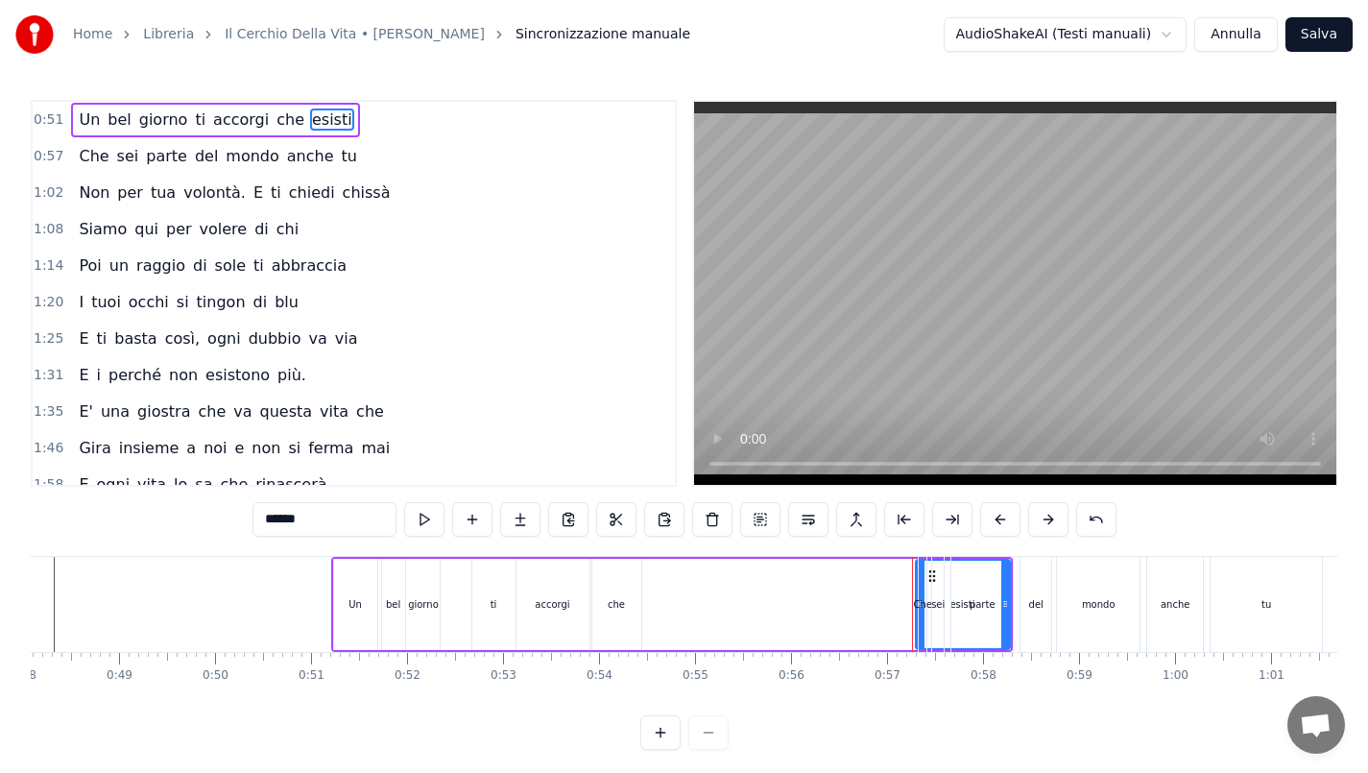
drag, startPoint x: 930, startPoint y: 575, endPoint x: 879, endPoint y: 578, distance: 51.0
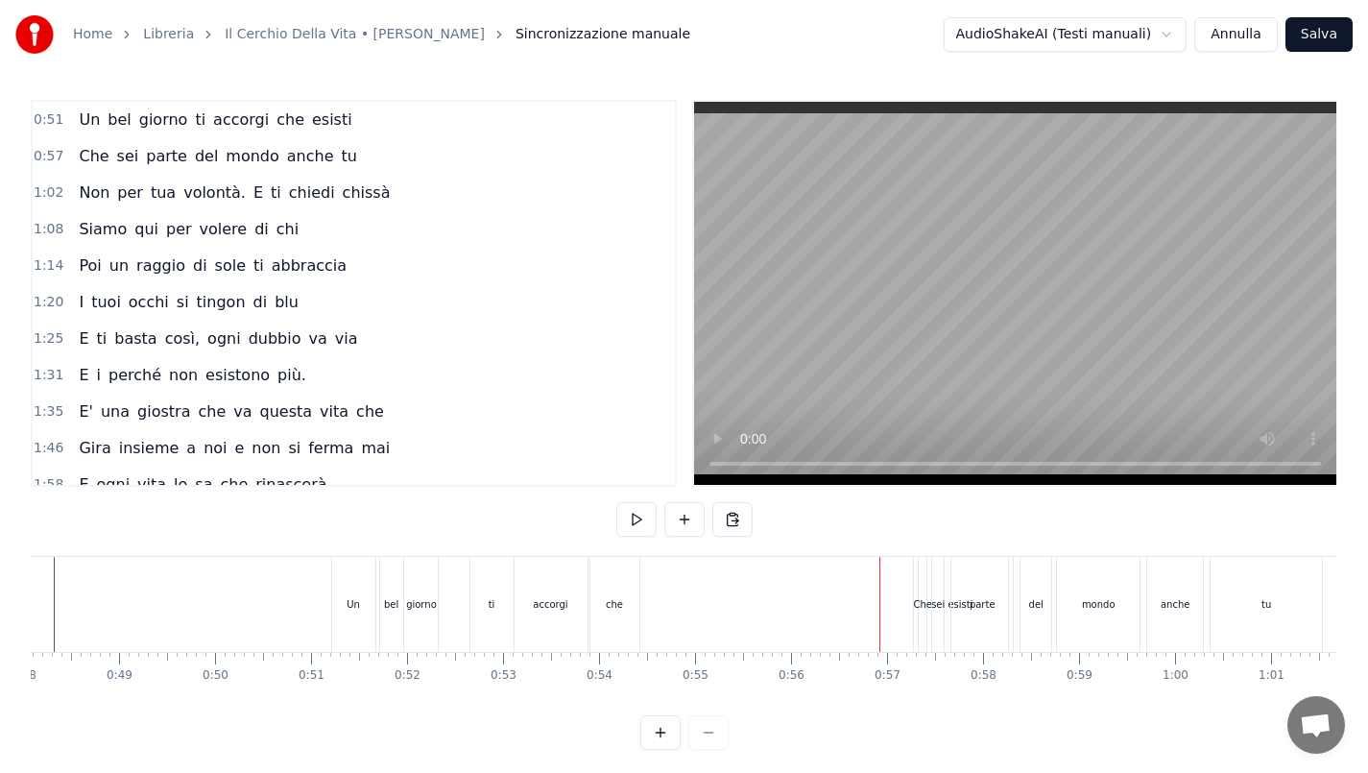
click at [314, 123] on span "esisti" at bounding box center [332, 120] width 44 height 22
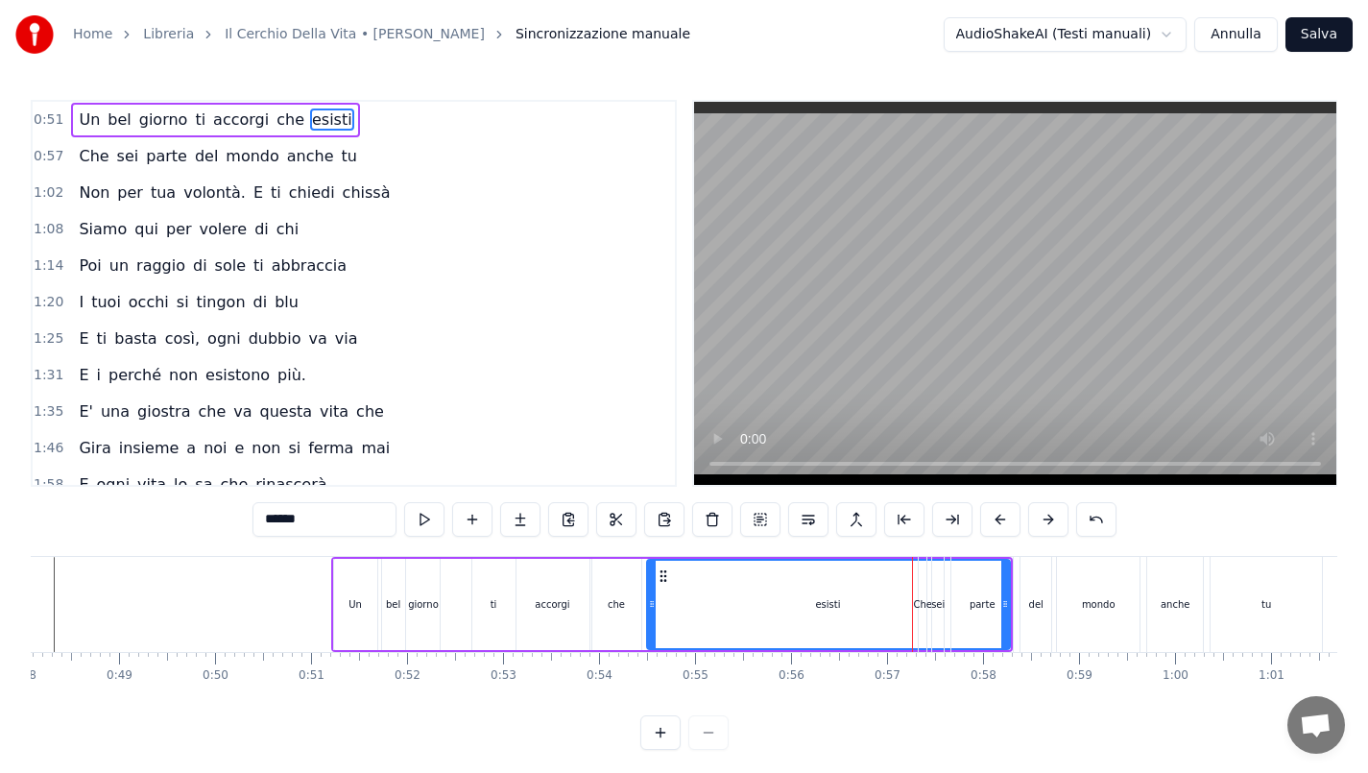
drag, startPoint x: 915, startPoint y: 590, endPoint x: 646, endPoint y: 592, distance: 268.9
click at [648, 592] on div at bounding box center [652, 604] width 8 height 87
click at [1002, 601] on div "parte" at bounding box center [982, 604] width 61 height 95
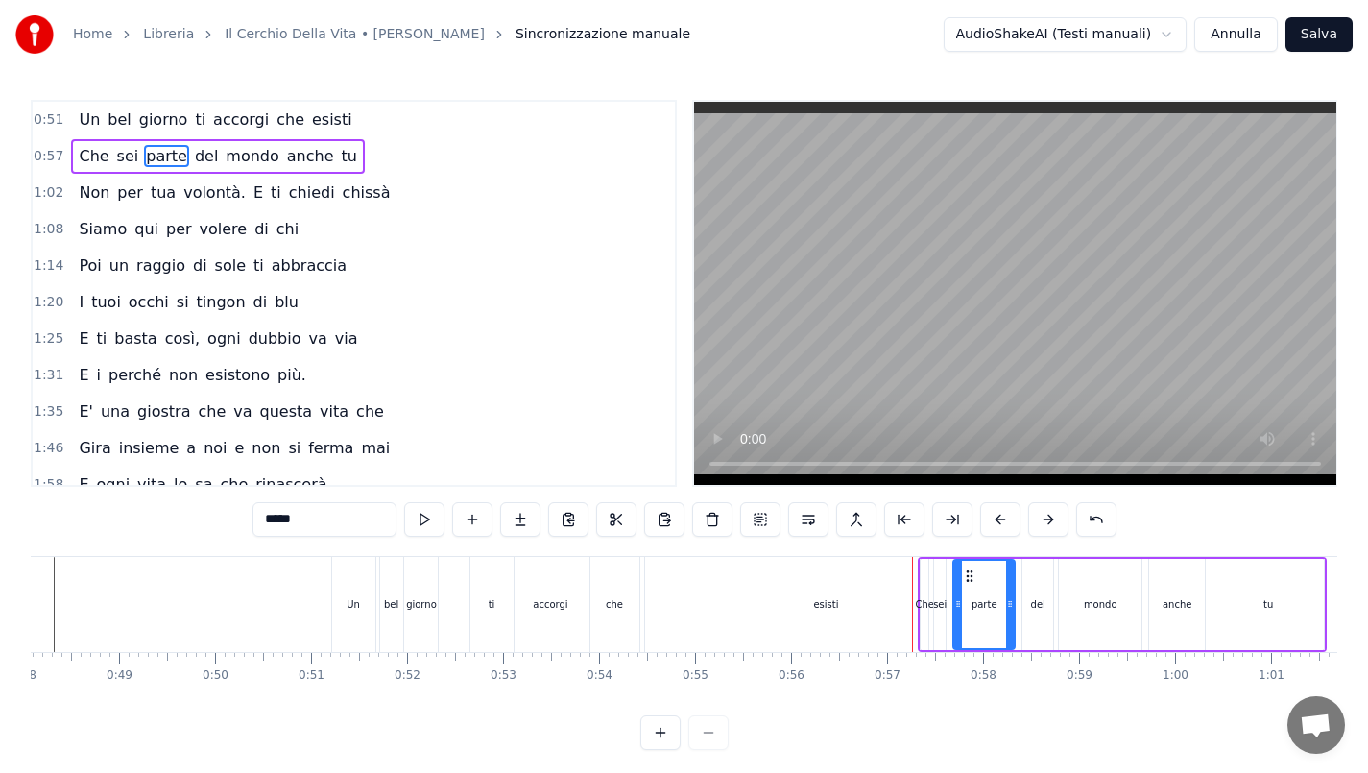
click at [676, 589] on div "esisti" at bounding box center [826, 604] width 363 height 95
type input "******"
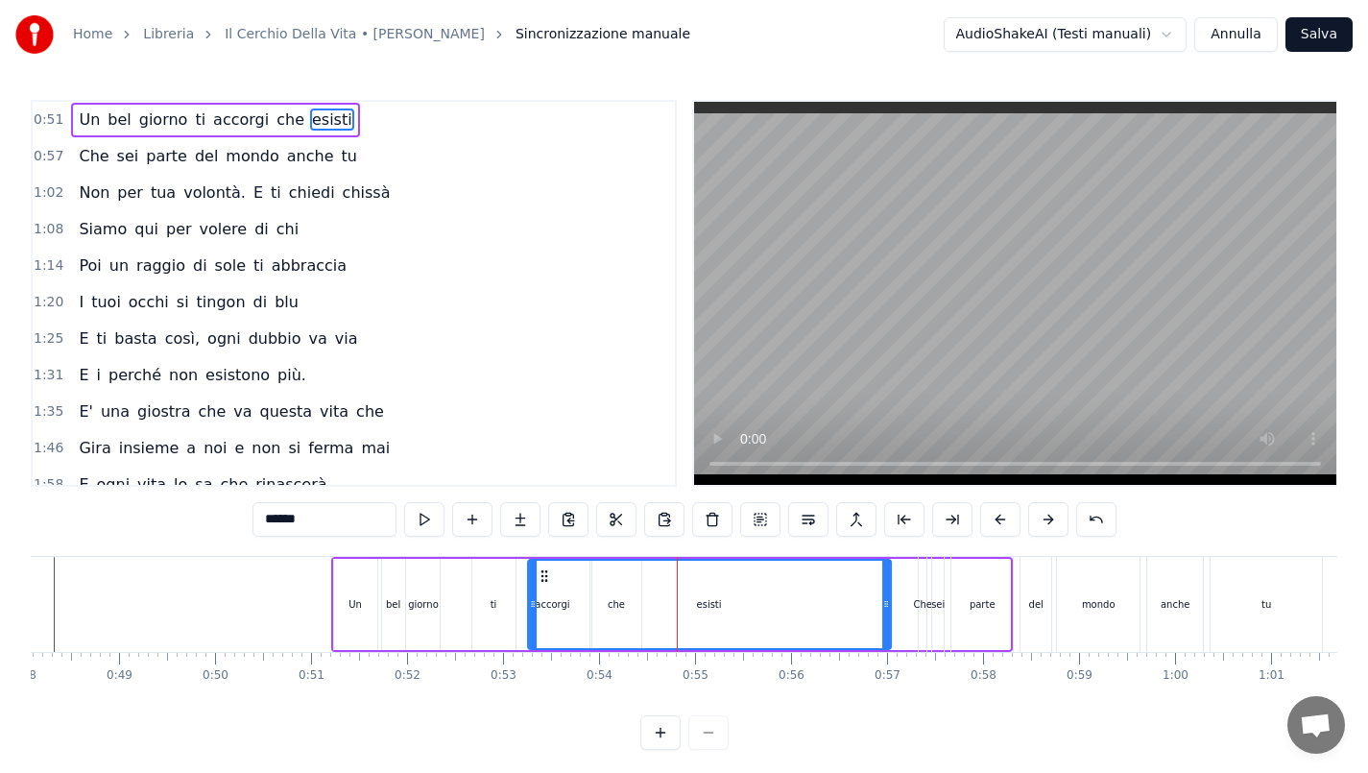
drag, startPoint x: 663, startPoint y: 576, endPoint x: 543, endPoint y: 592, distance: 120.1
click at [543, 592] on div "esisti" at bounding box center [709, 604] width 361 height 87
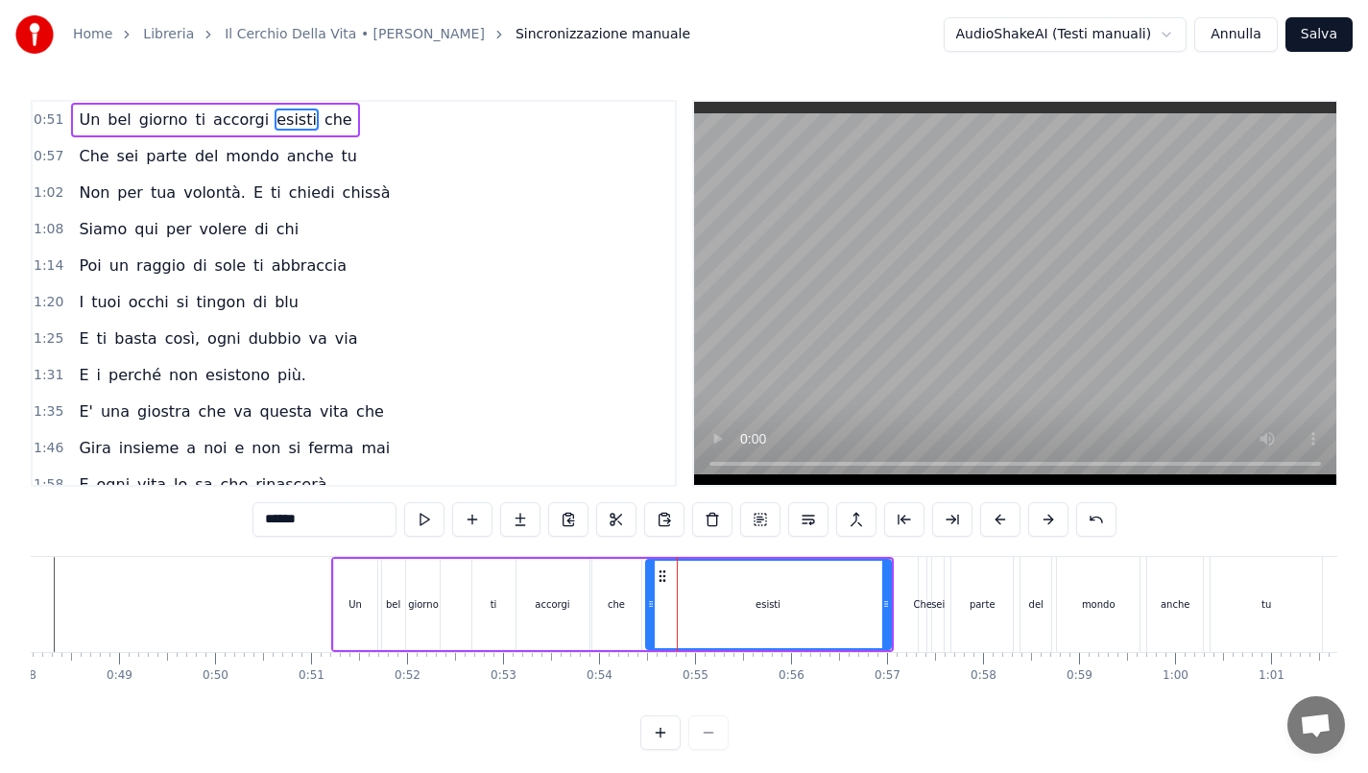
drag, startPoint x: 530, startPoint y: 604, endPoint x: 648, endPoint y: 608, distance: 118.2
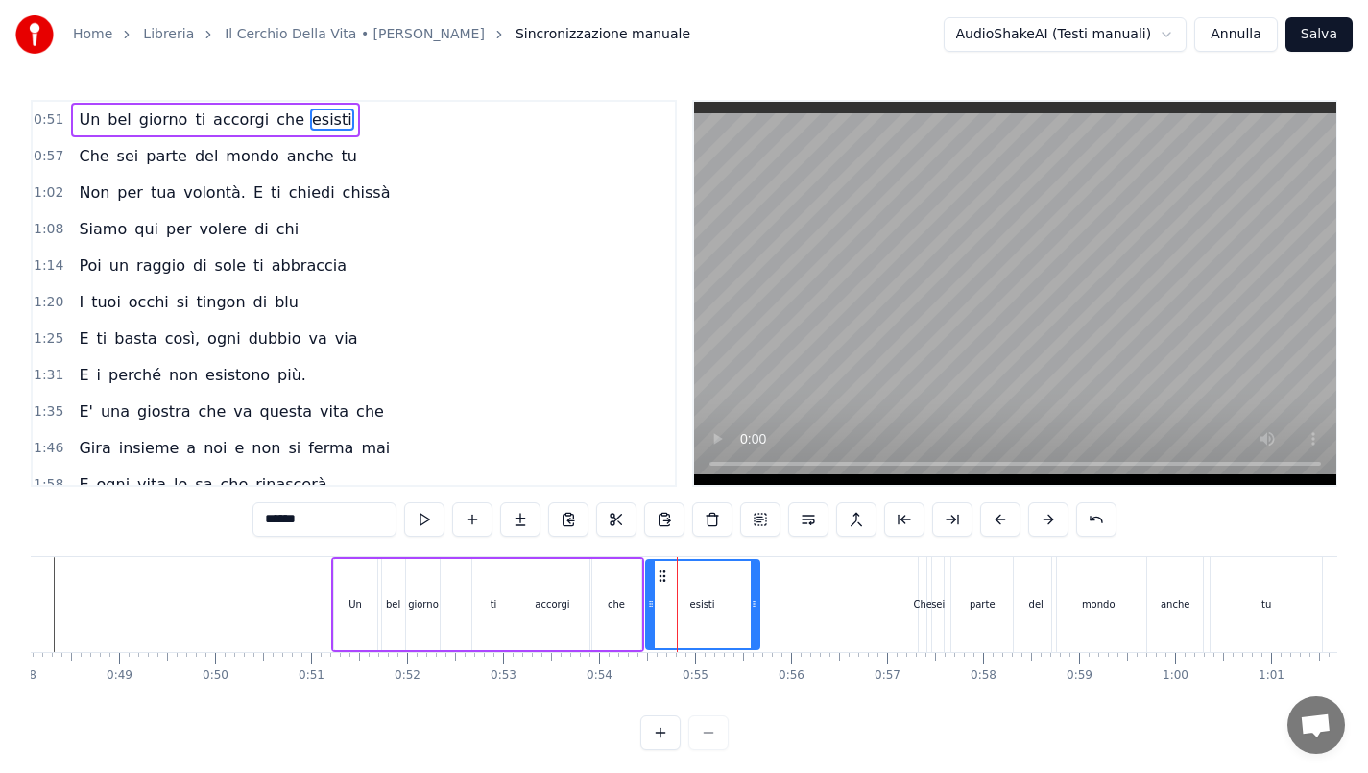
drag, startPoint x: 884, startPoint y: 606, endPoint x: 753, endPoint y: 605, distance: 131.6
click at [753, 605] on icon at bounding box center [755, 603] width 8 height 15
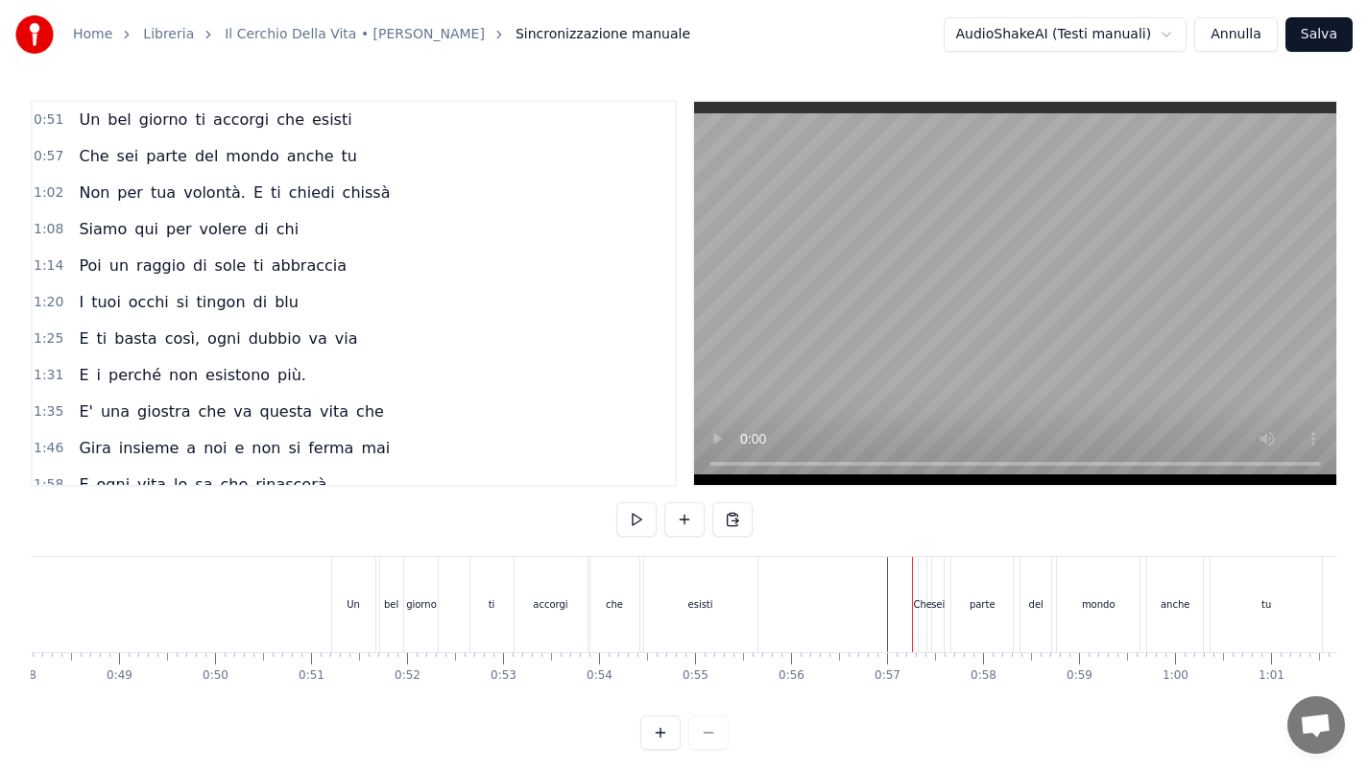
click at [1341, 26] on button "Salva" at bounding box center [1319, 34] width 67 height 35
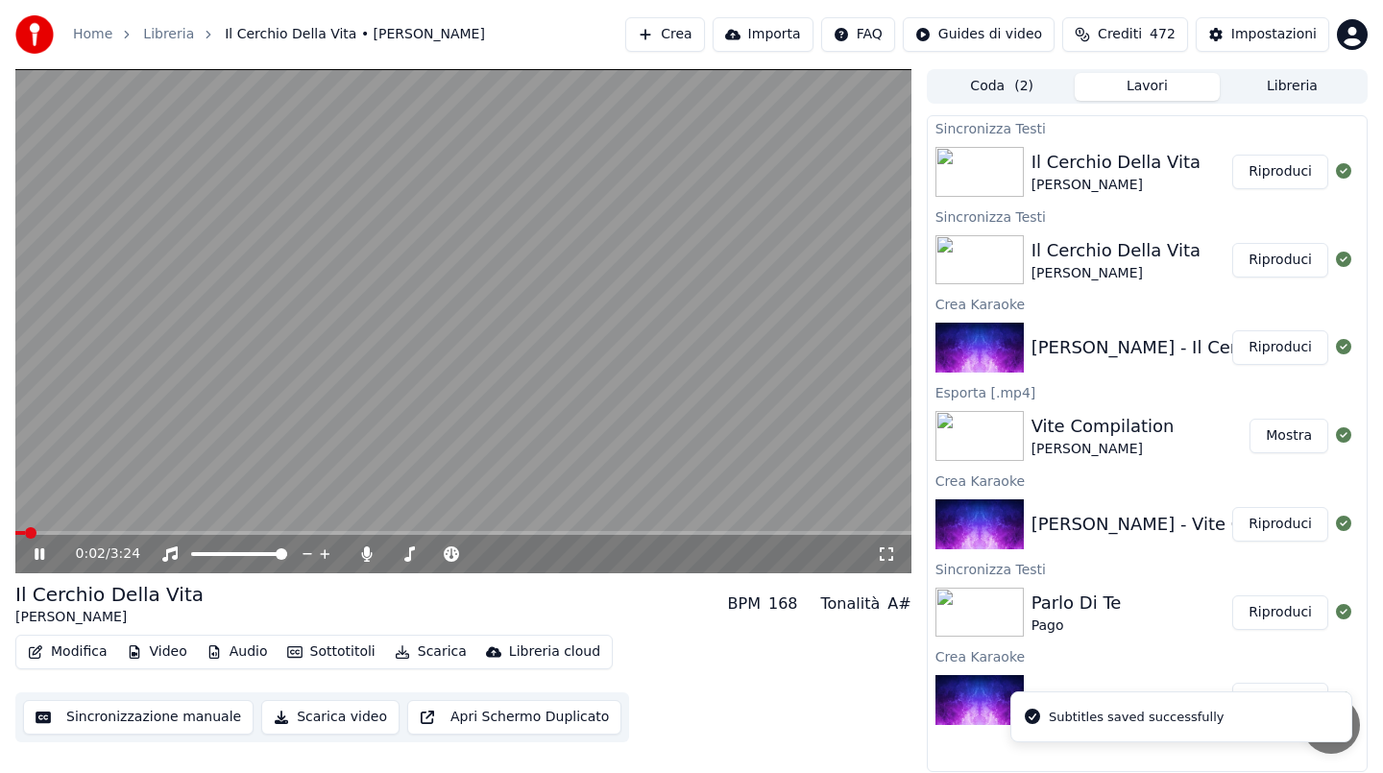
click at [98, 536] on div "0:02 / 3:24" at bounding box center [463, 554] width 896 height 38
click at [105, 535] on div "0:03 / 3:24" at bounding box center [463, 554] width 896 height 38
click at [107, 532] on span at bounding box center [463, 533] width 896 height 4
click at [135, 534] on span at bounding box center [463, 533] width 896 height 4
click at [171, 531] on span at bounding box center [463, 533] width 896 height 4
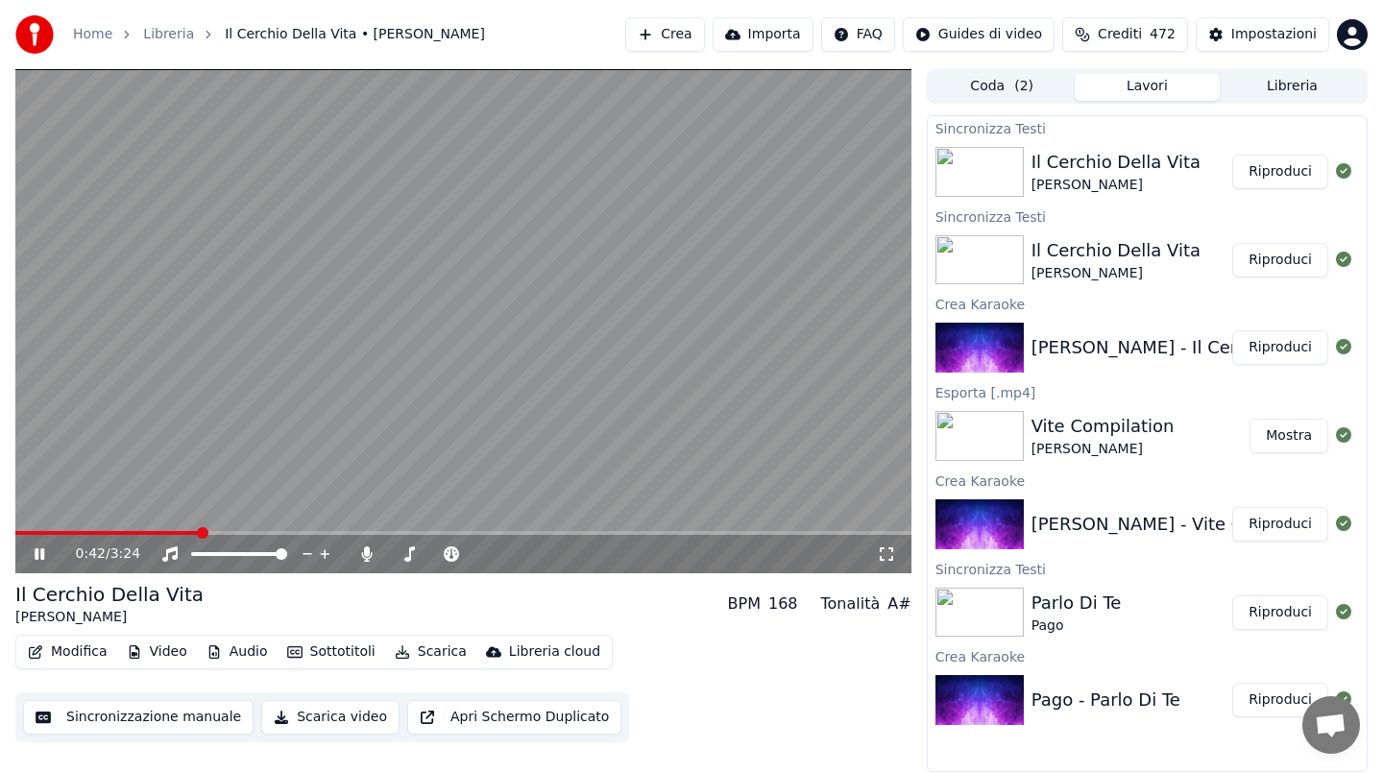
click at [198, 531] on span at bounding box center [463, 533] width 896 height 4
click at [221, 528] on video at bounding box center [463, 321] width 896 height 504
click at [231, 533] on span at bounding box center [463, 533] width 896 height 4
click at [48, 549] on icon at bounding box center [53, 553] width 45 height 15
click at [560, 528] on video at bounding box center [463, 321] width 896 height 504
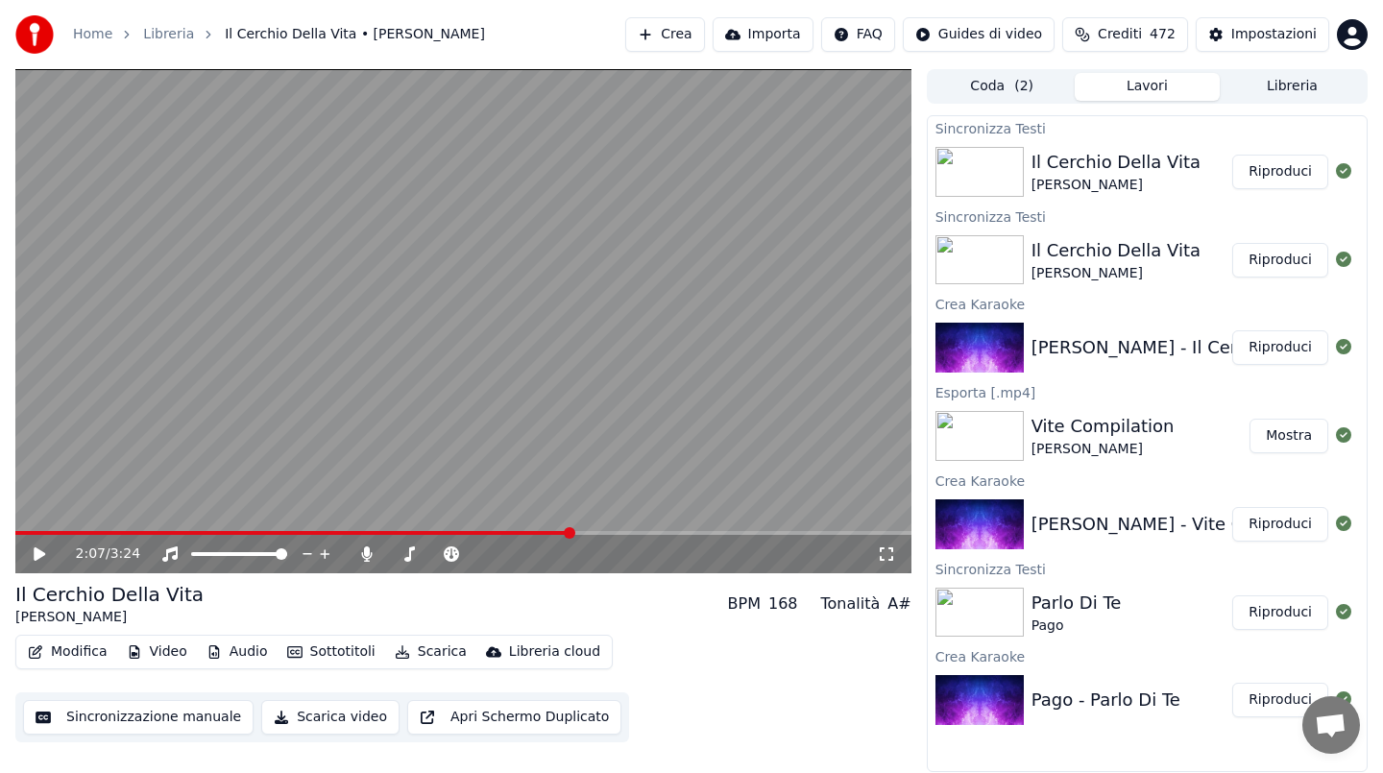
click at [569, 534] on span at bounding box center [463, 533] width 896 height 4
click at [607, 504] on video at bounding box center [463, 321] width 896 height 504
click at [622, 532] on span at bounding box center [463, 533] width 896 height 4
click at [694, 532] on span at bounding box center [463, 533] width 896 height 4
click at [739, 531] on span at bounding box center [463, 533] width 896 height 4
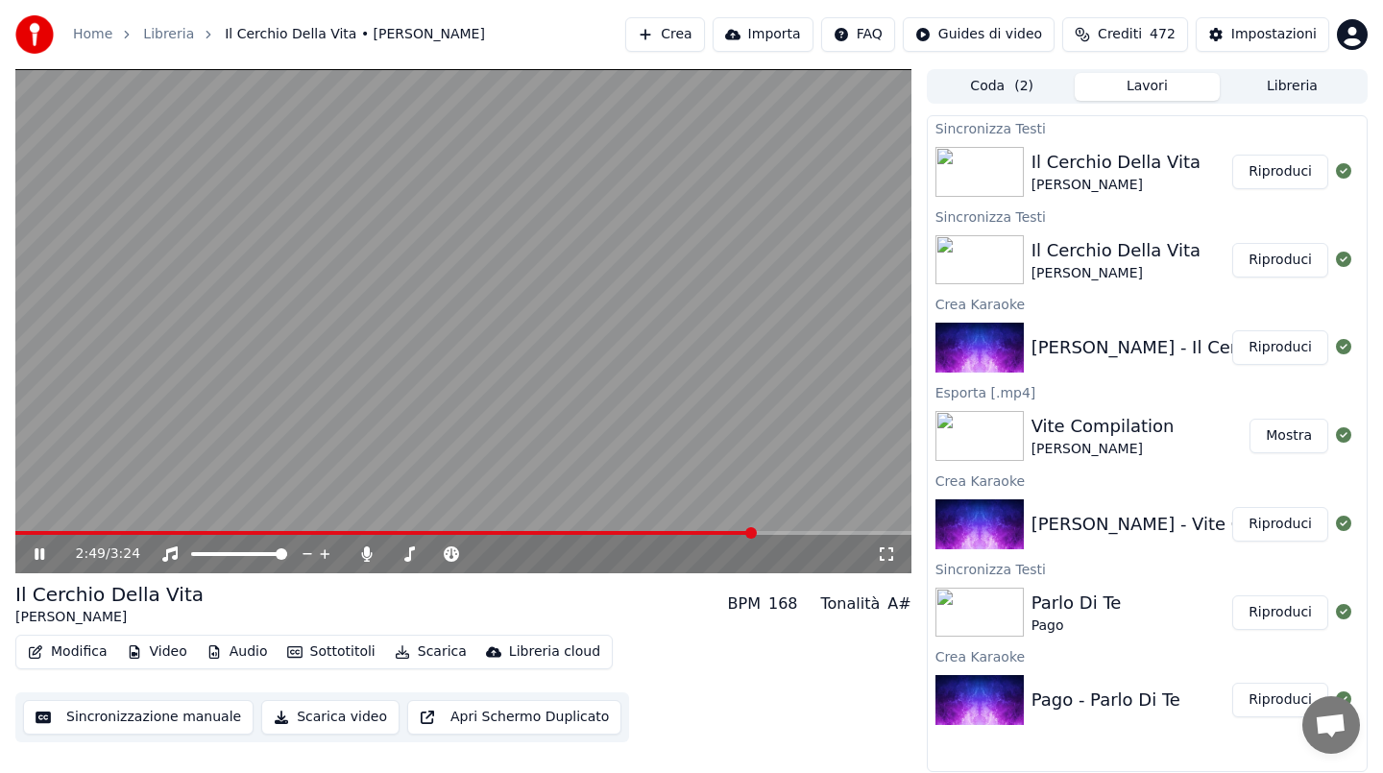
click at [807, 532] on span at bounding box center [463, 533] width 896 height 4
click at [791, 487] on video at bounding box center [463, 321] width 896 height 504
click at [791, 488] on video at bounding box center [463, 321] width 896 height 504
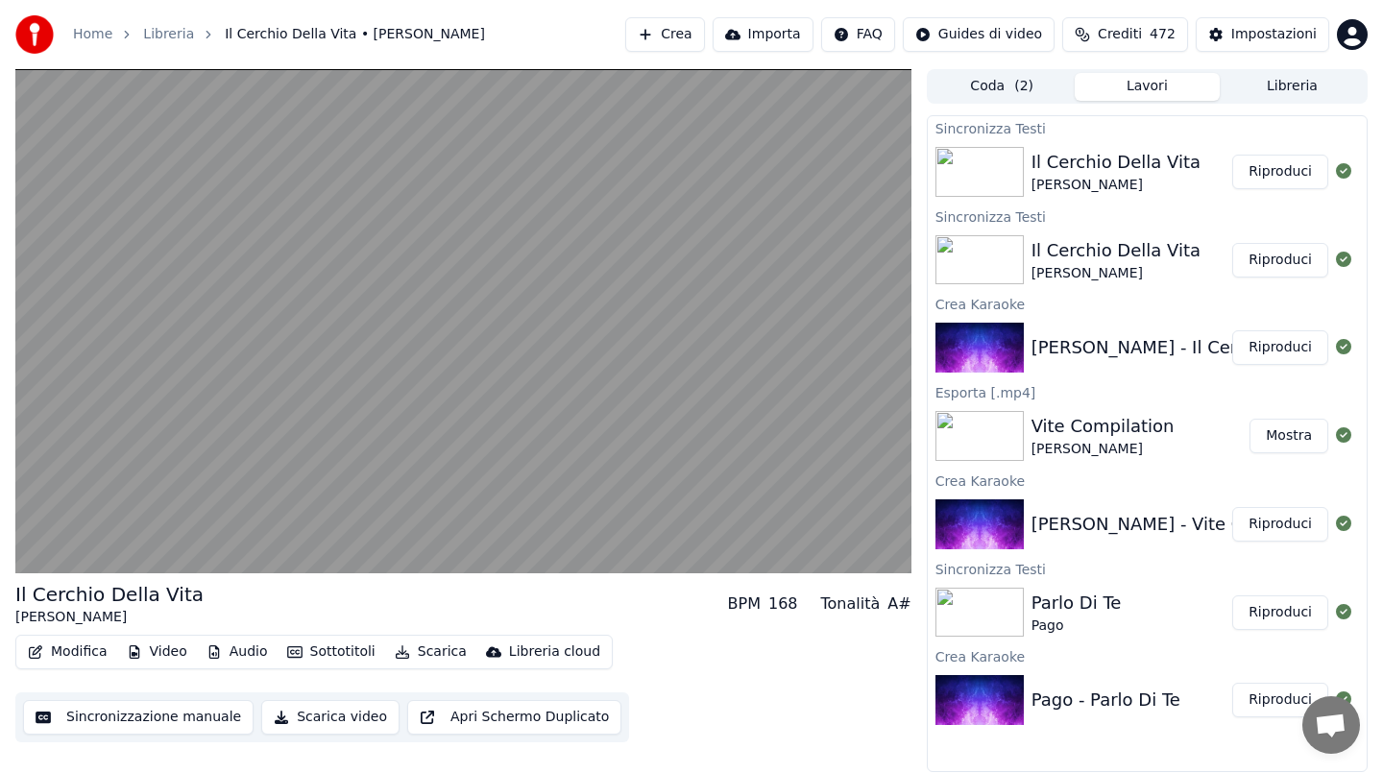
click at [659, 430] on video at bounding box center [463, 321] width 896 height 504
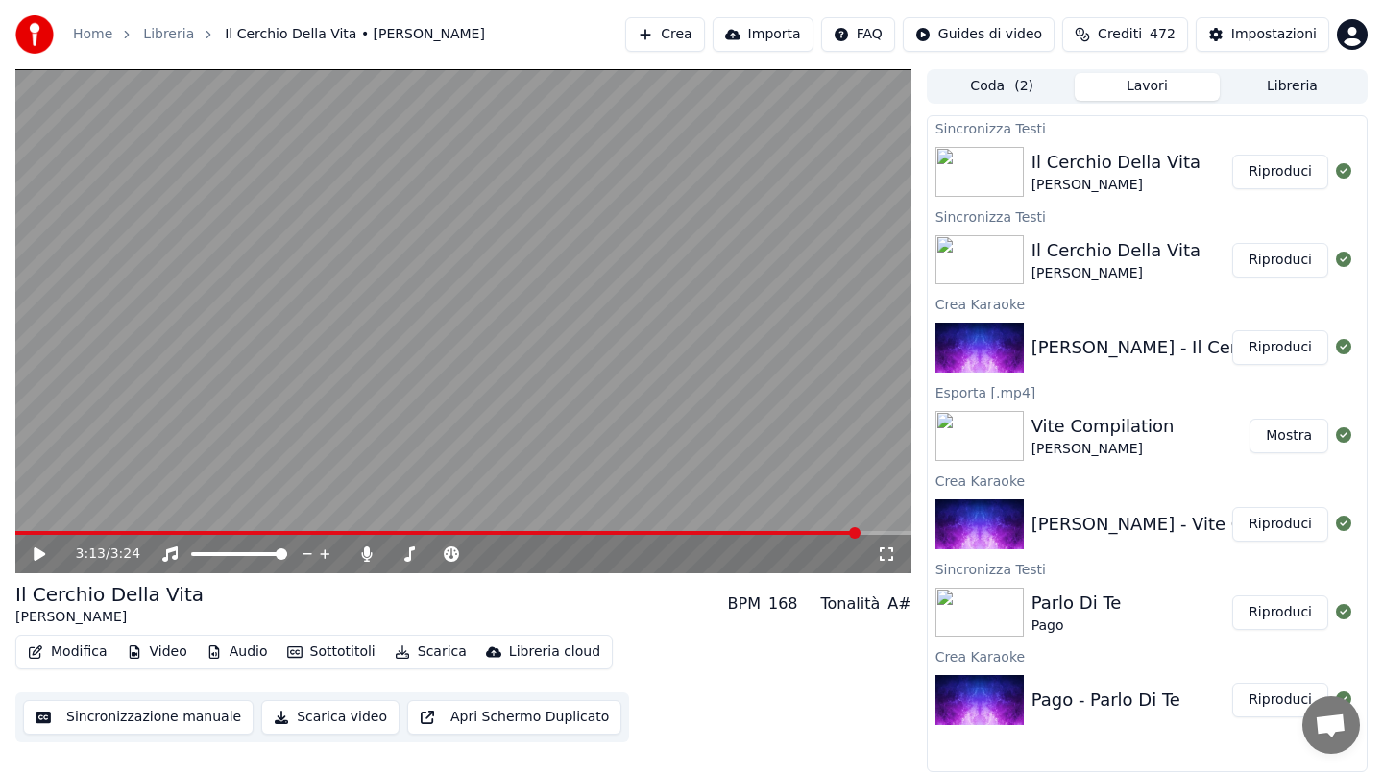
click at [430, 650] on button "Scarica" at bounding box center [430, 652] width 87 height 27
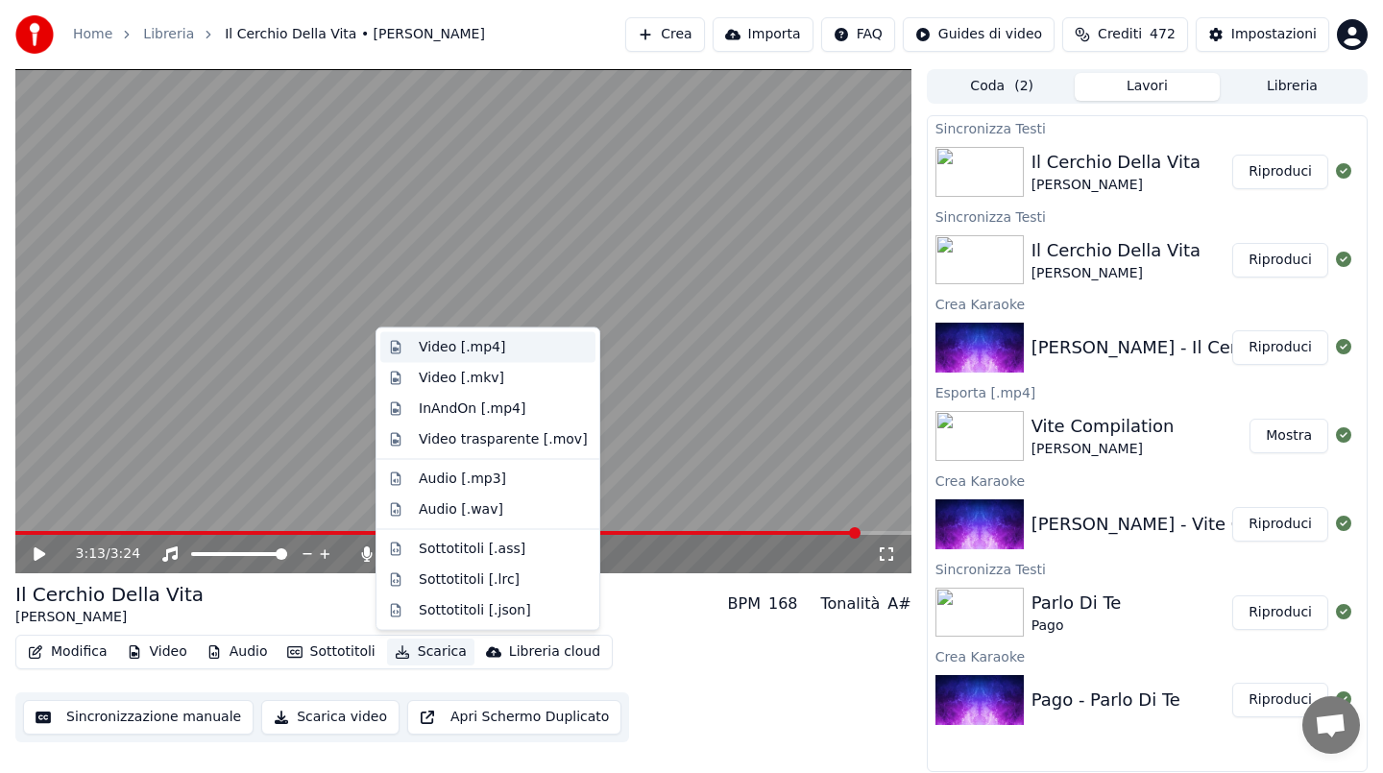
click at [459, 358] on div "Video [.mp4]" at bounding box center [487, 347] width 215 height 31
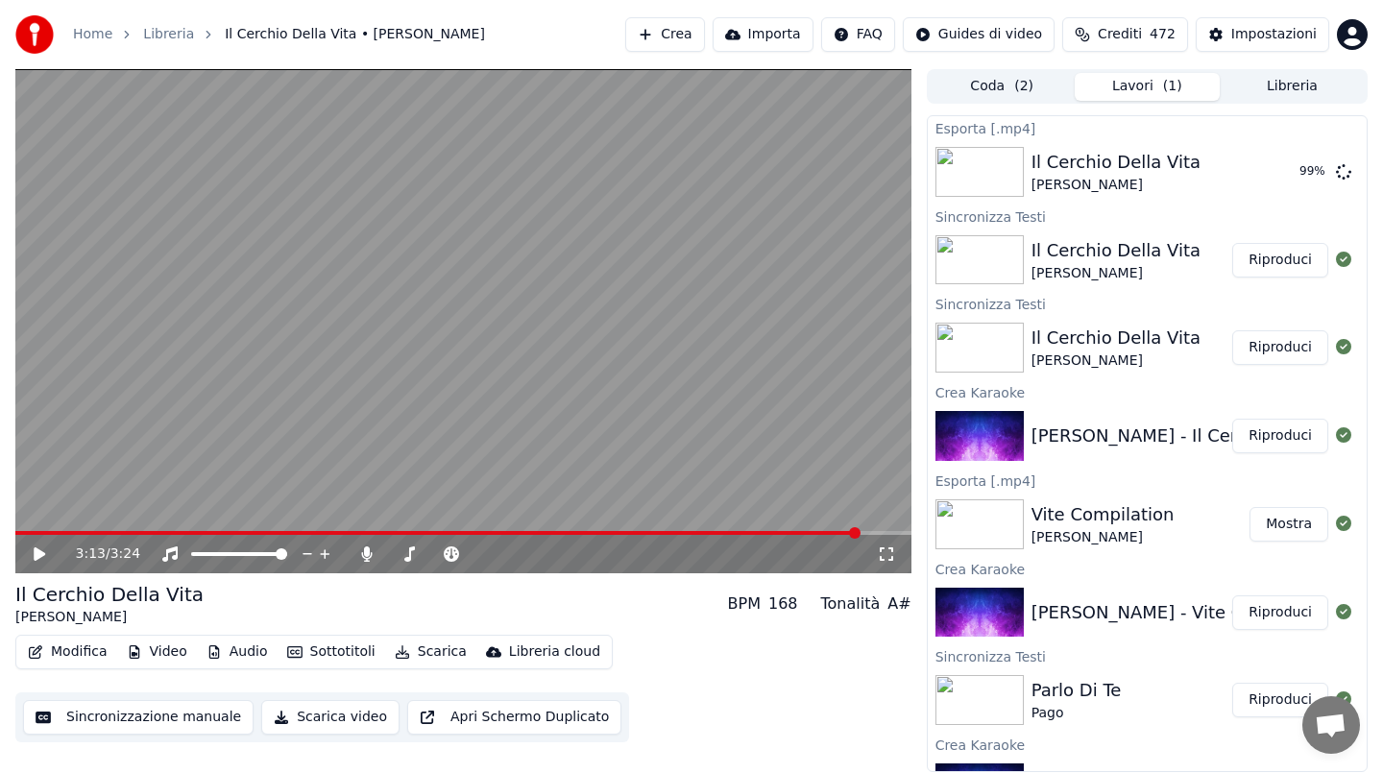
click at [592, 363] on video at bounding box center [463, 321] width 896 height 504
click at [403, 370] on video at bounding box center [463, 321] width 896 height 504
click at [1122, 39] on span "Crediti" at bounding box center [1120, 34] width 44 height 19
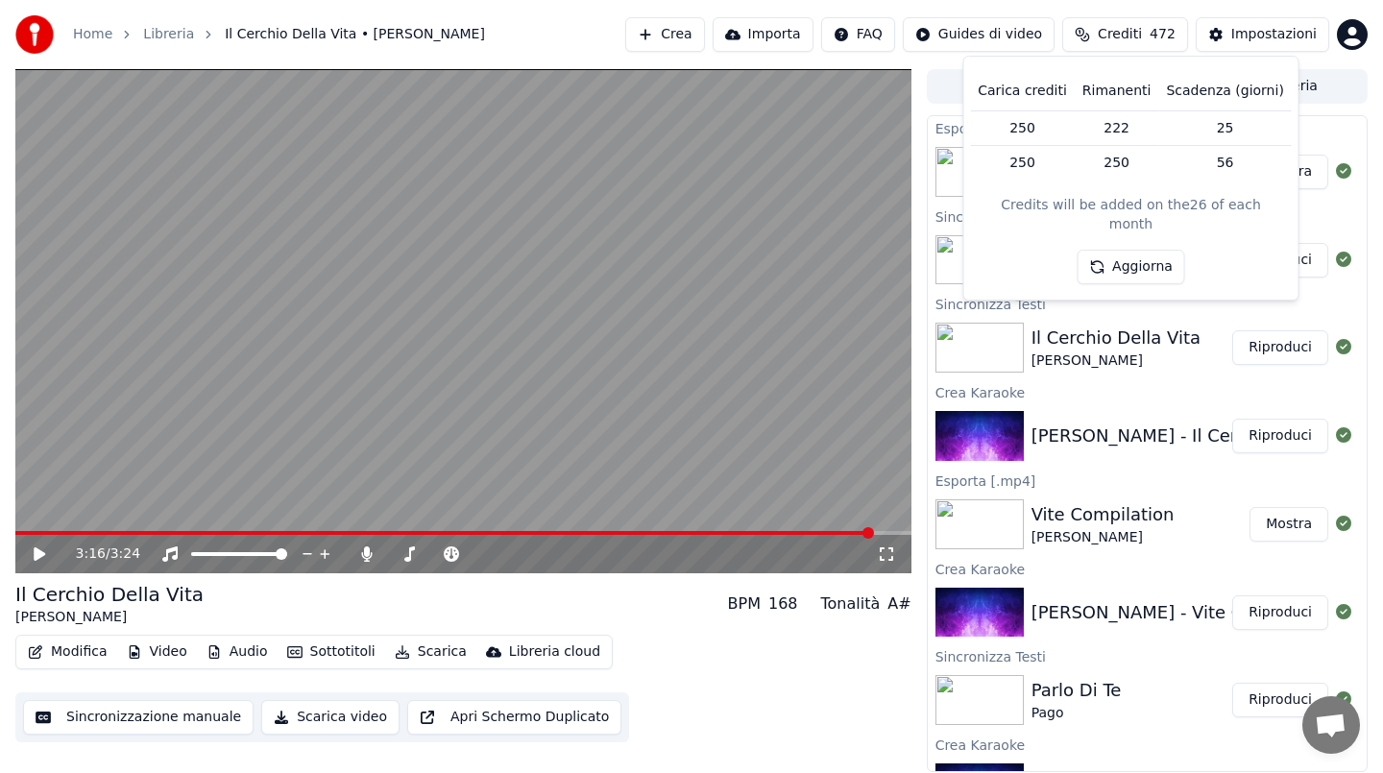
click at [1122, 39] on span "Crediti" at bounding box center [1120, 34] width 44 height 19
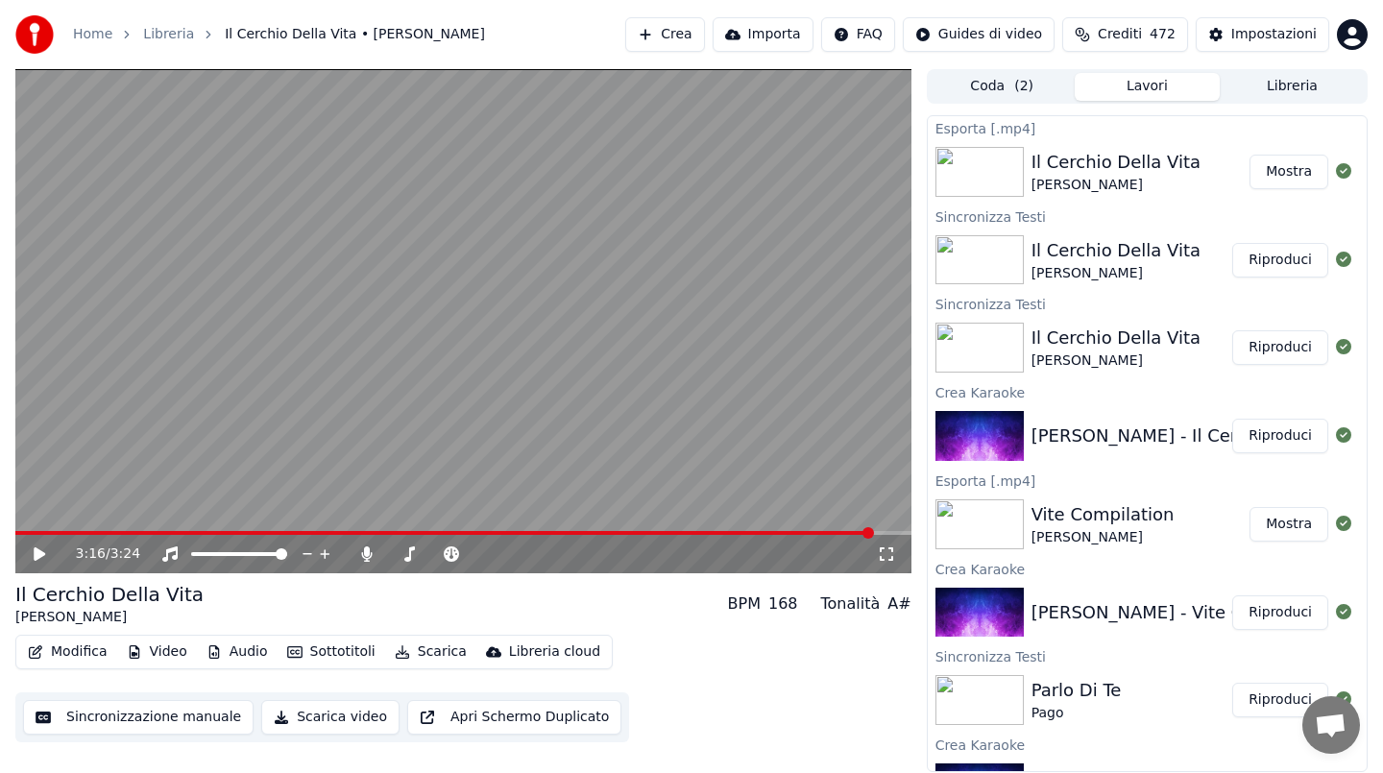
click at [1161, 33] on span "472" at bounding box center [1162, 34] width 26 height 19
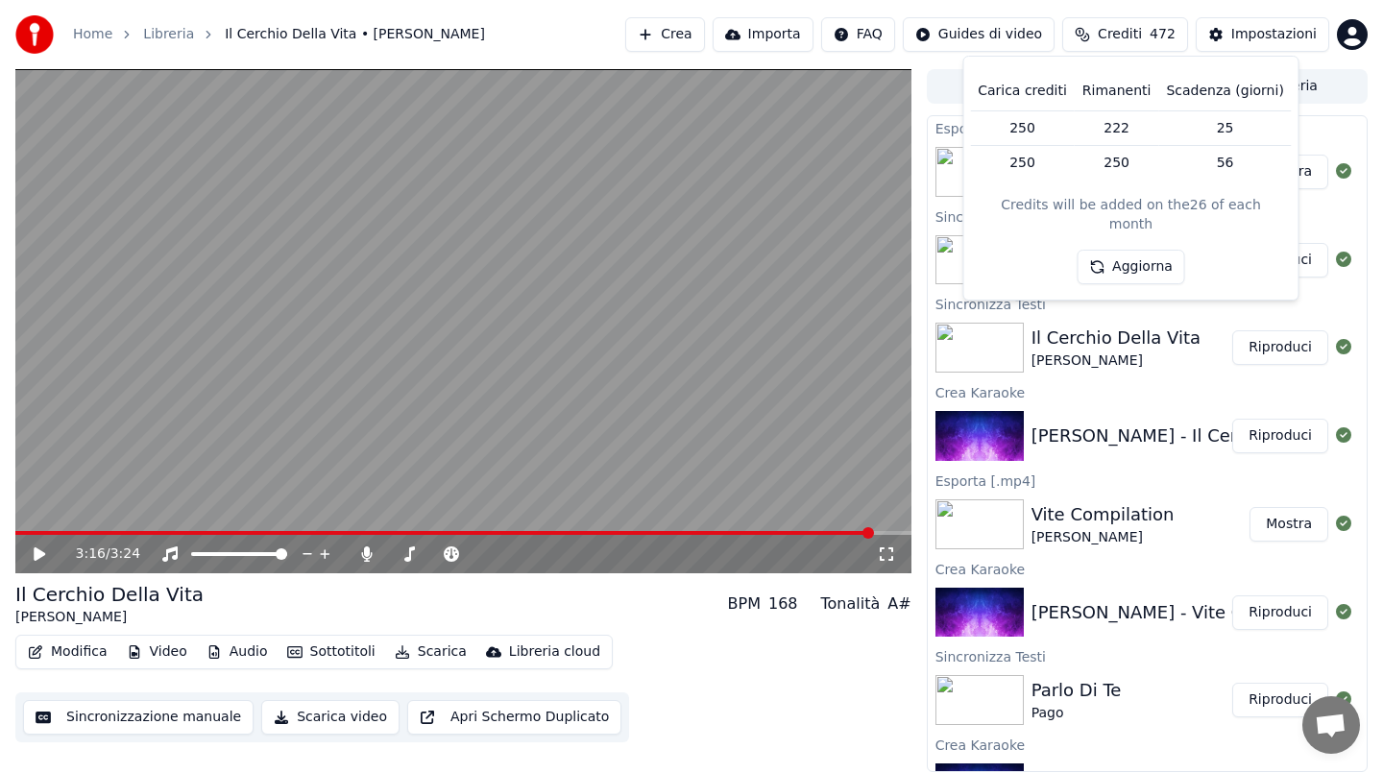
click at [1161, 33] on span "472" at bounding box center [1162, 34] width 26 height 19
